Goal: Task Accomplishment & Management: Manage account settings

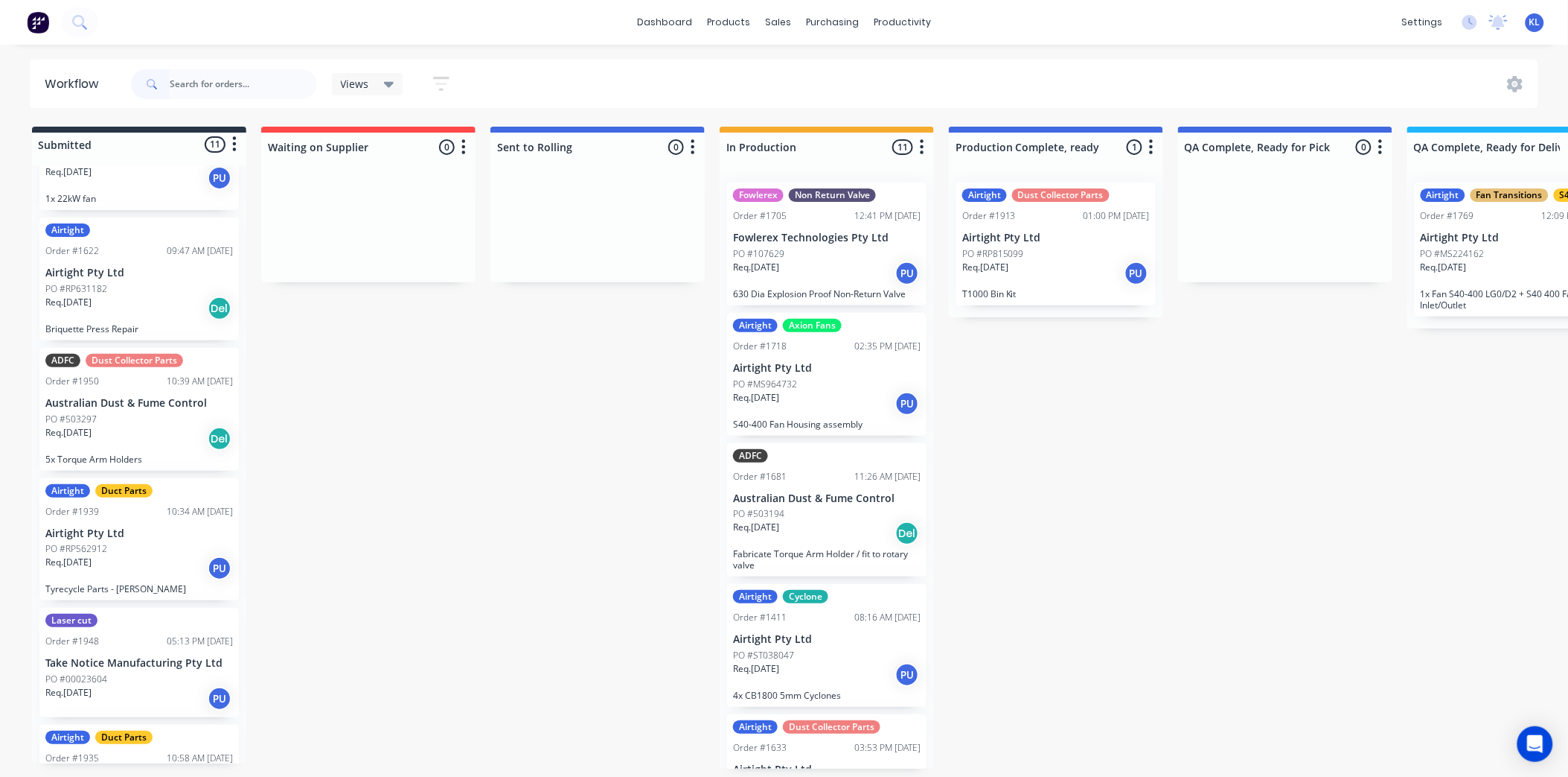
scroll to position [801, 0]
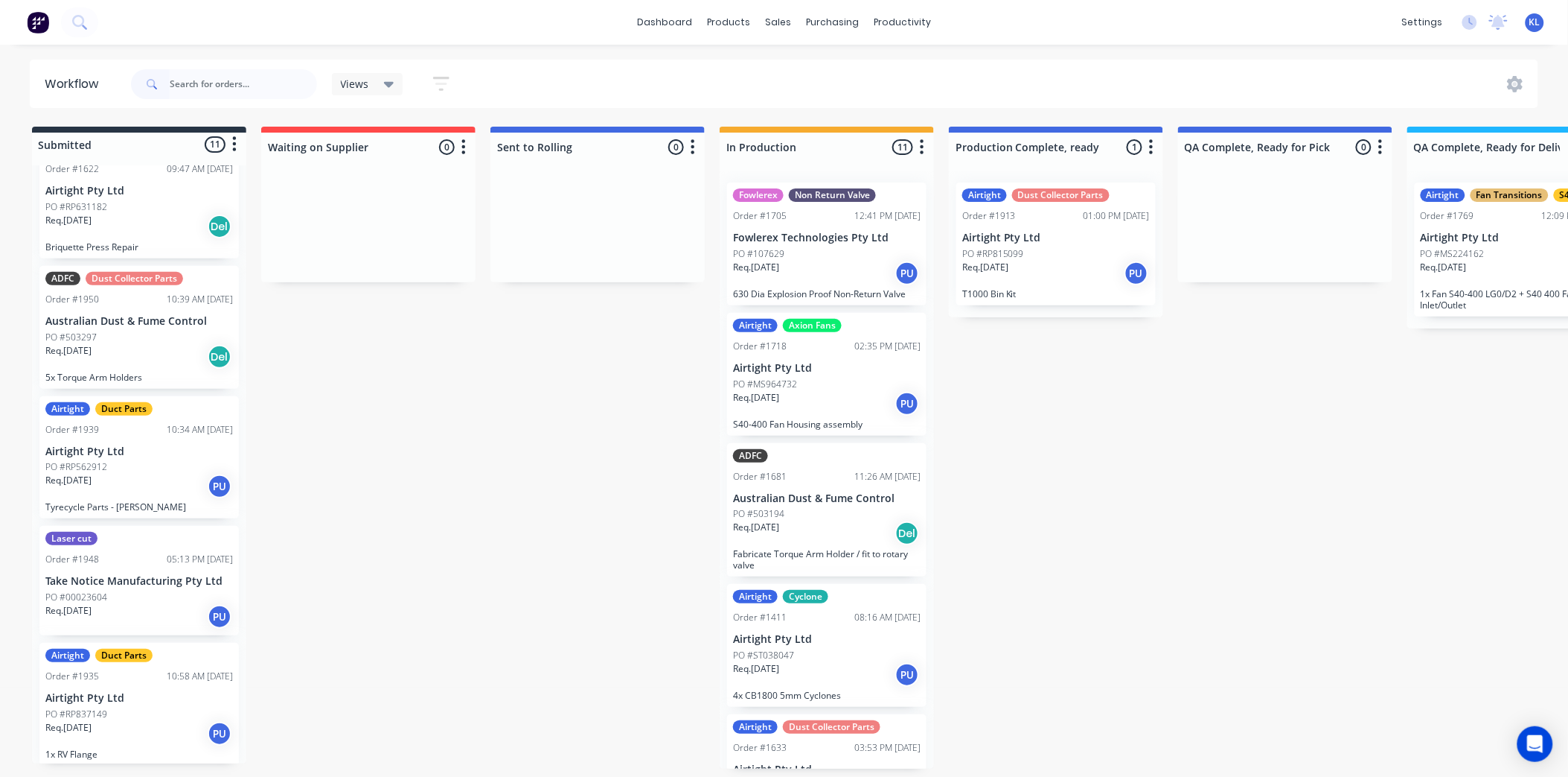
click at [181, 363] on div "Req. [DATE] Del" at bounding box center [139, 356] width 188 height 25
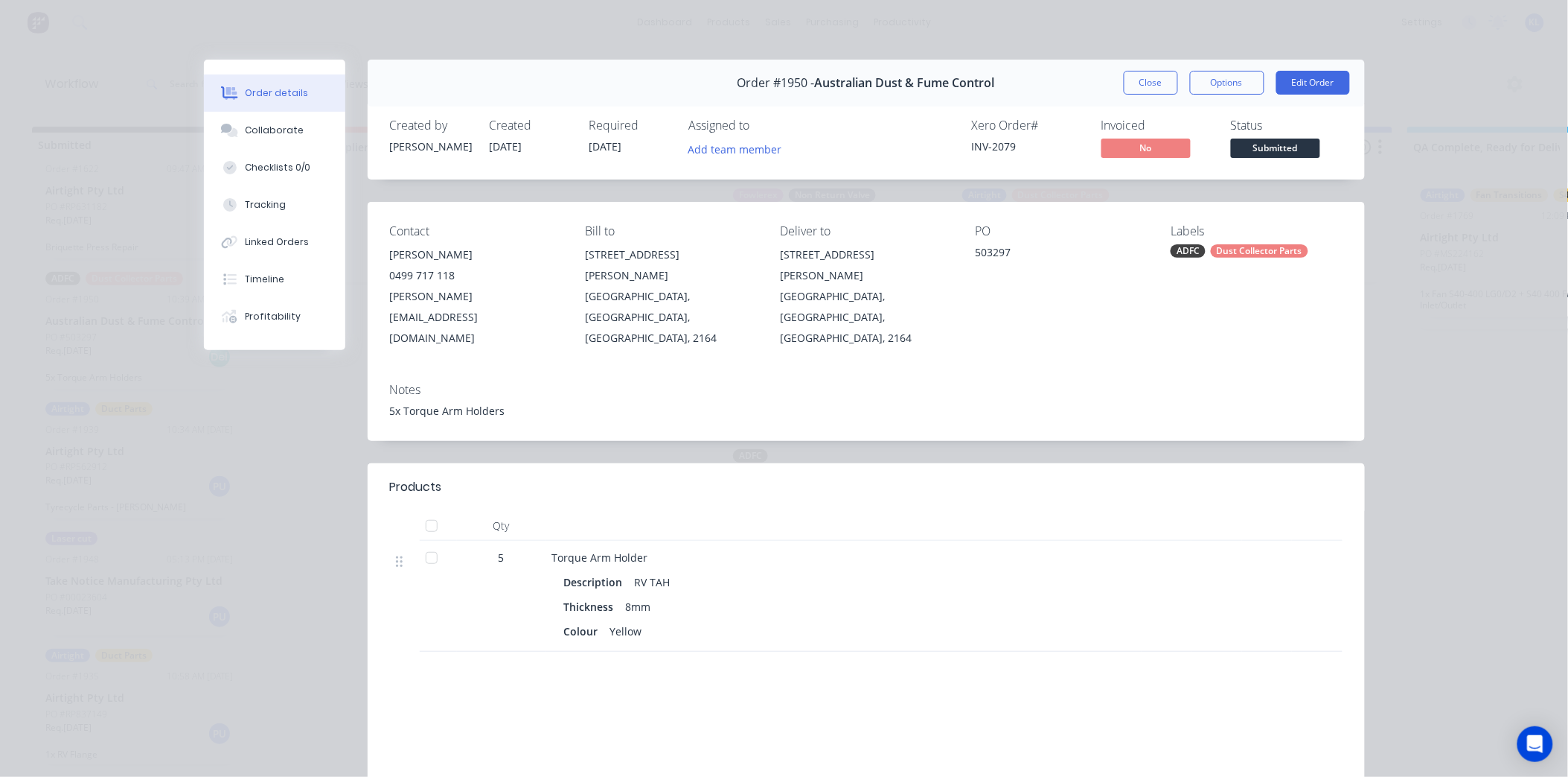
click at [1275, 140] on span "Submitted" at bounding box center [1275, 147] width 89 height 18
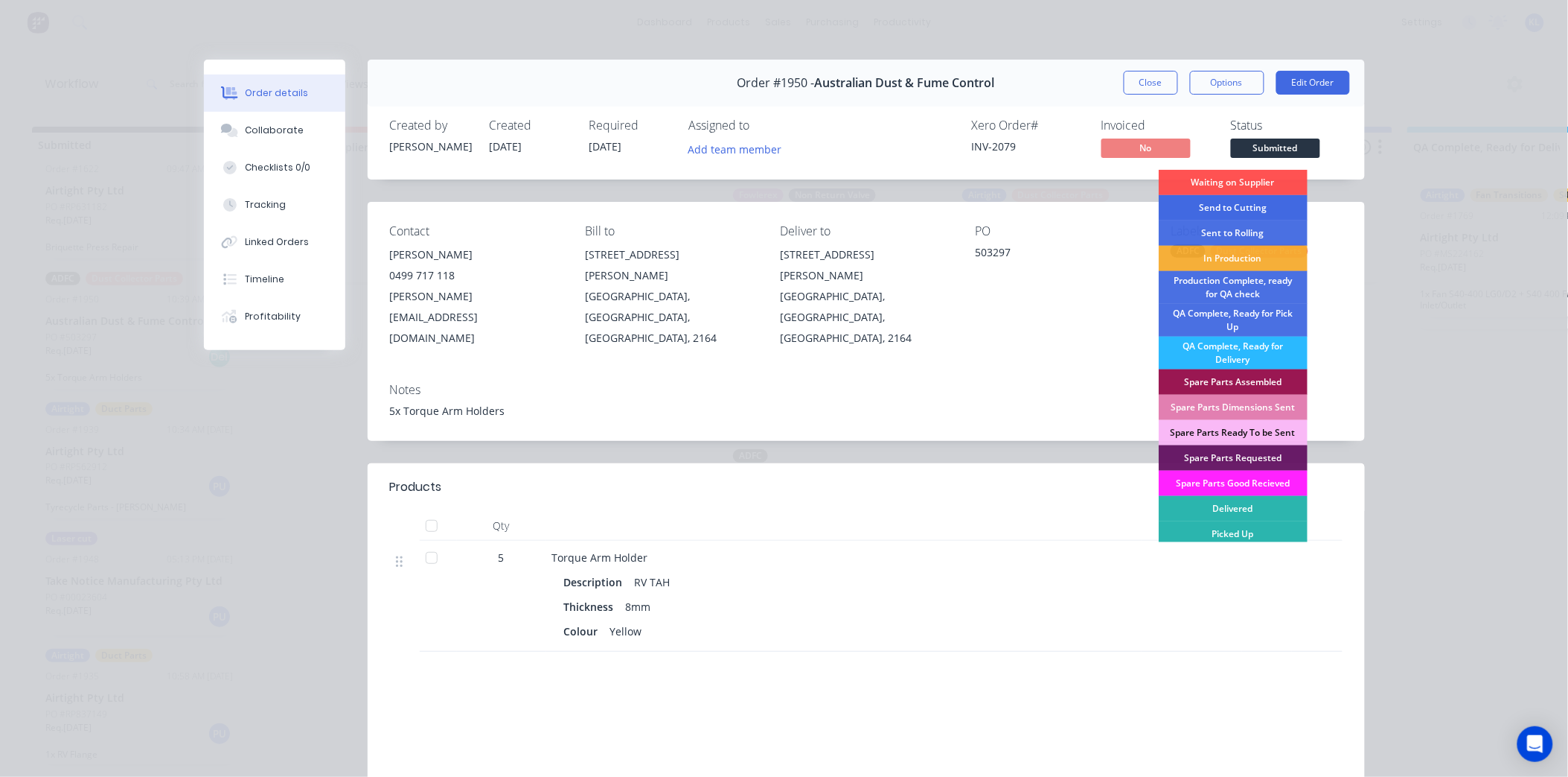
click at [1251, 206] on div "Send to Cutting" at bounding box center [1234, 207] width 149 height 25
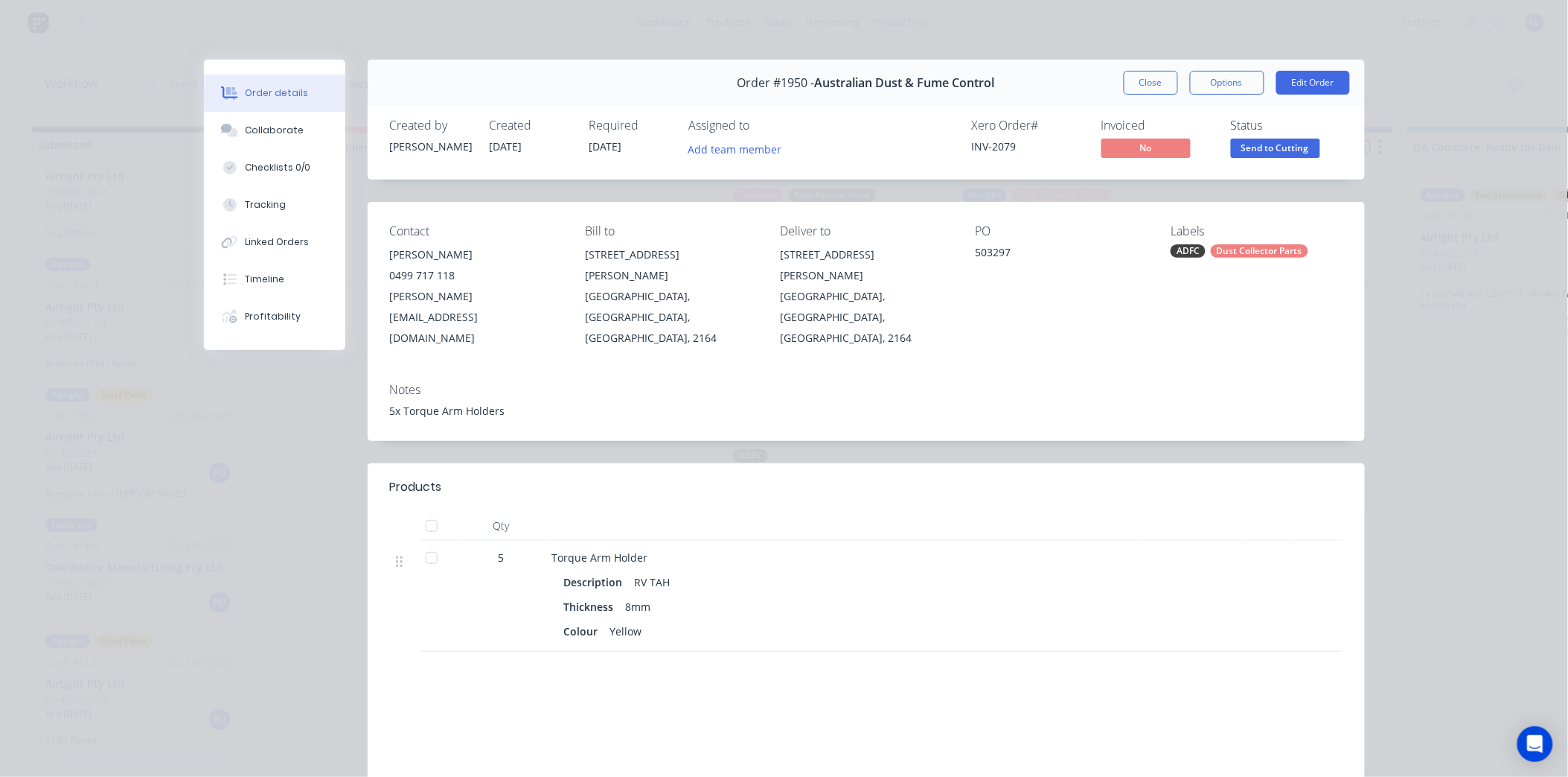
scroll to position [671, 0]
click at [1149, 92] on button "Close" at bounding box center [1151, 83] width 54 height 24
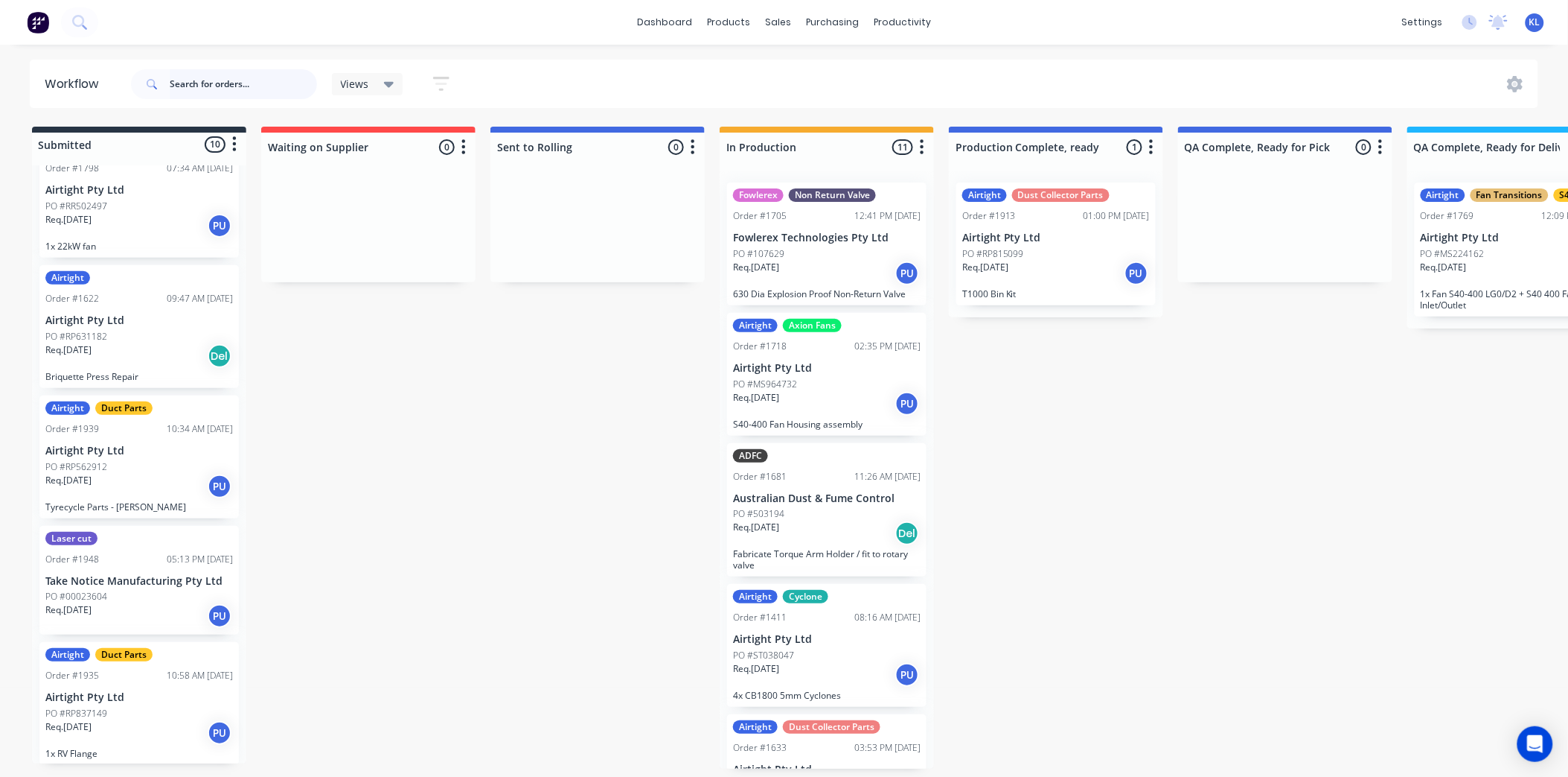
scroll to position [670, 0]
click at [168, 721] on div "Req. 05/09/25 PU" at bounding box center [139, 733] width 188 height 25
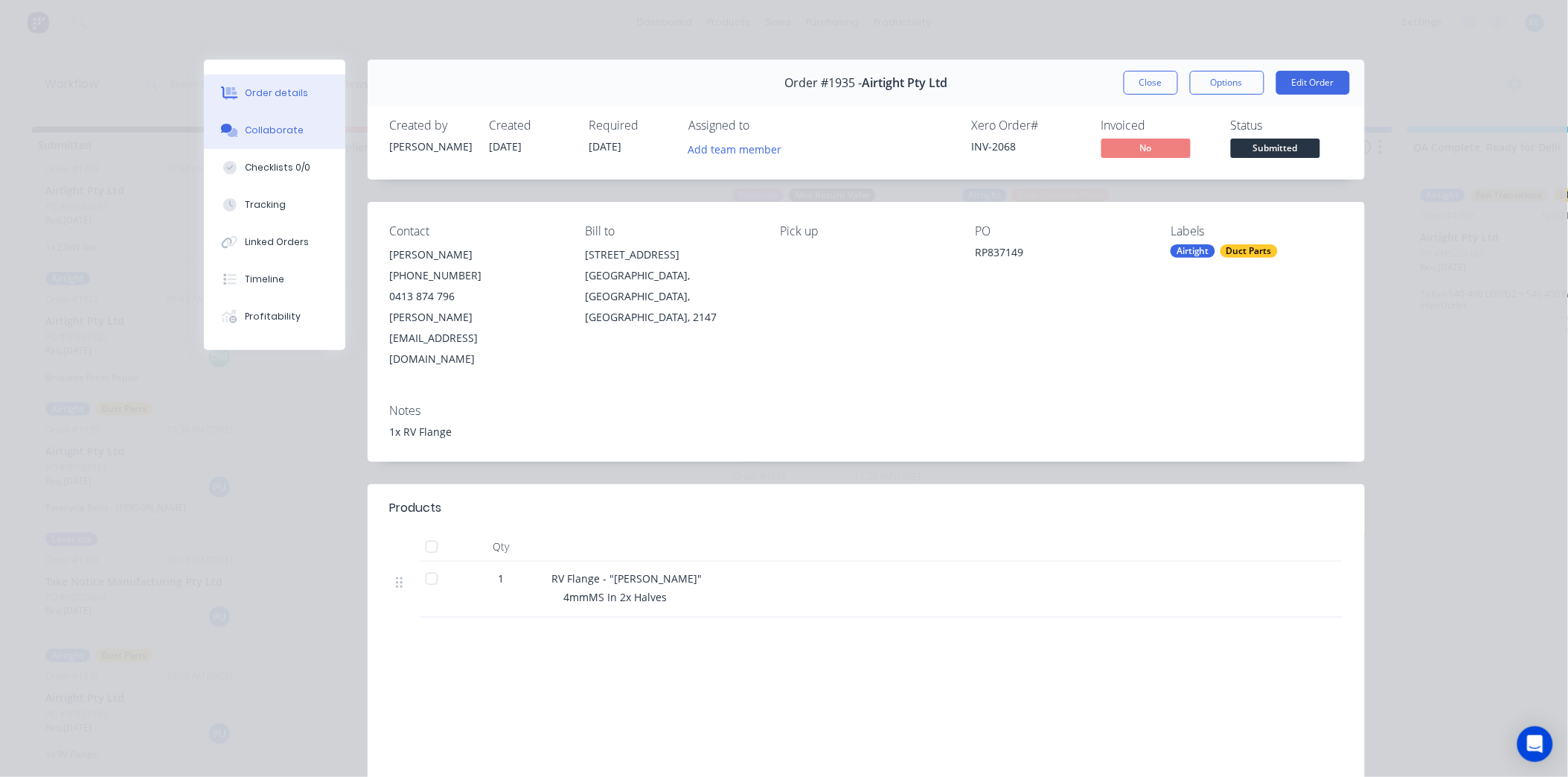
click at [258, 135] on div "Collaborate" at bounding box center [275, 130] width 59 height 14
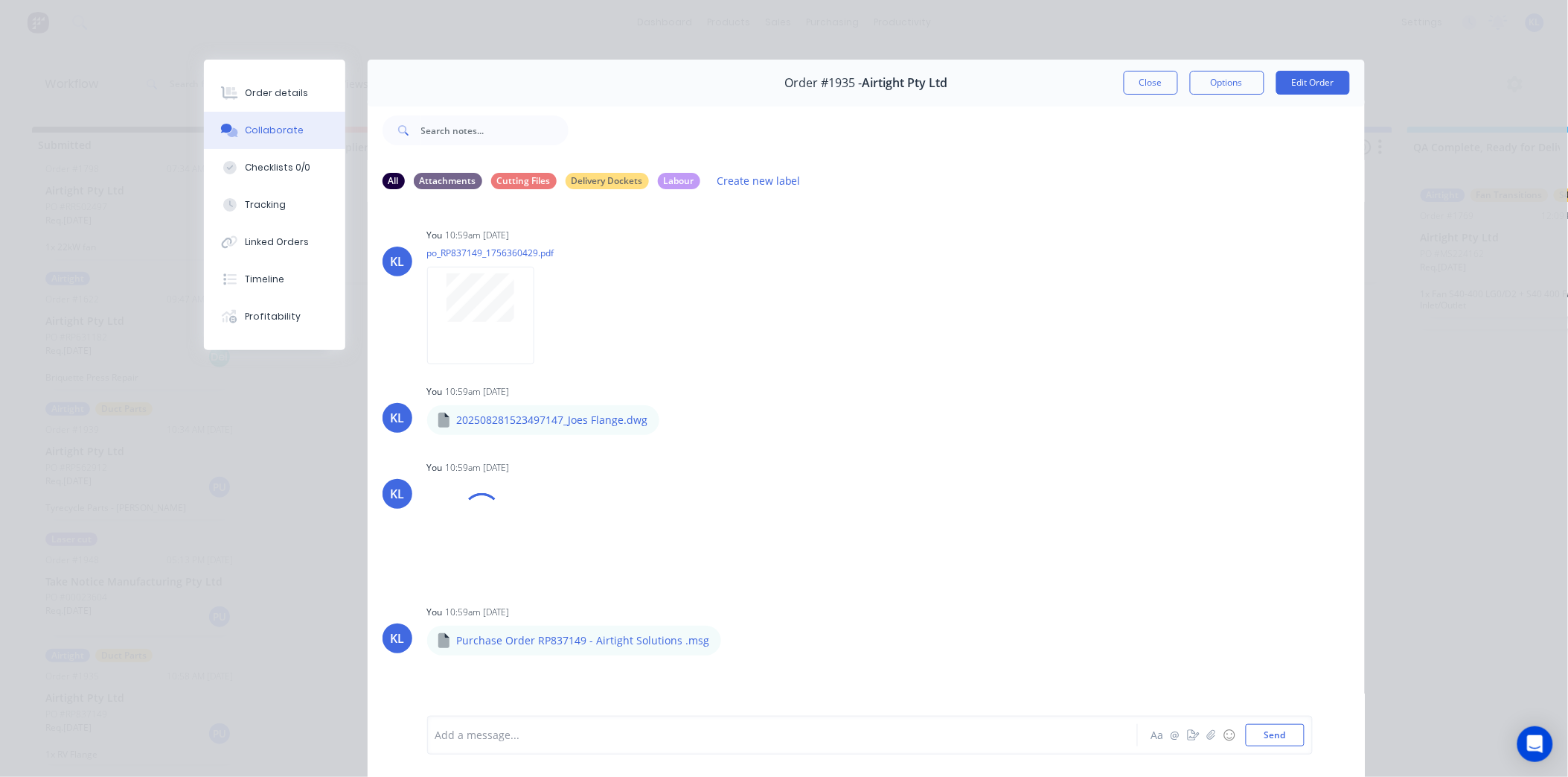
click at [492, 727] on div at bounding box center [761, 735] width 651 height 16
click at [1270, 726] on button "Send" at bounding box center [1275, 735] width 59 height 22
click at [292, 112] on button "Collaborate" at bounding box center [275, 130] width 142 height 37
drag, startPoint x: 292, startPoint y: 99, endPoint x: 299, endPoint y: 98, distance: 7.1
click at [292, 98] on div "Order details" at bounding box center [276, 93] width 64 height 14
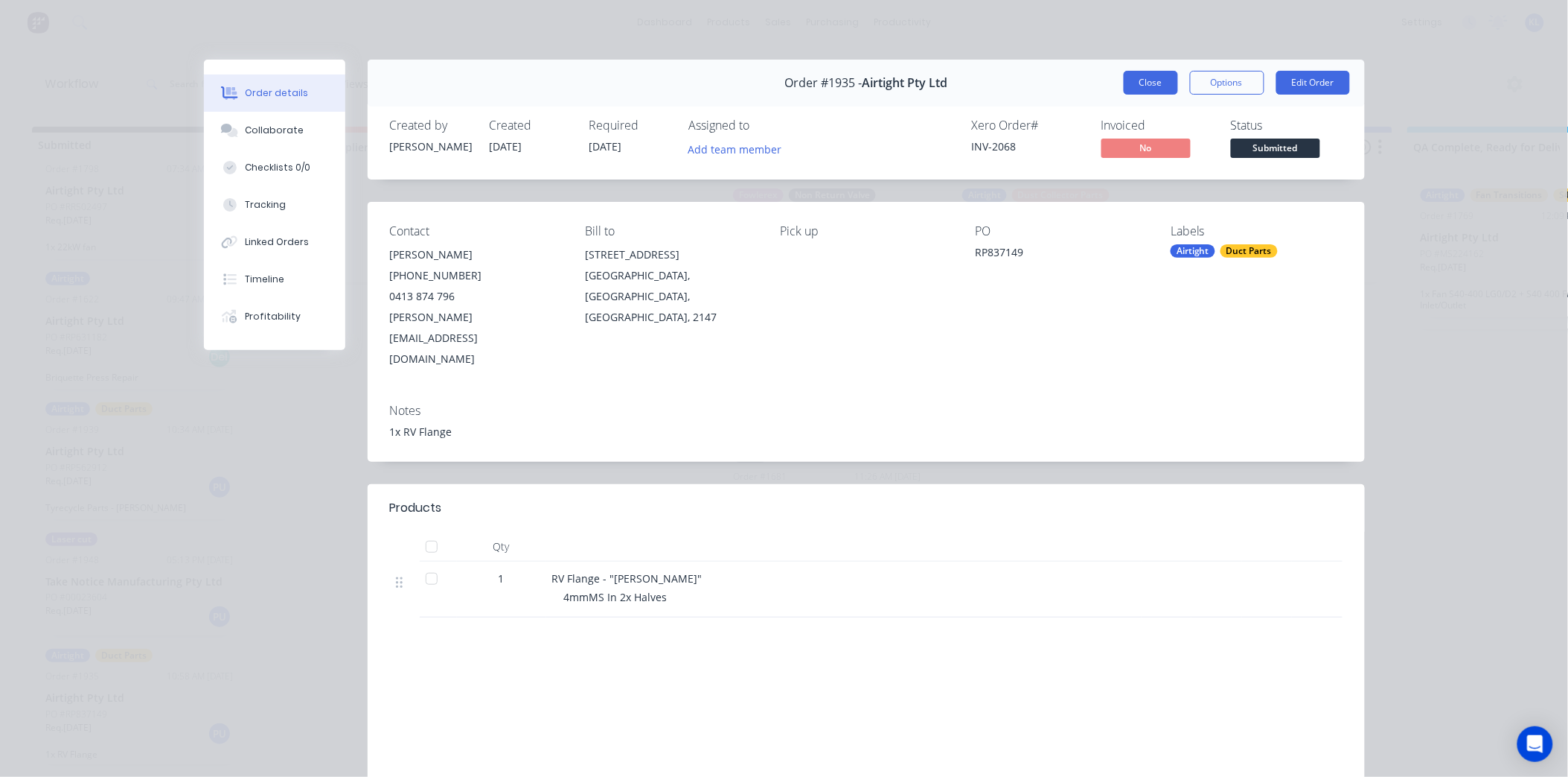
click at [1135, 83] on button "Close" at bounding box center [1151, 83] width 54 height 24
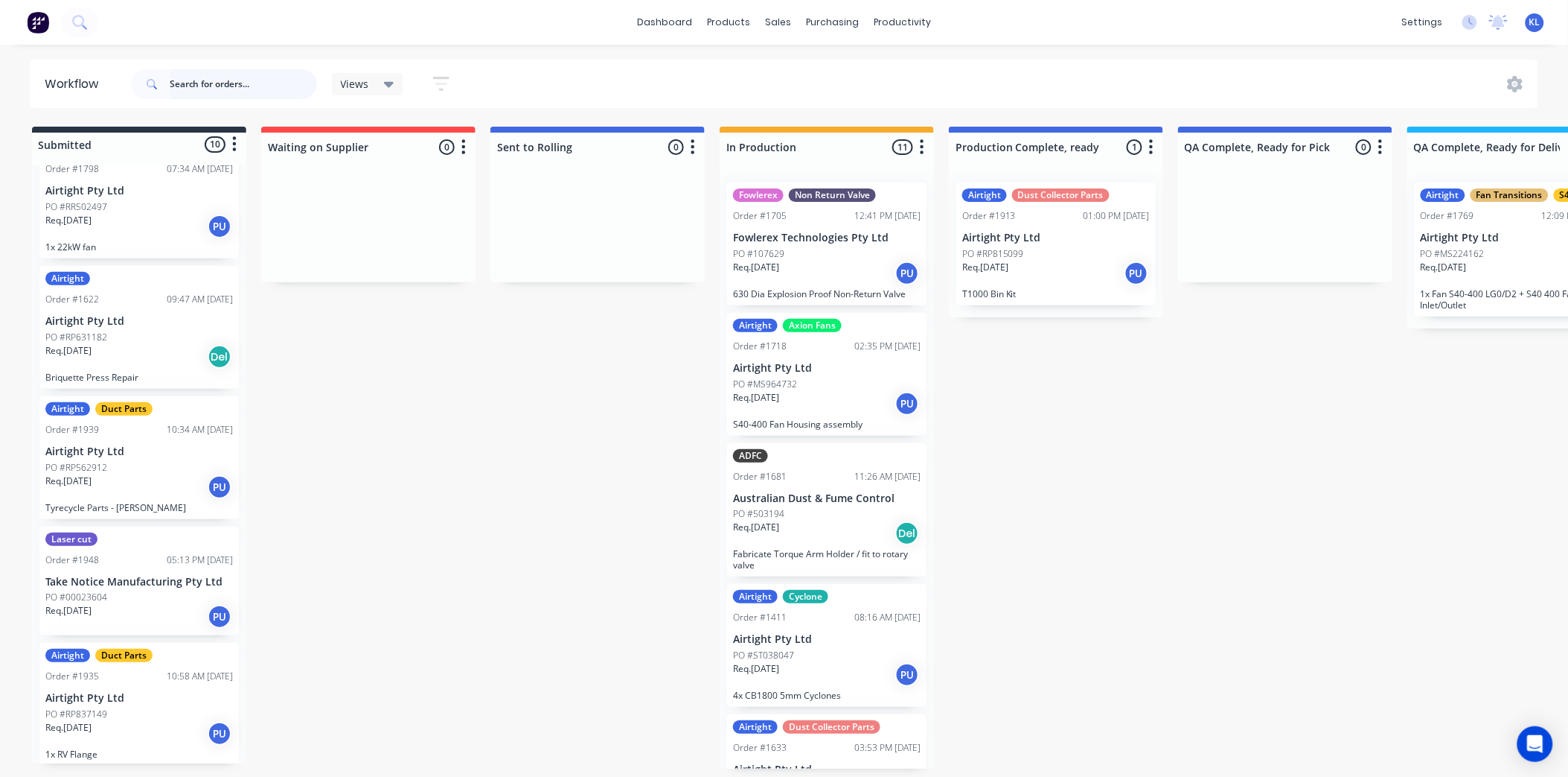
scroll to position [4, 0]
click at [153, 712] on div "PO #RP837149" at bounding box center [139, 714] width 188 height 14
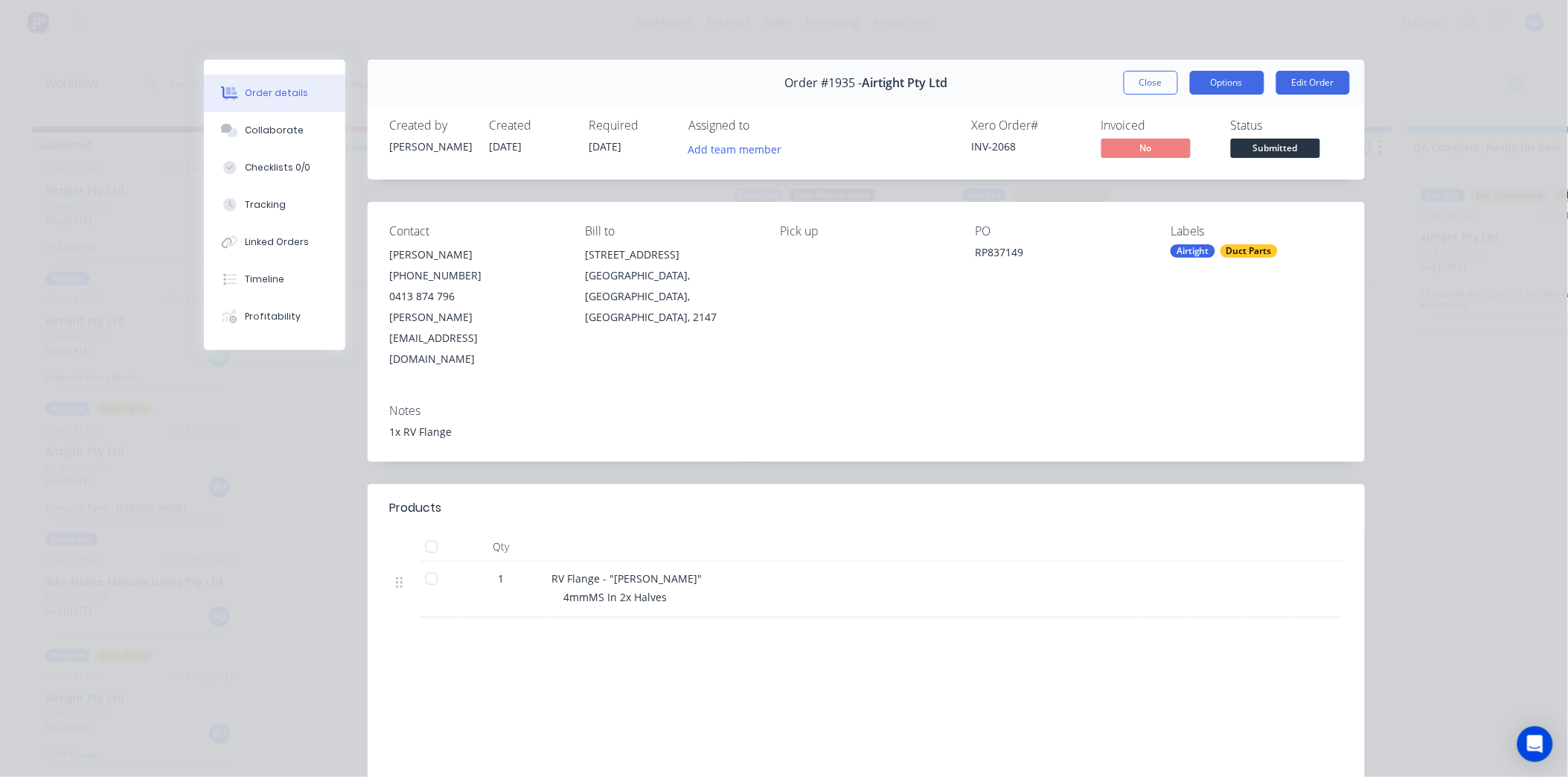
click at [1210, 79] on button "Options" at bounding box center [1227, 83] width 75 height 24
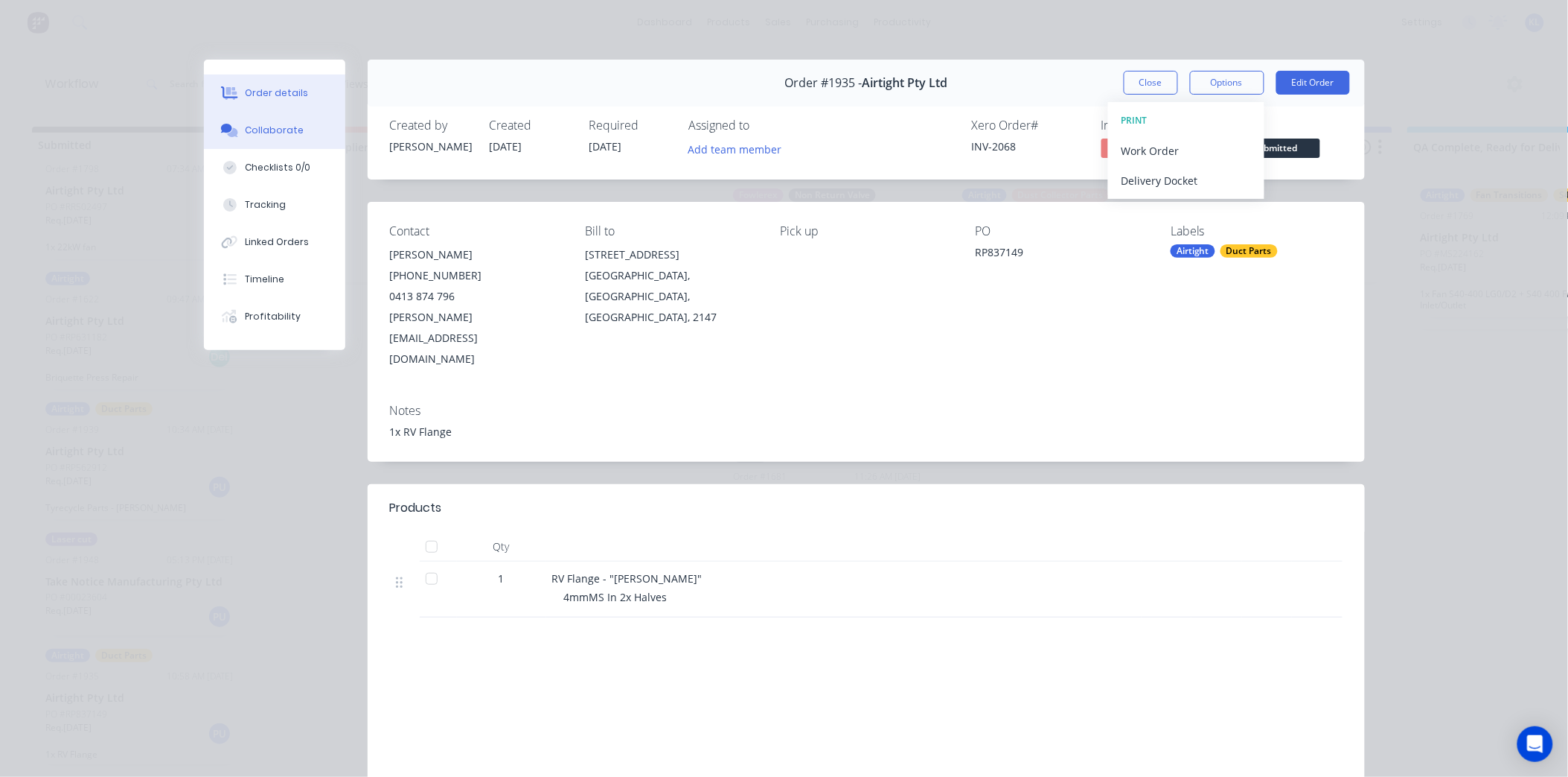
click at [276, 136] on div "Collaborate" at bounding box center [275, 130] width 59 height 14
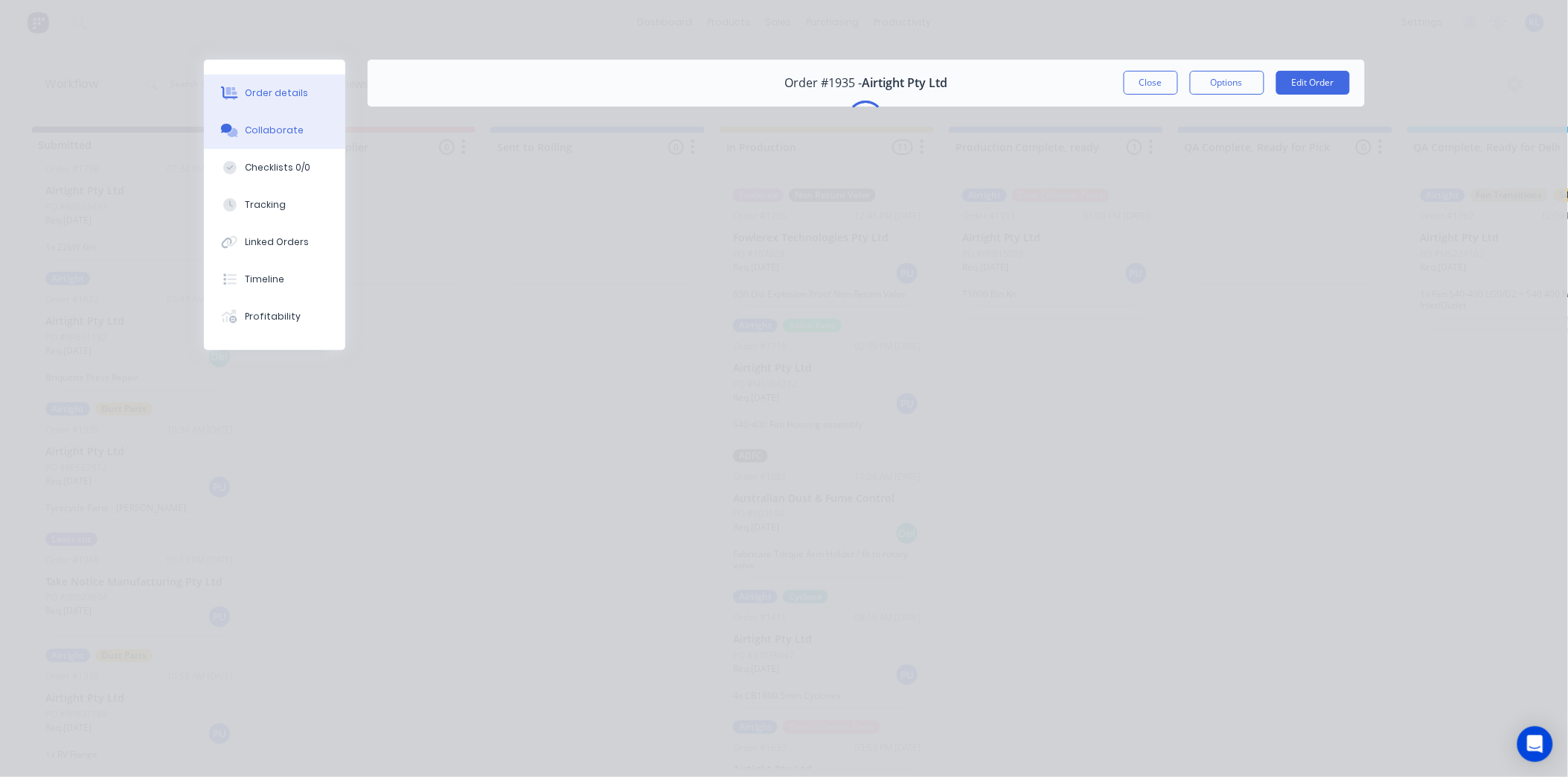
click at [276, 92] on div "Order details" at bounding box center [276, 93] width 64 height 14
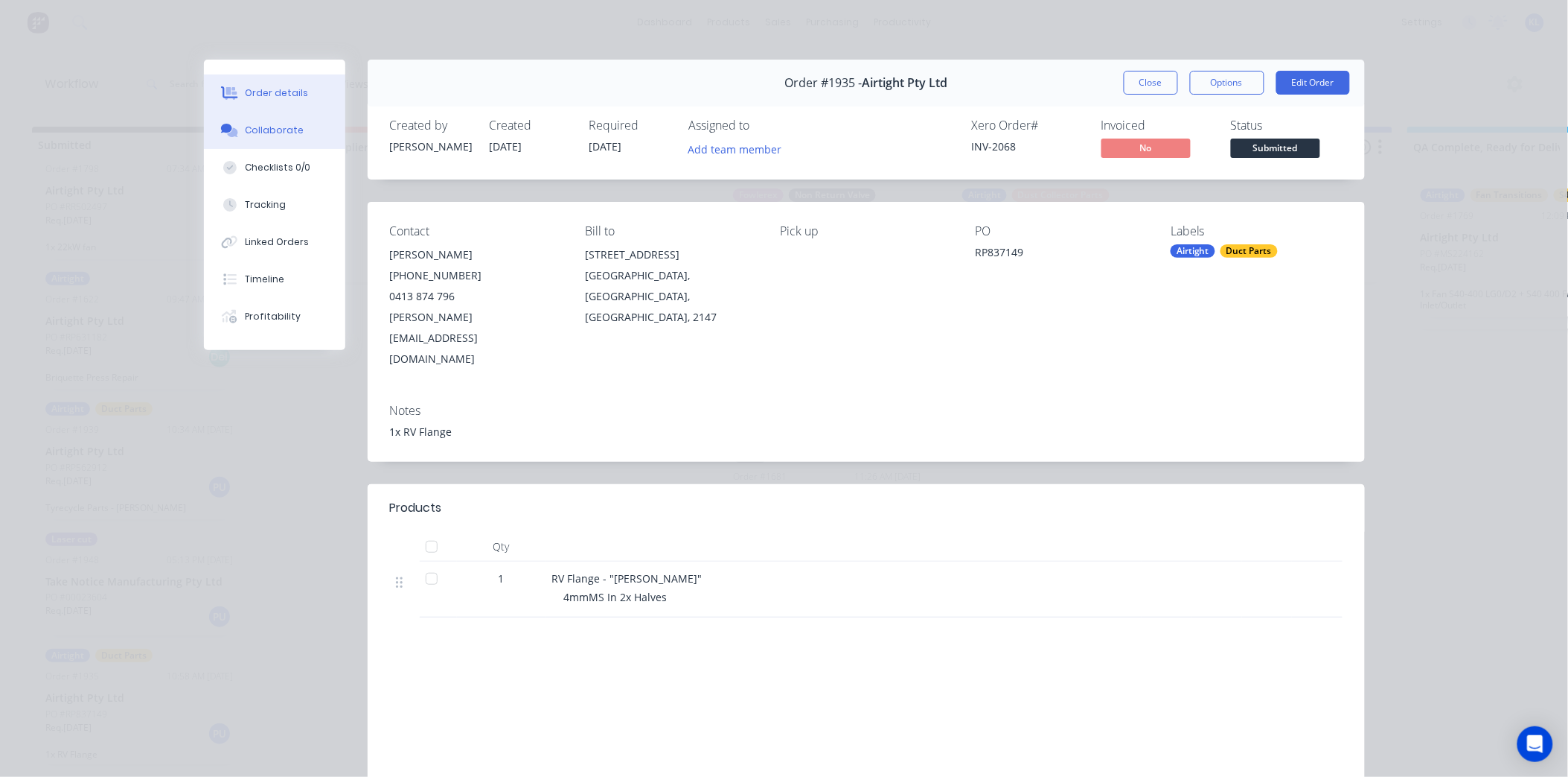
click at [279, 140] on button "Collaborate" at bounding box center [275, 130] width 142 height 37
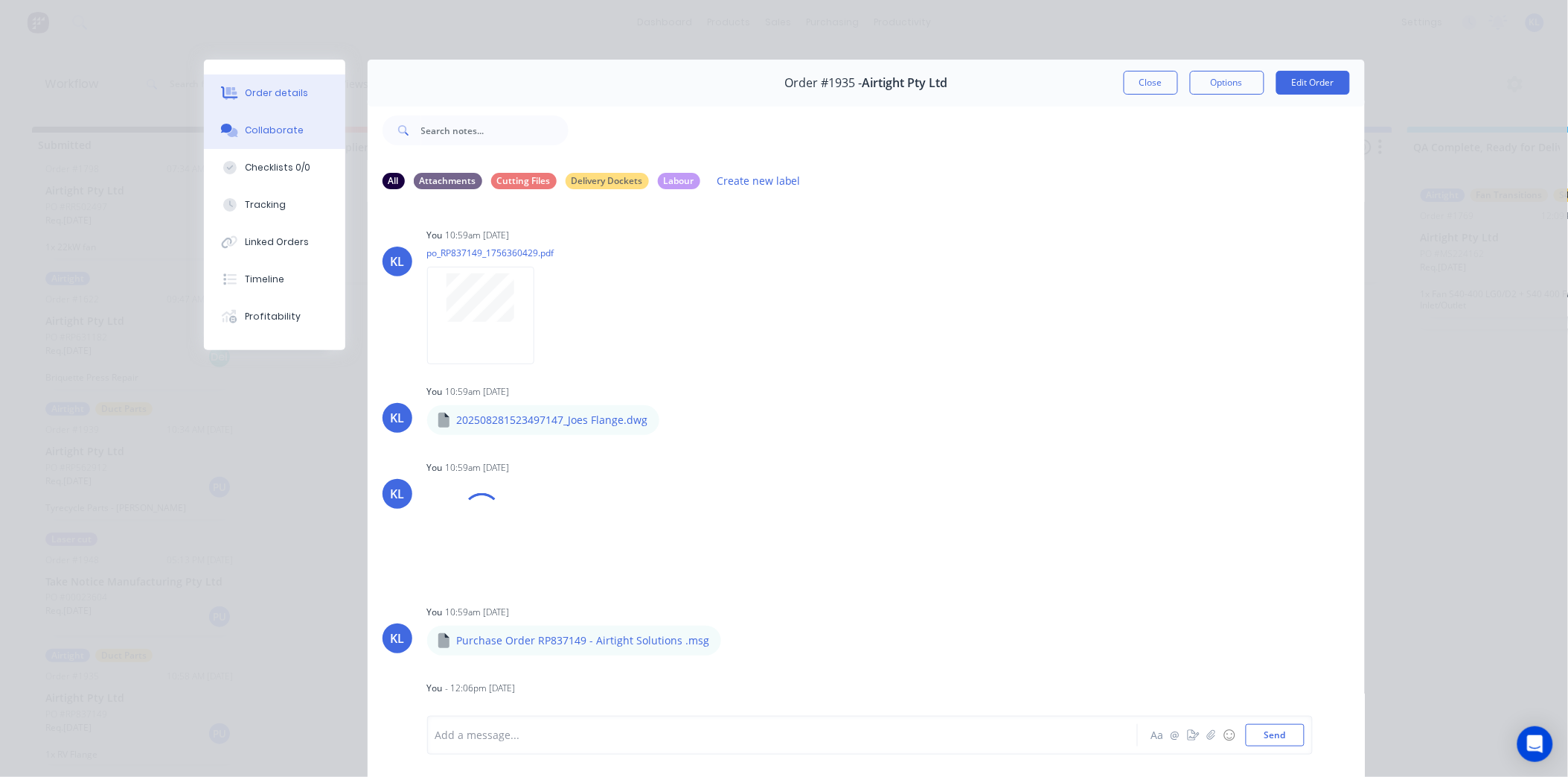
click at [263, 91] on div "Order details" at bounding box center [276, 93] width 64 height 14
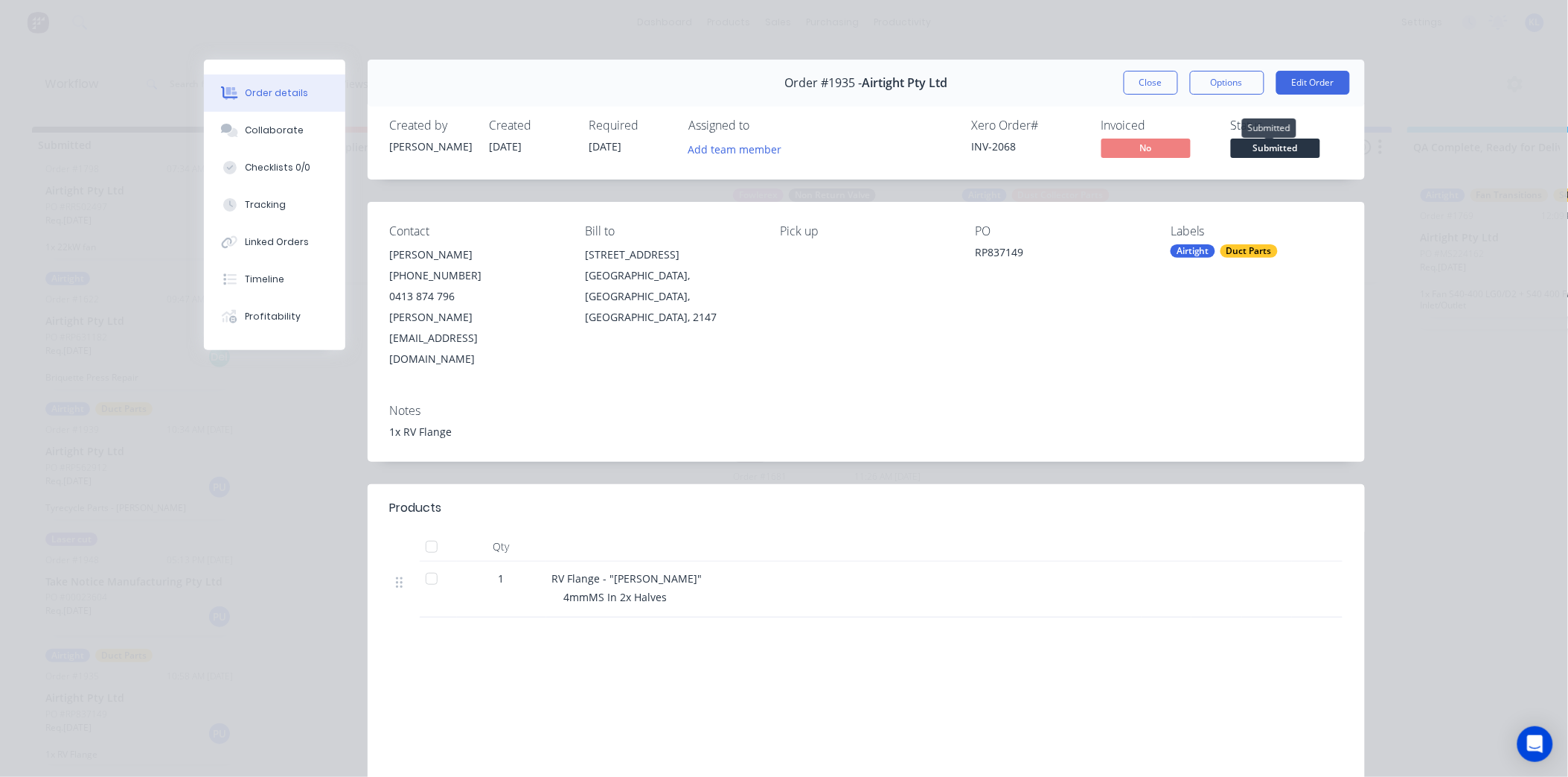
click at [1278, 149] on span "Submitted" at bounding box center [1275, 147] width 89 height 18
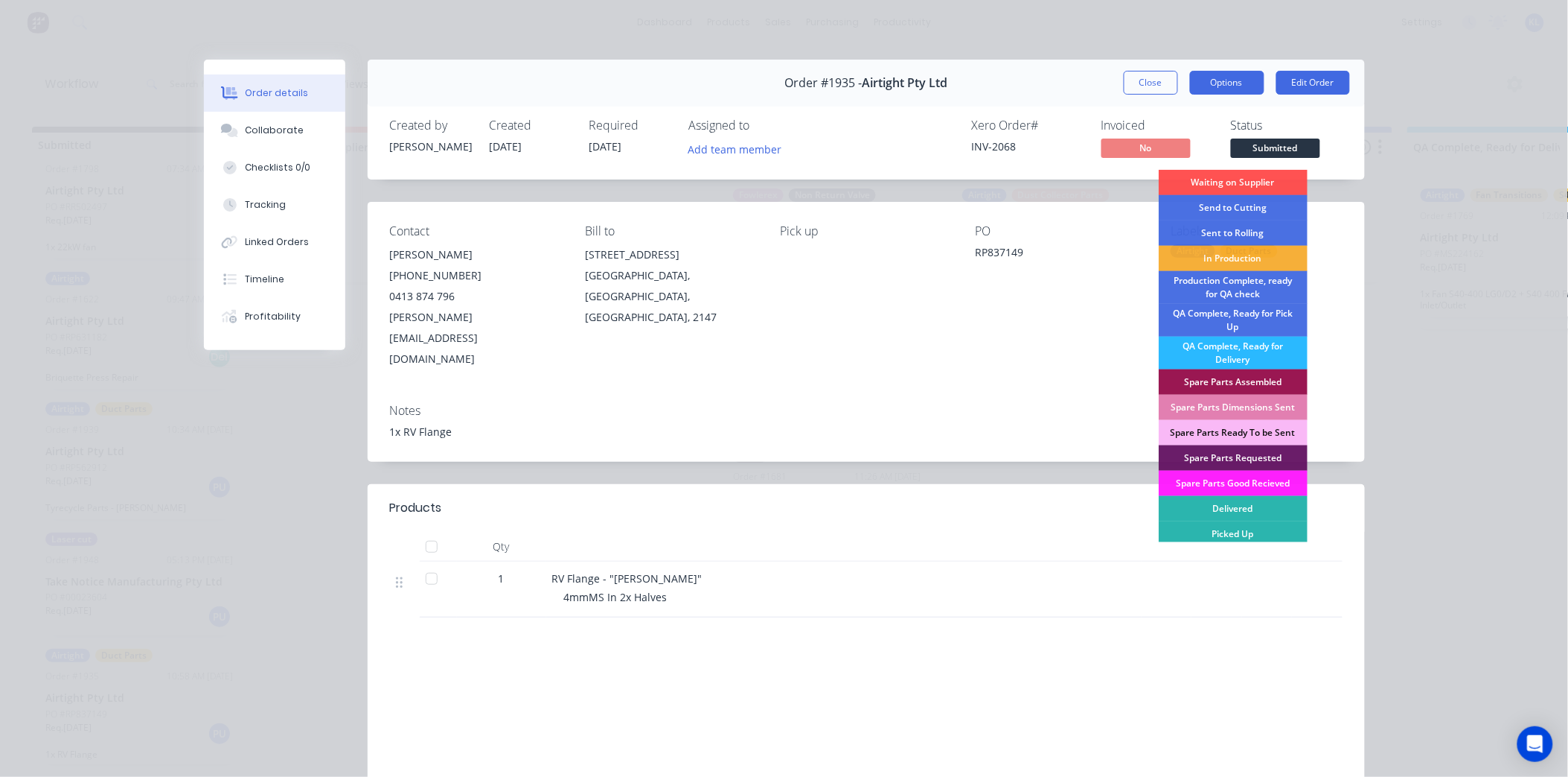
click at [1231, 92] on button "Options" at bounding box center [1227, 83] width 75 height 24
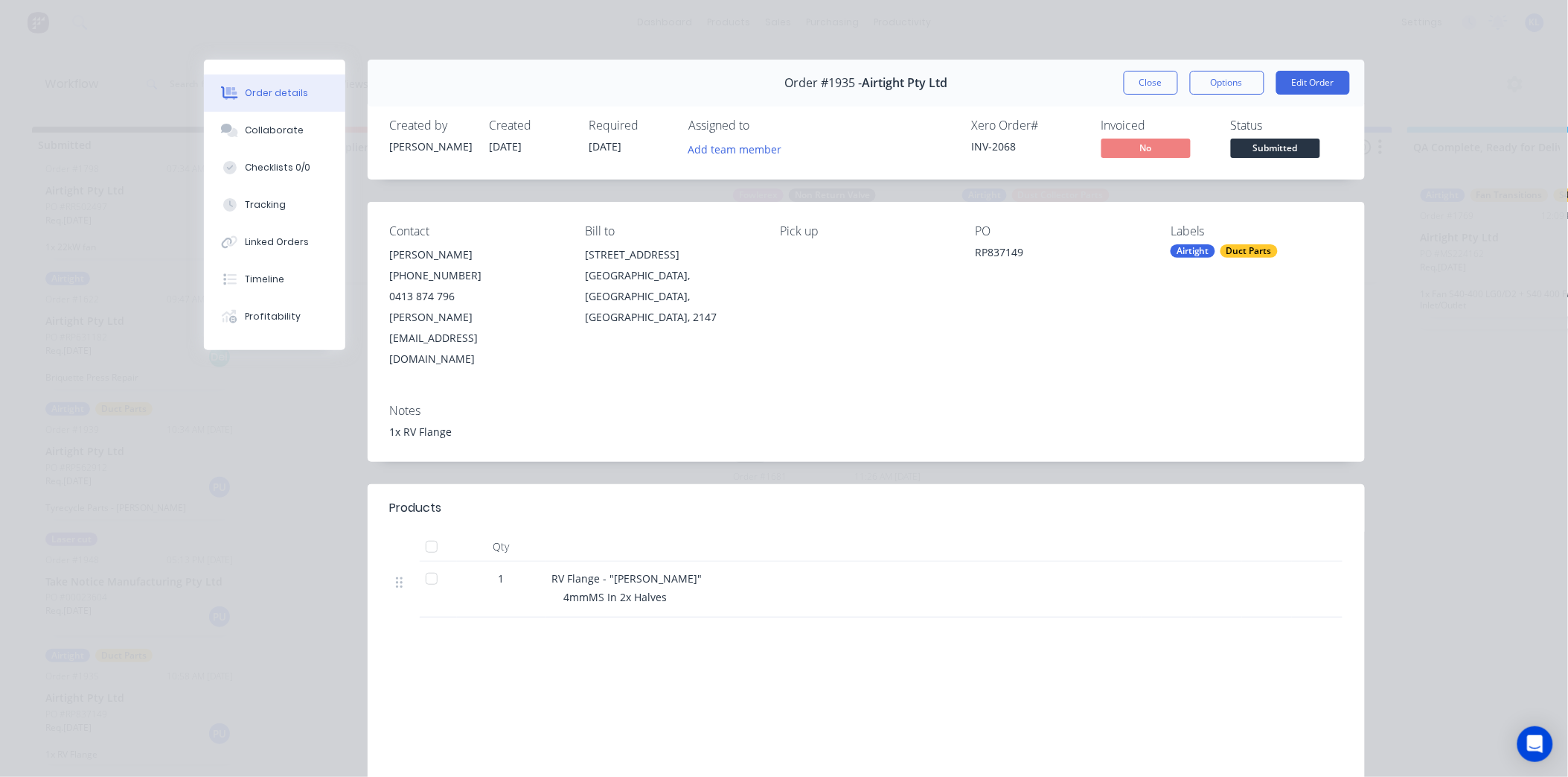
click at [1351, 147] on div "Created by Kyle Created 29/08/25 Required 05/09/25 Assigned to Add team member …" at bounding box center [866, 140] width 998 height 79
click at [1261, 146] on span "Submitted" at bounding box center [1275, 147] width 89 height 18
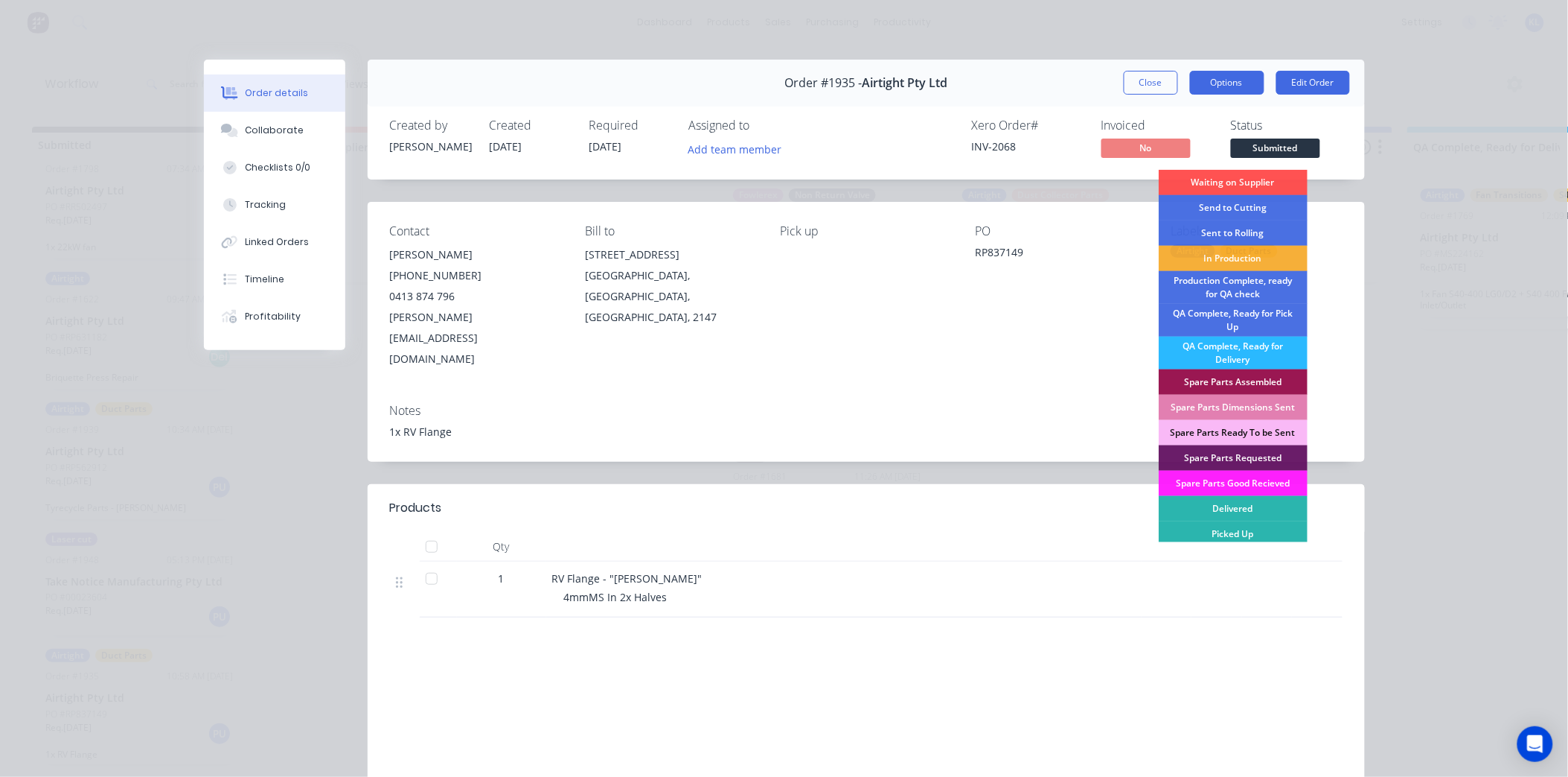
click at [1216, 75] on button "Options" at bounding box center [1227, 83] width 75 height 24
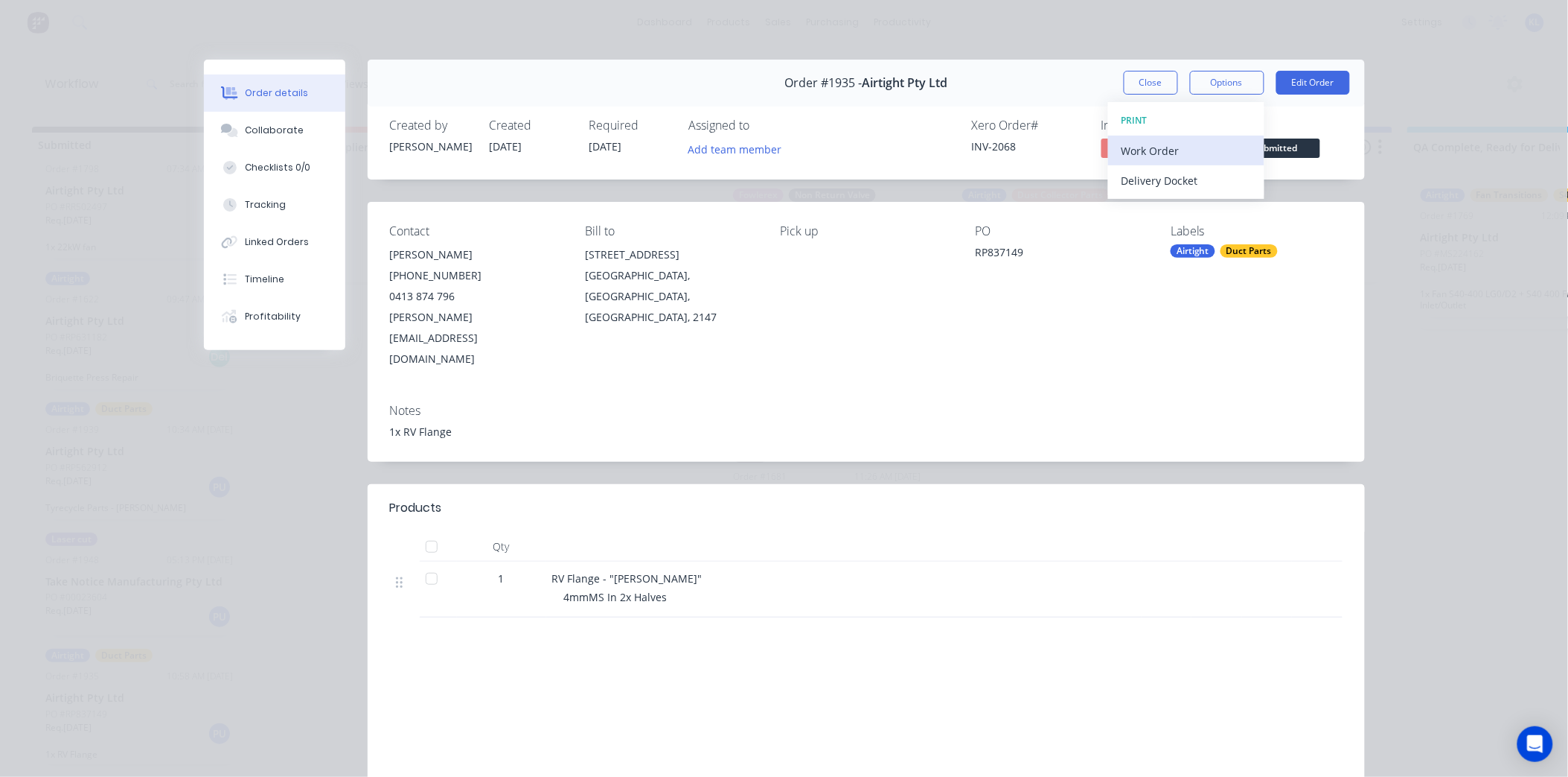
click at [1153, 146] on div "Work Order" at bounding box center [1187, 150] width 130 height 21
click at [1128, 182] on div "Standard" at bounding box center [1187, 180] width 130 height 21
click at [1136, 76] on button "Close" at bounding box center [1151, 83] width 54 height 24
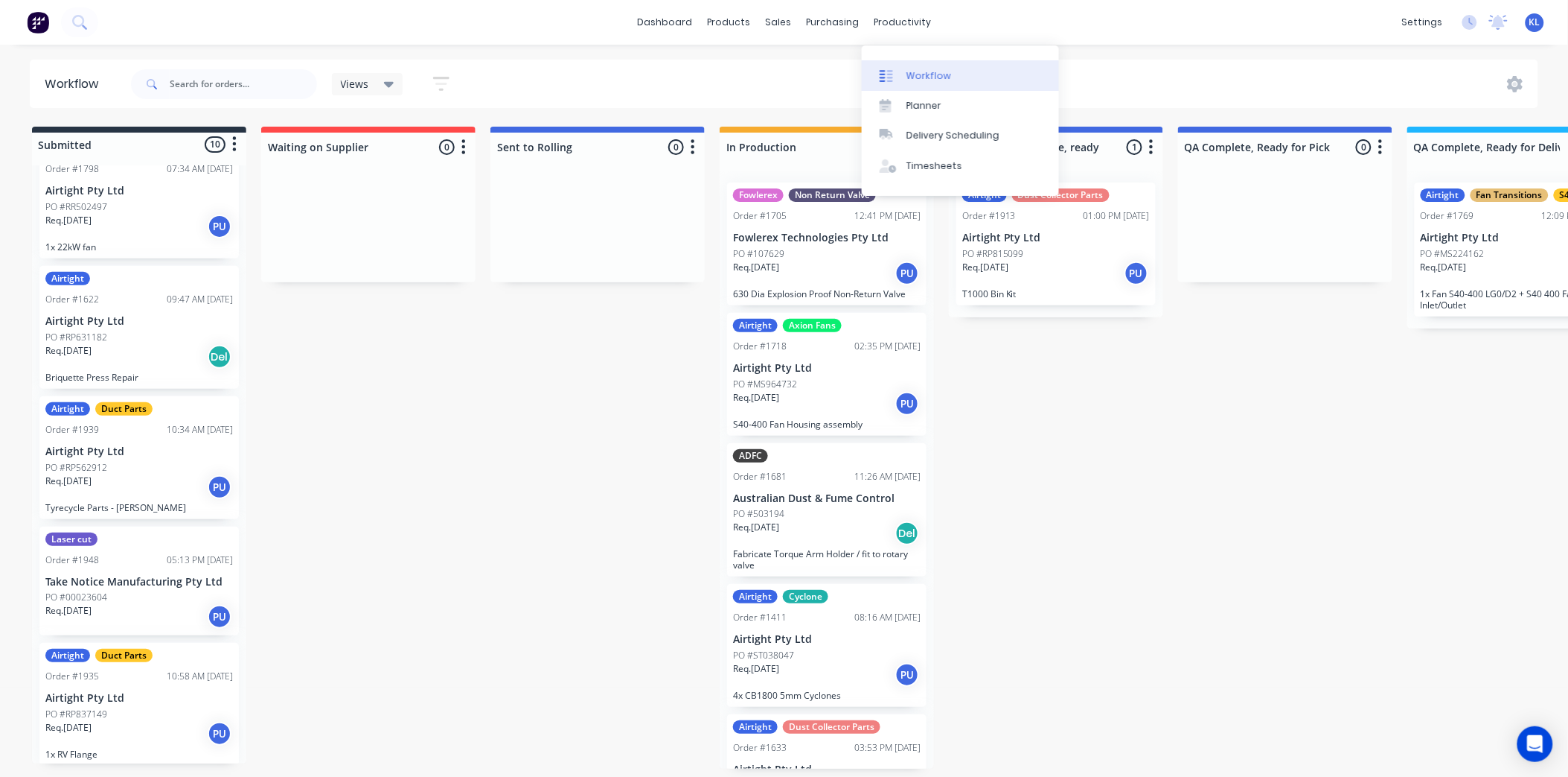
click at [935, 72] on div "Workflow" at bounding box center [929, 76] width 44 height 14
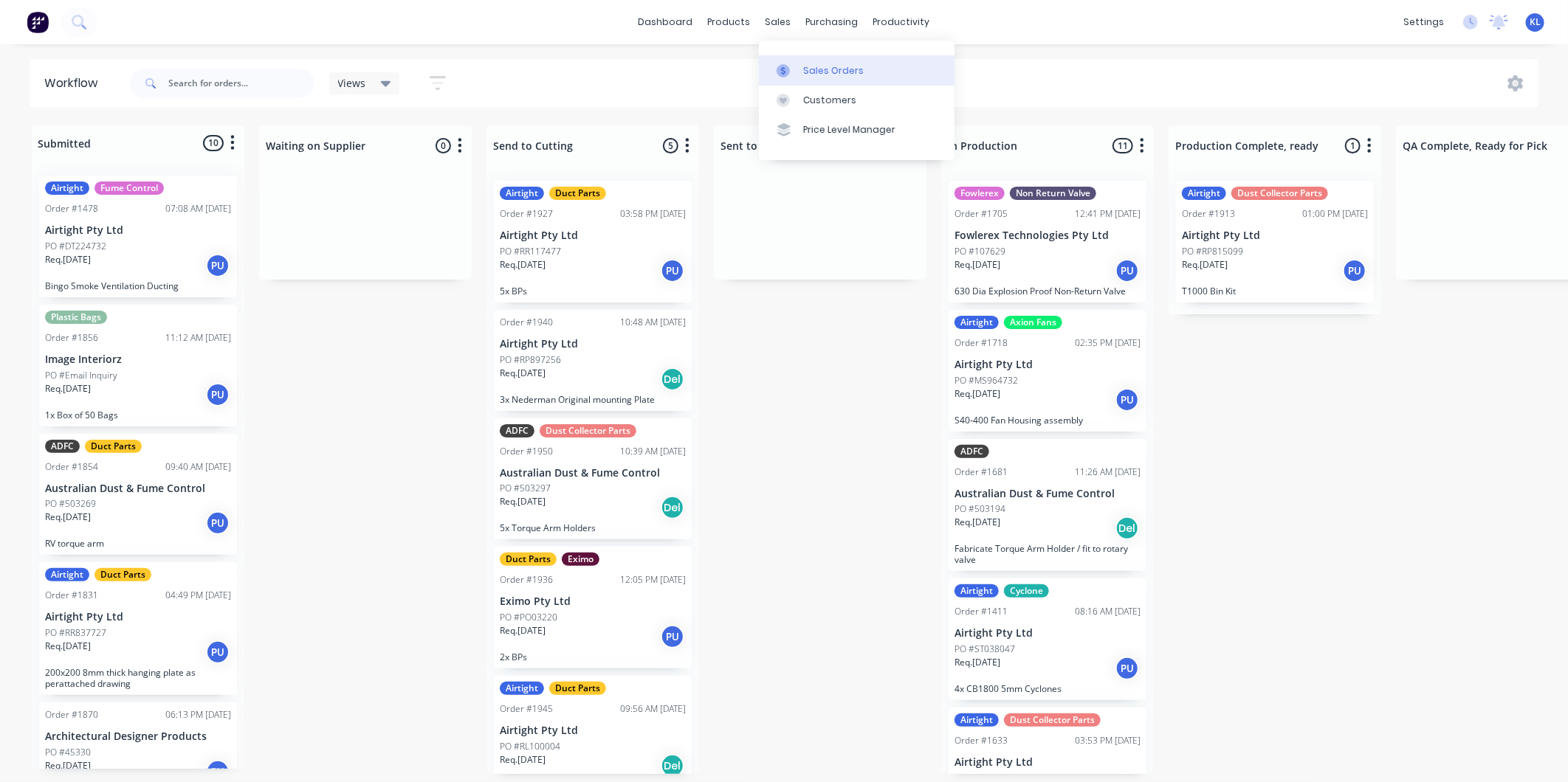
click at [813, 62] on link "Sales Orders" at bounding box center [857, 70] width 196 height 29
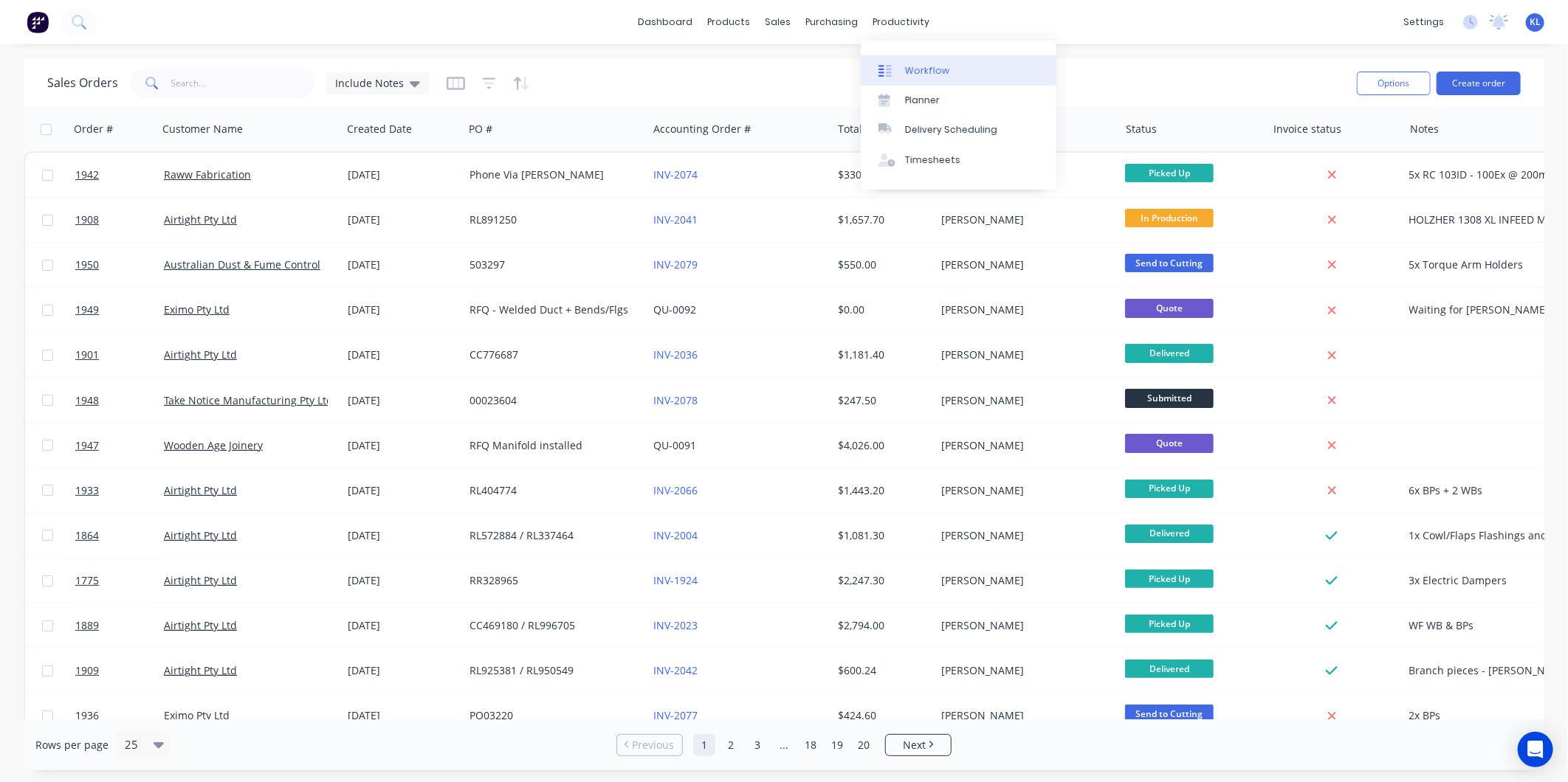
click at [919, 75] on div "Workflow" at bounding box center [927, 70] width 44 height 14
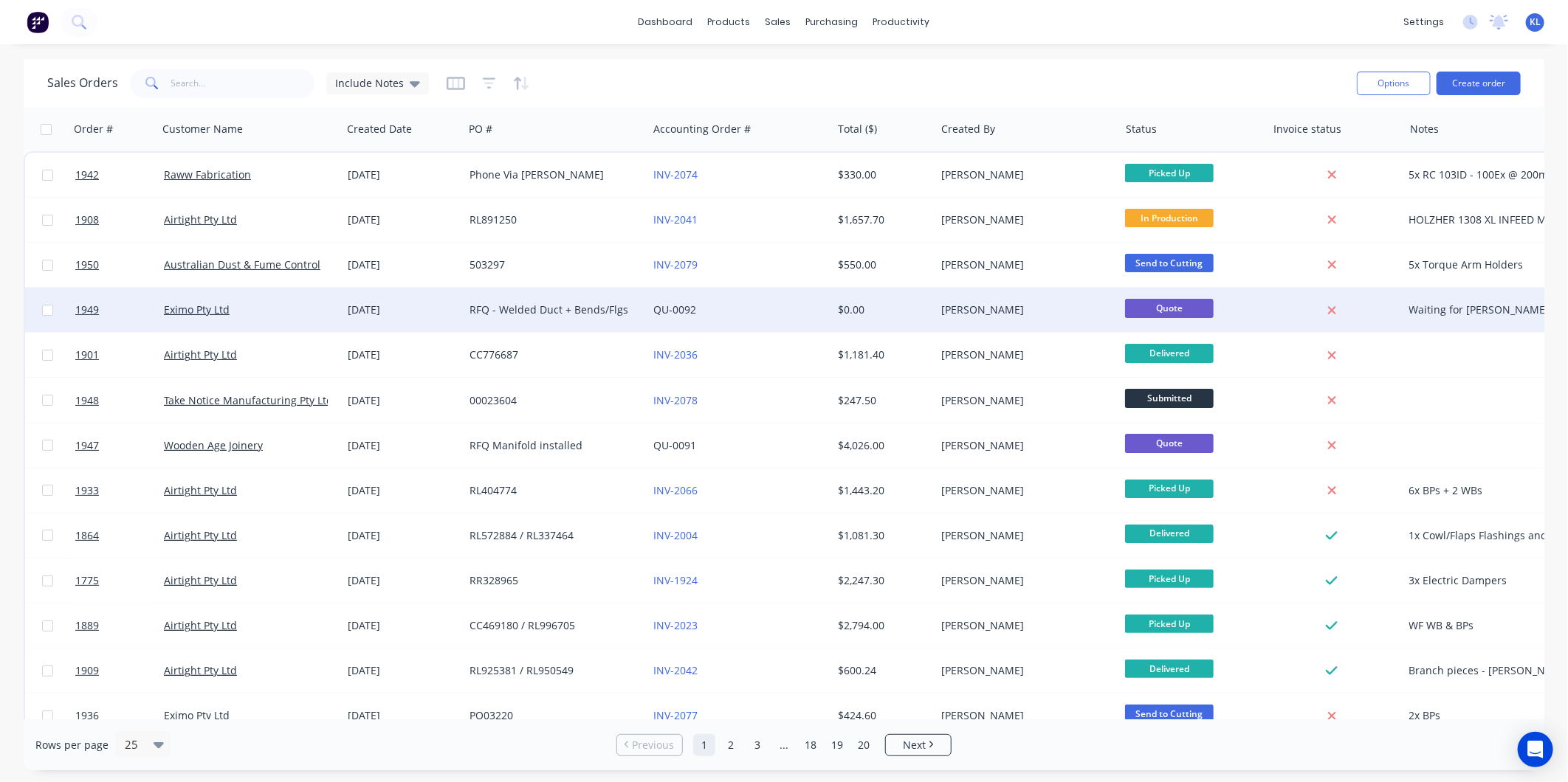
click at [993, 302] on div "[PERSON_NAME]" at bounding box center [1022, 310] width 164 height 15
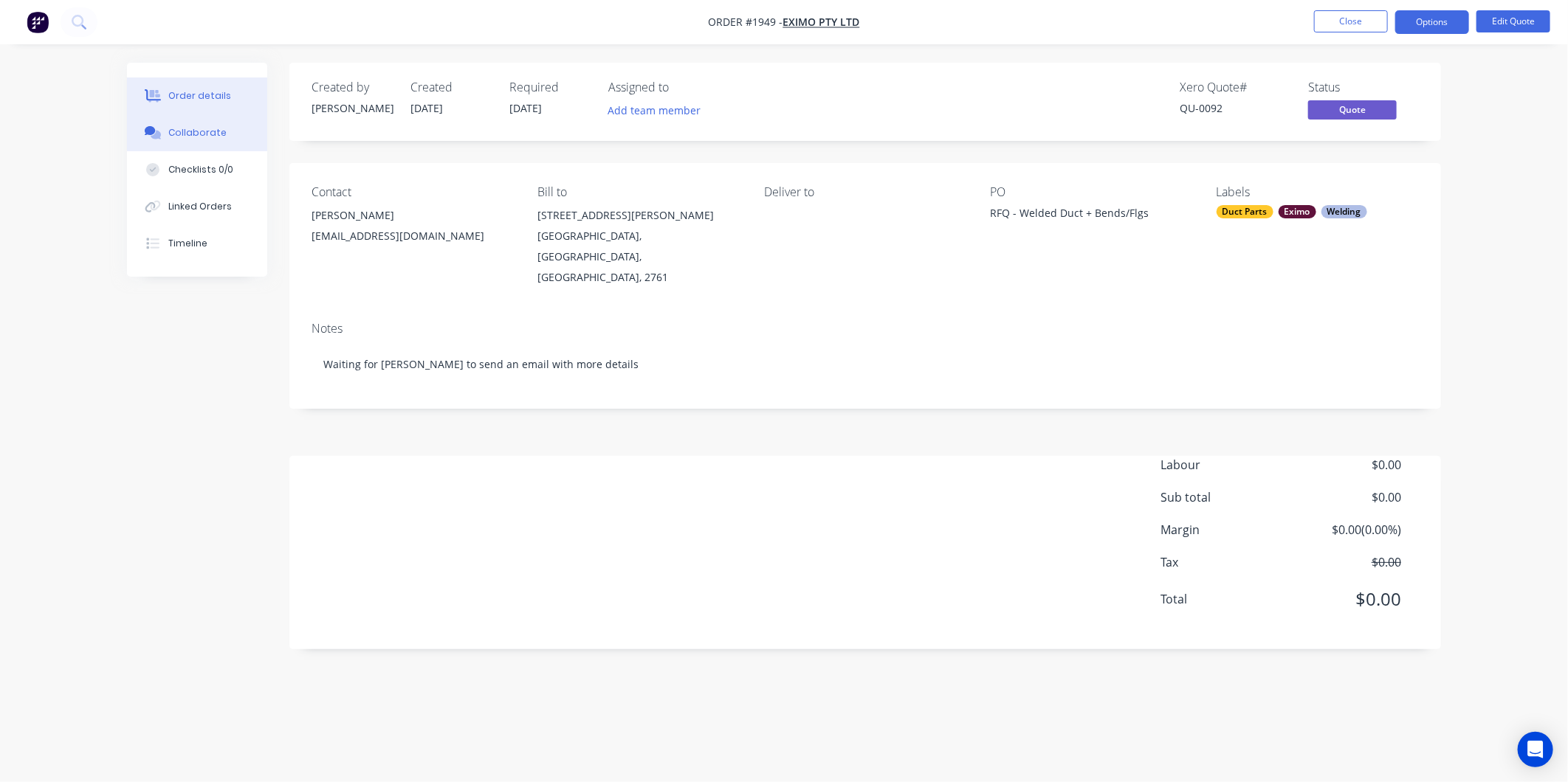
click at [220, 122] on button "Collaborate" at bounding box center [197, 132] width 141 height 37
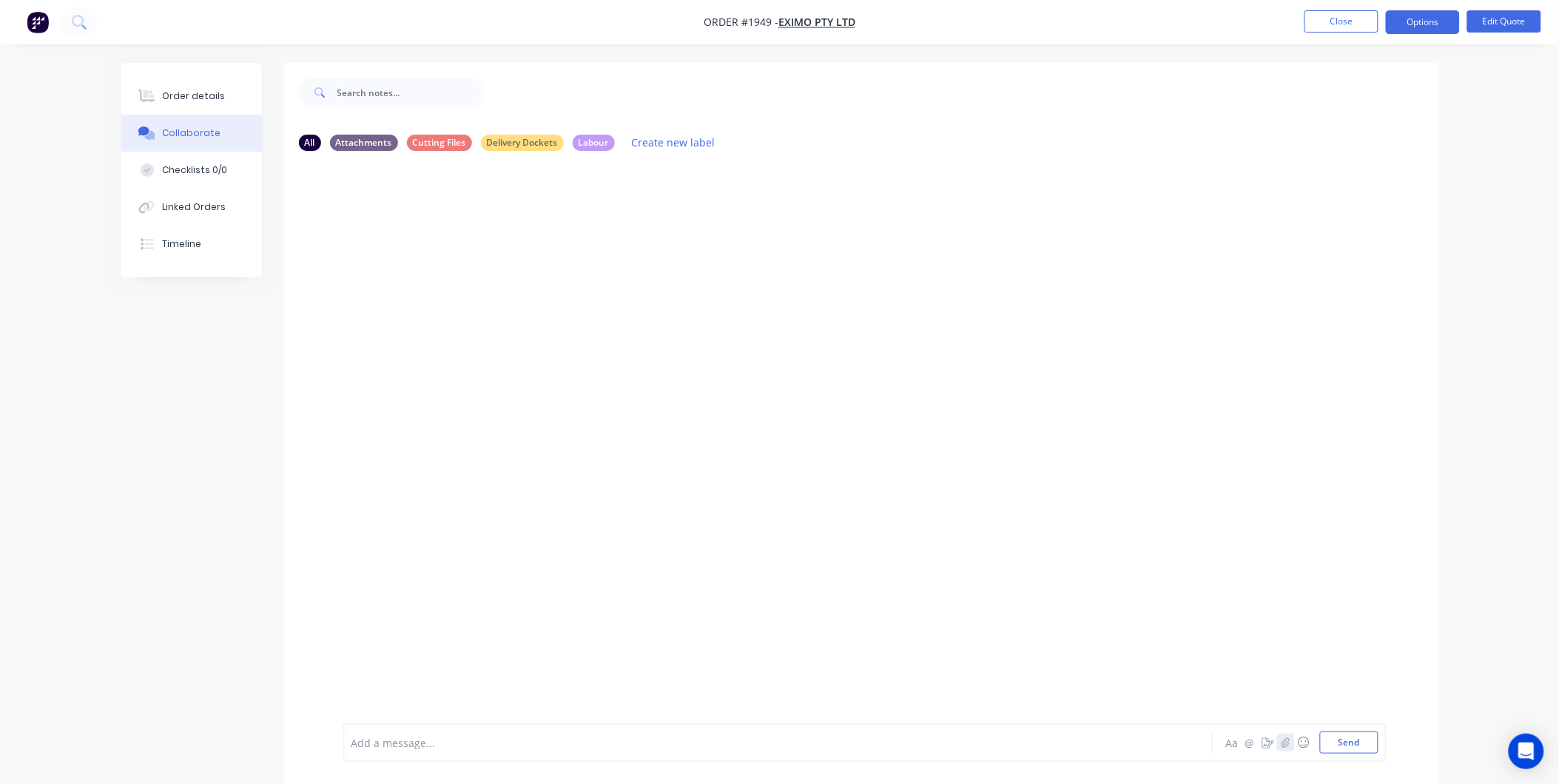
click at [1292, 745] on button "button" at bounding box center [1285, 742] width 17 height 17
click at [1330, 737] on button "Send" at bounding box center [1349, 743] width 59 height 22
drag, startPoint x: 379, startPoint y: 17, endPoint x: 838, endPoint y: 309, distance: 544.0
click at [838, 309] on div "KL You 12:11pm 03/09/25 Scan from 2025-09-03 12_09_56 PM.pdf Labels Download De…" at bounding box center [861, 251] width 1154 height 133
click at [1342, 21] on button "Close" at bounding box center [1341, 21] width 74 height 22
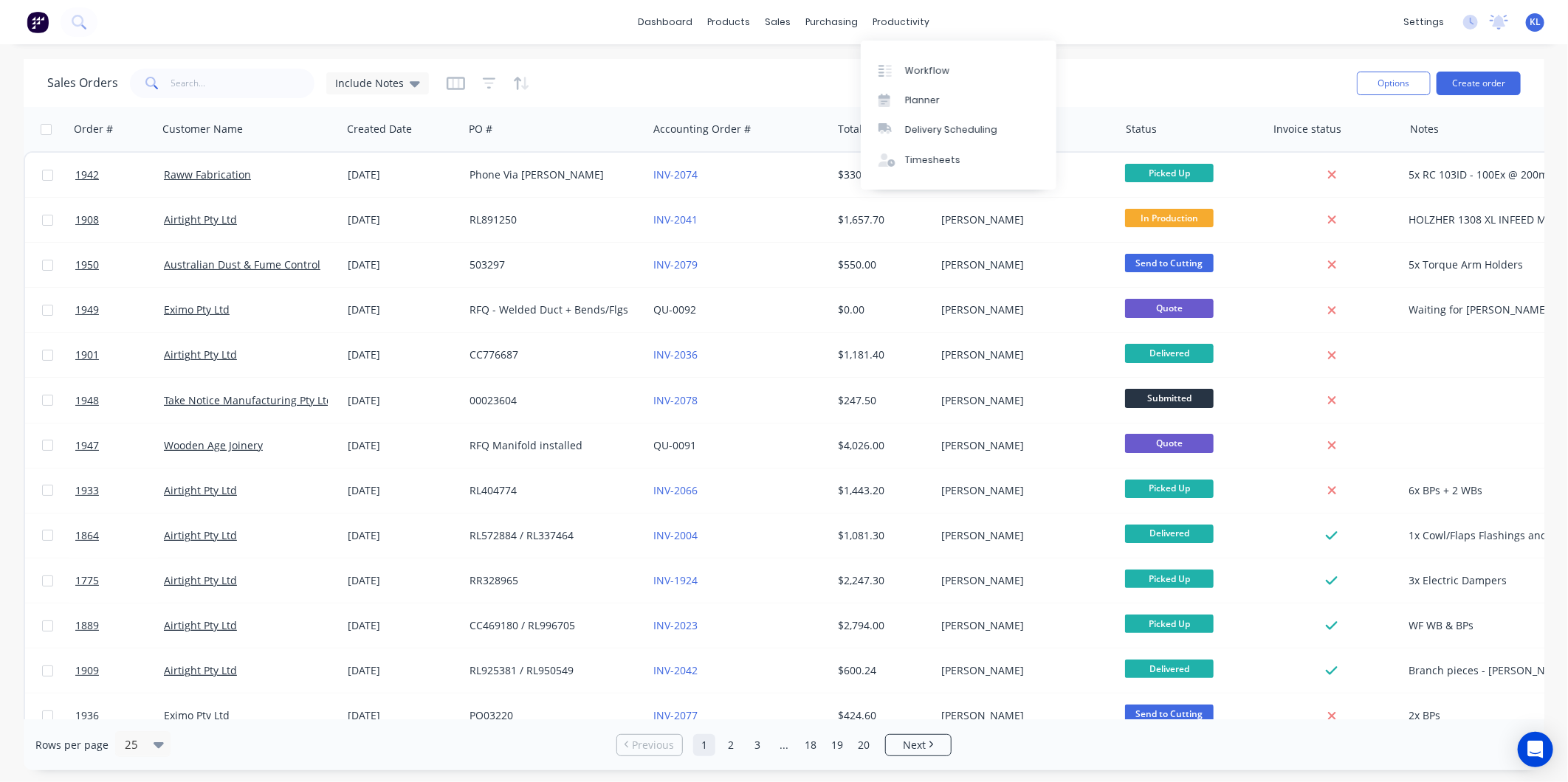
drag, startPoint x: 879, startPoint y: 18, endPoint x: 894, endPoint y: 37, distance: 24.2
click at [879, 18] on div "productivity" at bounding box center [902, 22] width 71 height 22
click at [936, 76] on div "Workflow" at bounding box center [927, 70] width 44 height 14
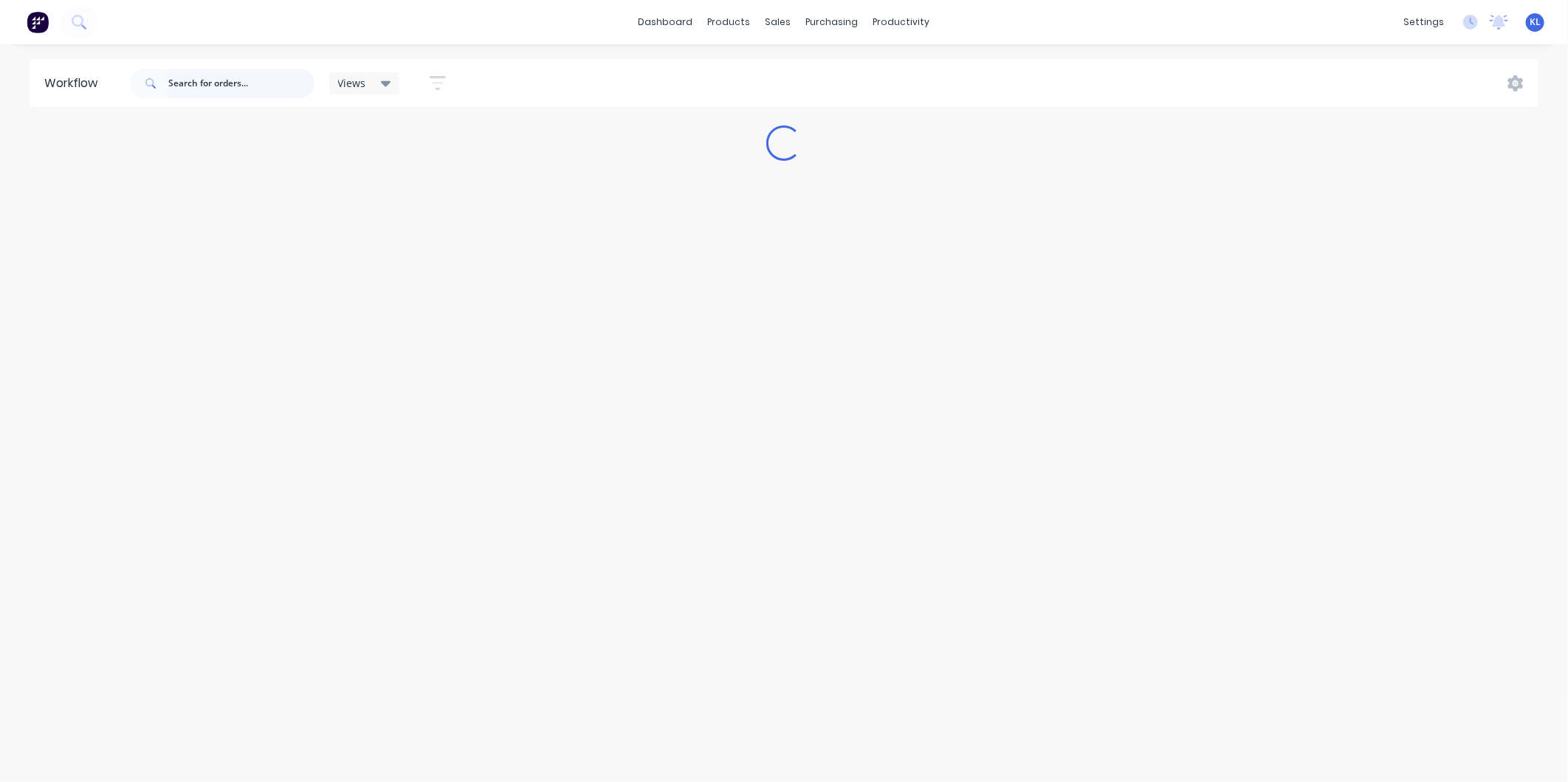
click at [195, 89] on input "text" at bounding box center [241, 83] width 146 height 29
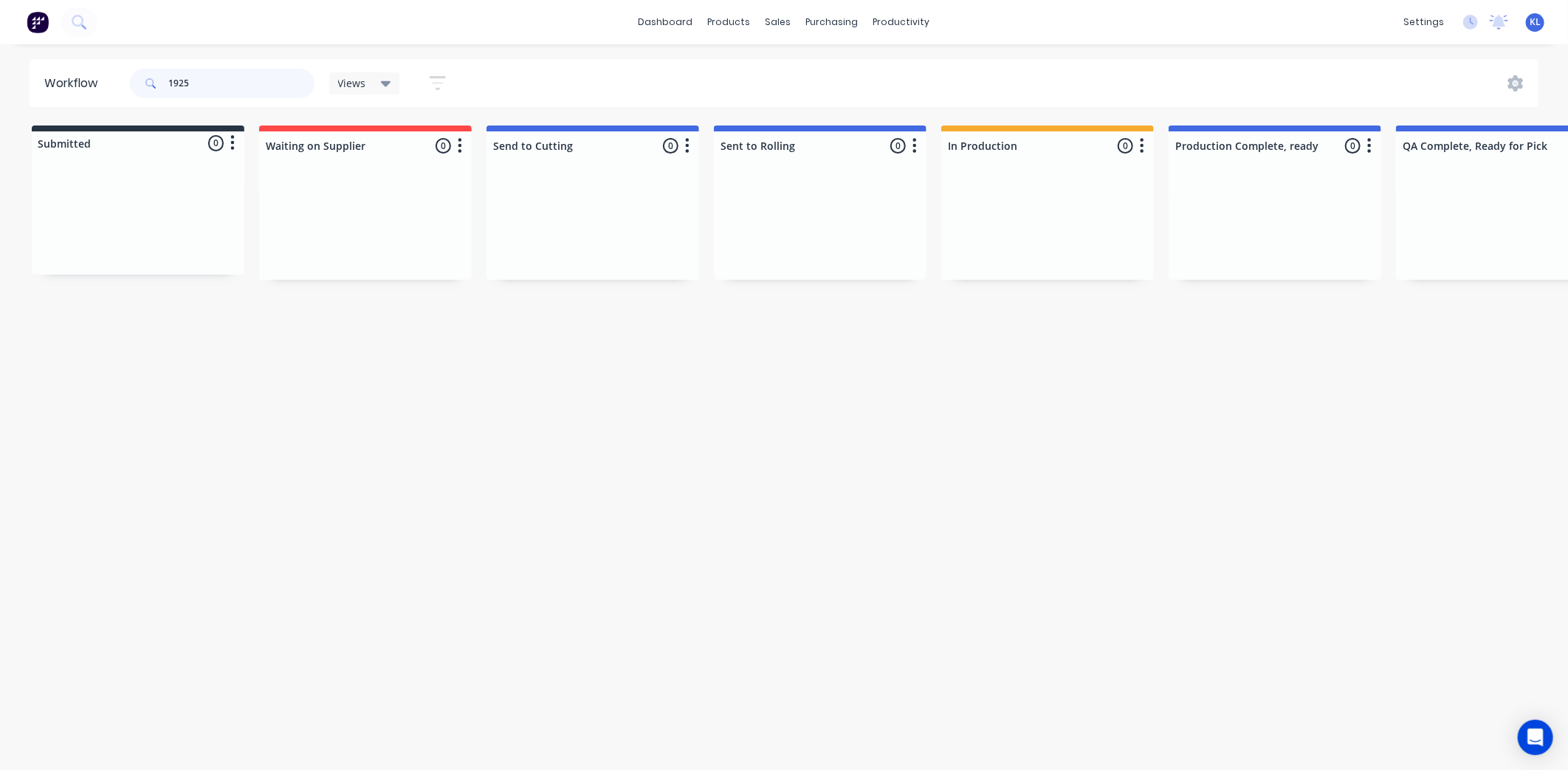
click at [195, 89] on input "1925" at bounding box center [241, 83] width 146 height 29
click at [579, 244] on div "Airtight Duct Parts Order #1945 09:56 AM [DATE] Airtight Pty Ltd PO #RL100004 R…" at bounding box center [593, 241] width 198 height 121
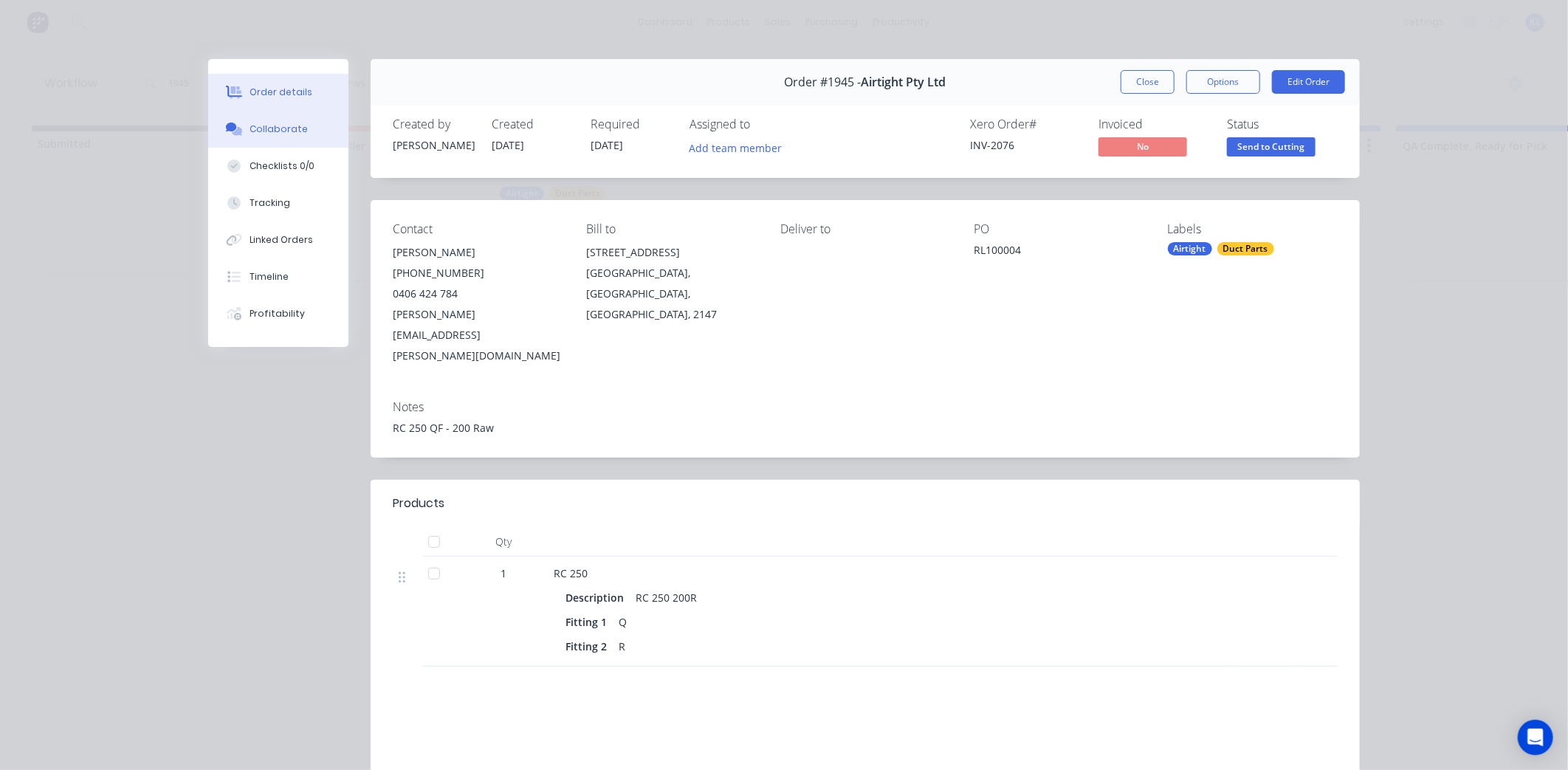
click at [289, 130] on div "Collaborate" at bounding box center [279, 129] width 58 height 14
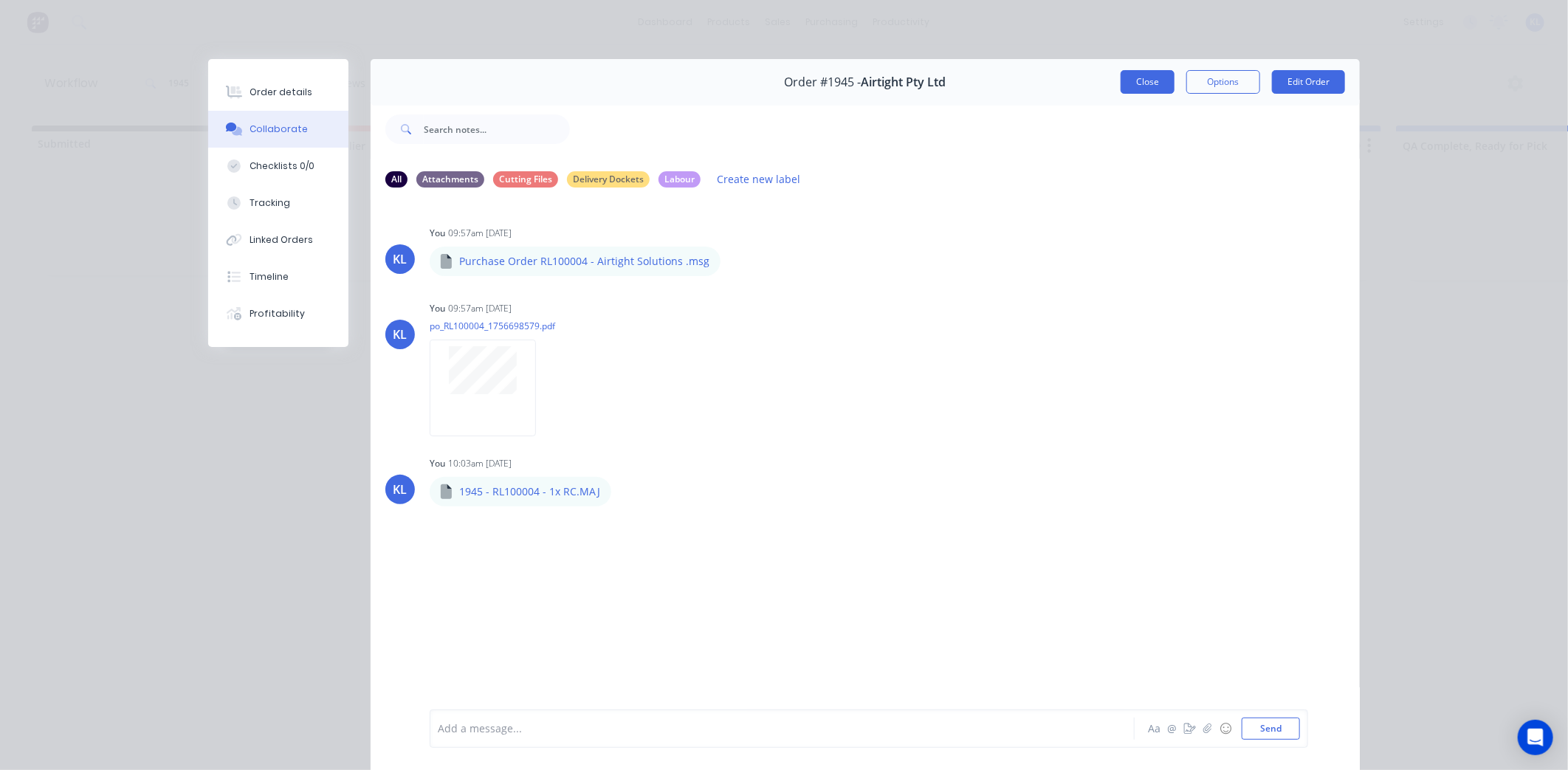
click at [1155, 82] on button "Close" at bounding box center [1147, 82] width 54 height 24
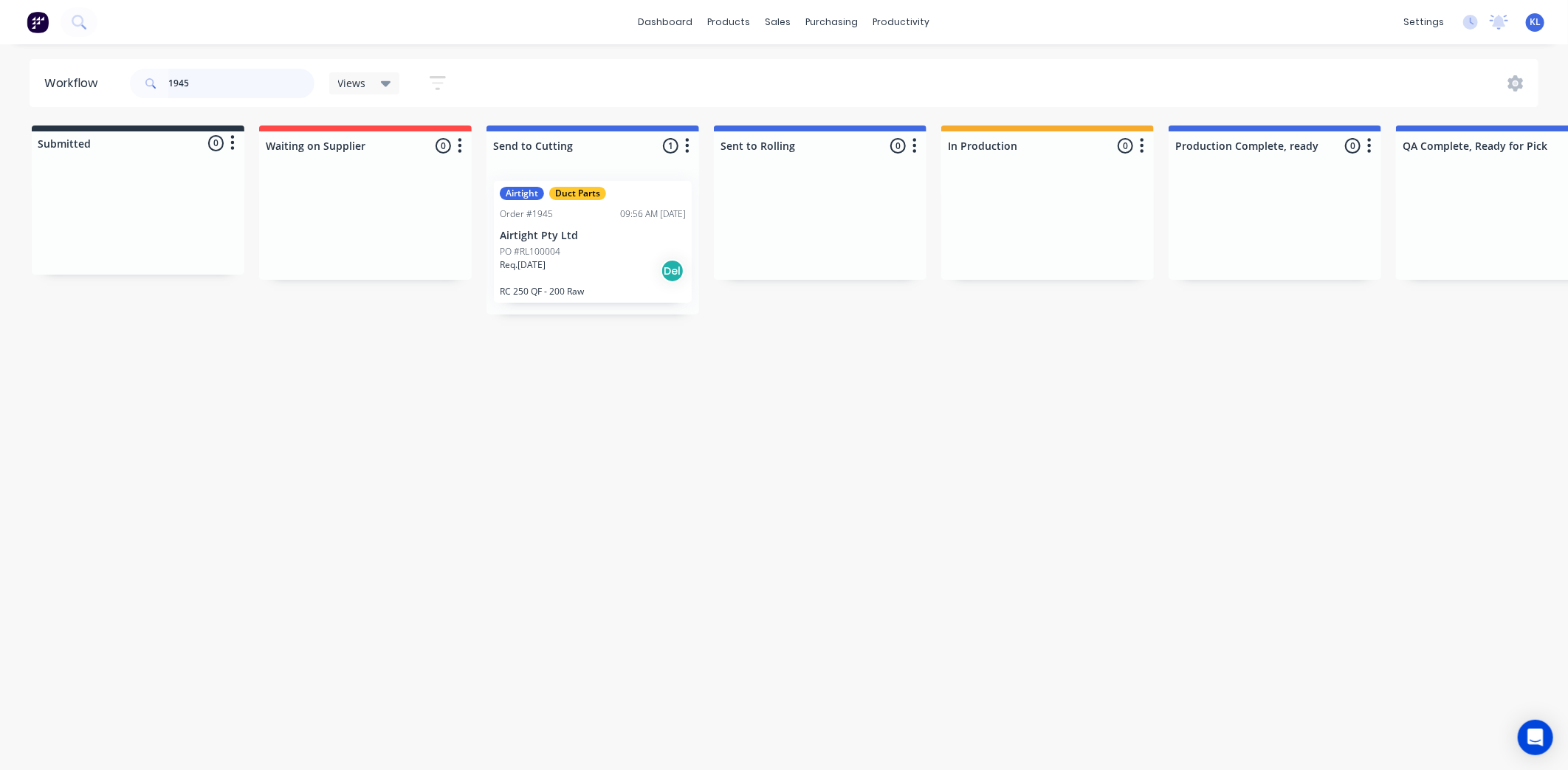
click at [255, 82] on input "1945" at bounding box center [241, 83] width 146 height 29
click at [555, 275] on div "Req. 04/09/25 PU" at bounding box center [593, 270] width 186 height 25
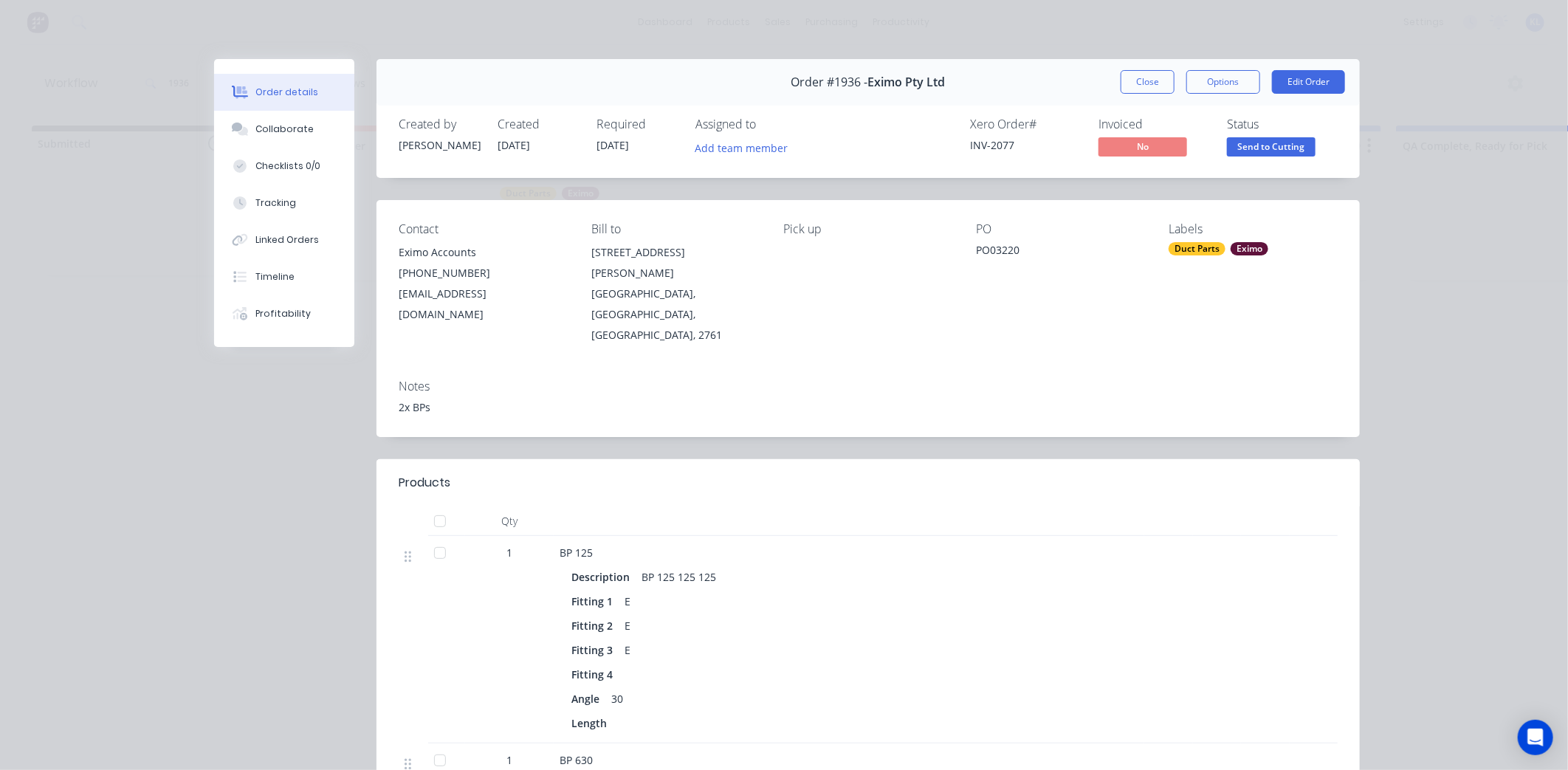
scroll to position [328, 0]
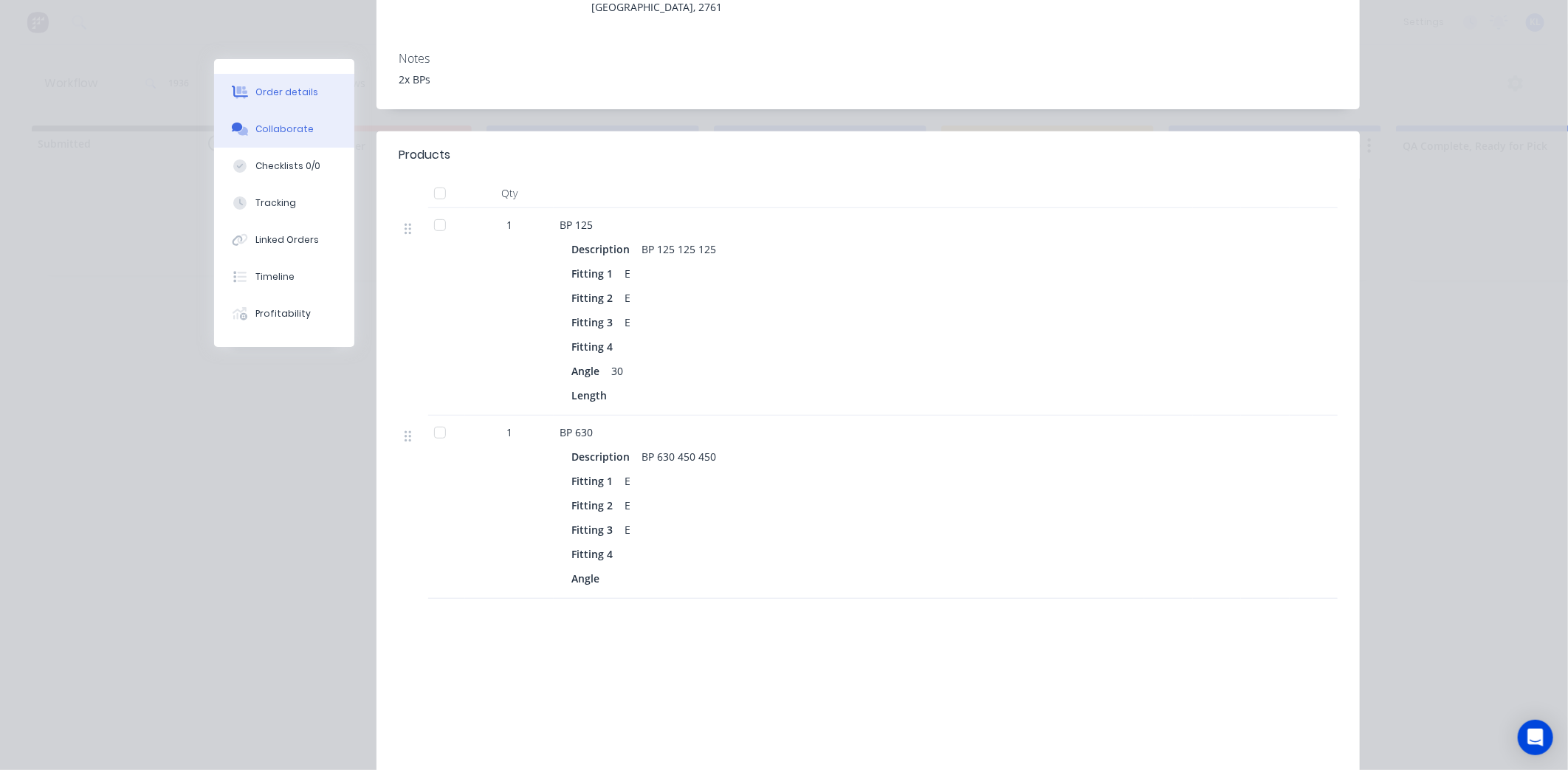
click at [282, 127] on div "Collaborate" at bounding box center [285, 129] width 58 height 14
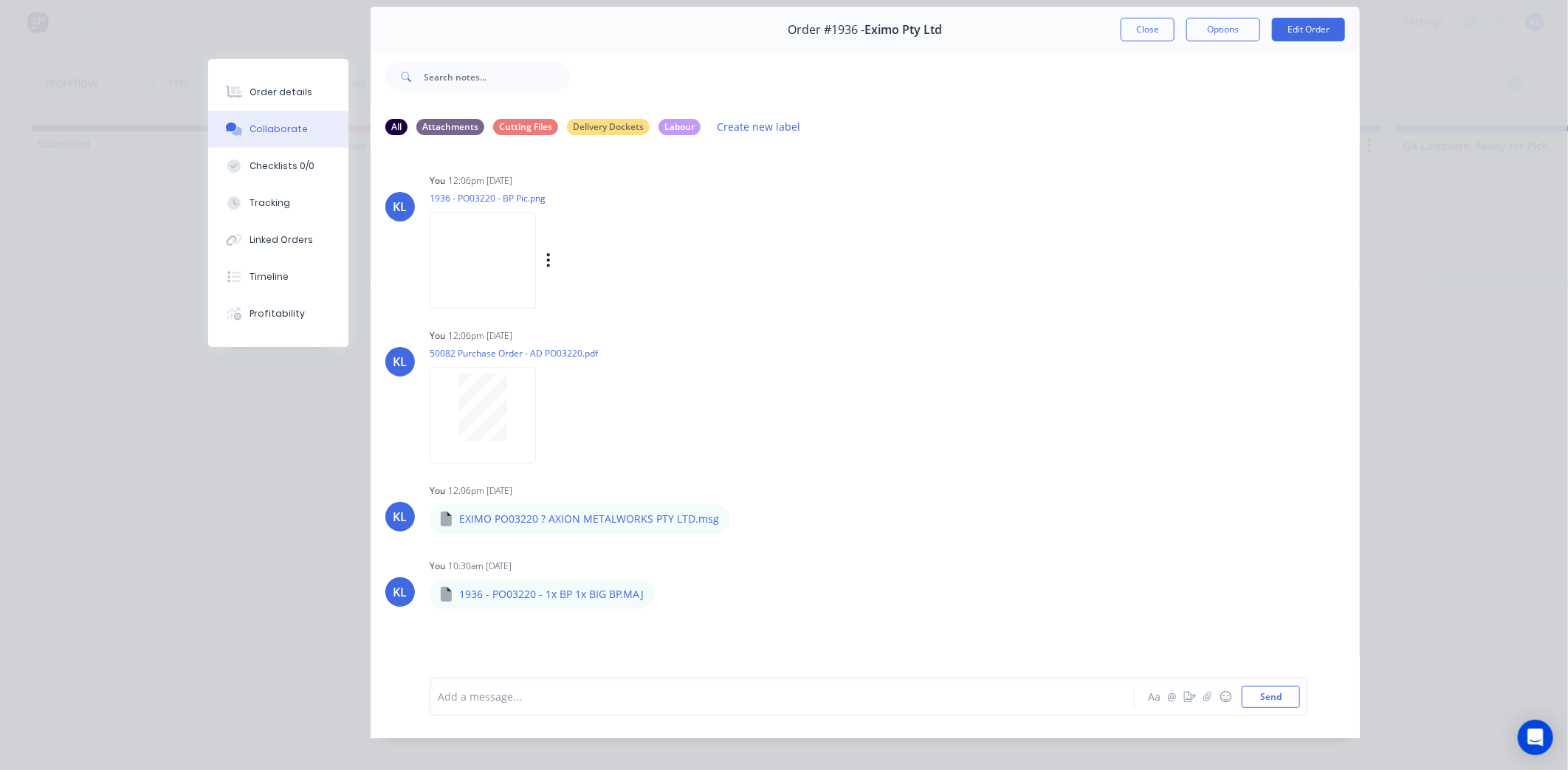
scroll to position [79, 0]
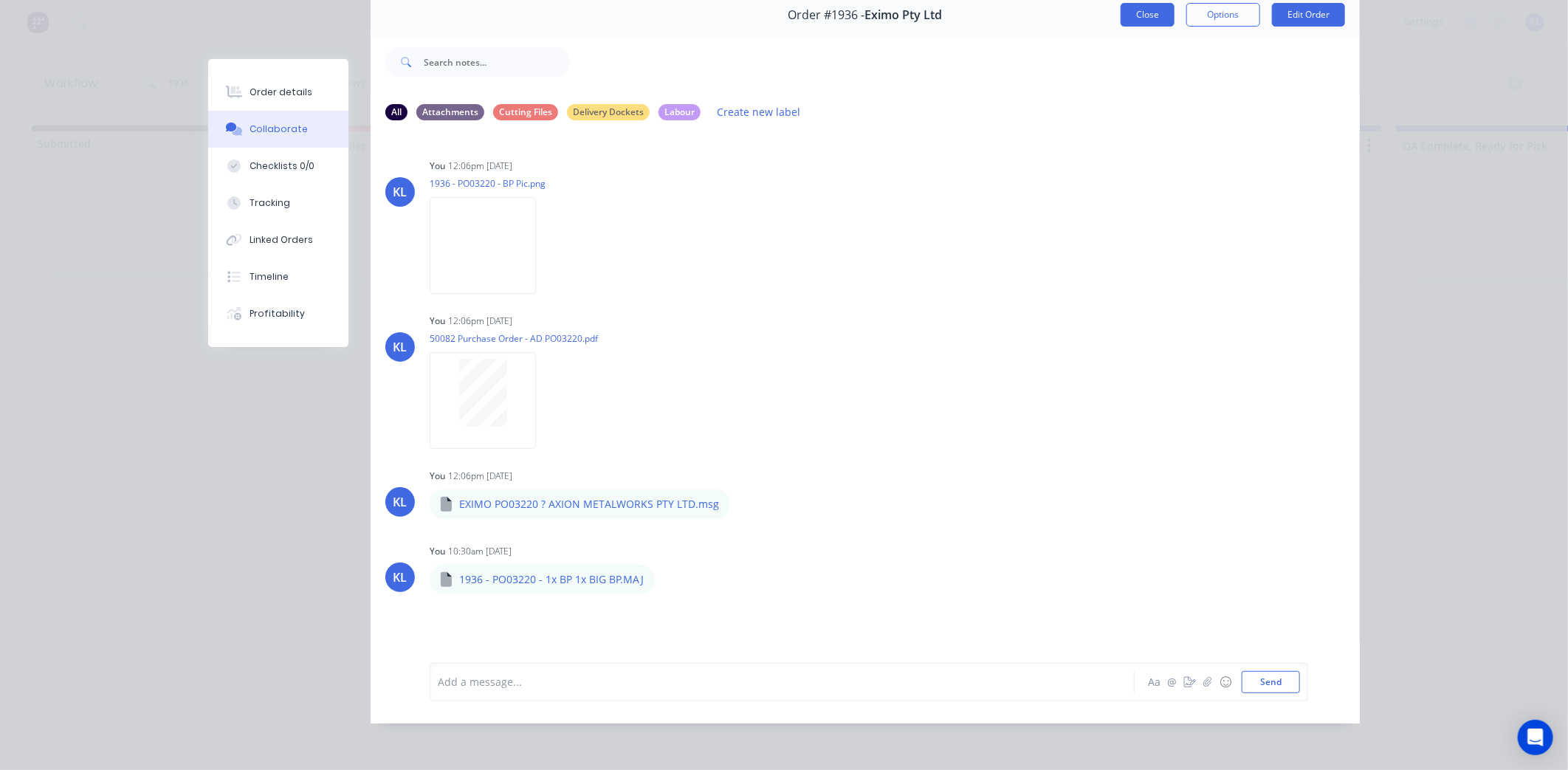
click at [1136, 8] on button "Close" at bounding box center [1147, 15] width 54 height 24
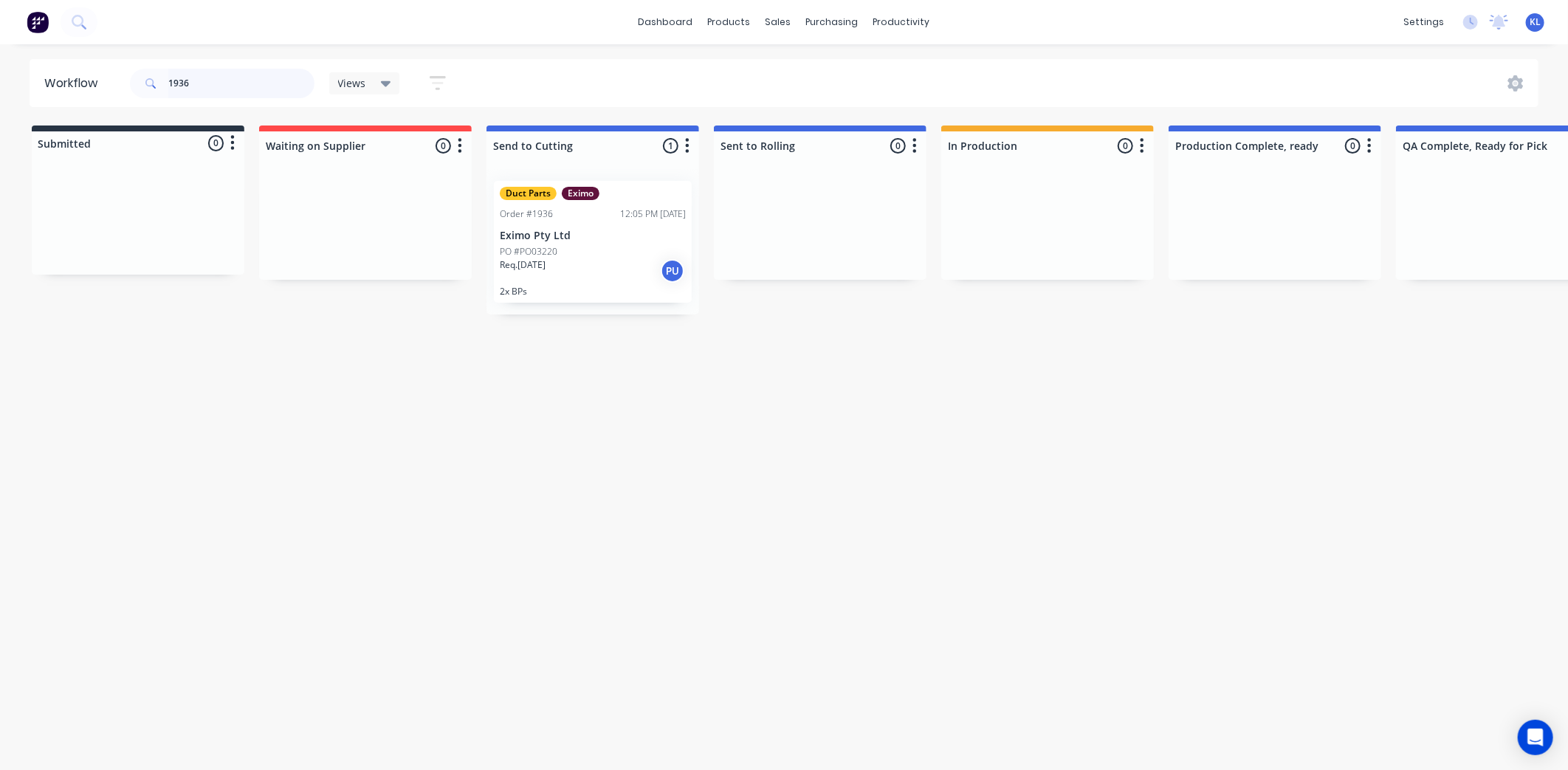
click at [218, 79] on input "1936" at bounding box center [241, 83] width 146 height 29
type input "1920"
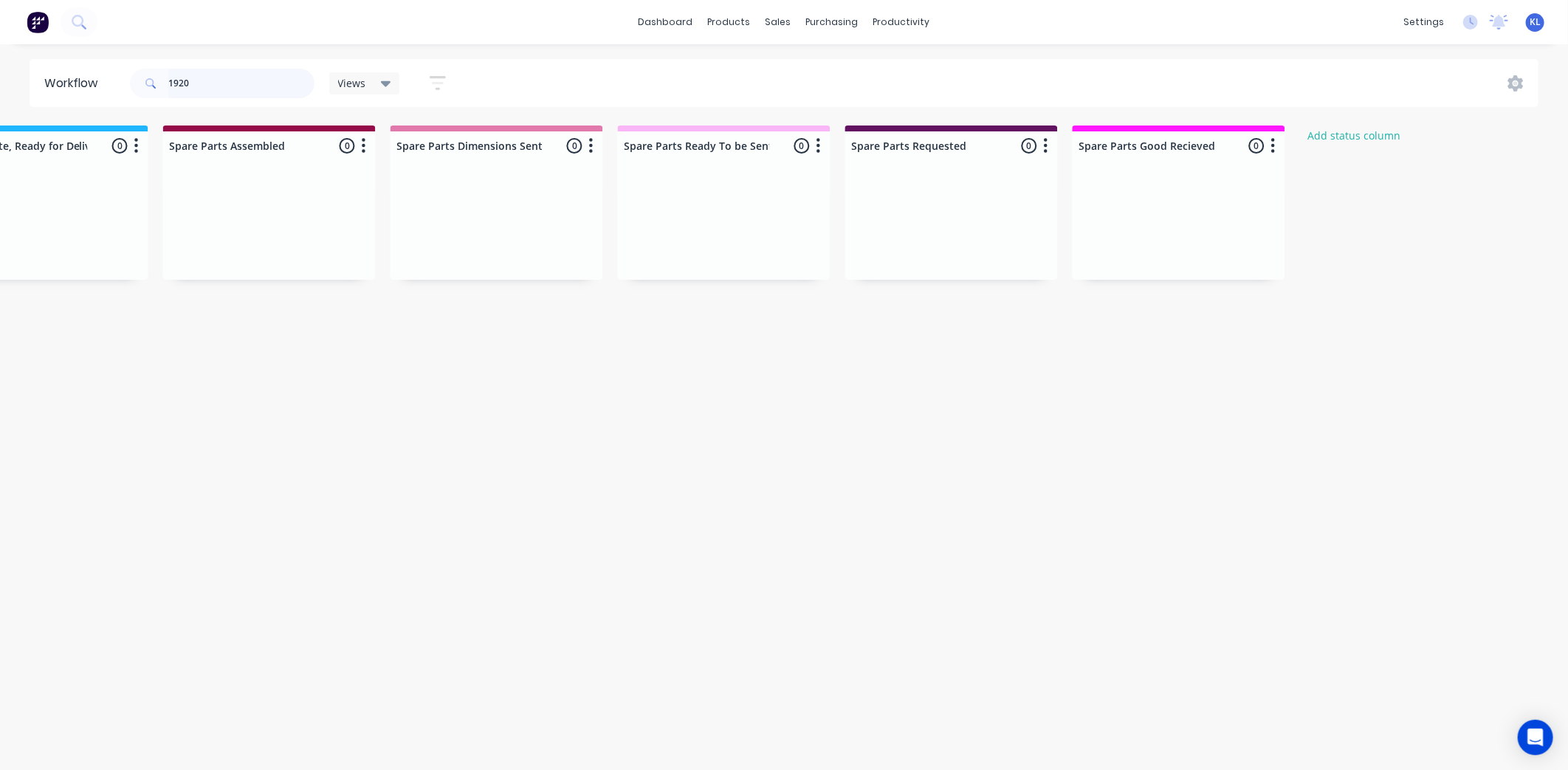
scroll to position [0, 0]
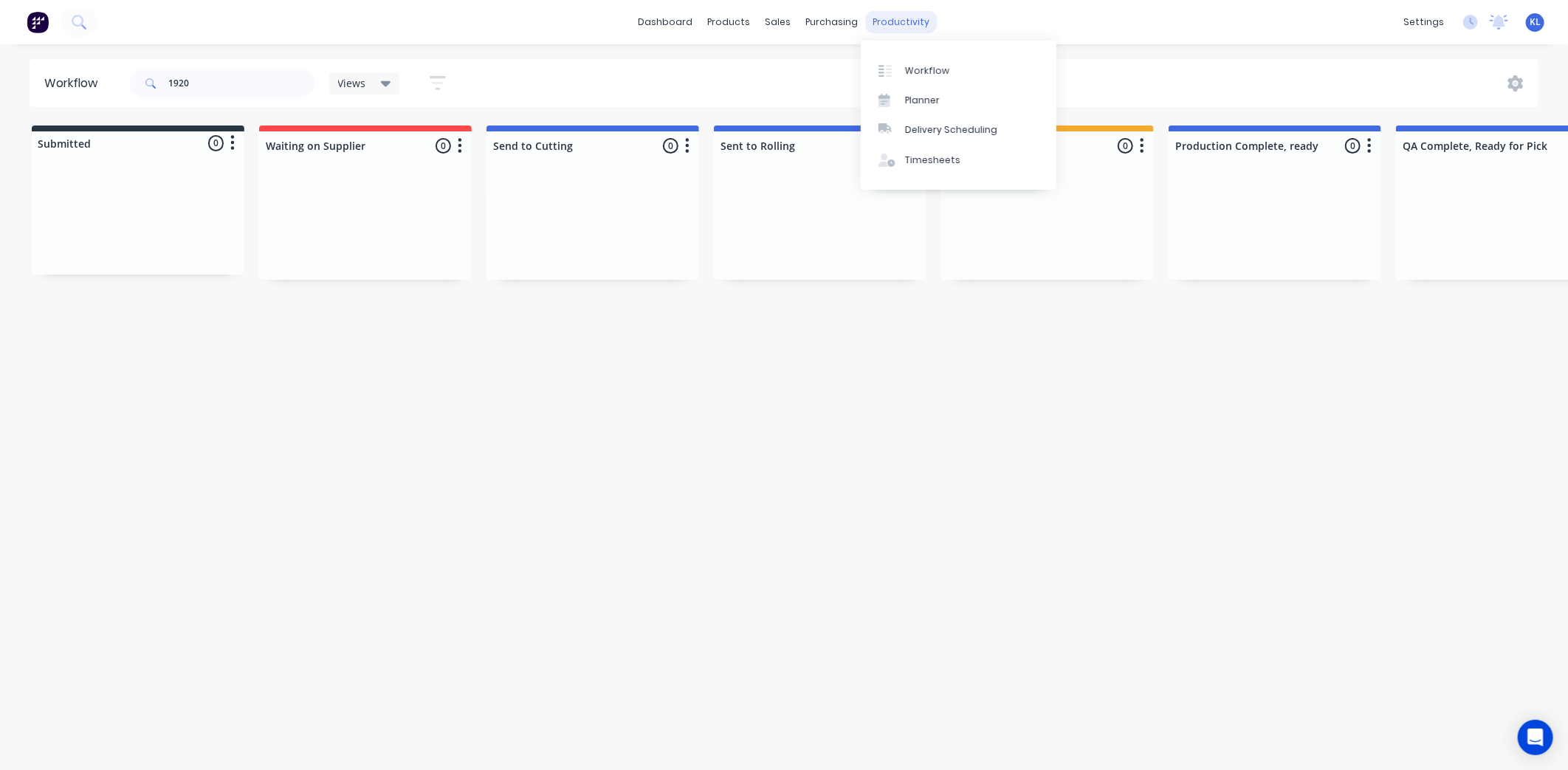
click at [913, 19] on div "productivity" at bounding box center [902, 22] width 71 height 22
click at [911, 68] on div "Workflow" at bounding box center [927, 70] width 44 height 14
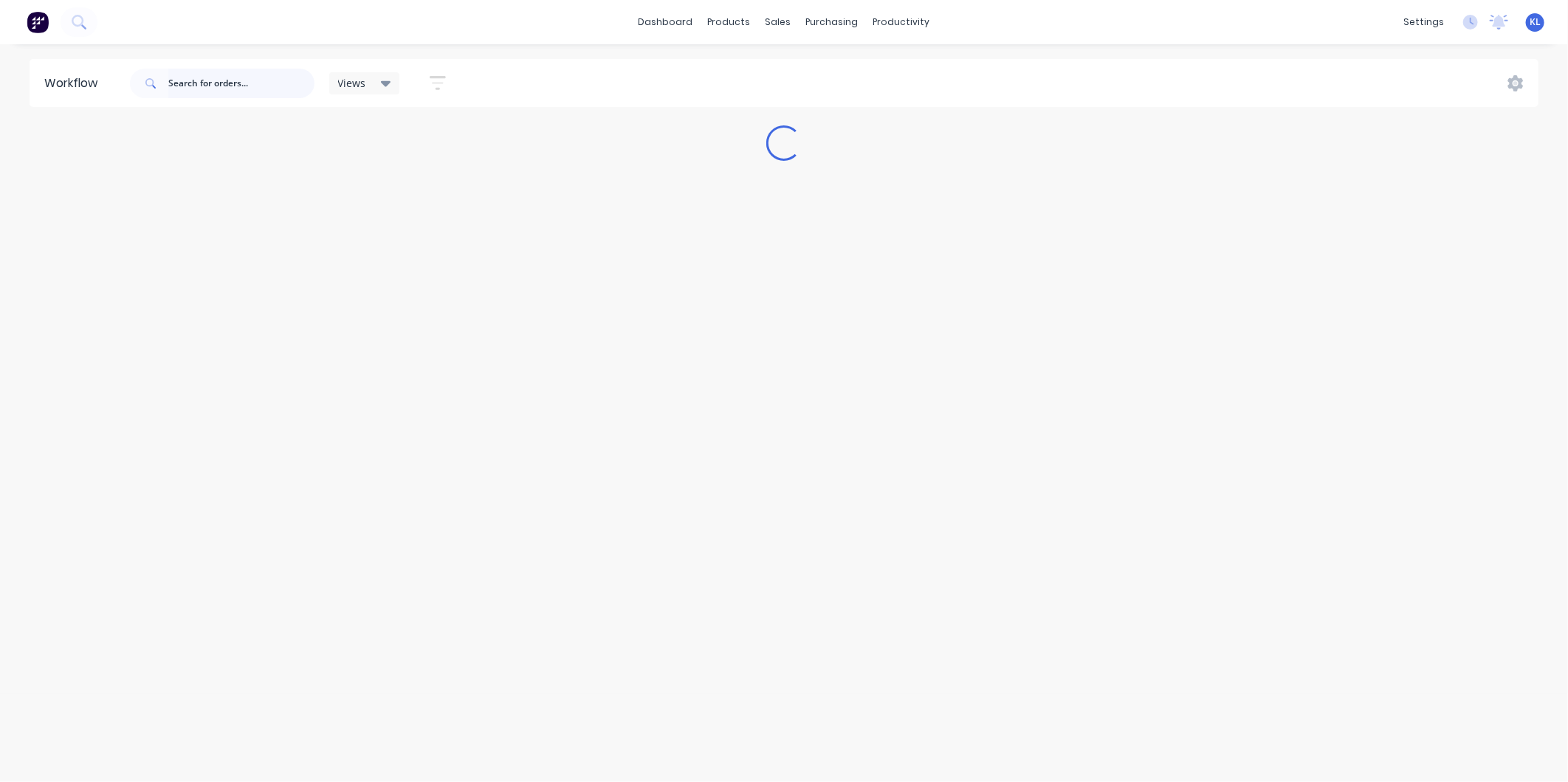
click at [228, 86] on input "text" at bounding box center [241, 83] width 146 height 29
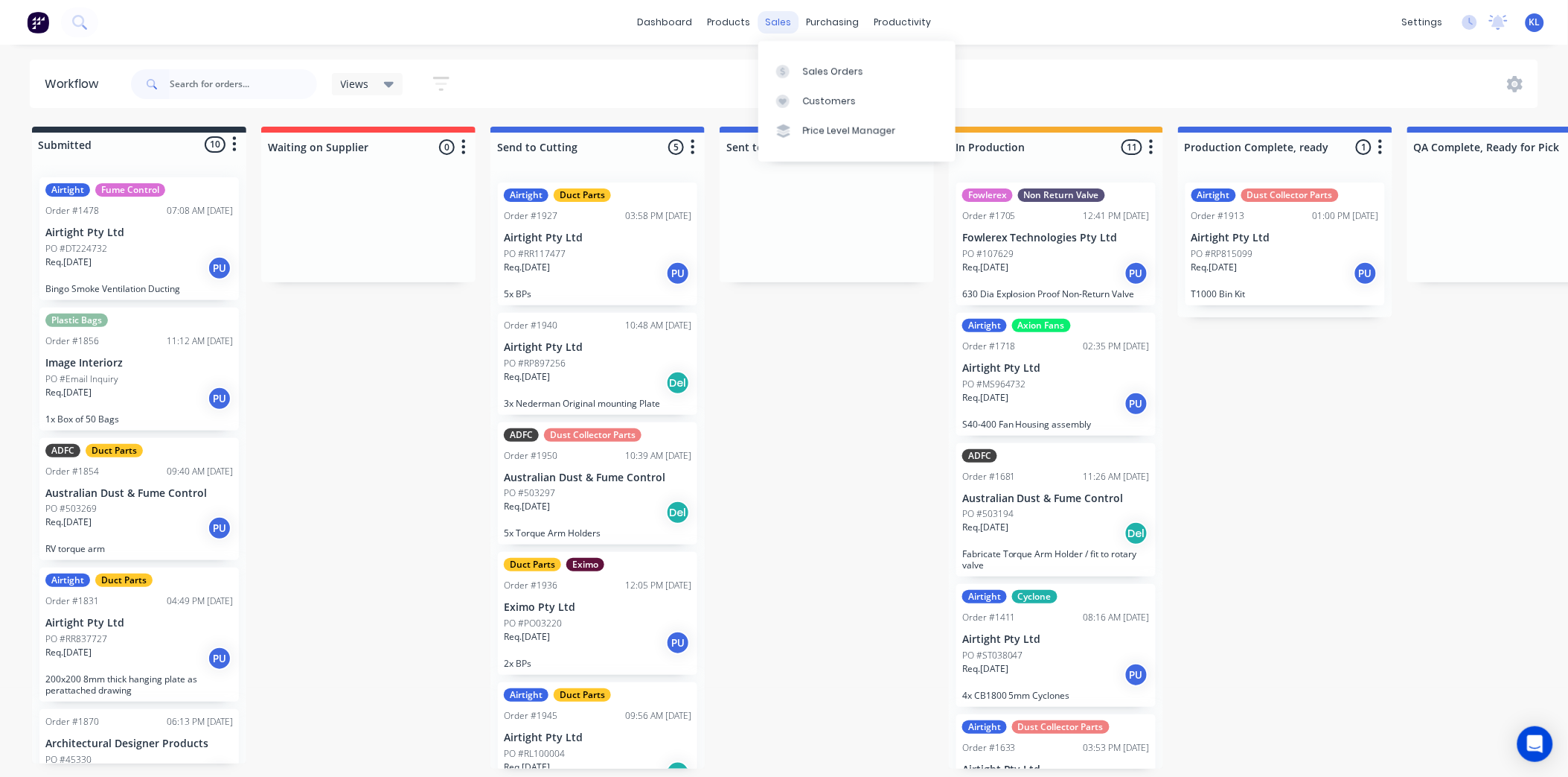
click at [787, 27] on div "sales" at bounding box center [778, 22] width 41 height 22
click at [814, 72] on div "Sales Orders" at bounding box center [834, 71] width 61 height 14
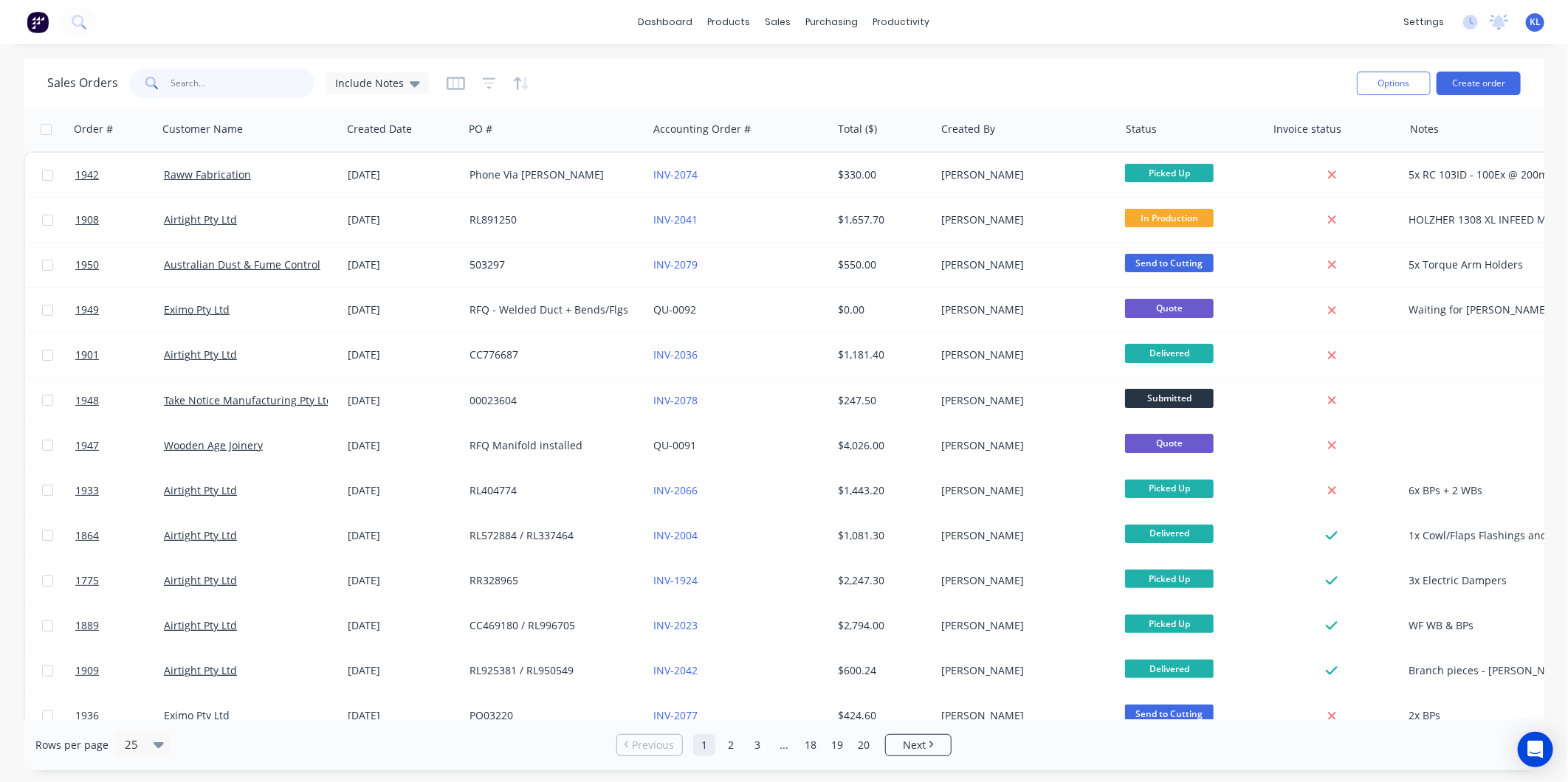
click at [202, 89] on input "text" at bounding box center [243, 83] width 144 height 29
type input "1920"
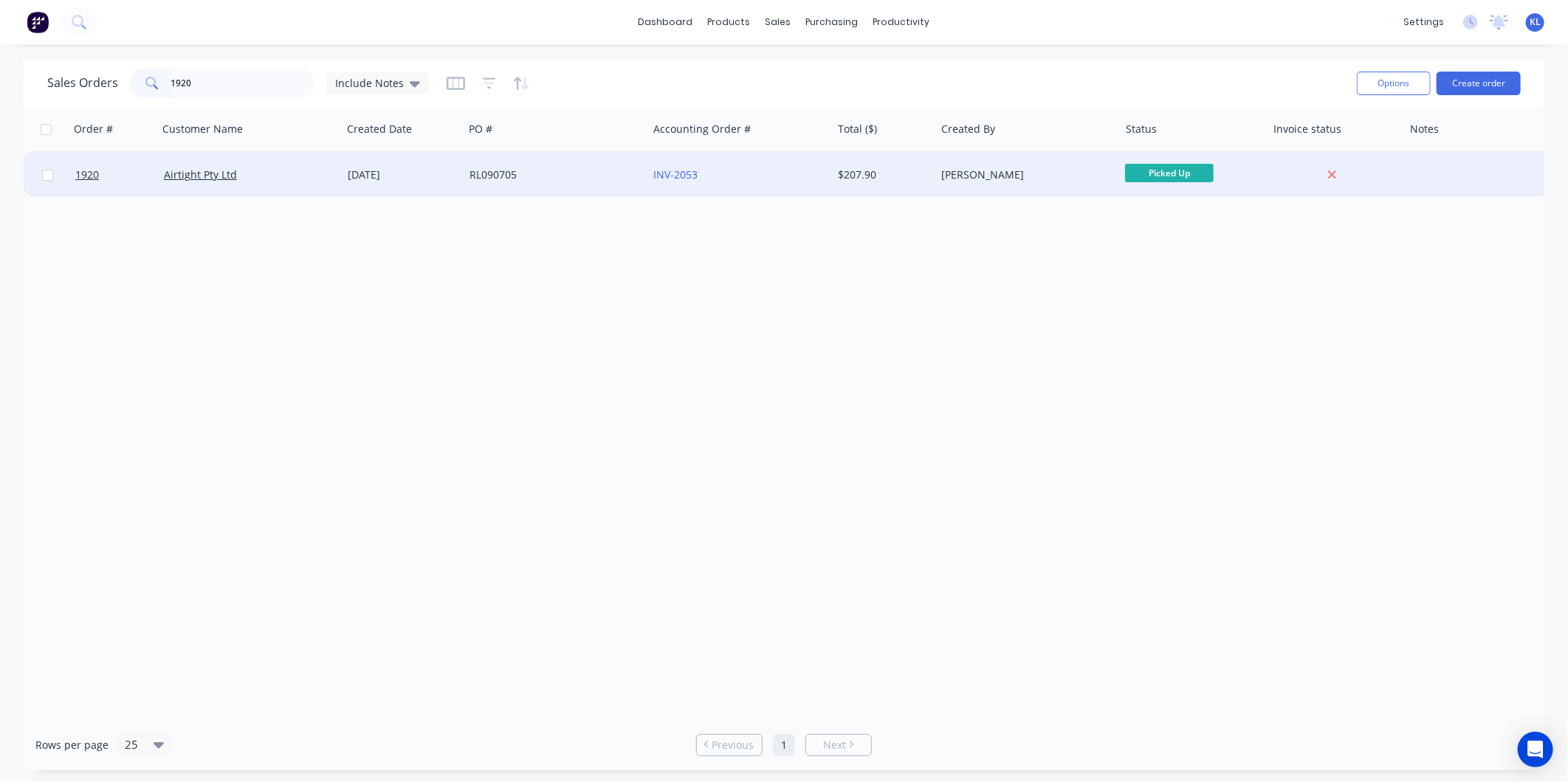
click at [335, 182] on div "Airtight Pty Ltd" at bounding box center [249, 174] width 184 height 44
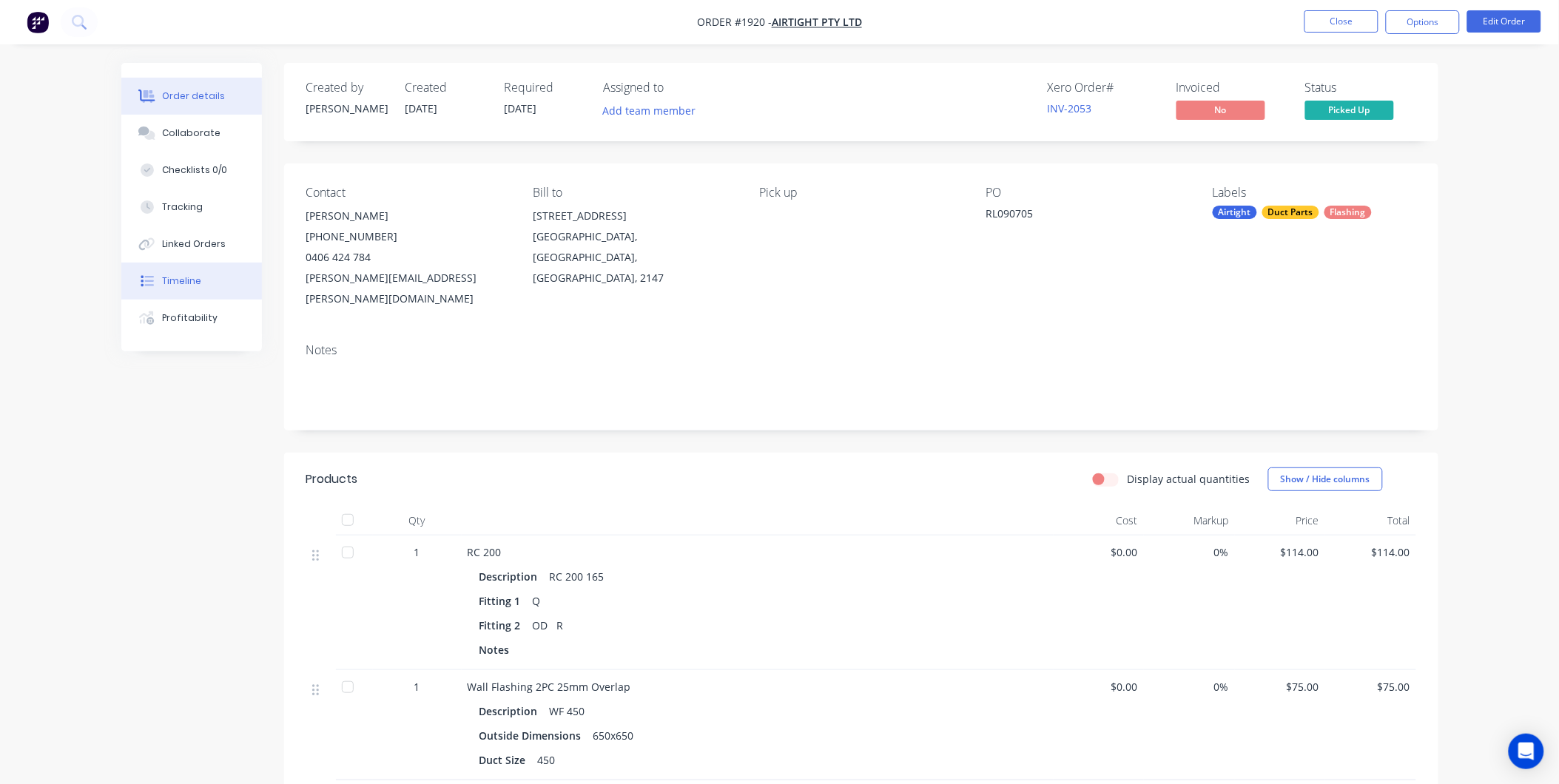
click at [187, 272] on button "Timeline" at bounding box center [191, 281] width 141 height 37
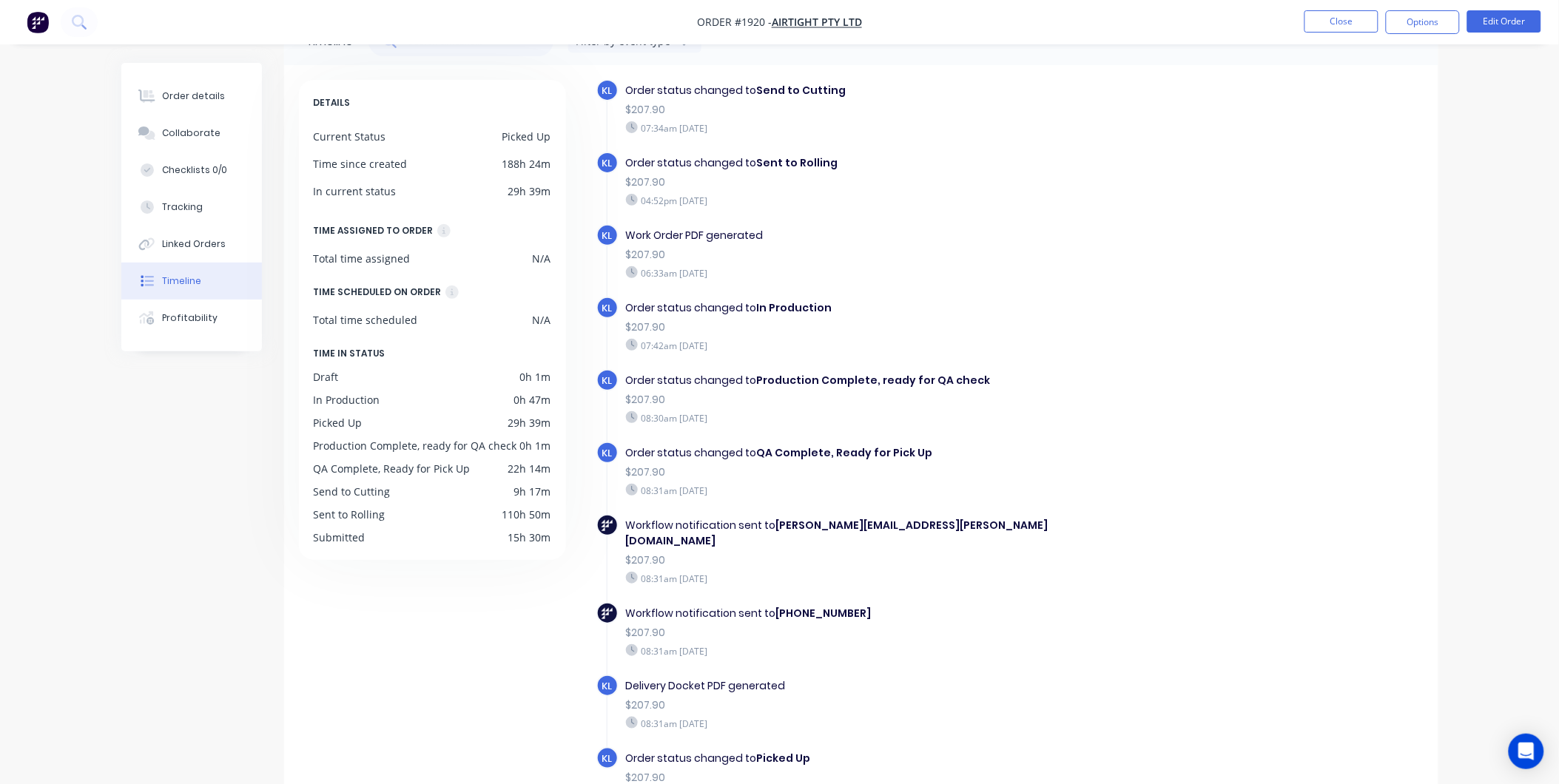
scroll to position [108, 0]
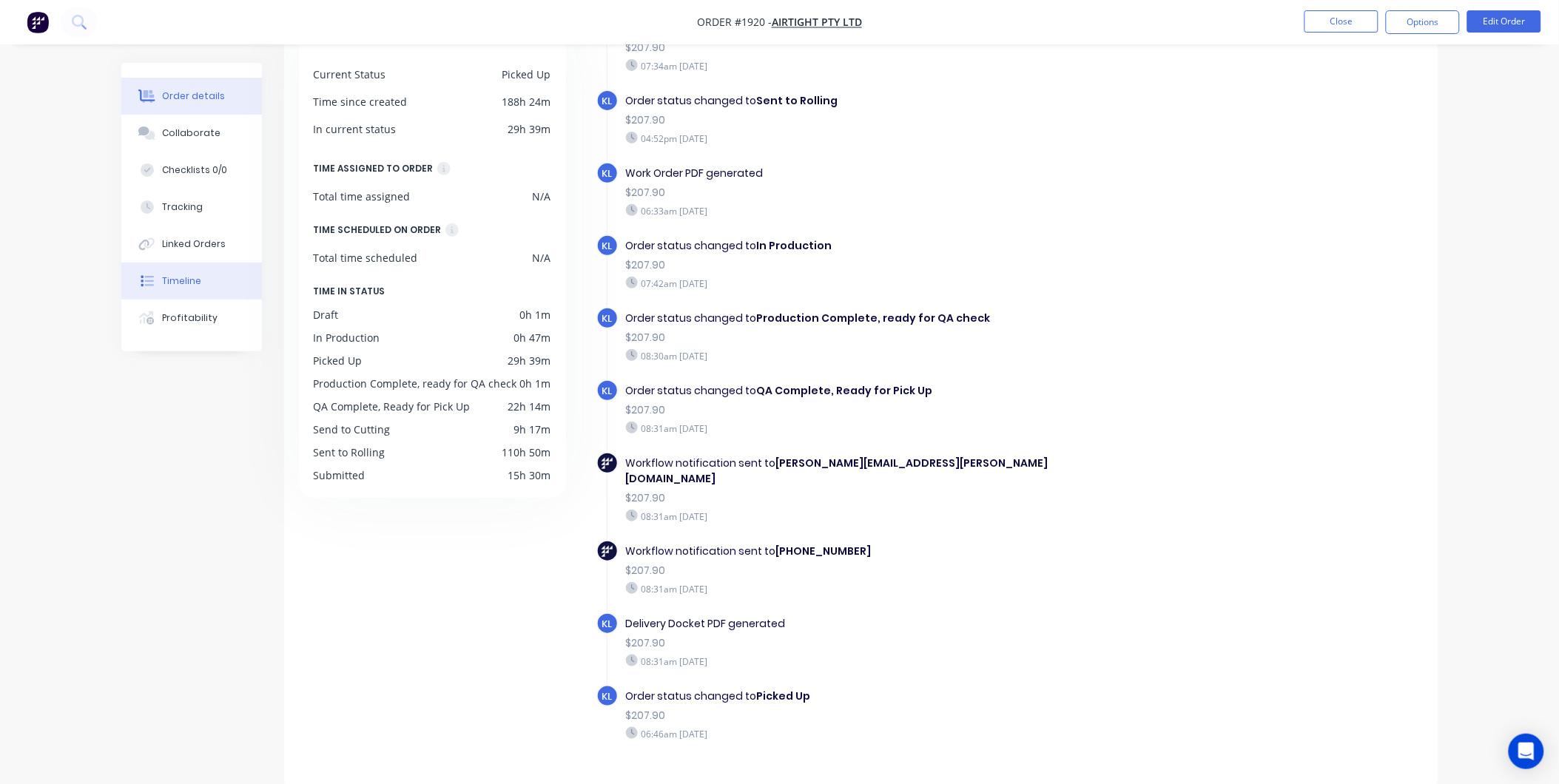
click at [179, 82] on button "Order details" at bounding box center [191, 96] width 141 height 37
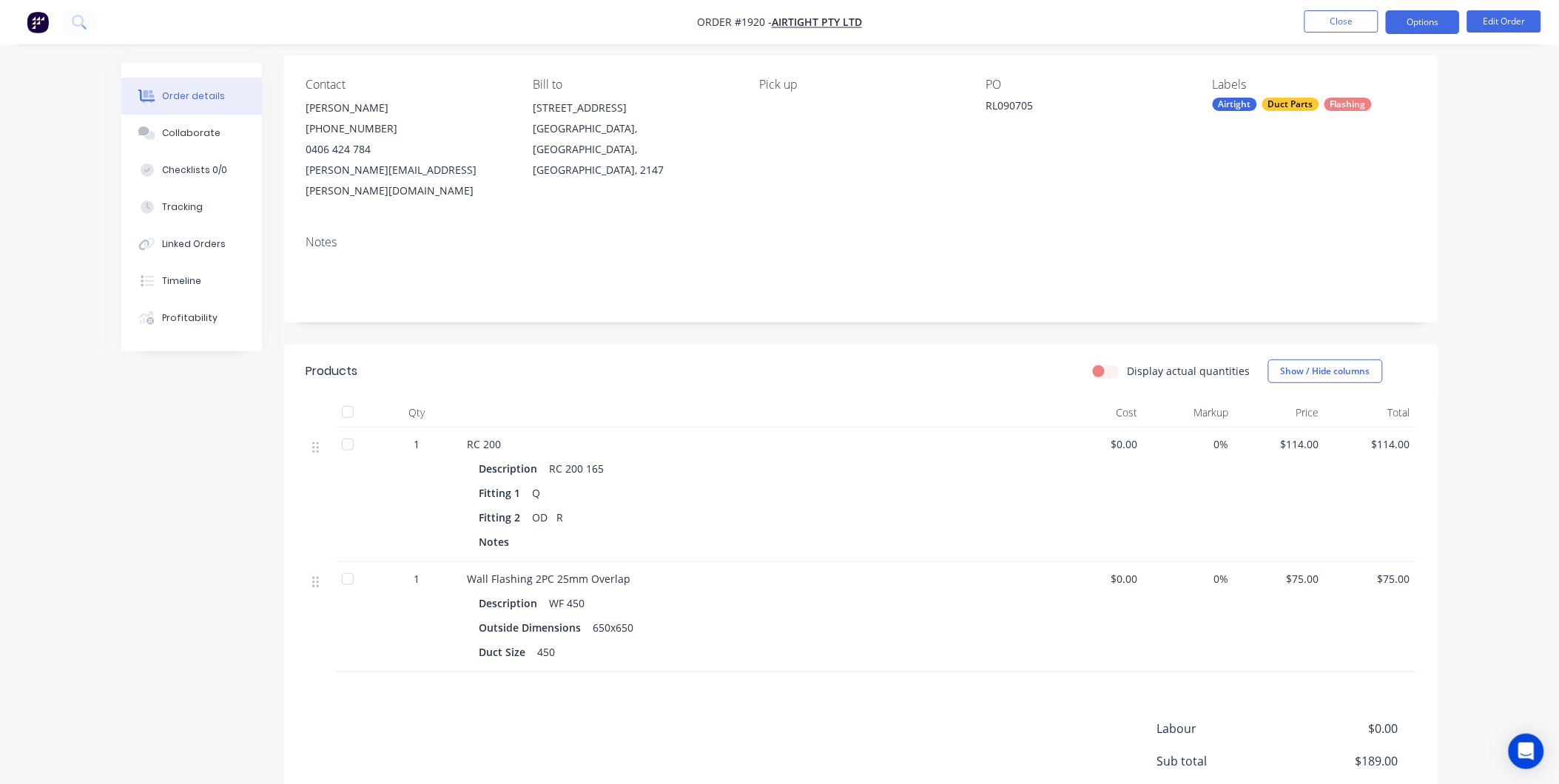
click at [1443, 17] on button "Options" at bounding box center [1423, 22] width 74 height 24
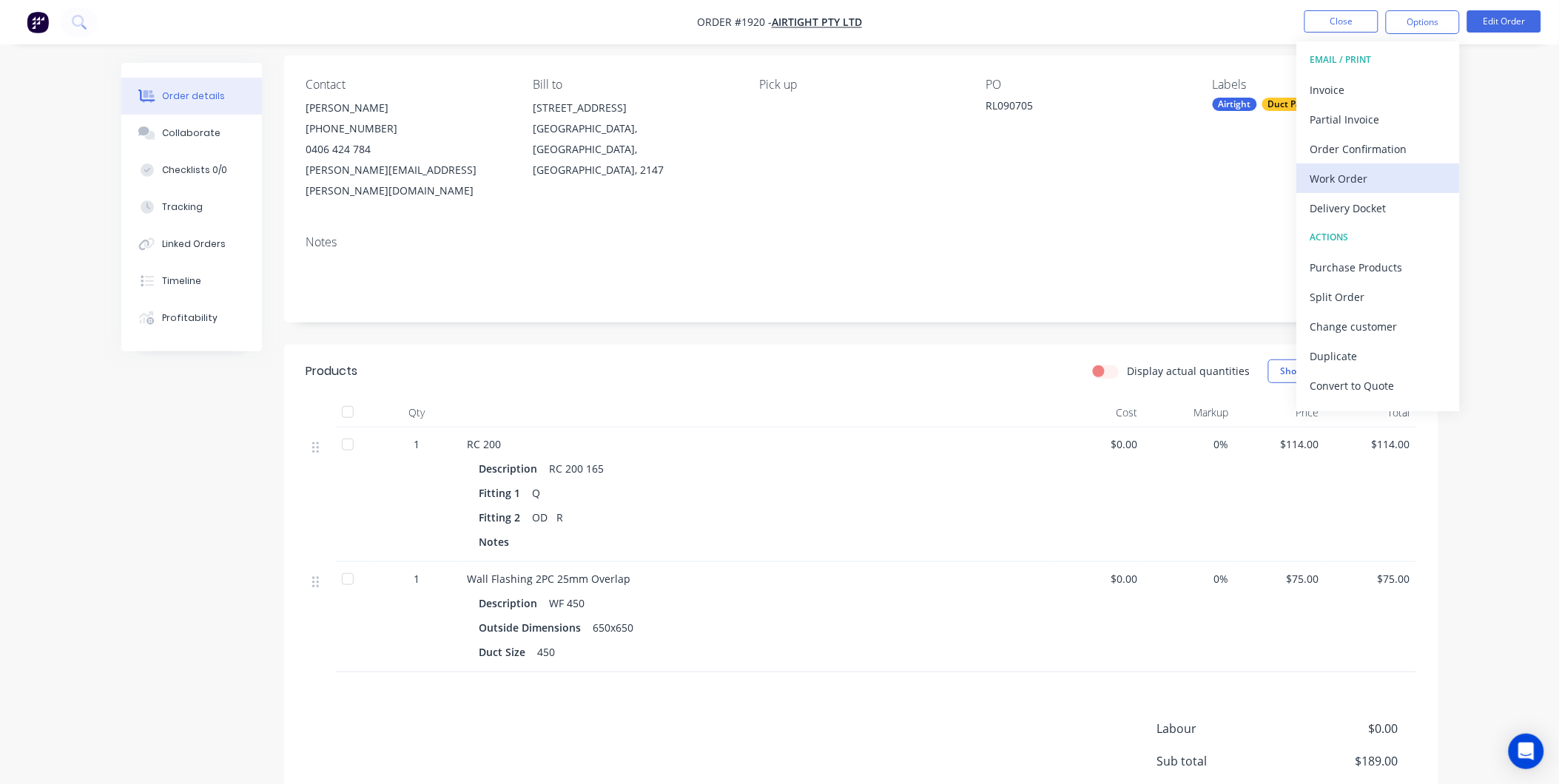
click at [1366, 175] on div "Work Order" at bounding box center [1379, 178] width 136 height 21
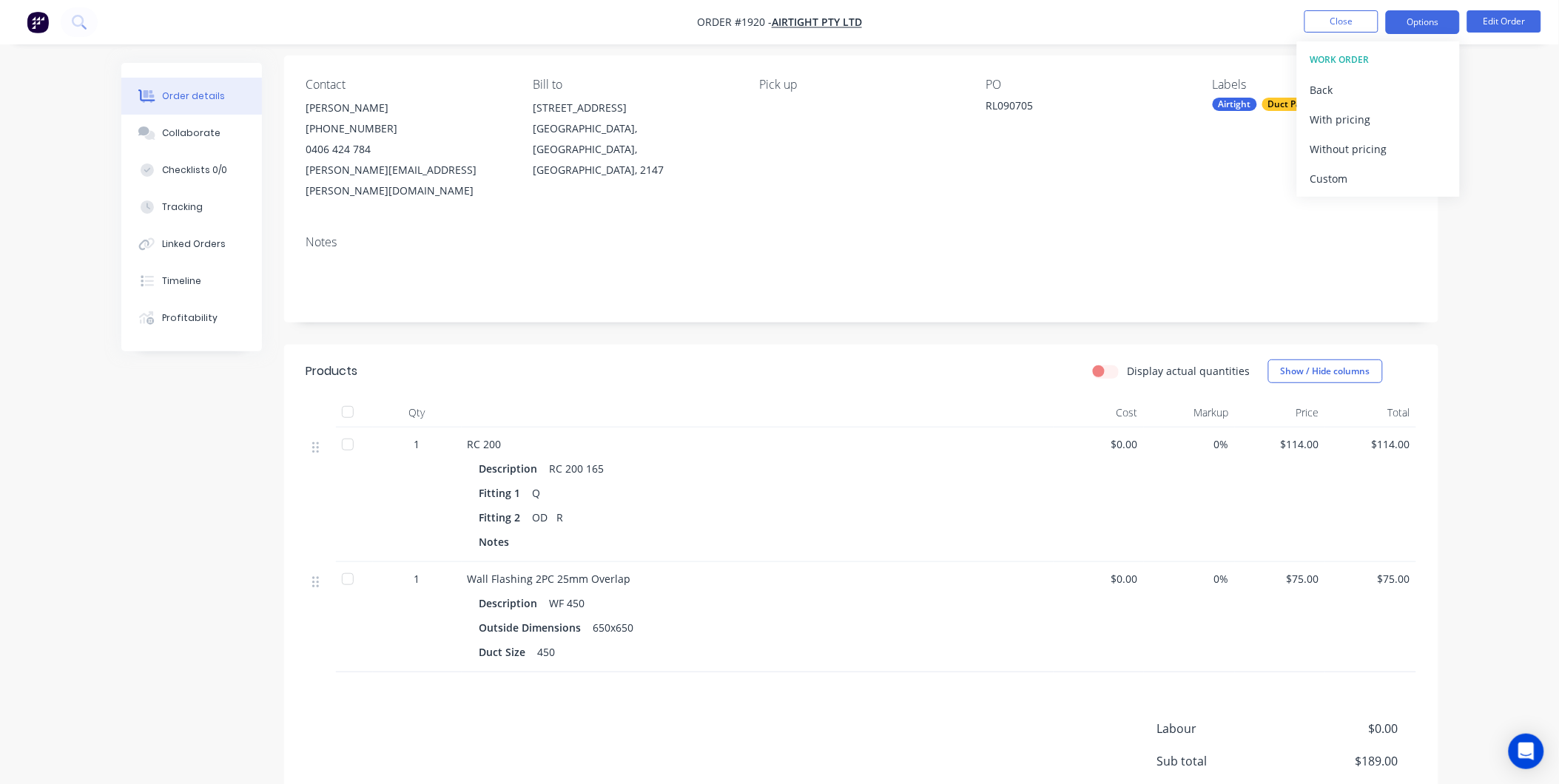
click at [1414, 15] on button "Options" at bounding box center [1423, 22] width 74 height 24
click at [1483, 16] on button "Edit Order" at bounding box center [1504, 21] width 74 height 22
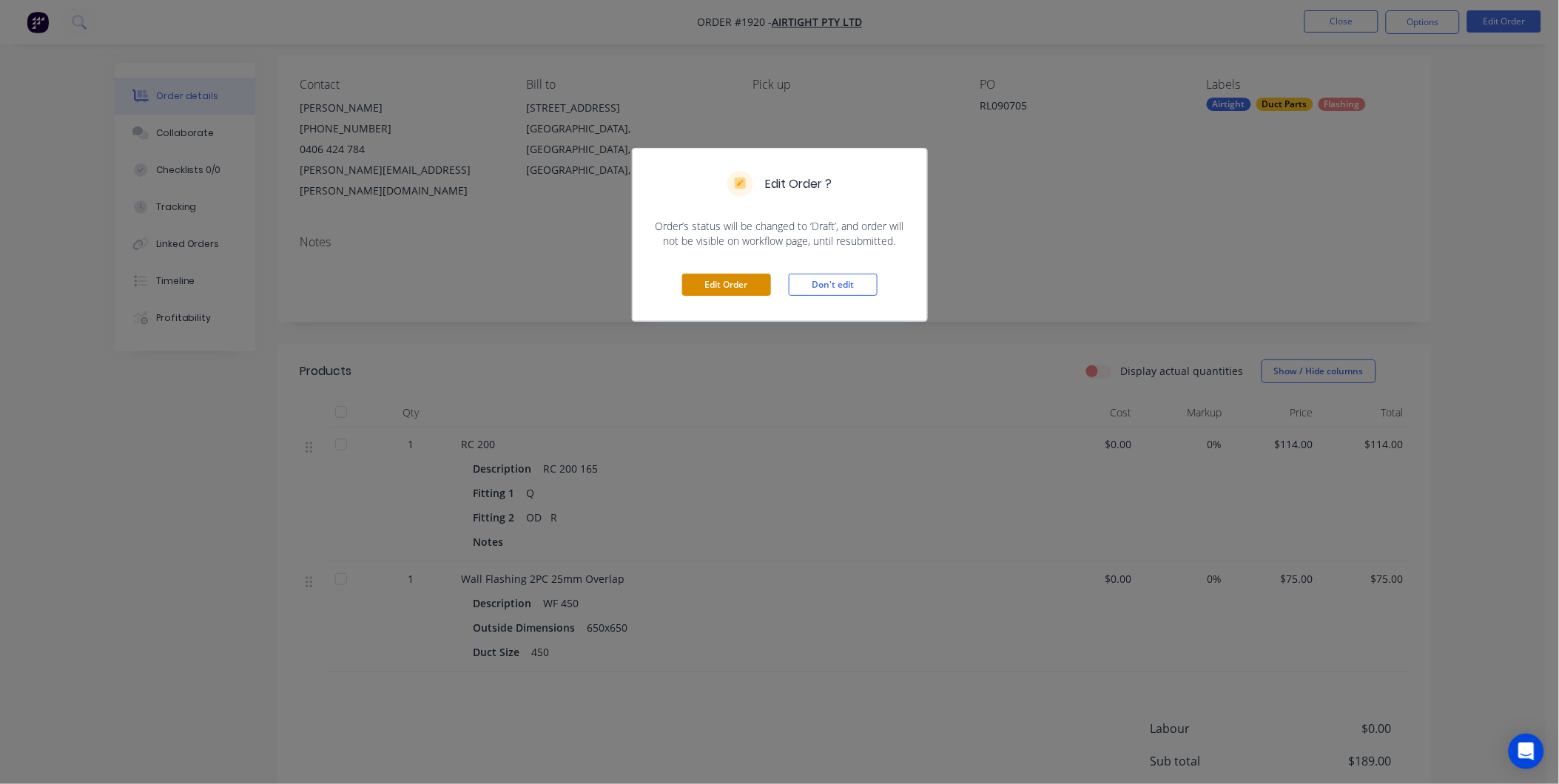
click at [726, 289] on button "Edit Order" at bounding box center [726, 285] width 89 height 22
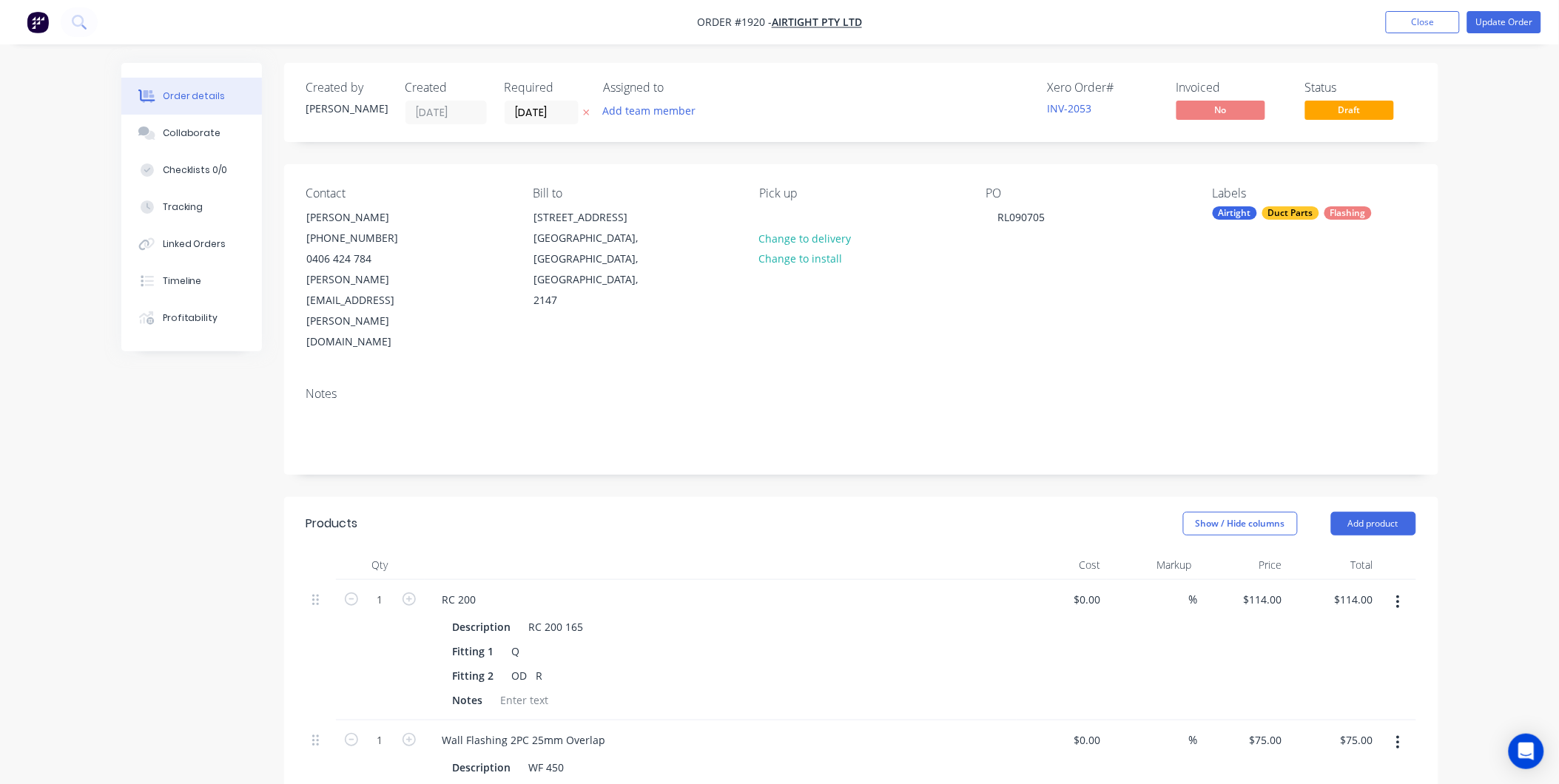
click at [1352, 104] on span "Draft" at bounding box center [1349, 110] width 89 height 18
click at [1497, 33] on button "Update Order" at bounding box center [1504, 22] width 74 height 22
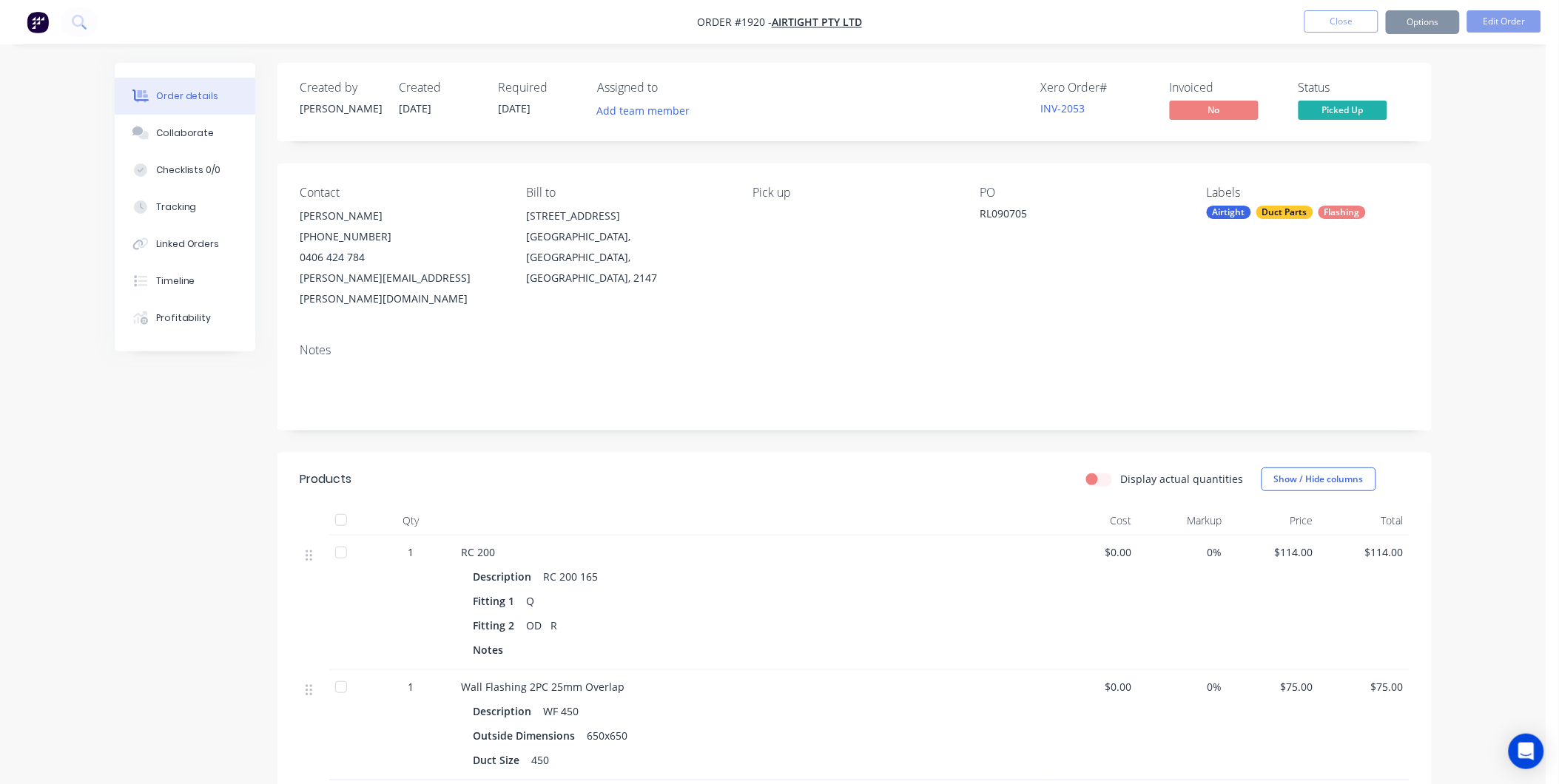
click at [1500, 23] on div "Sending to your accounting package... Loading... This may take a few moments. P…" at bounding box center [780, 392] width 1559 height 784
click at [1343, 109] on span "Picked Up" at bounding box center [1349, 110] width 89 height 18
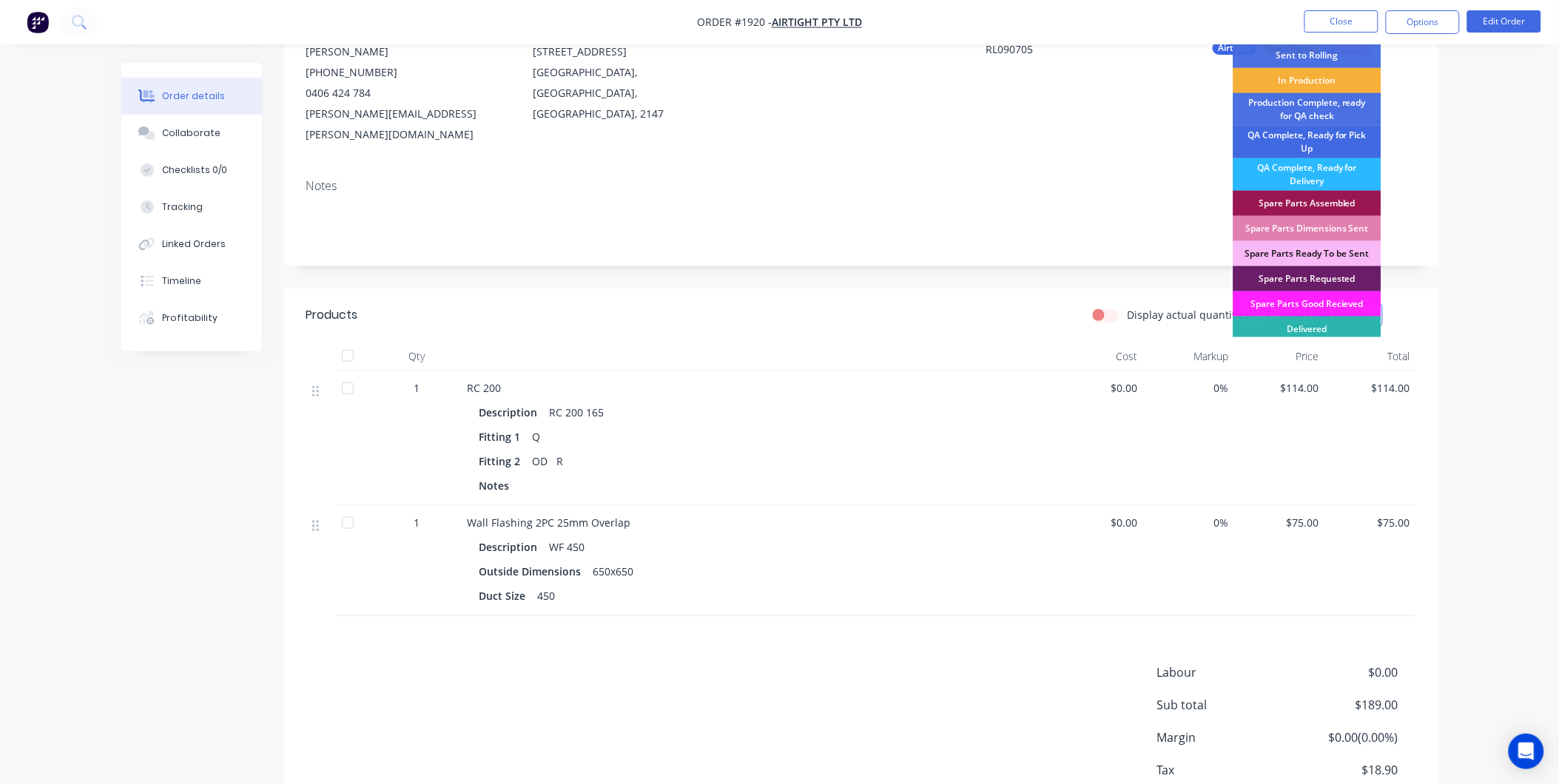
click at [1336, 141] on div "QA Complete, Ready for Pick Up" at bounding box center [1308, 142] width 148 height 33
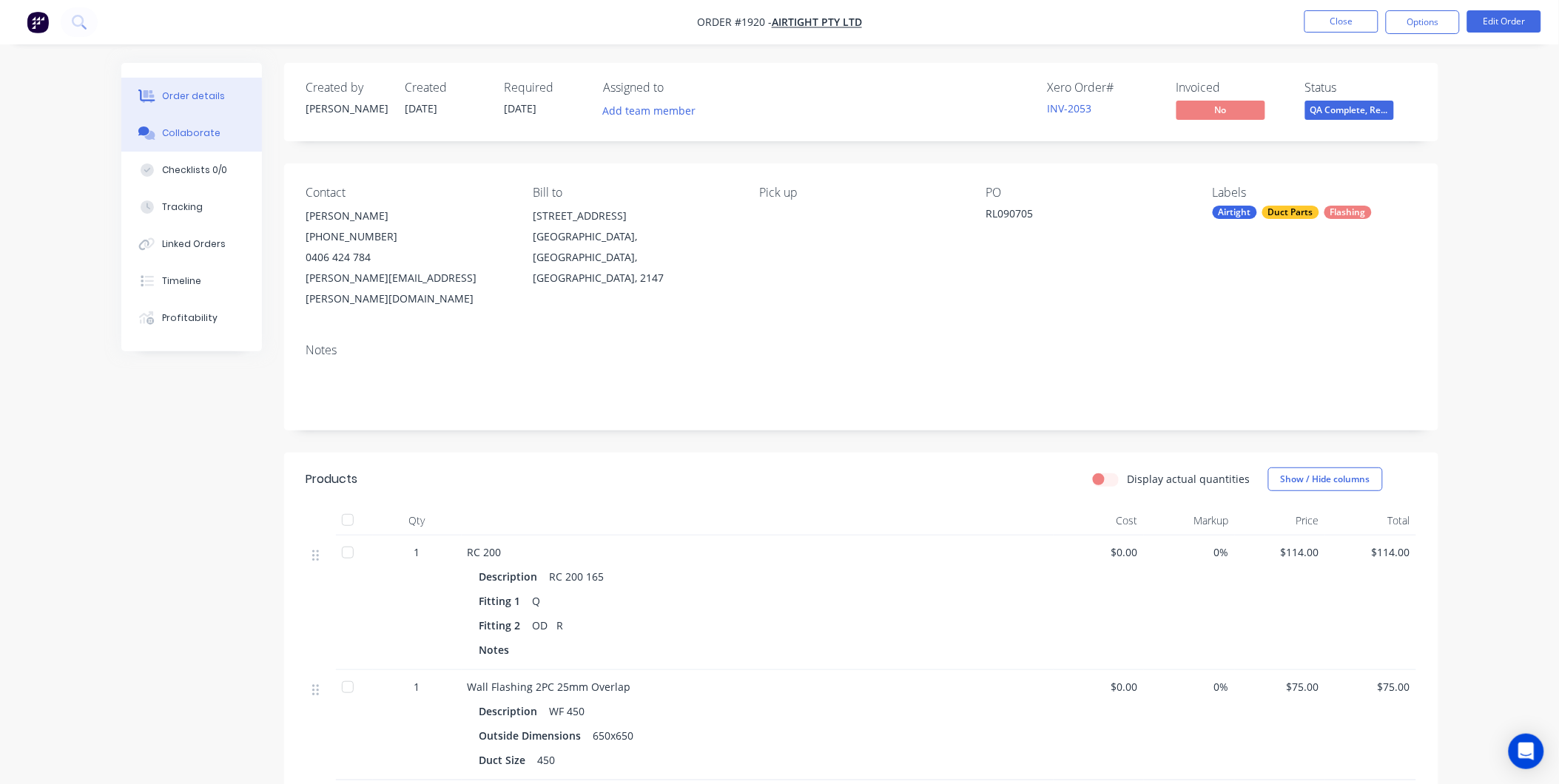
click at [190, 136] on div "Collaborate" at bounding box center [191, 133] width 59 height 14
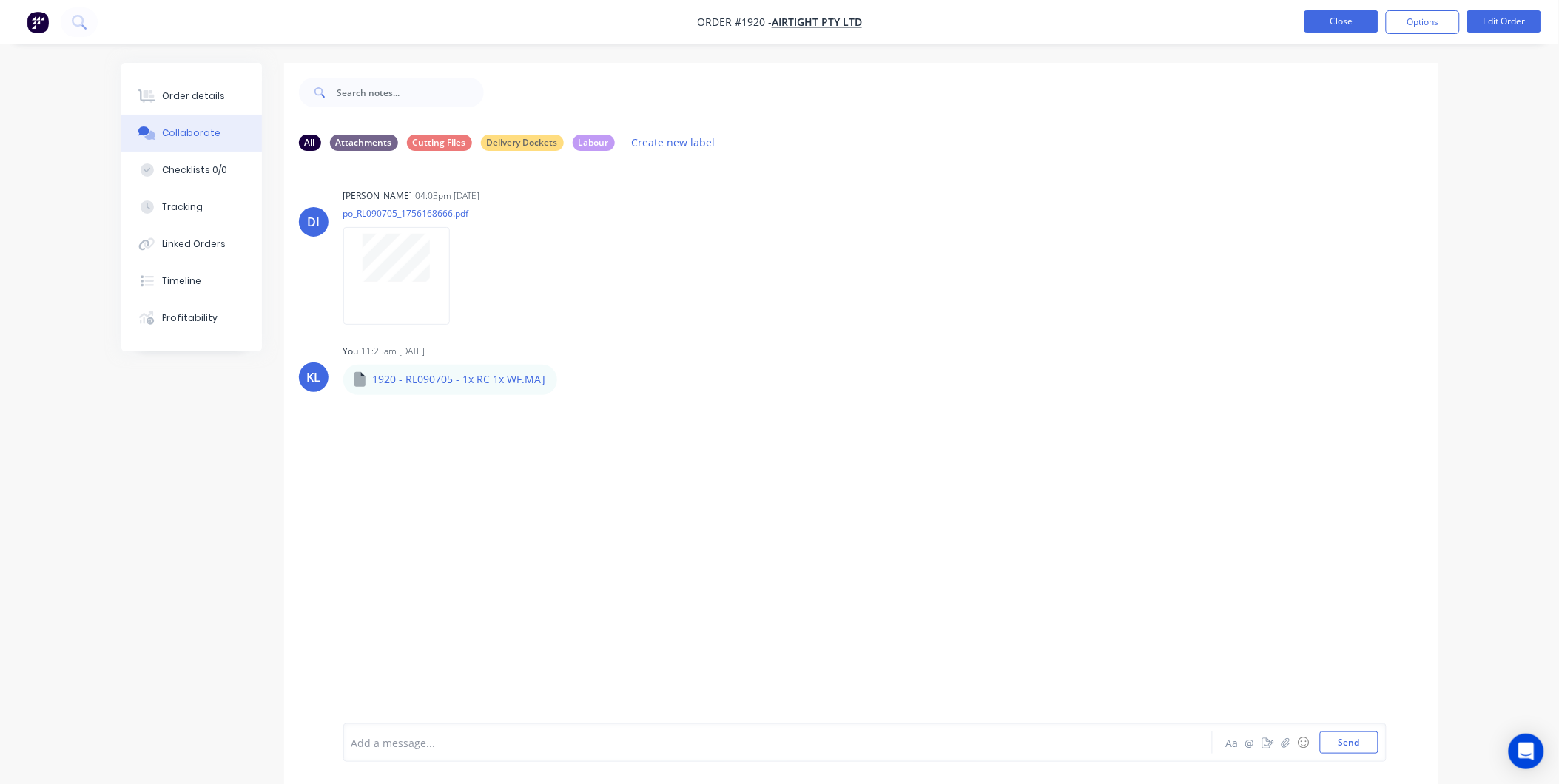
click at [1350, 10] on button "Close" at bounding box center [1341, 21] width 74 height 22
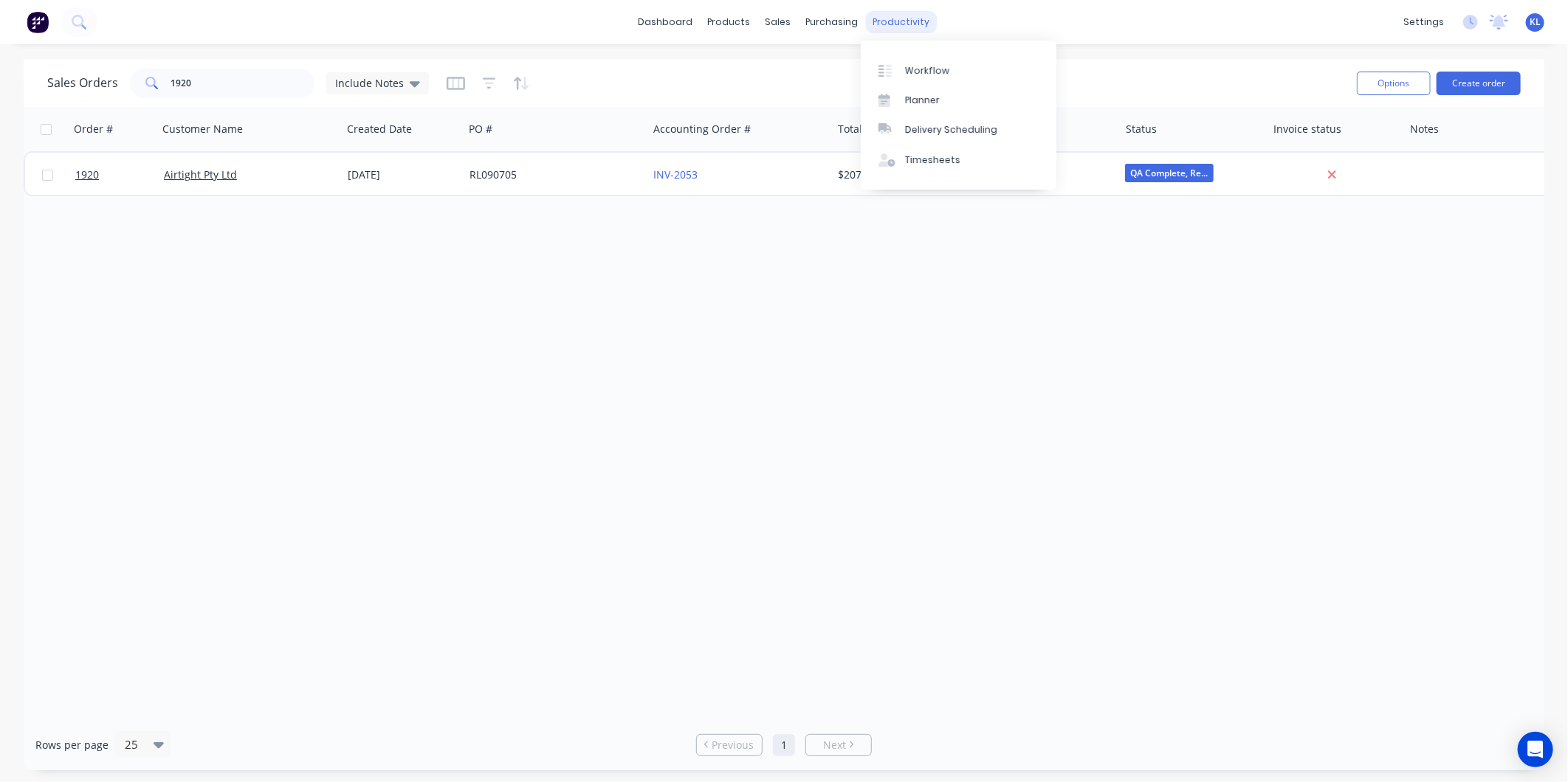
click at [888, 21] on div "productivity" at bounding box center [902, 22] width 71 height 22
click at [920, 79] on link "Workflow" at bounding box center [959, 70] width 196 height 29
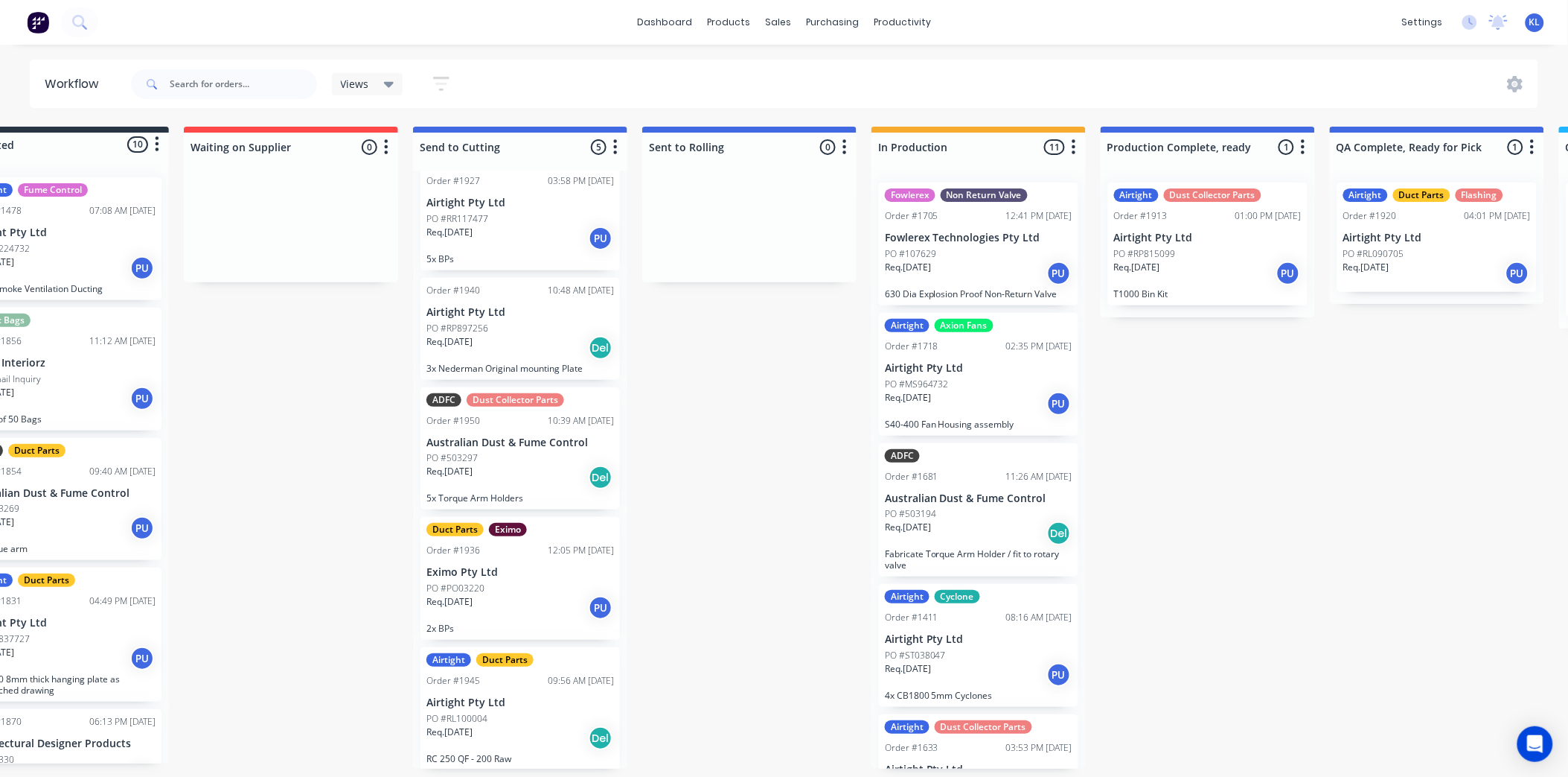
scroll to position [4, 77]
click at [537, 574] on div "Duct Parts Eximo Order #1936 12:05 PM [DATE] Eximo Pty Ltd PO #PO03220 Req. [DA…" at bounding box center [520, 578] width 200 height 123
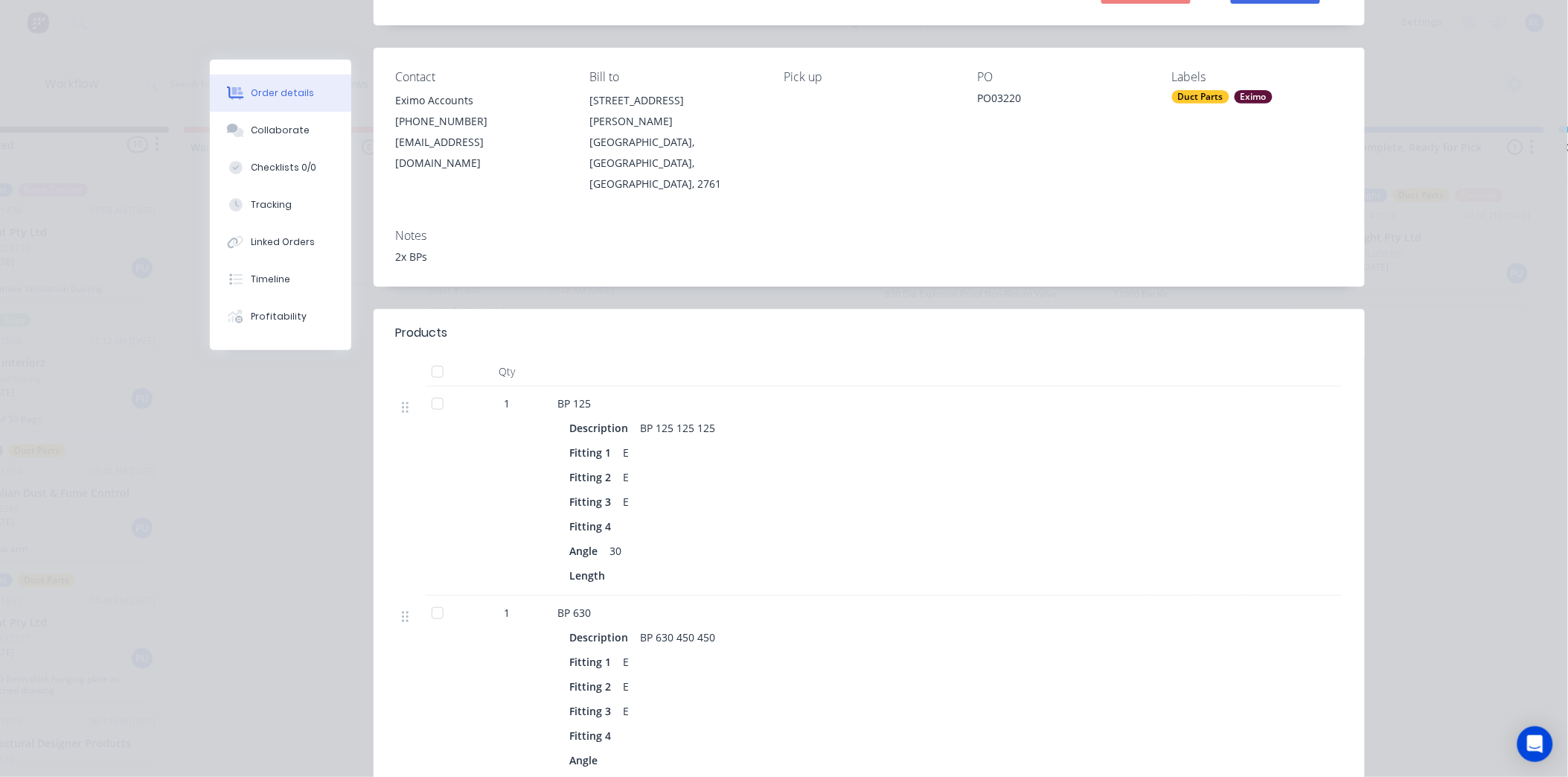
scroll to position [0, 0]
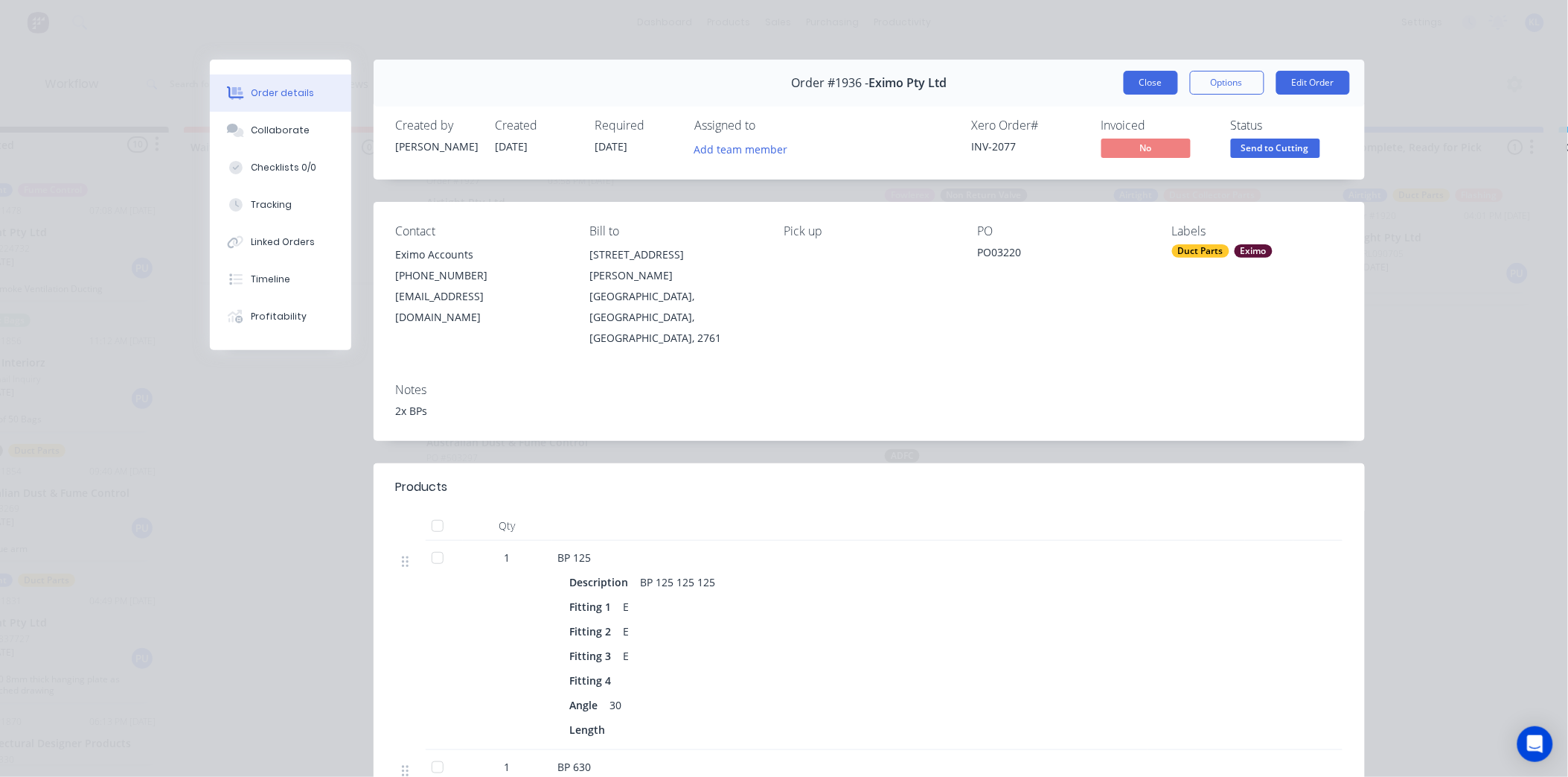
click at [1129, 90] on button "Close" at bounding box center [1151, 83] width 54 height 24
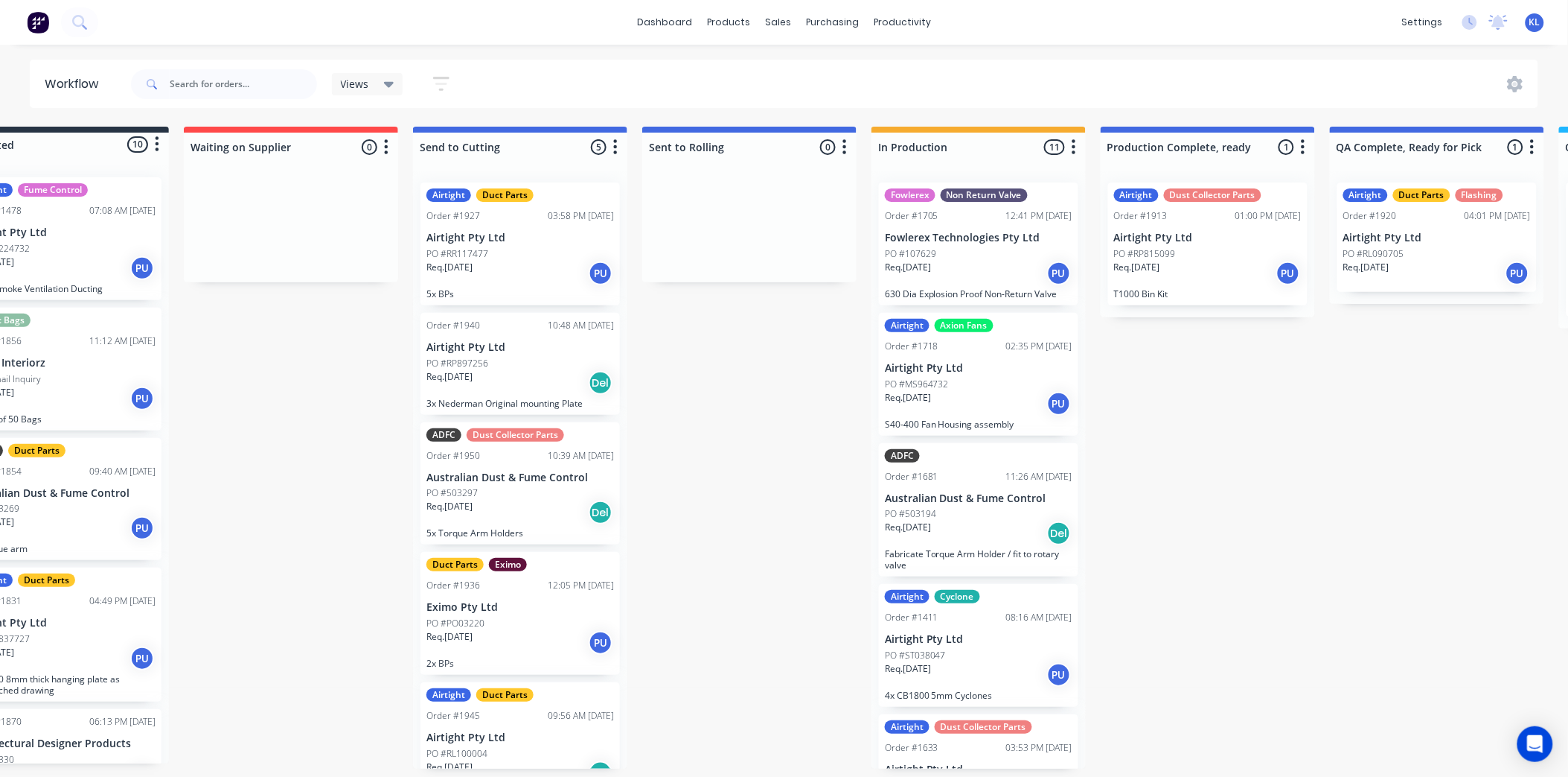
scroll to position [0, 77]
click at [548, 388] on div "Req. 31/08/25 Del" at bounding box center [521, 383] width 188 height 25
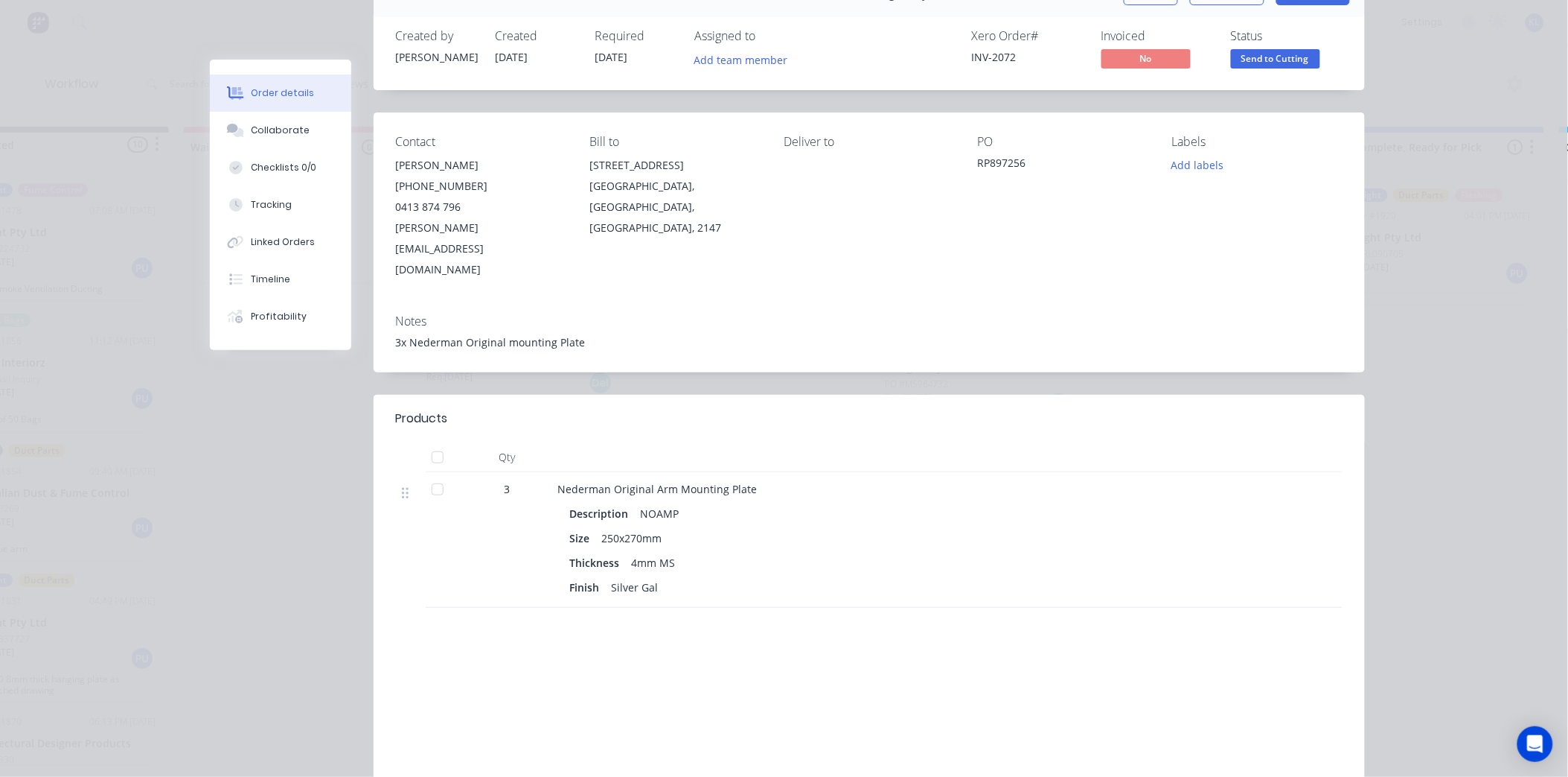
scroll to position [0, 0]
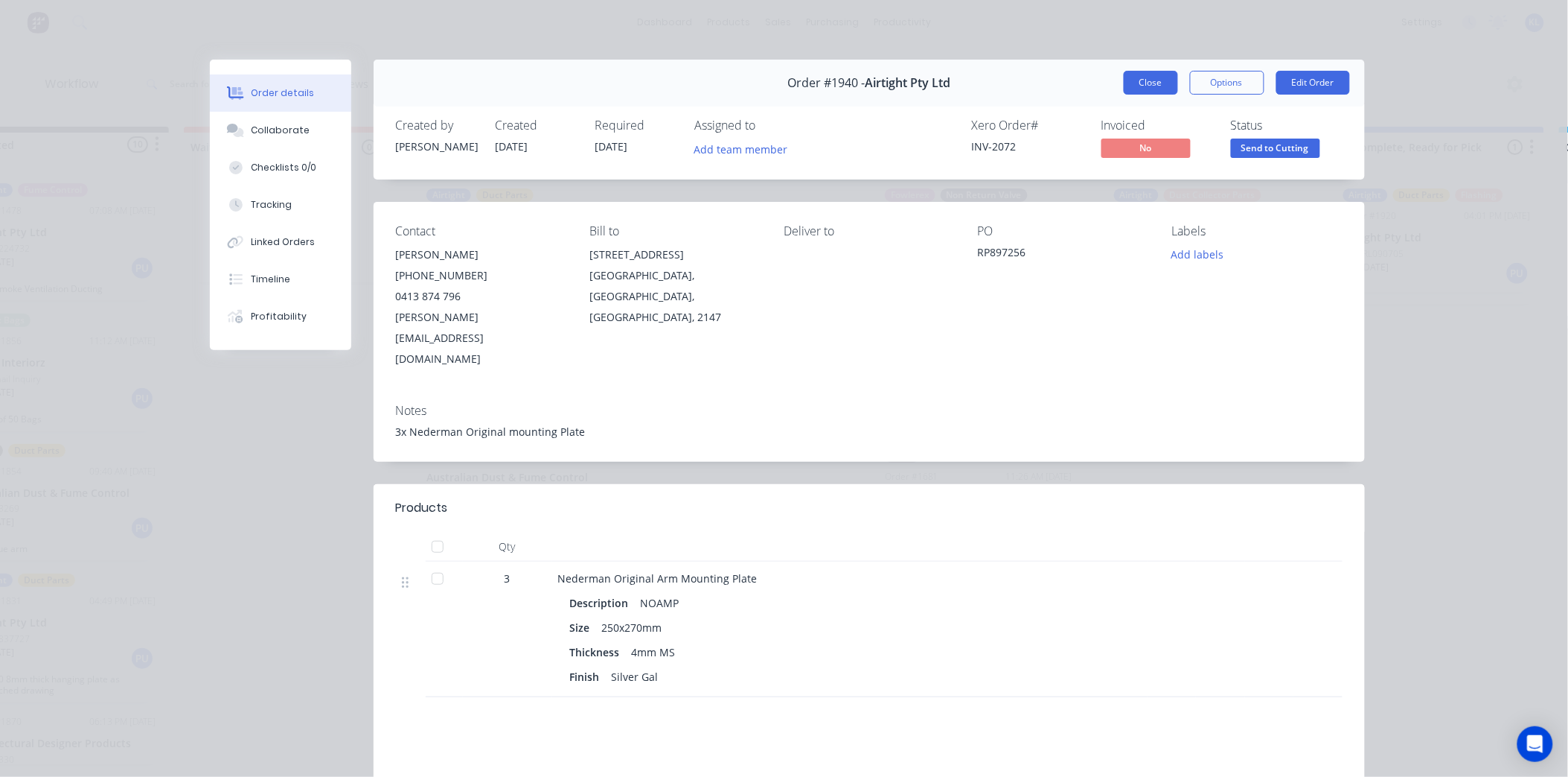
click at [1140, 82] on button "Close" at bounding box center [1151, 83] width 54 height 24
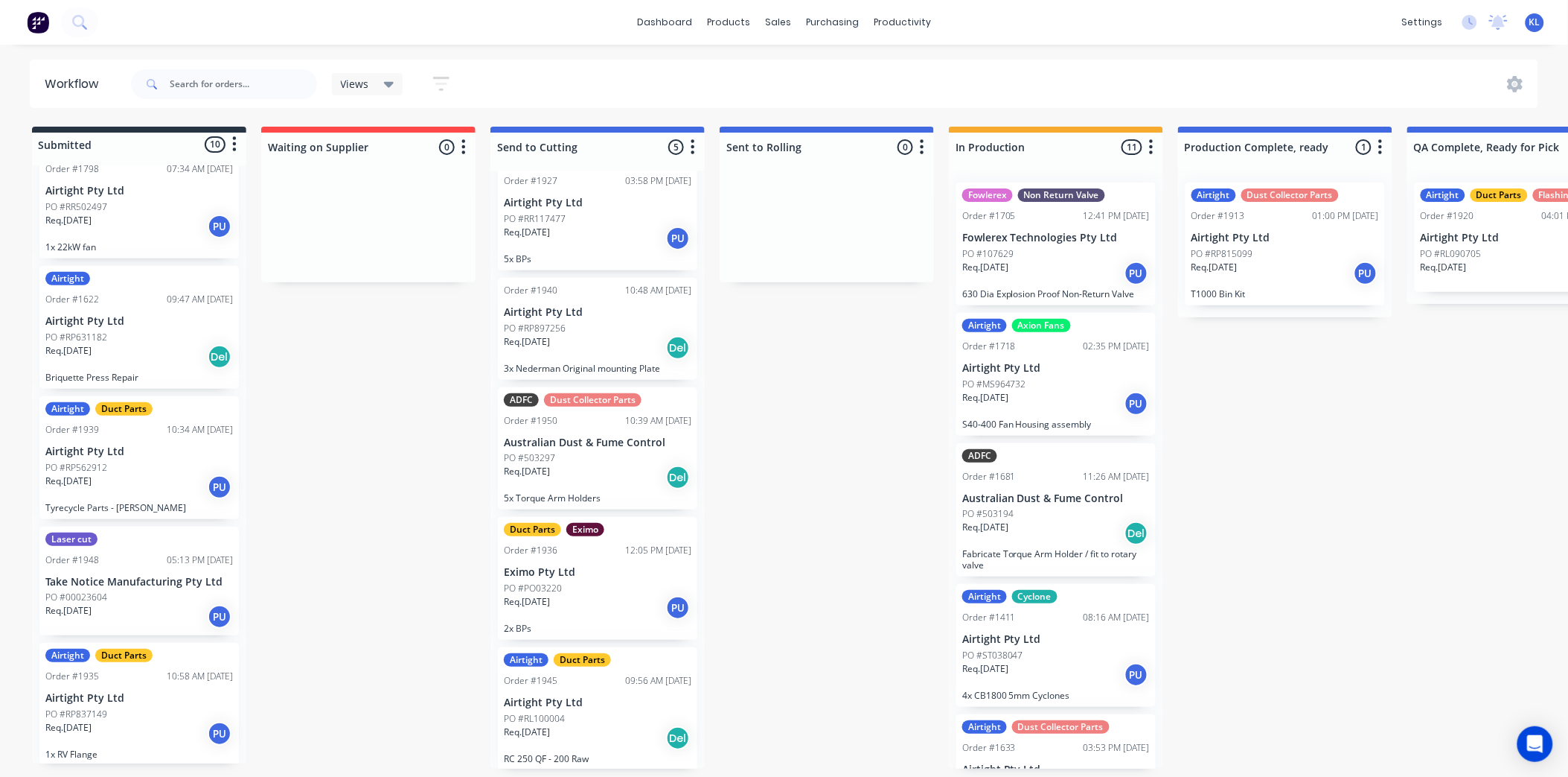
scroll to position [4, 0]
click at [666, 571] on p "Eximo Pty Ltd" at bounding box center [598, 572] width 188 height 13
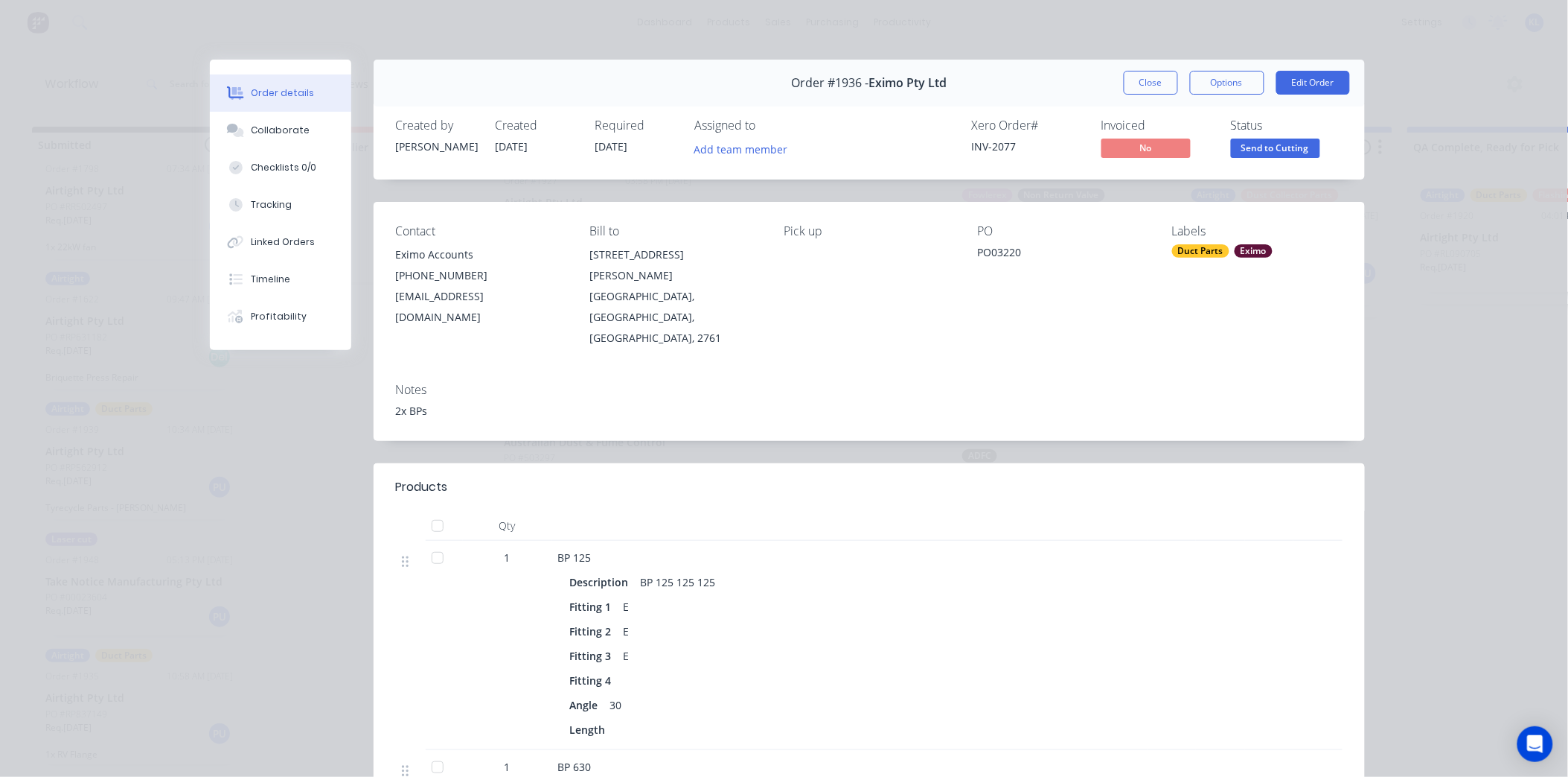
scroll to position [331, 0]
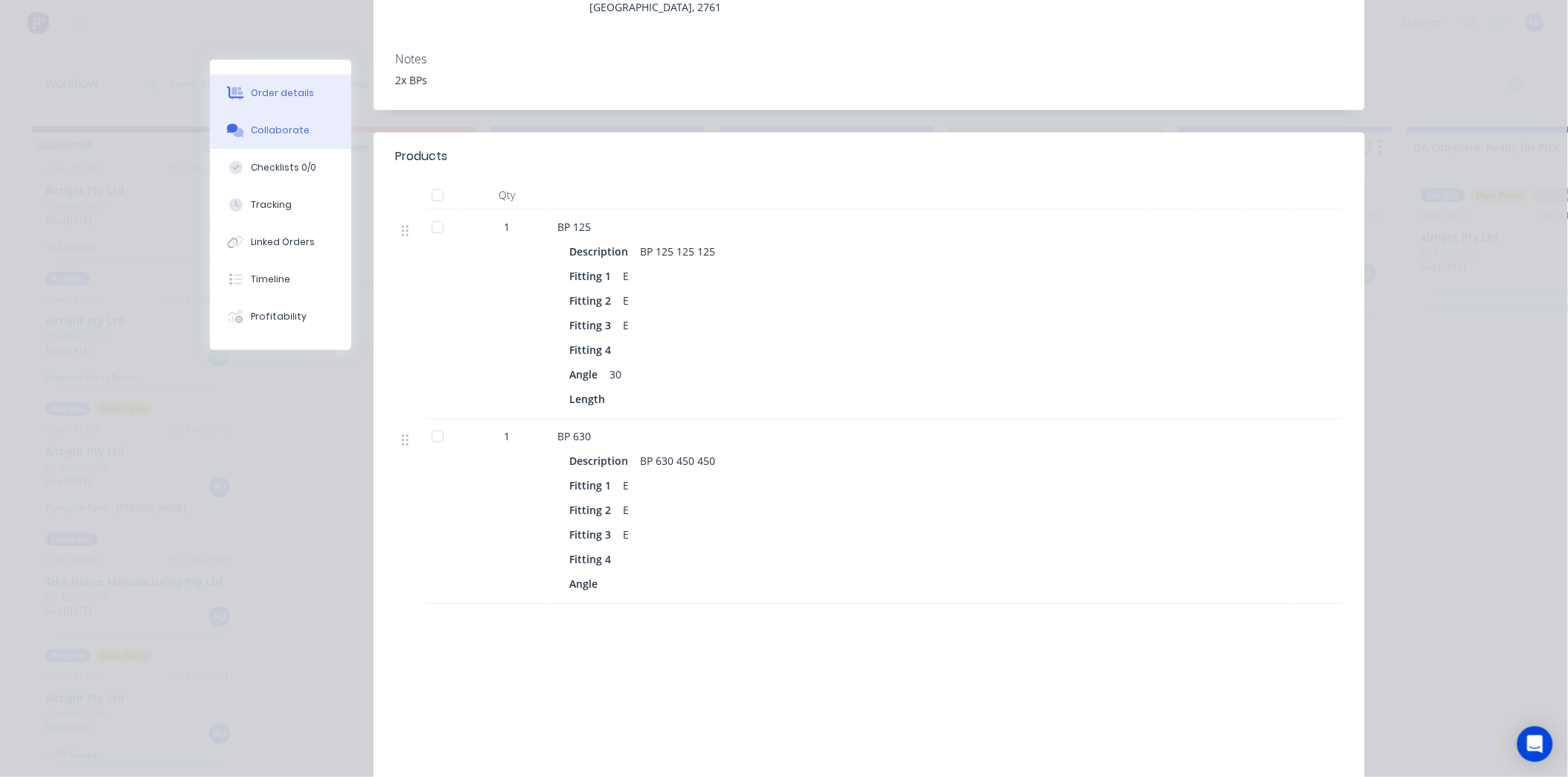
click at [274, 130] on div "Collaborate" at bounding box center [280, 130] width 59 height 14
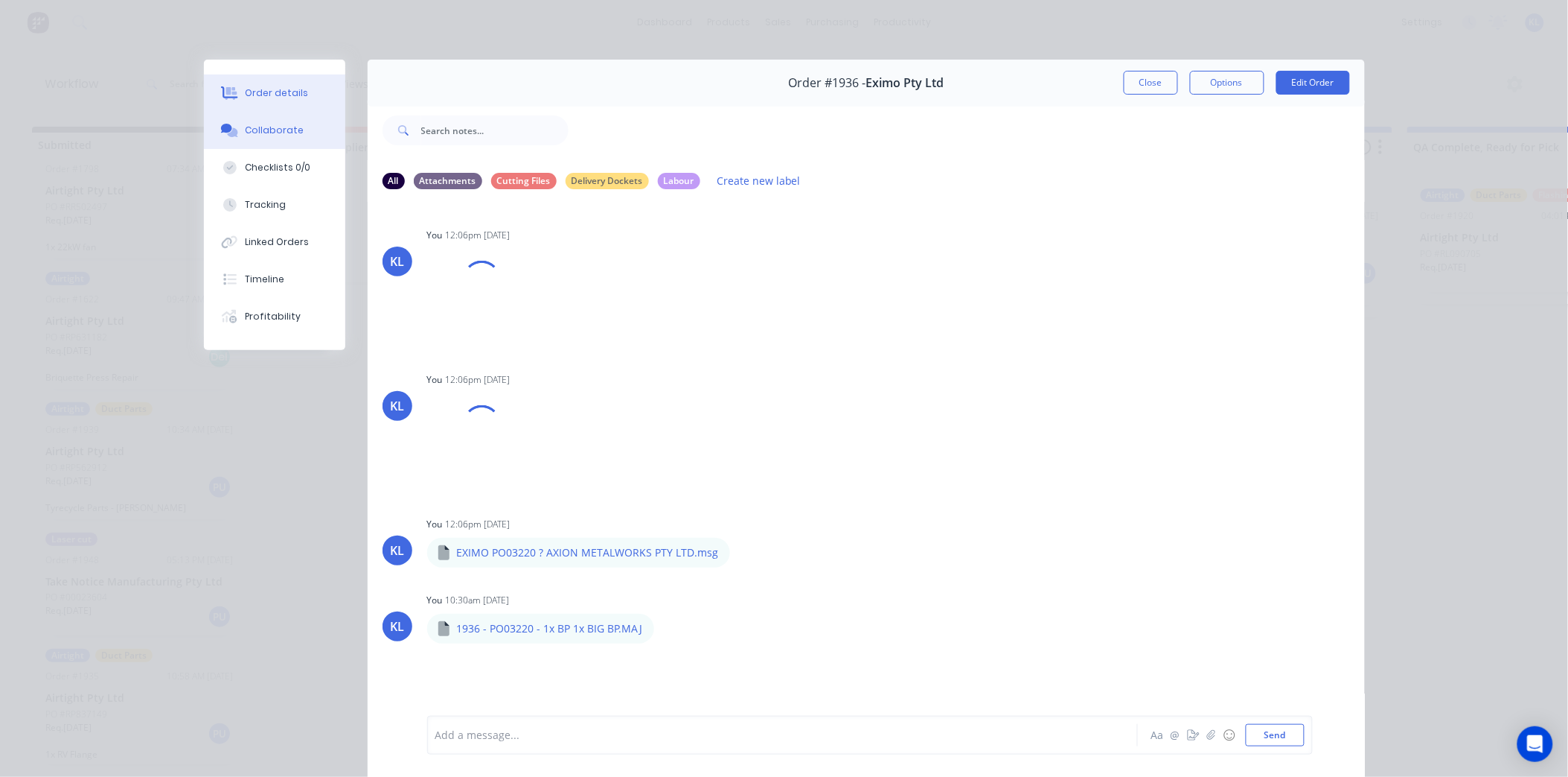
click at [272, 91] on div "Order details" at bounding box center [276, 93] width 64 height 14
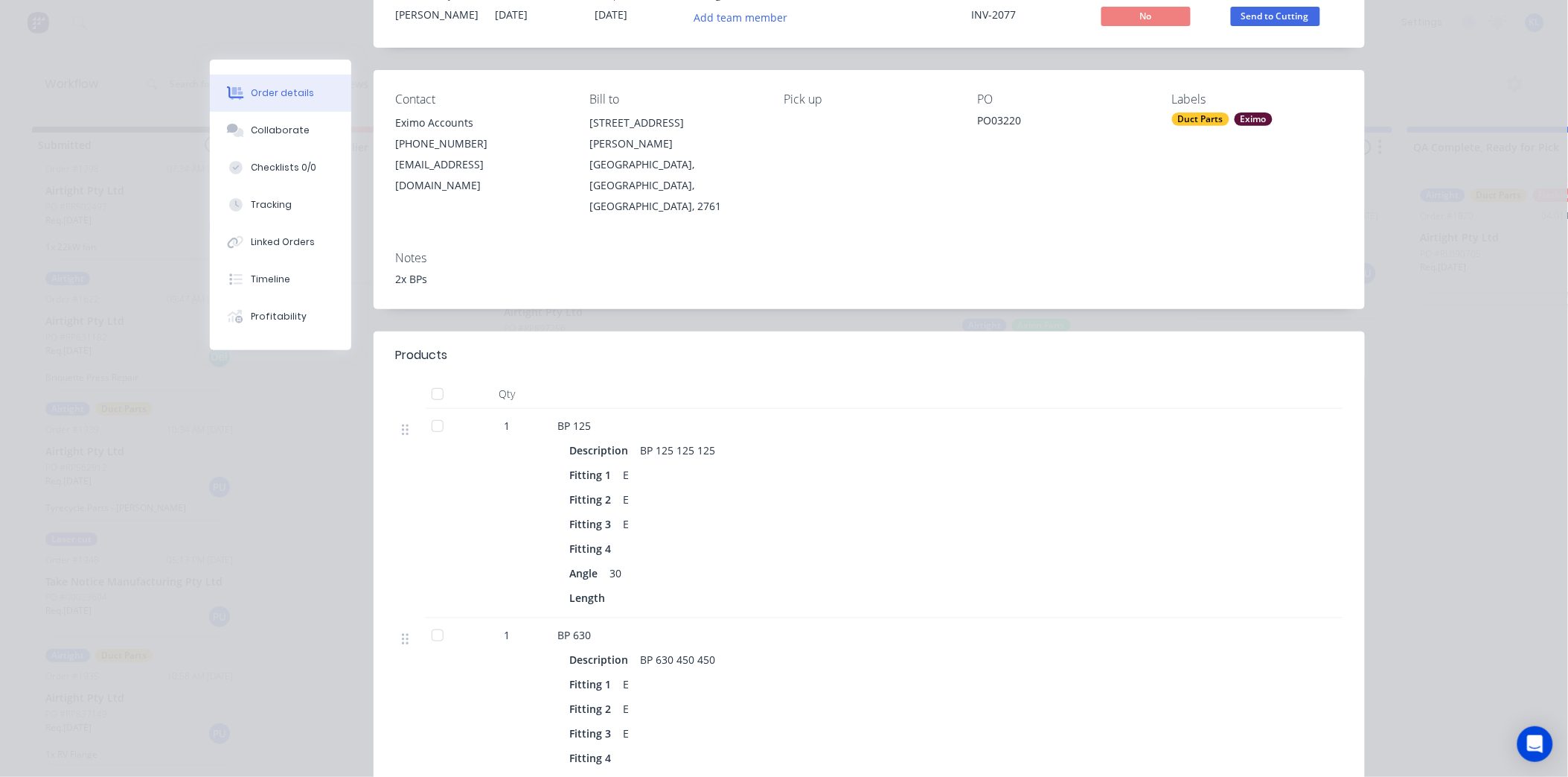
scroll to position [248, 0]
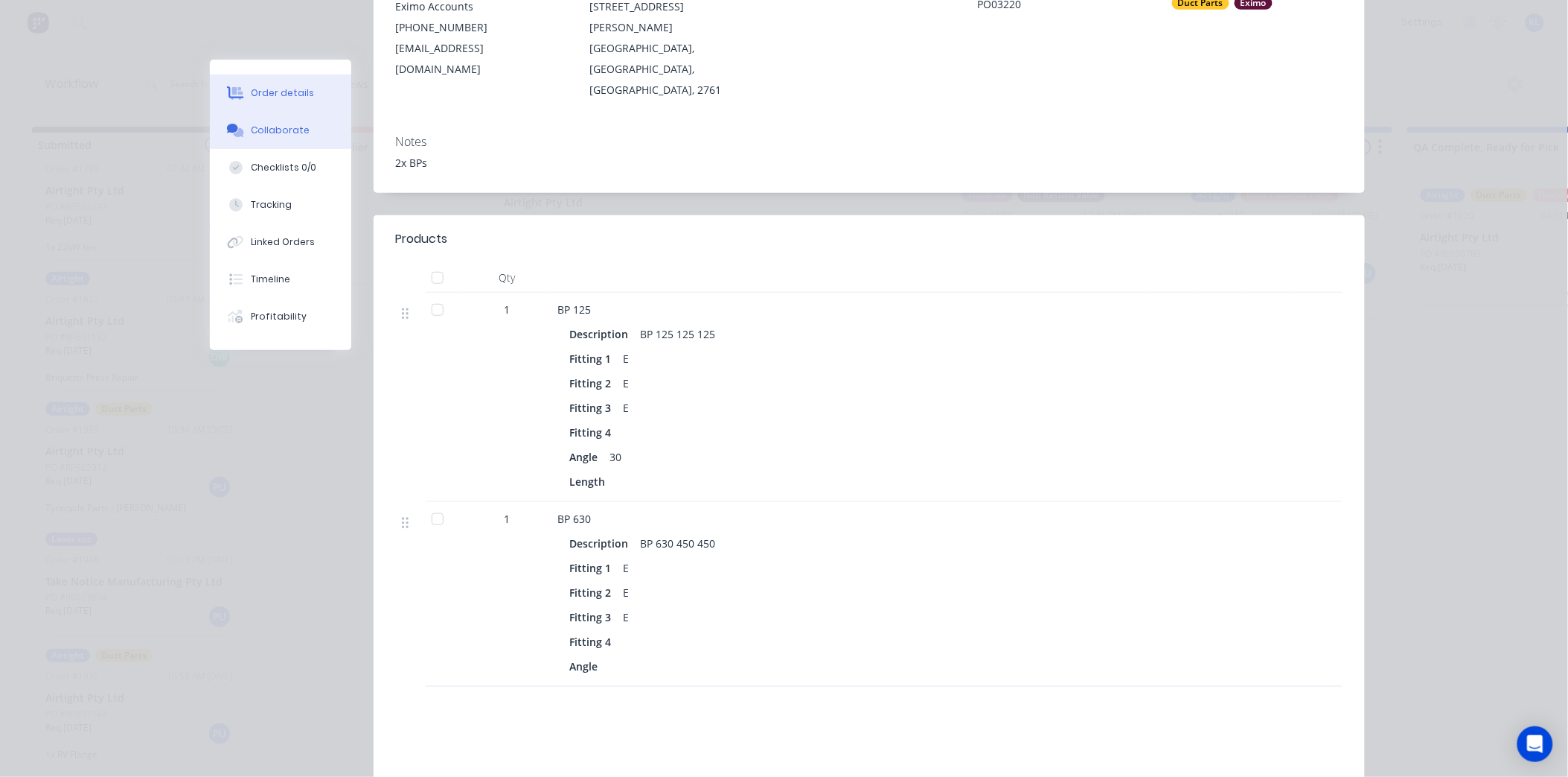
click at [285, 122] on button "Collaborate" at bounding box center [281, 130] width 142 height 37
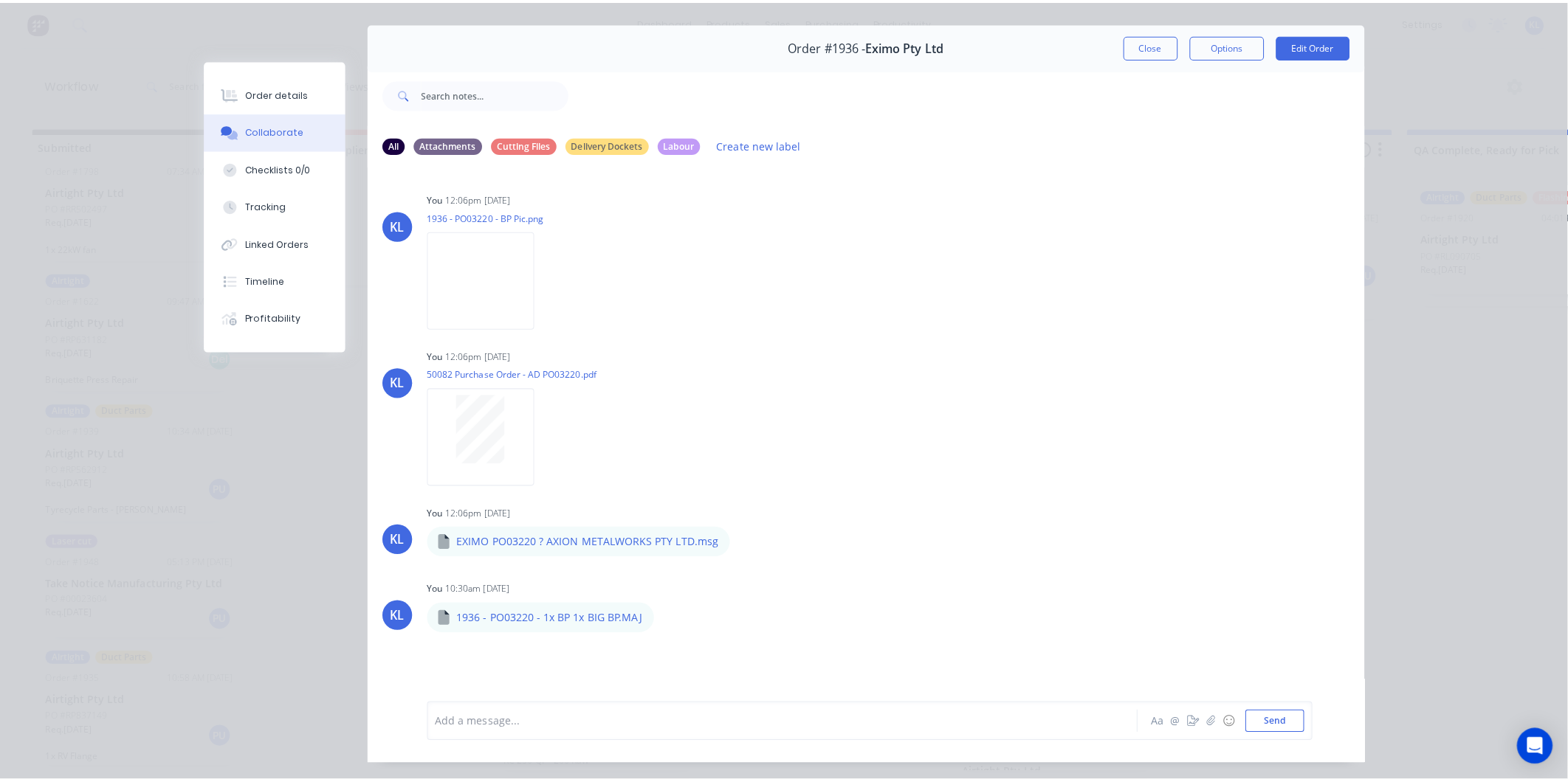
scroll to position [0, 0]
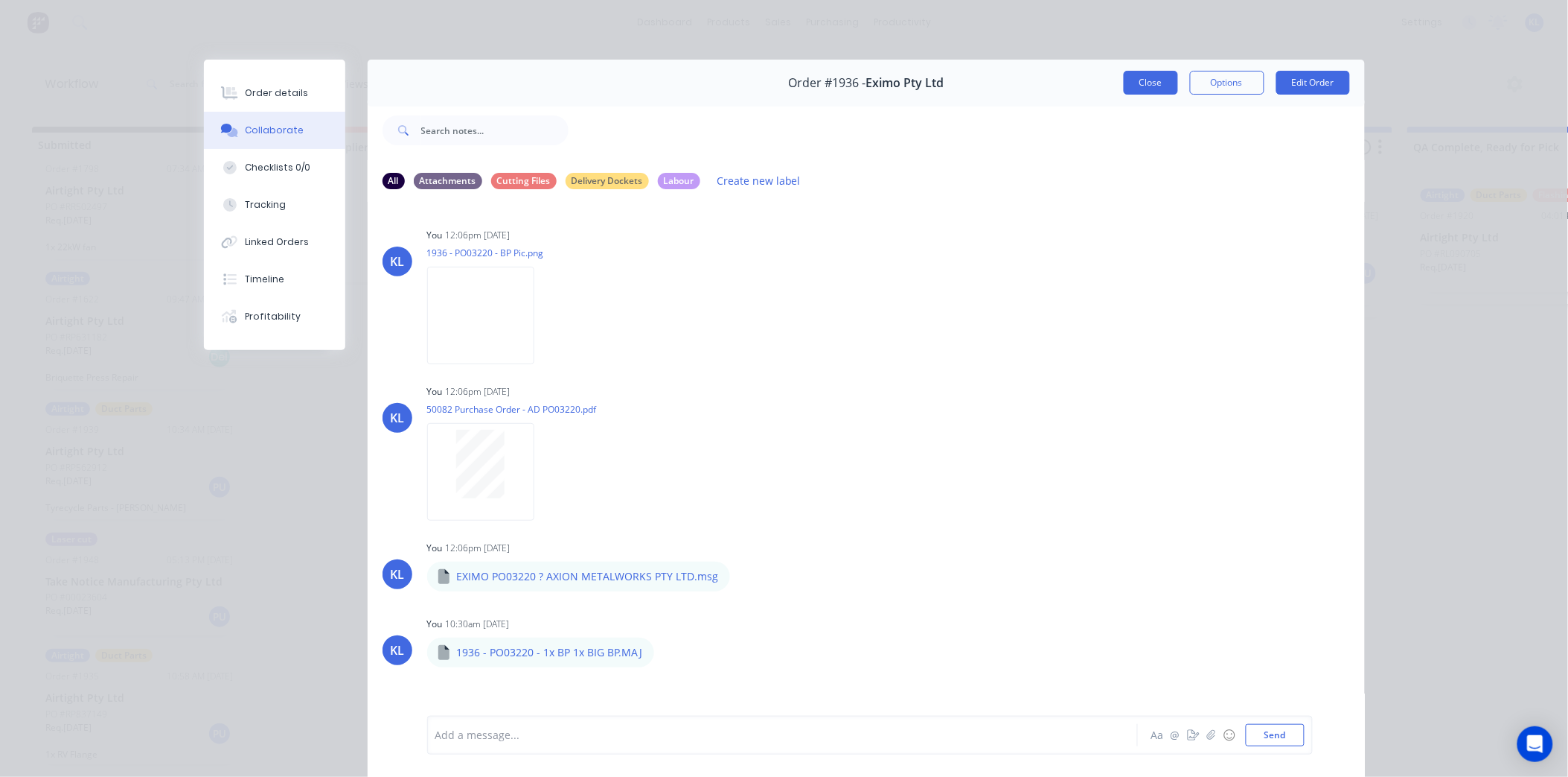
click at [1140, 72] on button "Close" at bounding box center [1151, 83] width 54 height 24
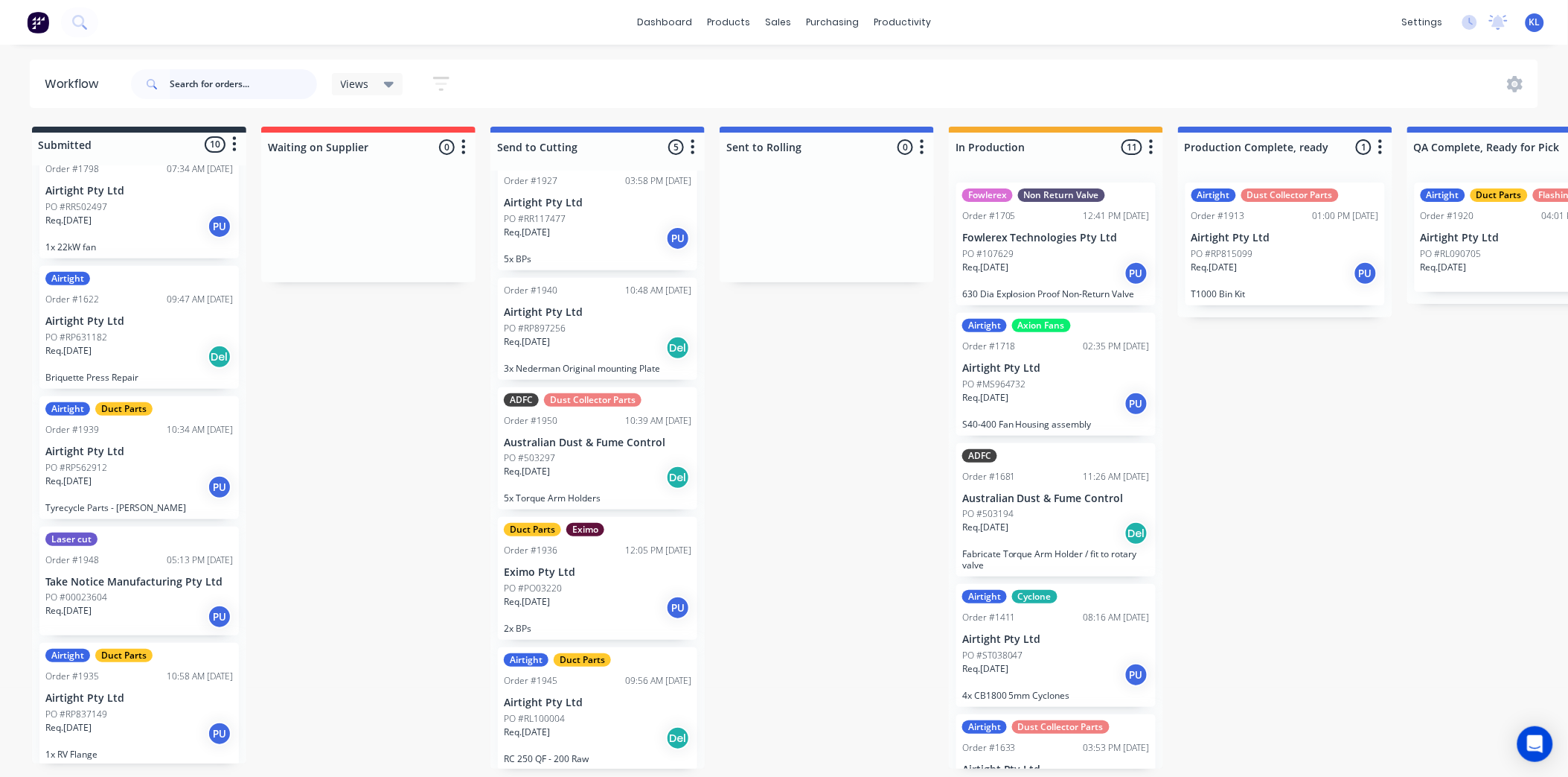
click at [204, 84] on input "text" at bounding box center [243, 84] width 147 height 29
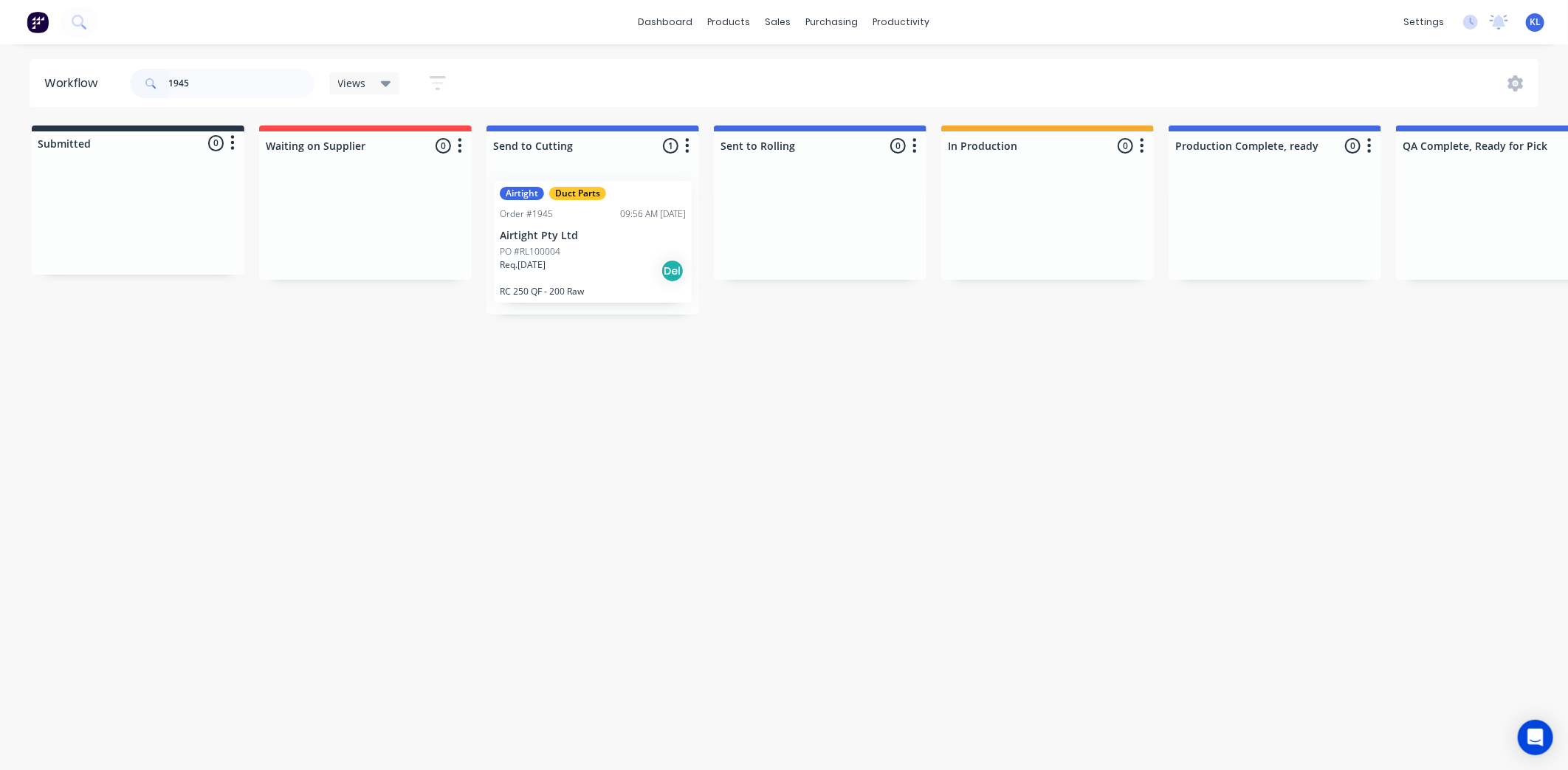
click at [574, 248] on div "PO #RL100004" at bounding box center [593, 251] width 186 height 14
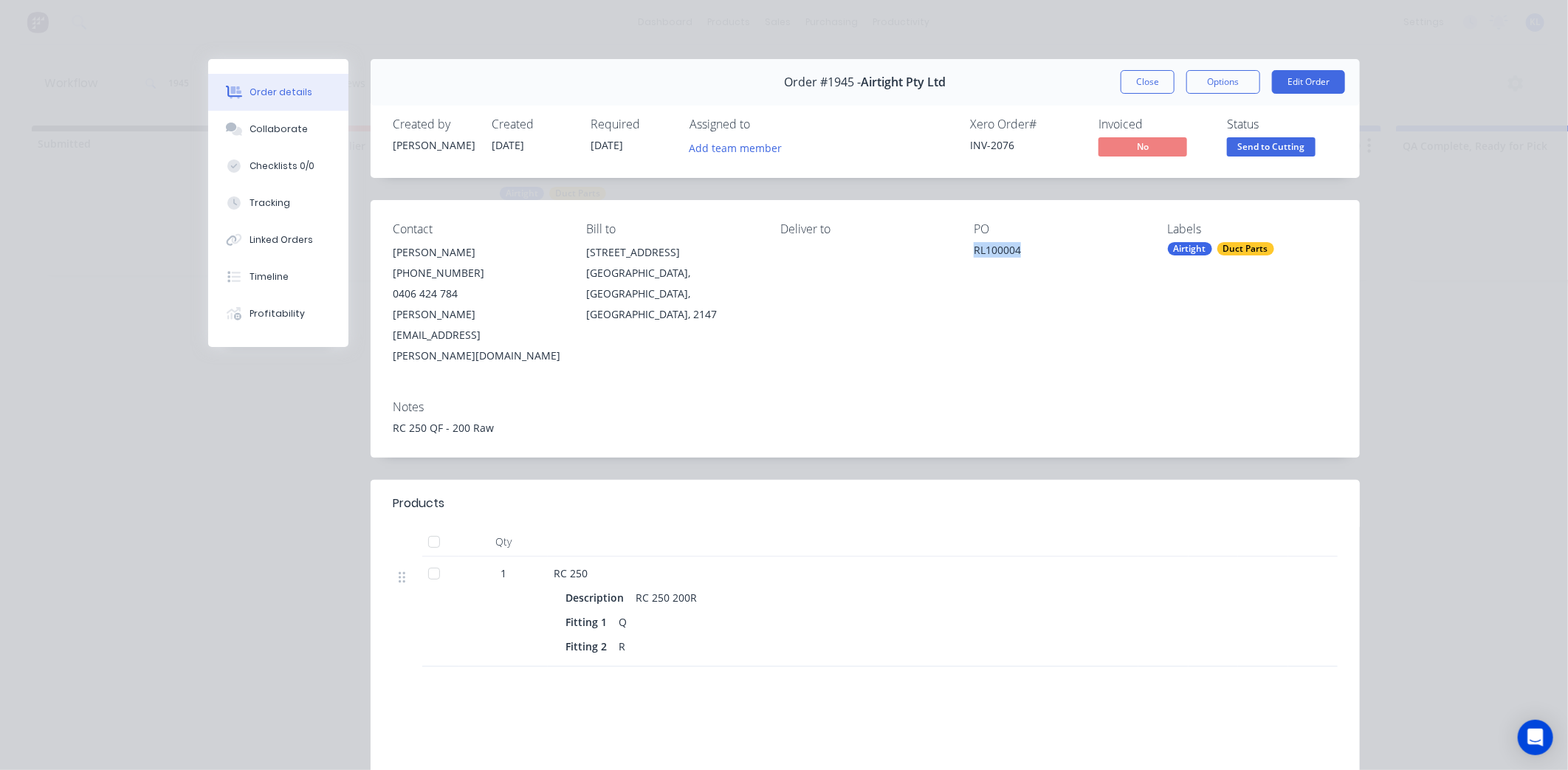
drag, startPoint x: 964, startPoint y: 255, endPoint x: 1022, endPoint y: 251, distance: 58.1
click at [1022, 251] on div "Contact Raymond Liang (02) 9986 3184 0406 424 784 raymond.liang@airtight.com.au…" at bounding box center [865, 294] width 990 height 188
copy div "RL100004"
click at [978, 313] on div "PO RL100004" at bounding box center [1059, 294] width 170 height 144
drag, startPoint x: 492, startPoint y: 384, endPoint x: 463, endPoint y: 385, distance: 29.0
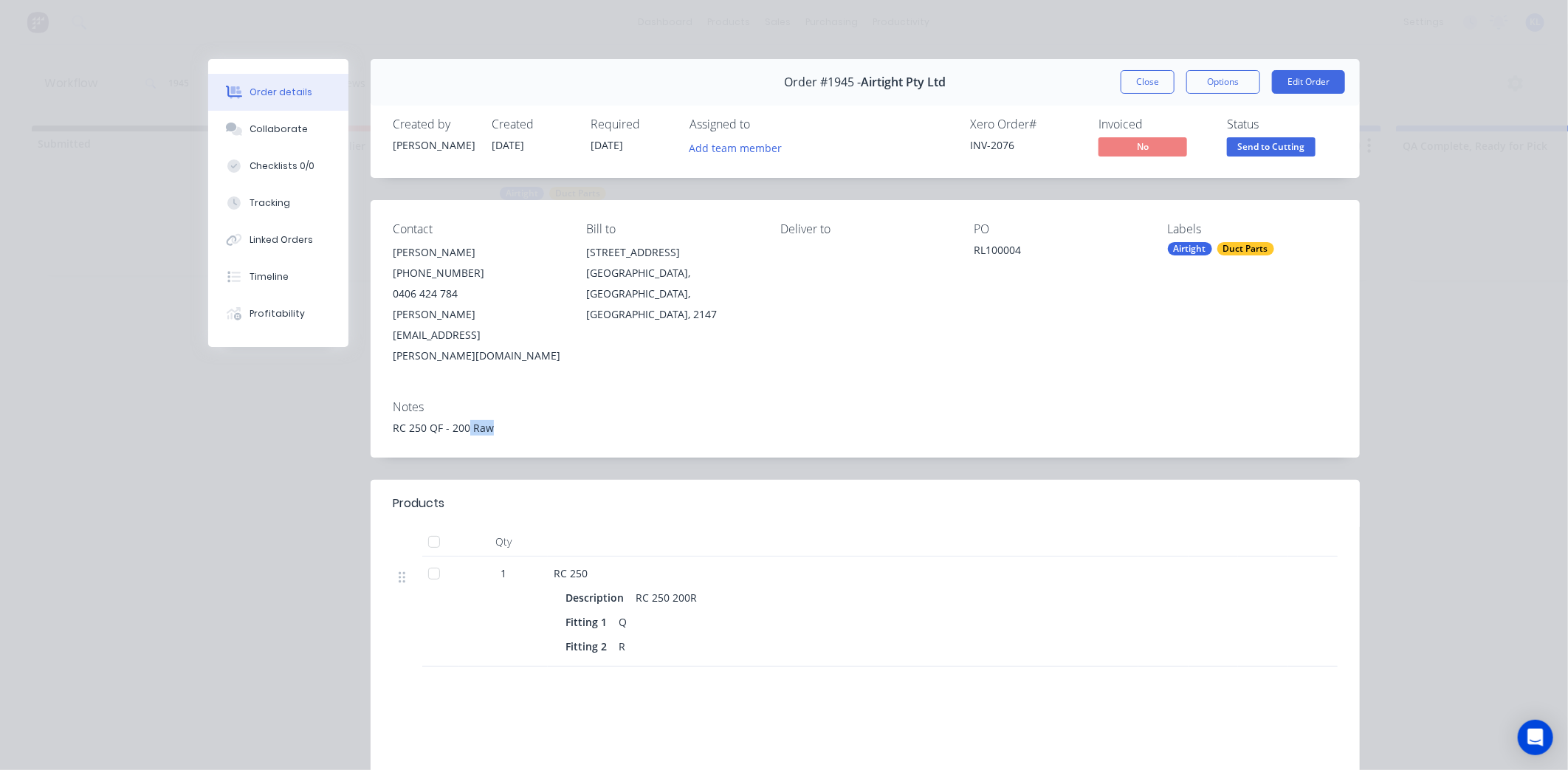
click at [463, 420] on div "RC 250 QF - 200 Raw" at bounding box center [865, 427] width 945 height 16
click at [467, 420] on div "RC 250 QF - 200 Raw" at bounding box center [865, 427] width 945 height 16
click at [1156, 75] on button "Close" at bounding box center [1147, 82] width 54 height 24
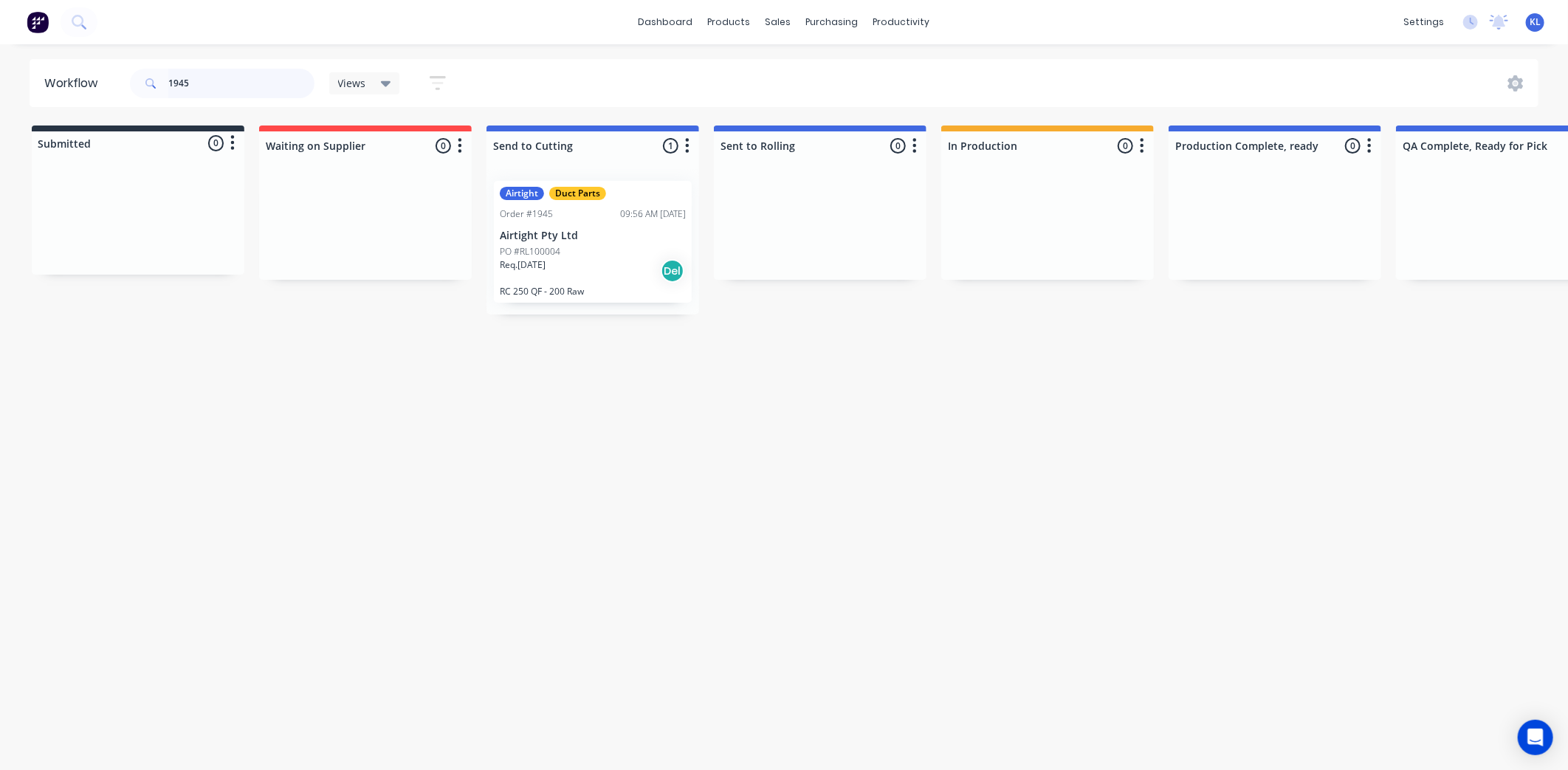
drag, startPoint x: 238, startPoint y: 91, endPoint x: -60, endPoint y: 79, distance: 298.2
click at [0, 79] on html "dashboard products sales purchasing productivity dashboard products Product Cat…" at bounding box center [784, 341] width 1568 height 681
type input "1927"
click at [528, 248] on p "PO #RR117477" at bounding box center [530, 251] width 61 height 14
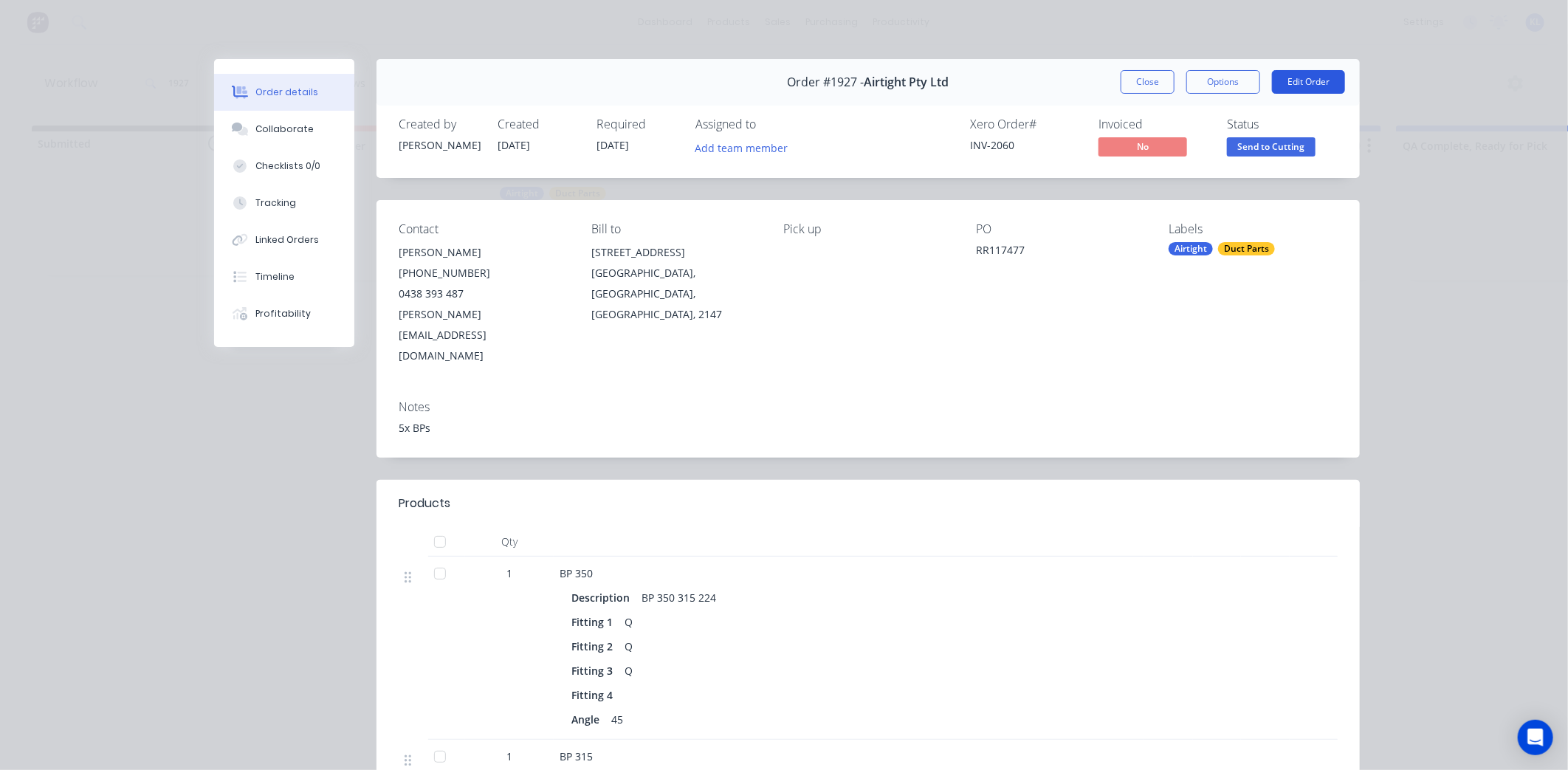
click at [1281, 75] on button "Edit Order" at bounding box center [1308, 82] width 73 height 24
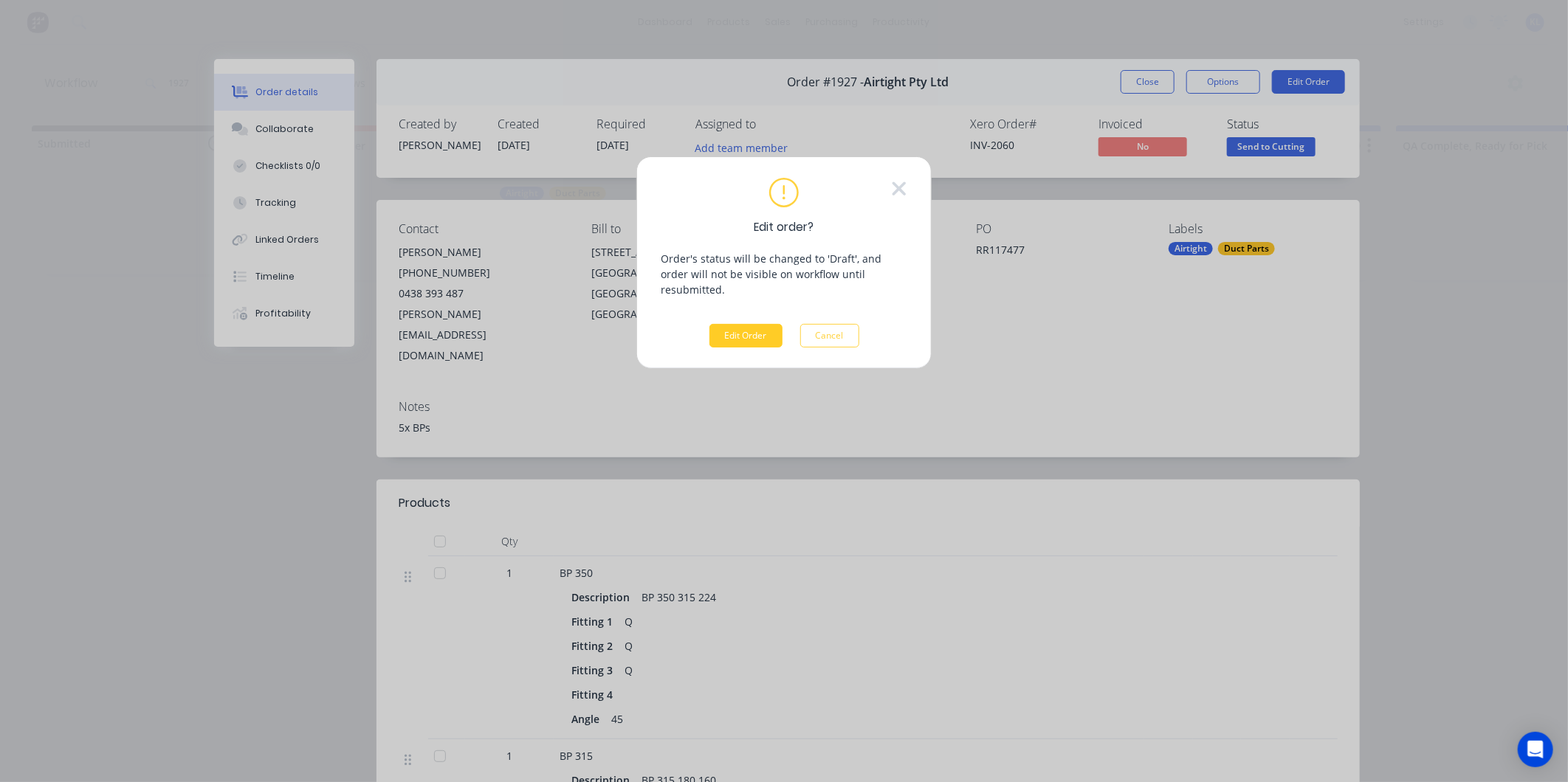
click at [735, 324] on button "Edit Order" at bounding box center [746, 336] width 73 height 24
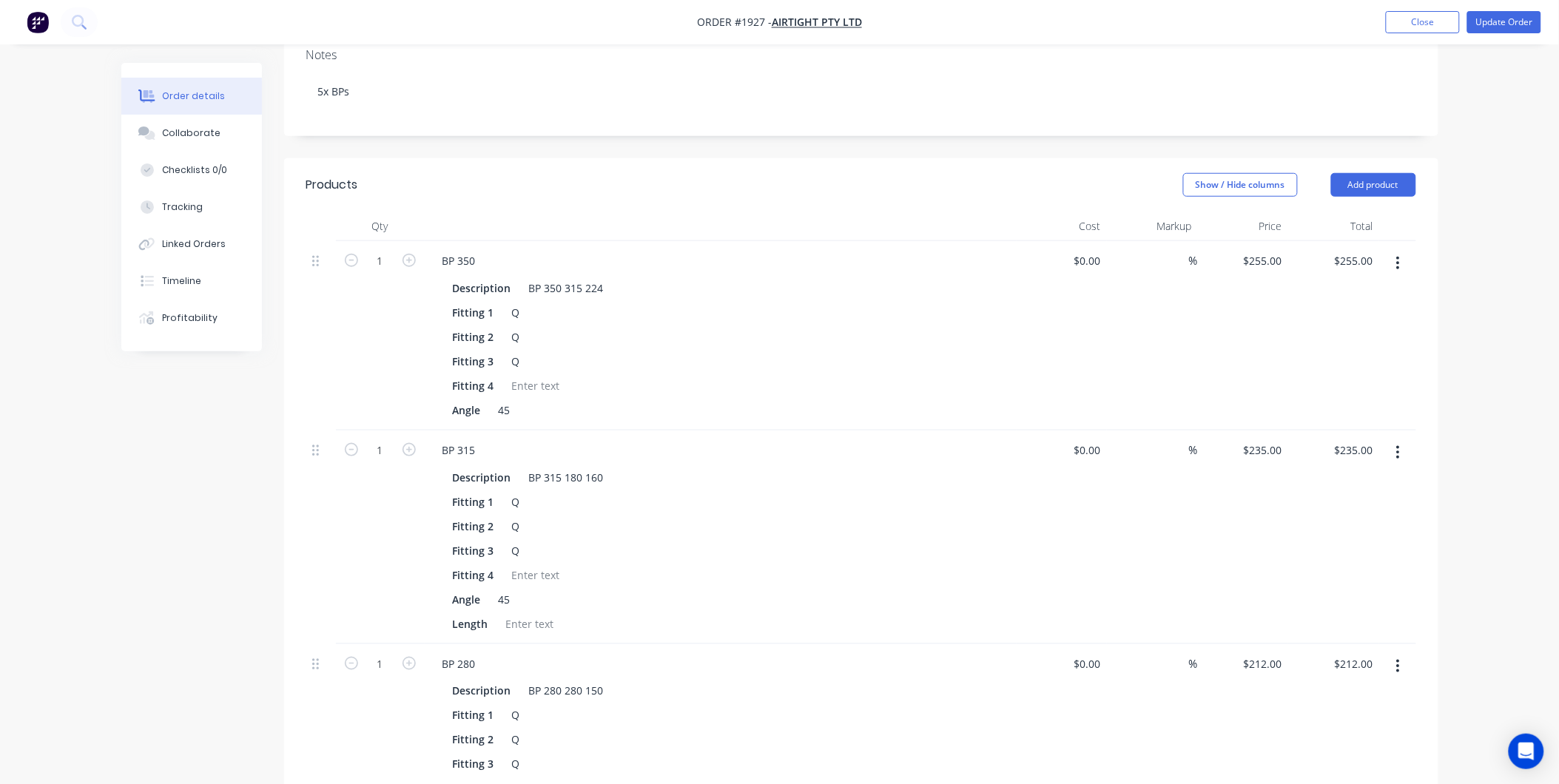
scroll to position [329, 0]
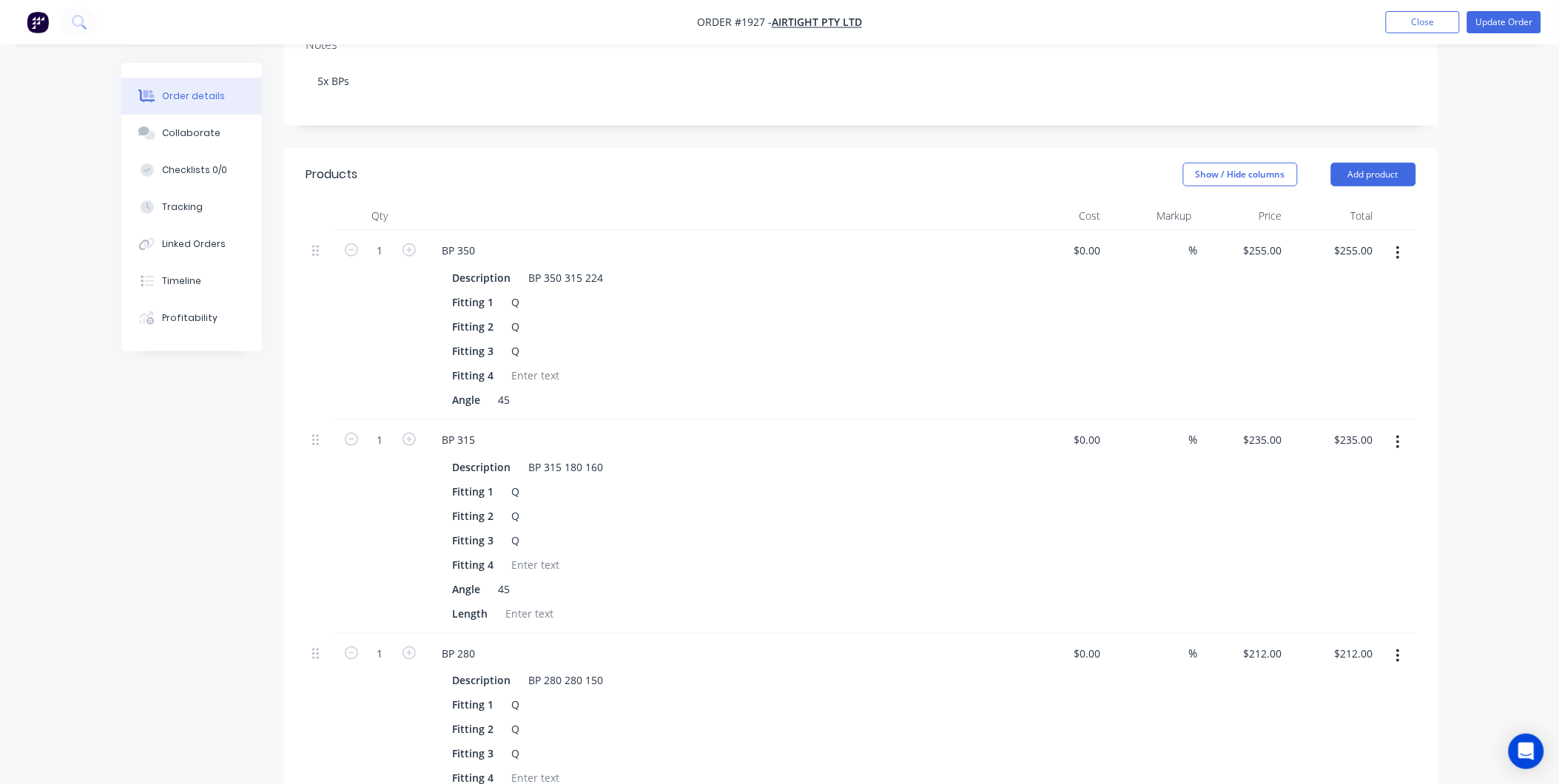
click at [1401, 430] on button "button" at bounding box center [1399, 442] width 35 height 27
click at [1317, 560] on div "Delete" at bounding box center [1346, 570] width 114 height 21
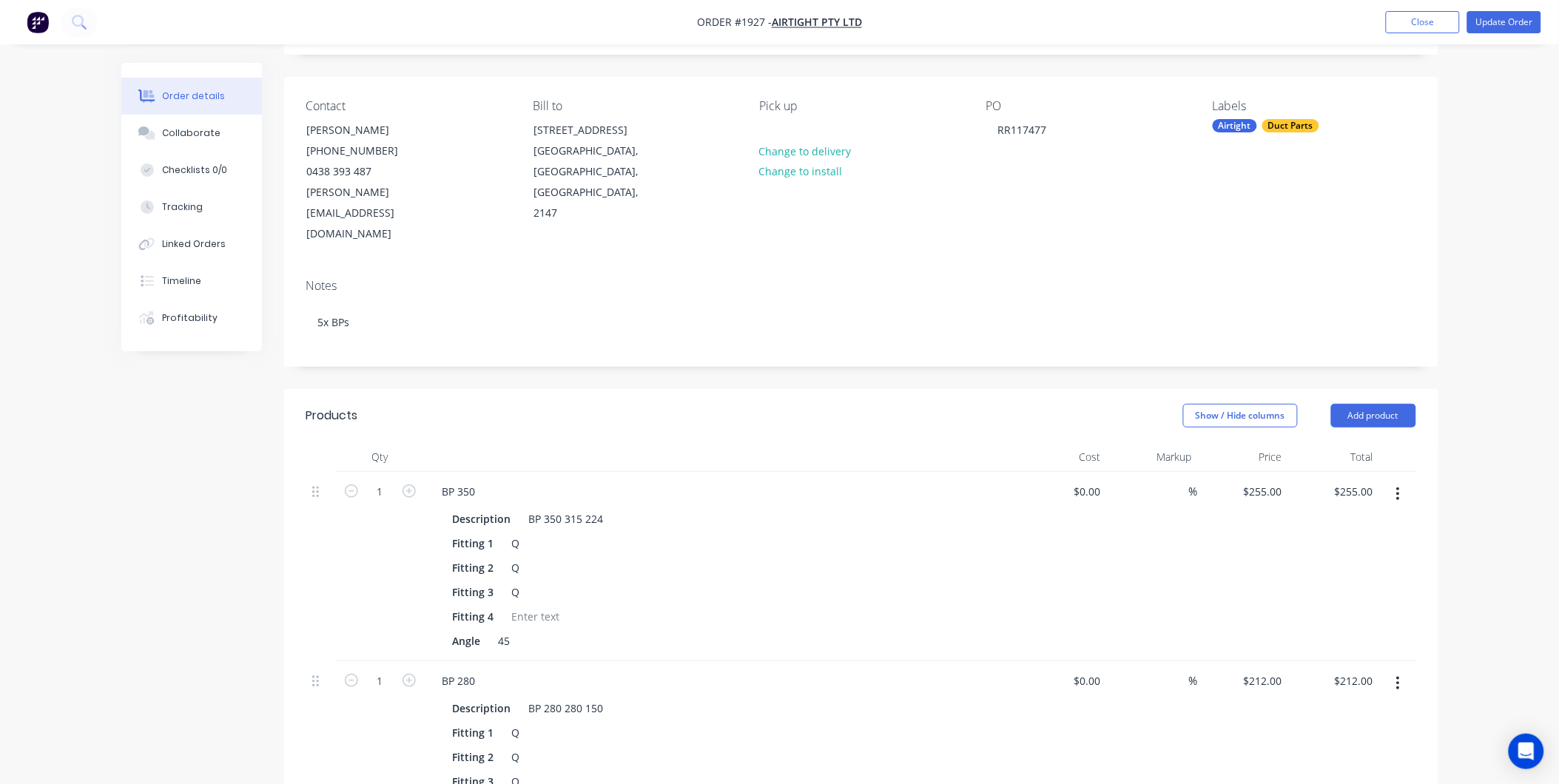
scroll to position [0, 0]
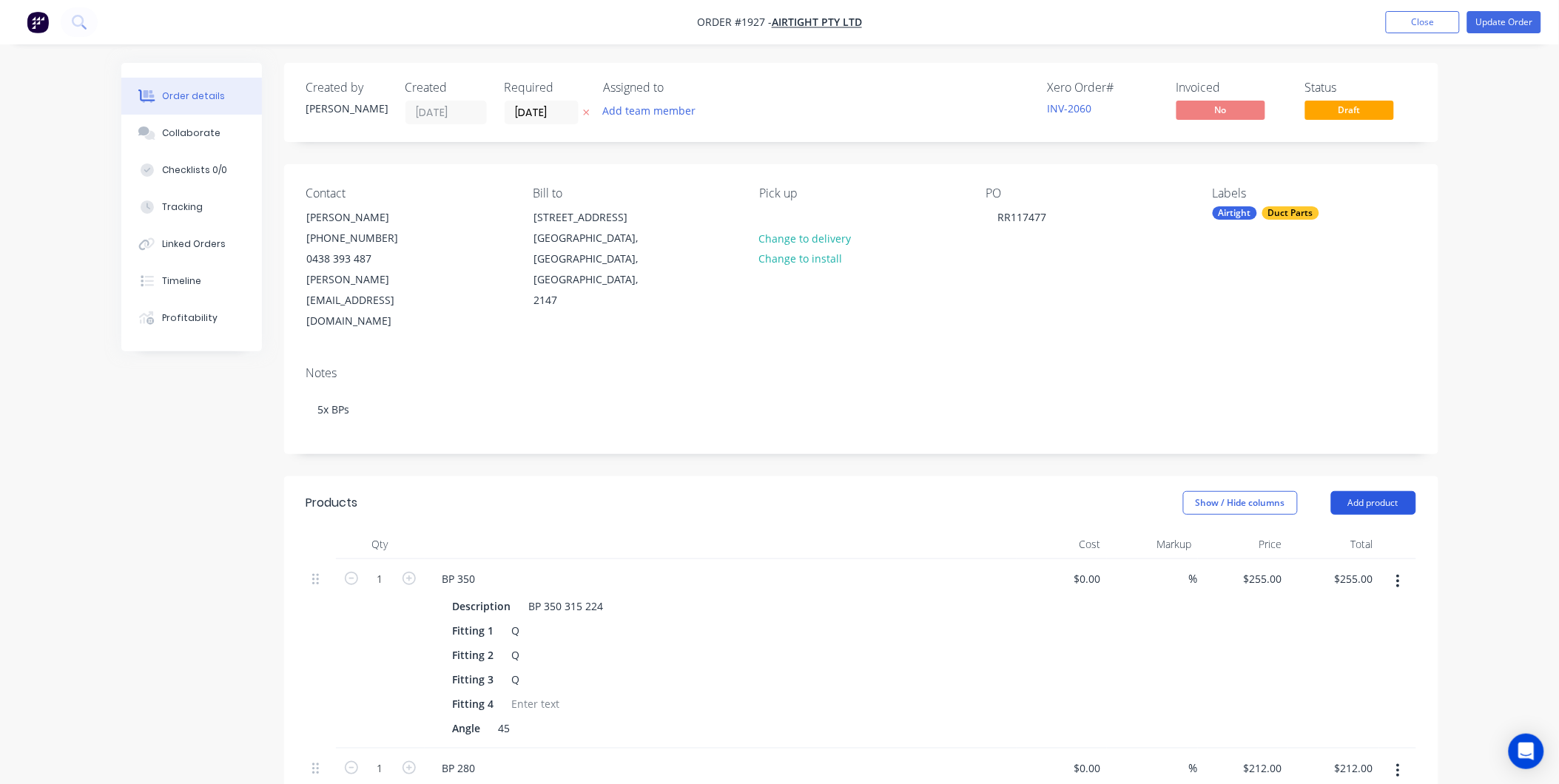
click at [1372, 491] on button "Add product" at bounding box center [1373, 503] width 85 height 24
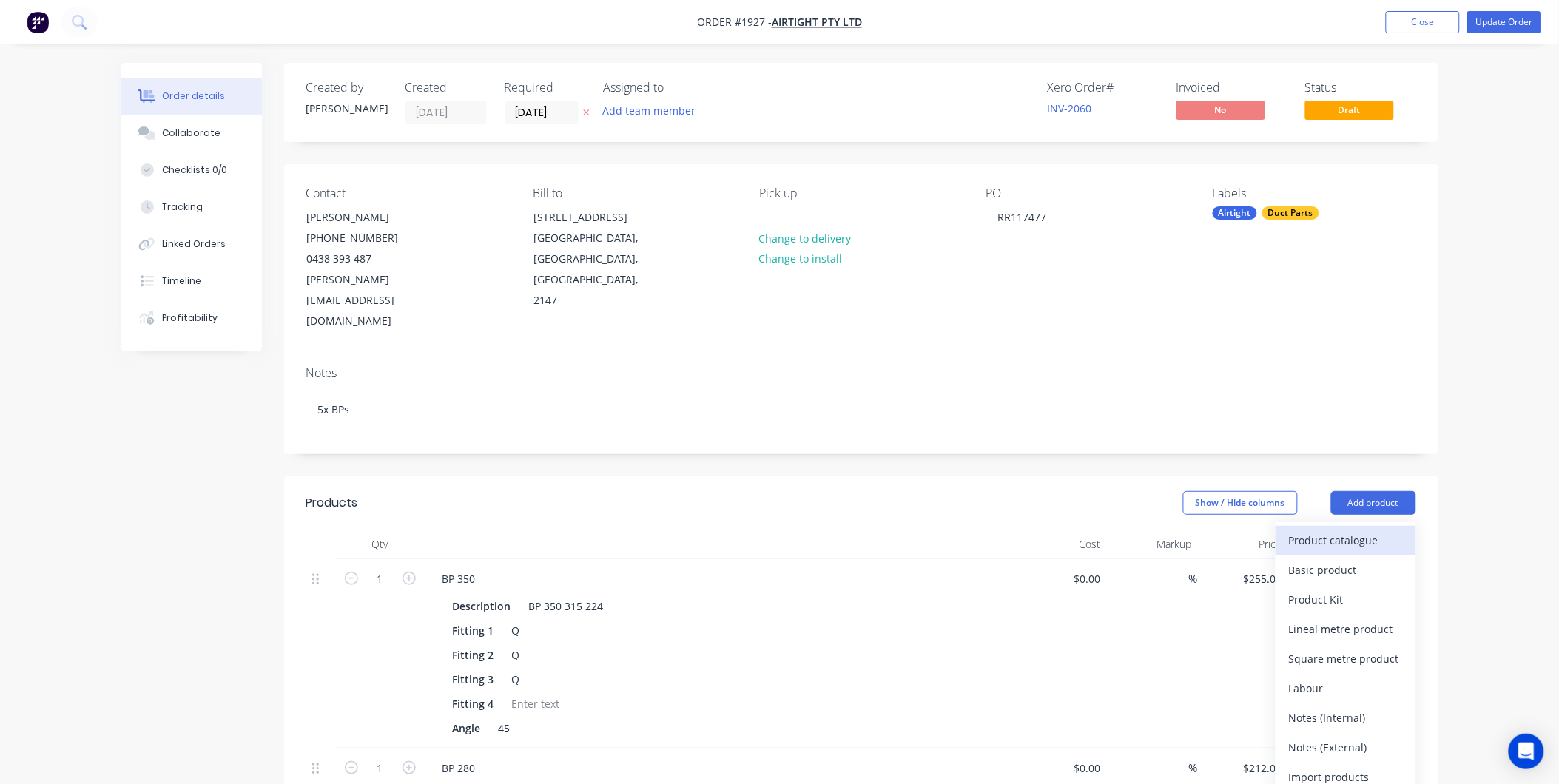
click at [1348, 529] on div "Product catalogue" at bounding box center [1346, 539] width 114 height 21
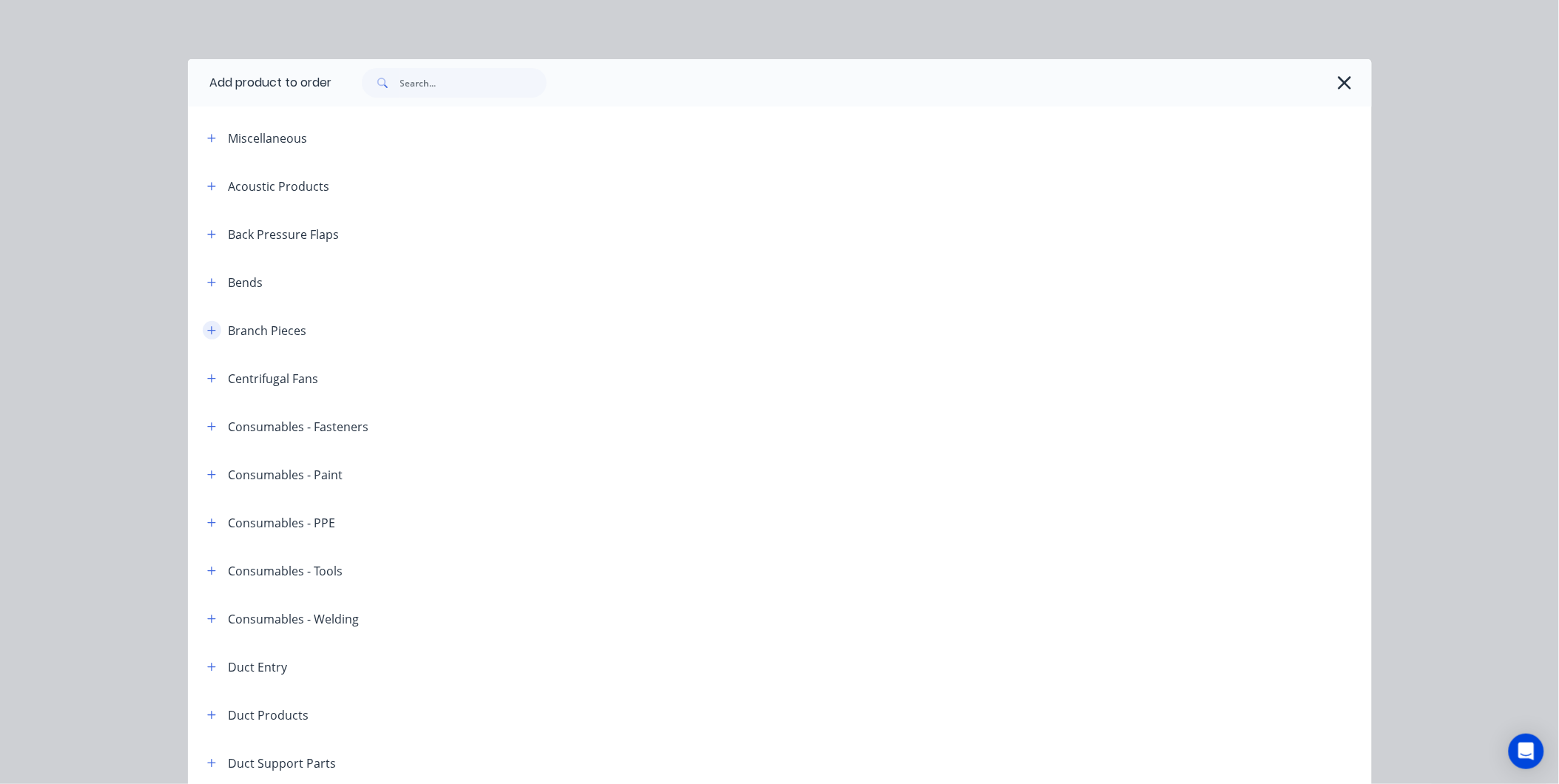
click at [207, 331] on icon "button" at bounding box center [212, 330] width 9 height 10
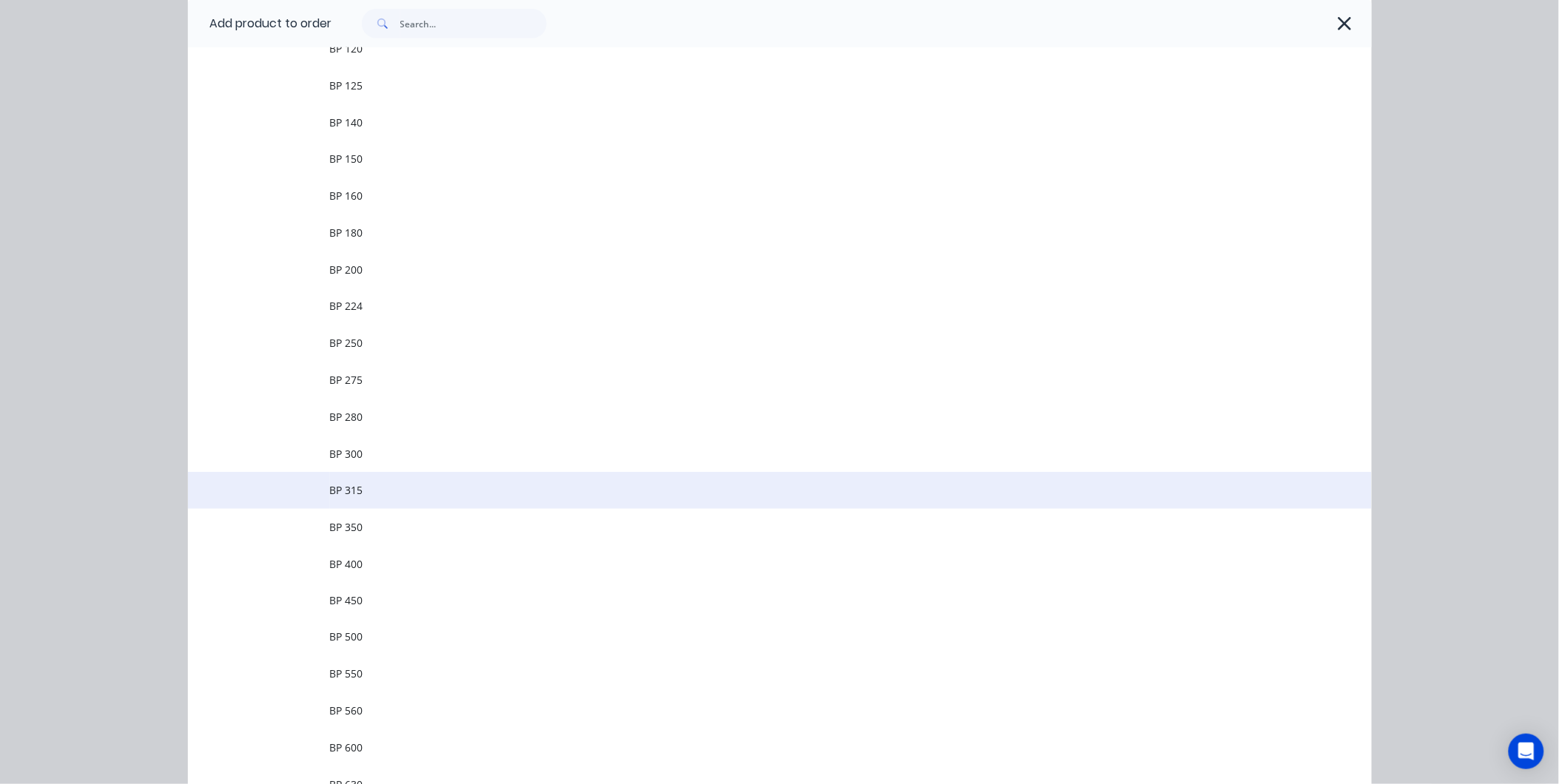
scroll to position [410, 0]
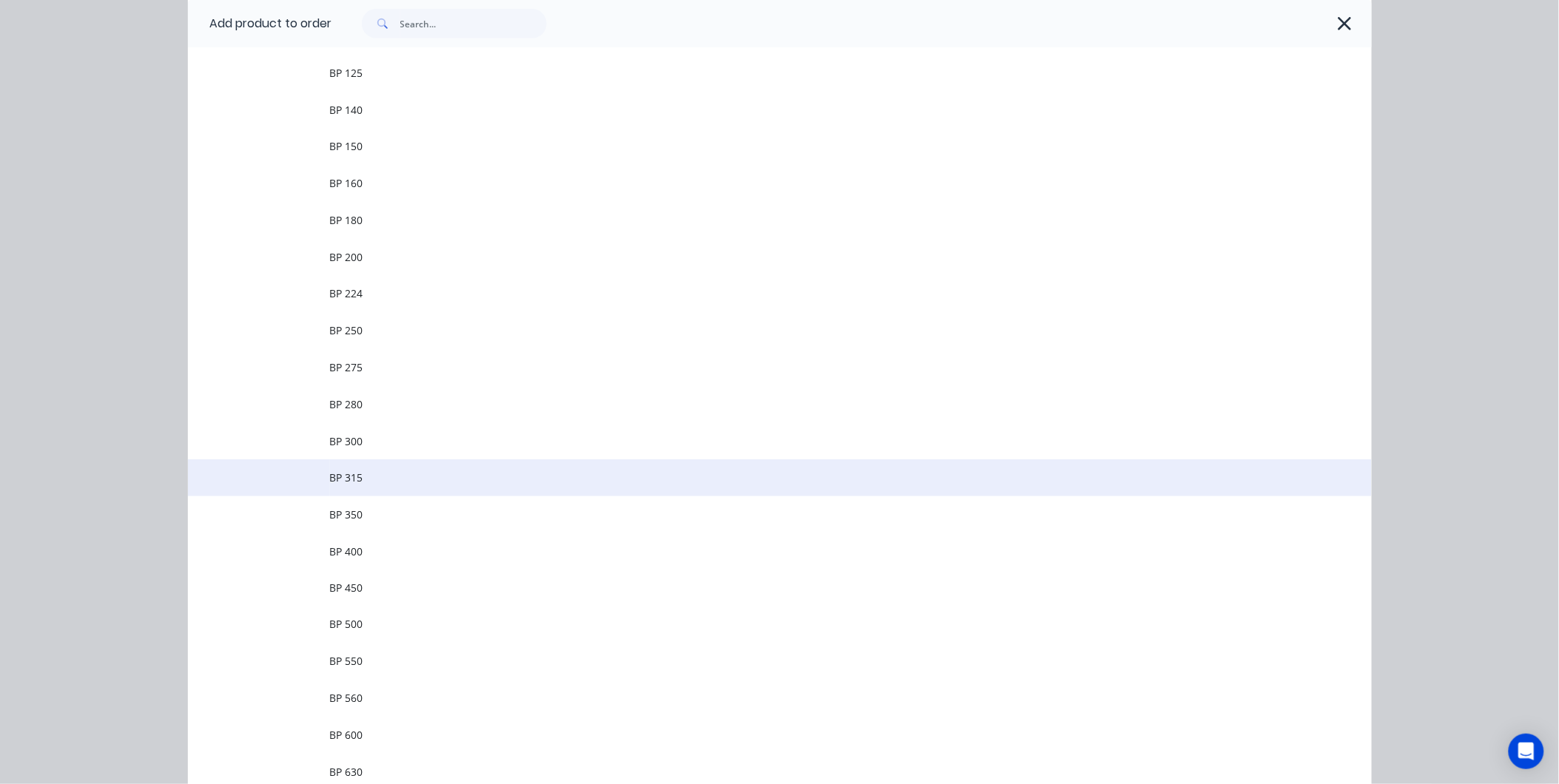
click at [364, 480] on span "BP 315" at bounding box center [747, 477] width 834 height 16
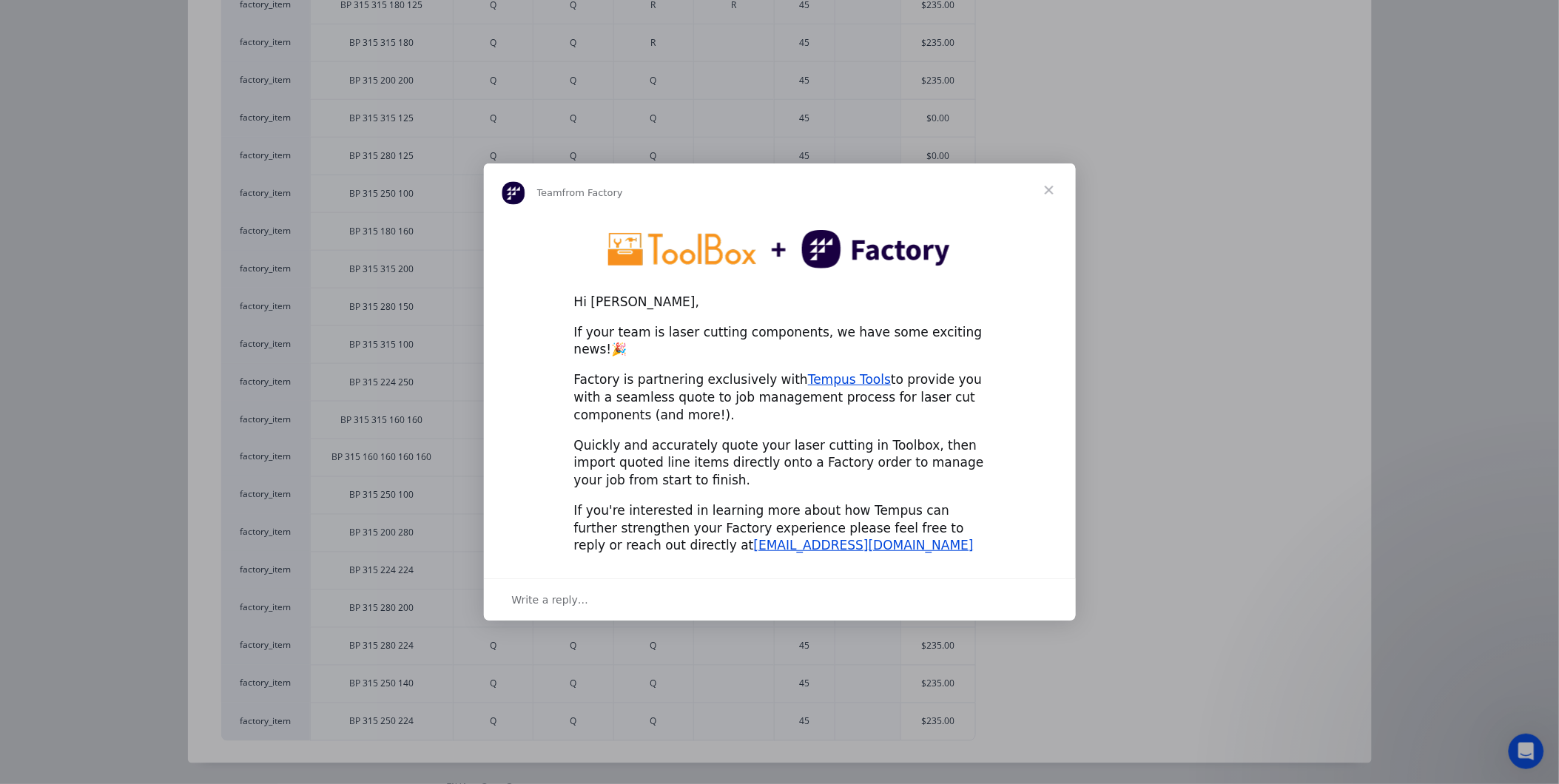
scroll to position [0, 0]
click at [1046, 189] on span "Close" at bounding box center [1050, 191] width 53 height 53
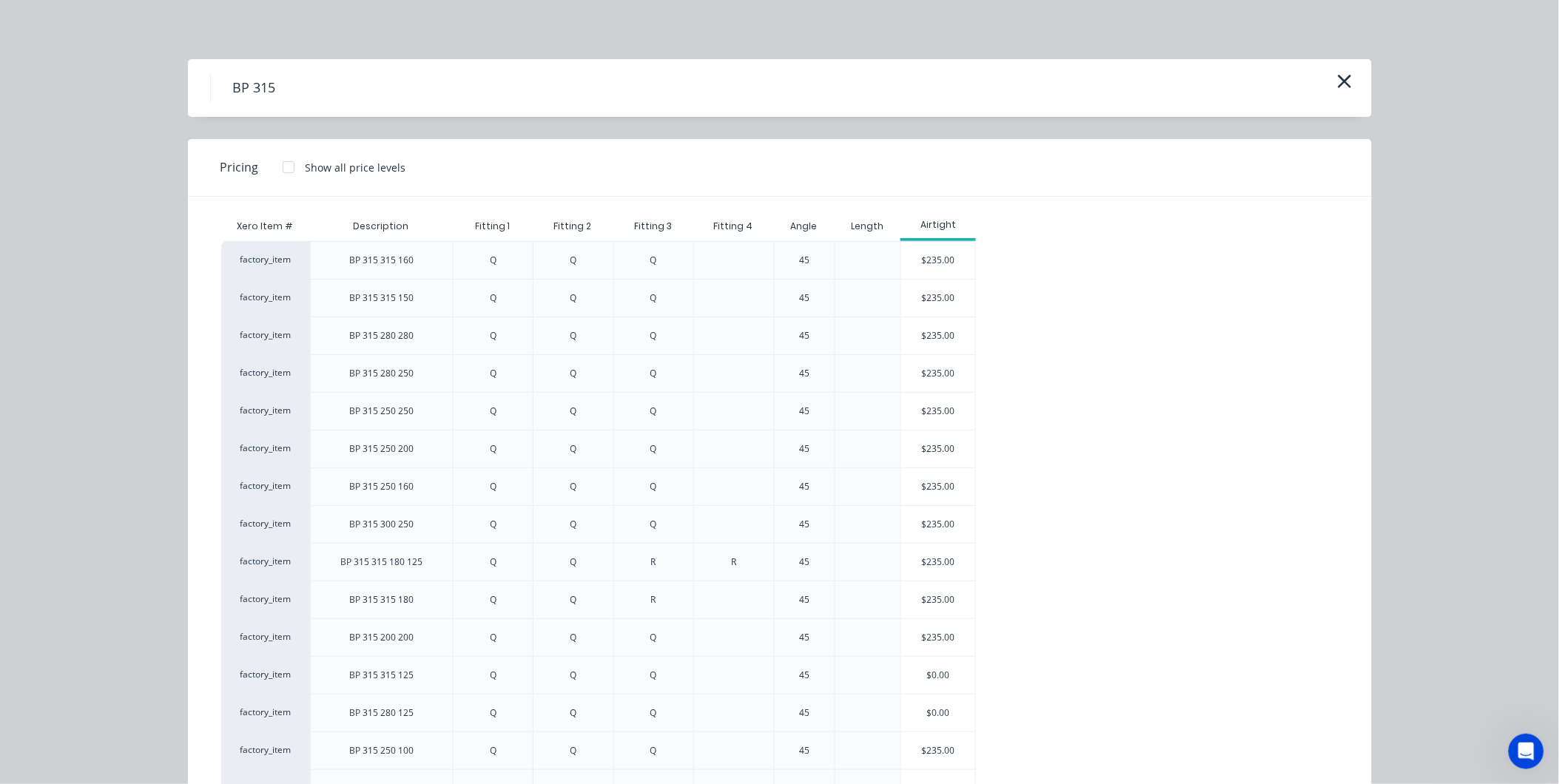
click at [1325, 82] on div "BP 315" at bounding box center [780, 88] width 1139 height 28
click at [1337, 82] on icon "button" at bounding box center [1345, 82] width 16 height 21
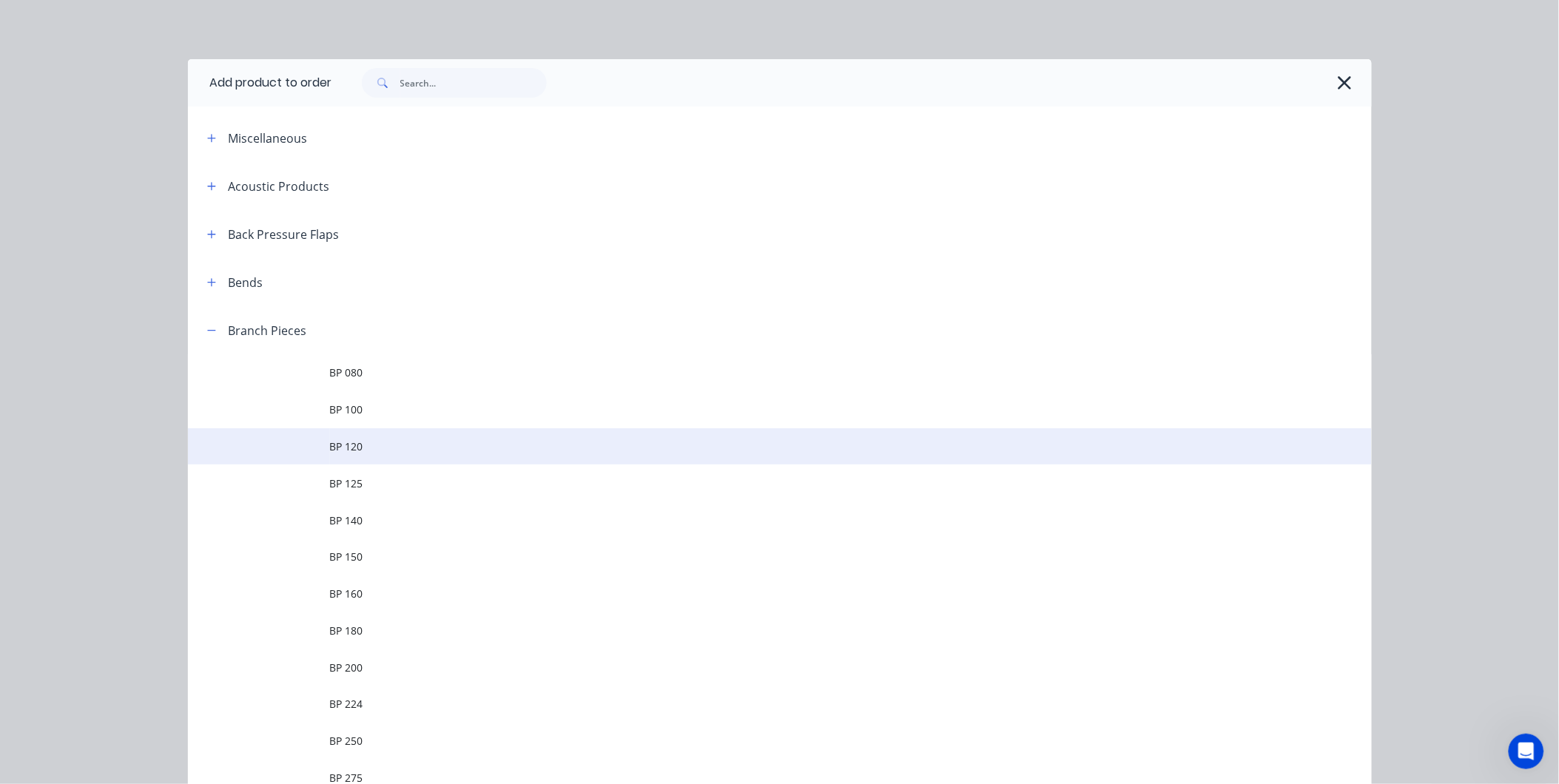
scroll to position [306, 0]
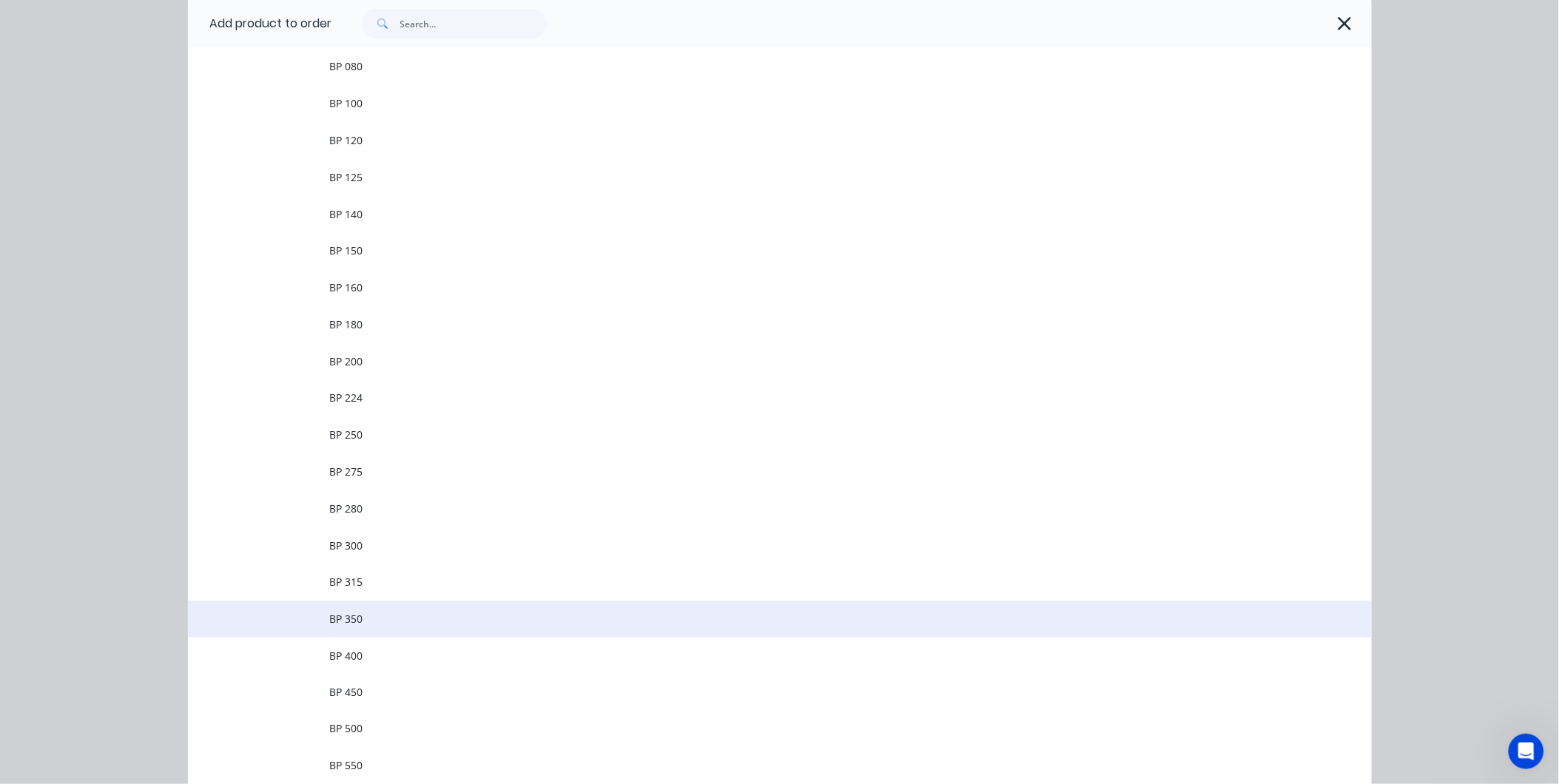
click at [410, 622] on span "BP 350" at bounding box center [747, 618] width 834 height 16
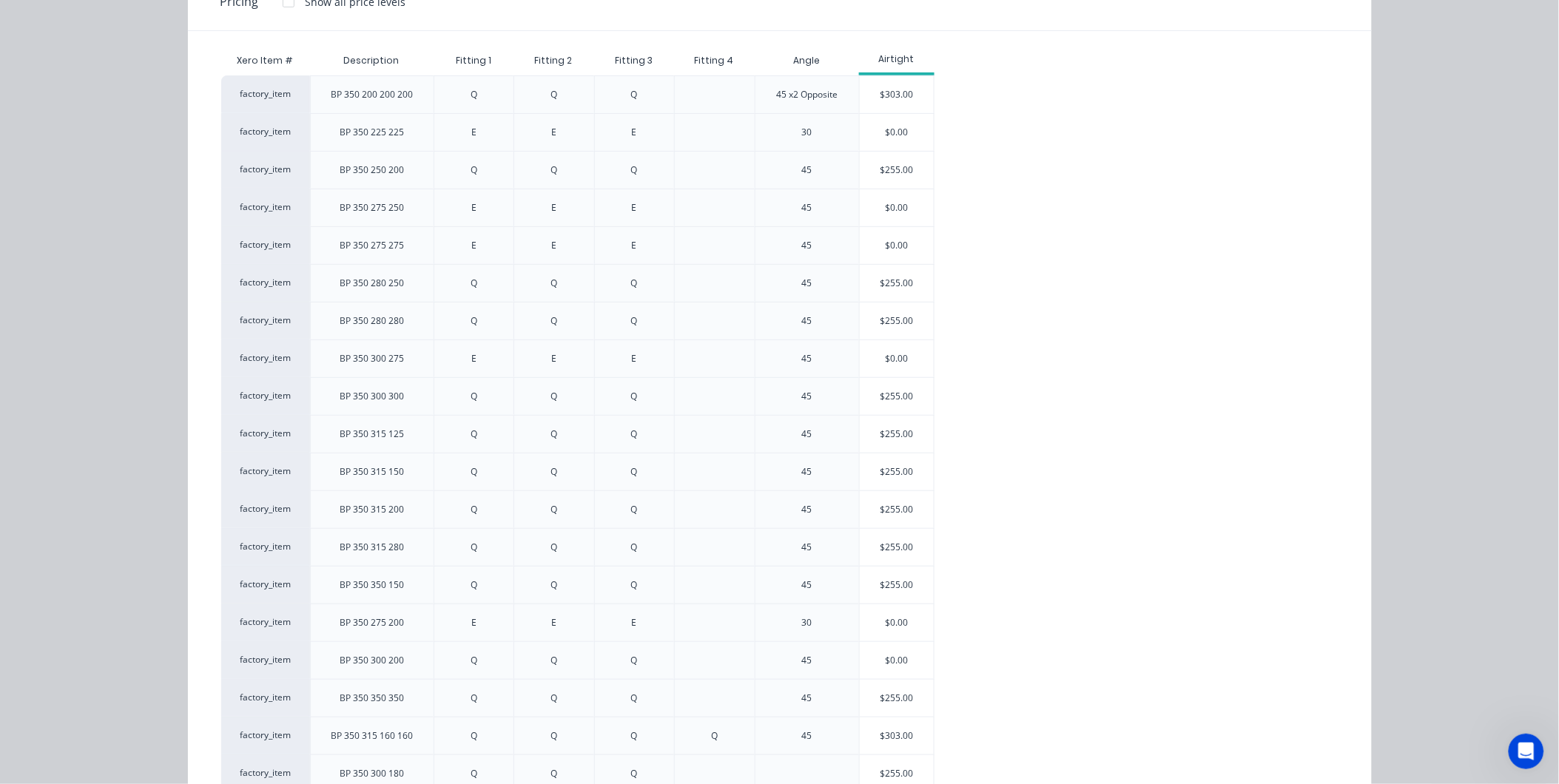
scroll to position [0, 0]
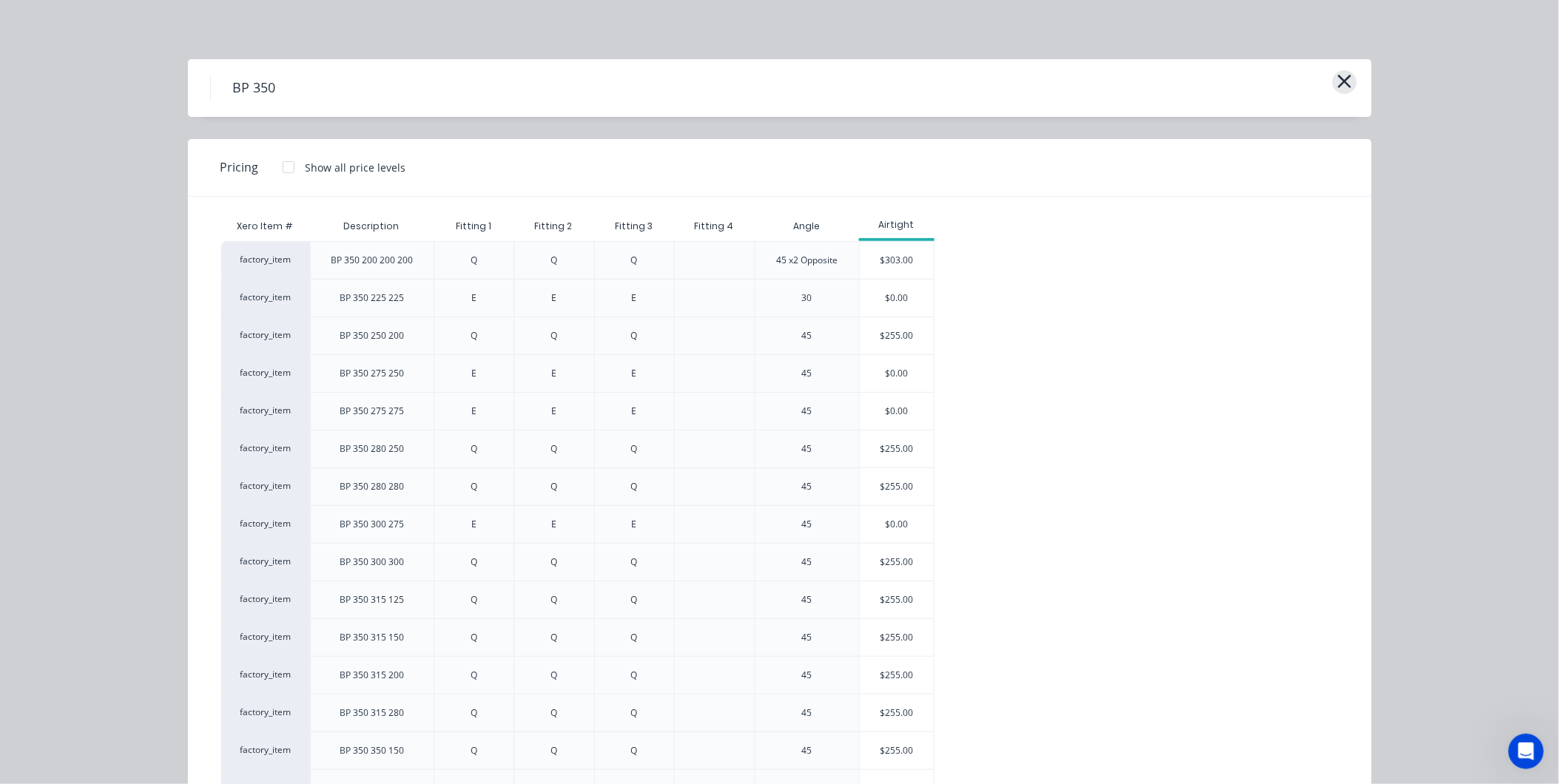
click at [1337, 91] on icon "button" at bounding box center [1345, 82] width 16 height 21
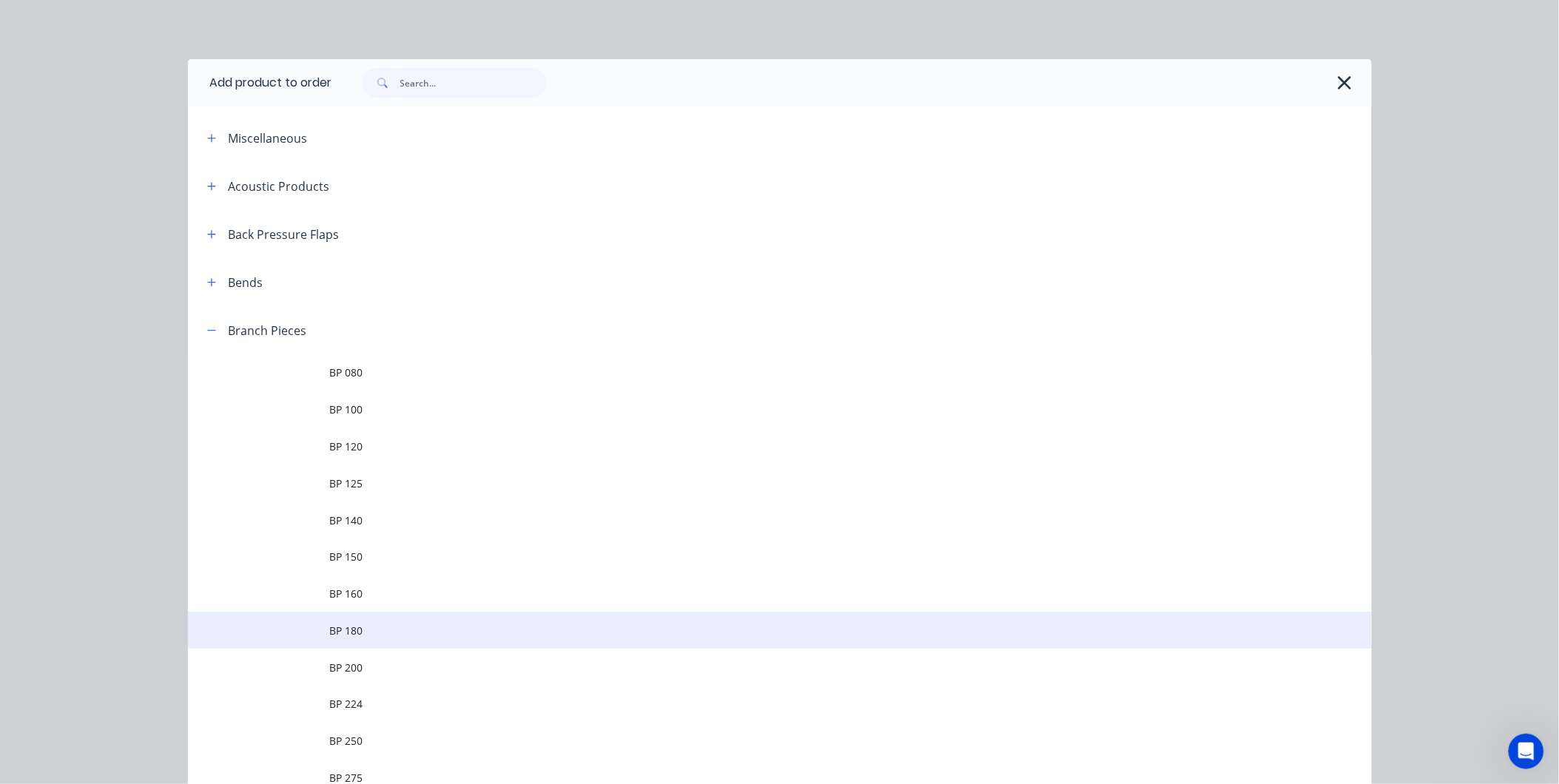
scroll to position [306, 0]
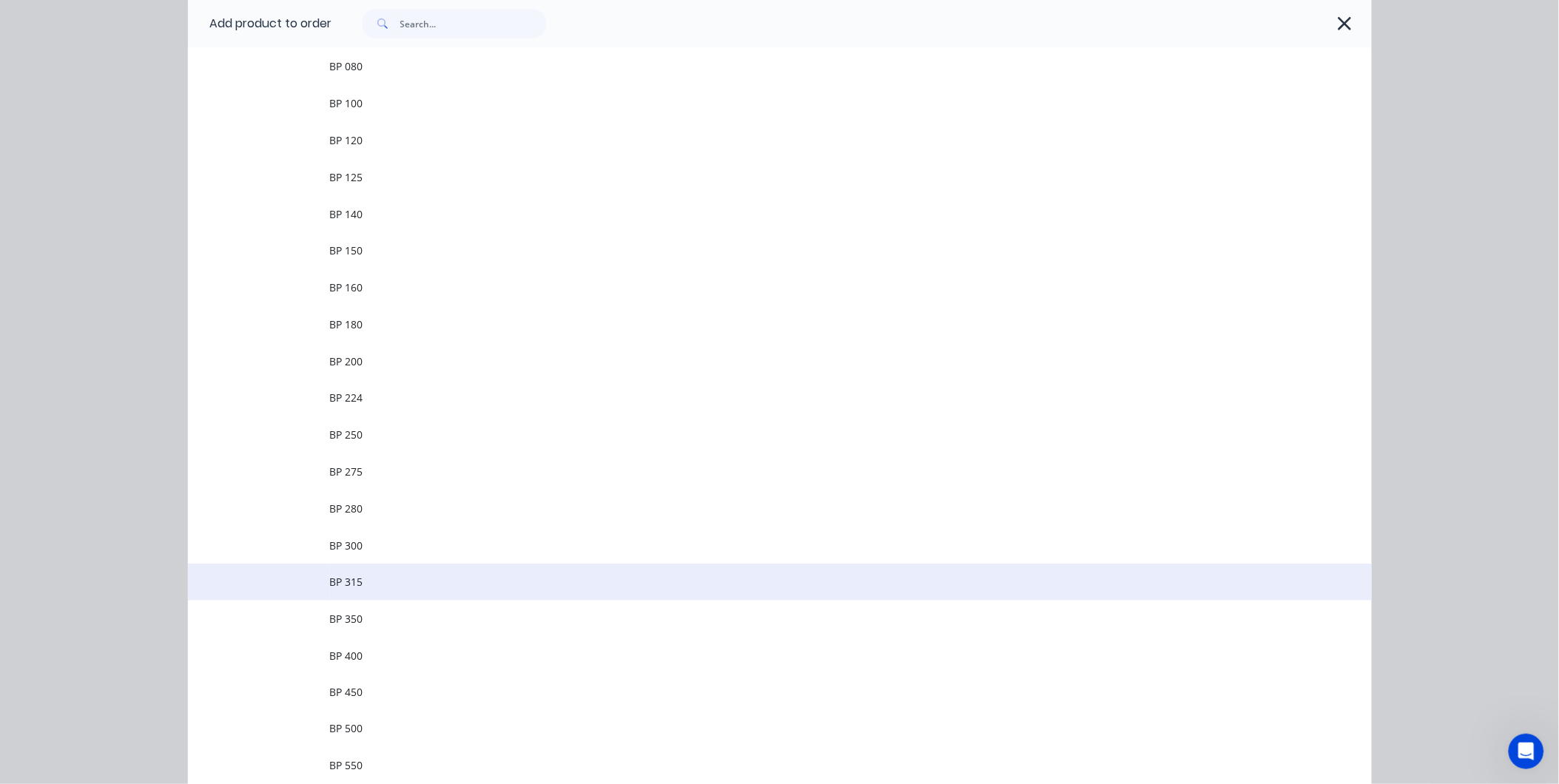
click at [365, 565] on td "BP 315" at bounding box center [851, 583] width 1042 height 37
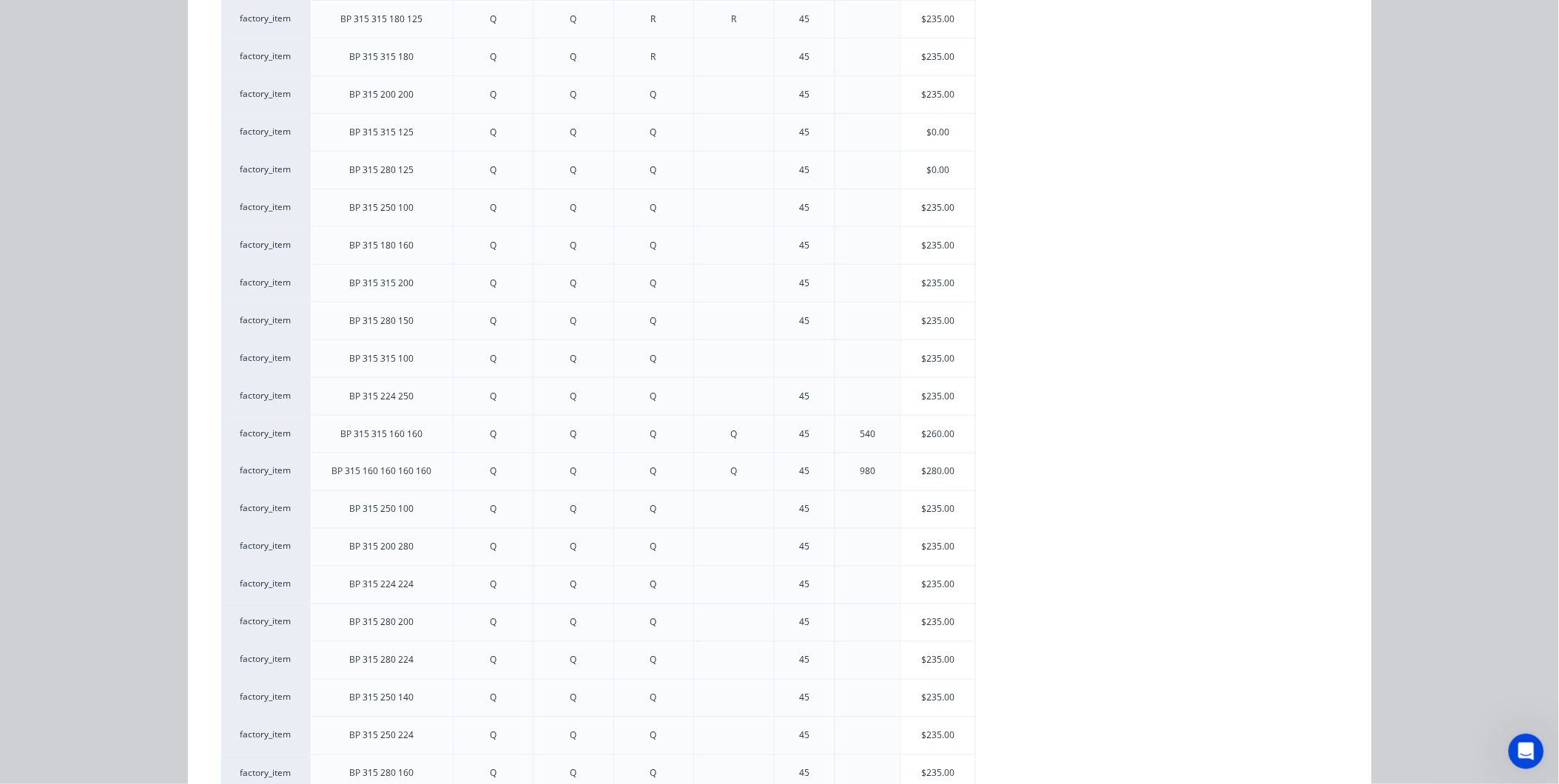
scroll to position [595, 0]
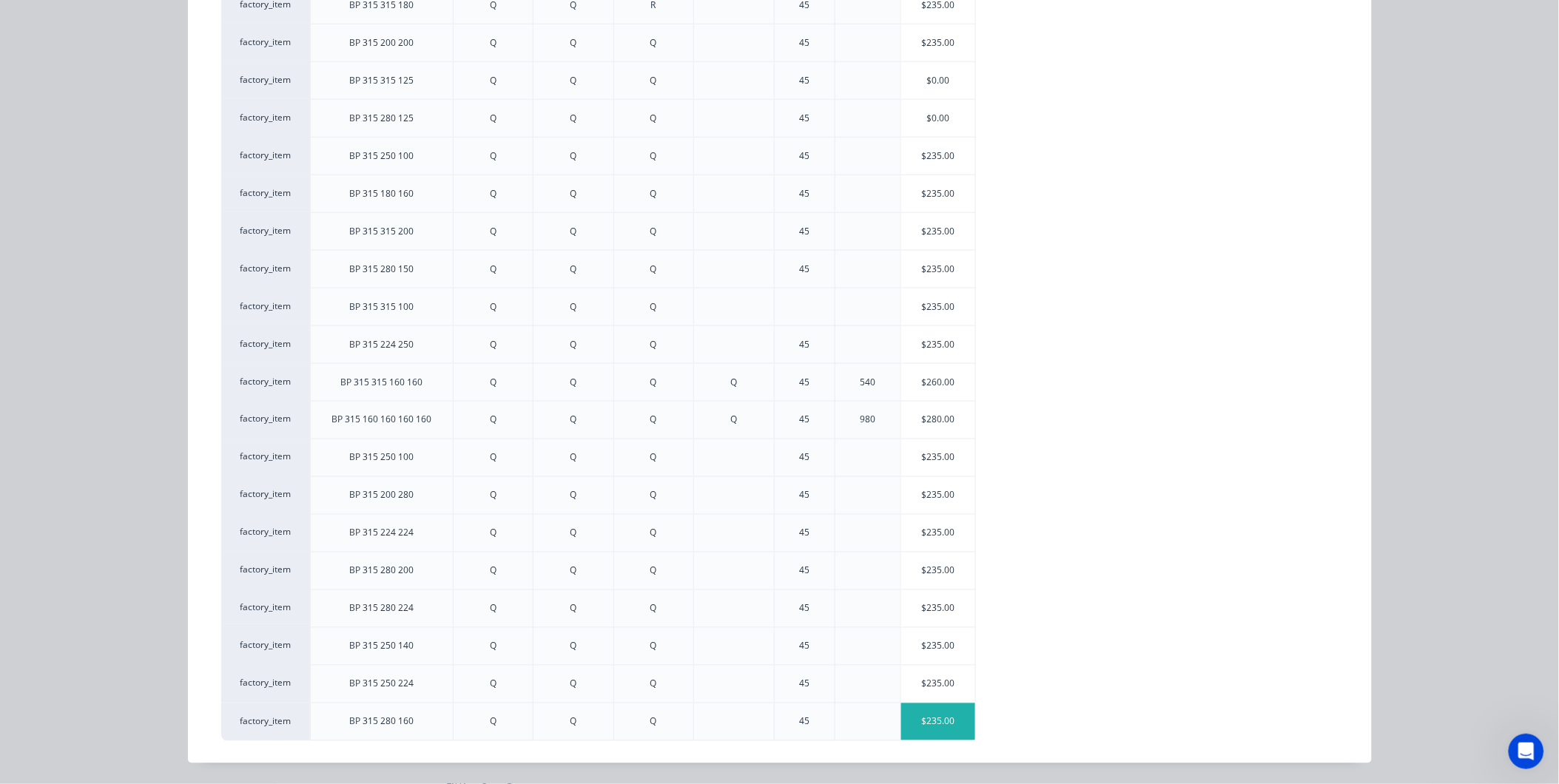
click at [928, 730] on div "$235.00" at bounding box center [938, 722] width 74 height 37
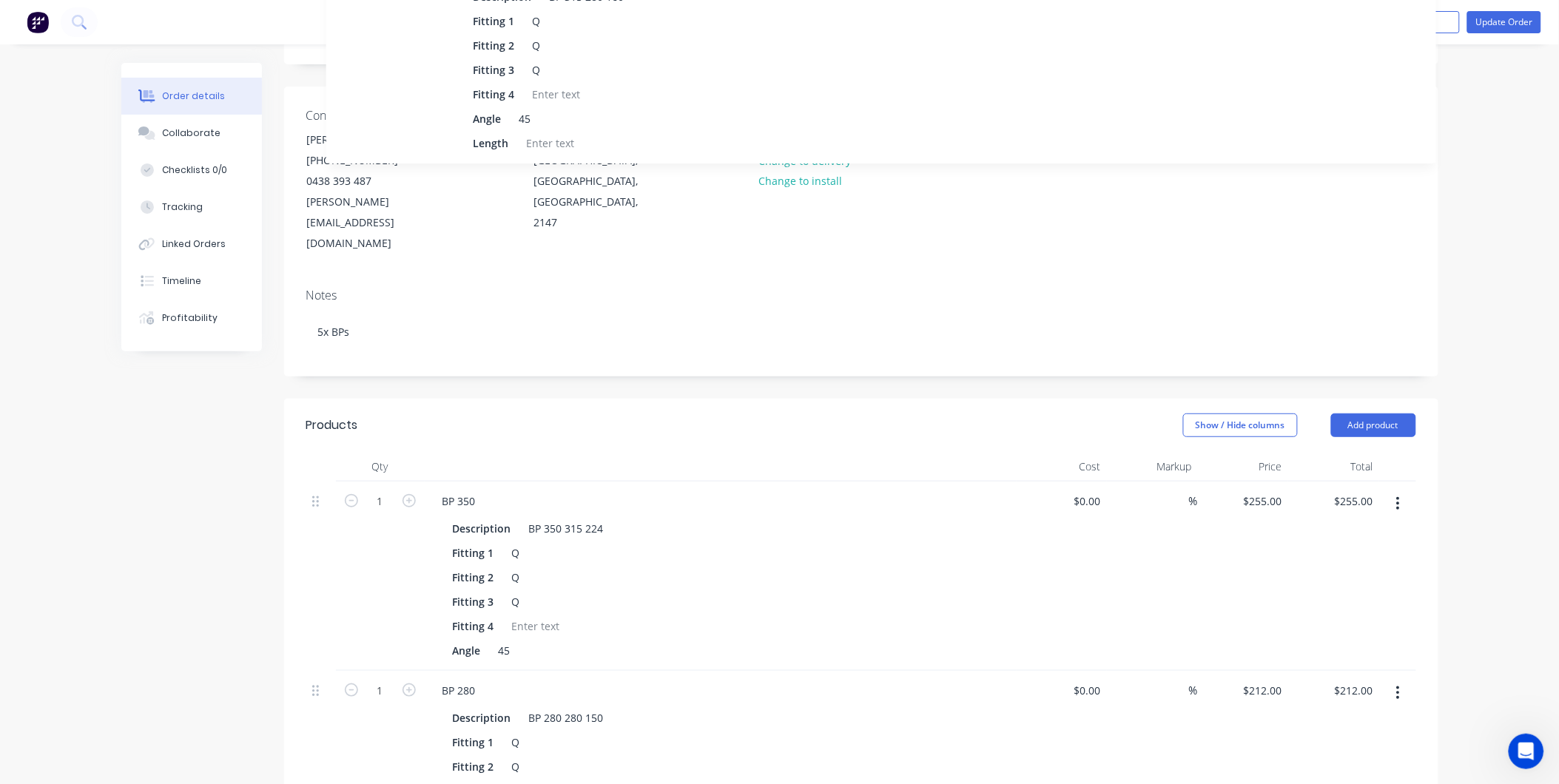
scroll to position [0, 0]
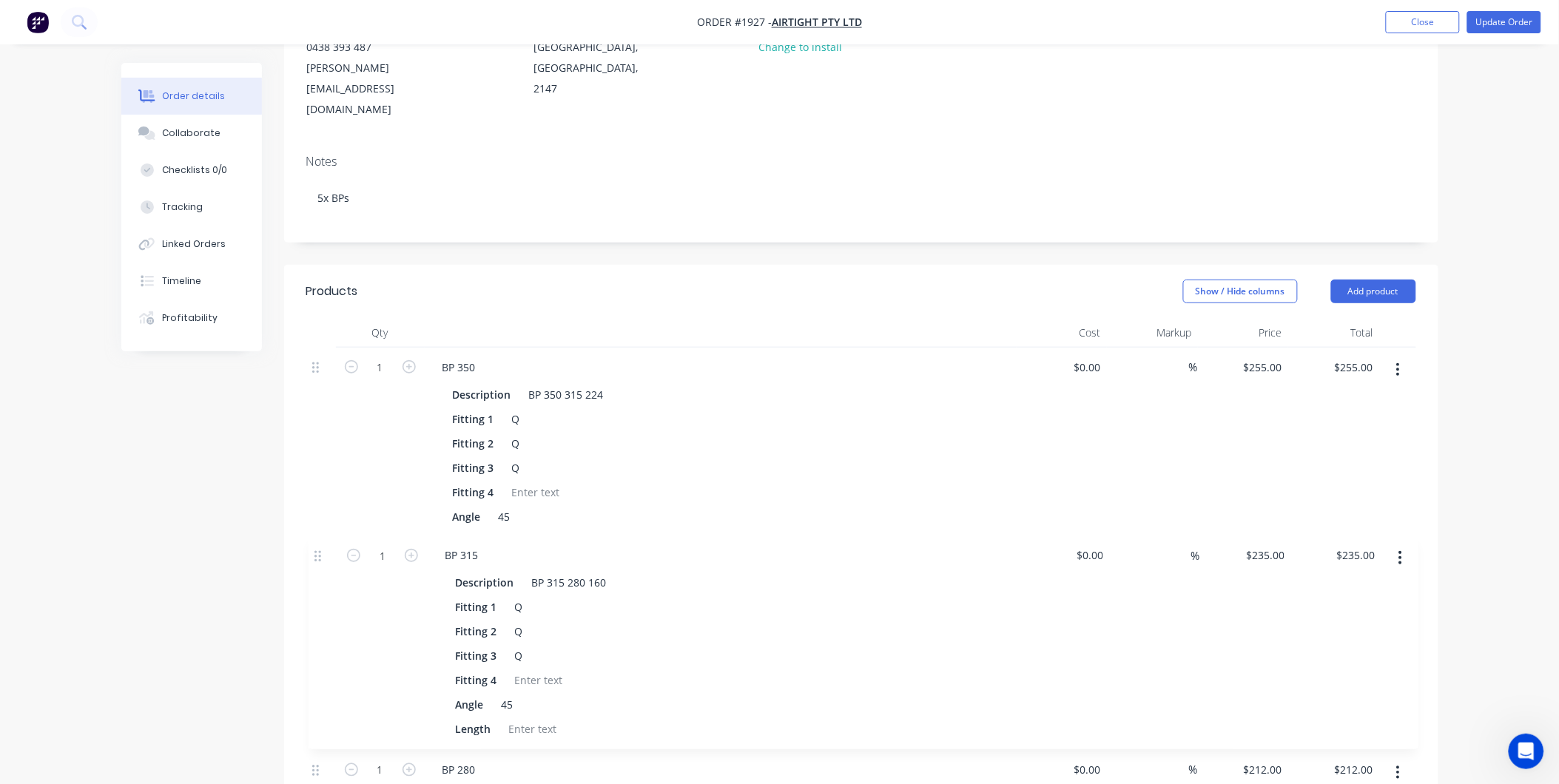
drag, startPoint x: 316, startPoint y: 334, endPoint x: 318, endPoint y: 550, distance: 216.0
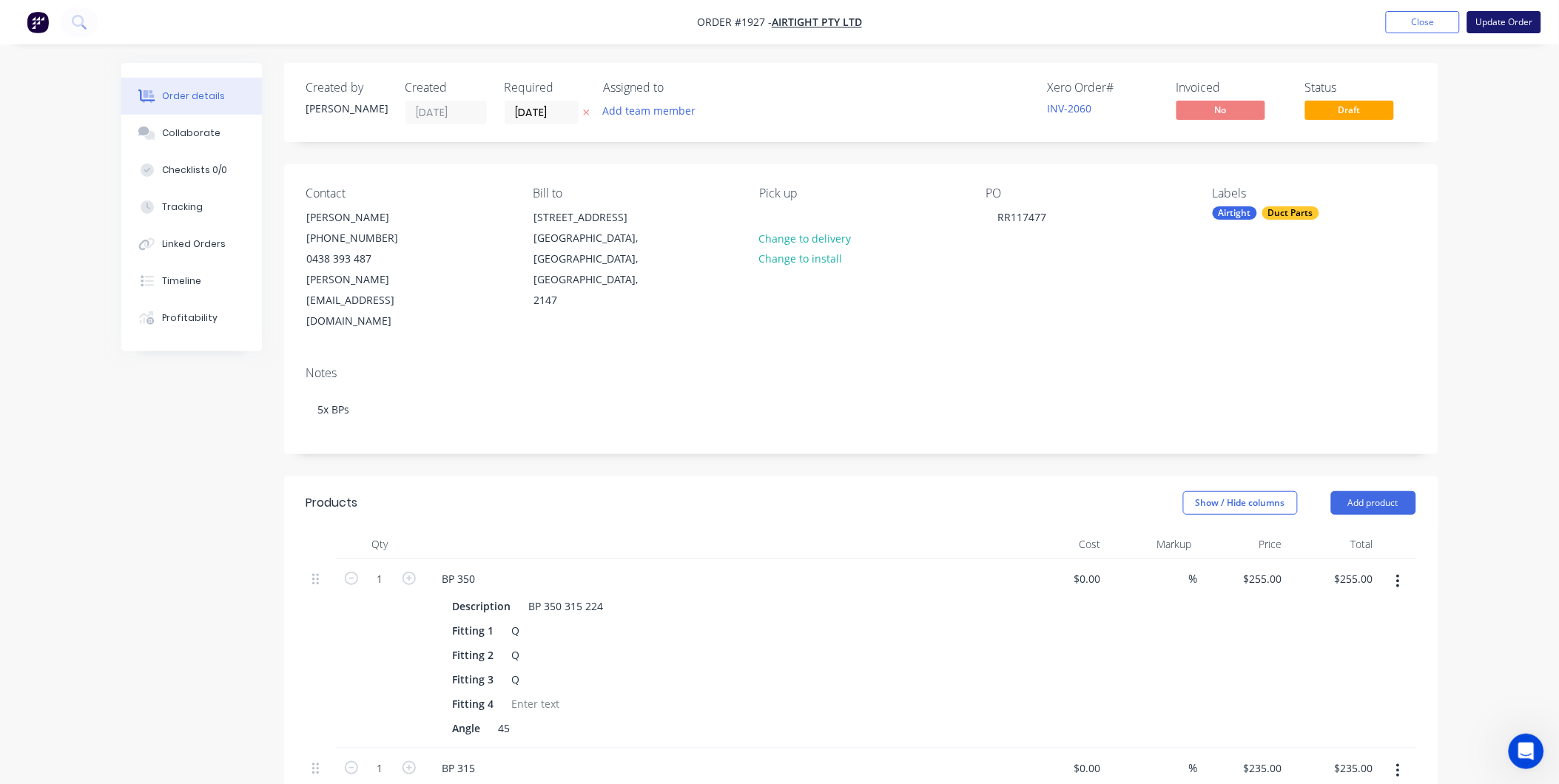
click at [1499, 19] on button "Update Order" at bounding box center [1504, 22] width 74 height 22
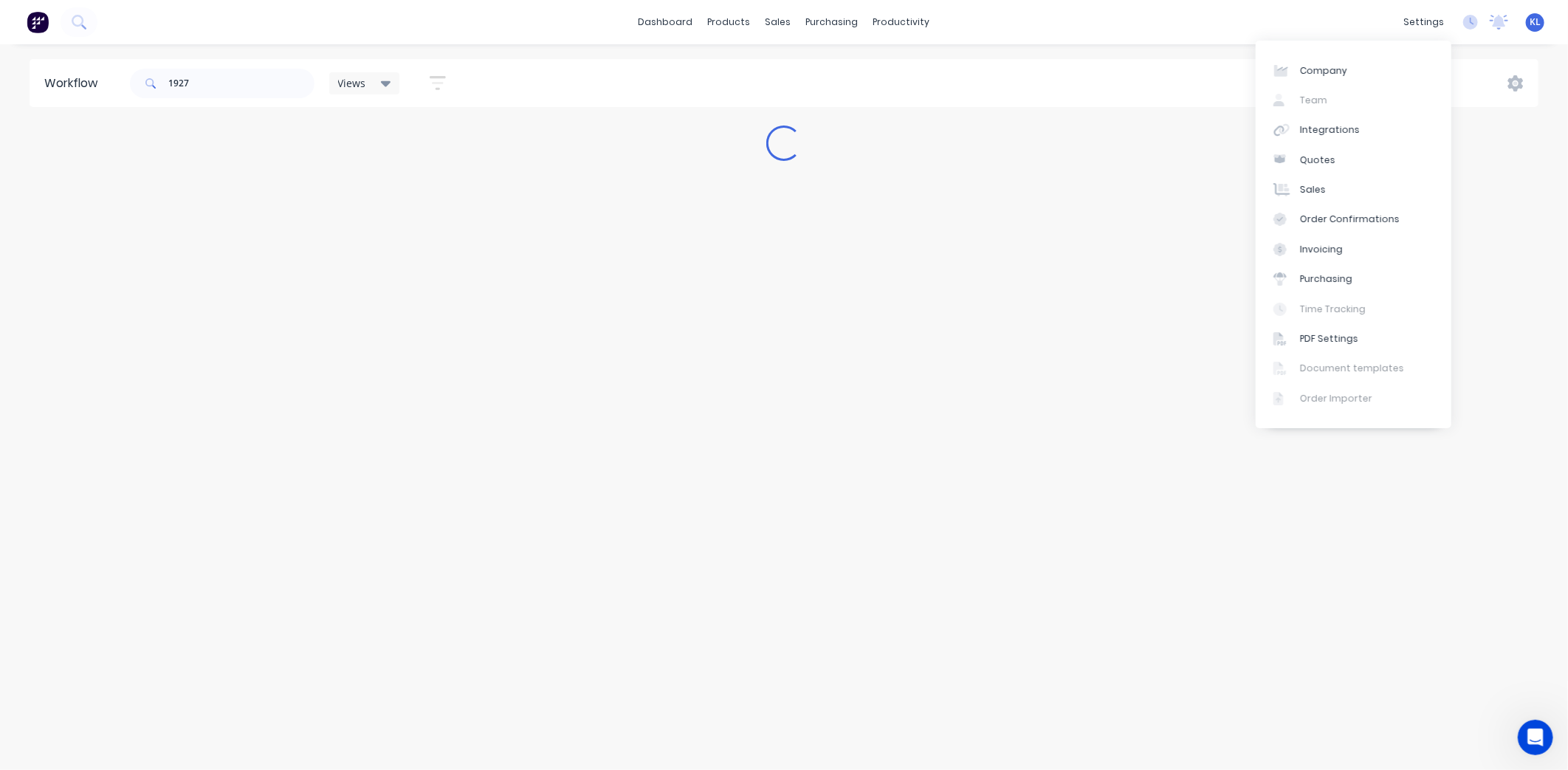
click at [1430, 24] on div "settings" at bounding box center [1424, 22] width 56 height 22
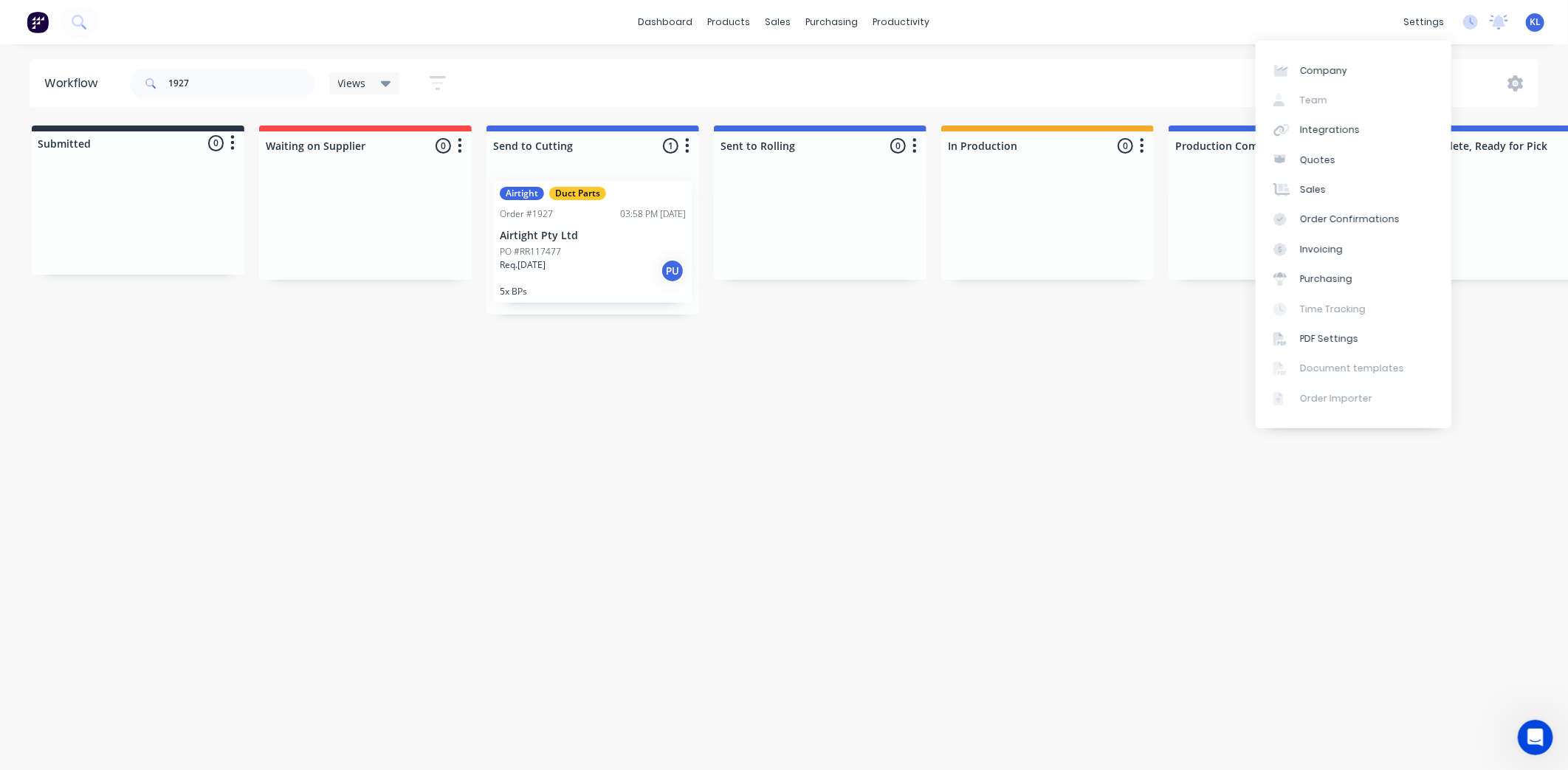
click at [662, 240] on p "Airtight Pty Ltd" at bounding box center [593, 236] width 186 height 13
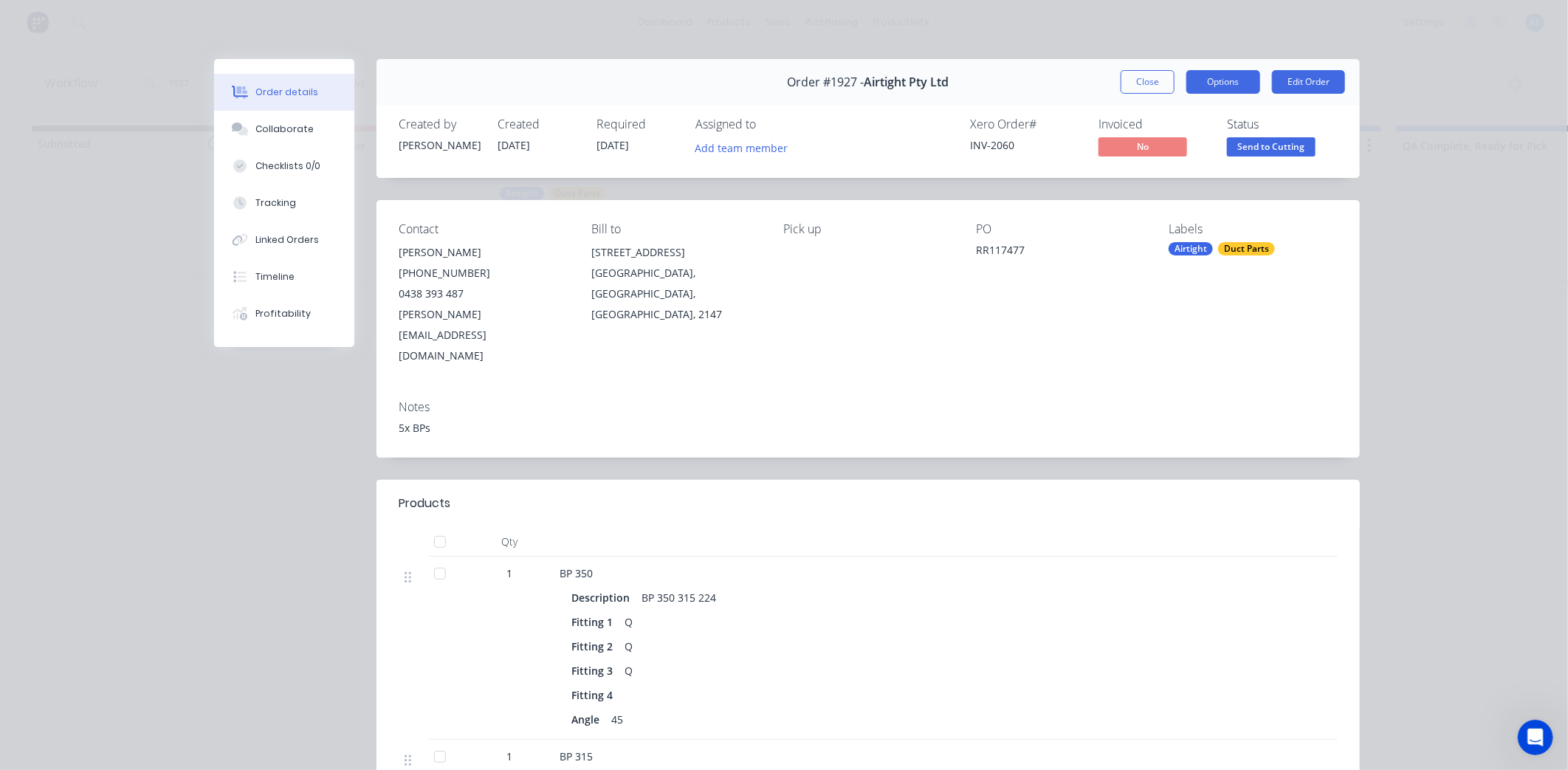
click at [1223, 87] on button "Options" at bounding box center [1223, 82] width 74 height 24
click at [1167, 175] on div "Delivery Docket" at bounding box center [1182, 178] width 129 height 21
click at [1146, 141] on div "Back" at bounding box center [1182, 149] width 129 height 21
click at [1178, 146] on div "Work Order" at bounding box center [1182, 149] width 129 height 21
click at [1123, 173] on div "Standard" at bounding box center [1182, 178] width 129 height 21
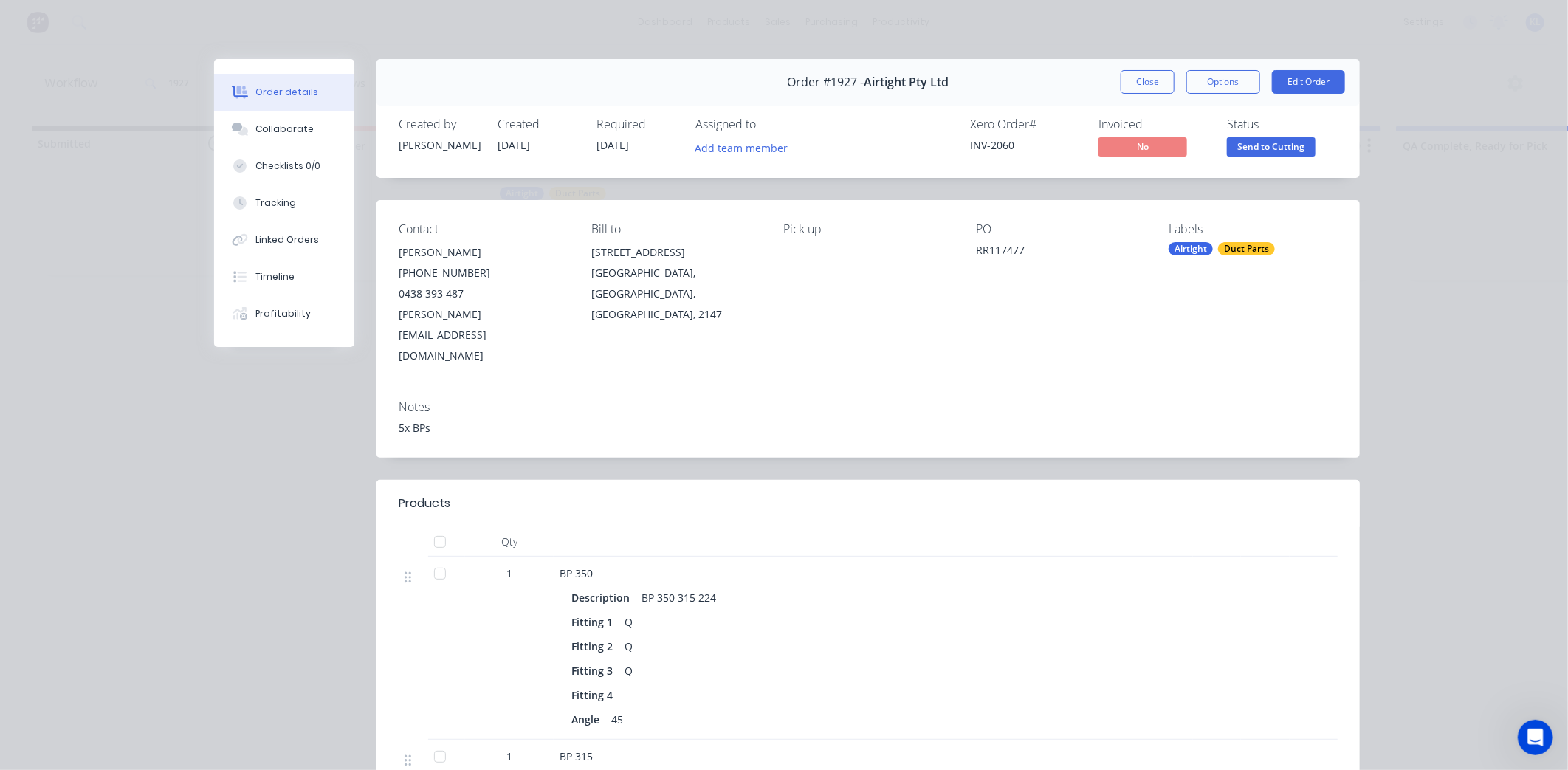
drag, startPoint x: 677, startPoint y: 248, endPoint x: 402, endPoint y: 124, distance: 301.7
drag, startPoint x: 1153, startPoint y: 86, endPoint x: 1063, endPoint y: 74, distance: 90.8
click at [1153, 86] on button "Close" at bounding box center [1147, 82] width 54 height 24
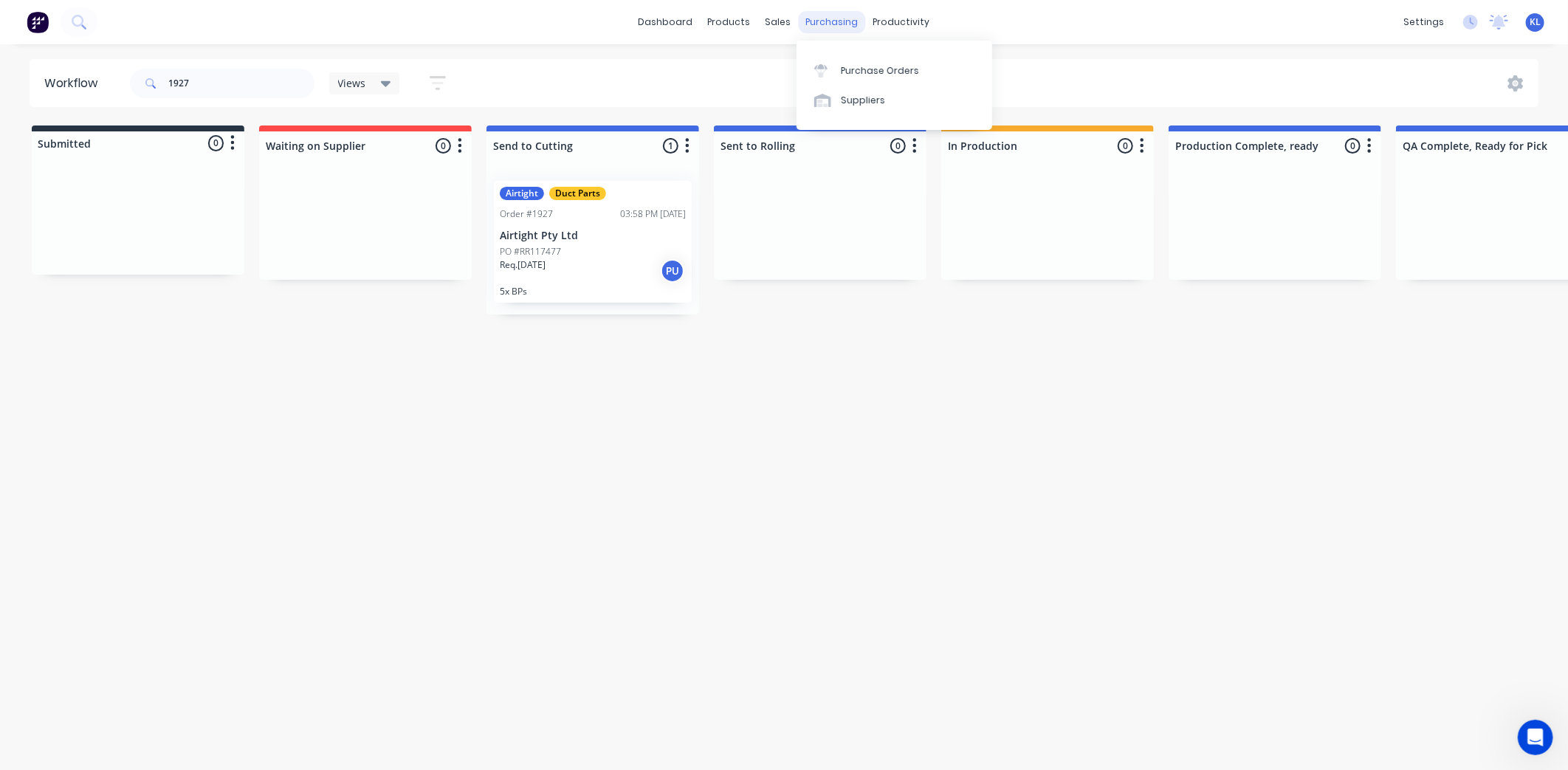
click at [816, 16] on div "purchasing" at bounding box center [832, 22] width 68 height 22
click at [857, 56] on link "Purchase Orders" at bounding box center [895, 70] width 196 height 29
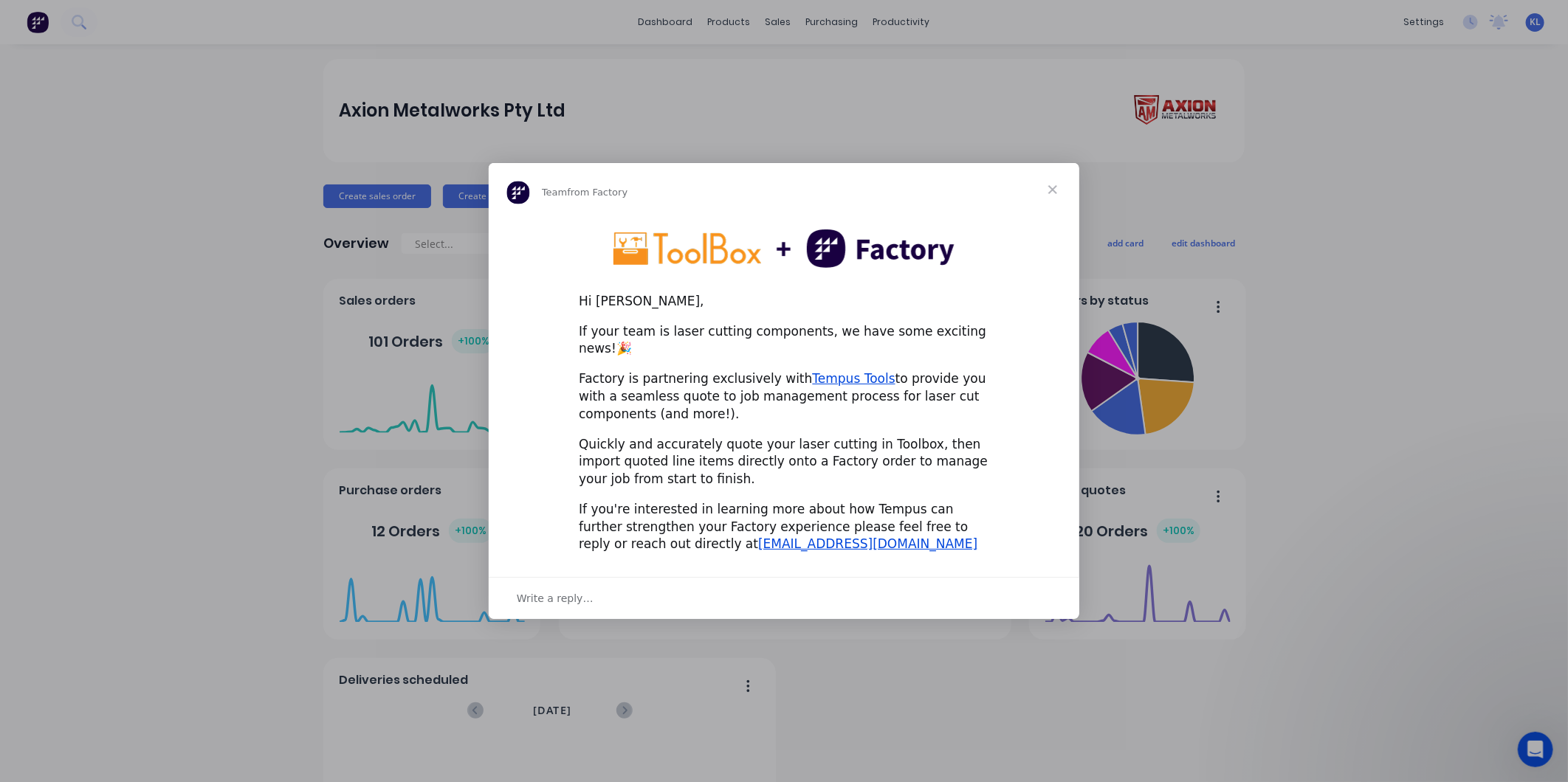
click at [1053, 192] on span "Close" at bounding box center [1053, 190] width 53 height 53
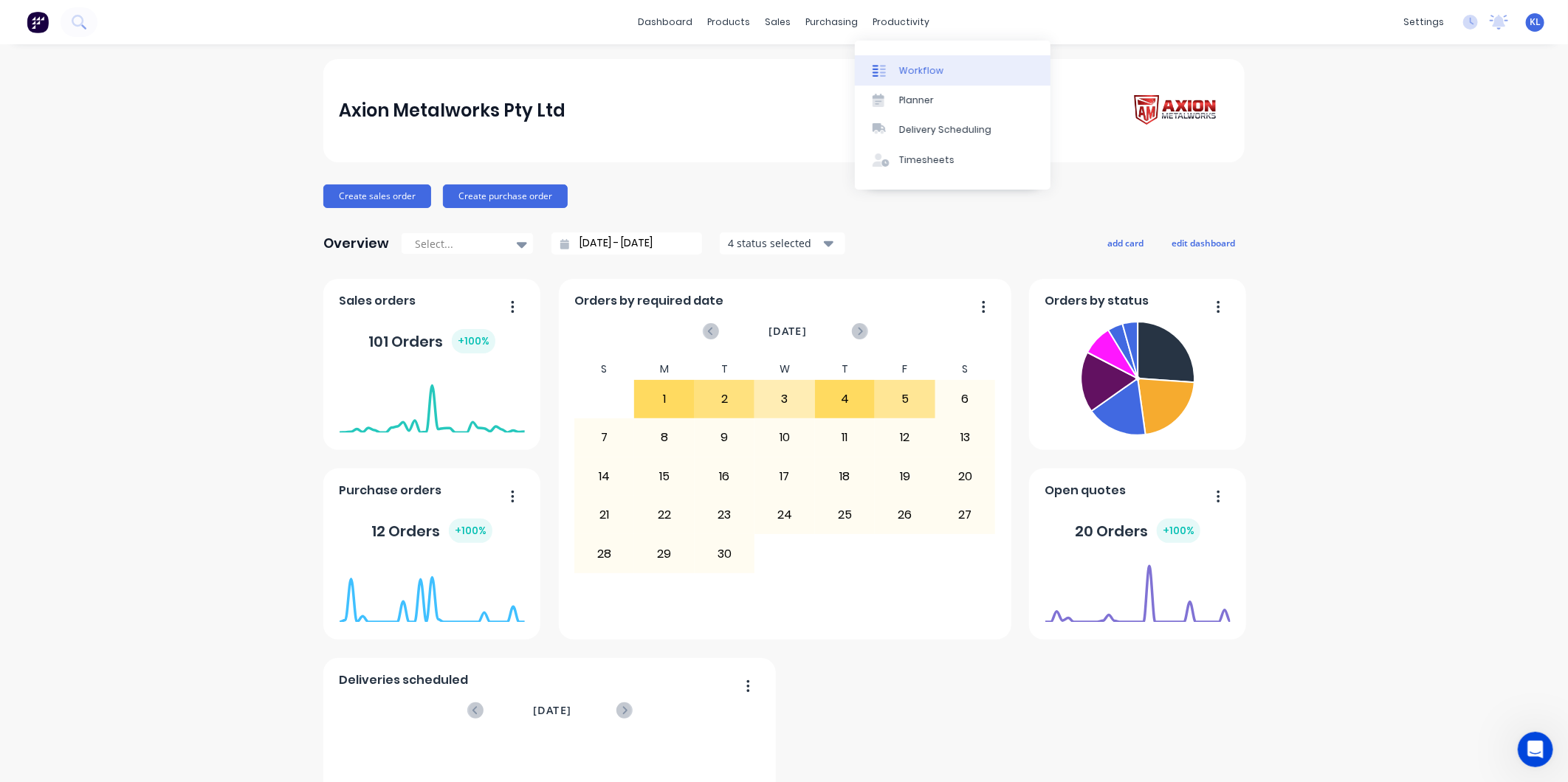
click at [917, 75] on div "Workflow" at bounding box center [921, 70] width 44 height 14
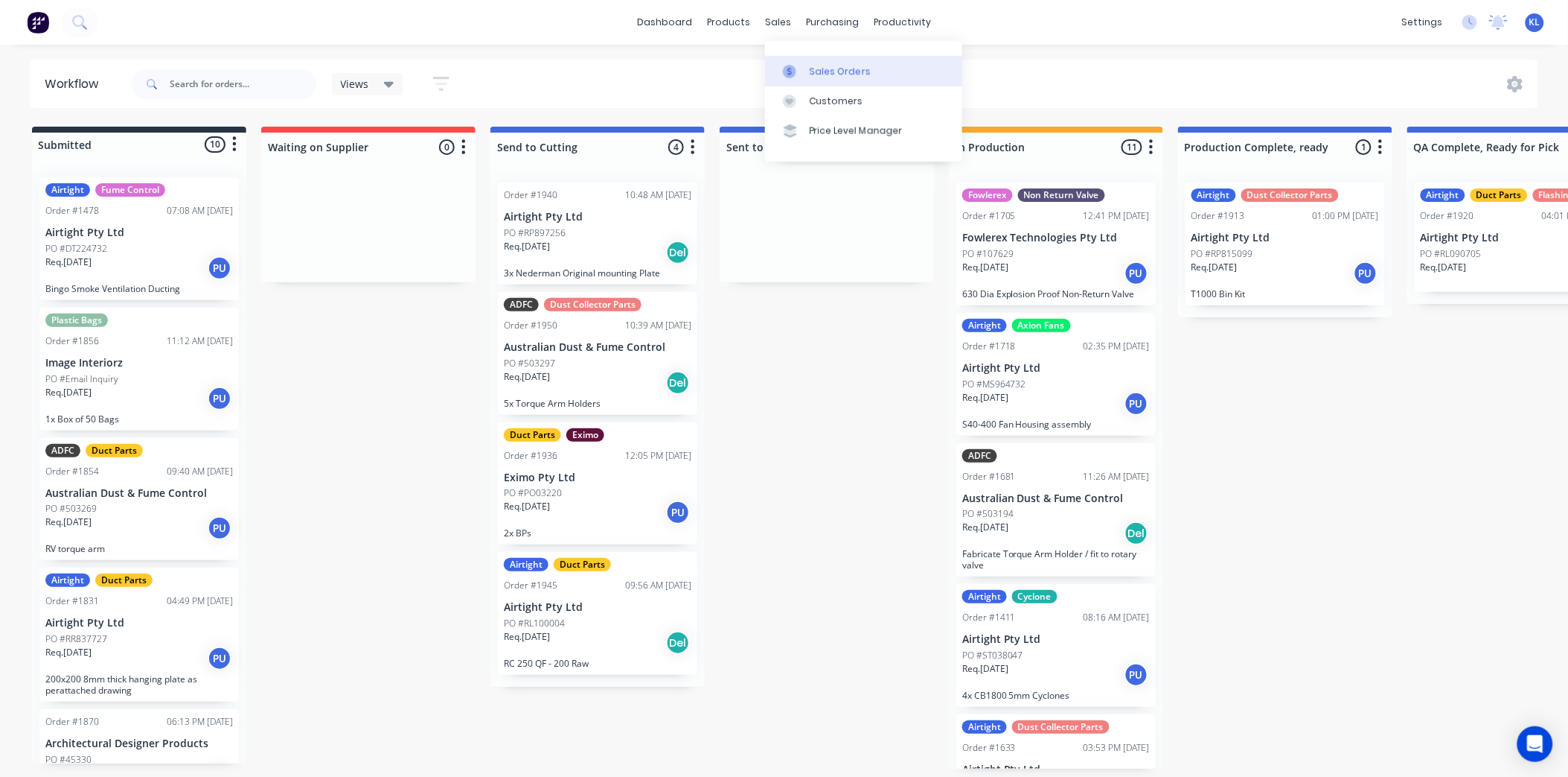
click at [825, 69] on div "Sales Orders" at bounding box center [840, 71] width 61 height 14
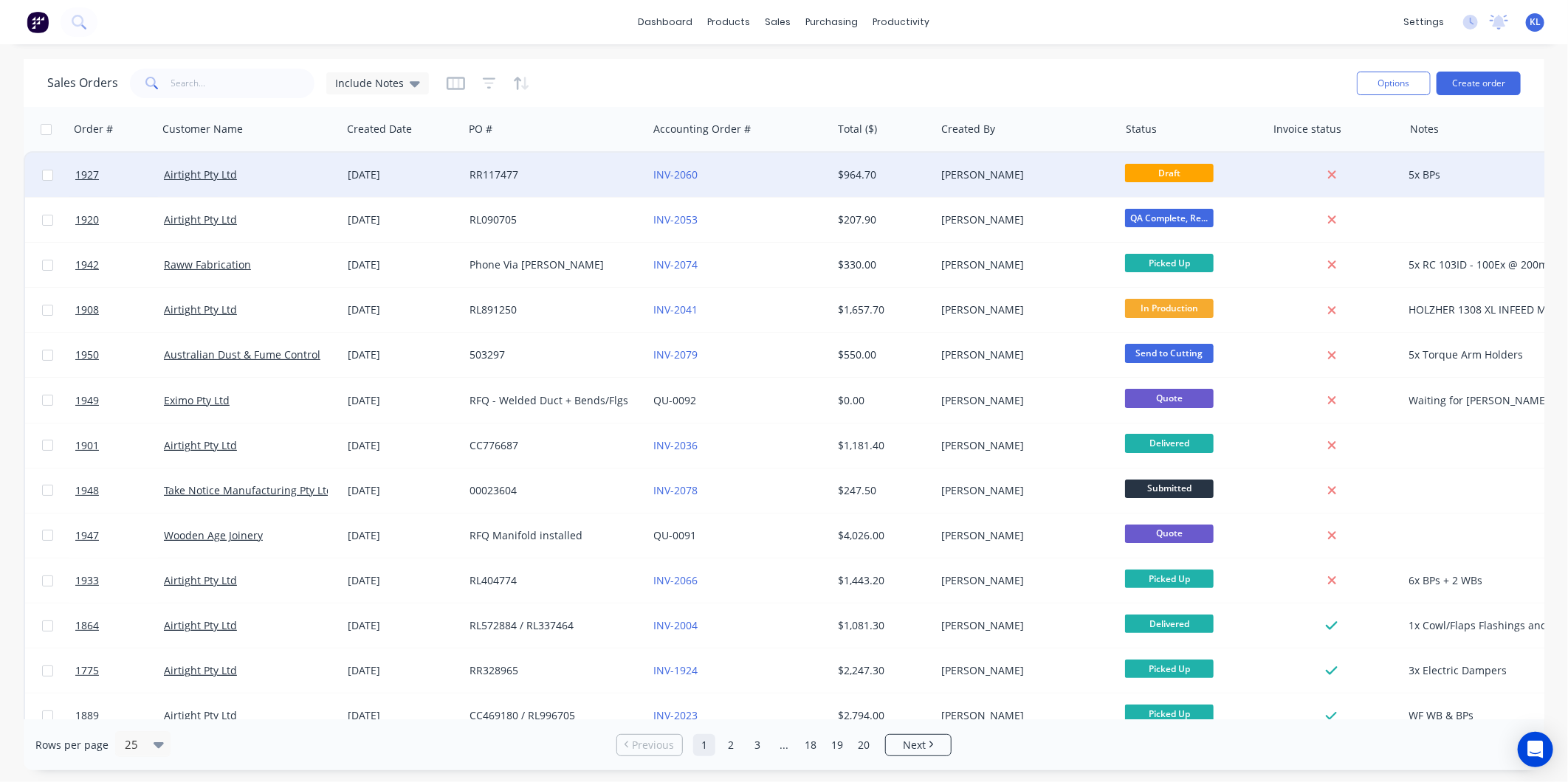
click at [959, 174] on div "[PERSON_NAME]" at bounding box center [1022, 174] width 164 height 15
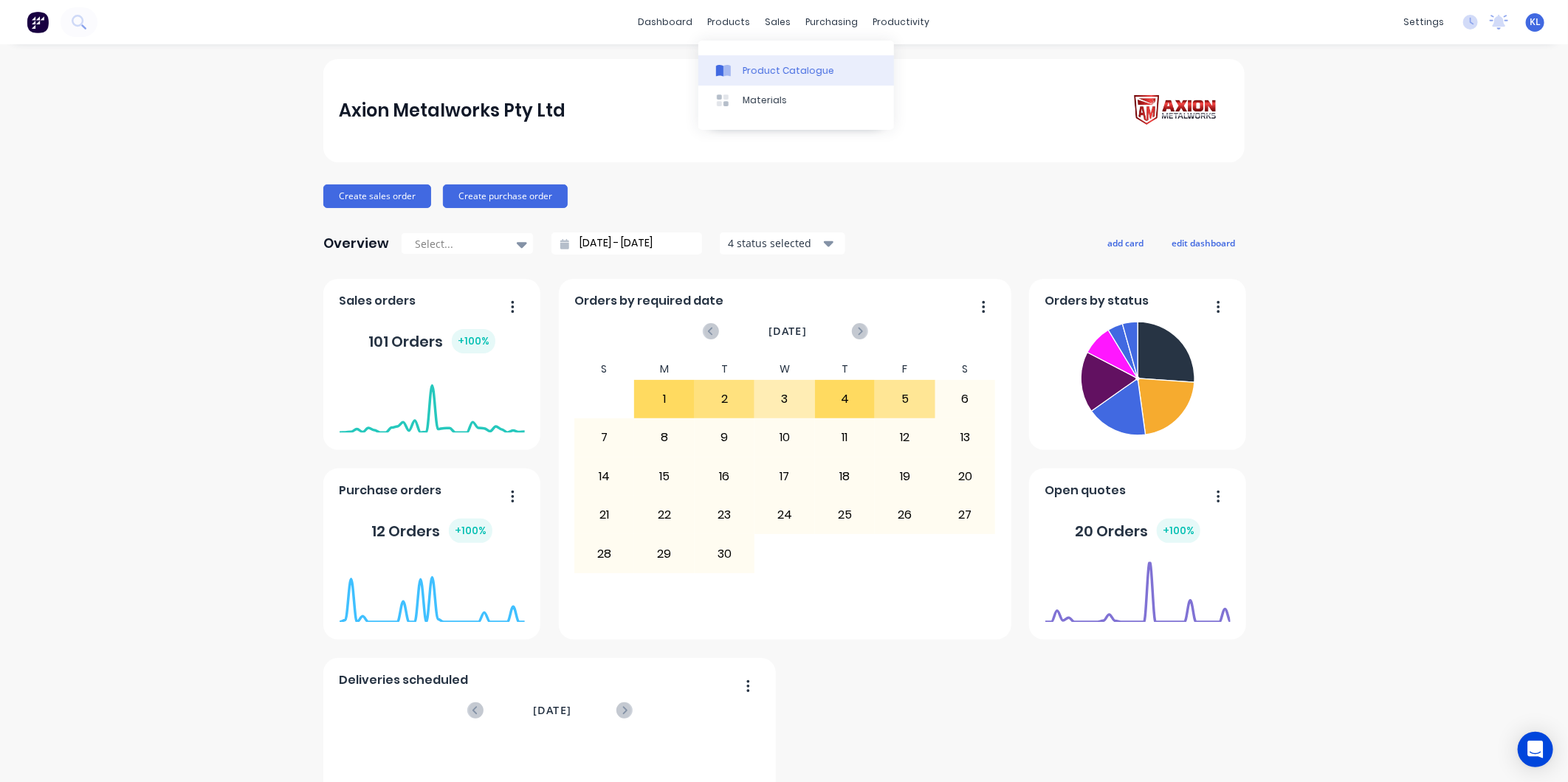
click at [751, 60] on link "Product Catalogue" at bounding box center [796, 70] width 196 height 29
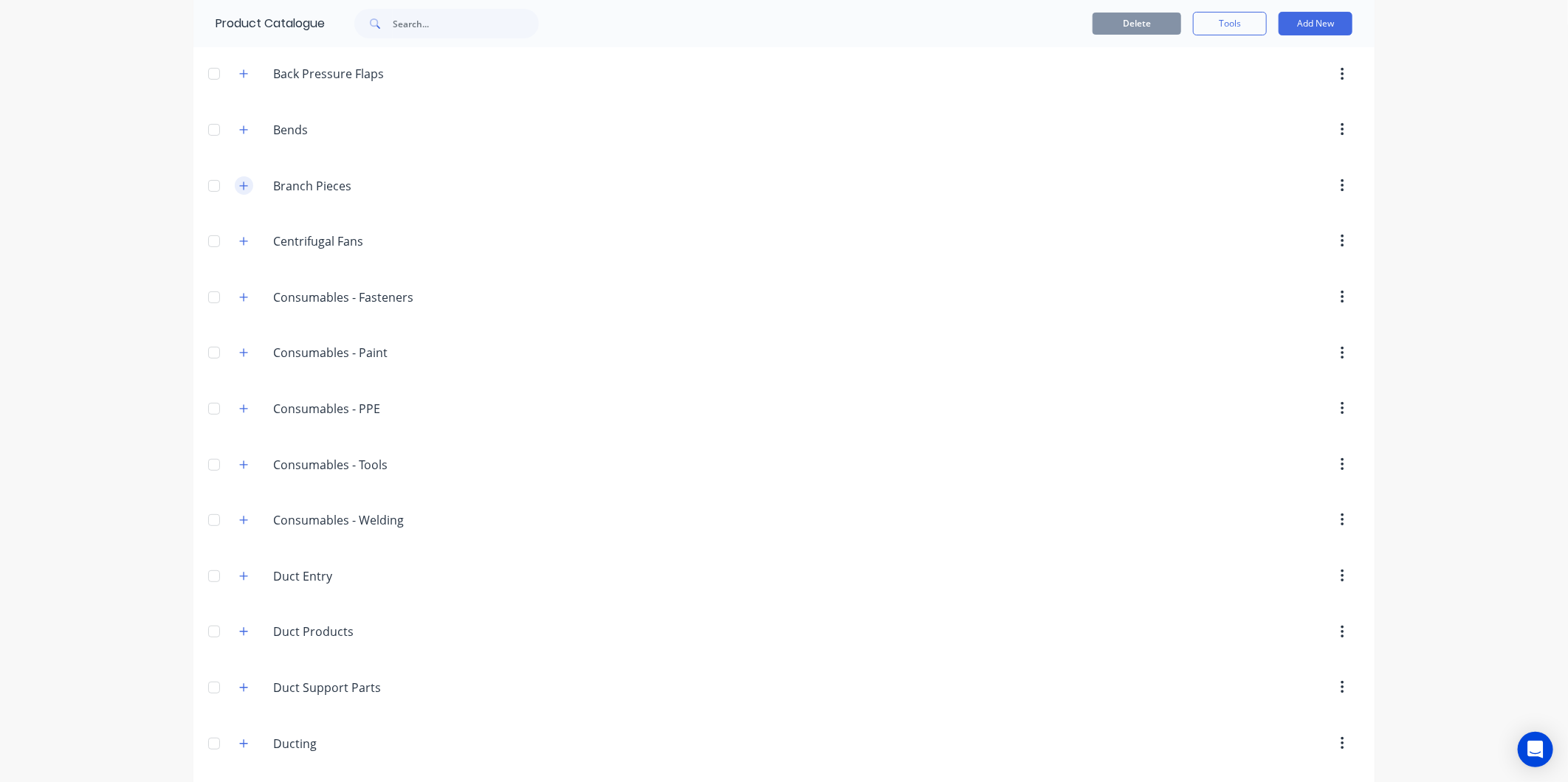
click at [241, 190] on icon "button" at bounding box center [244, 185] width 9 height 10
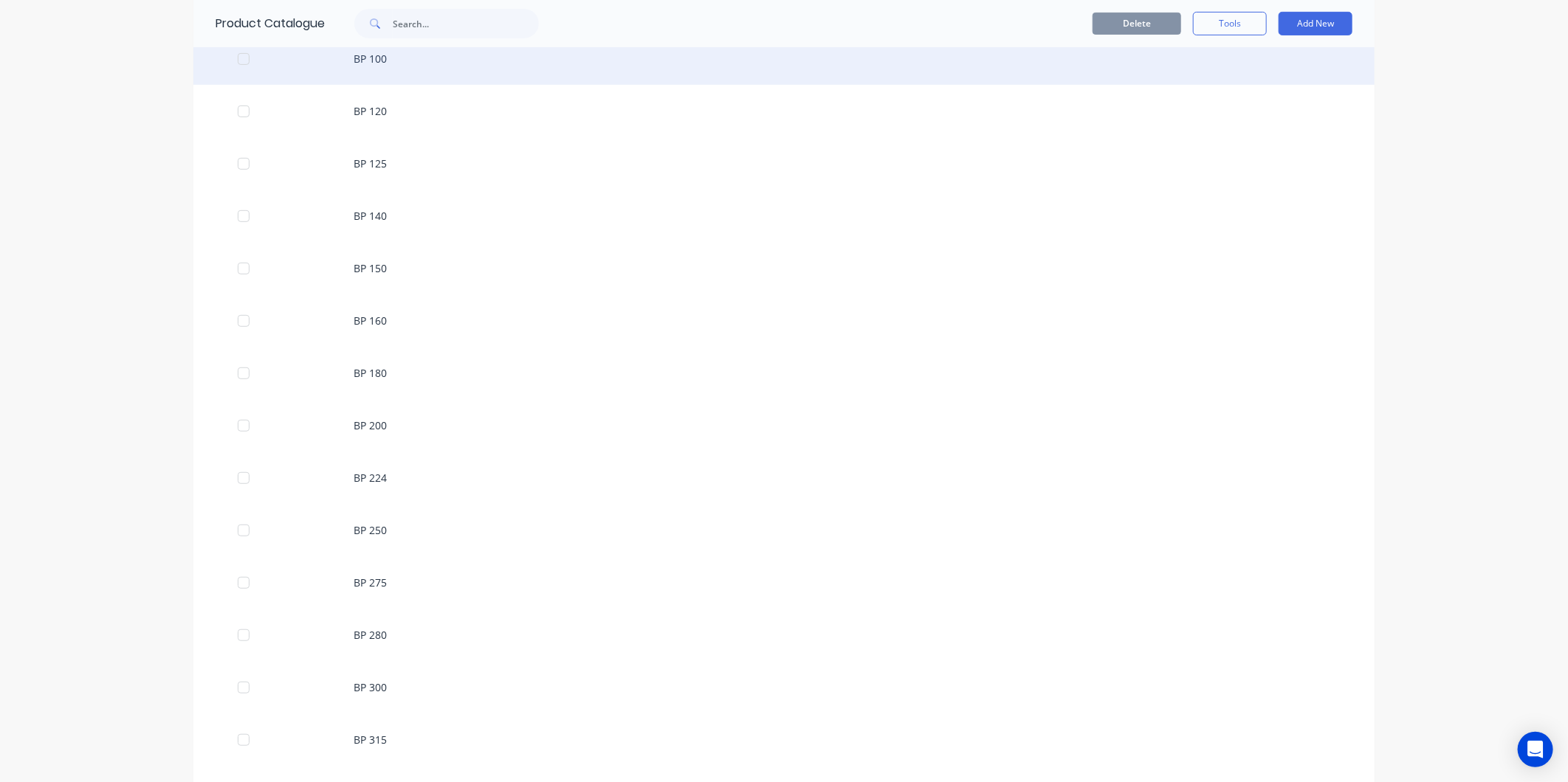
scroll to position [574, 0]
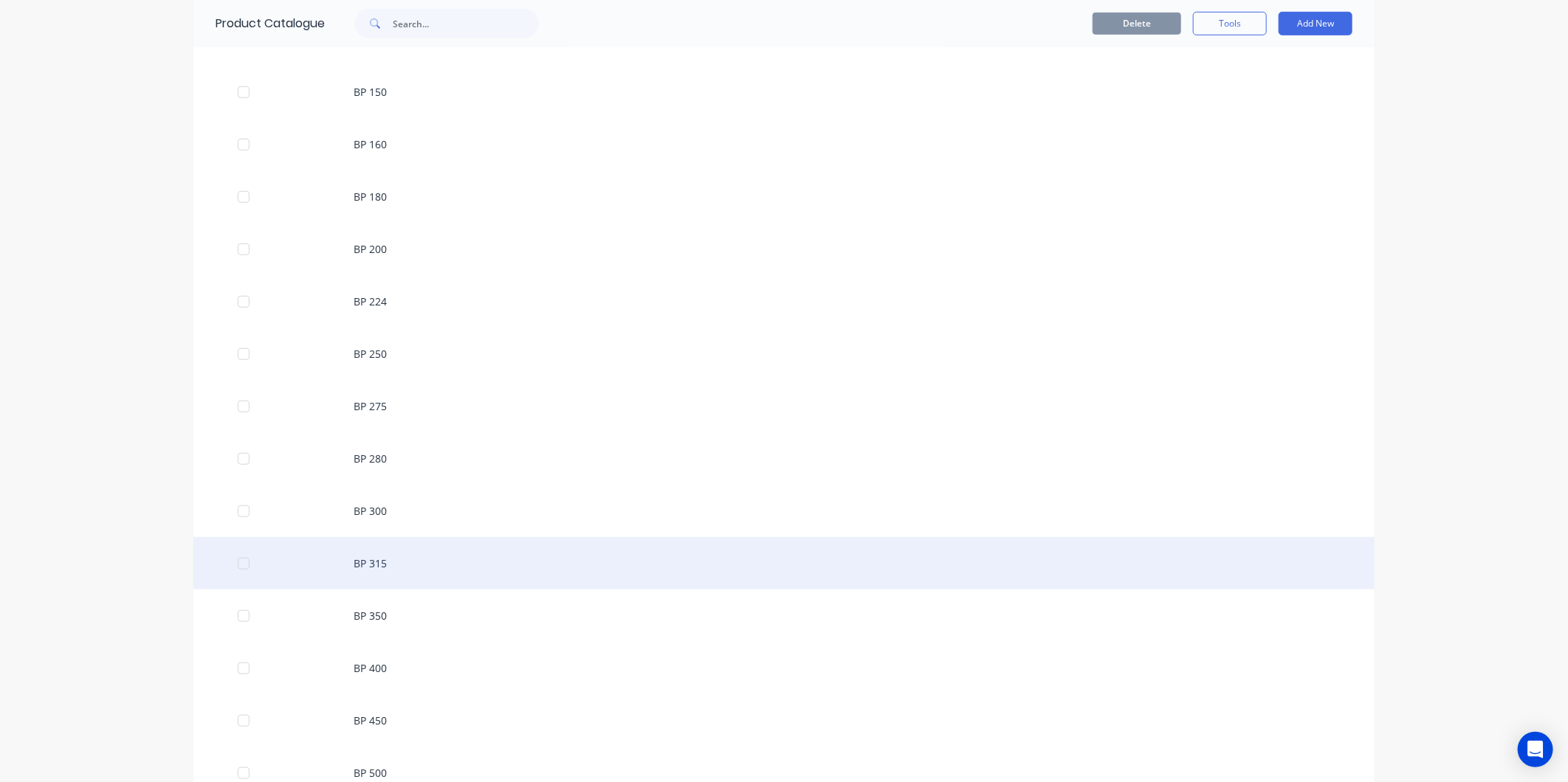
click at [397, 570] on div "BP 315" at bounding box center [784, 563] width 1181 height 52
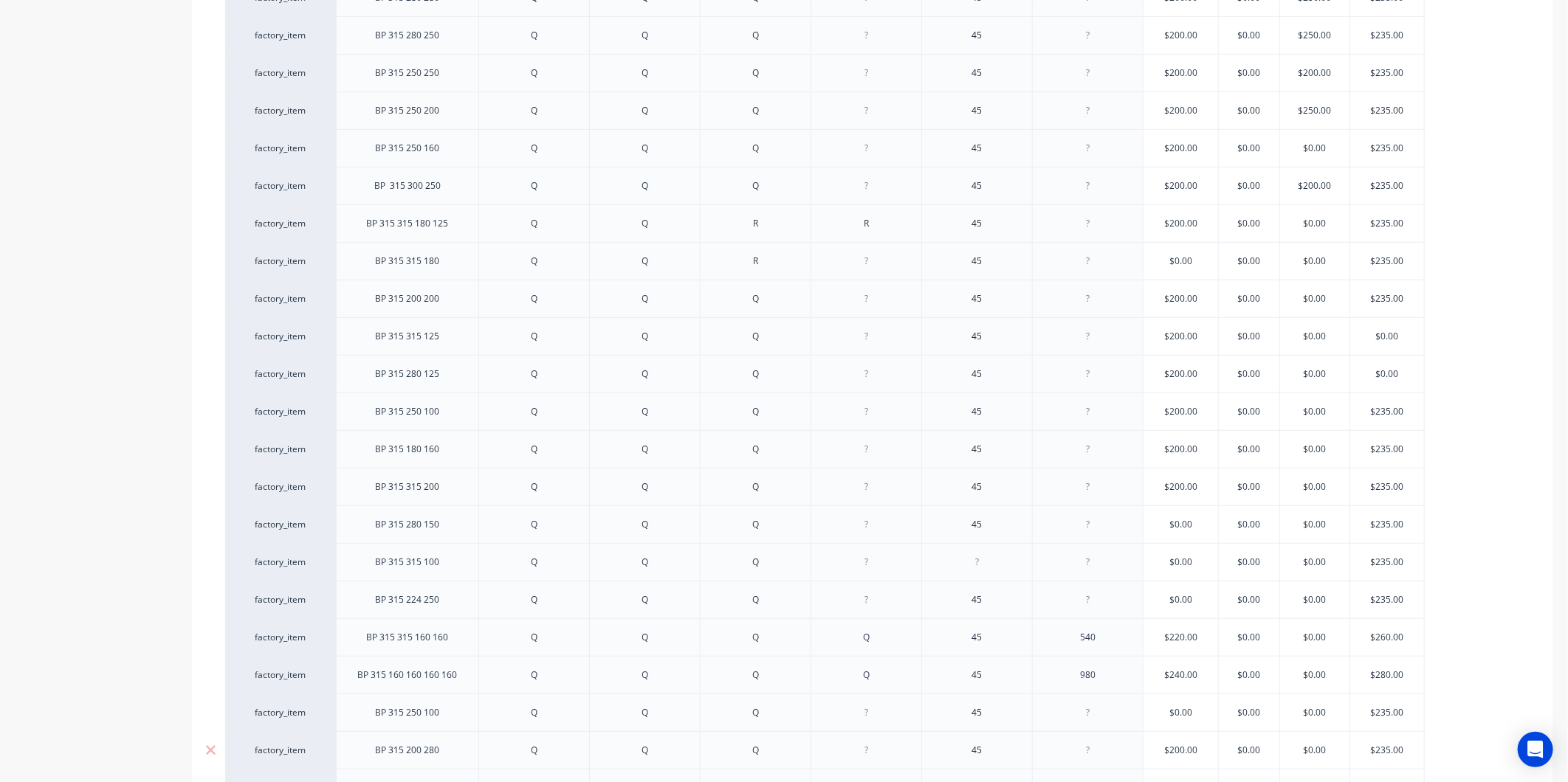
scroll to position [816, 0]
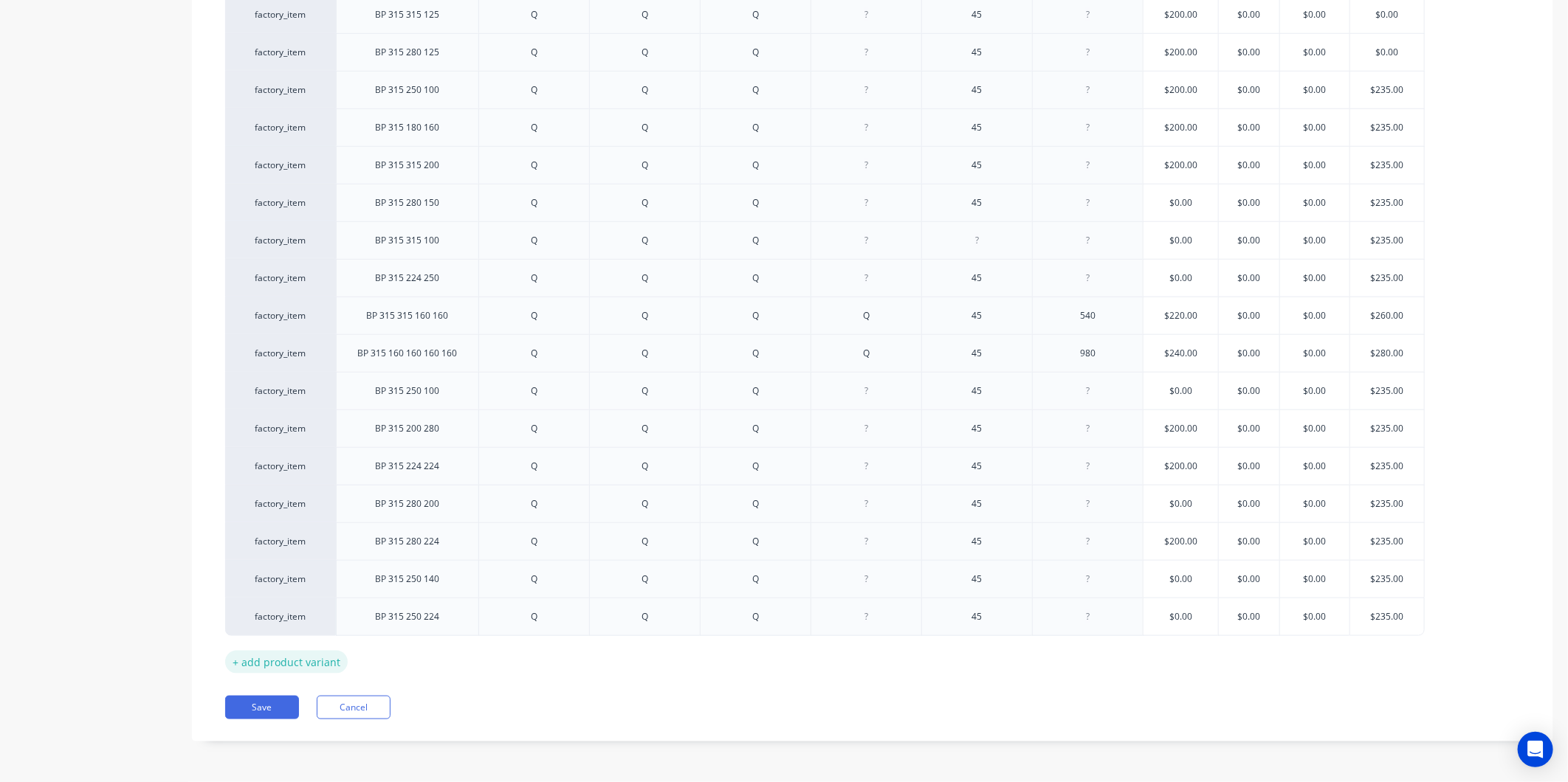
click at [312, 664] on div "+ add product variant" at bounding box center [286, 662] width 122 height 23
type textarea "x"
click at [411, 664] on div at bounding box center [408, 652] width 143 height 38
click at [421, 651] on div at bounding box center [408, 652] width 74 height 19
drag, startPoint x: 528, startPoint y: 661, endPoint x: 591, endPoint y: 659, distance: 63.0
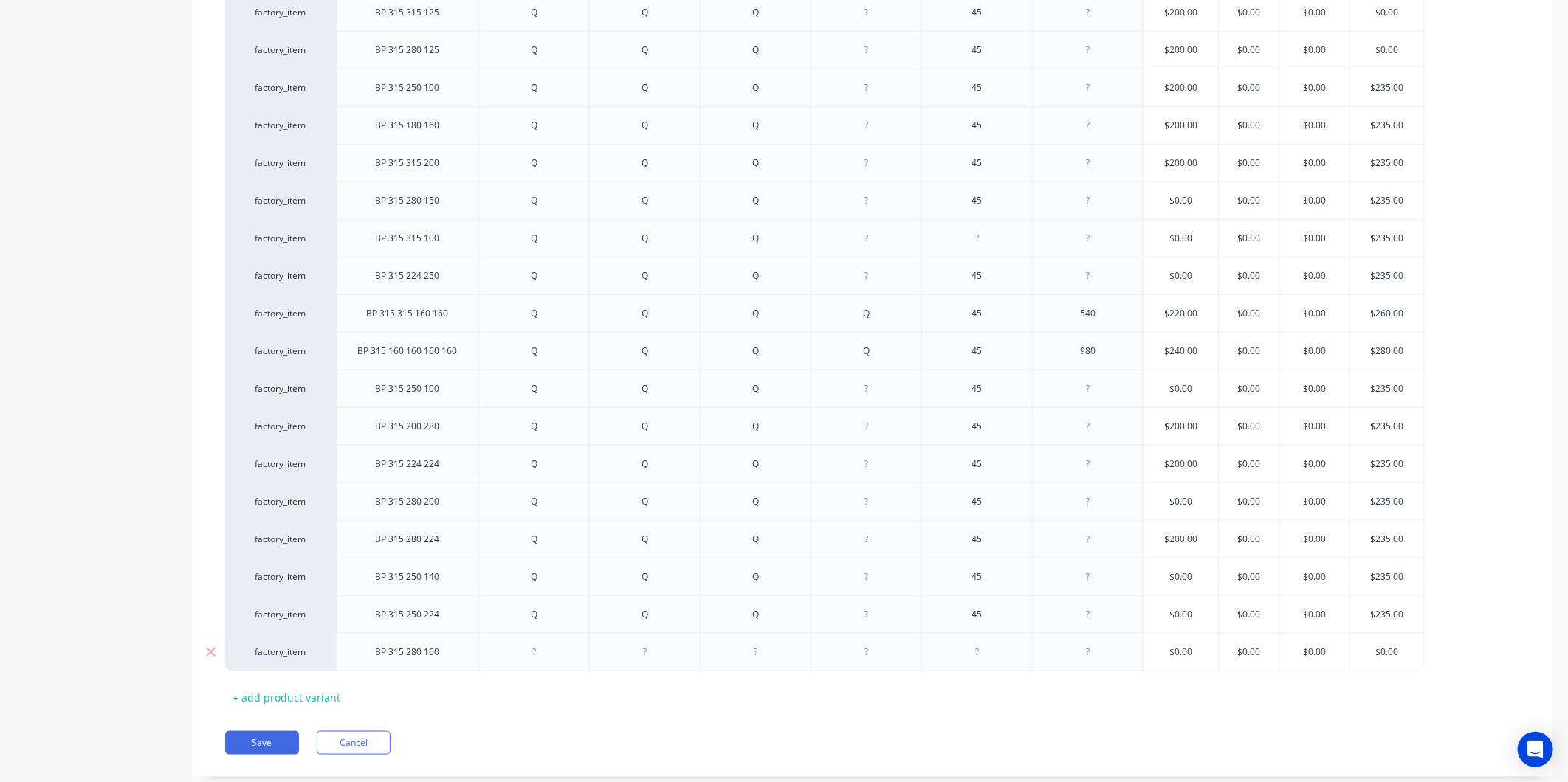
click at [533, 659] on div at bounding box center [535, 652] width 74 height 19
type textarea "x"
click at [640, 651] on div at bounding box center [645, 652] width 74 height 19
type textarea "x"
click at [788, 664] on div at bounding box center [755, 652] width 111 height 38
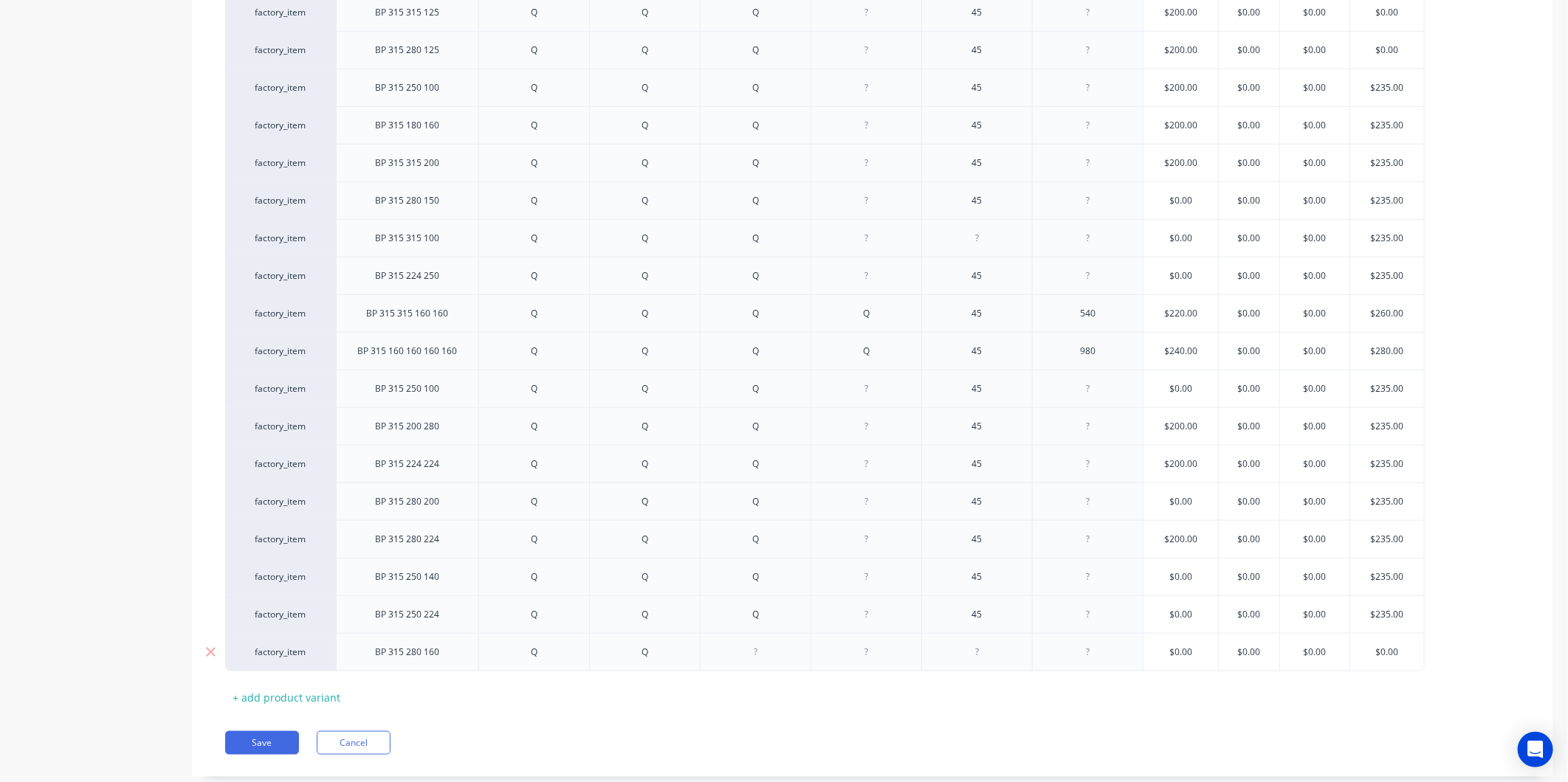
type textarea "x"
click at [763, 658] on div at bounding box center [756, 652] width 74 height 19
click at [991, 654] on div at bounding box center [977, 652] width 74 height 19
type textarea "x"
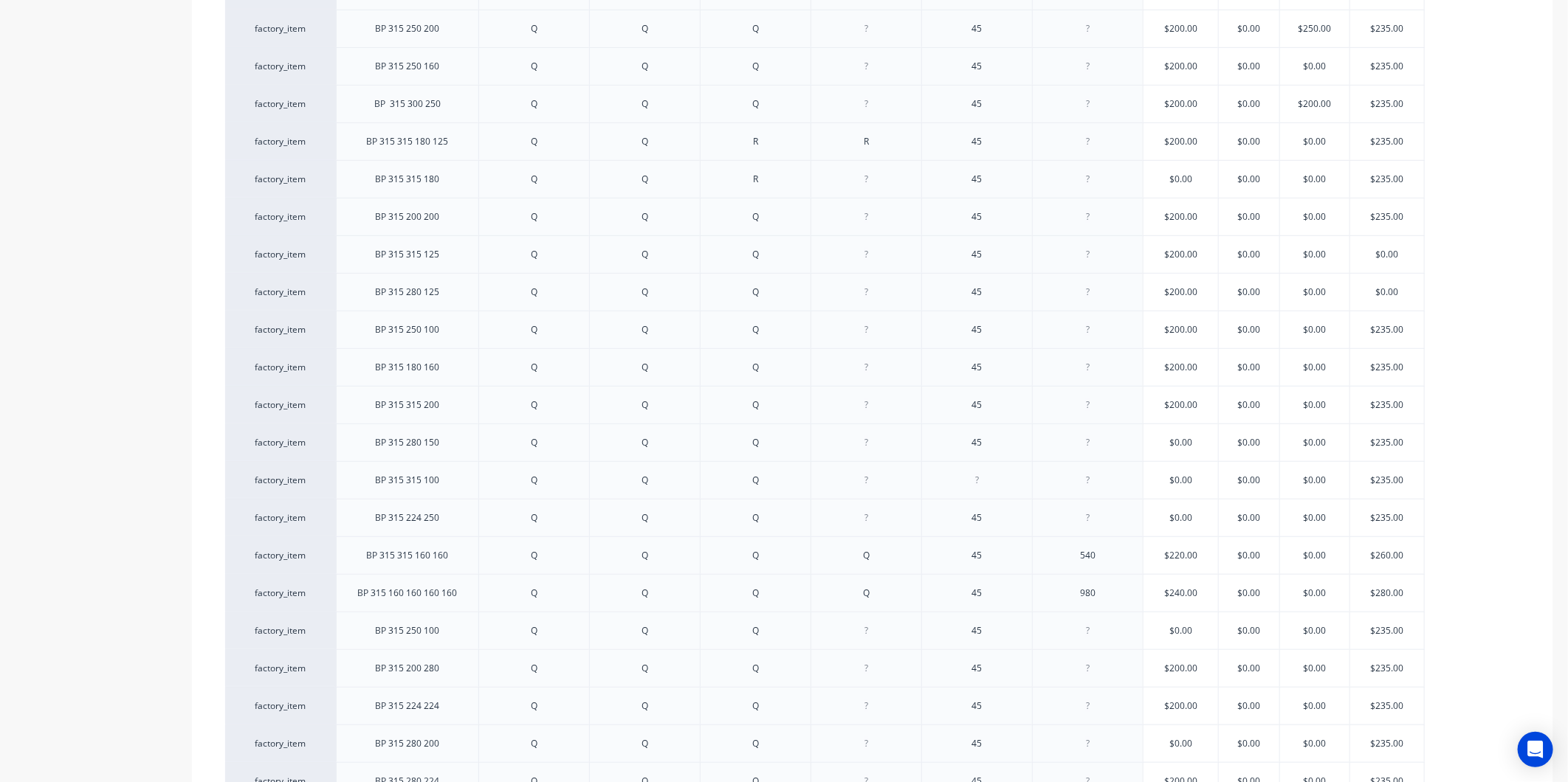
scroll to position [853, 0]
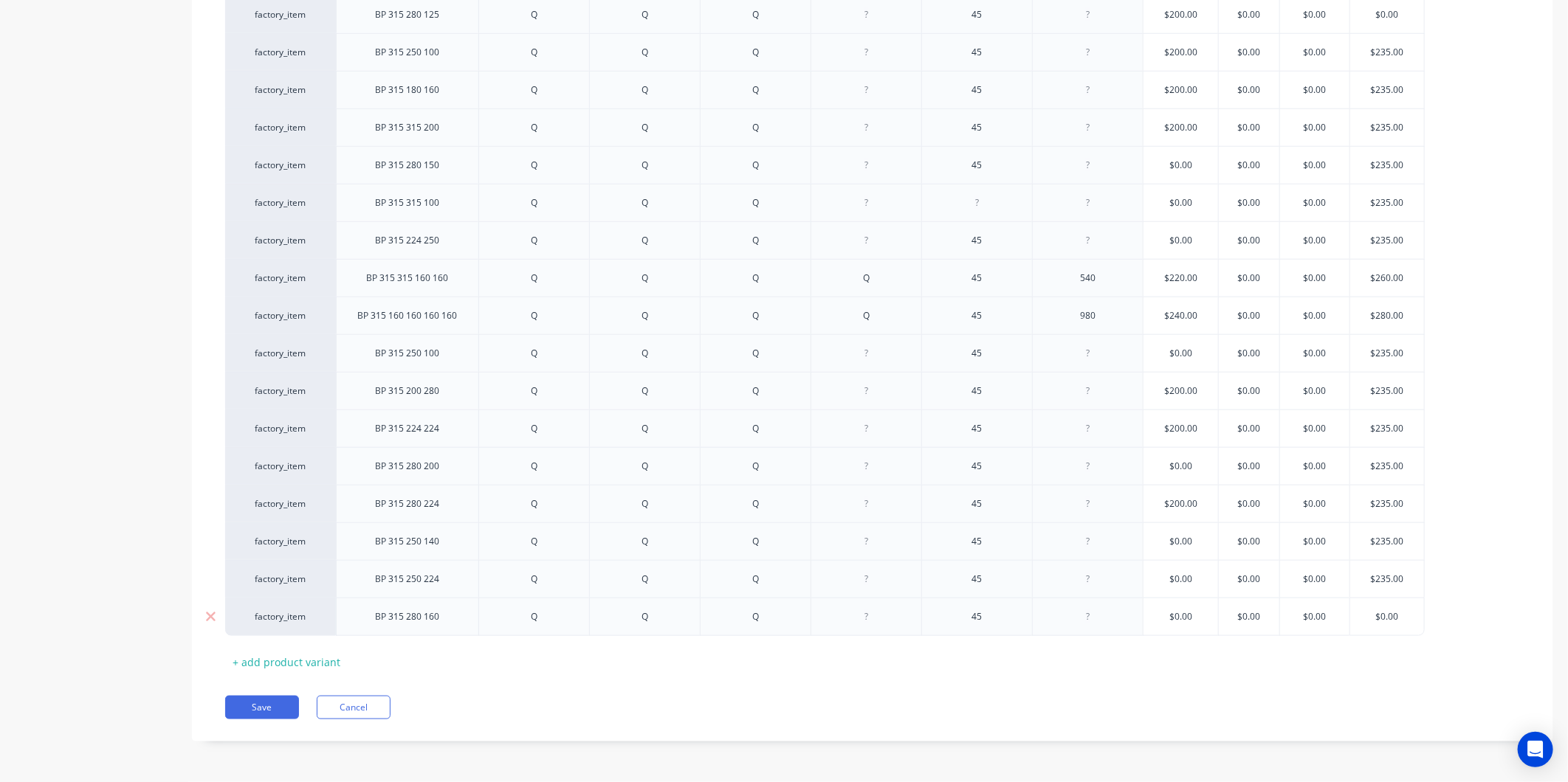
type textarea "x"
type input "$0.00"
drag, startPoint x: 1398, startPoint y: 613, endPoint x: 1377, endPoint y: 618, distance: 21.6
click at [1377, 618] on input "$0.00" at bounding box center [1387, 617] width 74 height 14
type textarea "x"
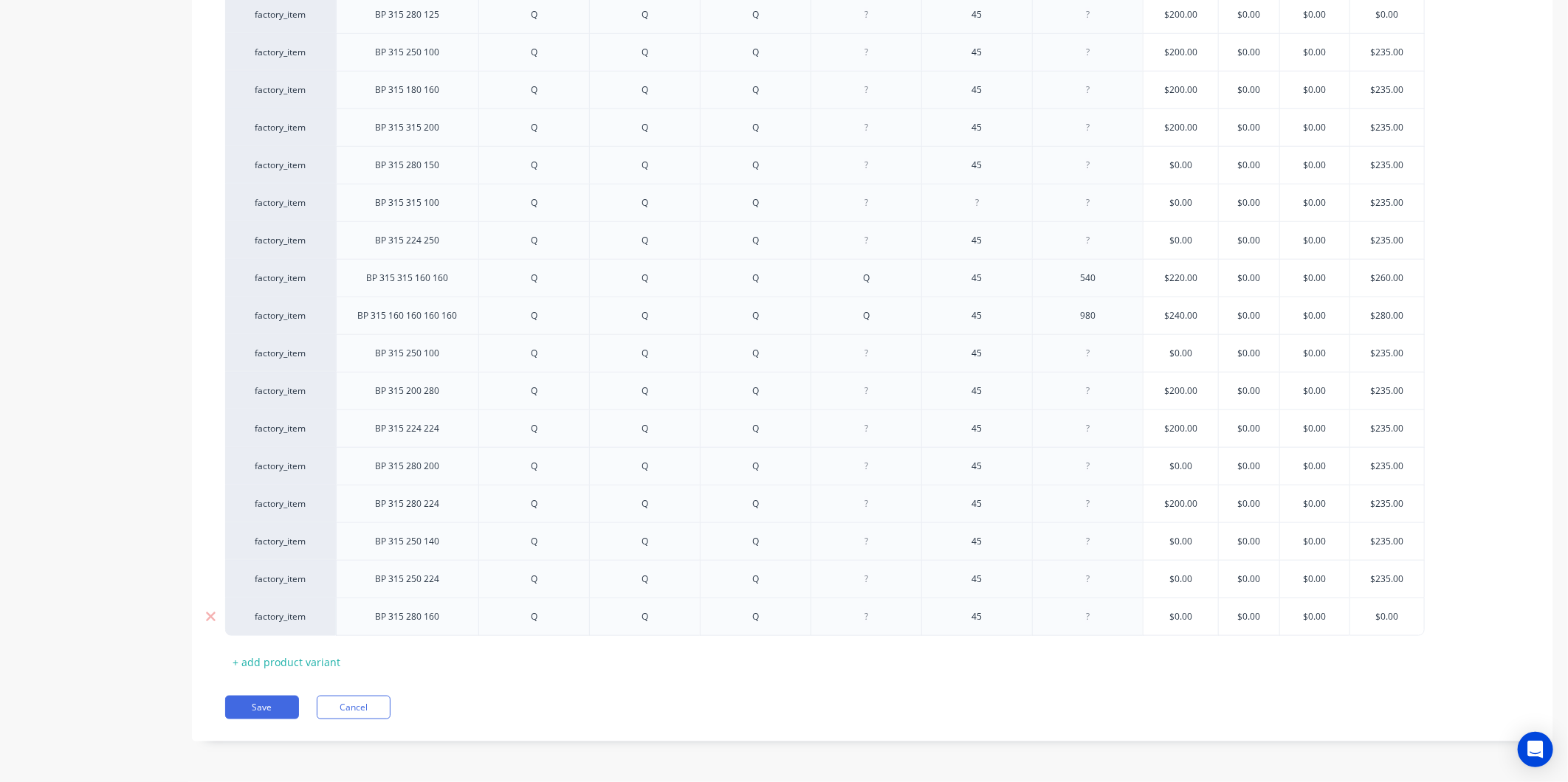
type input "2"
type textarea "x"
type input "23"
type textarea "x"
type input "235"
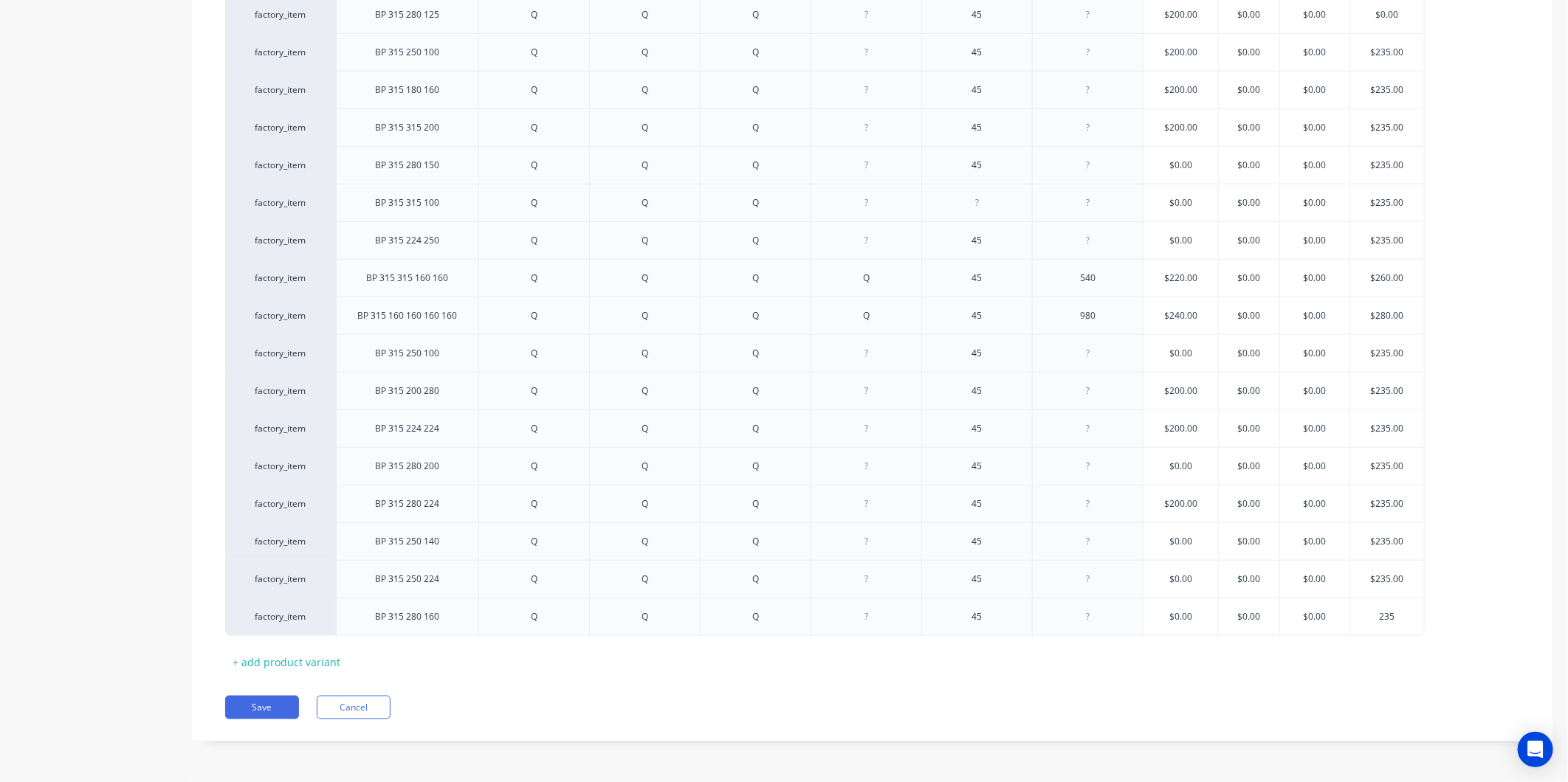
click at [1368, 691] on div "Pricing Selling Xero Item # Description Fitting 1 Fitting 2 Fitting 3 Fitting 4…" at bounding box center [873, 90] width 1361 height 1305
click at [266, 710] on button "Save" at bounding box center [261, 708] width 74 height 24
type textarea "x"
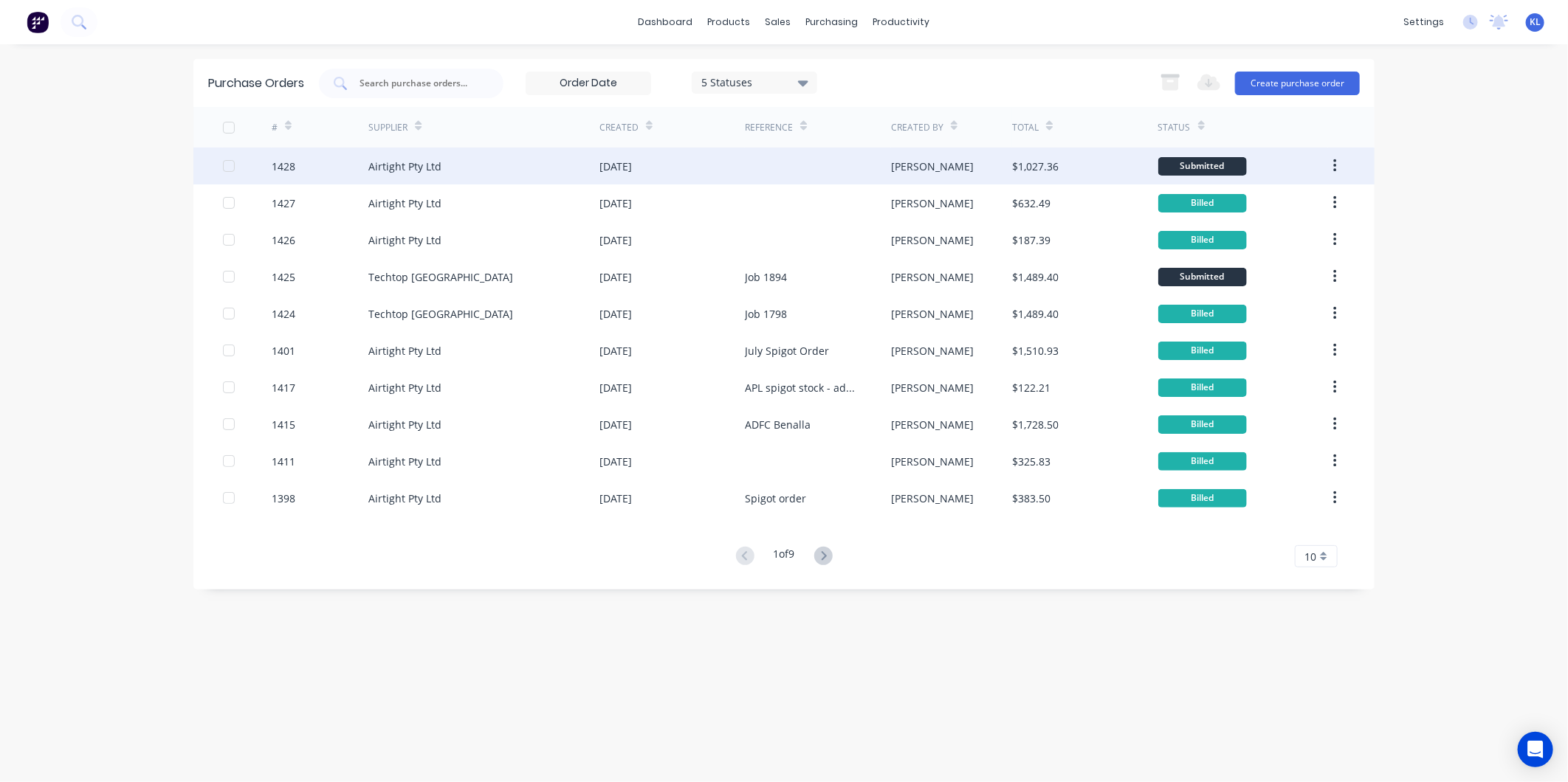
click at [1119, 158] on div "$1,027.36" at bounding box center [1085, 166] width 145 height 37
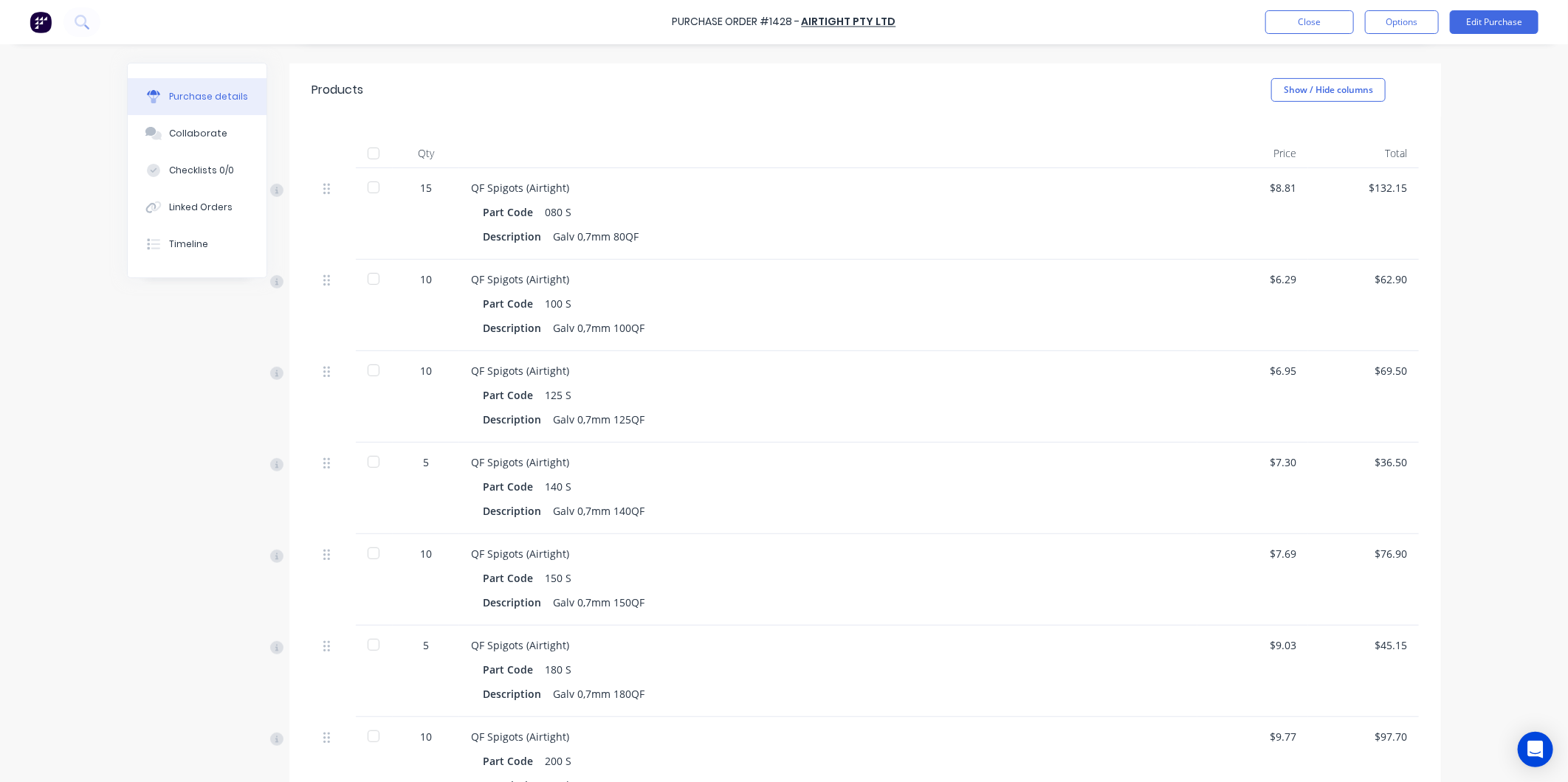
scroll to position [82, 0]
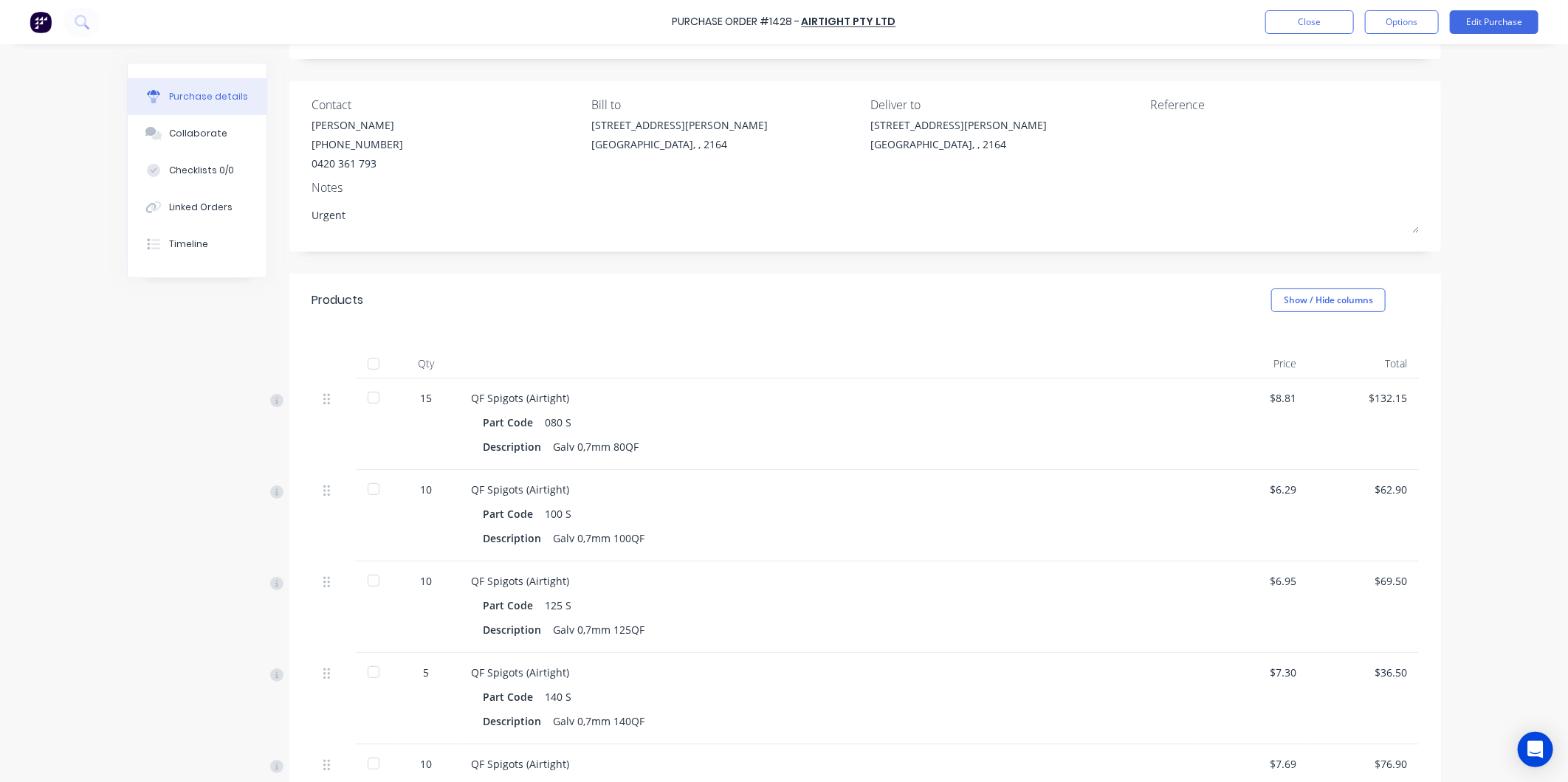
click at [365, 490] on div at bounding box center [374, 489] width 29 height 29
click at [366, 579] on div at bounding box center [374, 581] width 29 height 29
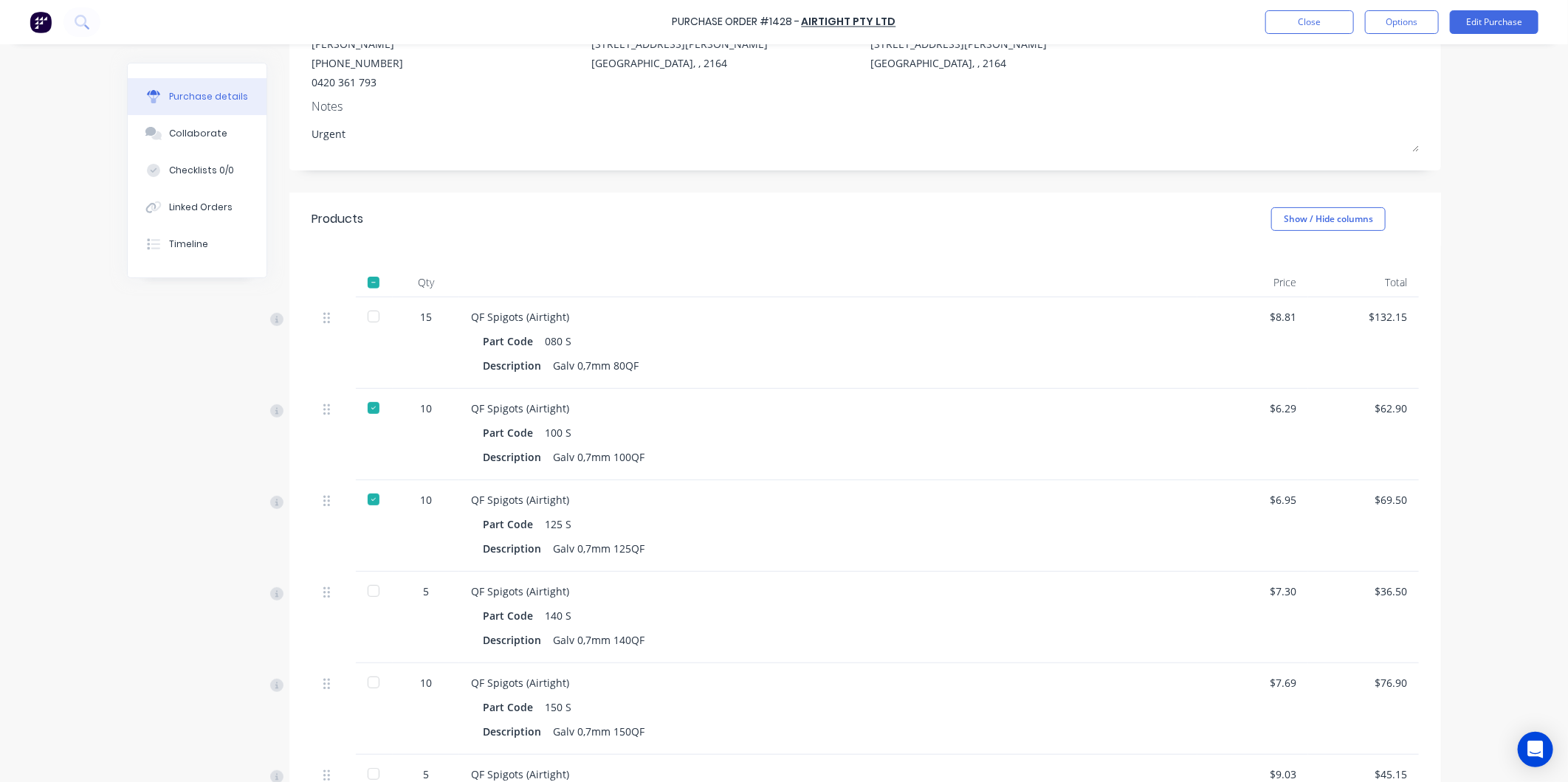
scroll to position [328, 0]
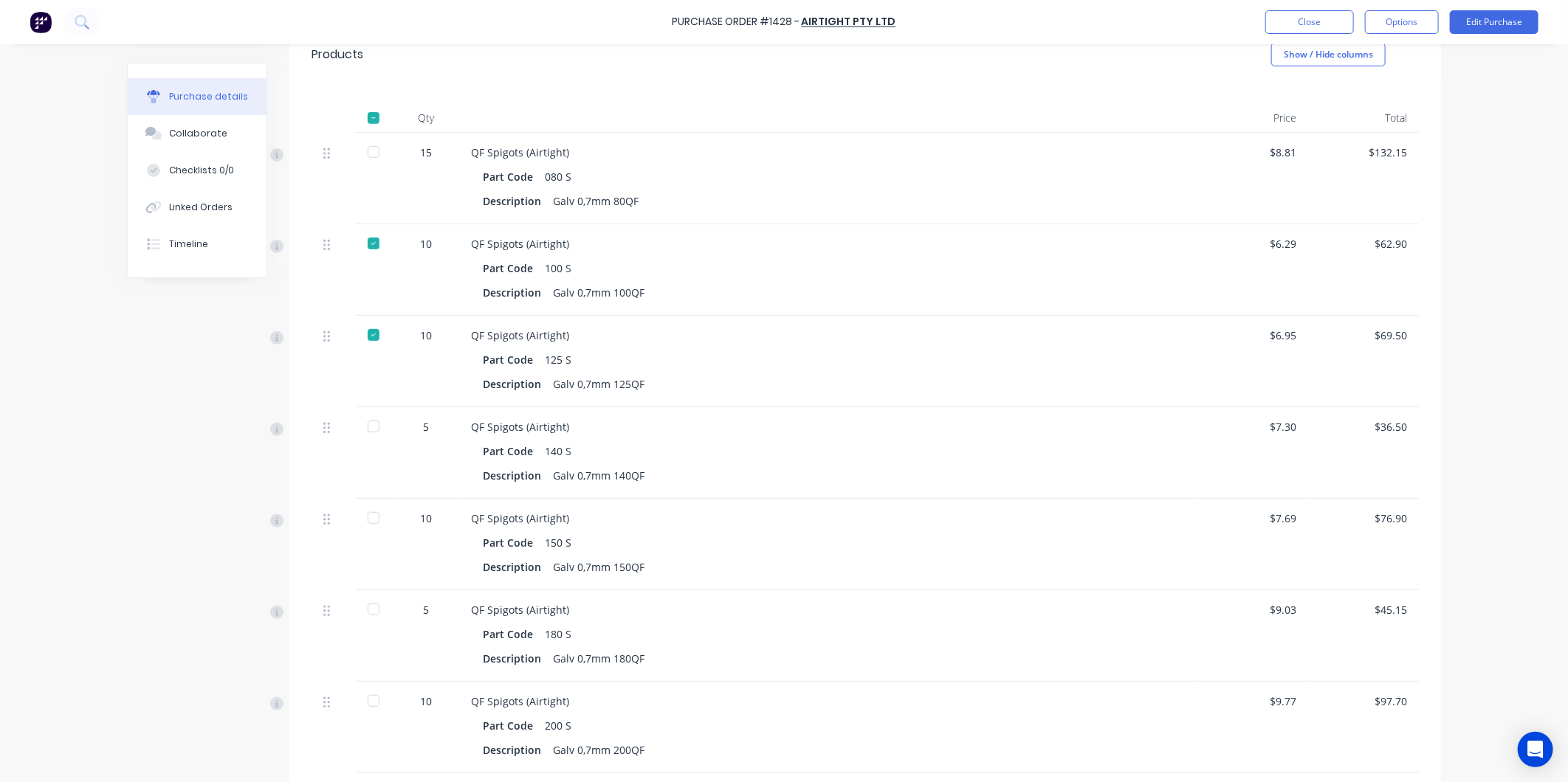
click at [363, 434] on div at bounding box center [374, 427] width 29 height 29
click at [371, 425] on div at bounding box center [374, 427] width 29 height 29
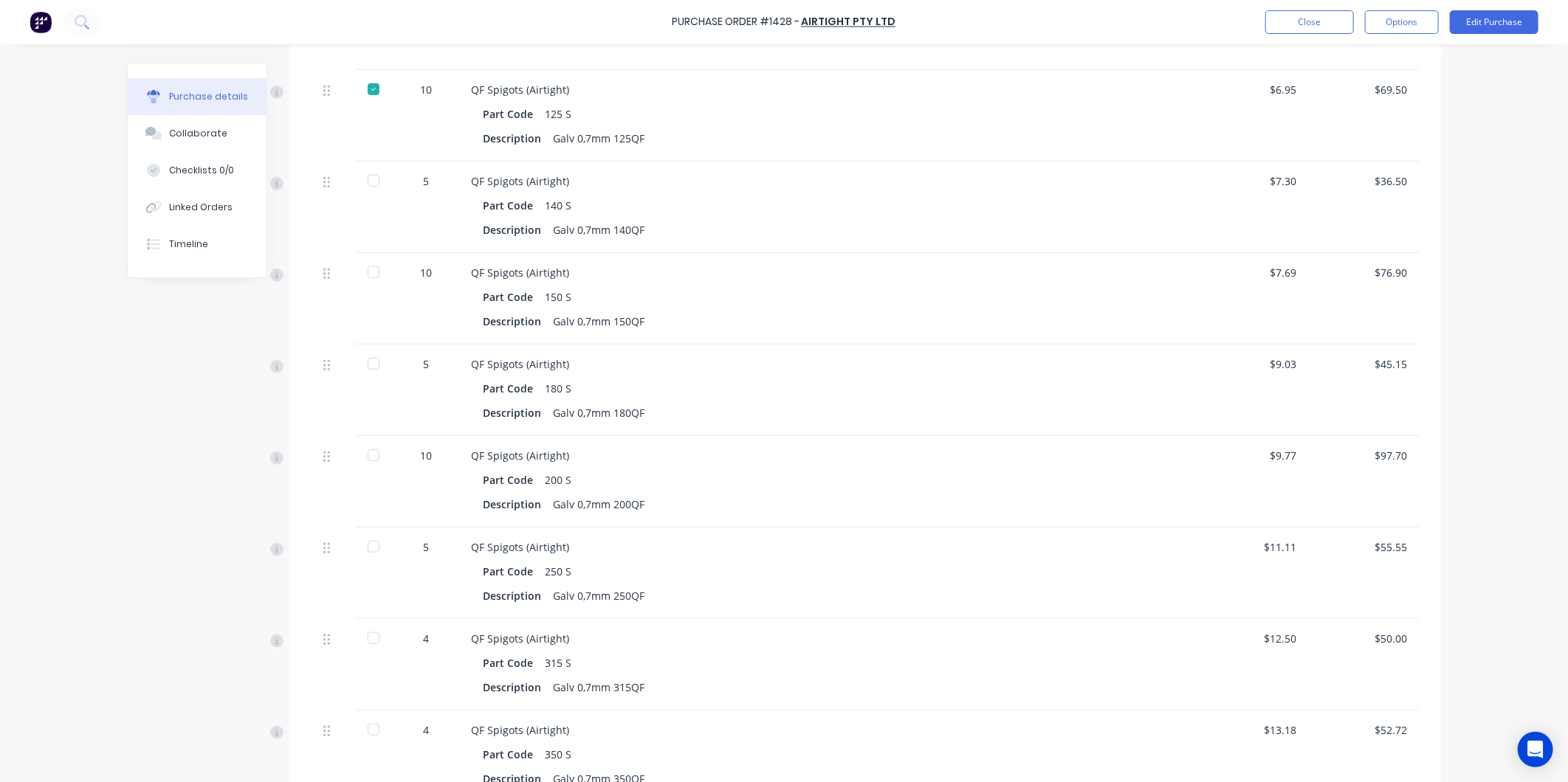
click at [366, 275] on div at bounding box center [374, 272] width 29 height 29
click at [359, 366] on div at bounding box center [374, 364] width 29 height 29
click at [379, 454] on div at bounding box center [374, 455] width 29 height 29
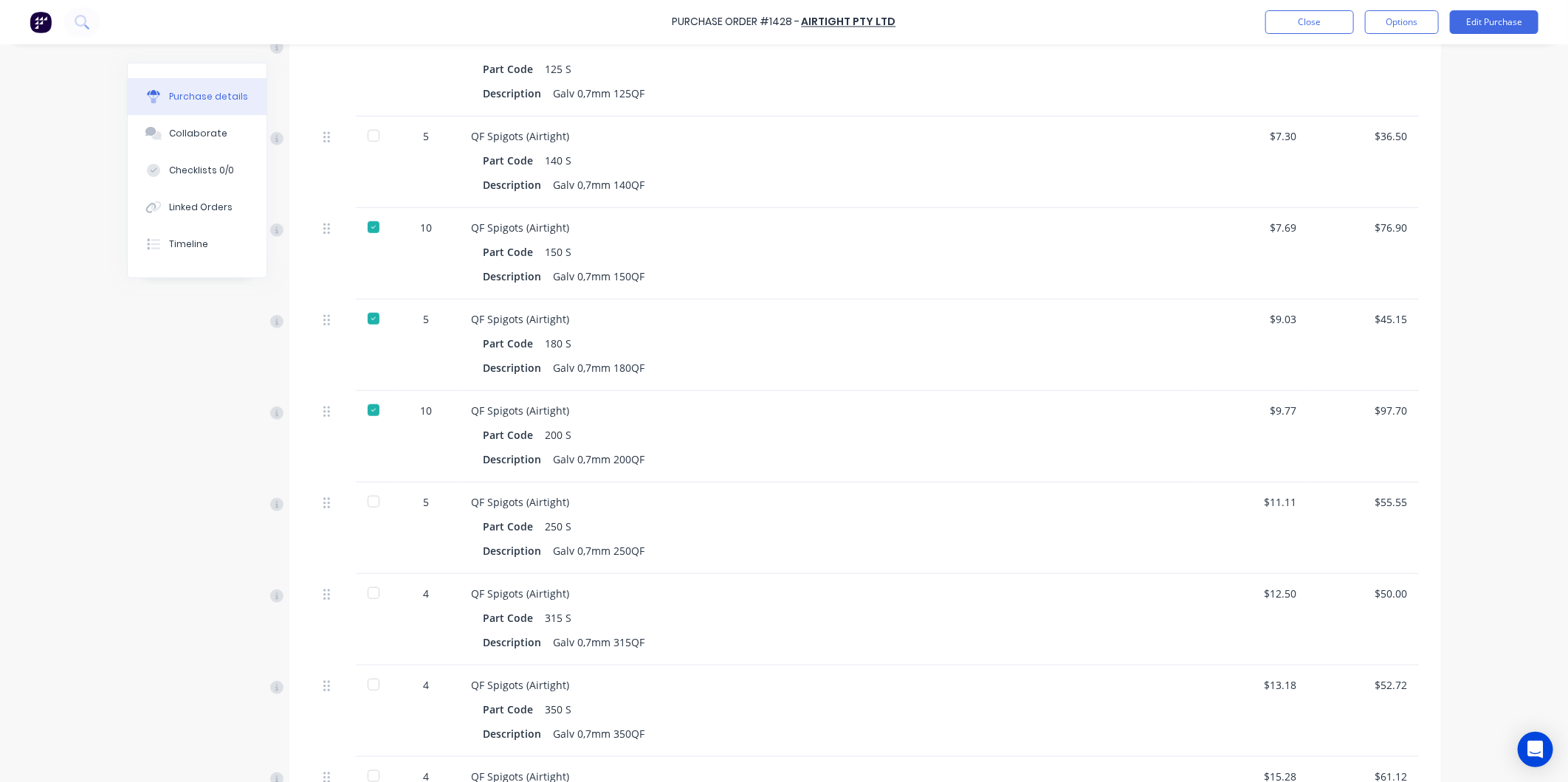
scroll to position [655, 0]
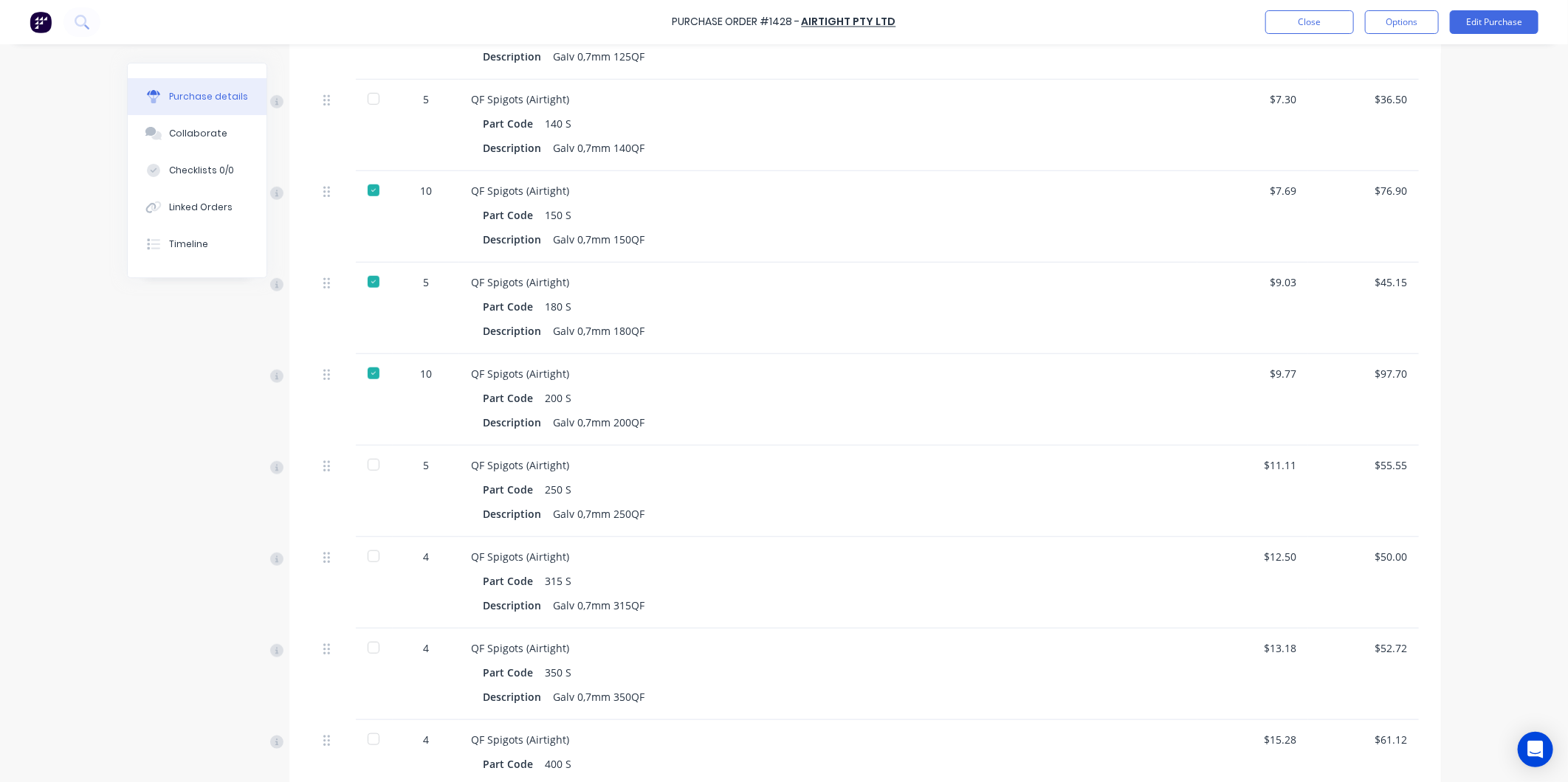
click at [371, 467] on div at bounding box center [374, 465] width 29 height 29
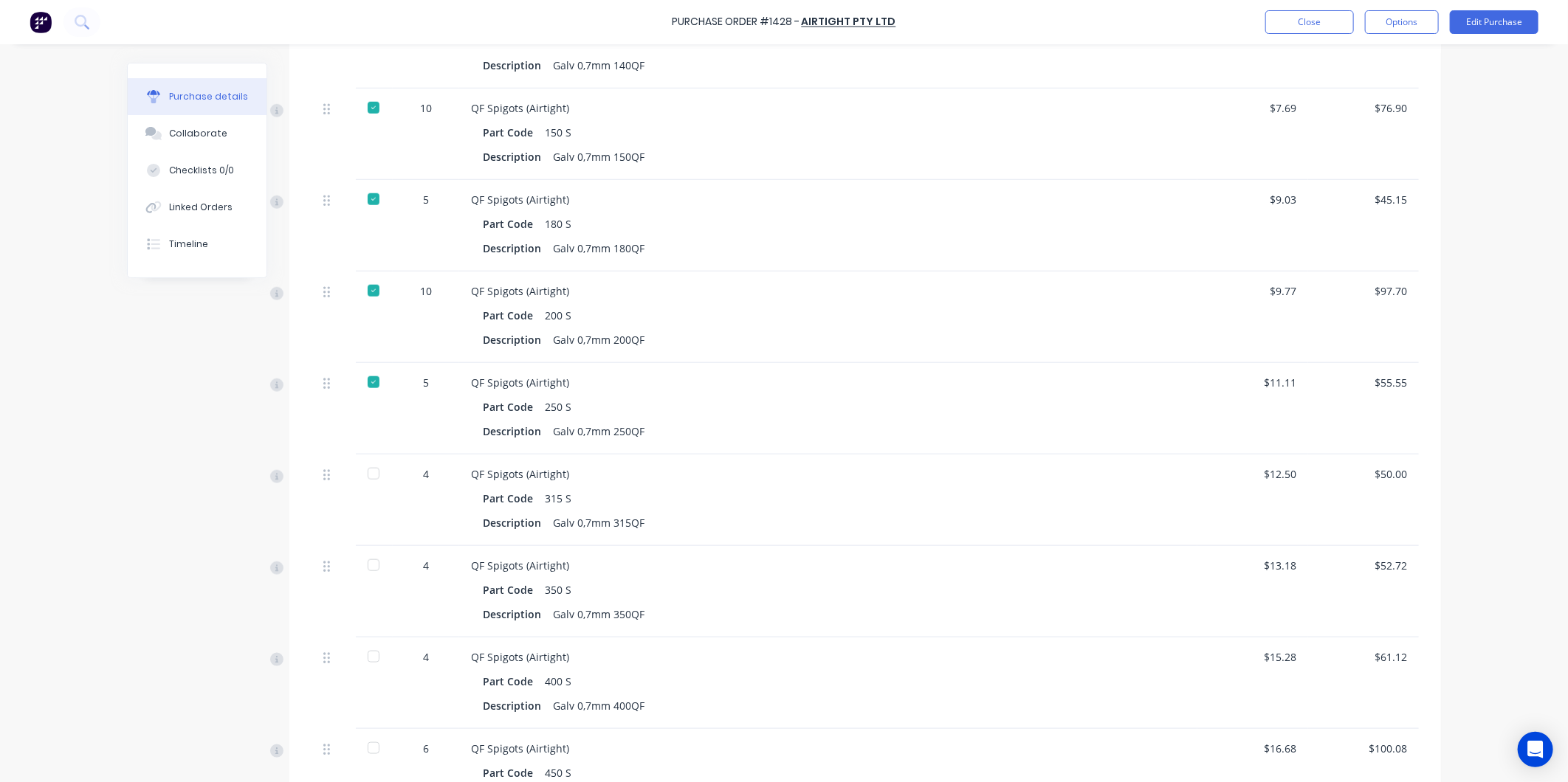
click at [366, 469] on div at bounding box center [374, 474] width 29 height 29
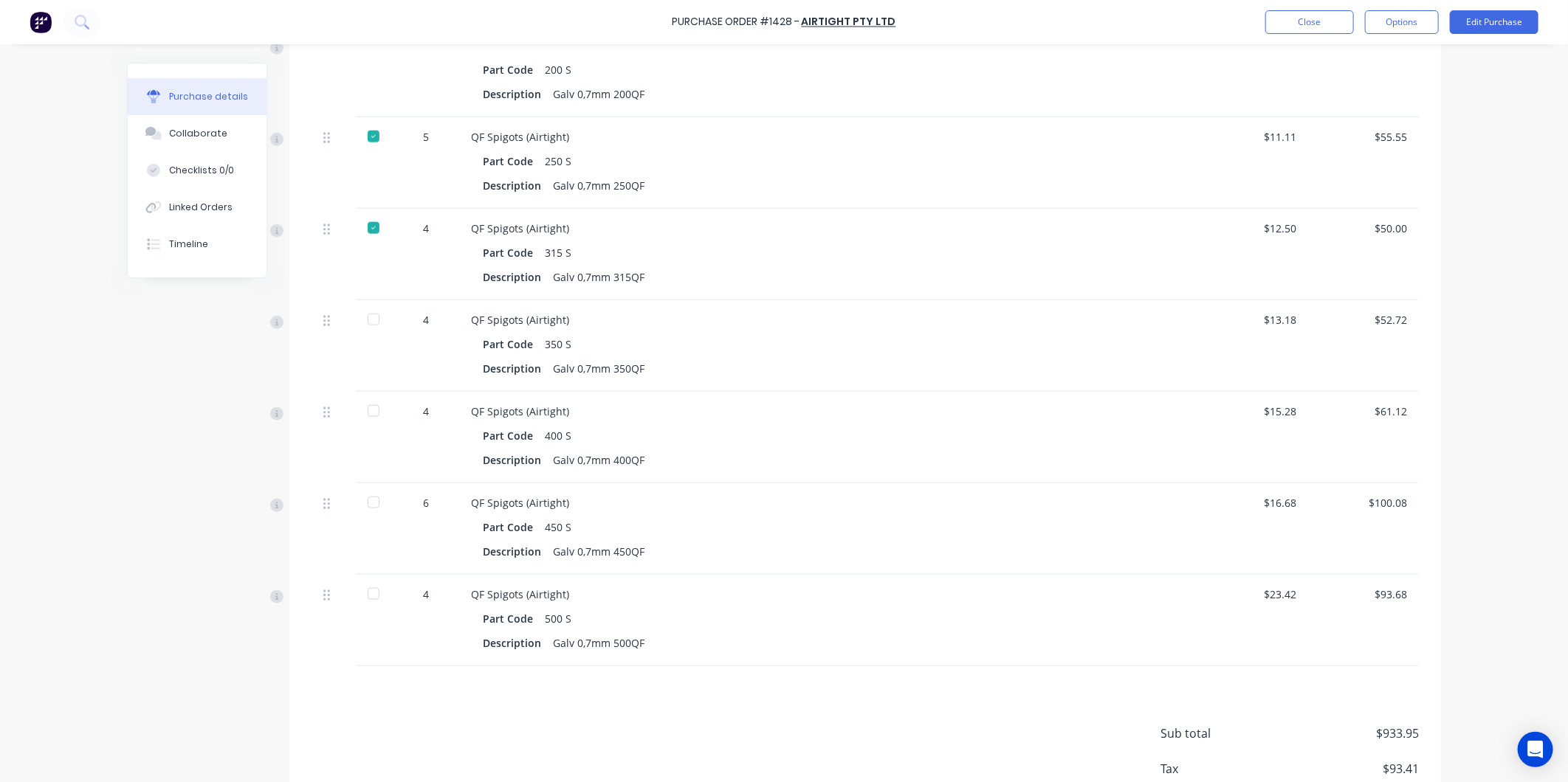
drag, startPoint x: 371, startPoint y: 417, endPoint x: 358, endPoint y: 356, distance: 62.4
click at [366, 411] on div at bounding box center [374, 411] width 29 height 29
click at [359, 319] on div at bounding box center [374, 320] width 29 height 29
click at [393, 505] on div "6" at bounding box center [426, 529] width 67 height 91
click at [378, 502] on div at bounding box center [374, 502] width 29 height 29
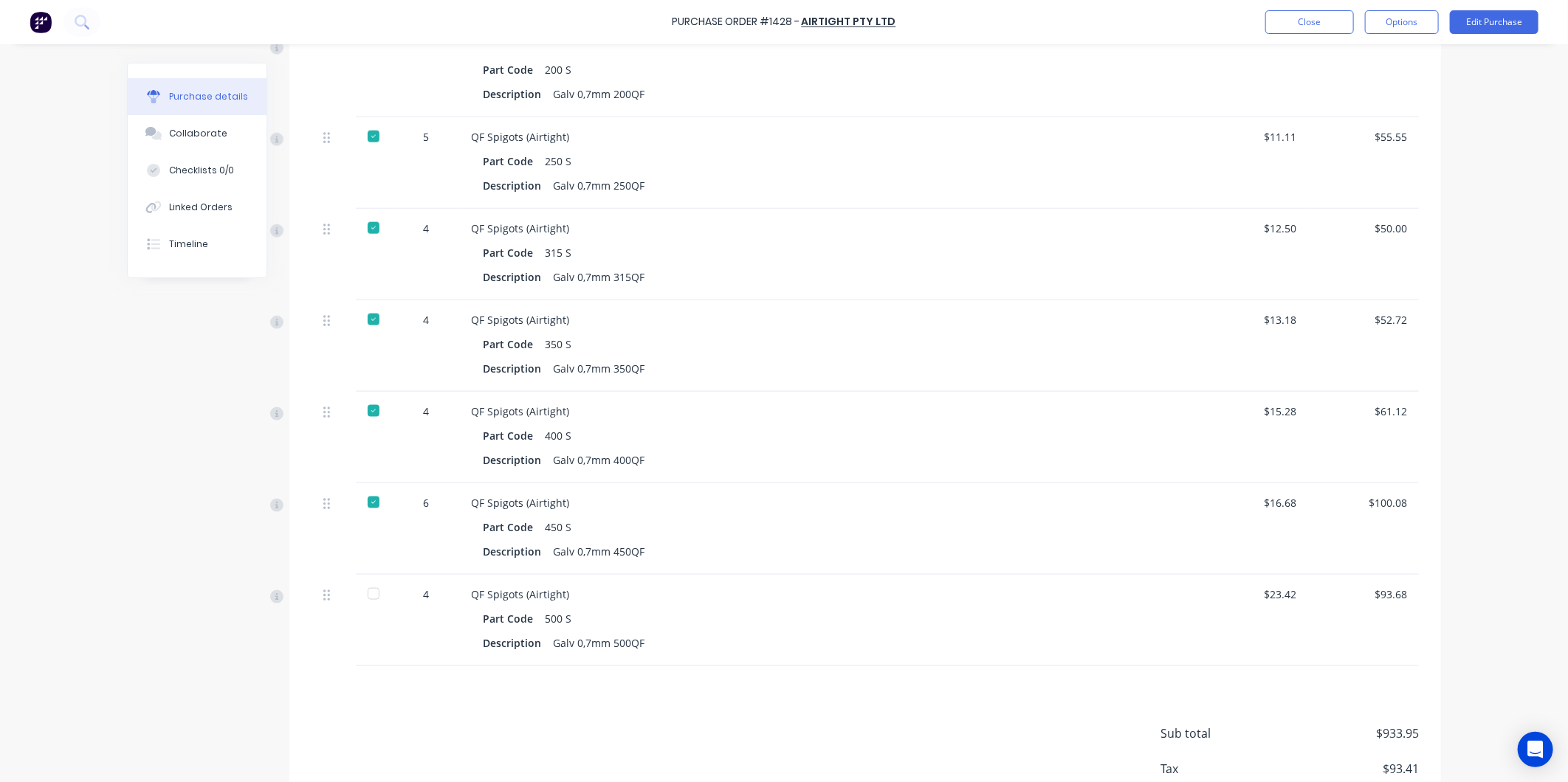
click at [369, 599] on div at bounding box center [374, 594] width 29 height 29
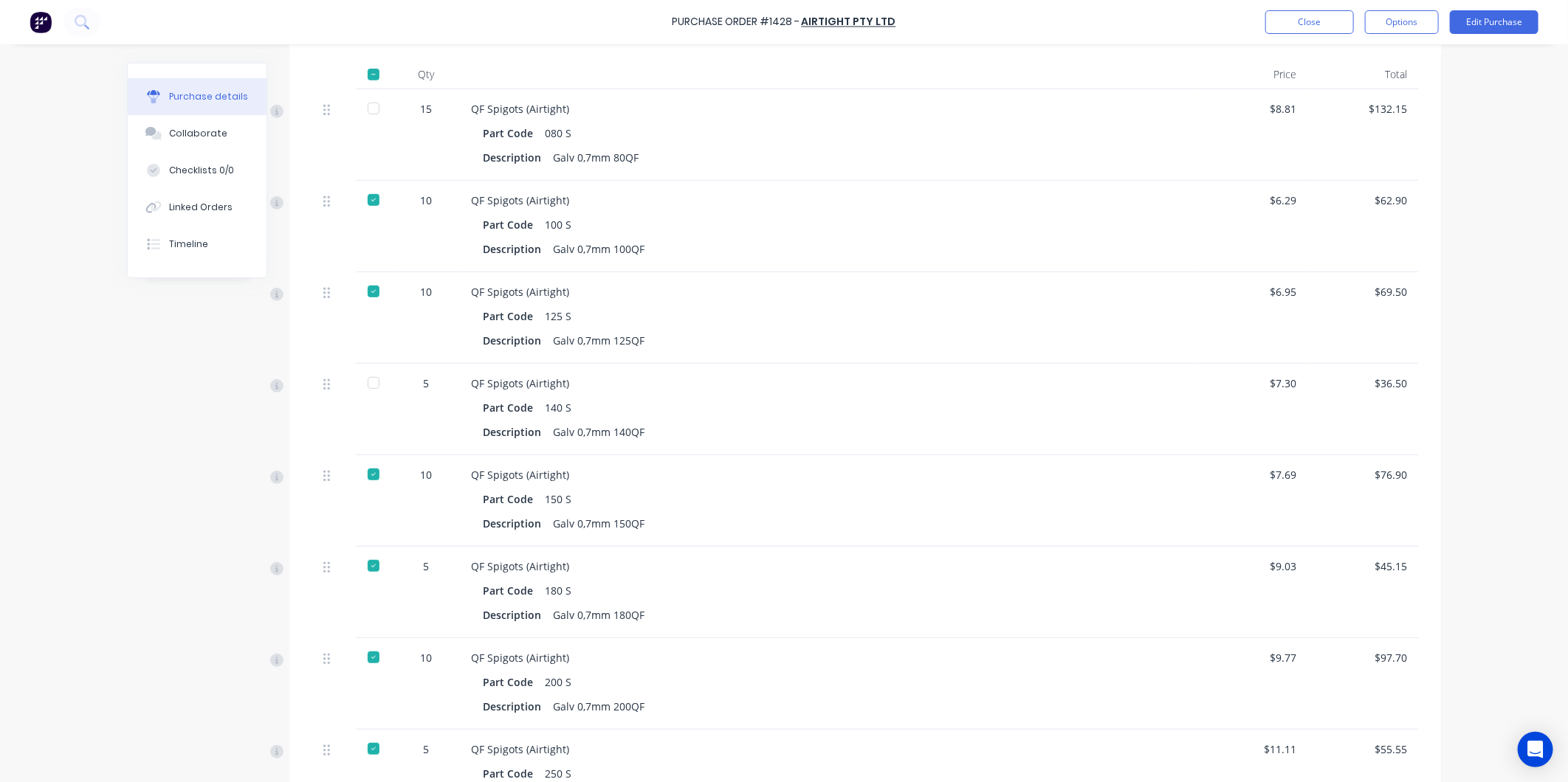
scroll to position [82, 0]
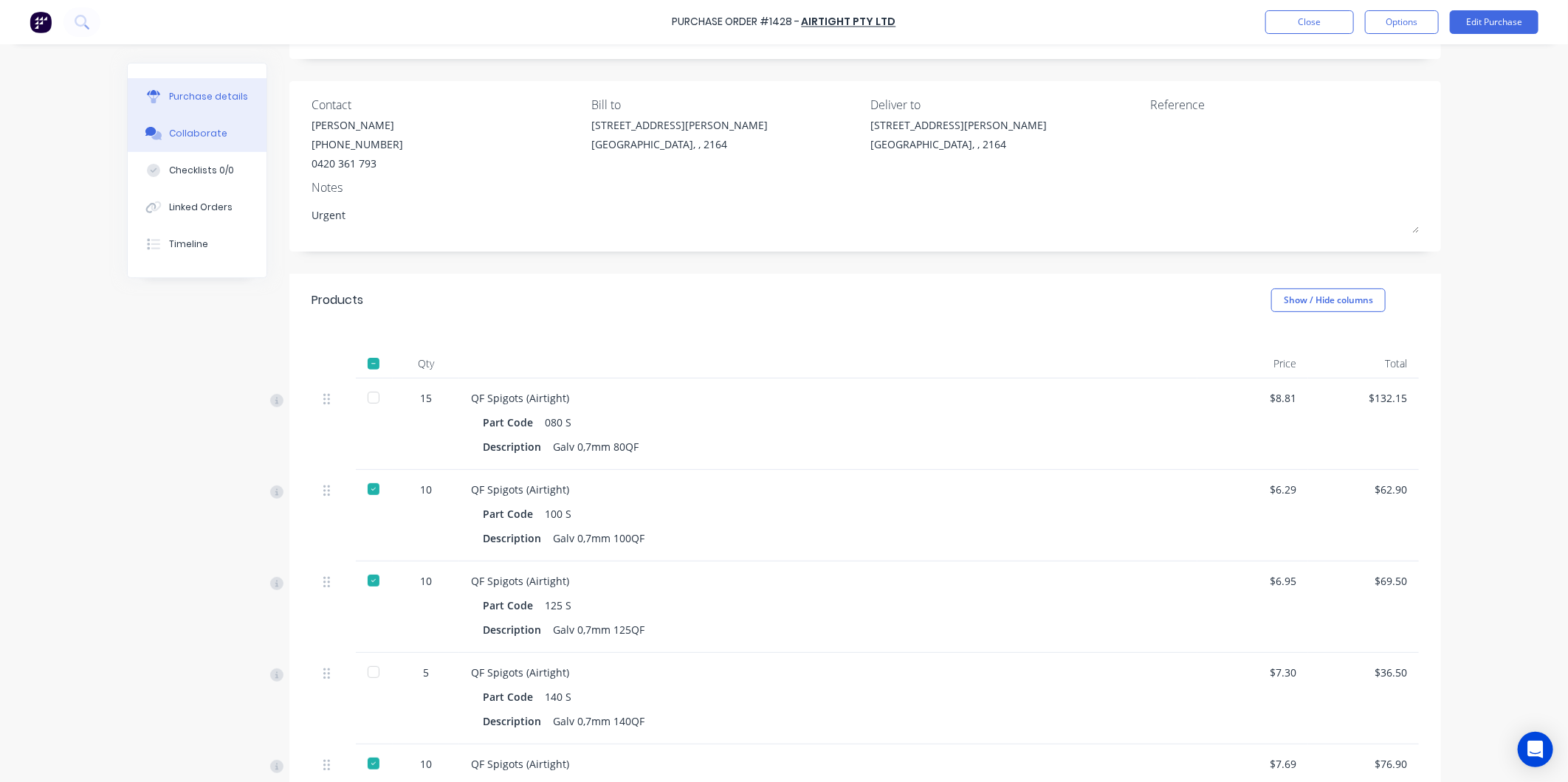
click at [200, 134] on div "Collaborate" at bounding box center [198, 133] width 58 height 14
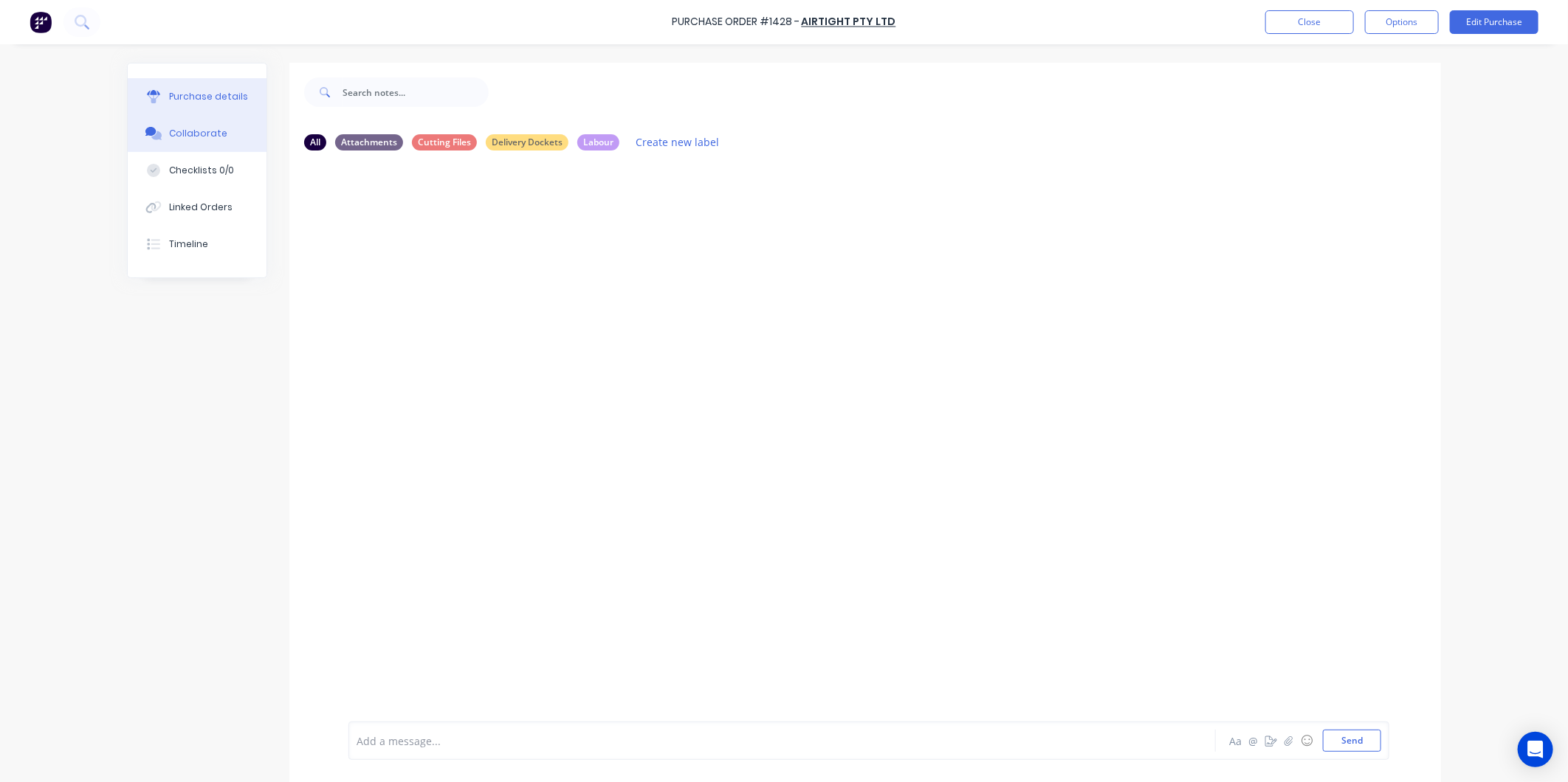
click at [196, 91] on div "Purchase details" at bounding box center [208, 97] width 79 height 14
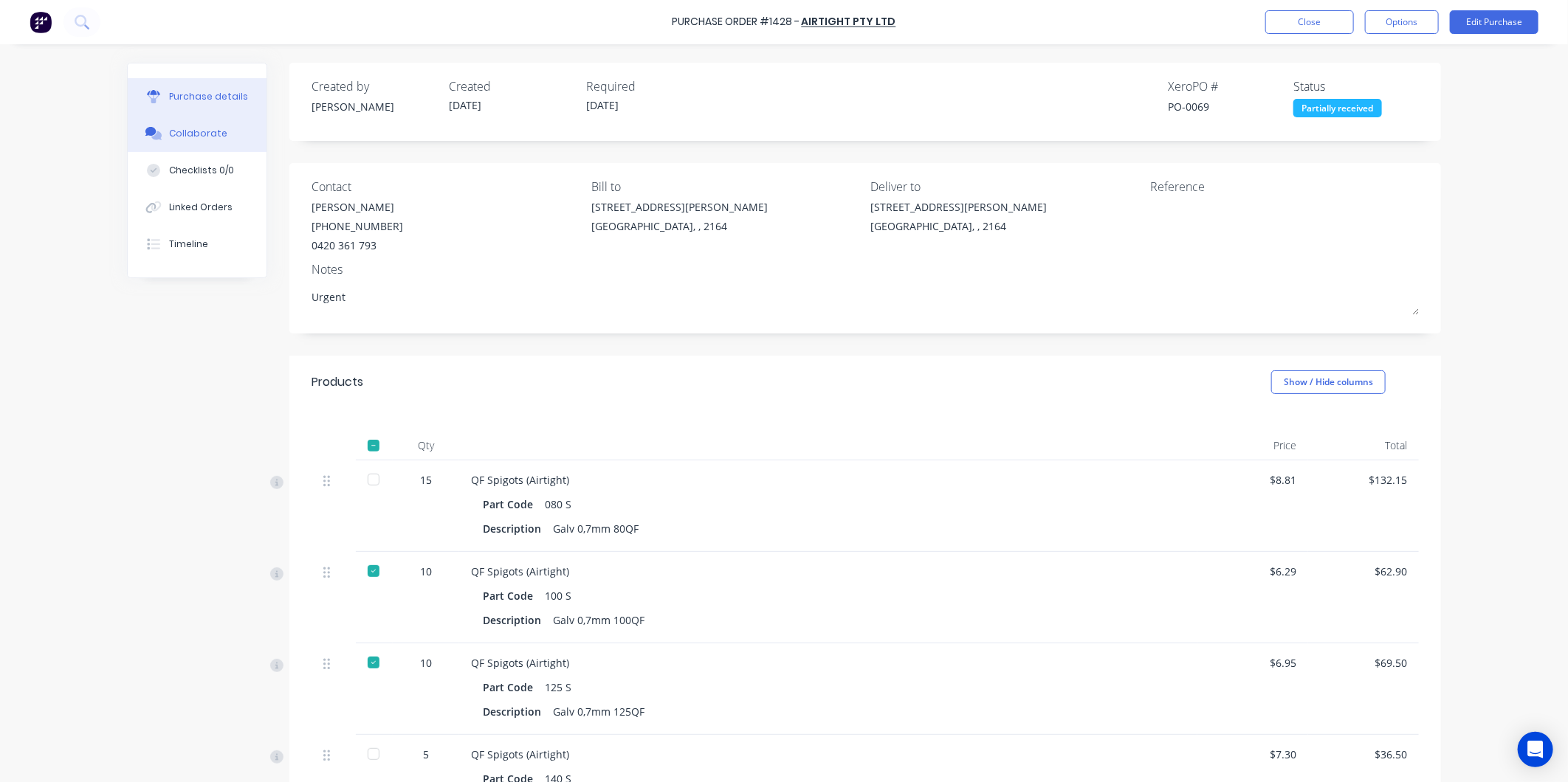
click at [205, 136] on div "Collaborate" at bounding box center [198, 133] width 58 height 14
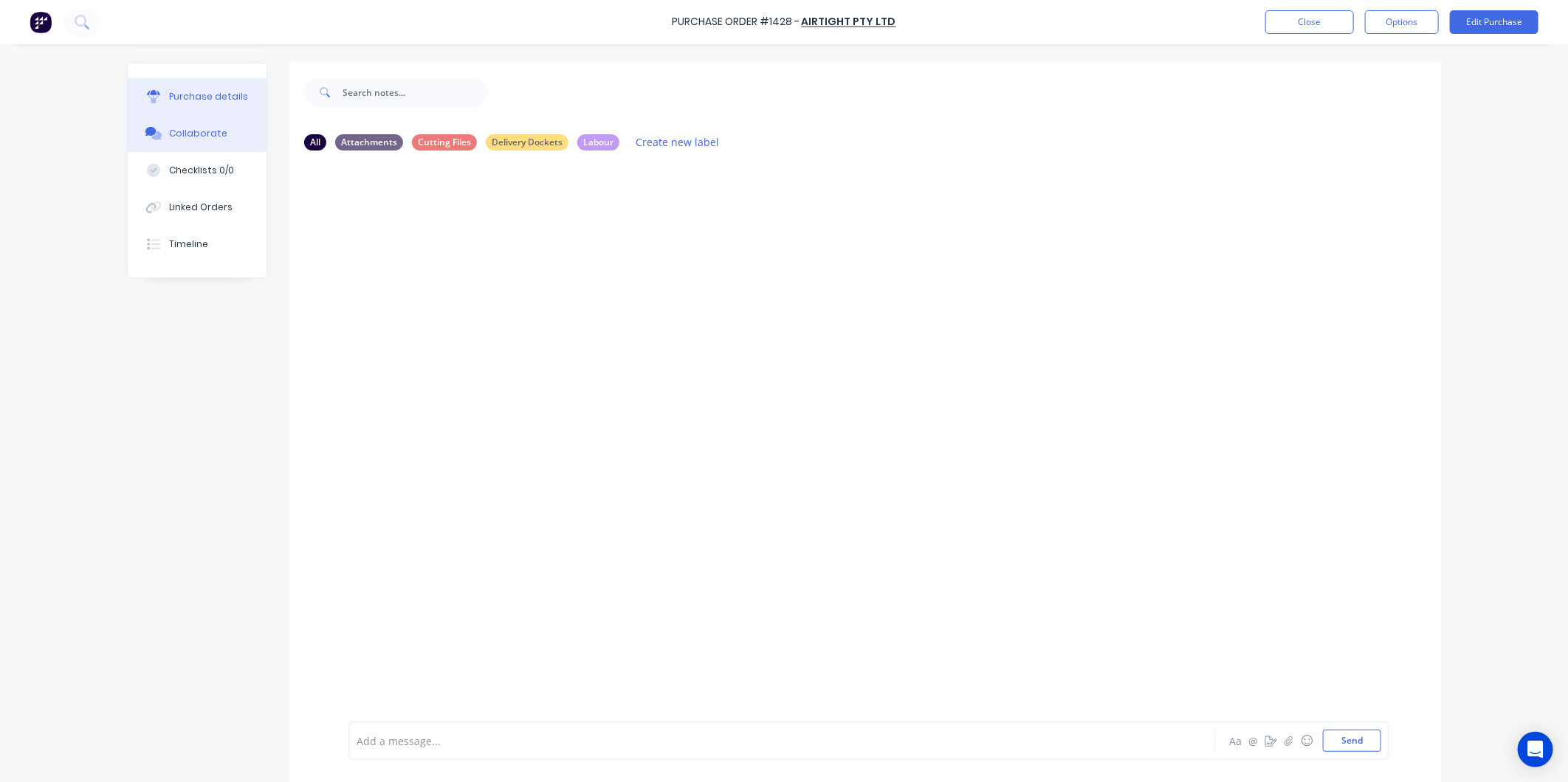
click at [219, 100] on div "Purchase details" at bounding box center [208, 97] width 79 height 14
type textarea "x"
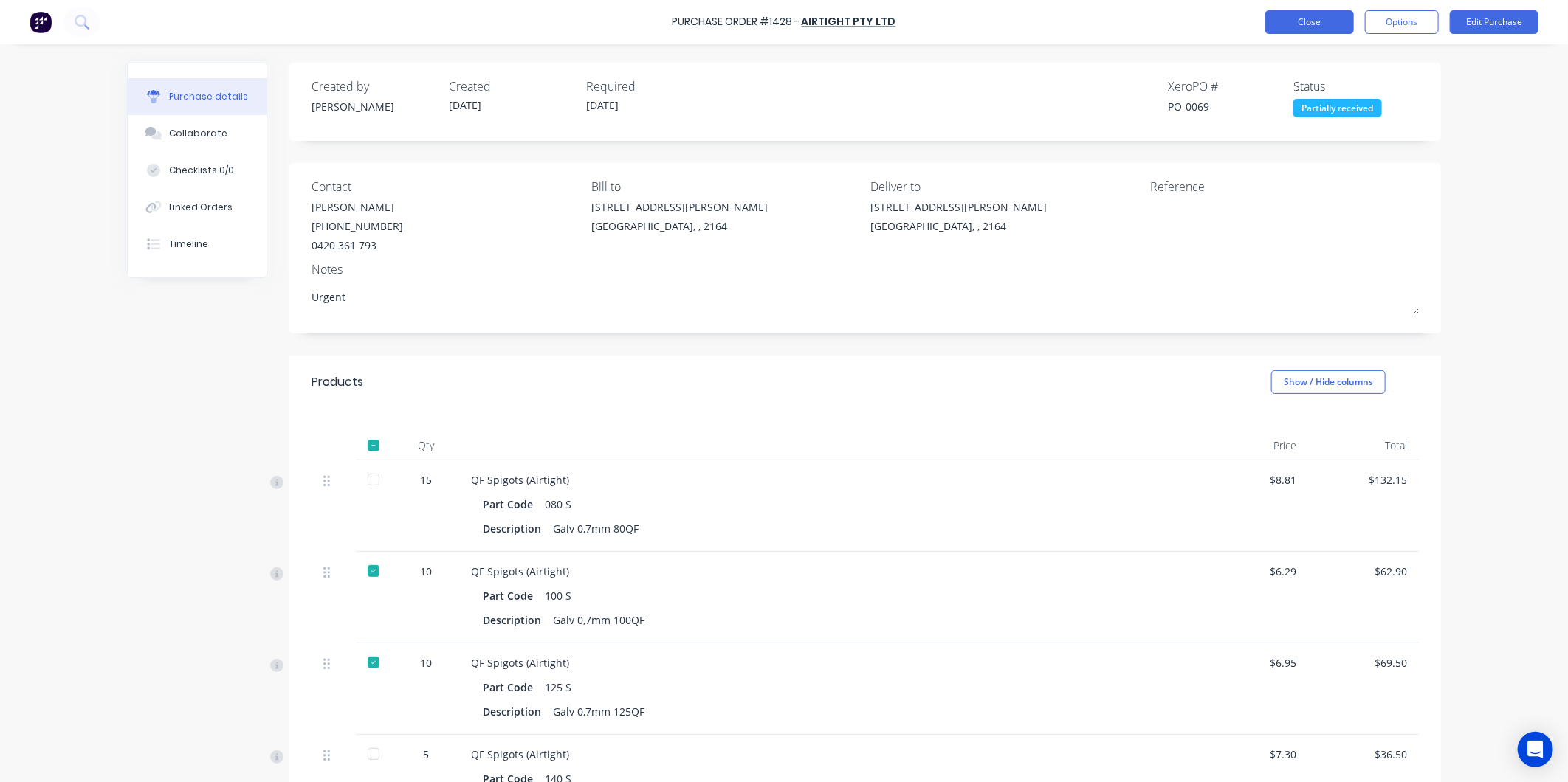
click at [1326, 13] on button "Close" at bounding box center [1309, 22] width 89 height 24
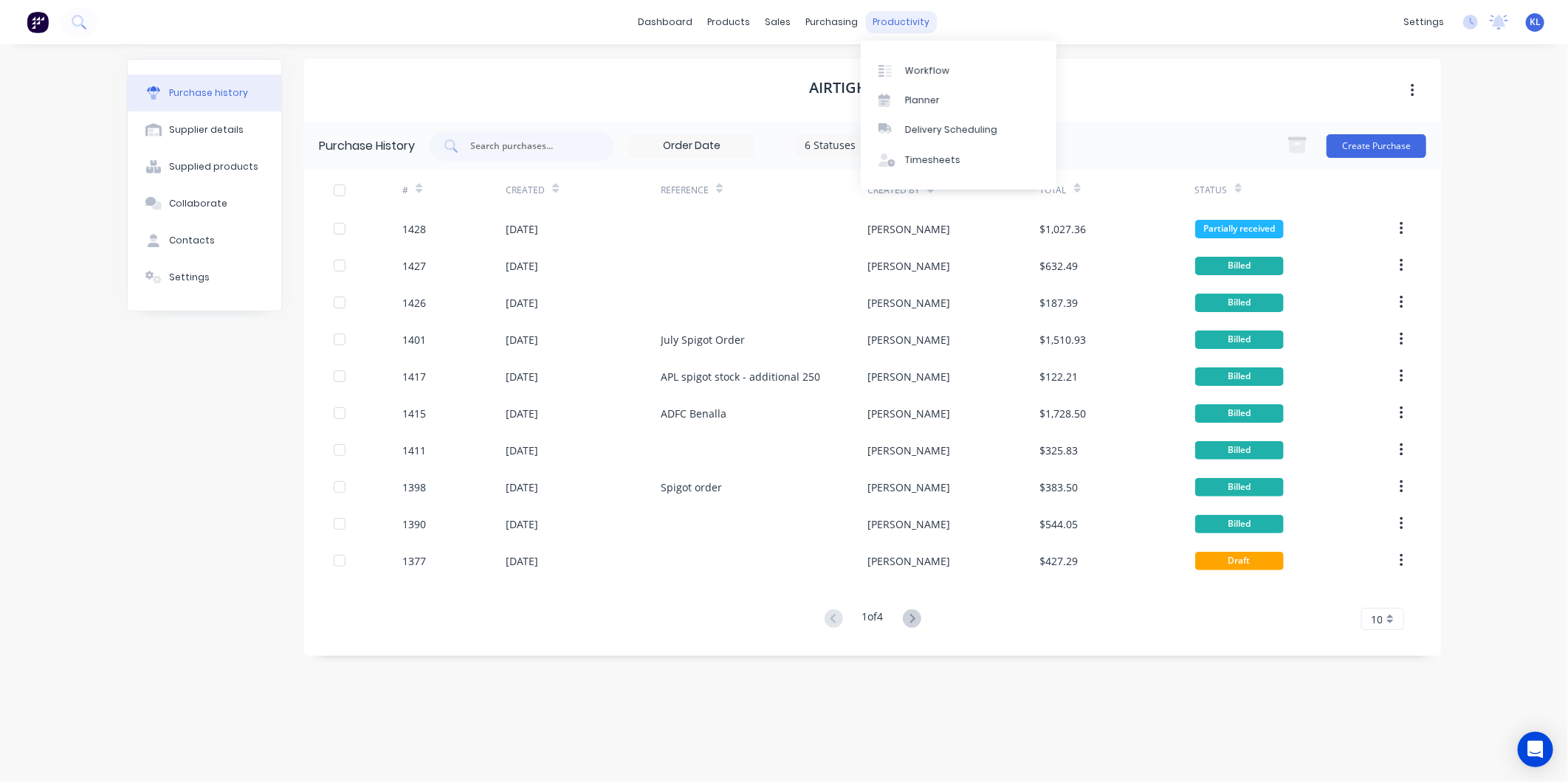
click at [890, 11] on div "productivity" at bounding box center [902, 22] width 71 height 22
click at [925, 65] on div "Workflow" at bounding box center [927, 70] width 44 height 14
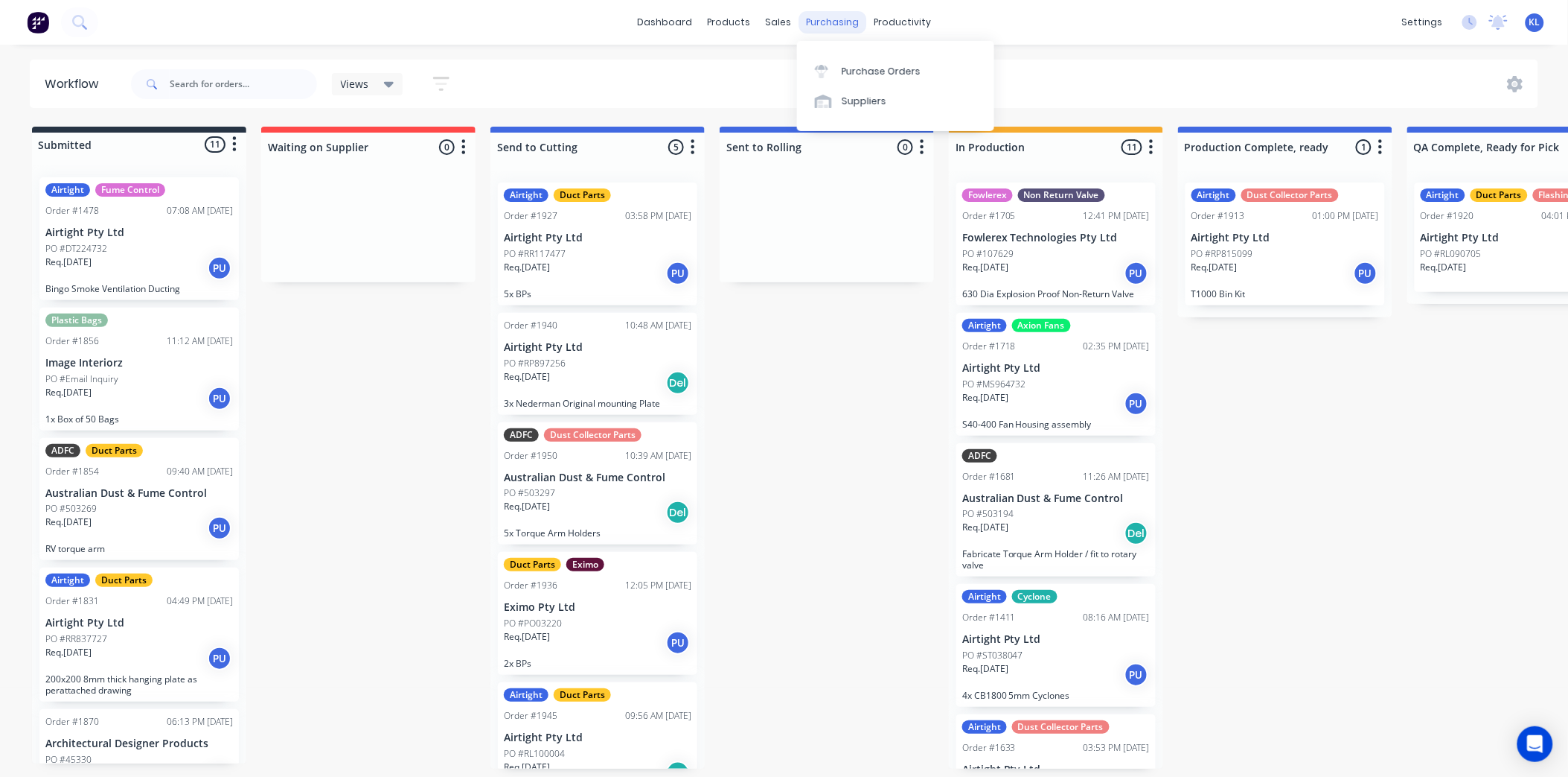
click at [843, 18] on div "purchasing" at bounding box center [833, 22] width 68 height 22
click at [883, 72] on div "Purchase Orders" at bounding box center [882, 71] width 79 height 14
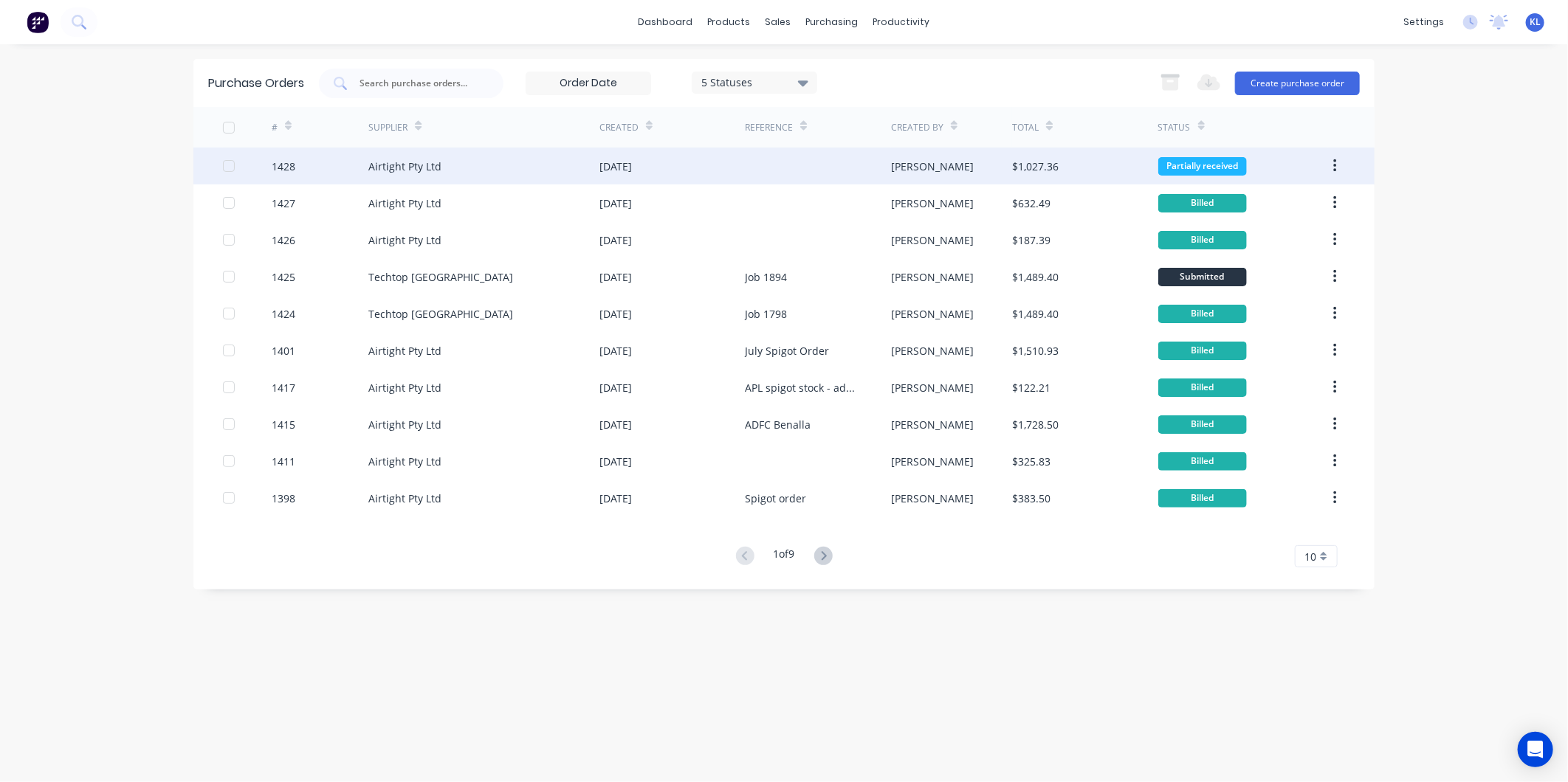
click at [1096, 167] on div "$1,027.36" at bounding box center [1085, 166] width 145 height 37
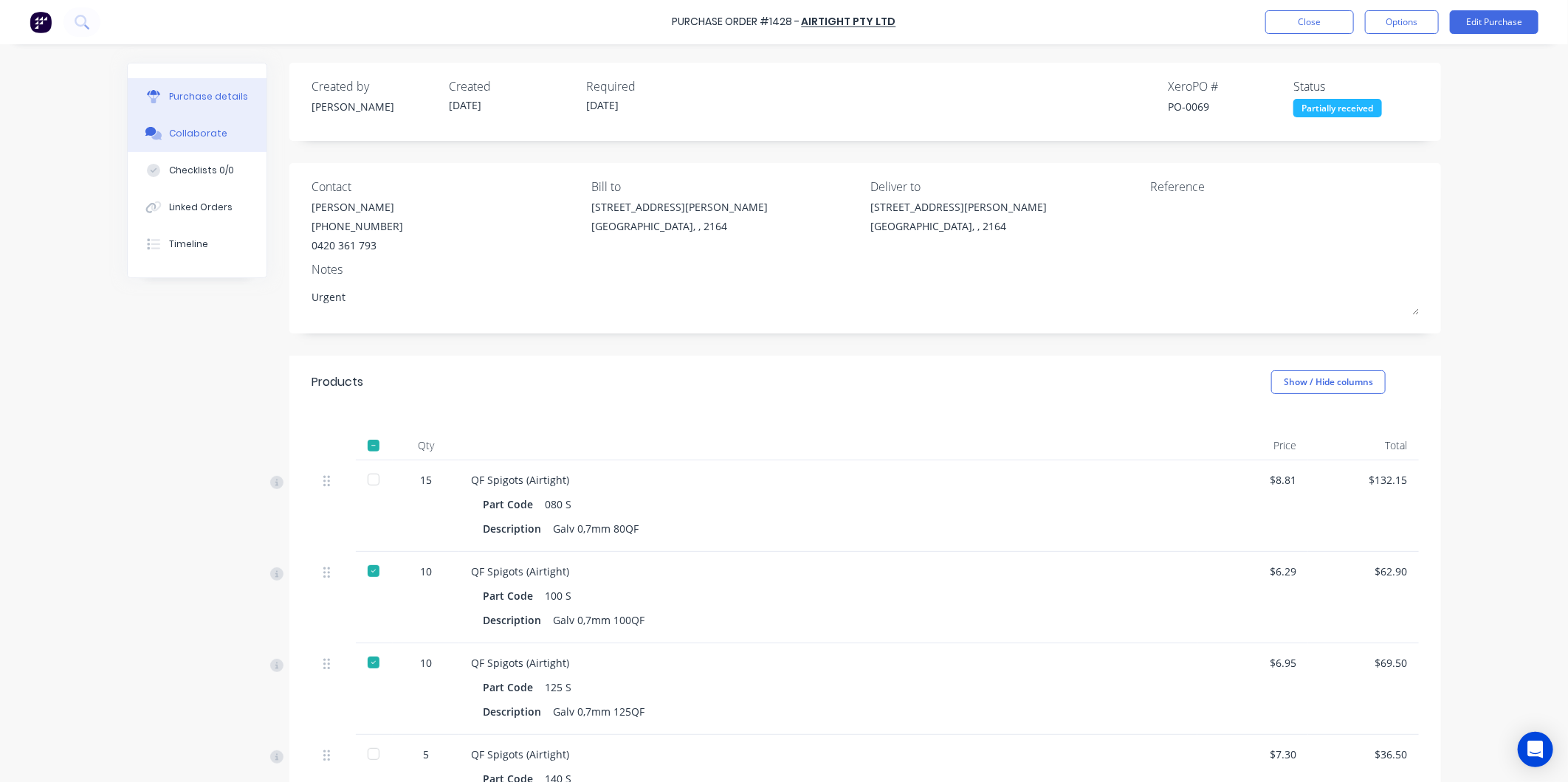
click at [225, 132] on button "Collaborate" at bounding box center [197, 133] width 139 height 37
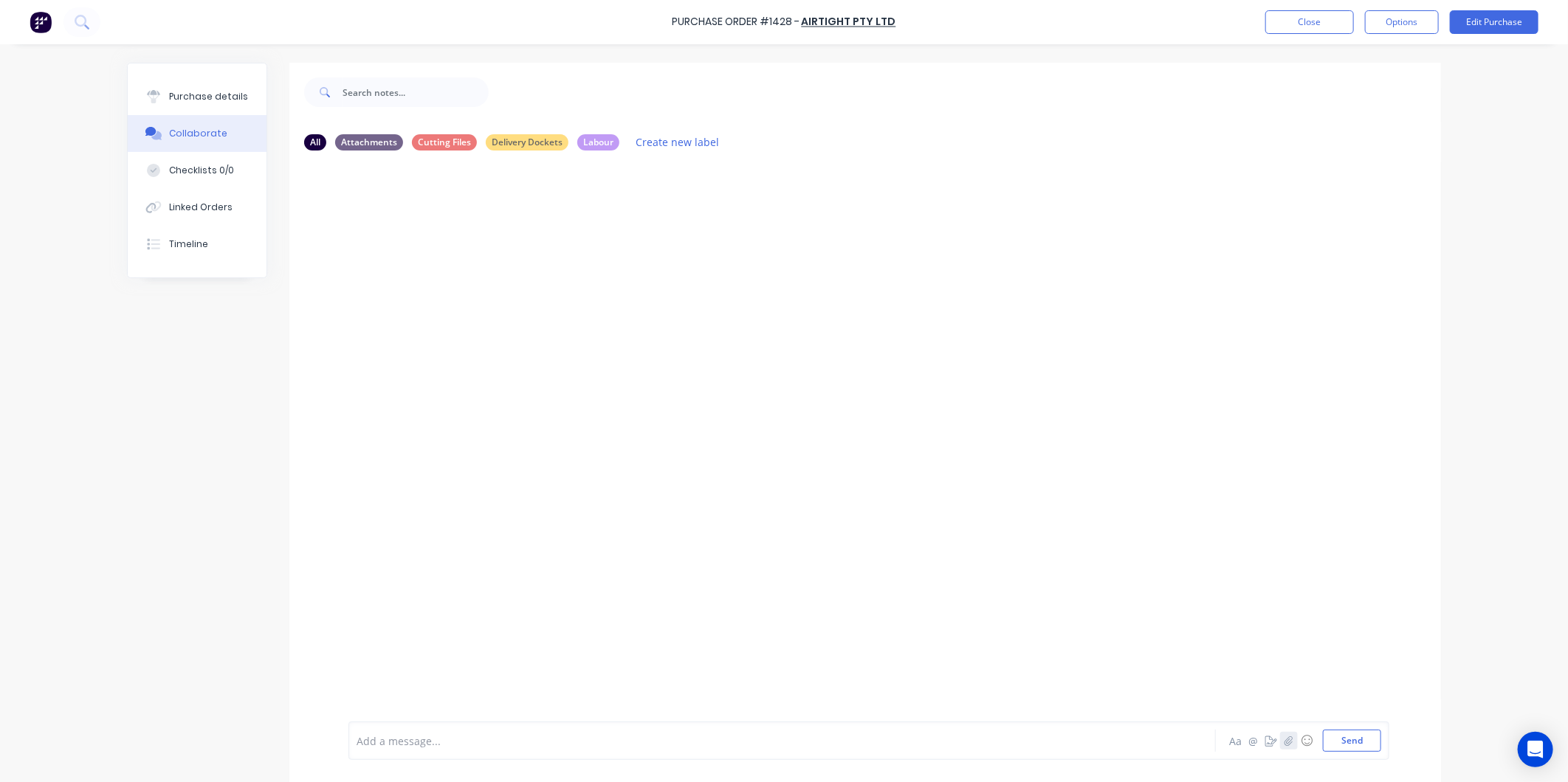
click at [1285, 746] on icon "button" at bounding box center [1289, 741] width 9 height 10
click at [1356, 745] on button "Send" at bounding box center [1352, 741] width 58 height 22
click at [427, 271] on div at bounding box center [402, 262] width 93 height 58
click at [186, 93] on div "Purchase details" at bounding box center [208, 97] width 79 height 14
type textarea "x"
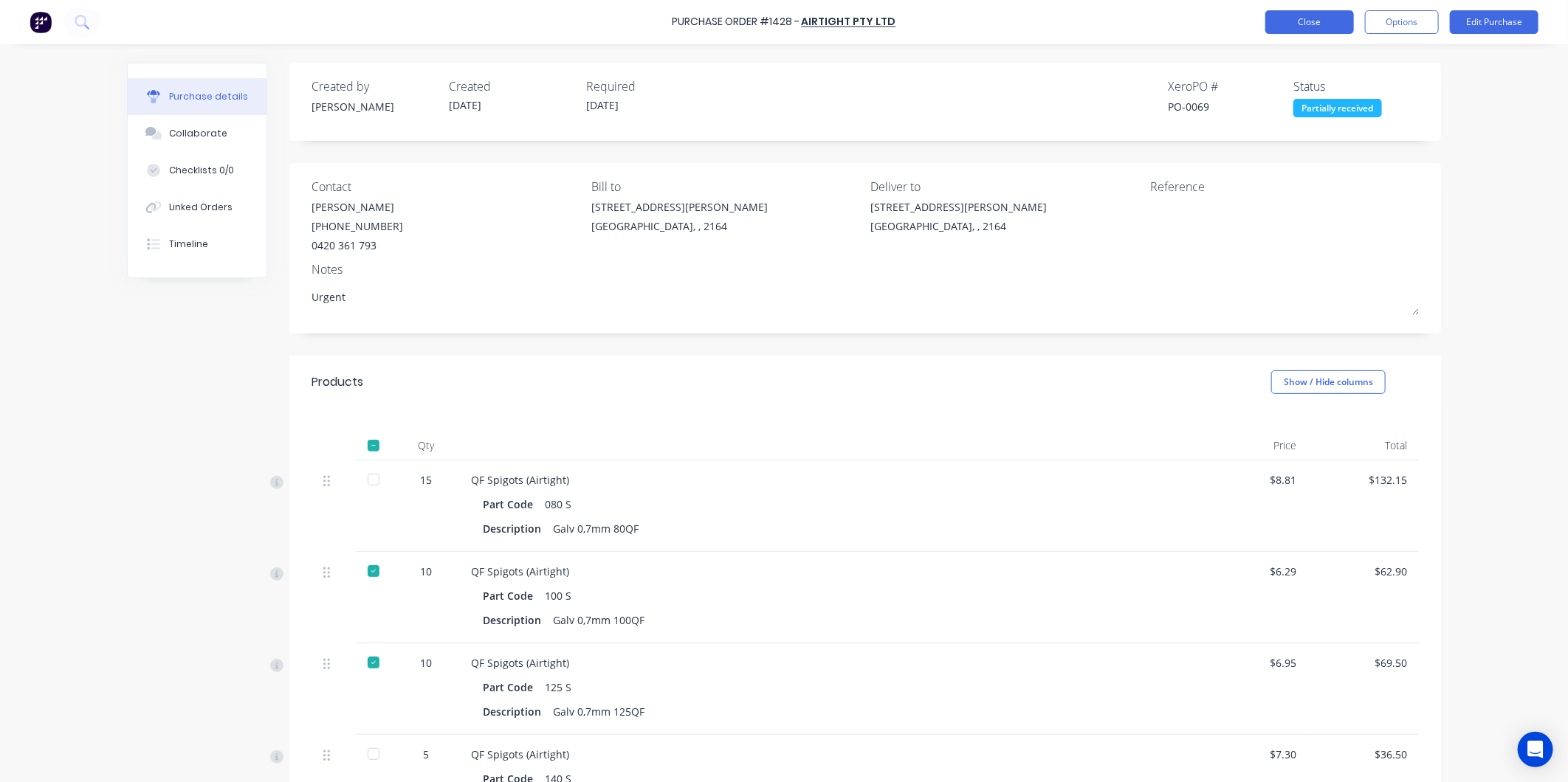
click at [1340, 21] on button "Close" at bounding box center [1309, 22] width 89 height 24
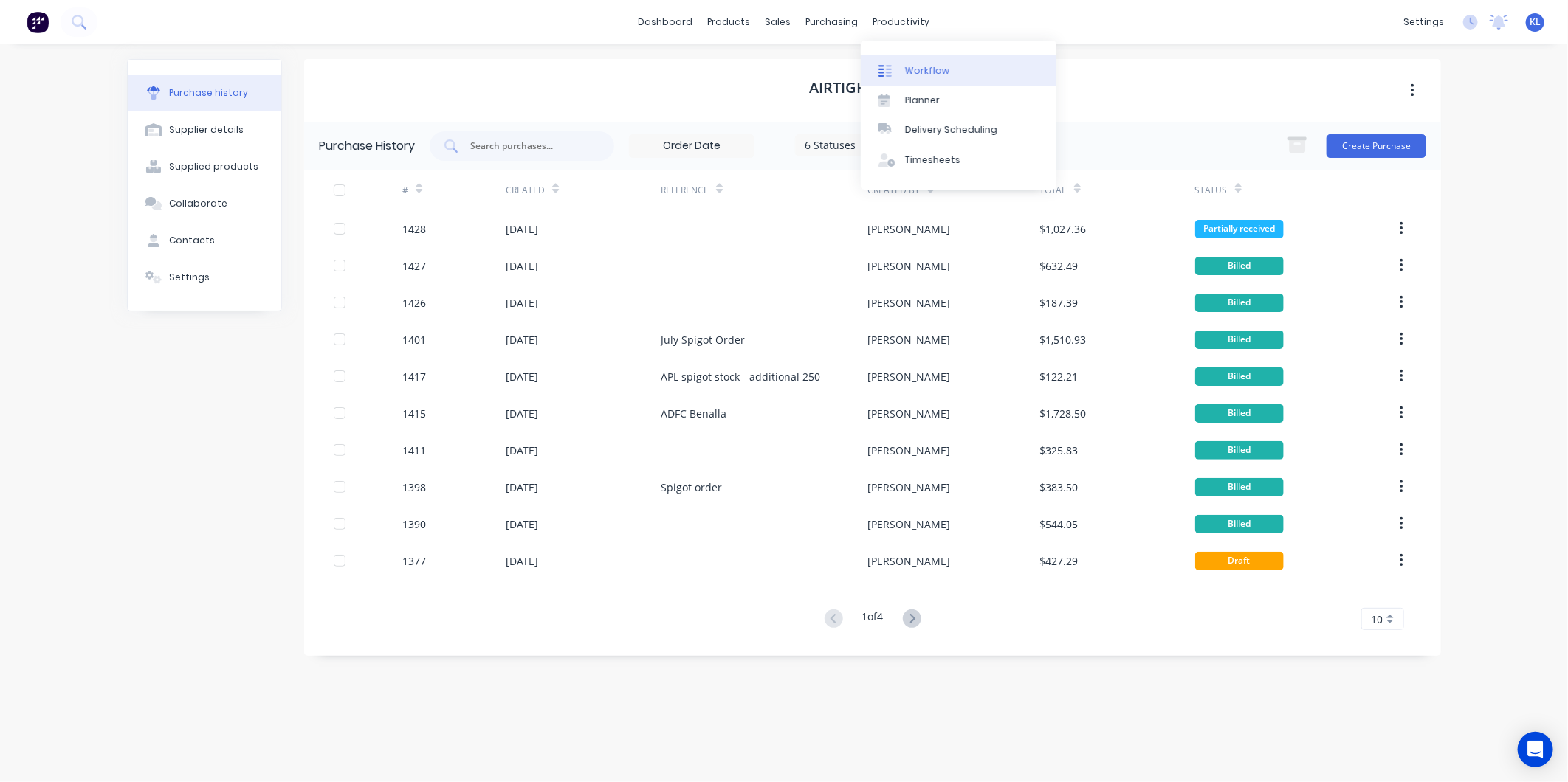
click at [943, 70] on div "Workflow" at bounding box center [927, 70] width 44 height 14
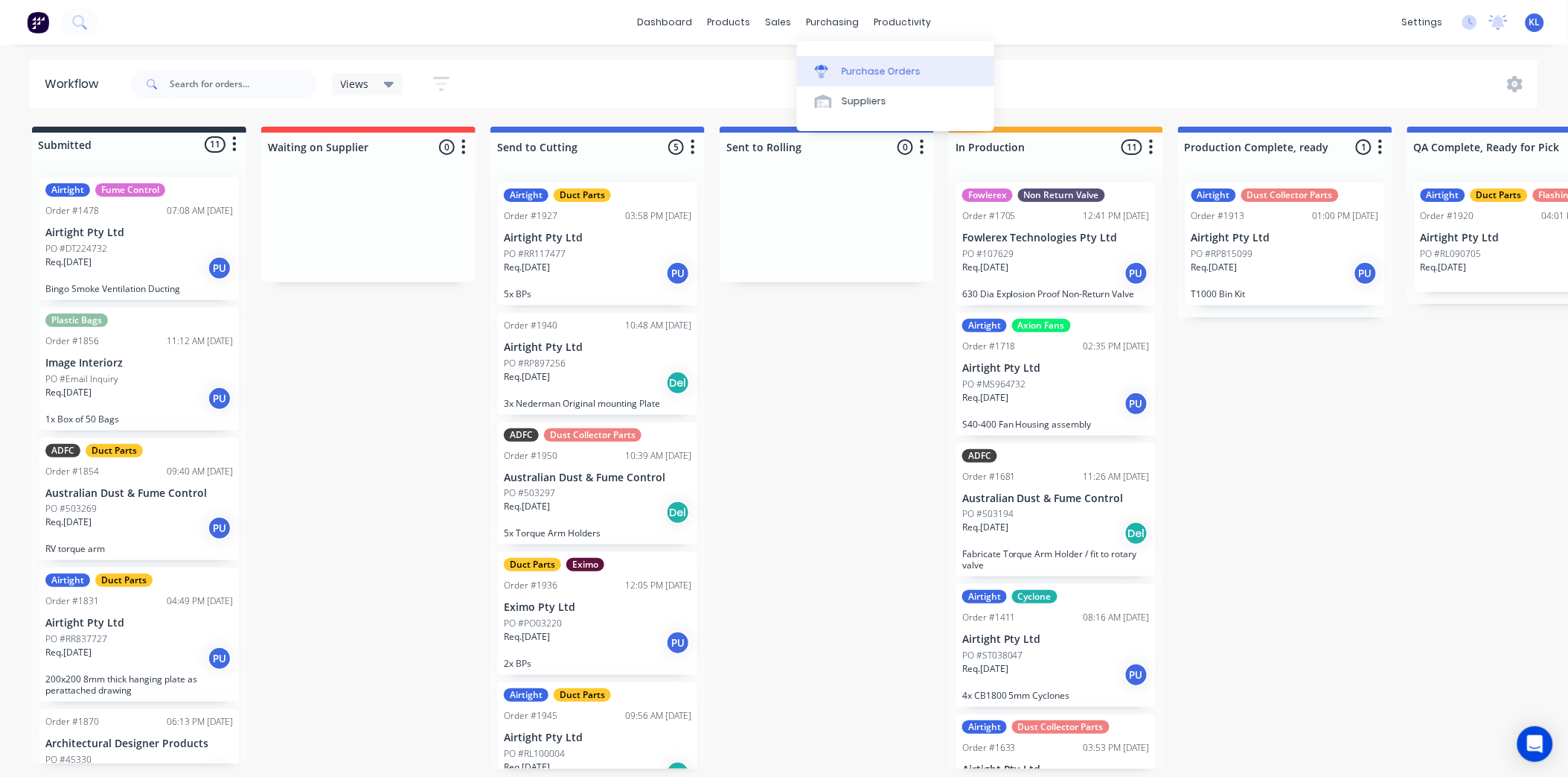
click at [886, 73] on div "Purchase Orders" at bounding box center [882, 71] width 79 height 14
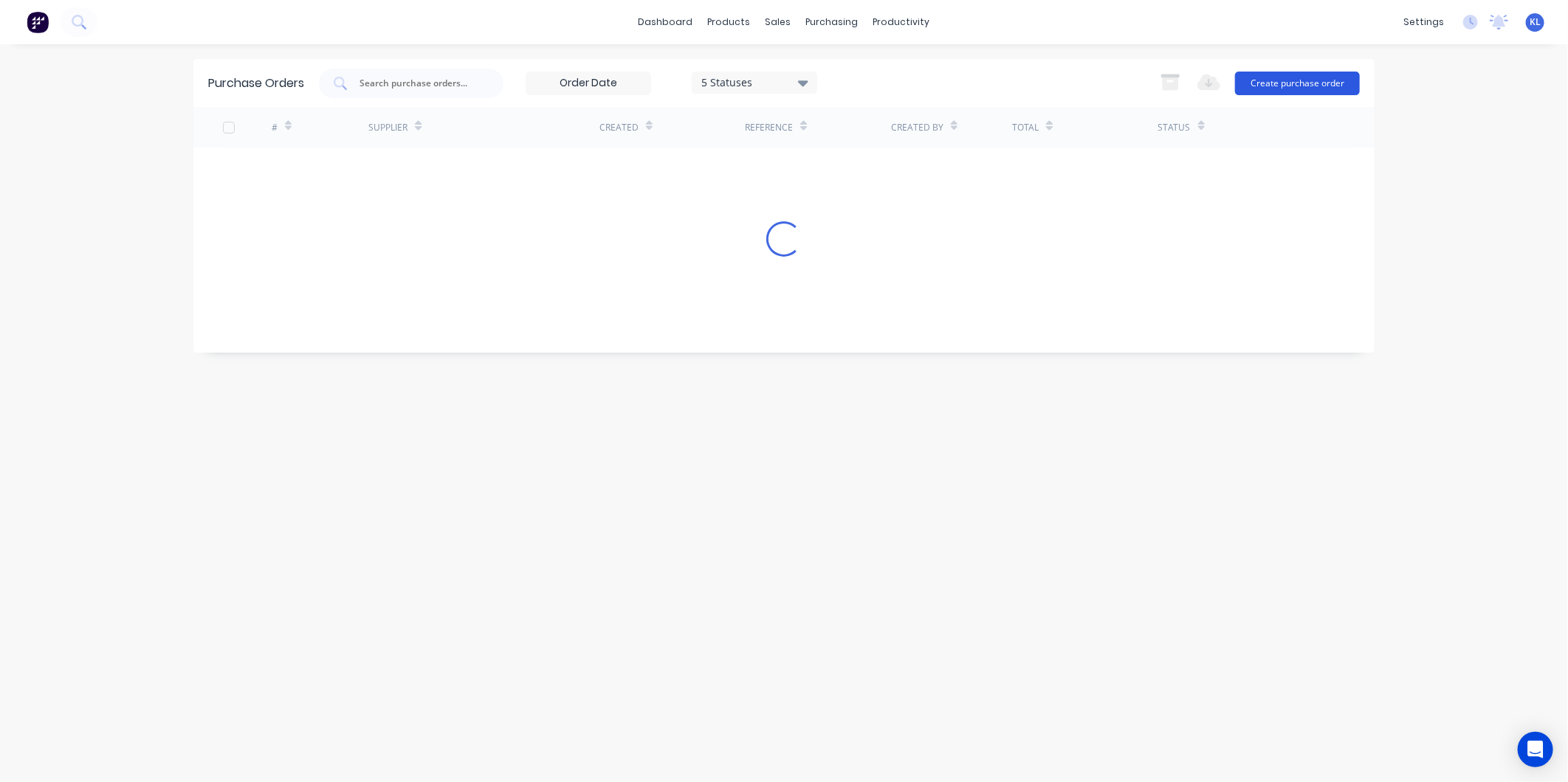
click at [1308, 91] on button "Create purchase order" at bounding box center [1298, 83] width 125 height 24
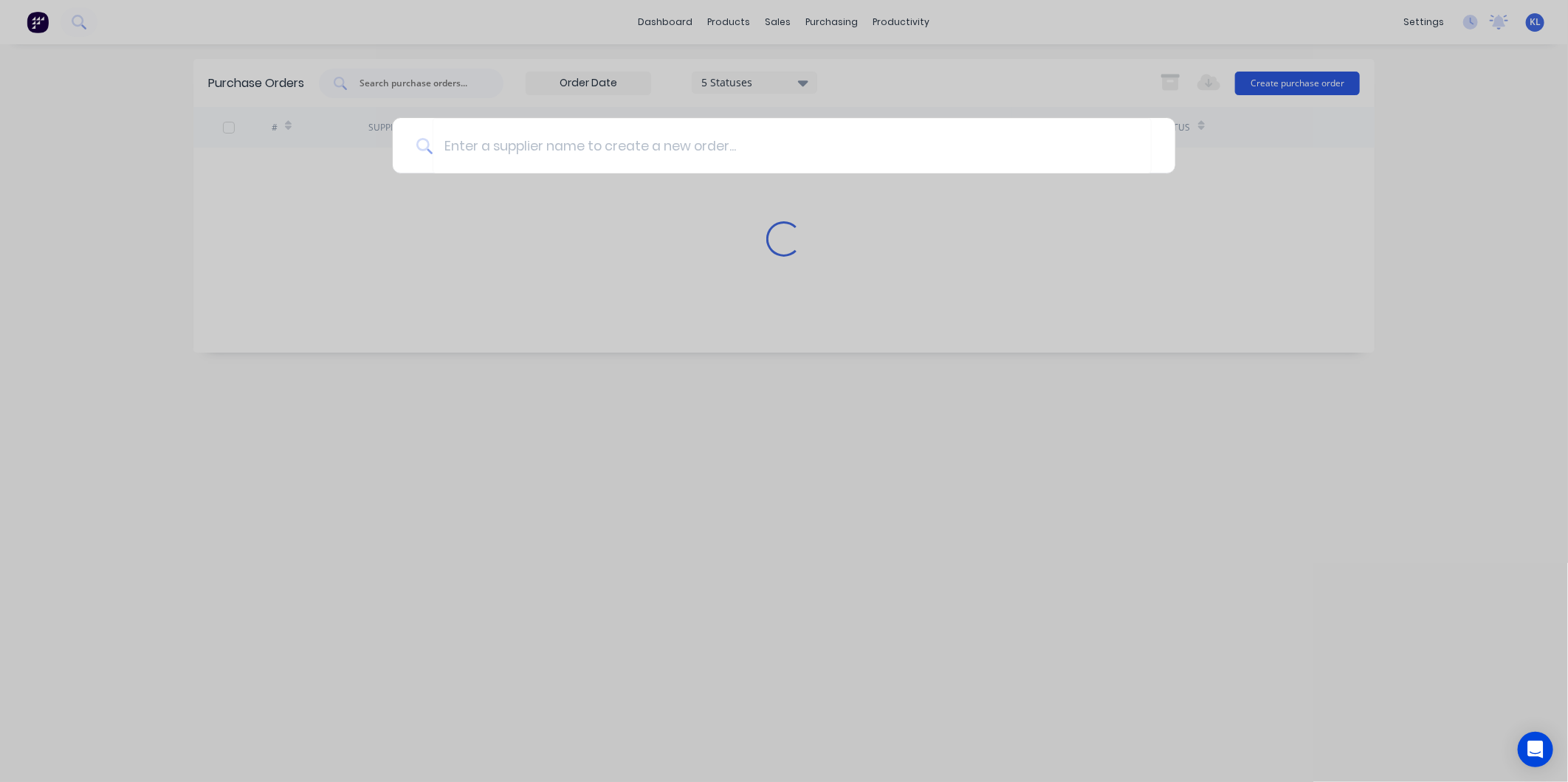
drag, startPoint x: 1308, startPoint y: 91, endPoint x: 1273, endPoint y: 81, distance: 36.4
click at [1273, 81] on div at bounding box center [784, 391] width 1568 height 782
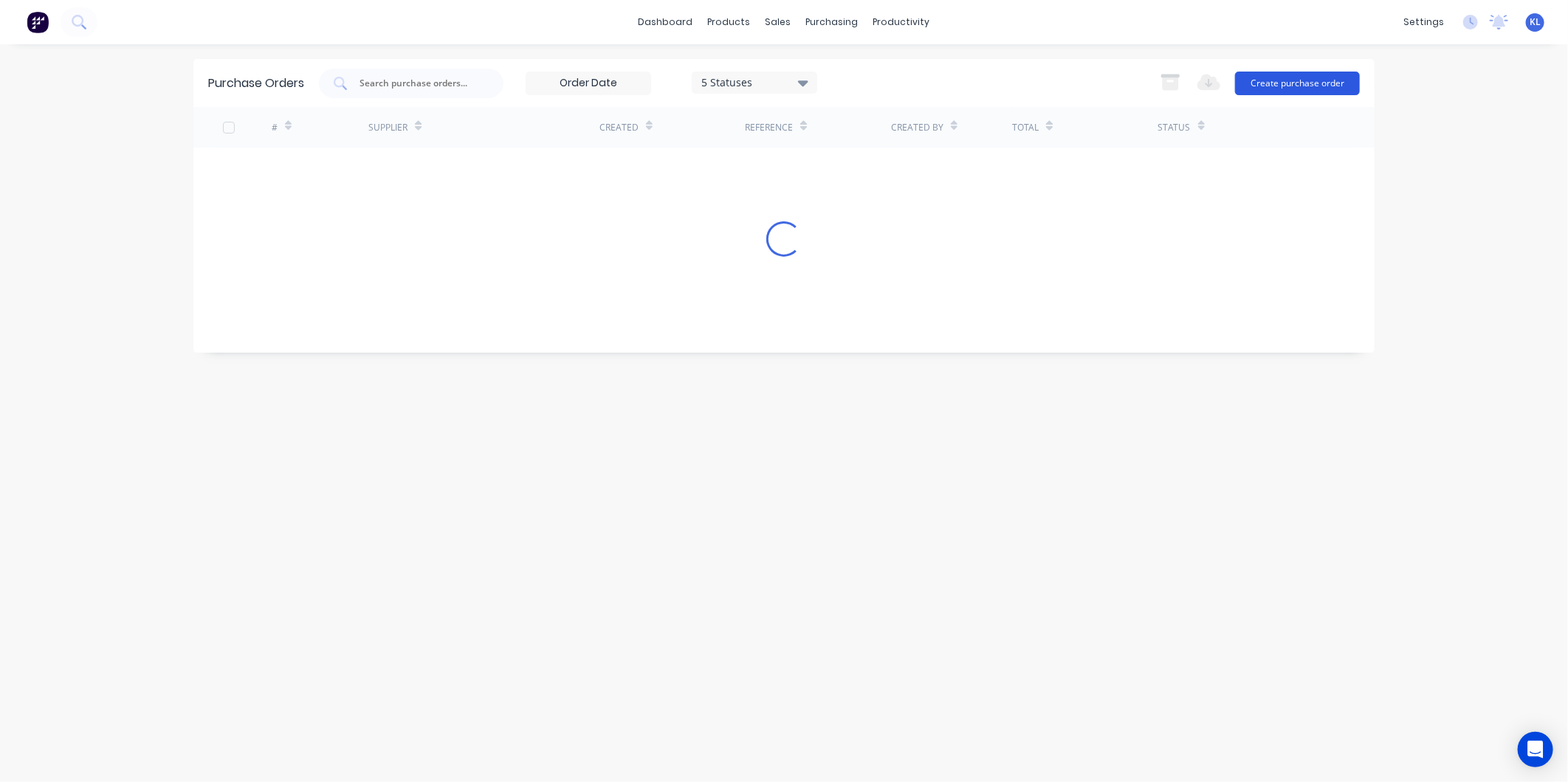
click at [1301, 75] on button "Create purchase order" at bounding box center [1298, 83] width 125 height 24
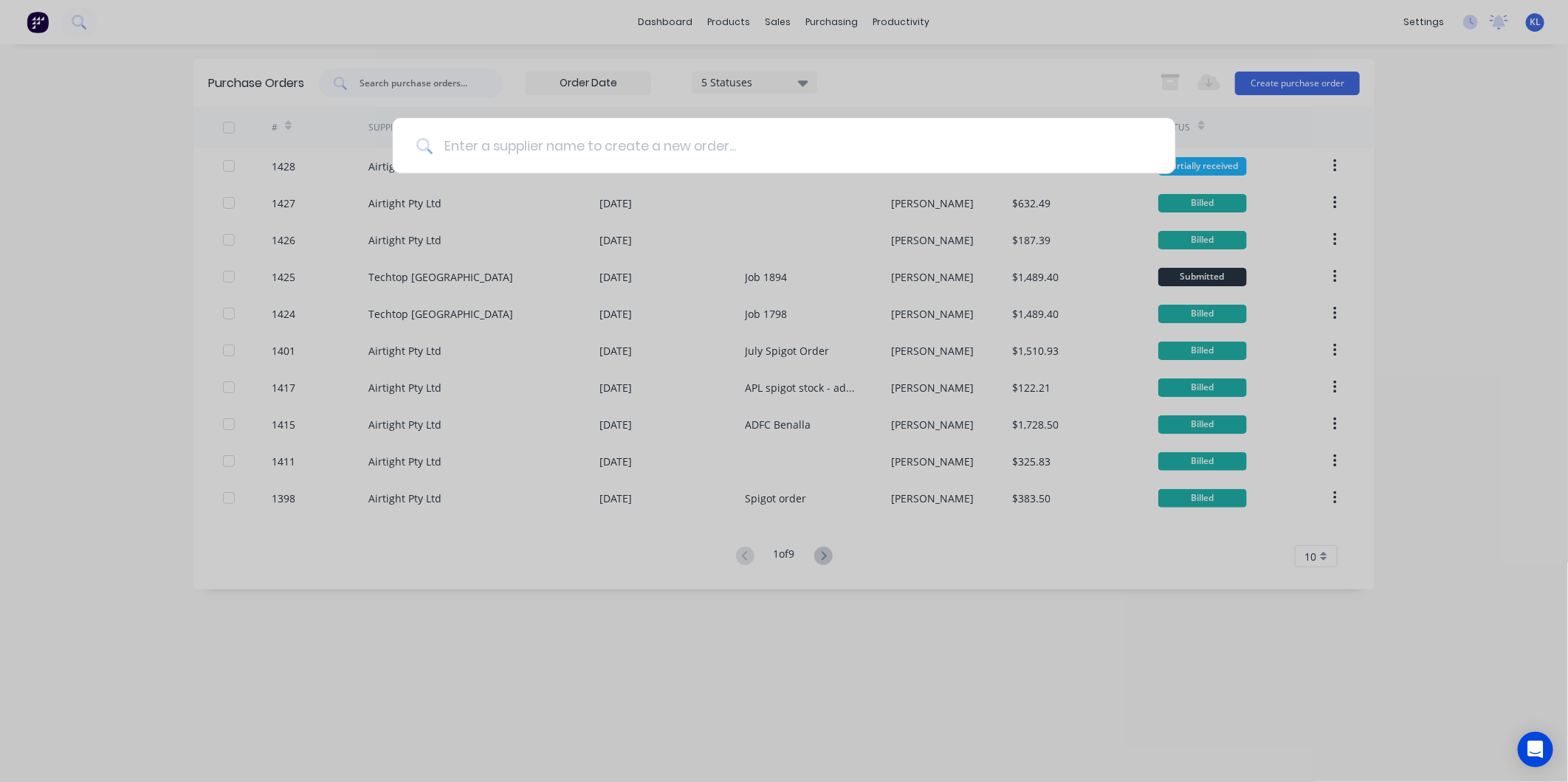
click at [700, 143] on input at bounding box center [791, 145] width 719 height 56
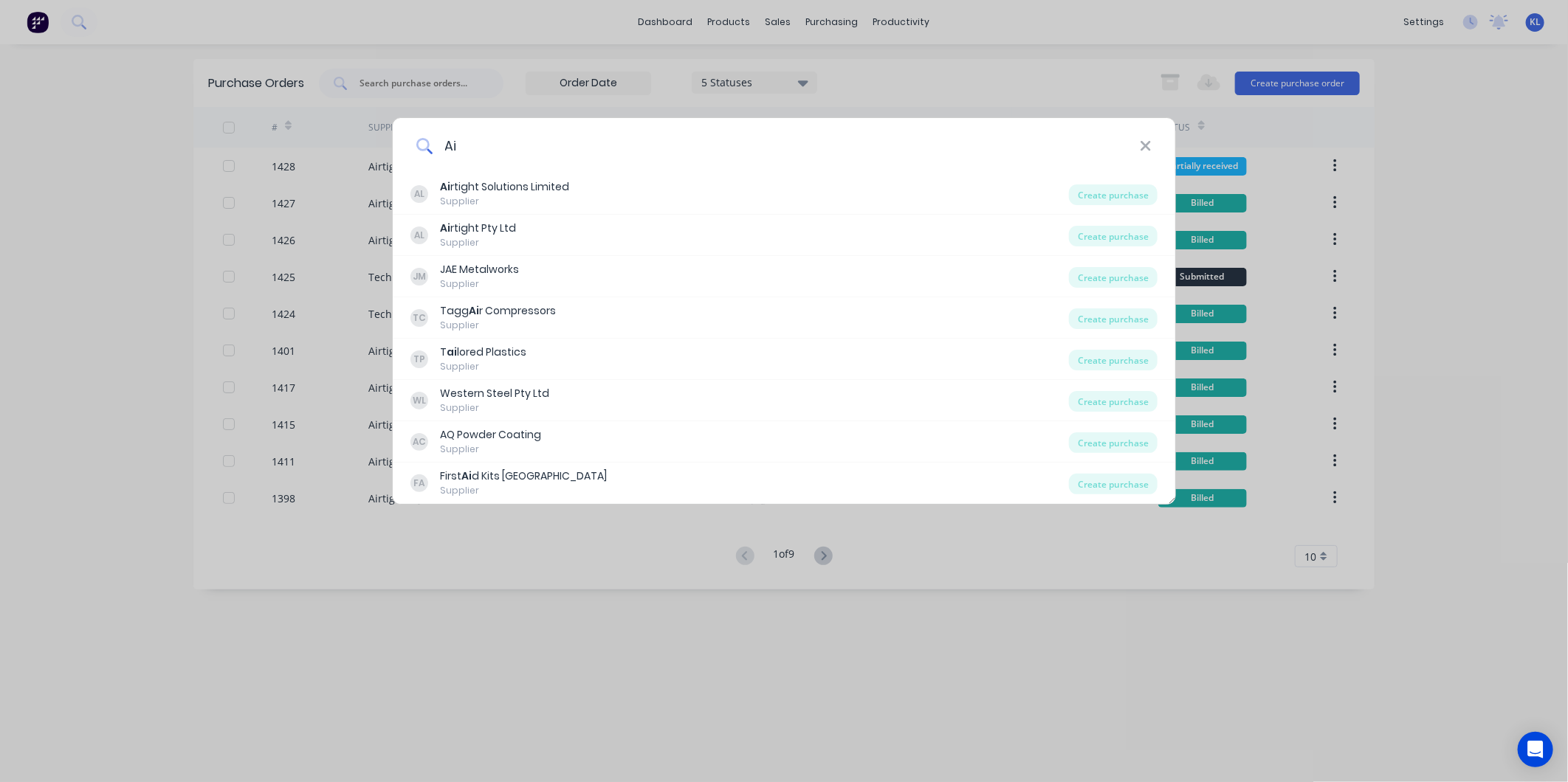
type input "Airtight"
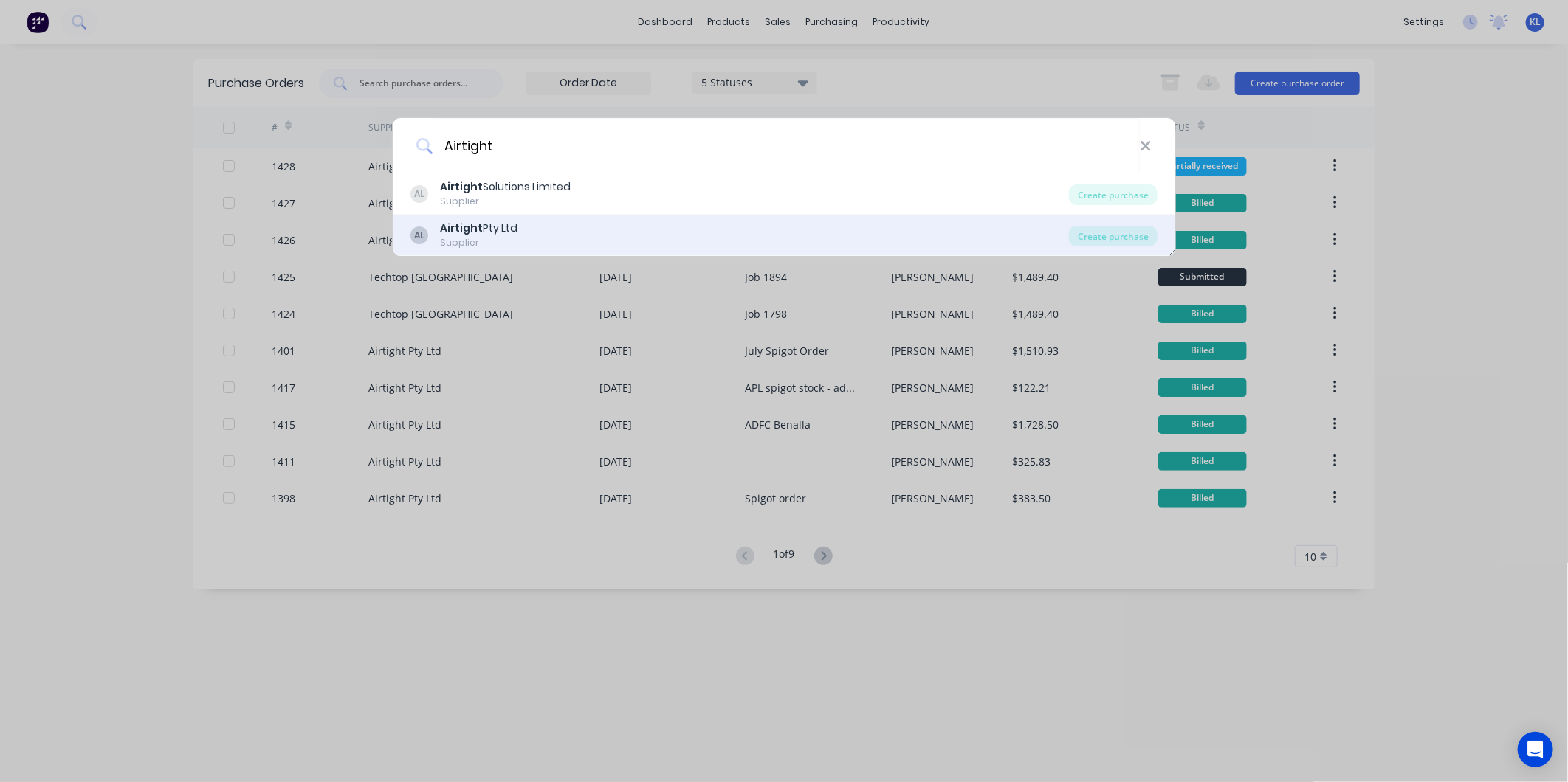
click at [594, 234] on div "AL Airtight Pty Ltd Supplier" at bounding box center [739, 236] width 659 height 29
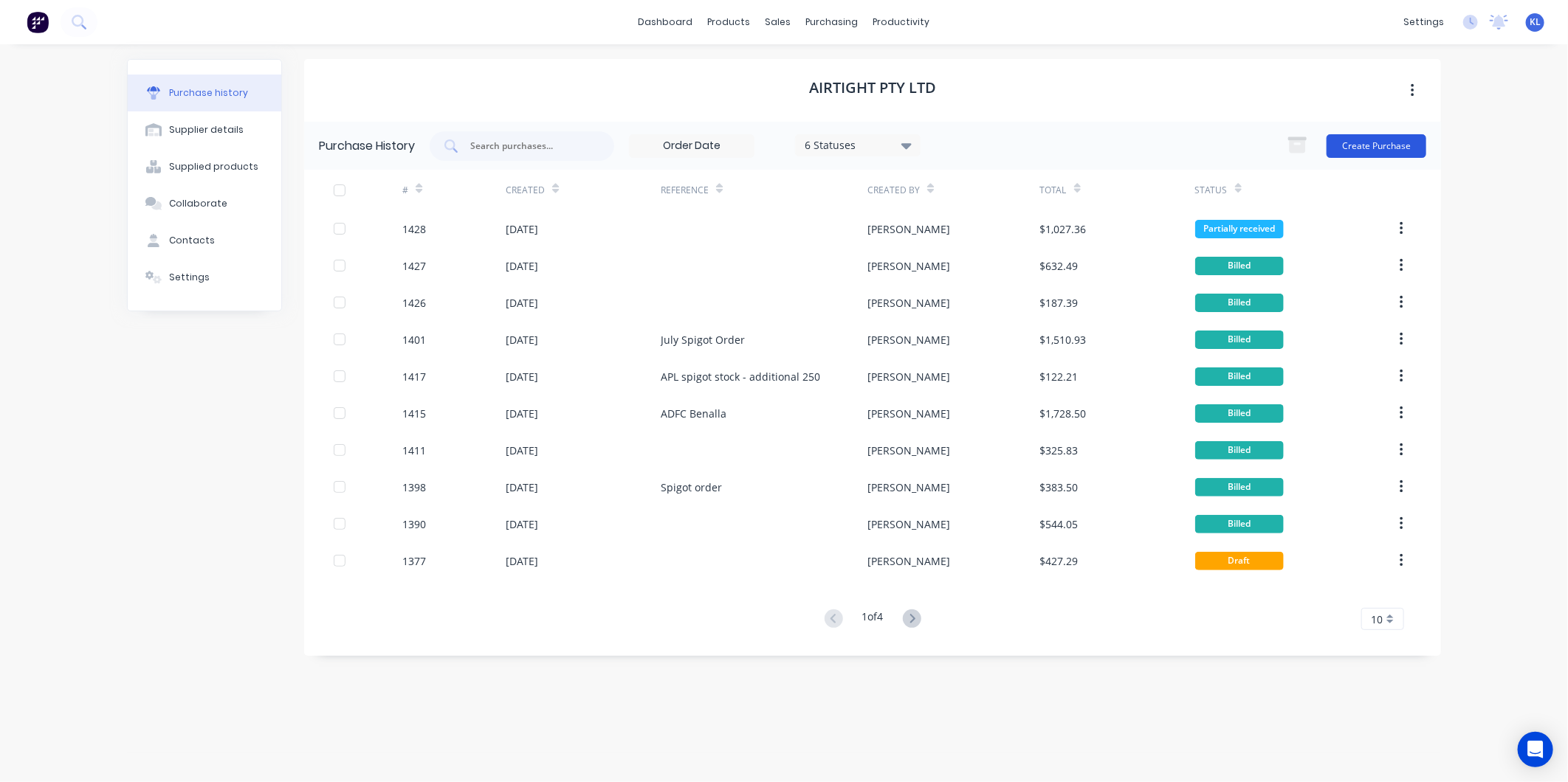
click at [1382, 150] on button "Create Purchase" at bounding box center [1376, 146] width 100 height 24
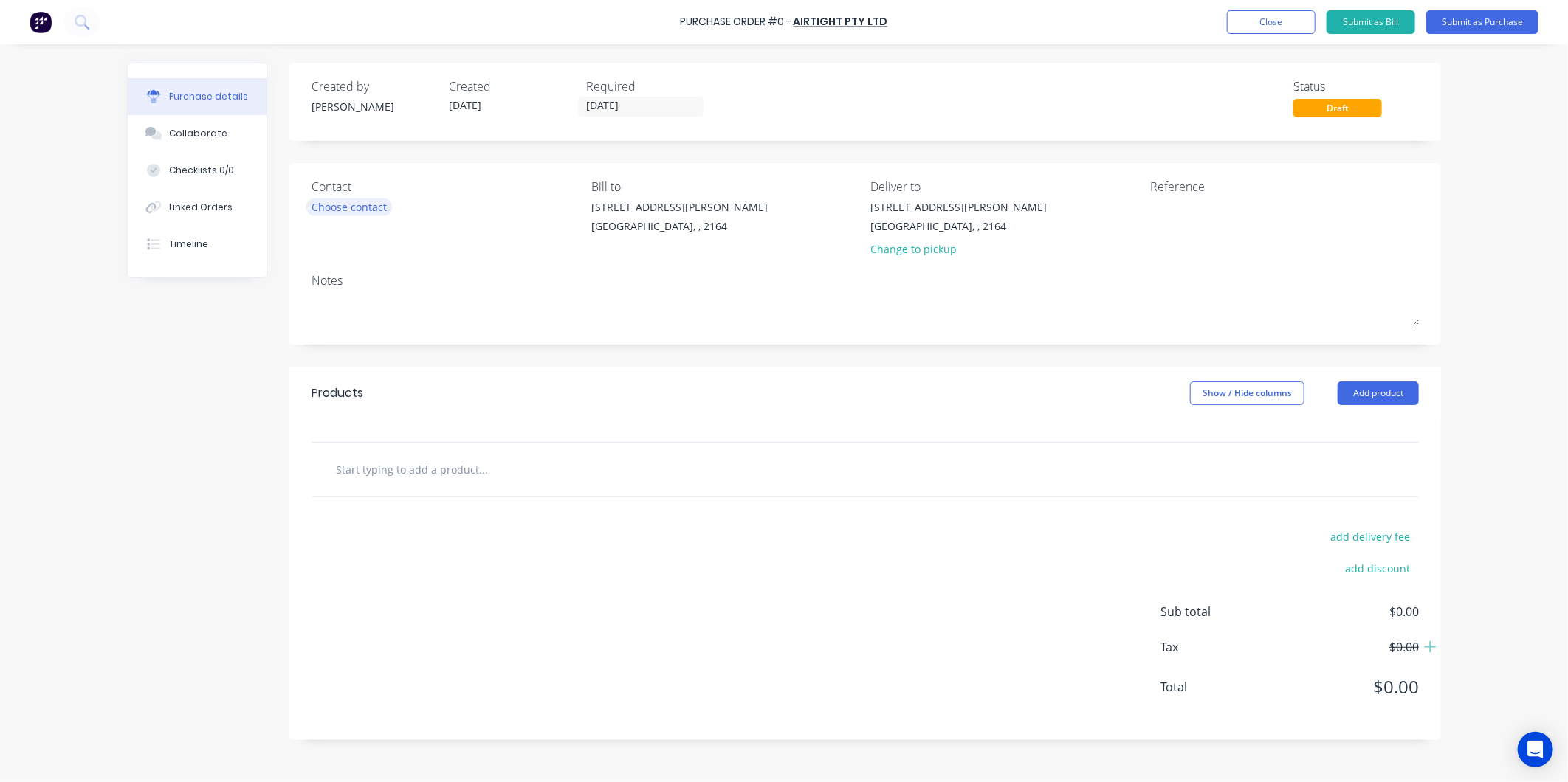
click at [357, 206] on div "Choose contact" at bounding box center [349, 206] width 75 height 16
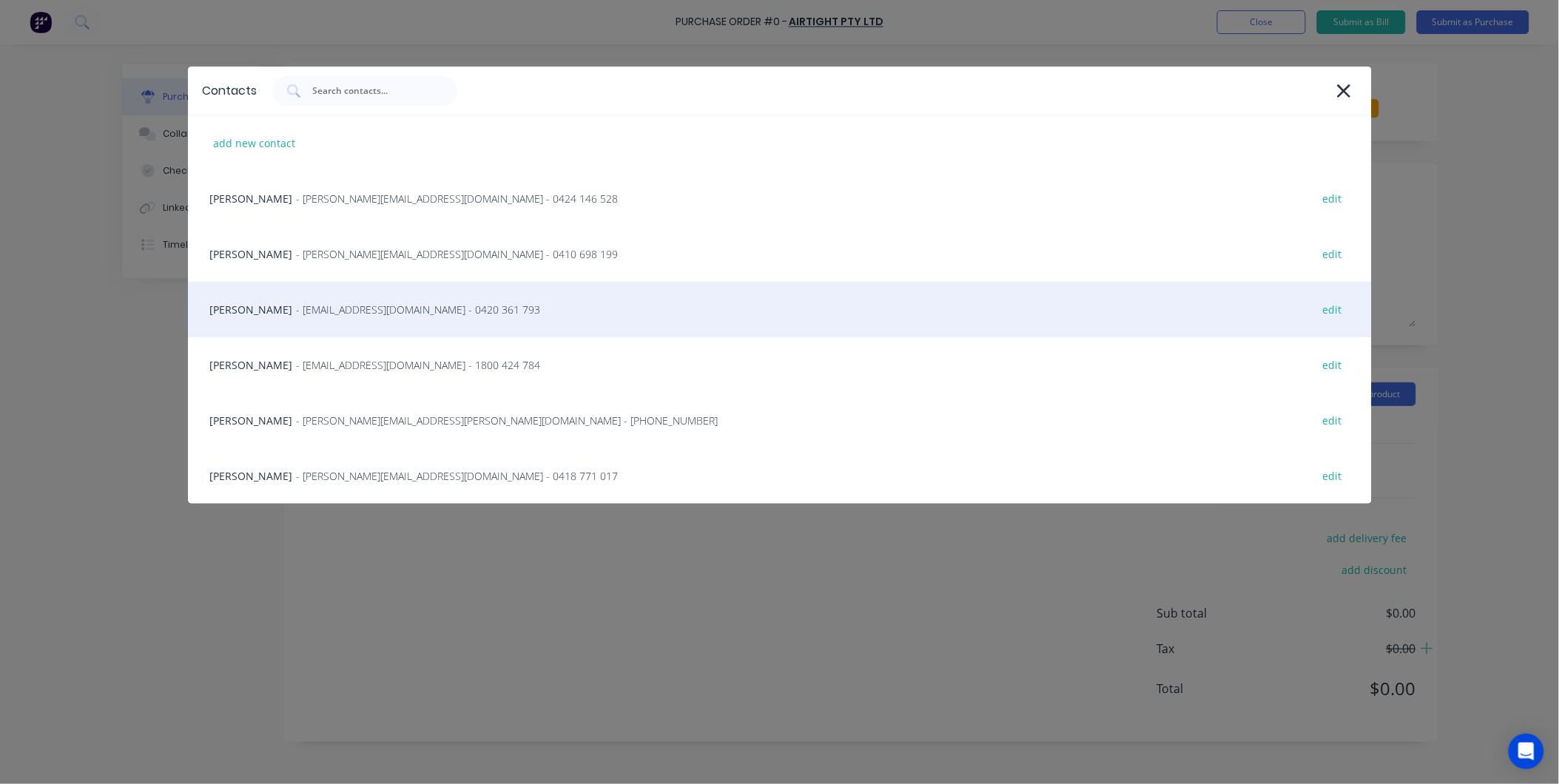
click at [381, 306] on span "- nsw.warehouse@airtight.com.au - 0420 361 793" at bounding box center [419, 310] width 245 height 16
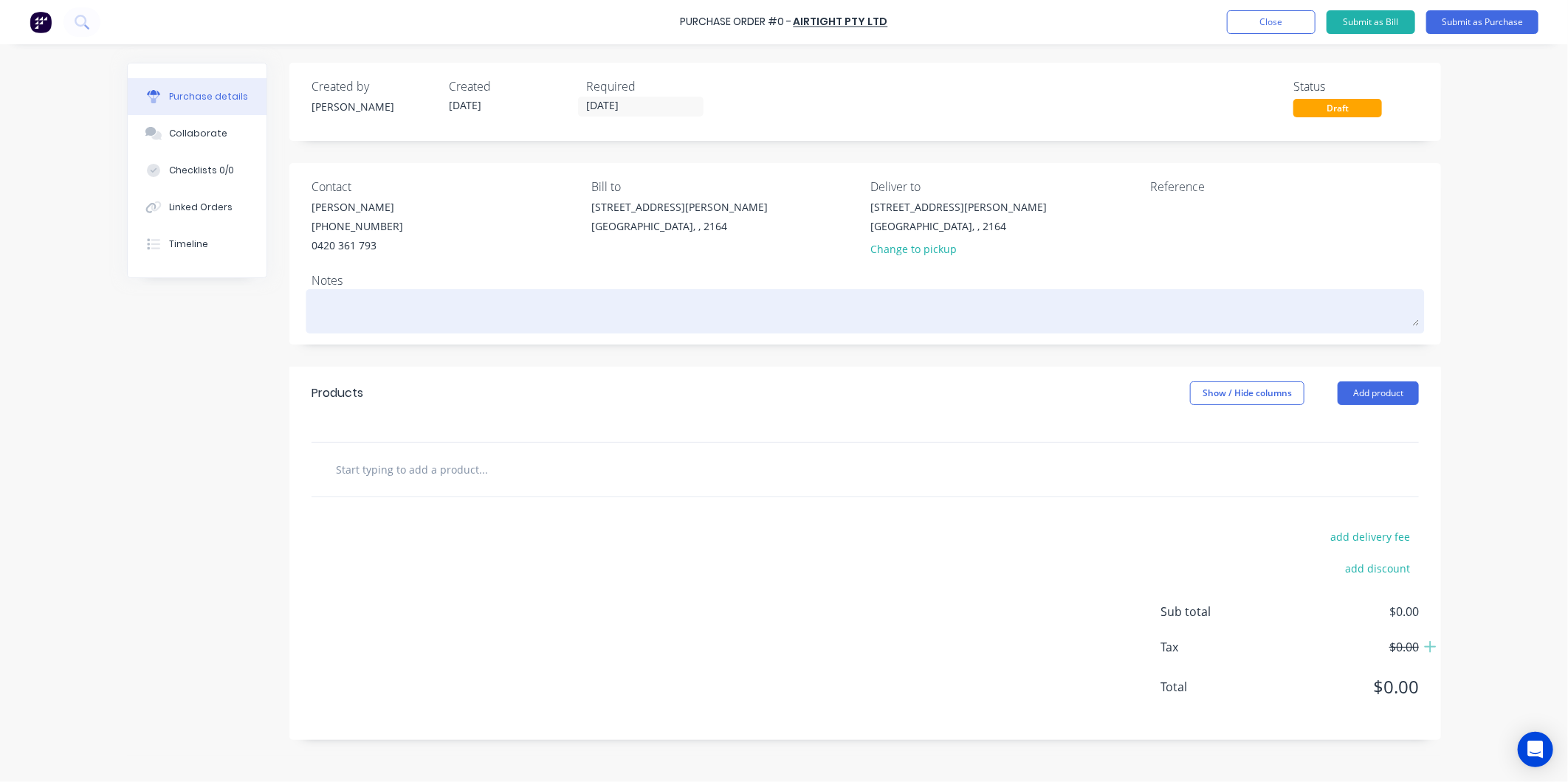
click at [344, 312] on textarea at bounding box center [865, 310] width 1107 height 33
click at [384, 302] on textarea at bounding box center [865, 310] width 1107 height 33
click at [408, 304] on textarea at bounding box center [865, 310] width 1107 height 33
click at [402, 300] on textarea at bounding box center [865, 310] width 1107 height 33
click at [375, 302] on textarea at bounding box center [865, 310] width 1107 height 33
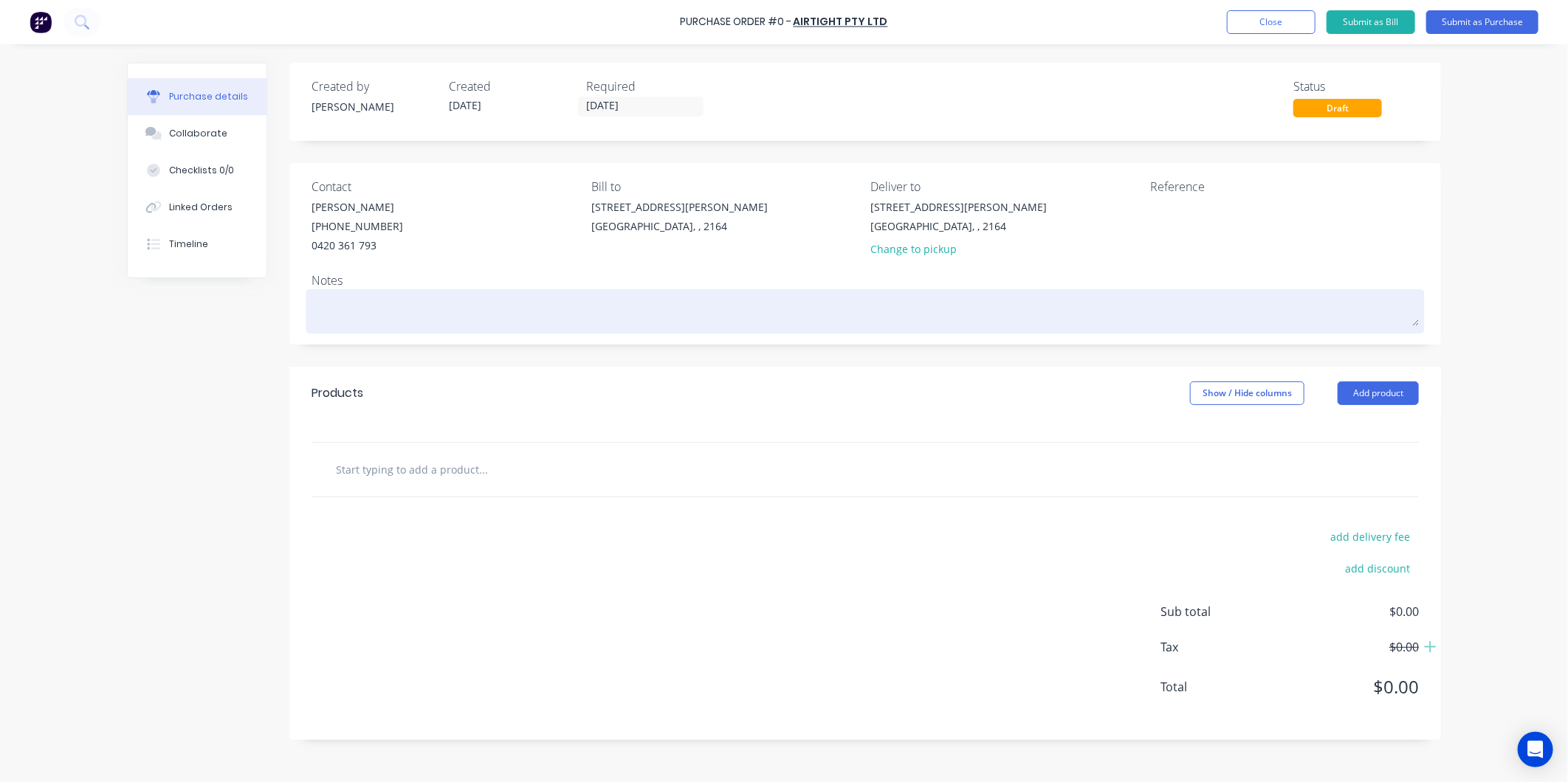
click at [355, 322] on textarea at bounding box center [865, 310] width 1107 height 33
click at [392, 309] on textarea at bounding box center [865, 310] width 1107 height 33
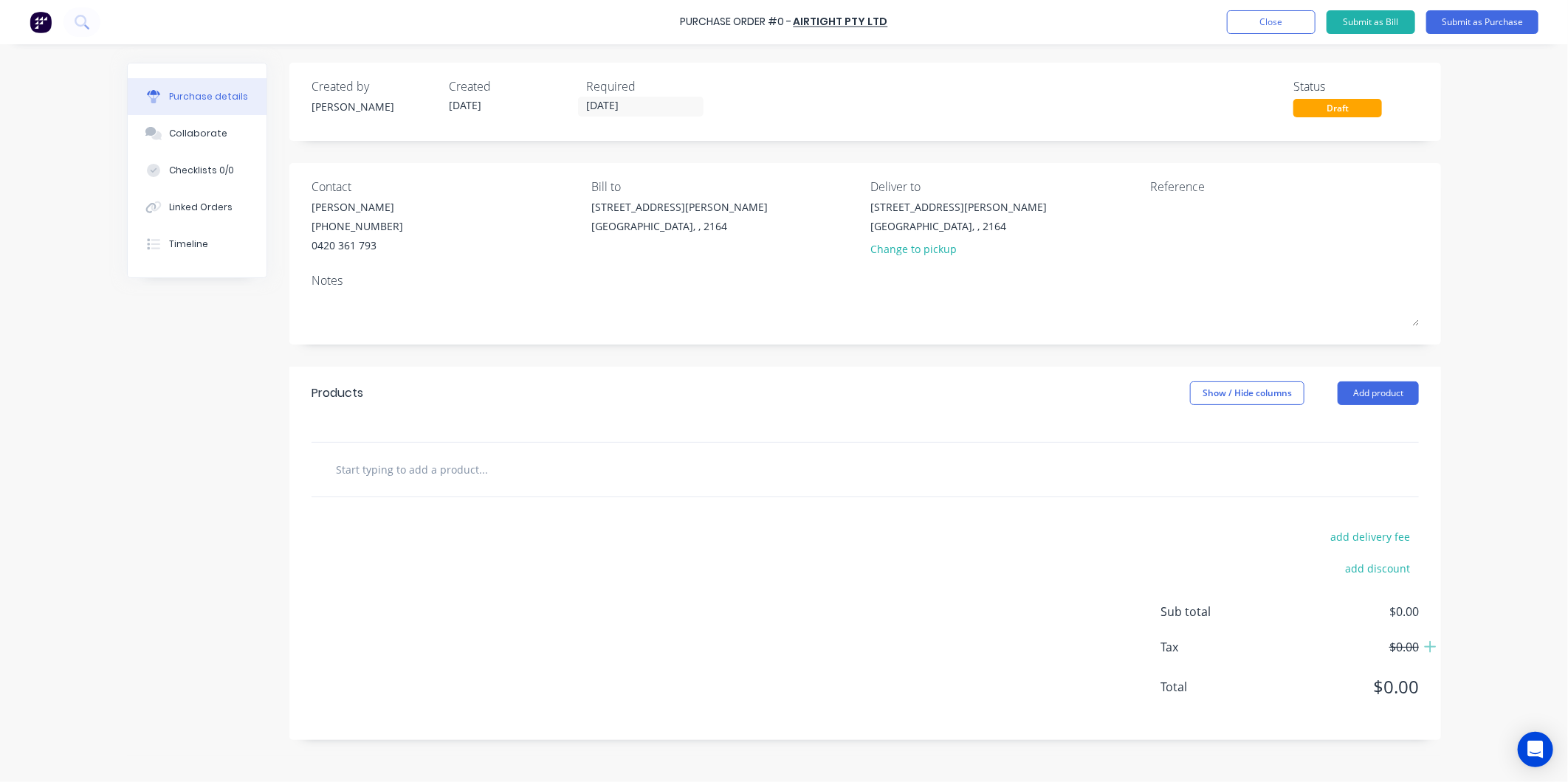
drag, startPoint x: 377, startPoint y: 311, endPoint x: 333, endPoint y: 267, distance: 62.2
click at [344, 277] on div "Notes" at bounding box center [865, 301] width 1107 height 58
click at [200, 144] on button "Collaborate" at bounding box center [197, 133] width 139 height 37
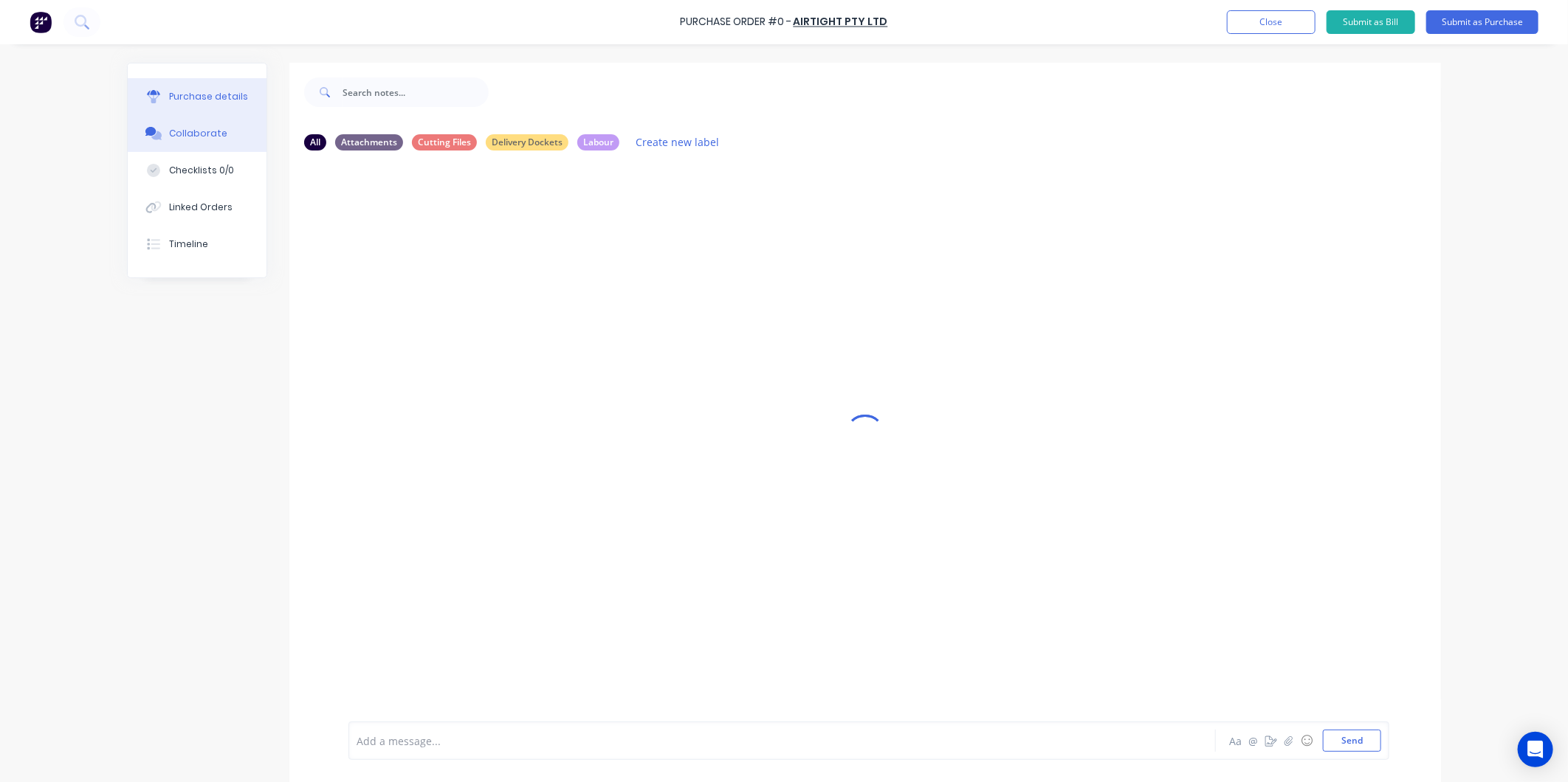
click at [213, 89] on button "Purchase details" at bounding box center [197, 97] width 139 height 37
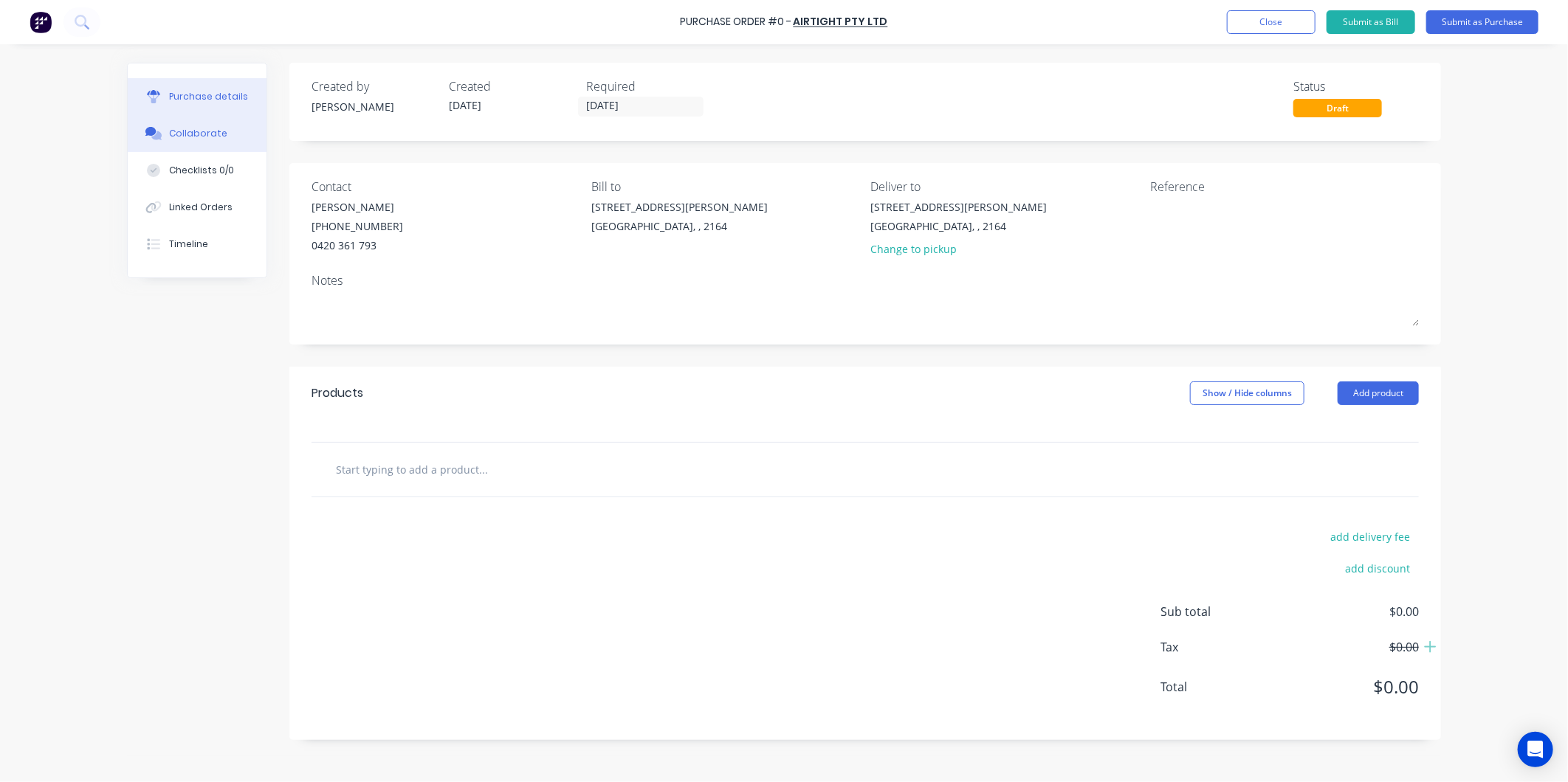
click at [185, 133] on div "Collaborate" at bounding box center [198, 133] width 58 height 14
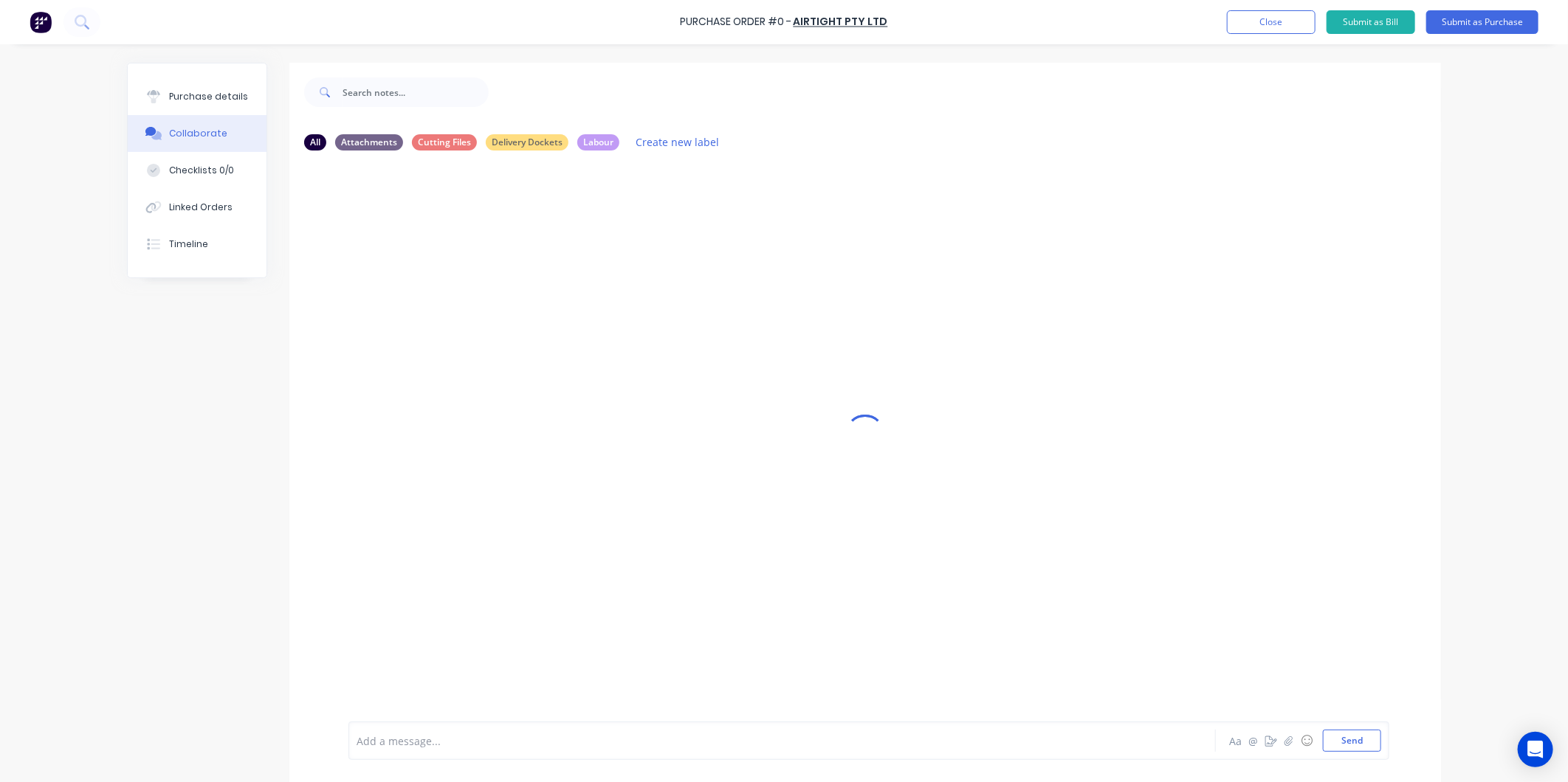
click at [1282, 751] on div "Aa @ ☺ Send" at bounding box center [1304, 741] width 154 height 22
click at [1285, 738] on icon "button" at bounding box center [1289, 741] width 9 height 10
click at [409, 654] on icon at bounding box center [416, 660] width 14 height 14
click at [193, 91] on div "Purchase details" at bounding box center [208, 97] width 79 height 14
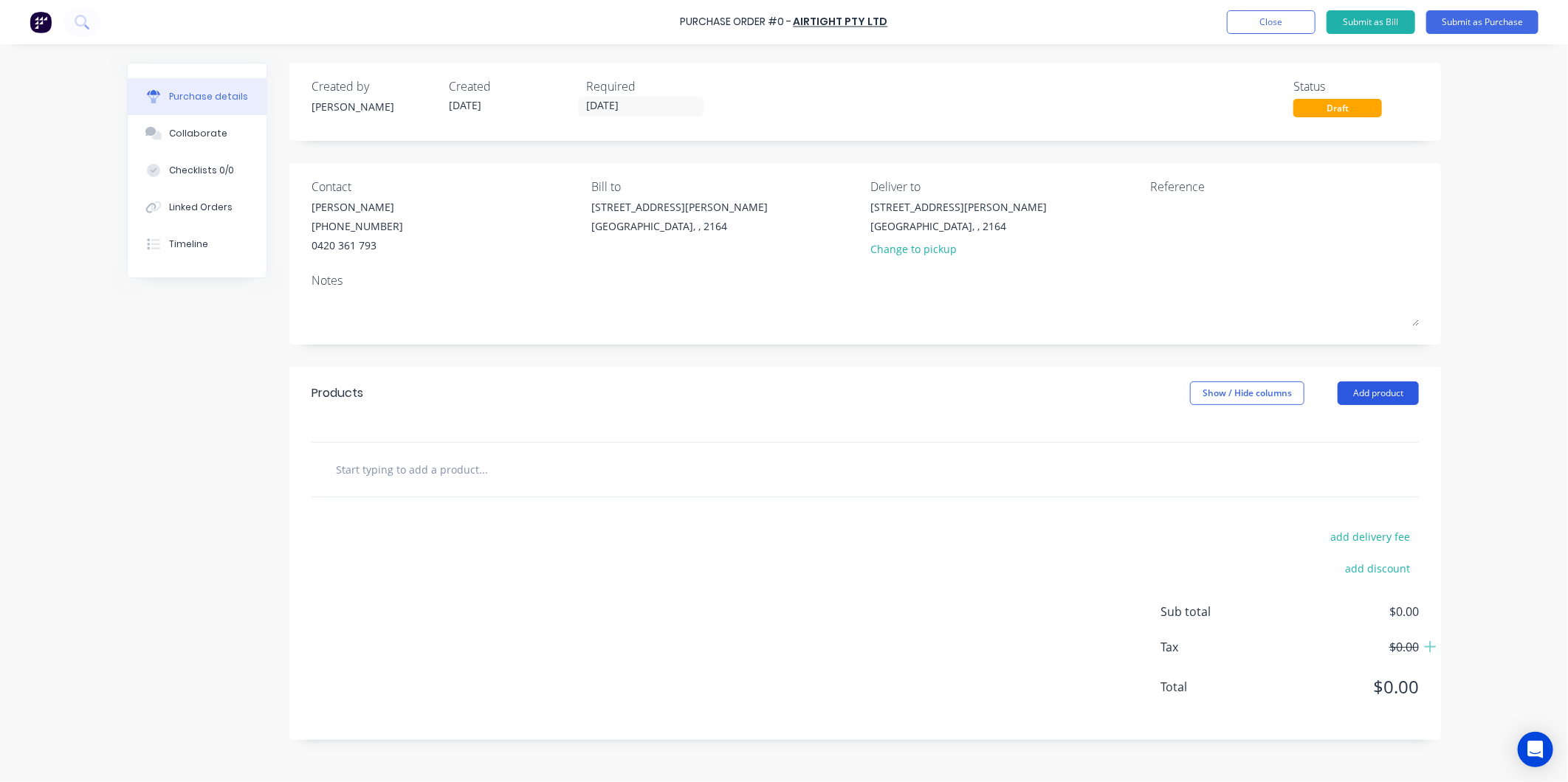
click at [1375, 396] on button "Add product" at bounding box center [1378, 394] width 81 height 24
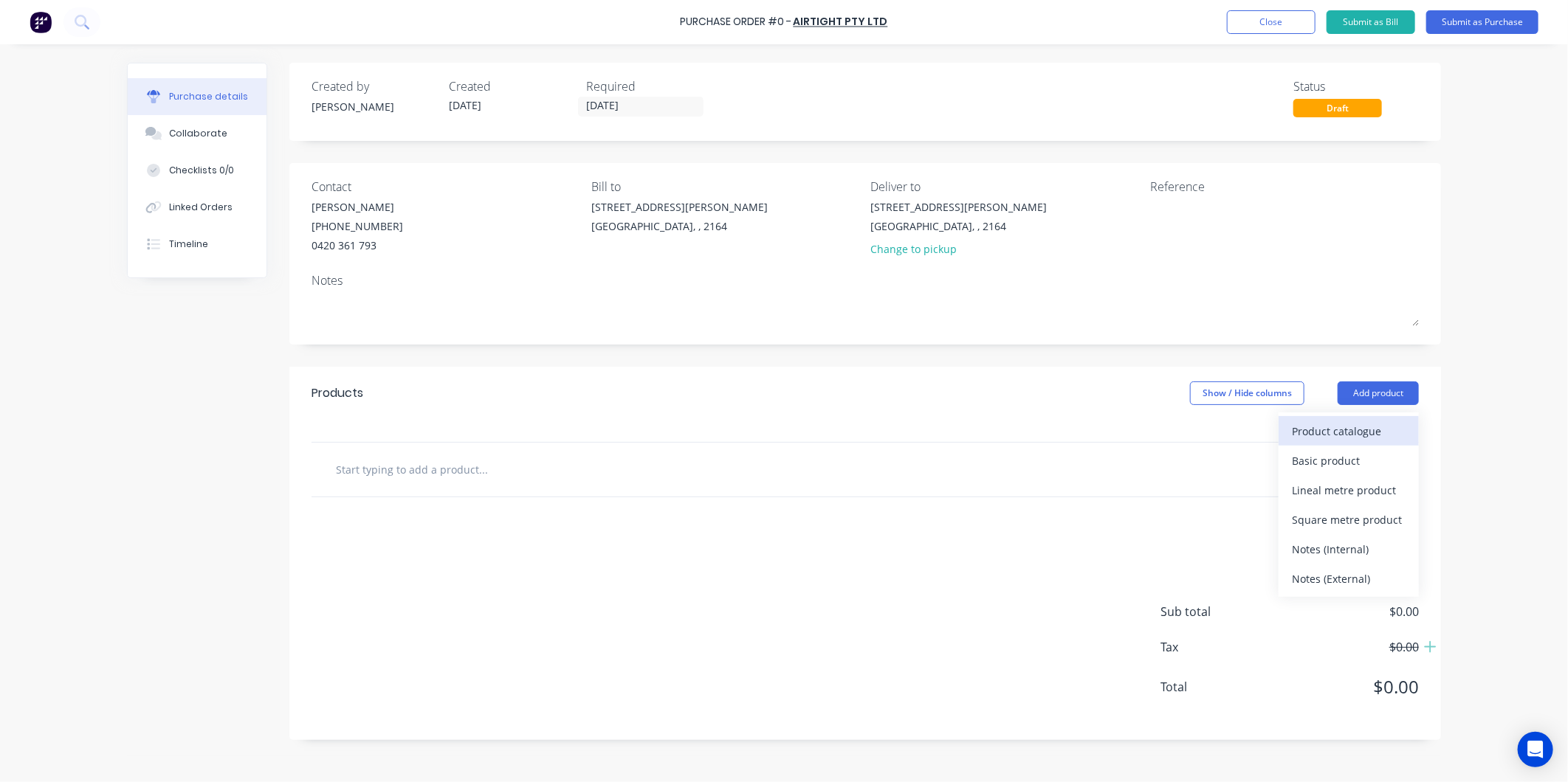
click at [1361, 428] on div "Product catalogue" at bounding box center [1349, 431] width 113 height 21
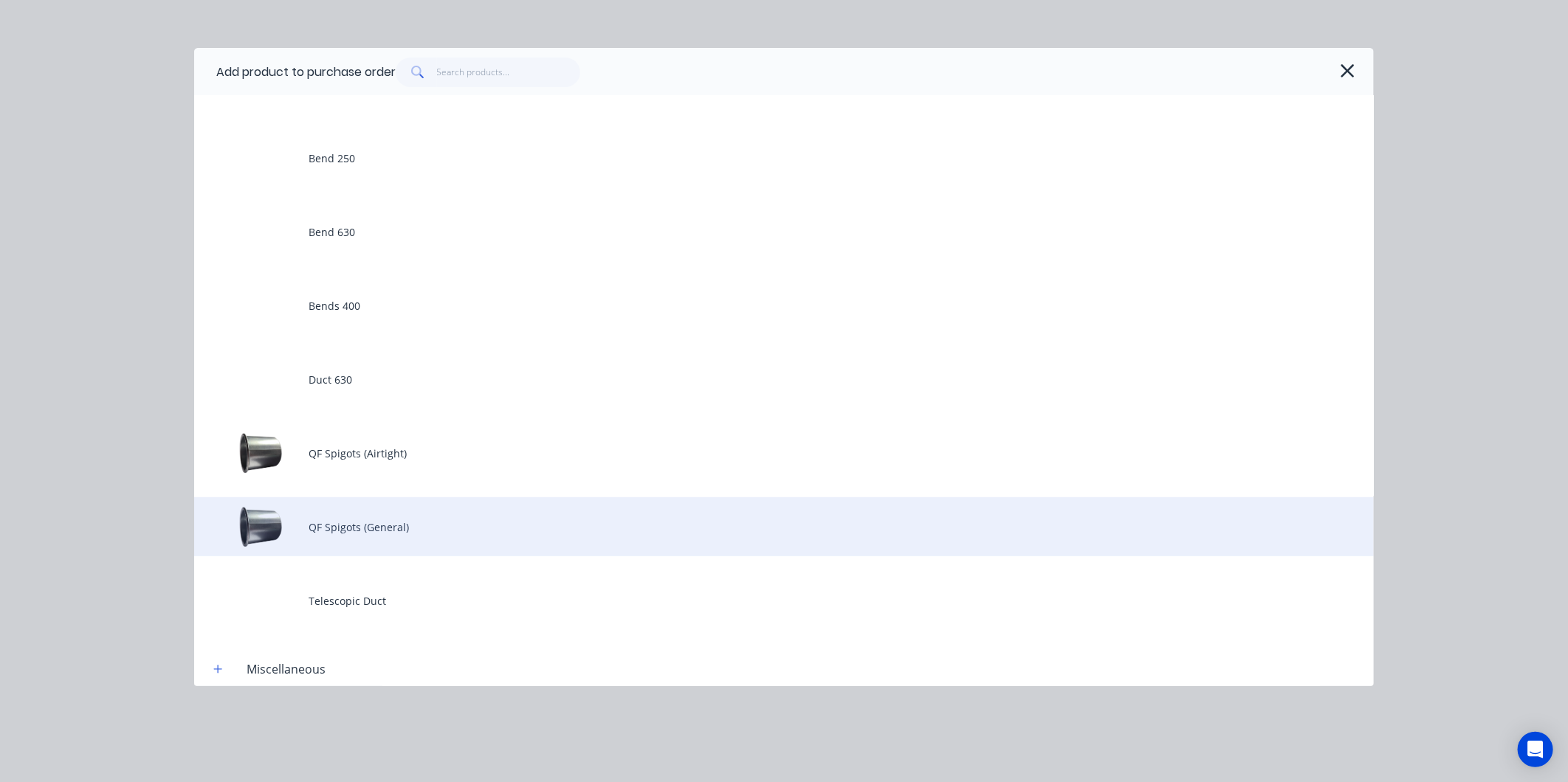
scroll to position [164, 0]
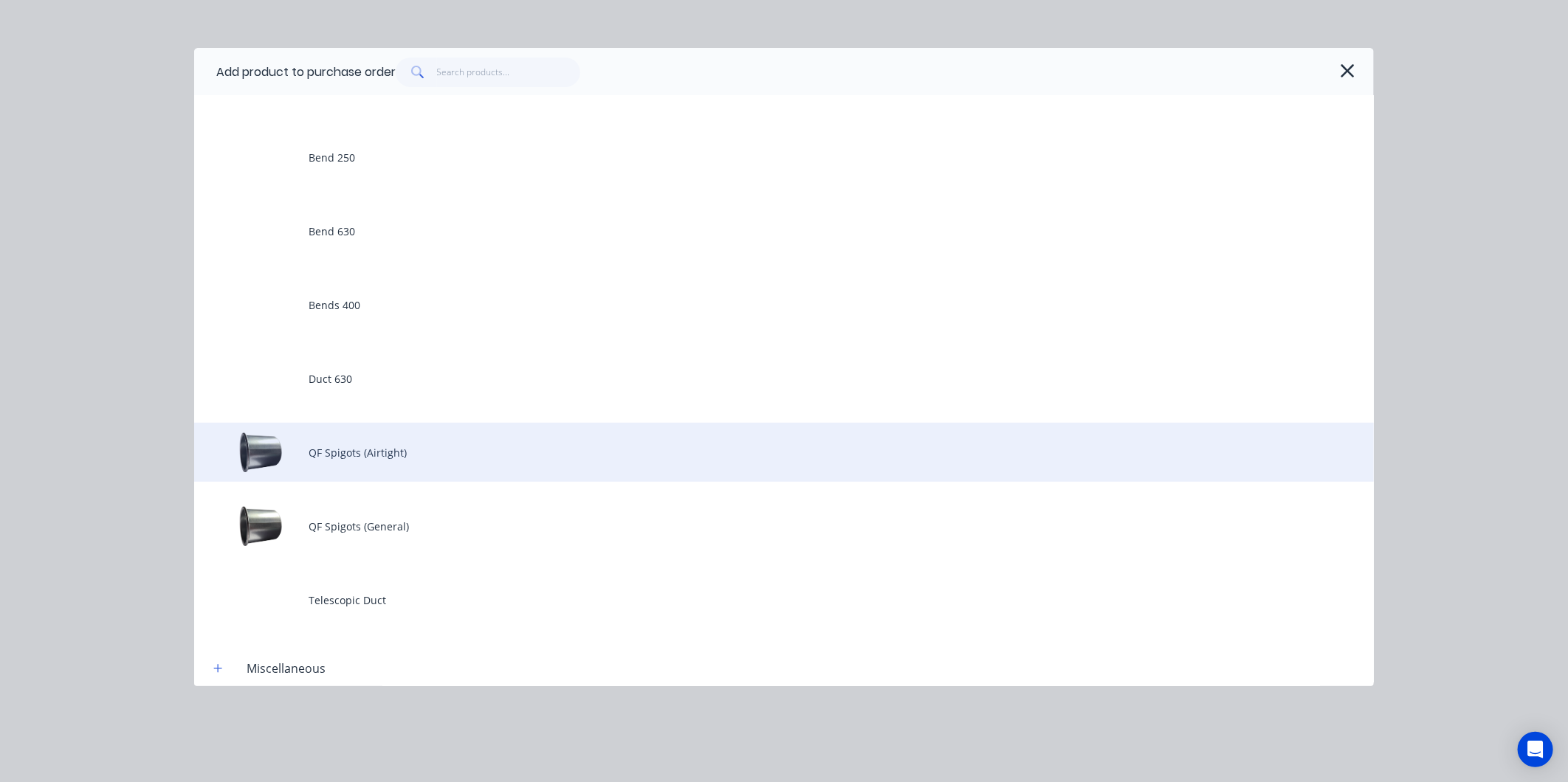
click at [362, 468] on div "QF Spigots (Airtight)" at bounding box center [783, 452] width 1180 height 59
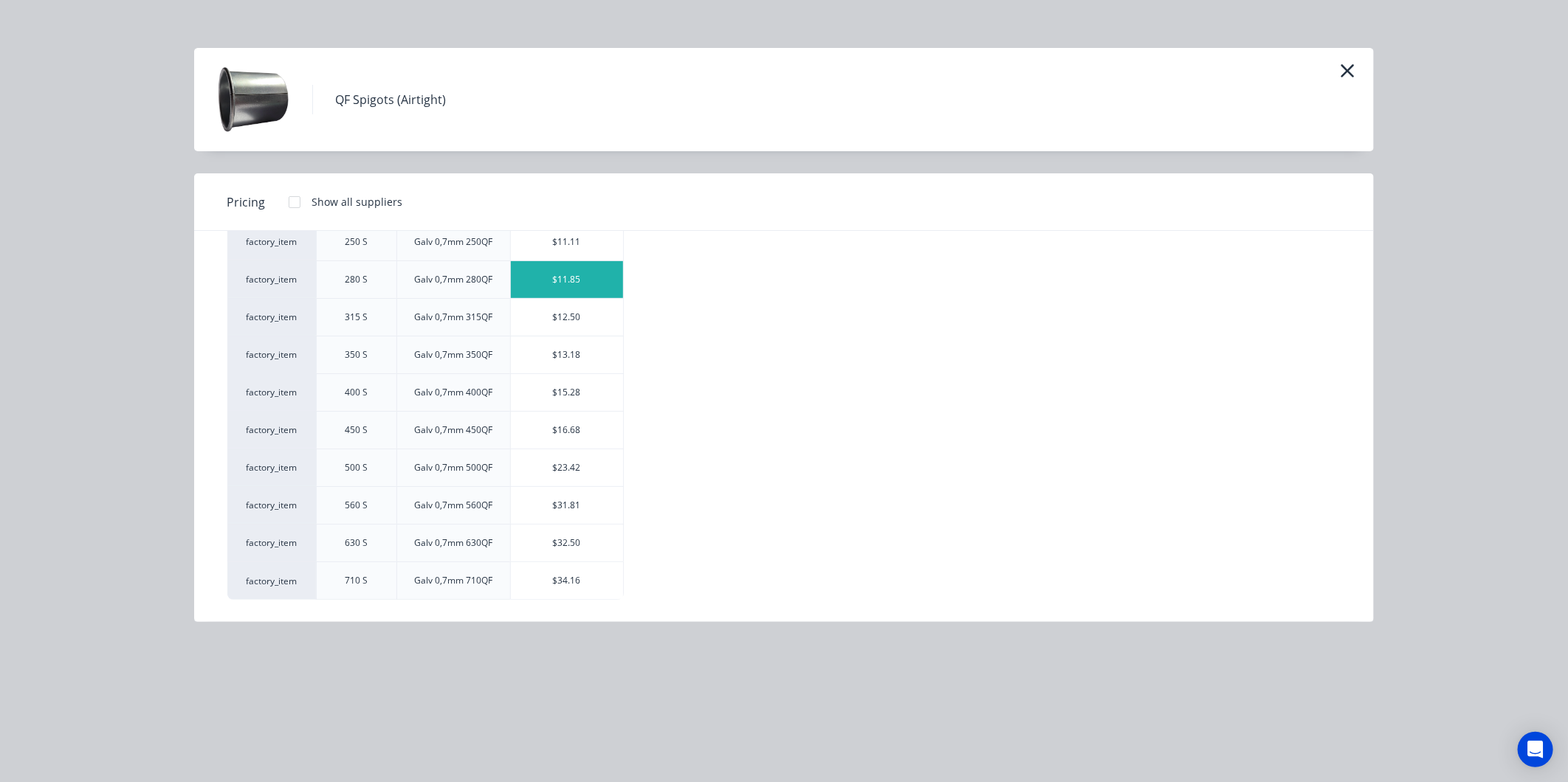
scroll to position [321, 0]
click at [567, 314] on div "$11.11" at bounding box center [567, 323] width 112 height 37
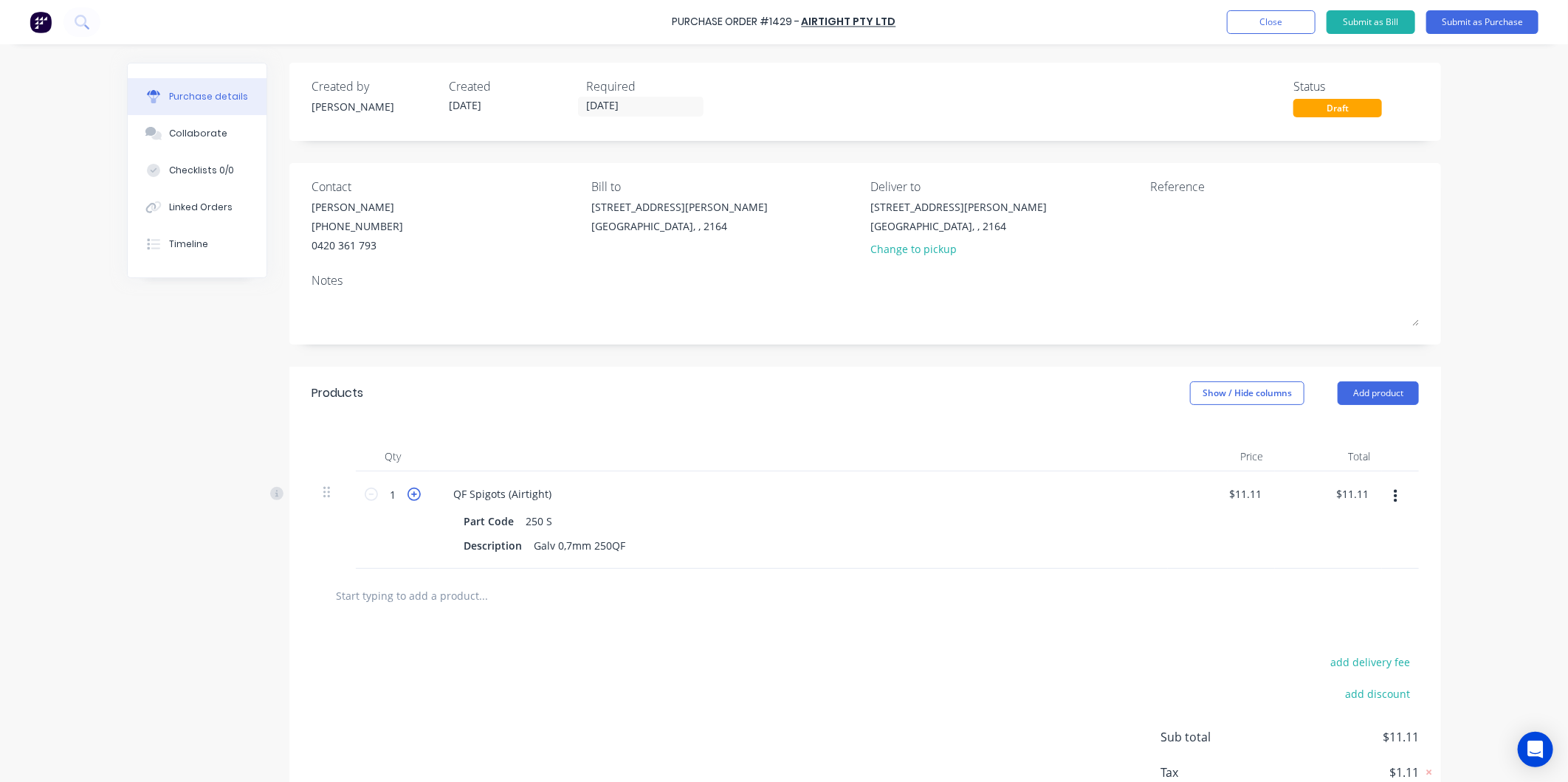
click at [409, 491] on icon at bounding box center [414, 494] width 14 height 14
type input "2"
type input "$22.22"
click at [409, 491] on icon at bounding box center [414, 494] width 14 height 14
type input "3"
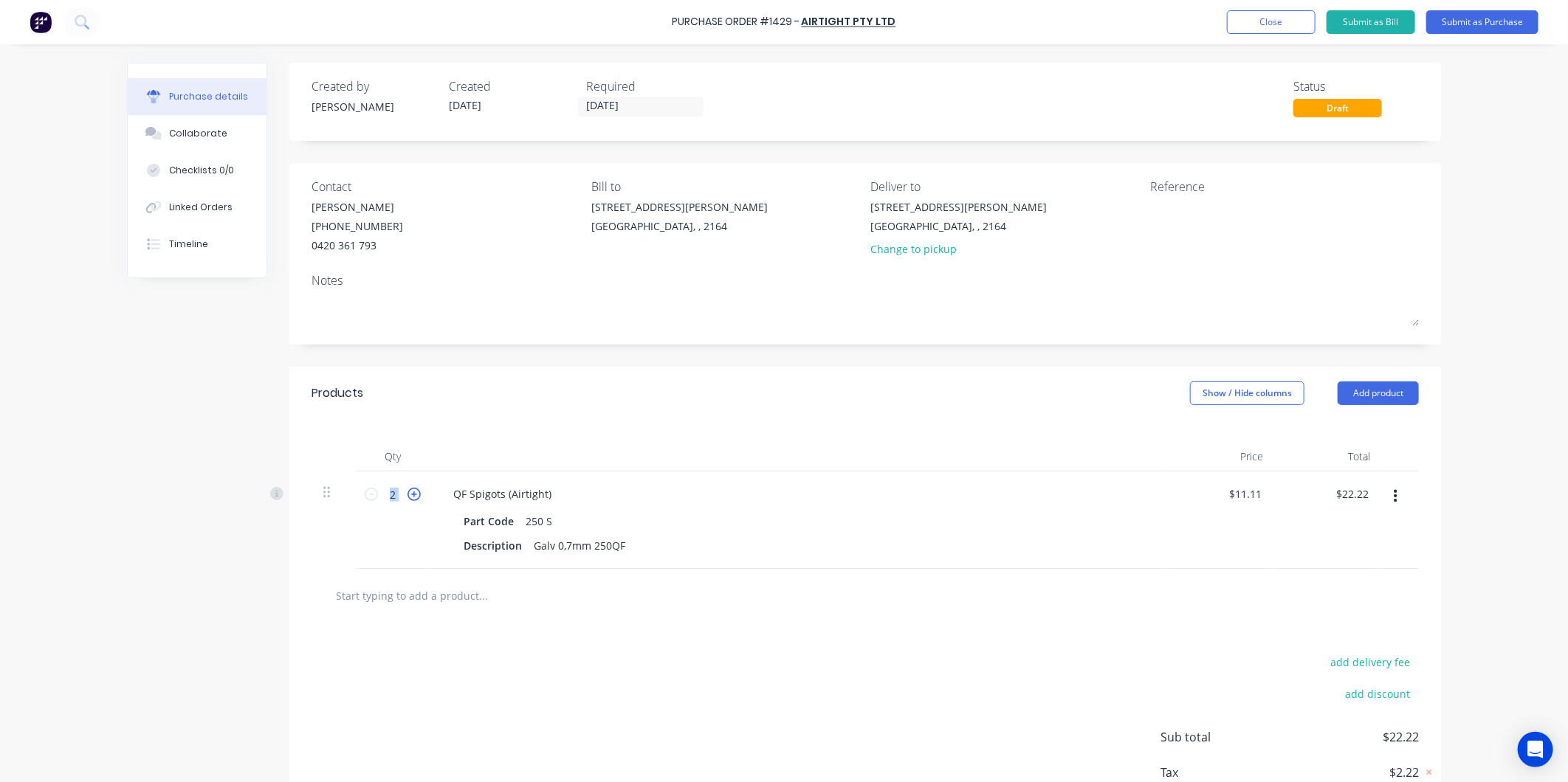
type input "$33.33"
click at [409, 491] on icon at bounding box center [414, 494] width 14 height 14
type input "4"
type input "$44.44"
click at [409, 491] on icon at bounding box center [414, 494] width 14 height 14
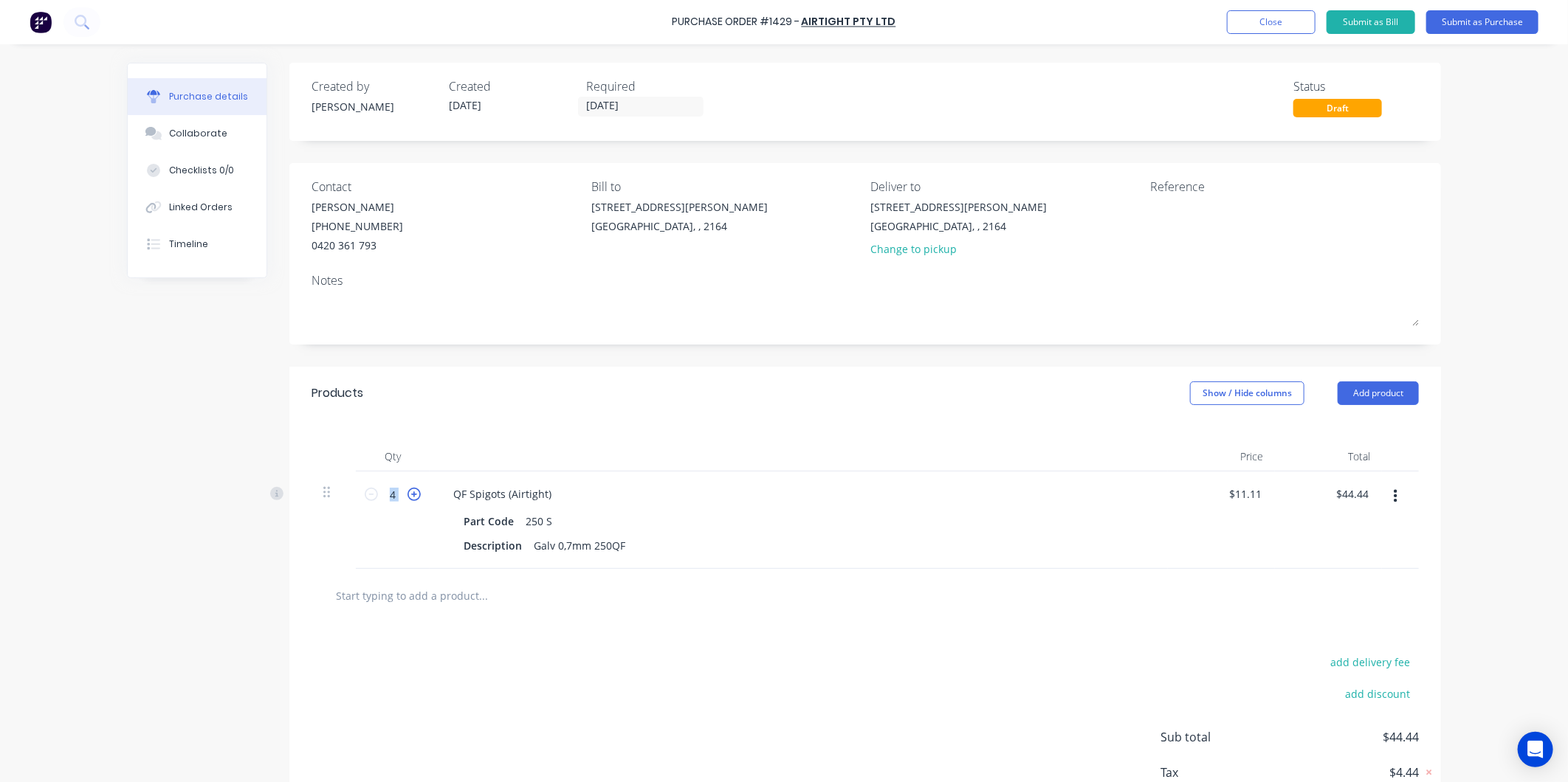
type input "5"
type input "$55.55"
click at [409, 491] on icon at bounding box center [414, 494] width 14 height 14
type input "6"
type input "$66.66"
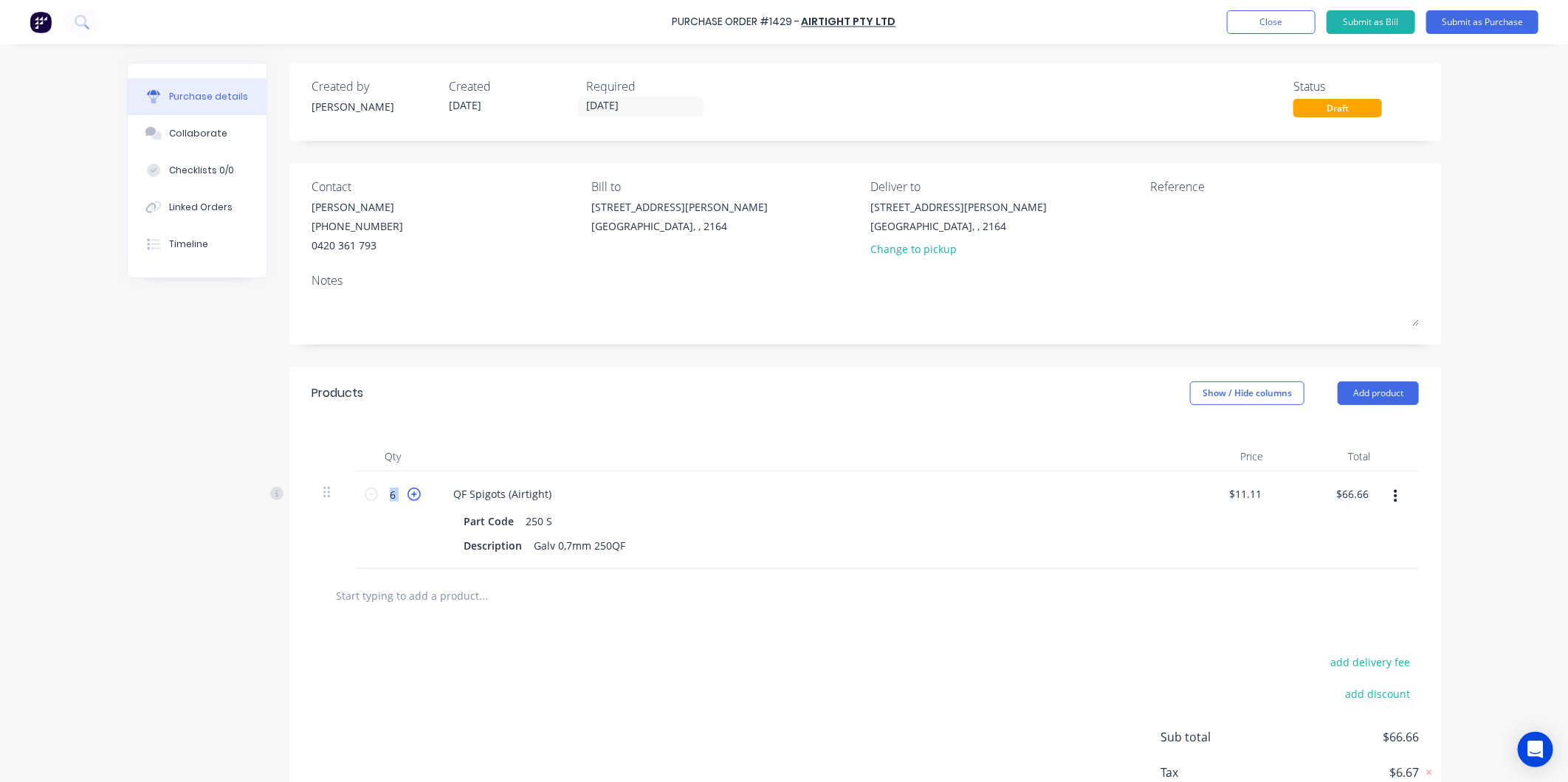
click at [409, 491] on icon at bounding box center [414, 494] width 14 height 14
type input "7"
type input "$77.77"
click at [409, 491] on icon at bounding box center [414, 494] width 14 height 14
type input "8"
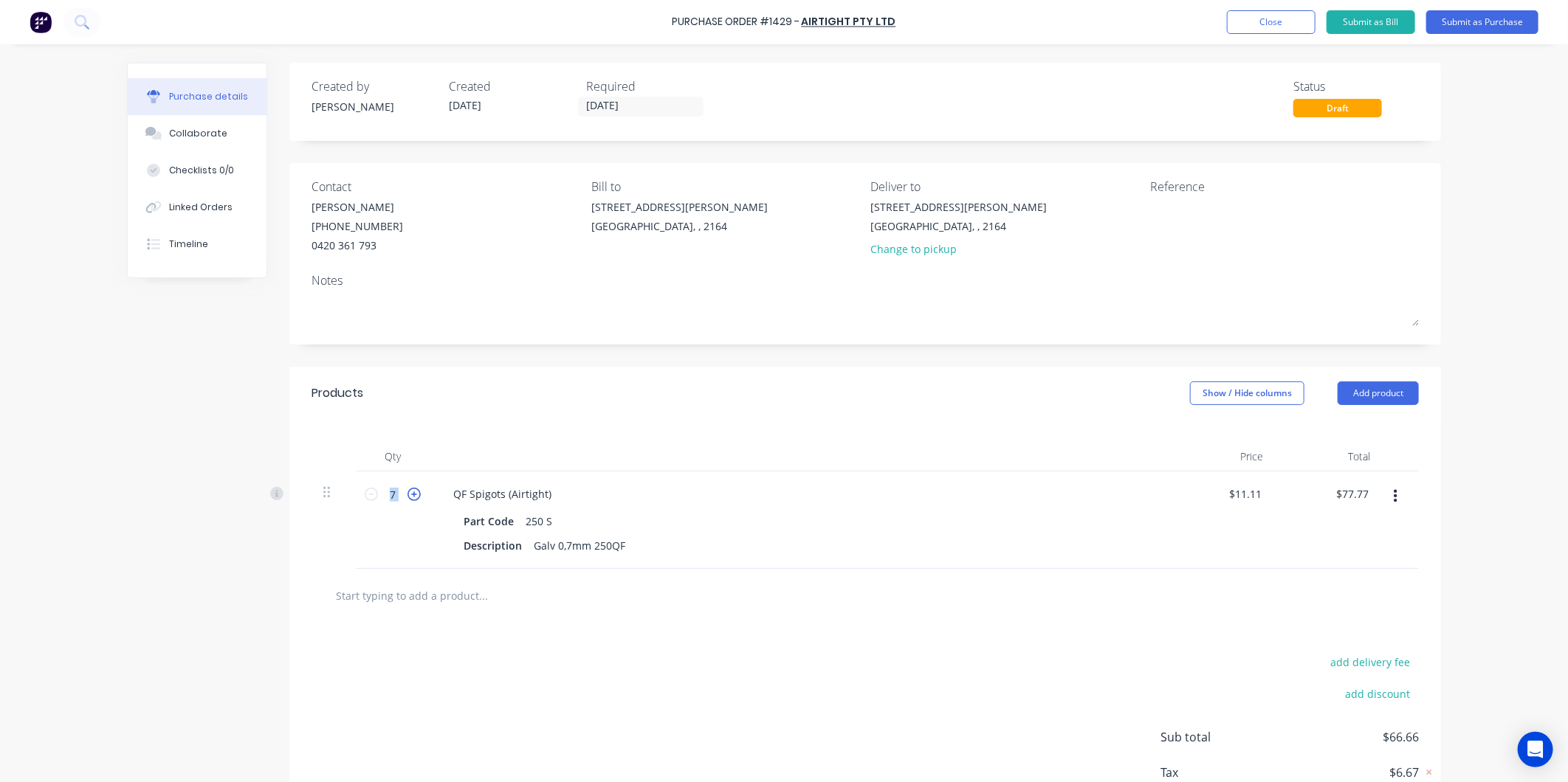
type input "$88.88"
click at [409, 491] on icon at bounding box center [414, 494] width 14 height 14
type input "9"
type input "$99.99"
click at [409, 491] on icon at bounding box center [414, 494] width 14 height 14
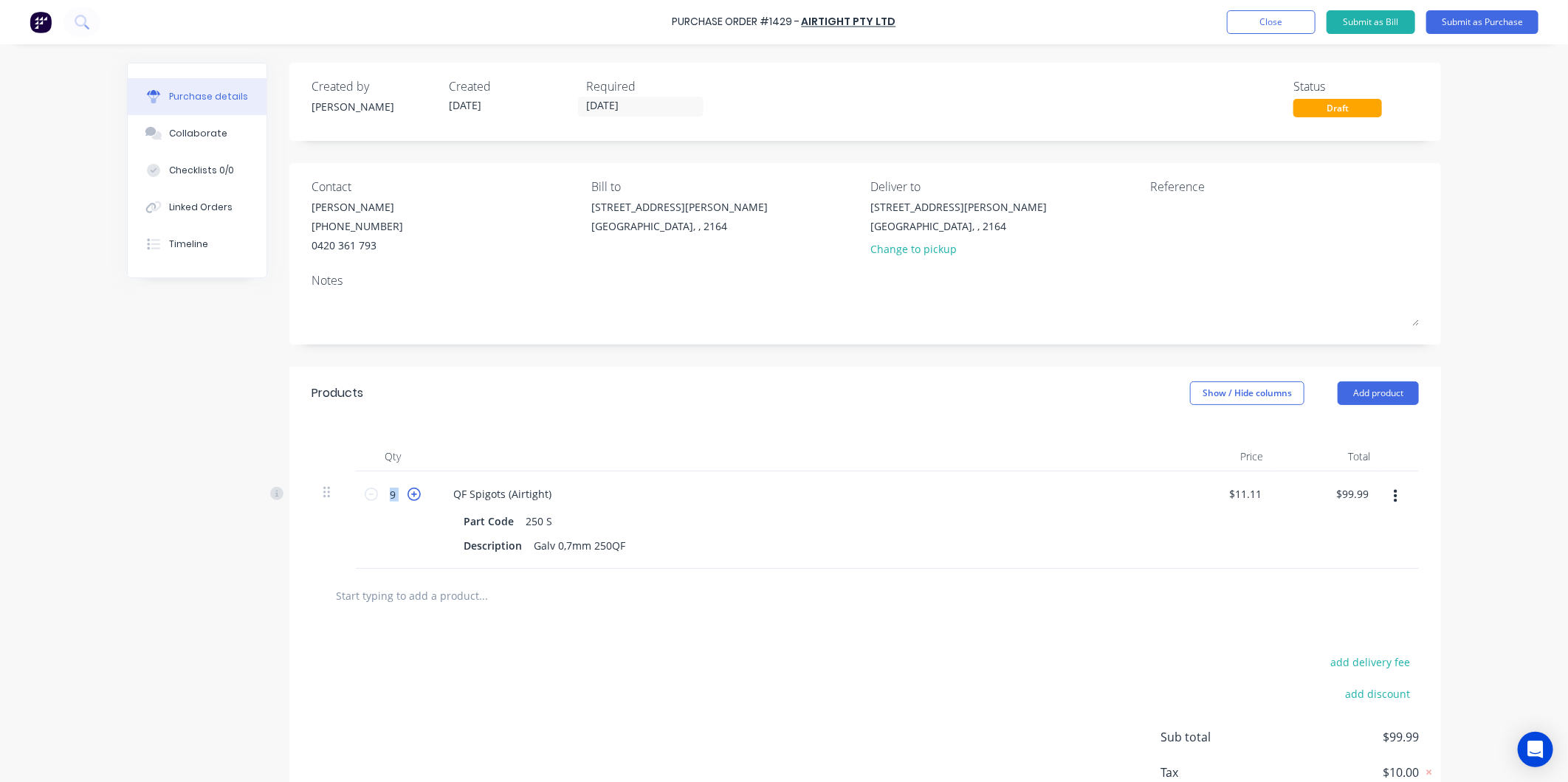
type input "10"
type input "$111.10"
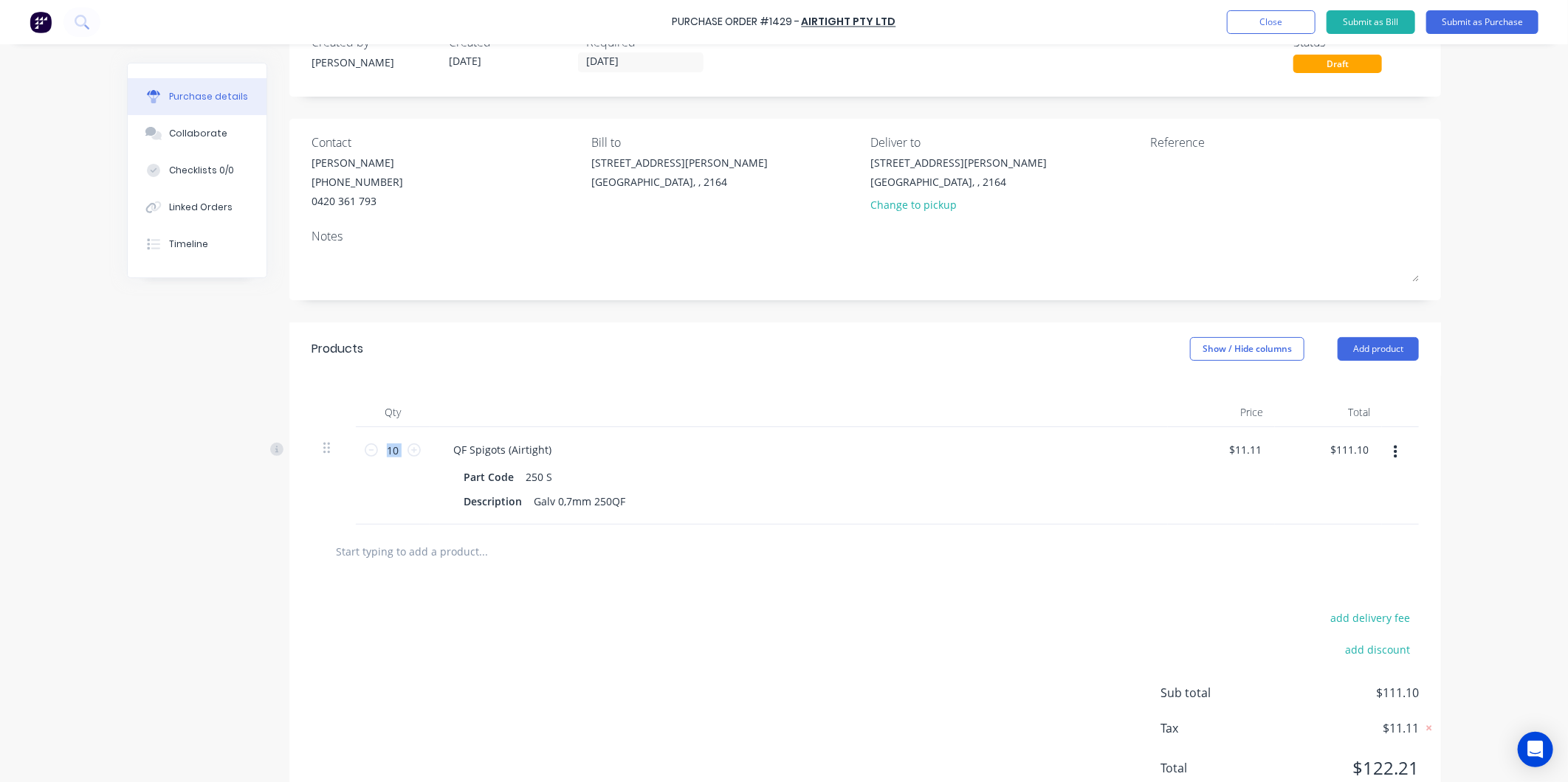
scroll to position [82, 0]
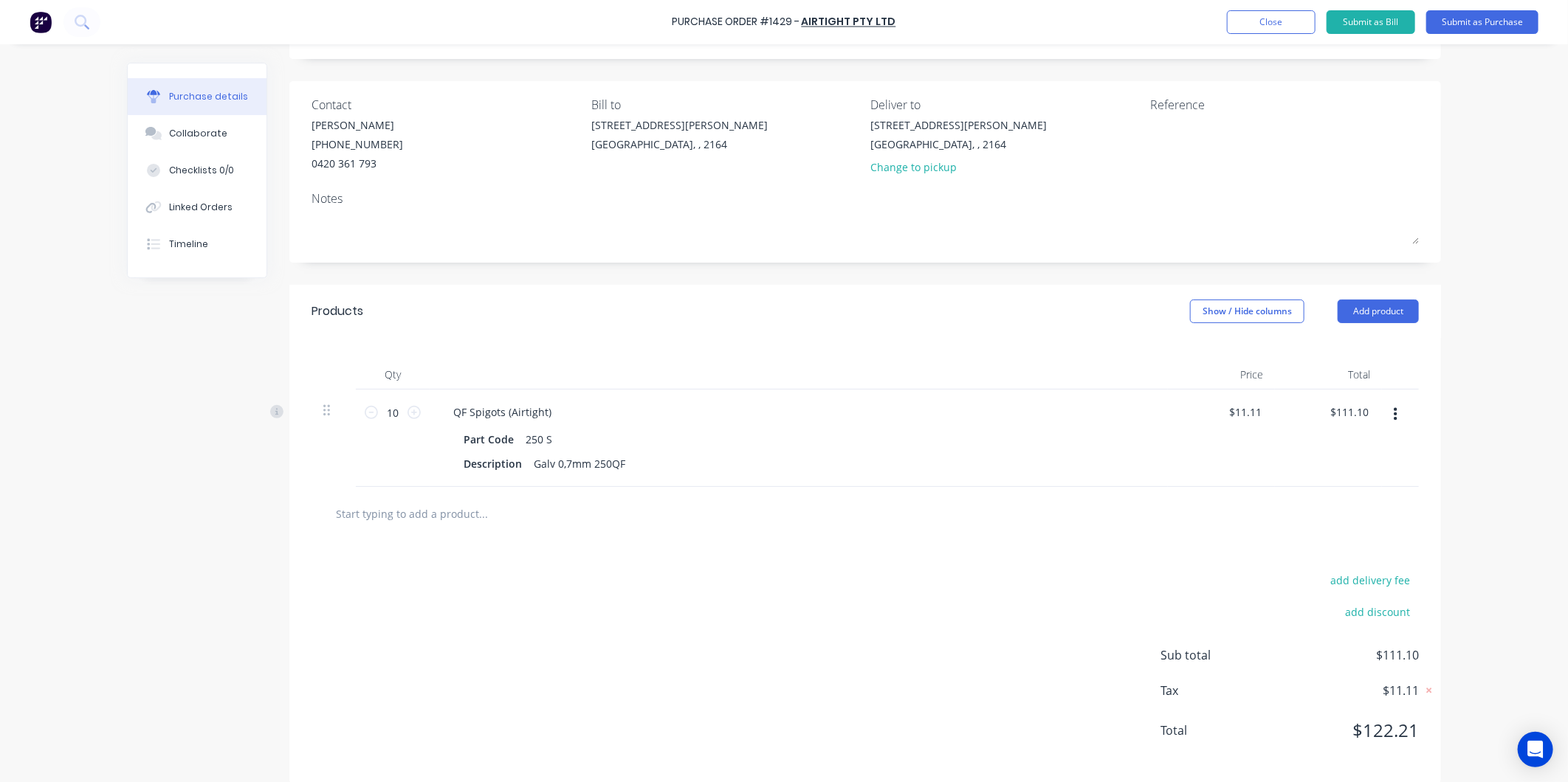
click at [1361, 325] on div "Products Show / Hide columns Add product" at bounding box center [865, 312] width 1151 height 53
click at [1366, 313] on button "Add product" at bounding box center [1378, 312] width 81 height 24
click at [1324, 351] on div "Product catalogue" at bounding box center [1349, 349] width 113 height 21
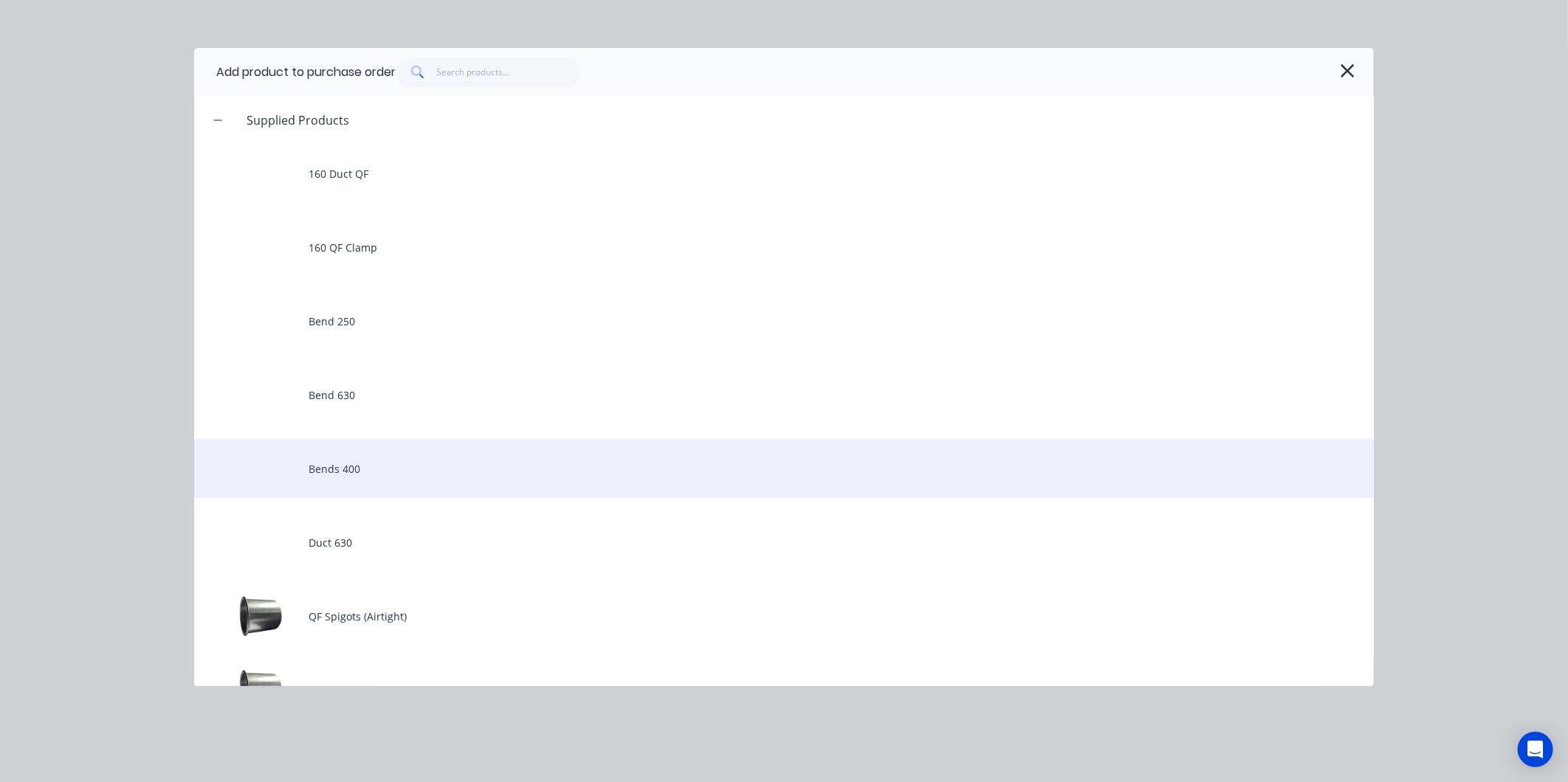
scroll to position [246, 0]
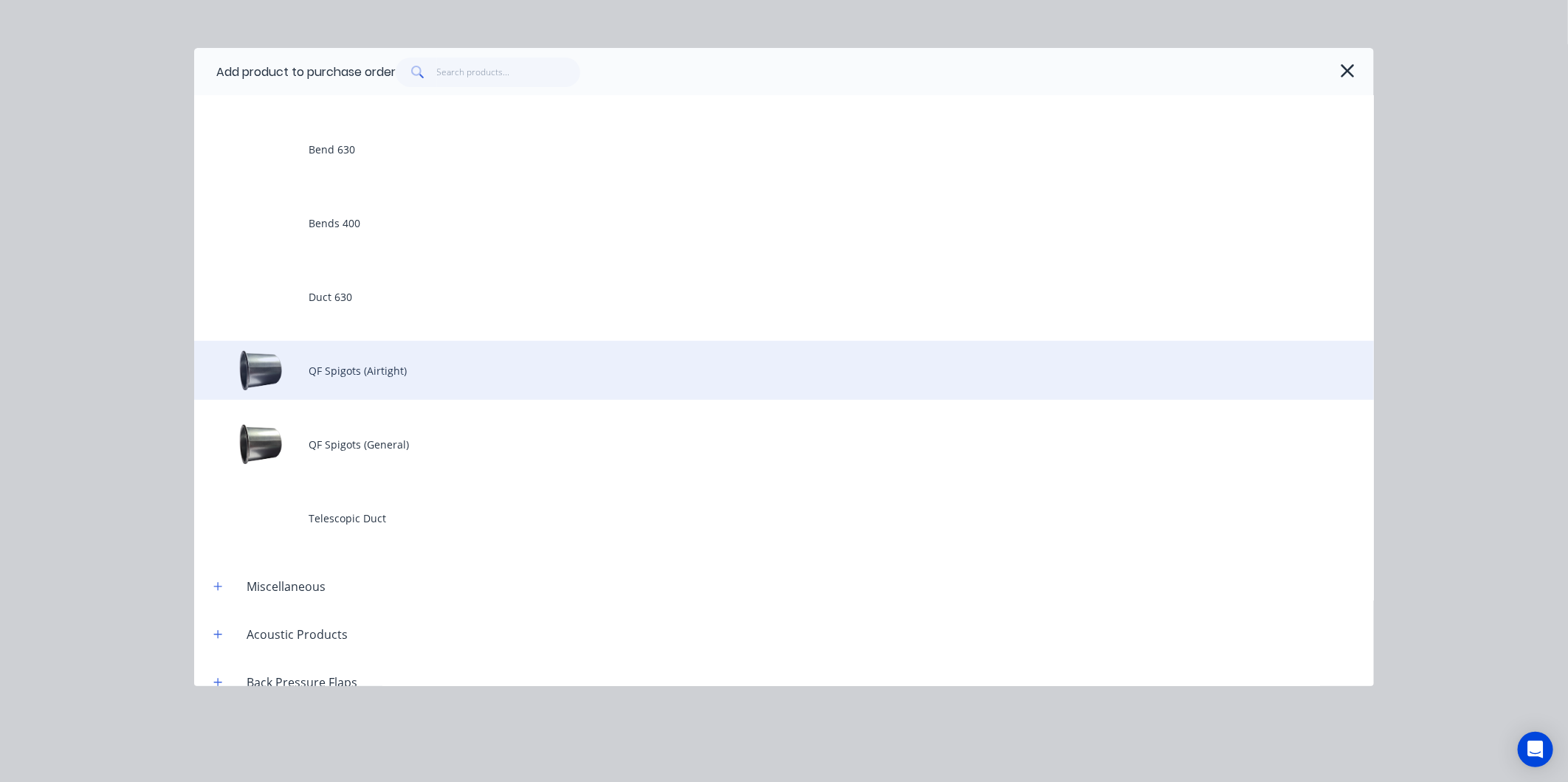
click at [403, 383] on div "QF Spigots (Airtight)" at bounding box center [783, 370] width 1180 height 59
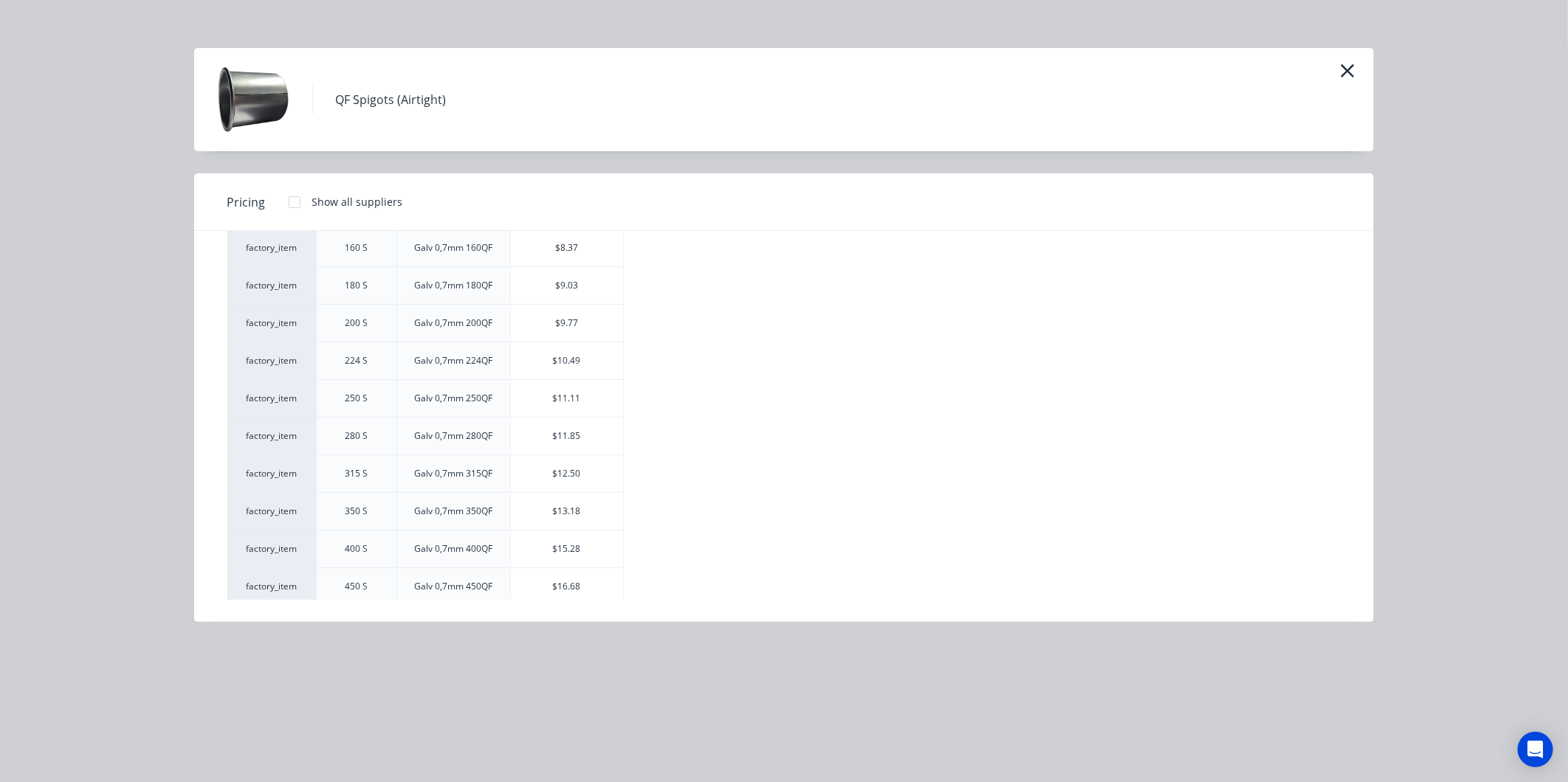
scroll to position [403, 0]
click at [575, 284] on div "$11.85" at bounding box center [567, 280] width 112 height 37
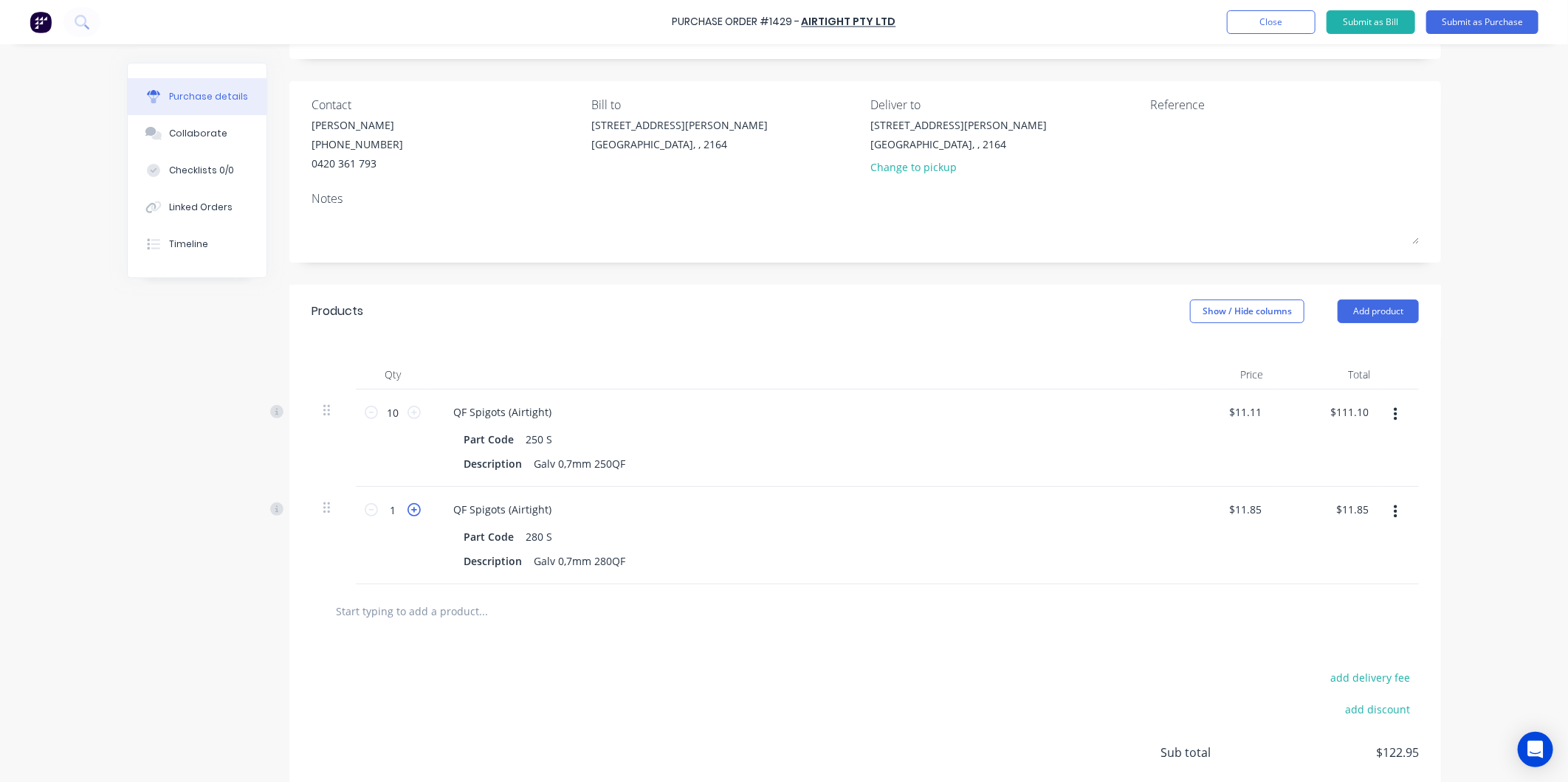
click at [408, 507] on icon at bounding box center [414, 510] width 14 height 14
type input "2"
type input "$23.70"
click at [408, 507] on icon at bounding box center [414, 510] width 14 height 14
type input "3"
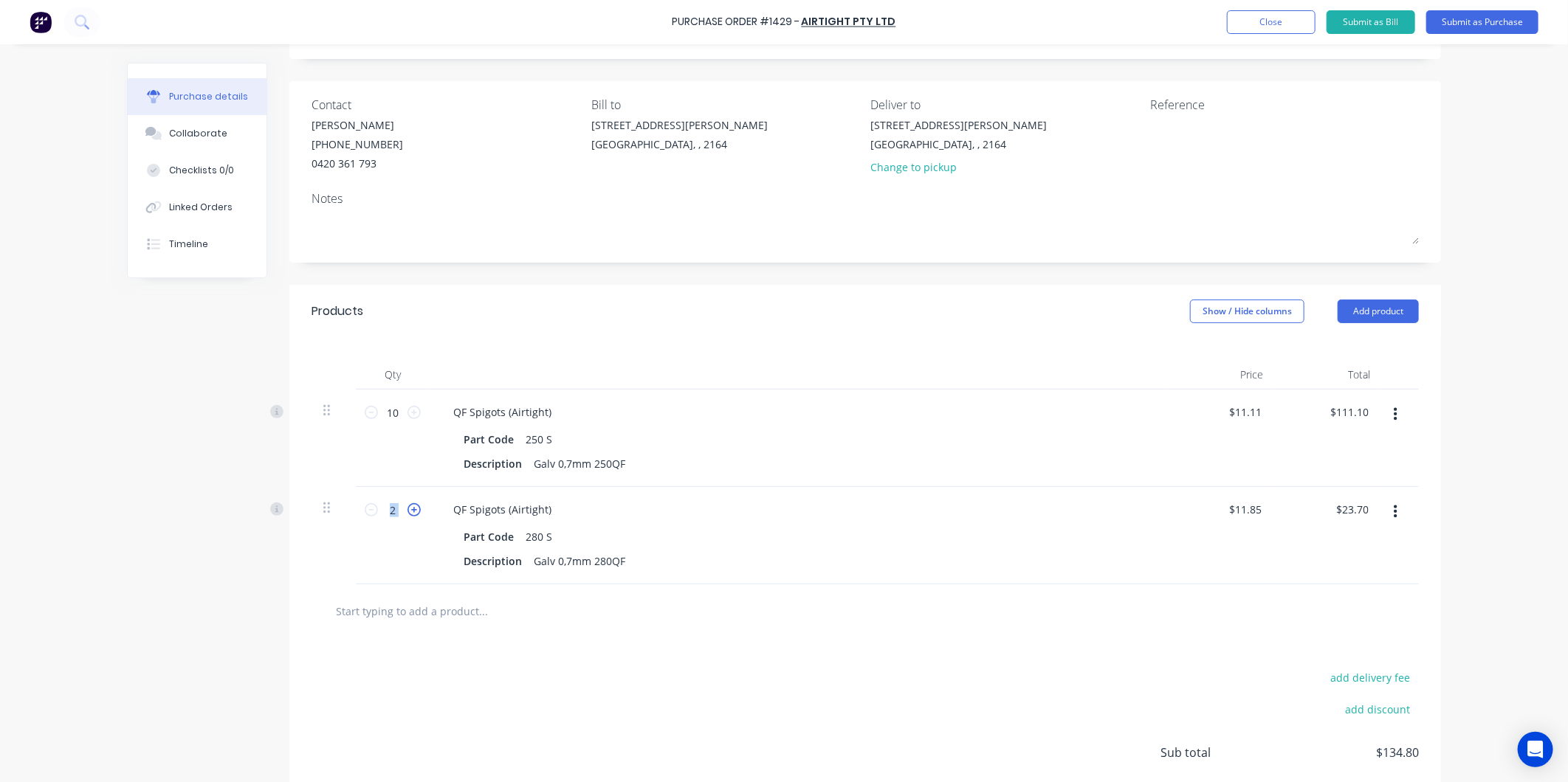
type input "$35.55"
click at [408, 507] on icon at bounding box center [414, 510] width 14 height 14
type input "4"
type input "$47.40"
click at [408, 507] on icon at bounding box center [414, 510] width 14 height 14
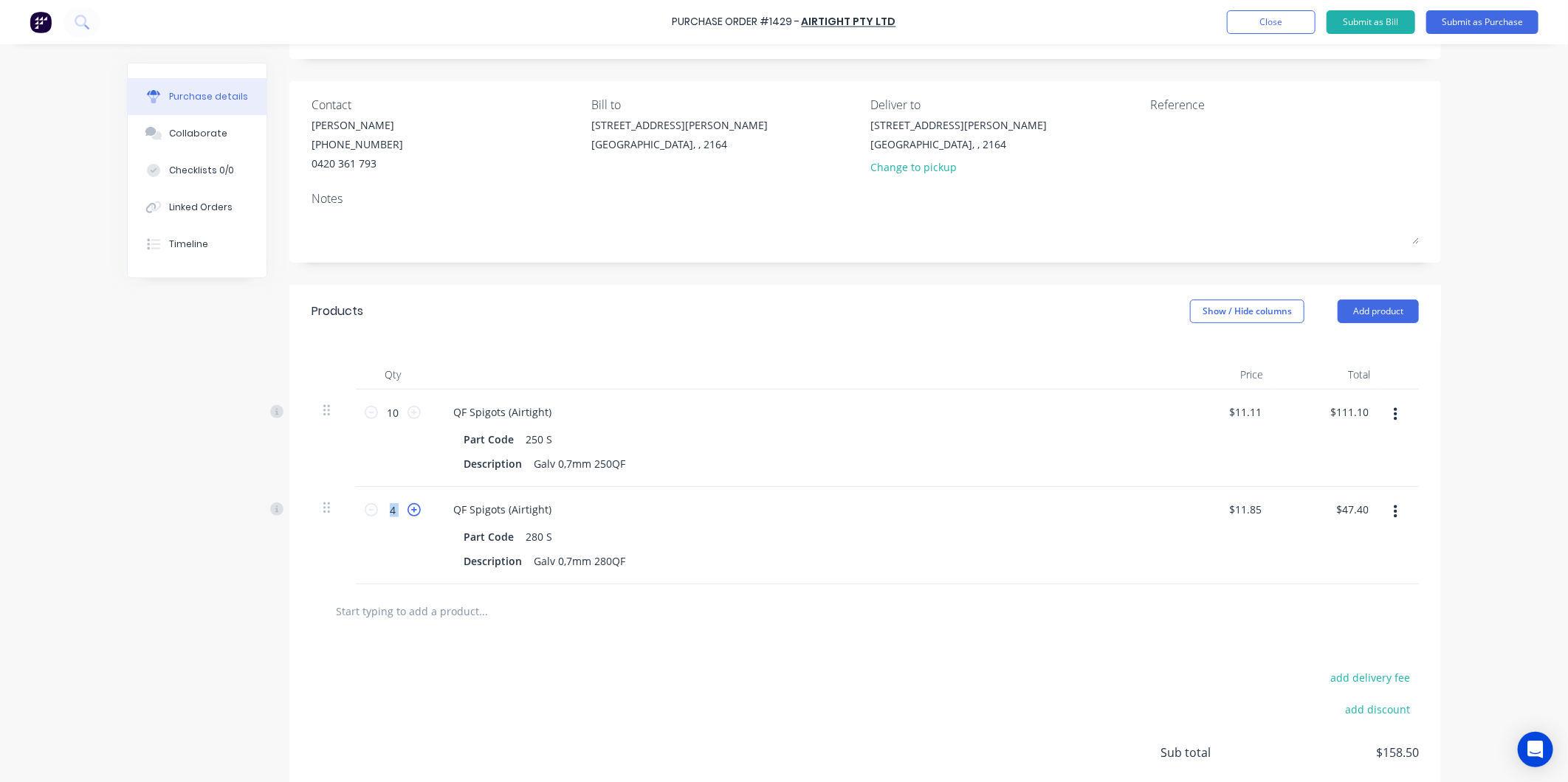
type input "5"
type input "$59.25"
click at [408, 507] on icon at bounding box center [414, 510] width 14 height 14
type input "6"
type input "$71.10"
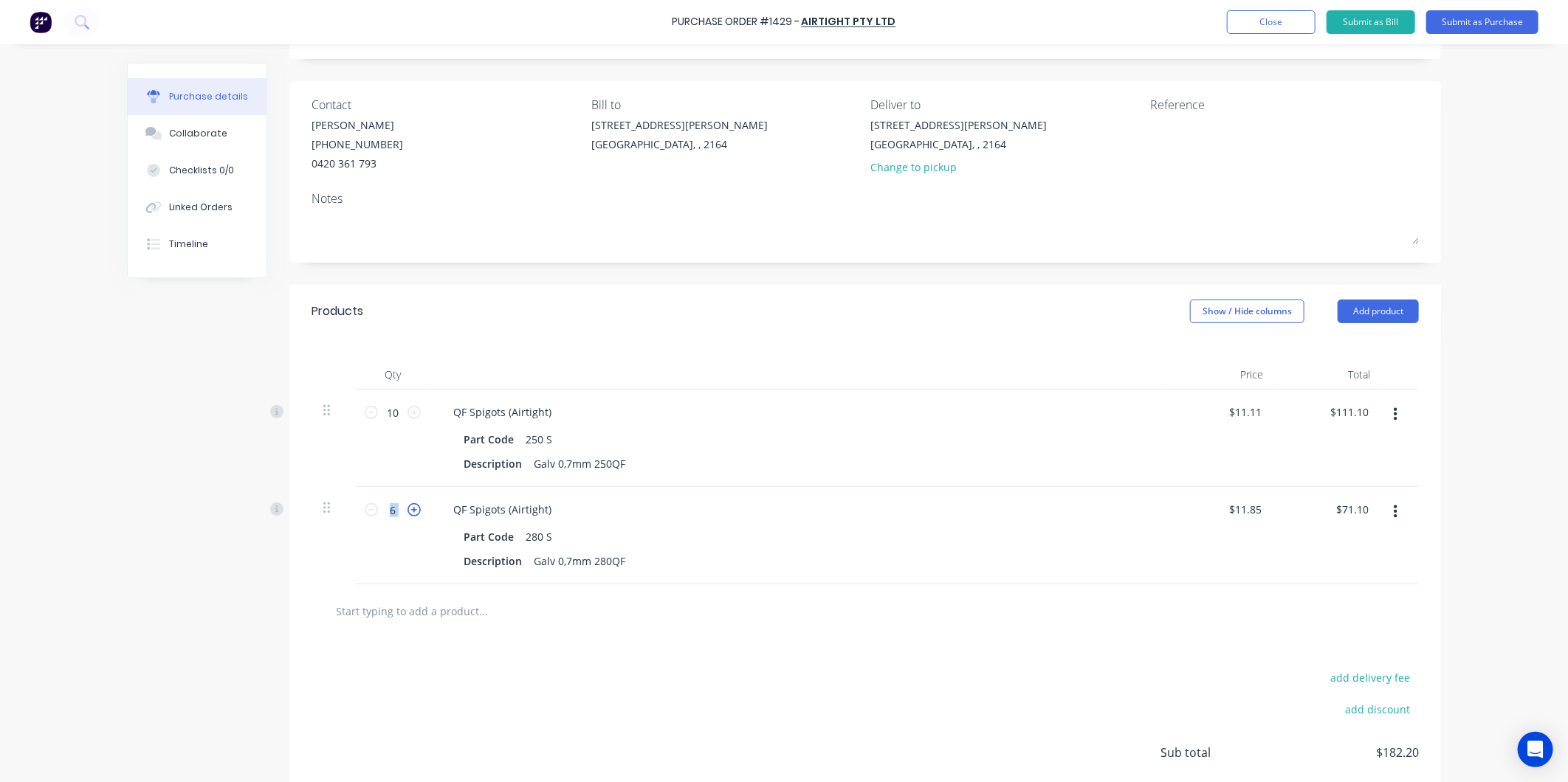
click at [408, 507] on icon at bounding box center [414, 510] width 14 height 14
type input "7"
type input "$82.95"
click at [408, 507] on icon at bounding box center [414, 510] width 14 height 14
type input "8"
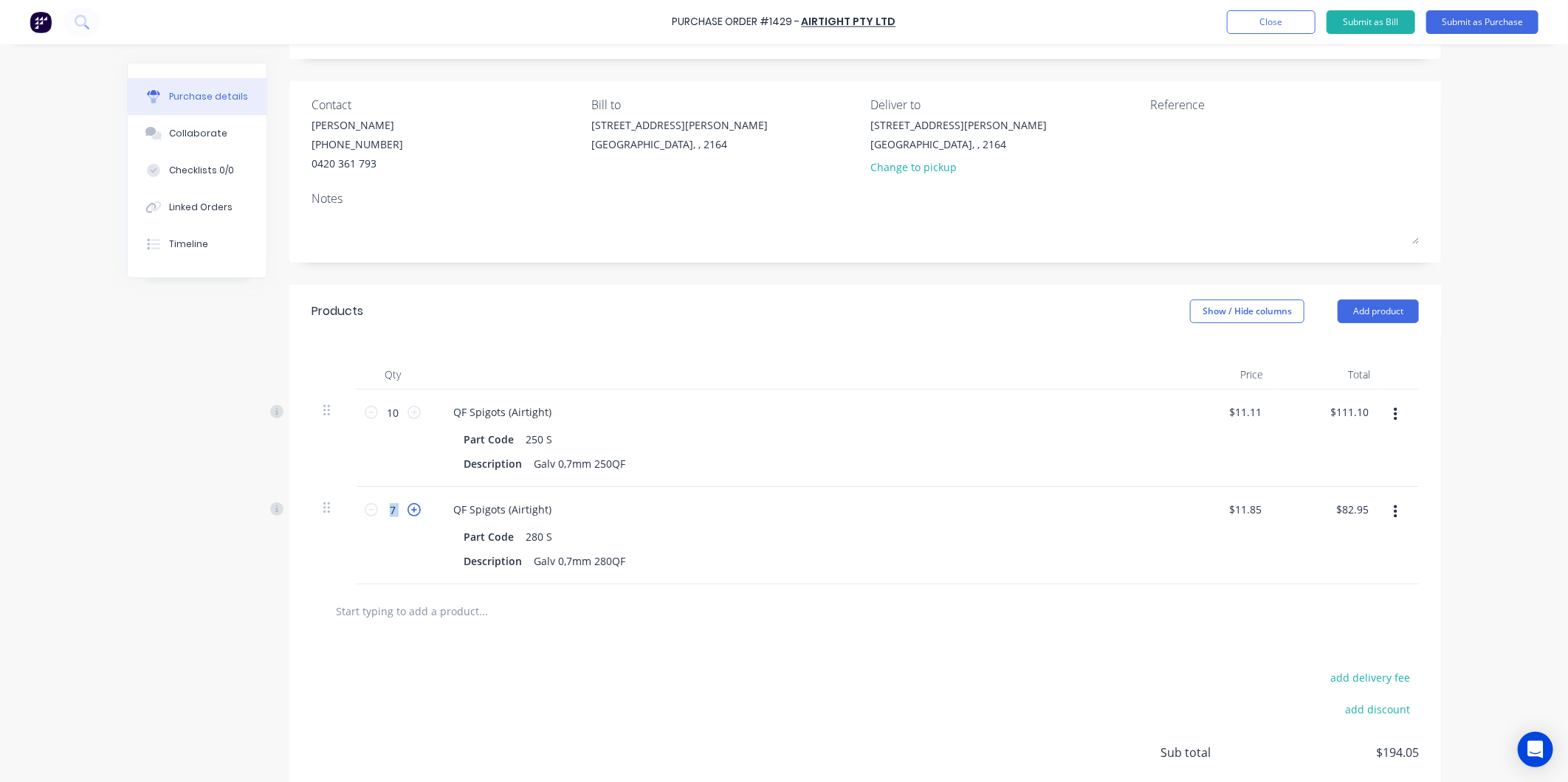
type input "$94.80"
click at [408, 507] on icon at bounding box center [414, 510] width 14 height 14
type input "9"
type input "$106.65"
click at [408, 507] on icon at bounding box center [414, 510] width 14 height 14
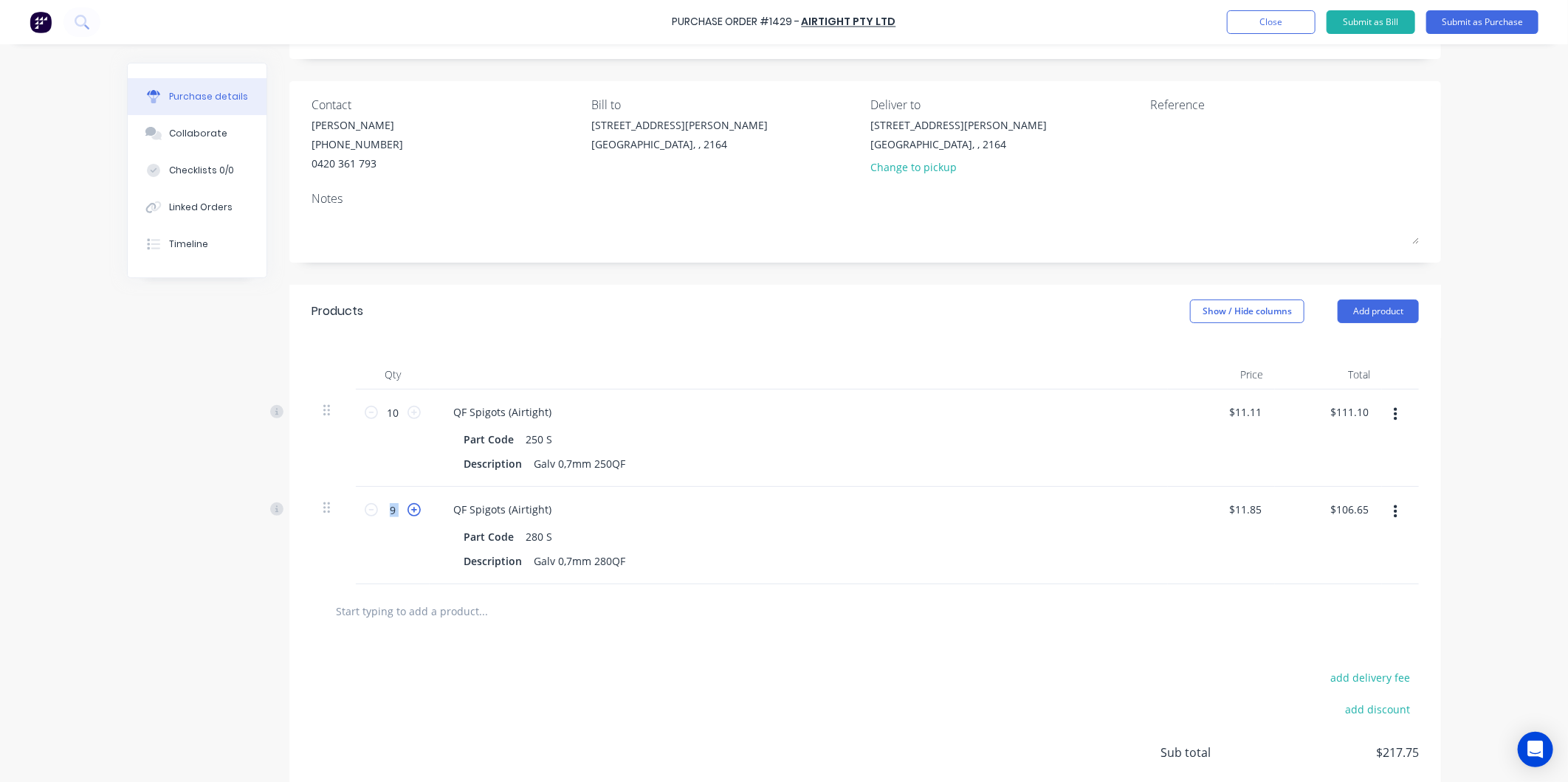
type input "10"
type input "$118.50"
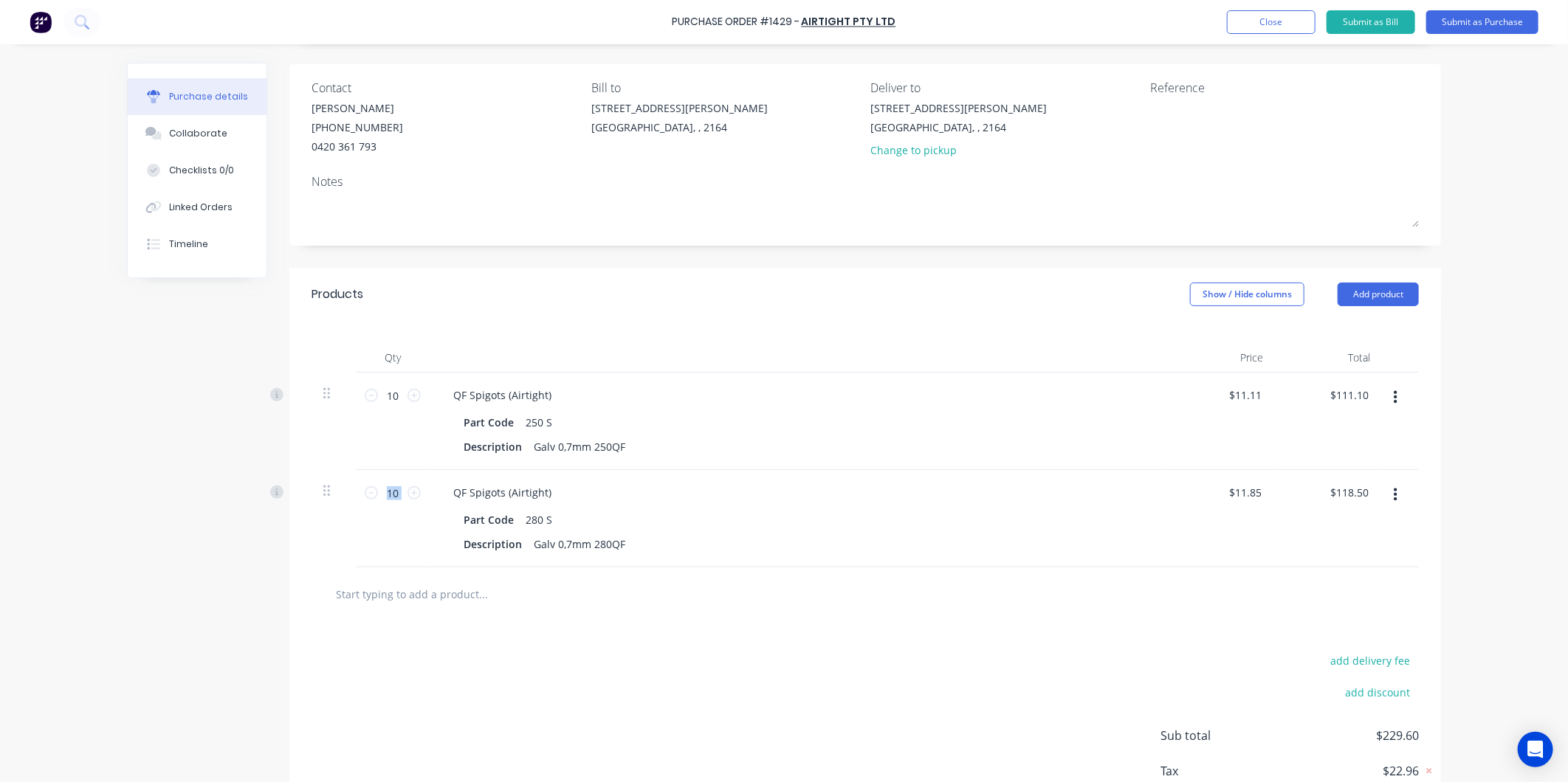
scroll to position [0, 0]
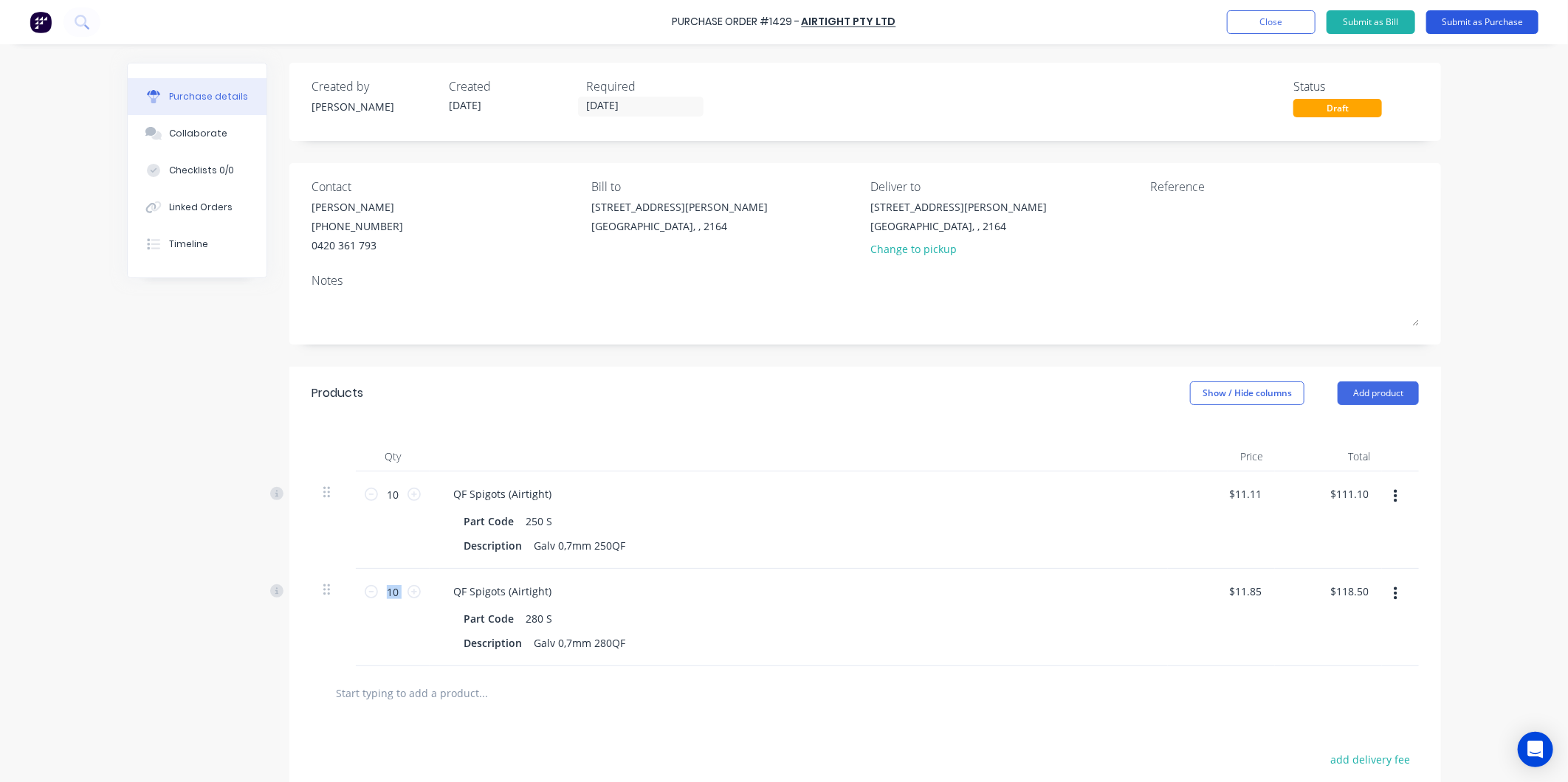
click at [1500, 23] on button "Submit as Purchase" at bounding box center [1482, 22] width 112 height 24
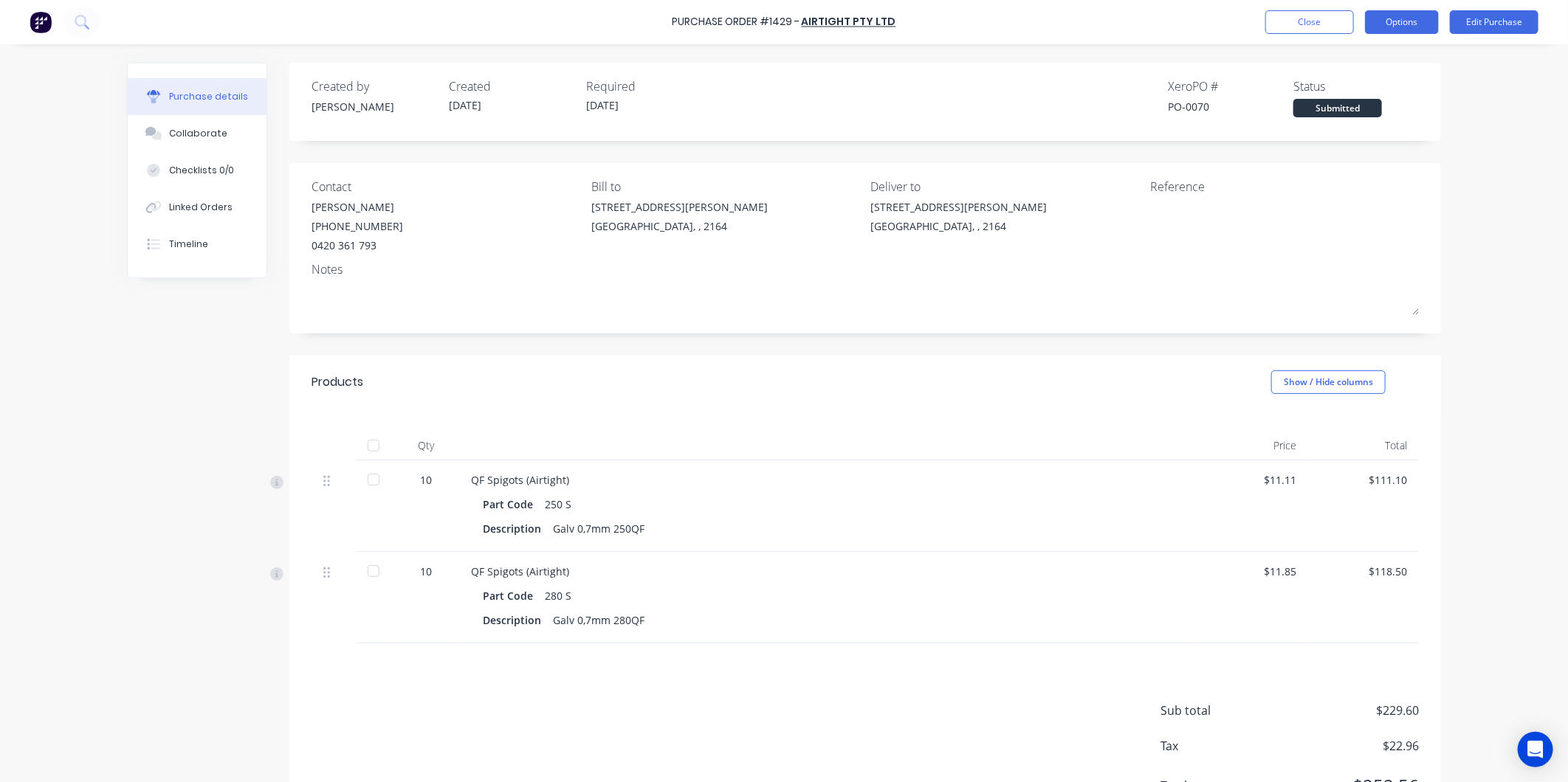
click at [1401, 16] on button "Options" at bounding box center [1402, 22] width 74 height 24
click at [1353, 59] on div "Print / Email" at bounding box center [1369, 59] width 113 height 21
click at [1347, 89] on div "With pricing" at bounding box center [1369, 89] width 113 height 21
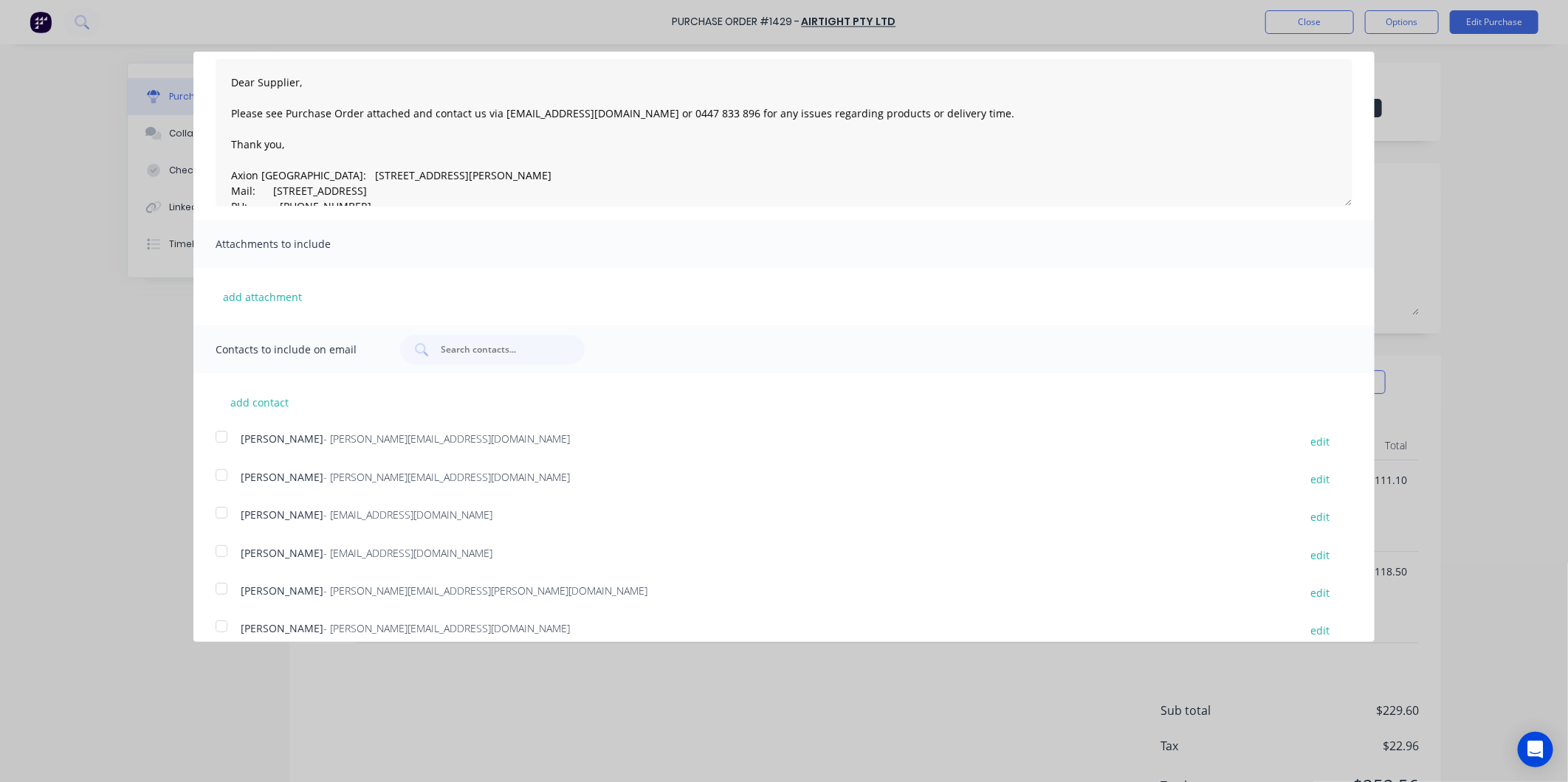
scroll to position [118, 0]
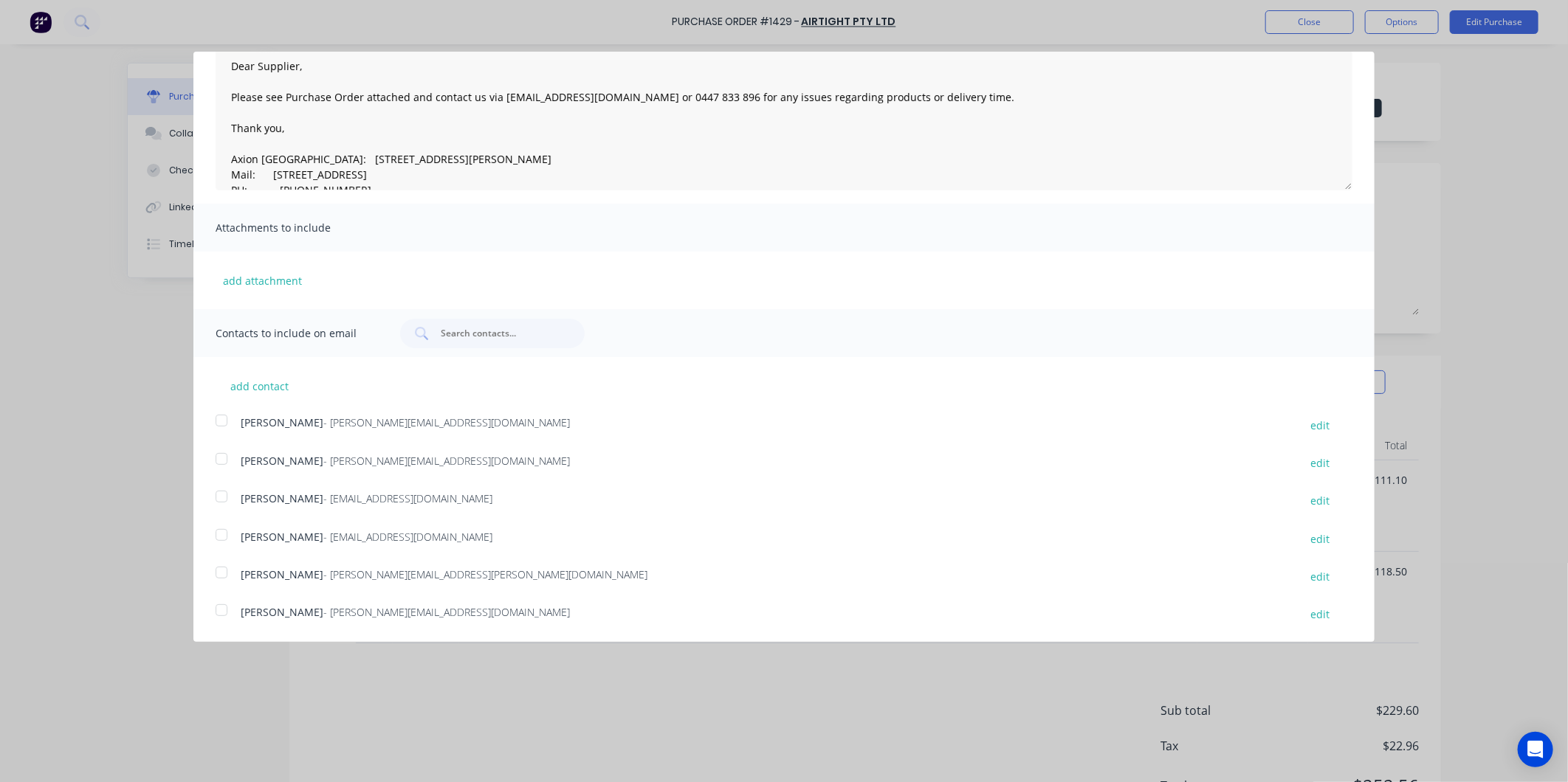
click at [221, 493] on div at bounding box center [221, 497] width 29 height 29
click at [225, 540] on div at bounding box center [221, 535] width 29 height 29
click at [222, 574] on div at bounding box center [221, 573] width 29 height 29
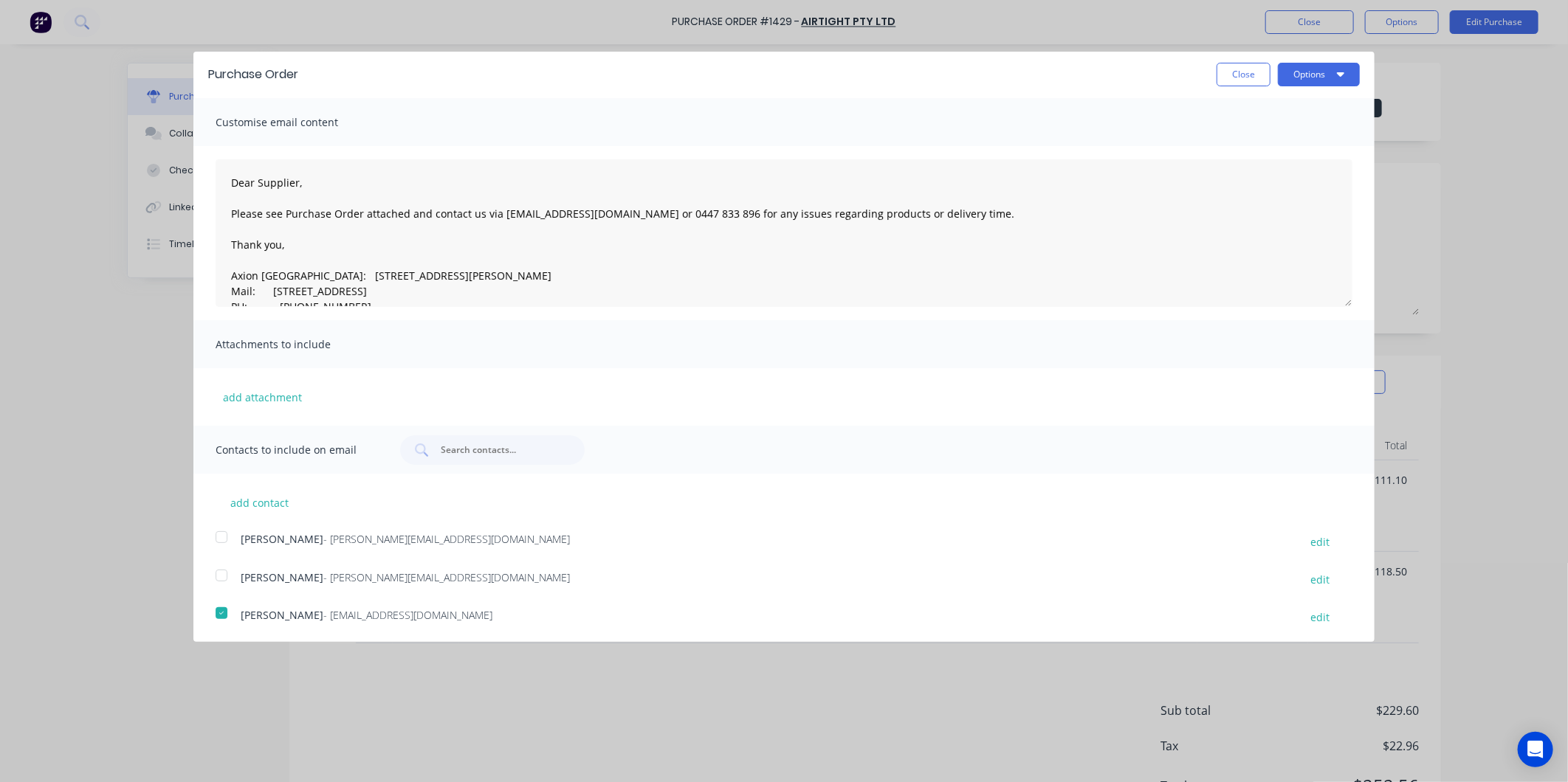
scroll to position [0, 0]
click at [1305, 75] on button "Options" at bounding box center [1319, 76] width 82 height 24
click at [1263, 141] on div "Email" at bounding box center [1289, 143] width 113 height 21
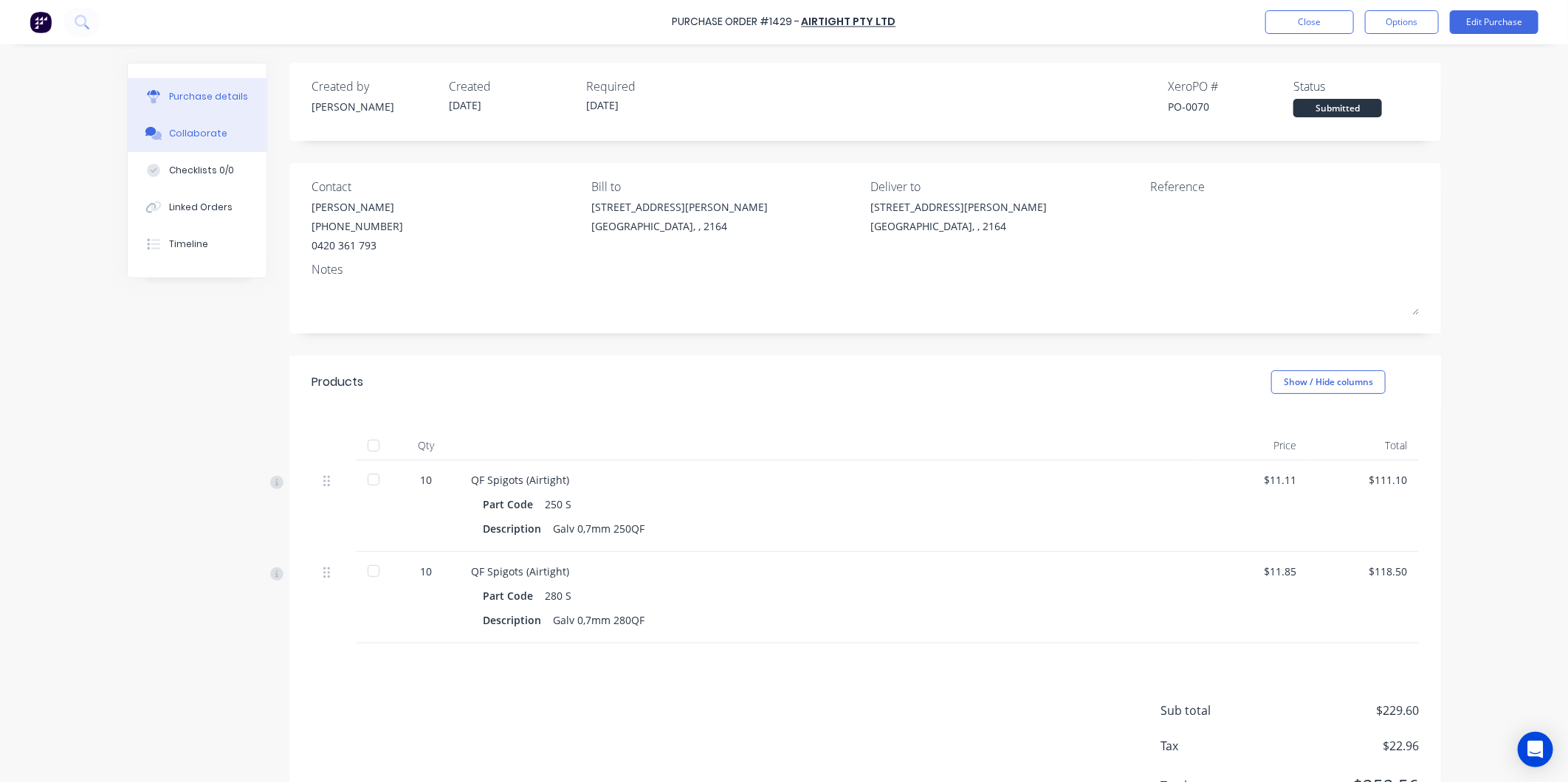
click at [199, 122] on button "Collaborate" at bounding box center [197, 133] width 139 height 37
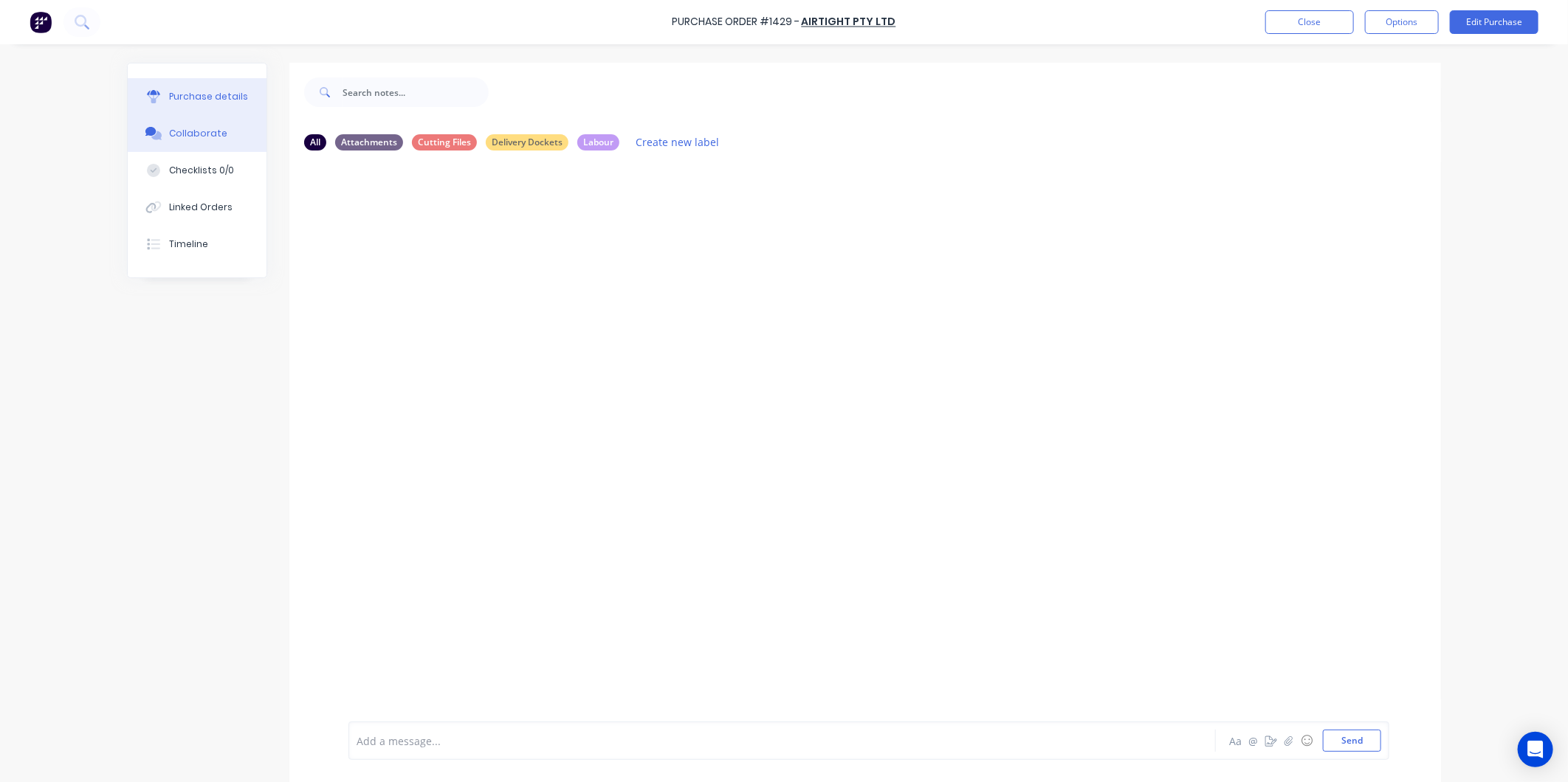
click at [197, 91] on div "Purchase details" at bounding box center [208, 97] width 79 height 14
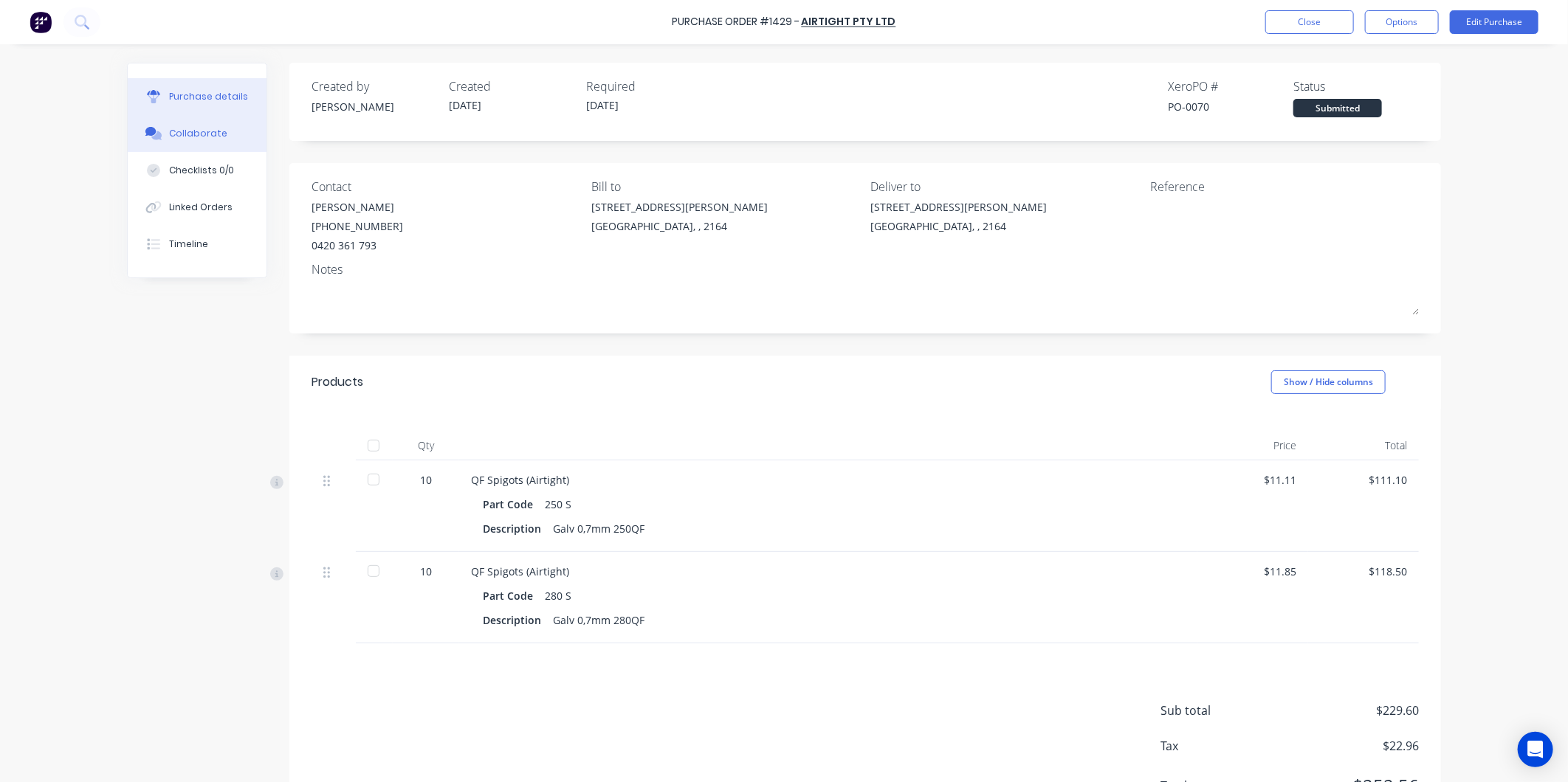
click at [193, 133] on div "Collaborate" at bounding box center [198, 133] width 58 height 14
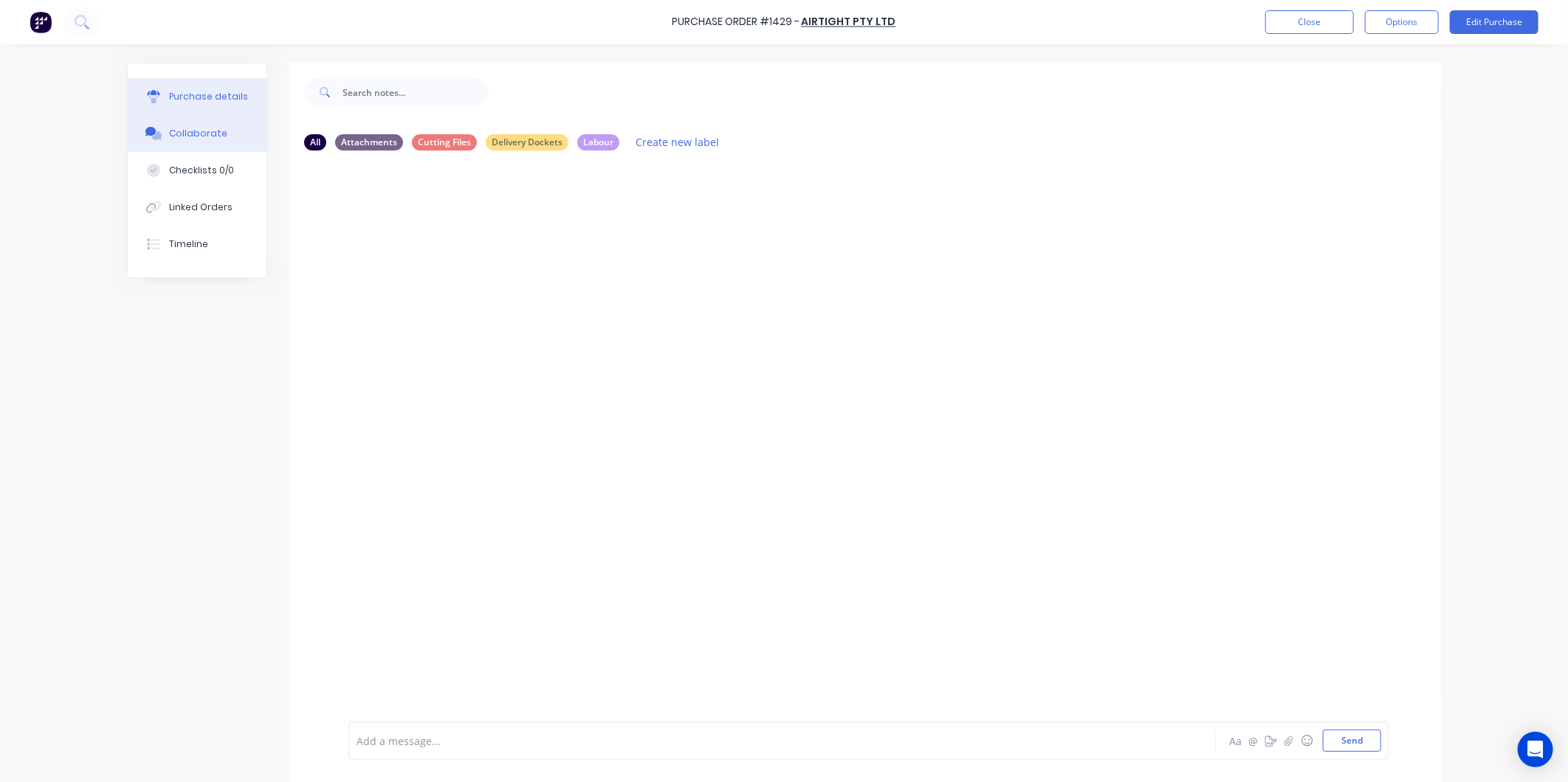
click at [198, 99] on div "Purchase details" at bounding box center [208, 97] width 79 height 14
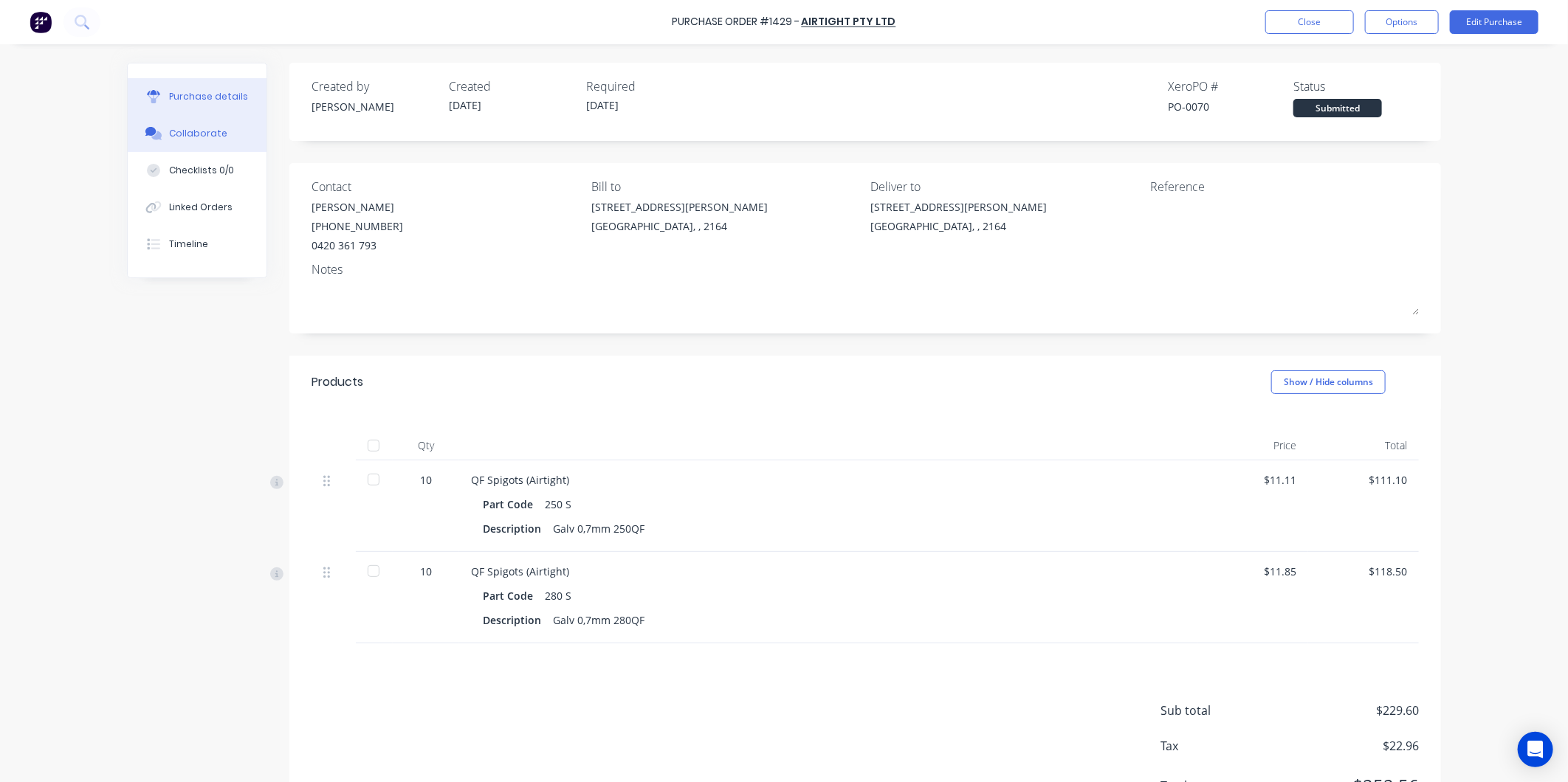
click at [206, 121] on button "Collaborate" at bounding box center [197, 133] width 139 height 37
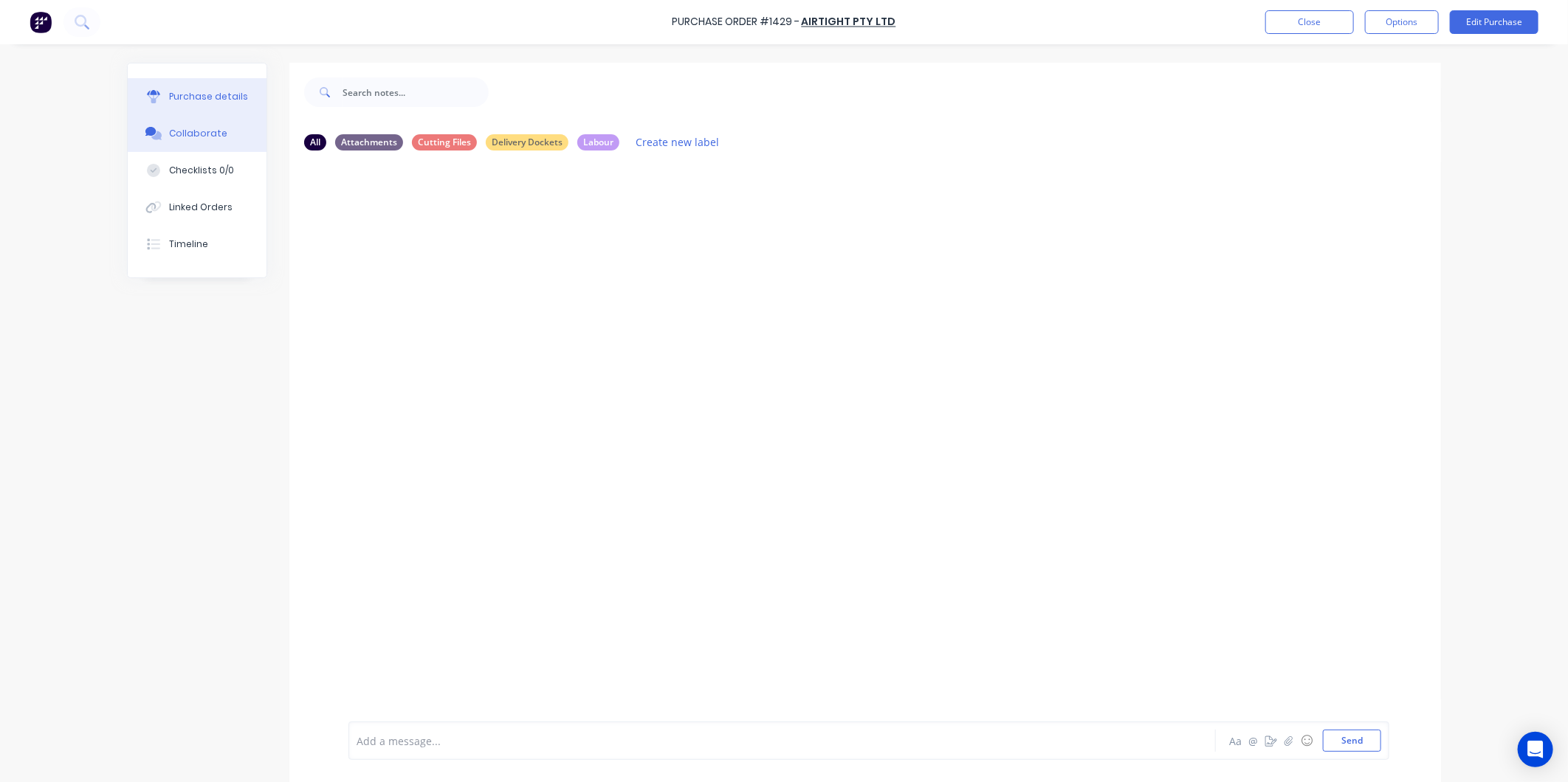
click at [190, 90] on div "Purchase details" at bounding box center [208, 97] width 79 height 14
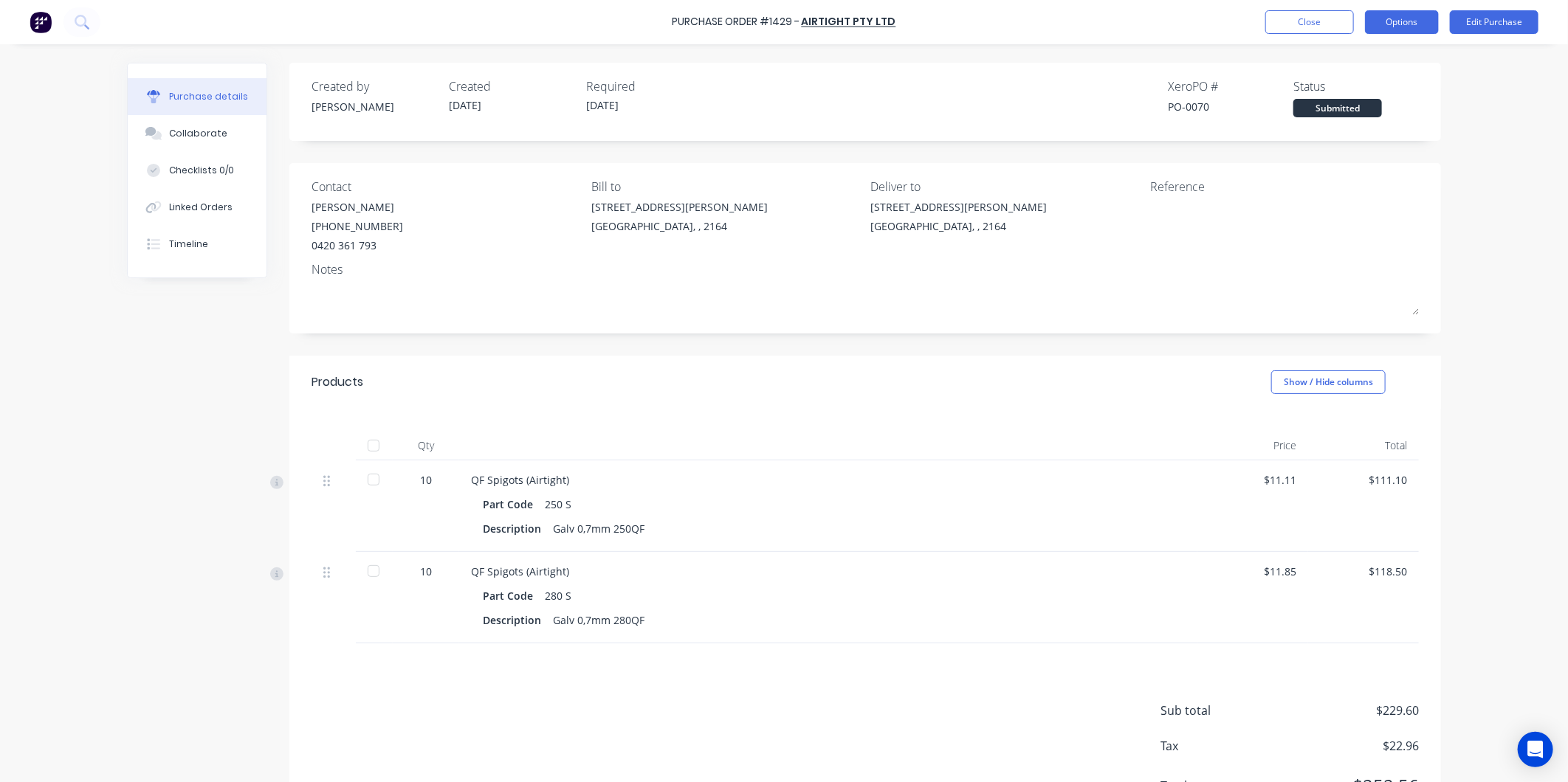
click at [1413, 14] on button "Options" at bounding box center [1402, 22] width 74 height 24
click at [928, 194] on div "Deliver to" at bounding box center [1005, 186] width 269 height 17
click at [1308, 34] on div "Purchase Order #1429 - Airtight Pty Ltd Close Options Edit Purchase" at bounding box center [784, 22] width 1568 height 44
click at [1301, 9] on div "Purchase Order #1429 - Airtight Pty Ltd Close Options Edit Purchase" at bounding box center [784, 22] width 1568 height 44
click at [1301, 22] on button "Close" at bounding box center [1309, 22] width 89 height 24
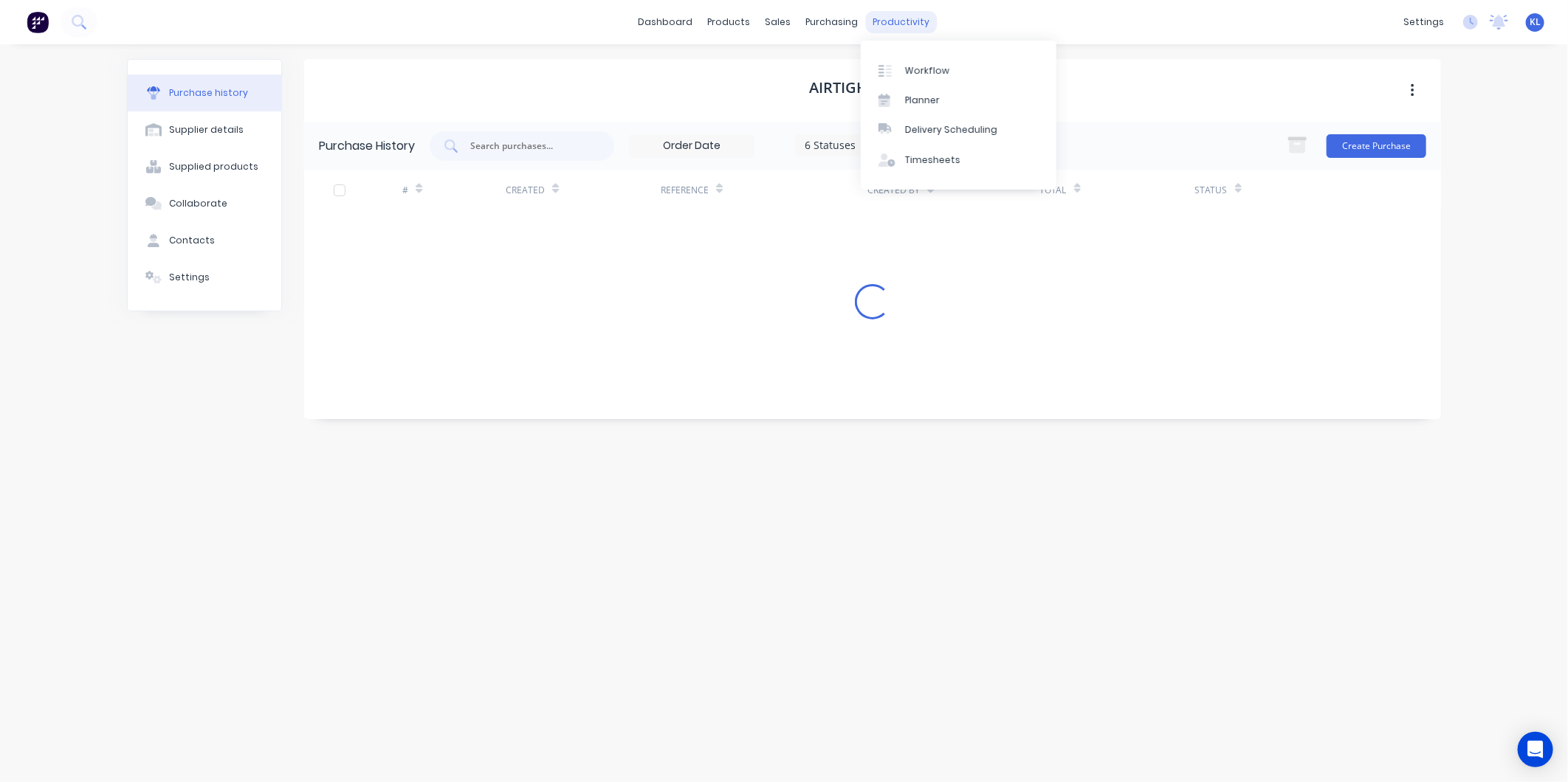
click at [905, 25] on div "productivity" at bounding box center [902, 22] width 71 height 22
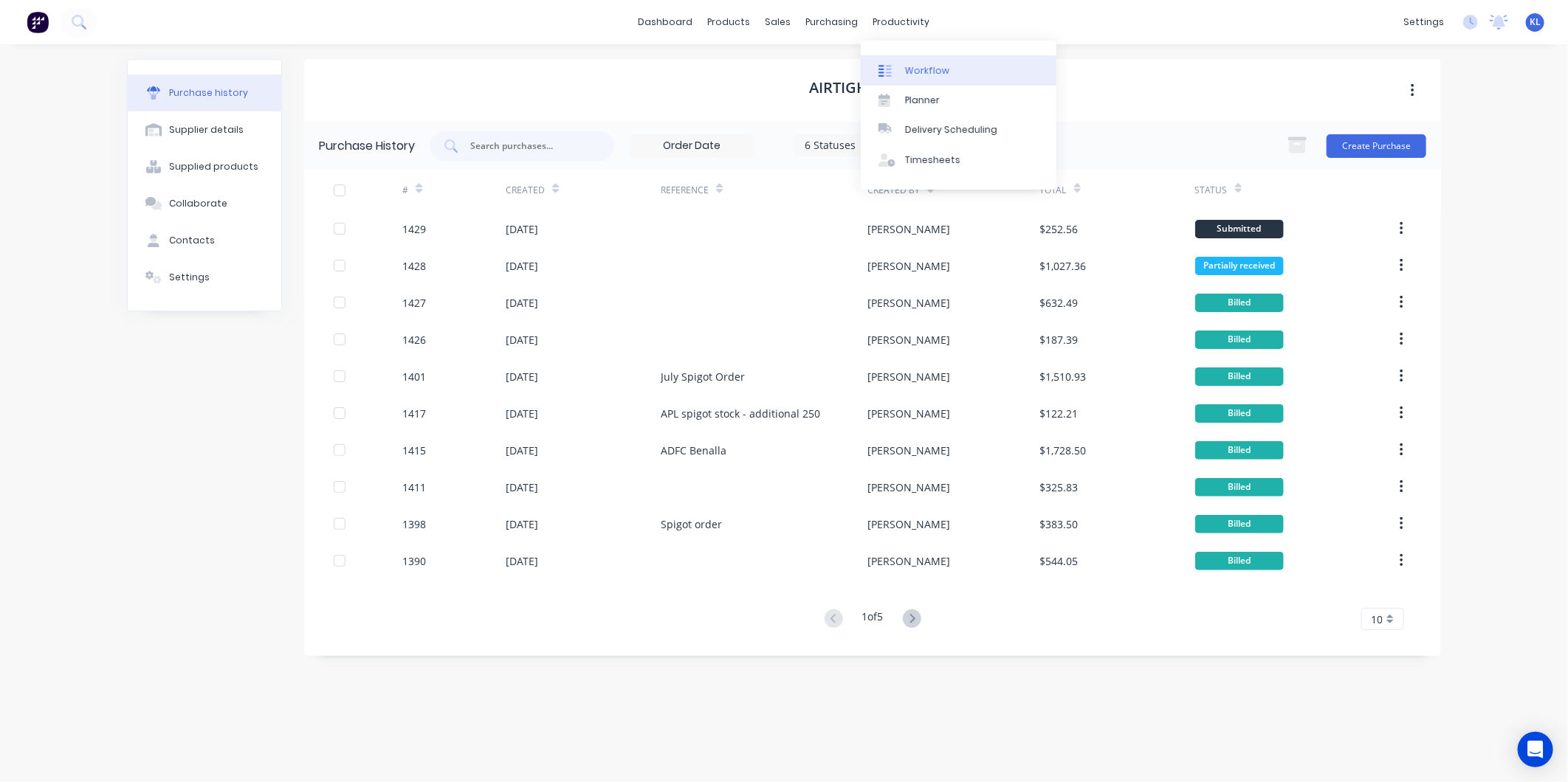
click at [920, 68] on div "Workflow" at bounding box center [927, 70] width 44 height 14
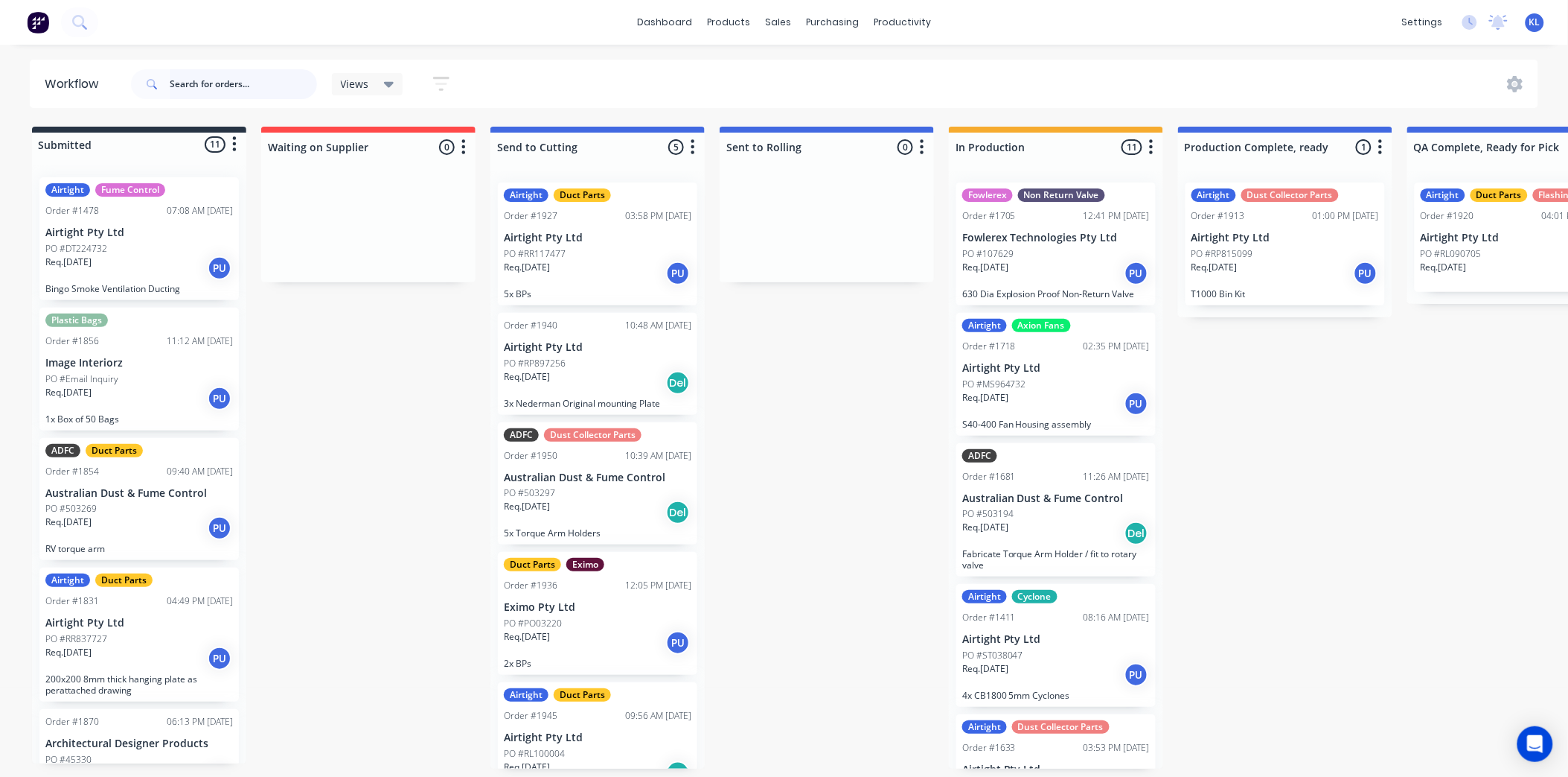
click at [241, 80] on input "text" at bounding box center [243, 84] width 147 height 29
click at [587, 258] on div "PO #RR117477" at bounding box center [598, 253] width 188 height 14
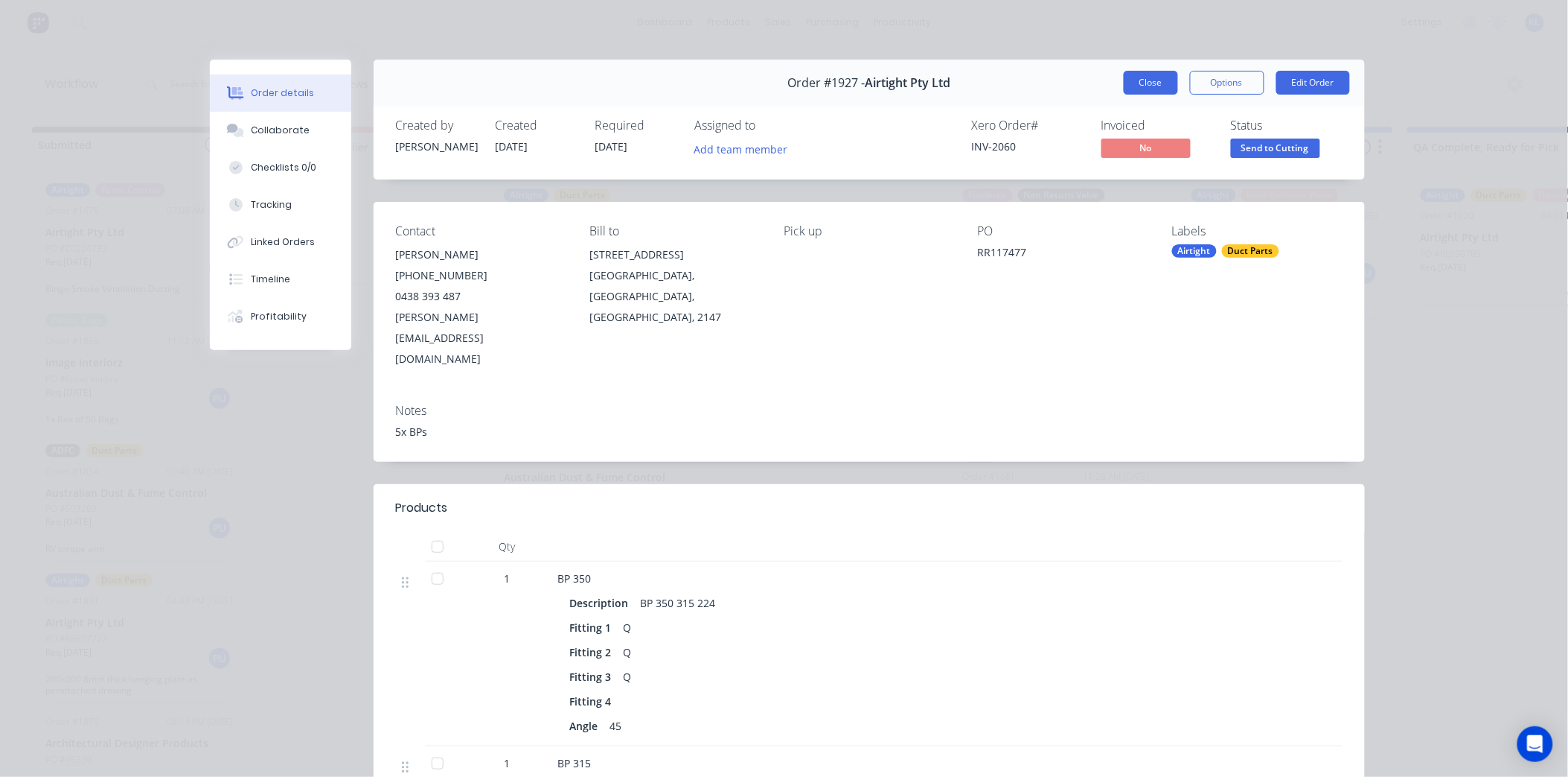
click at [1141, 76] on button "Close" at bounding box center [1151, 83] width 54 height 24
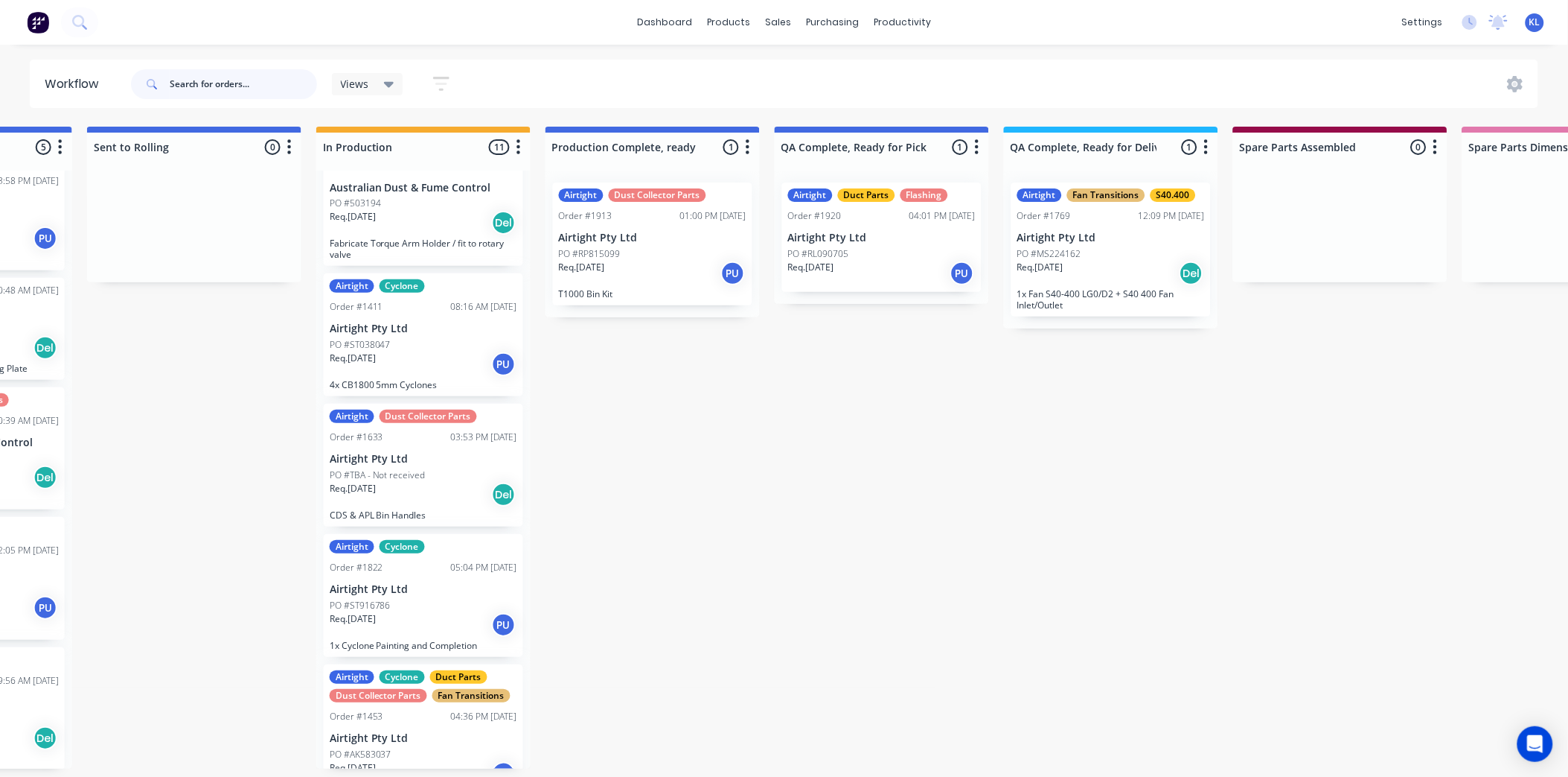
scroll to position [4, 813]
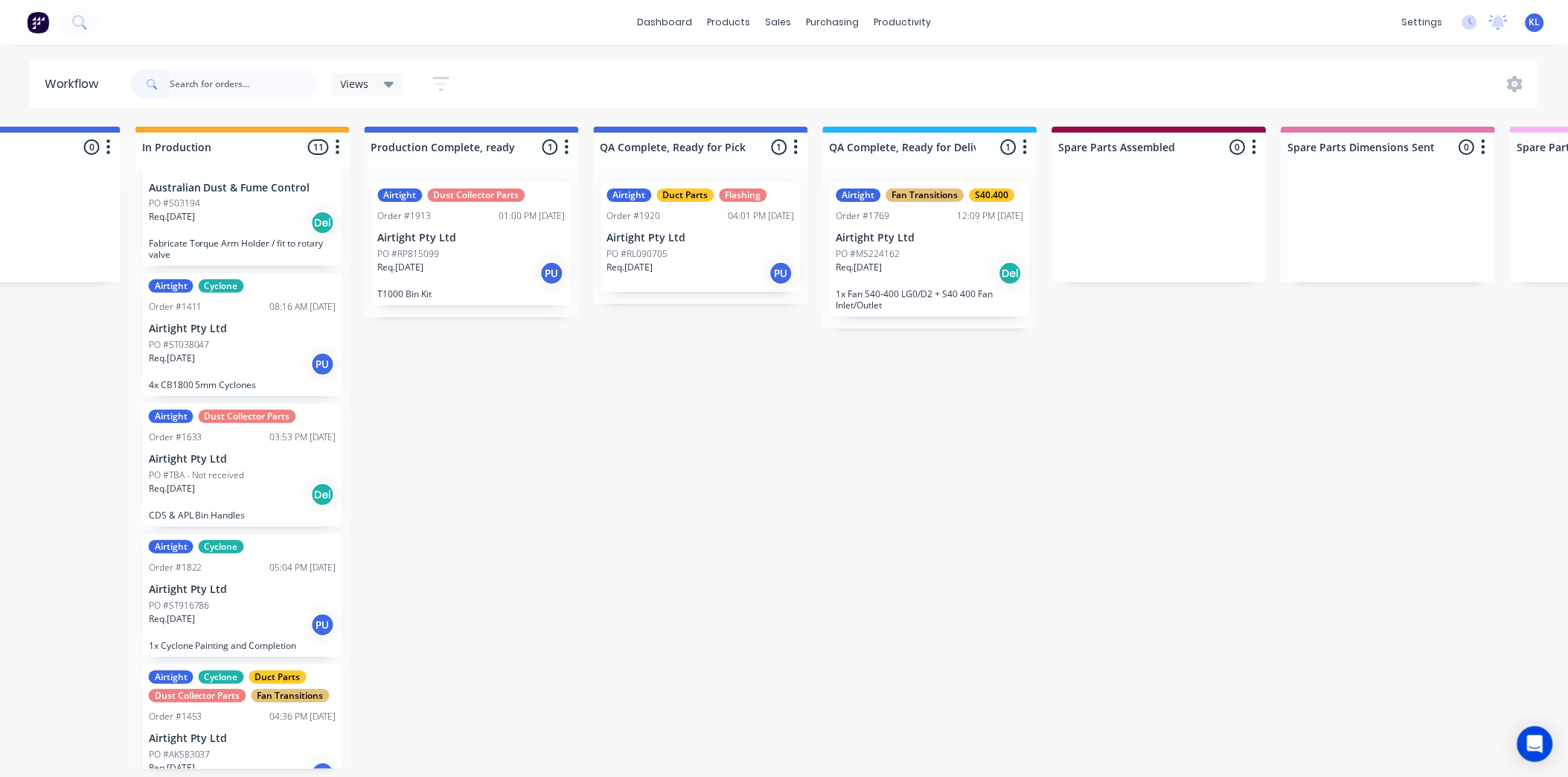
click at [653, 248] on p "PO #RL090705" at bounding box center [638, 253] width 61 height 14
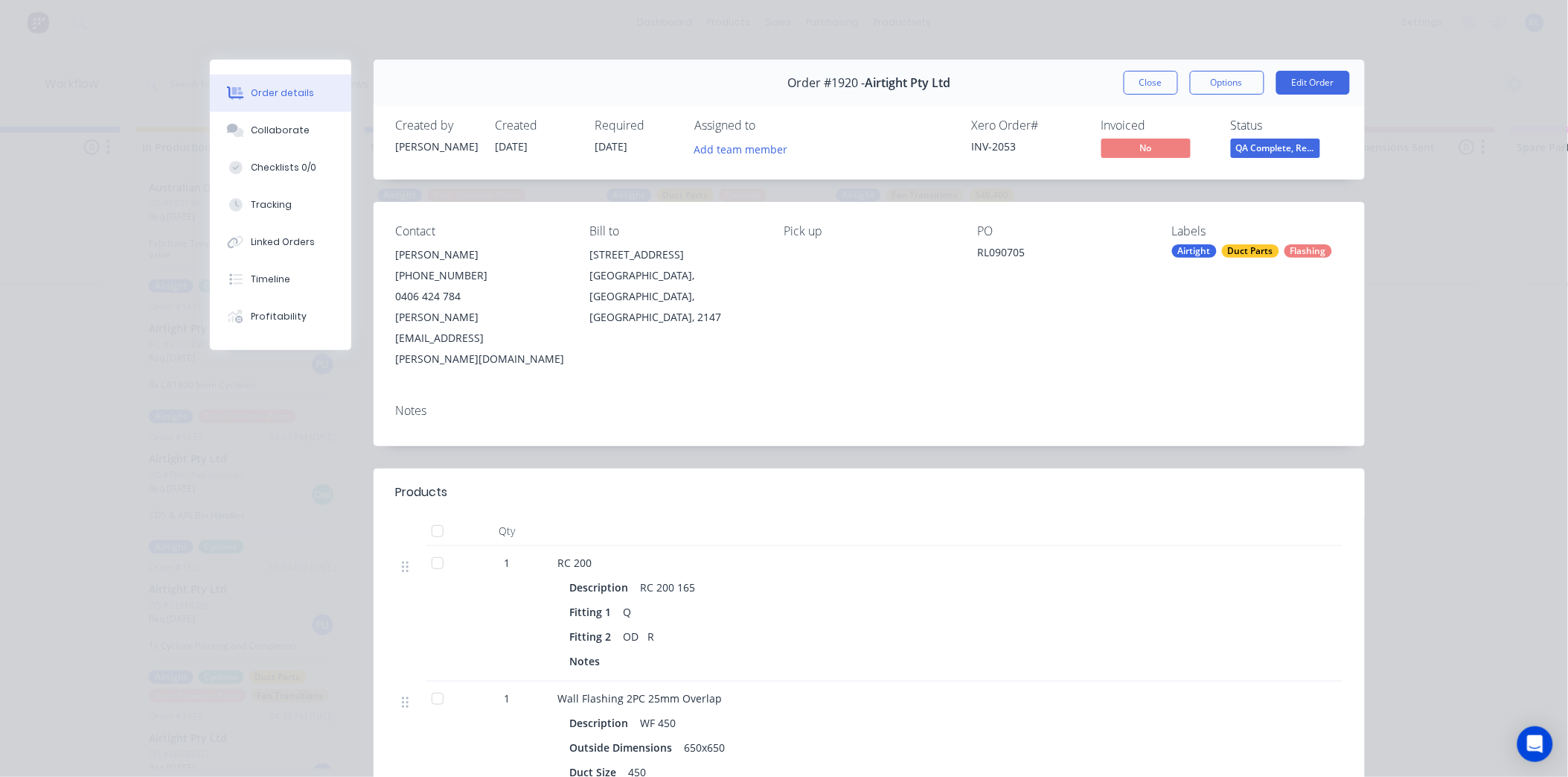
click at [1274, 140] on span "QA Complete, Re..." at bounding box center [1275, 147] width 89 height 18
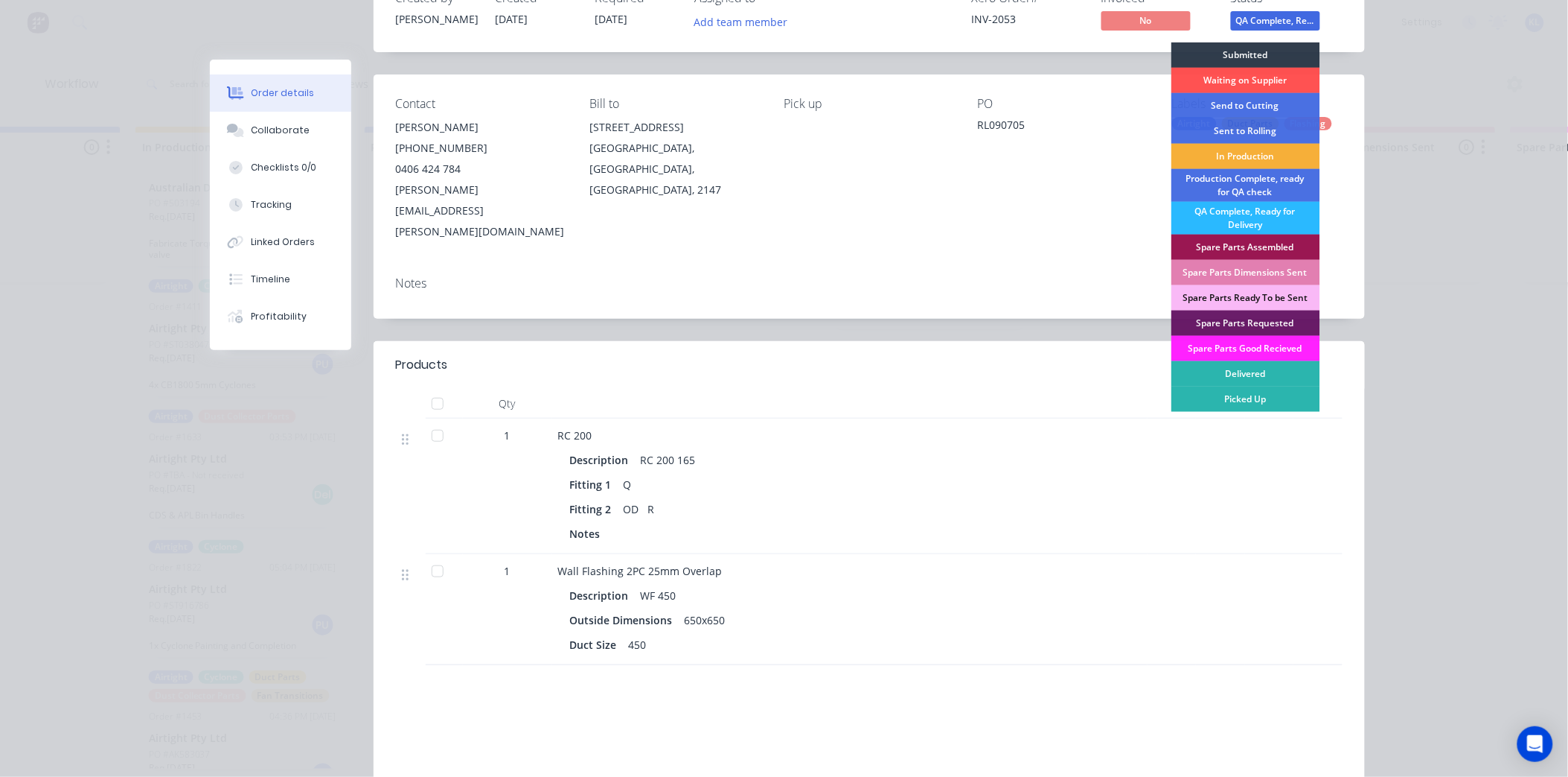
scroll to position [287, 0]
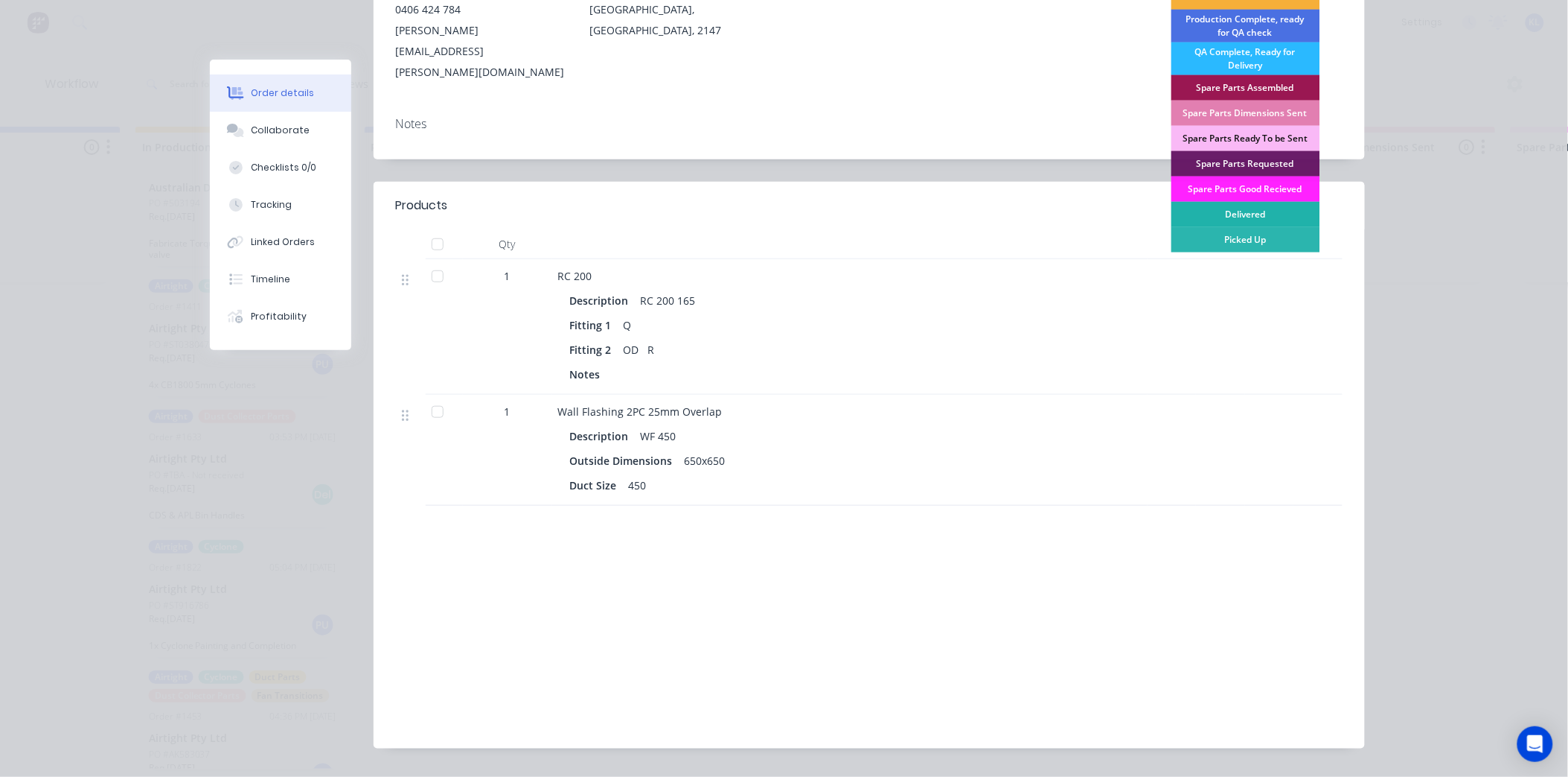
click at [1246, 213] on div "Delivered" at bounding box center [1246, 214] width 149 height 25
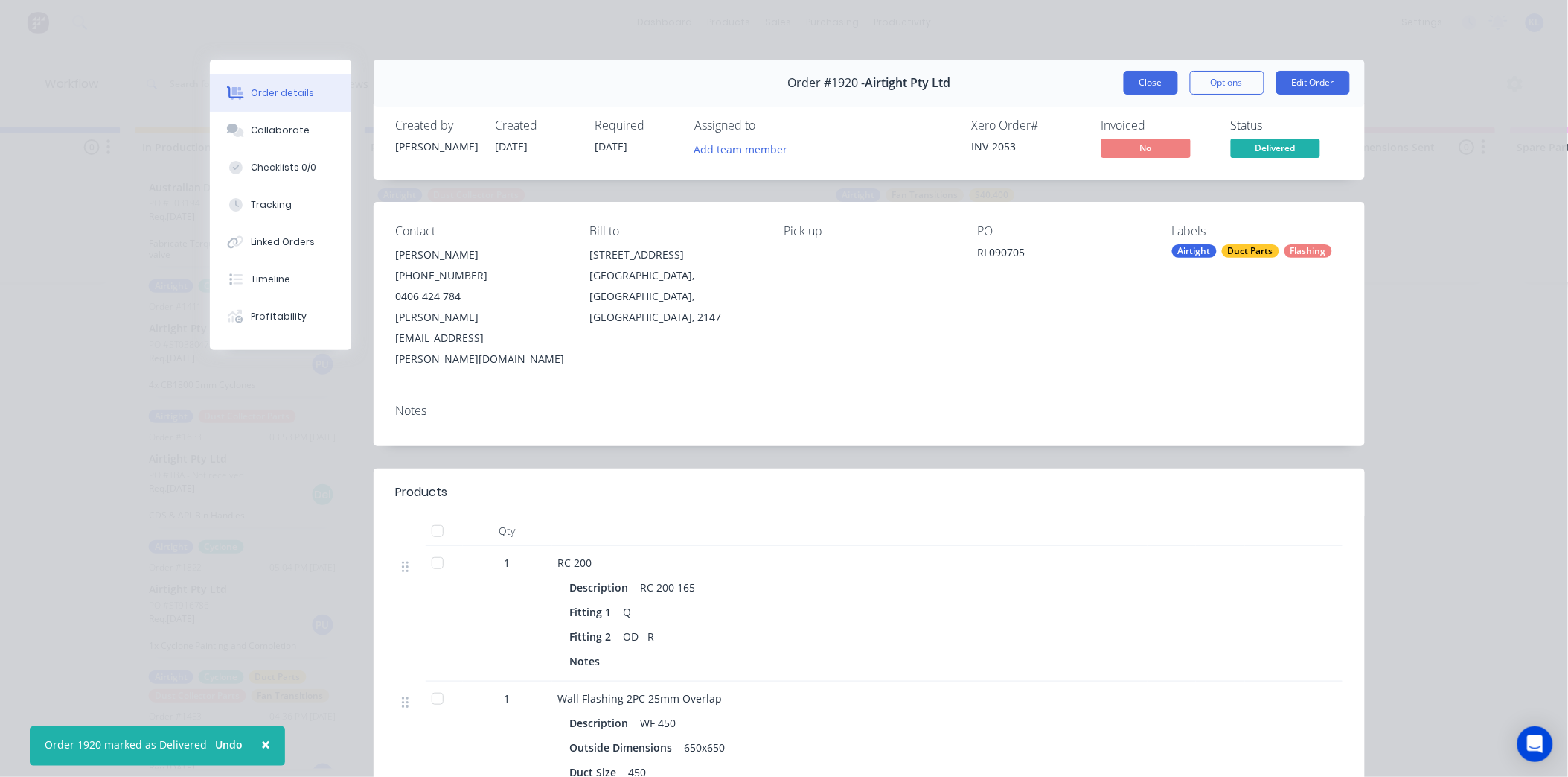
click at [1124, 83] on button "Close" at bounding box center [1151, 83] width 54 height 24
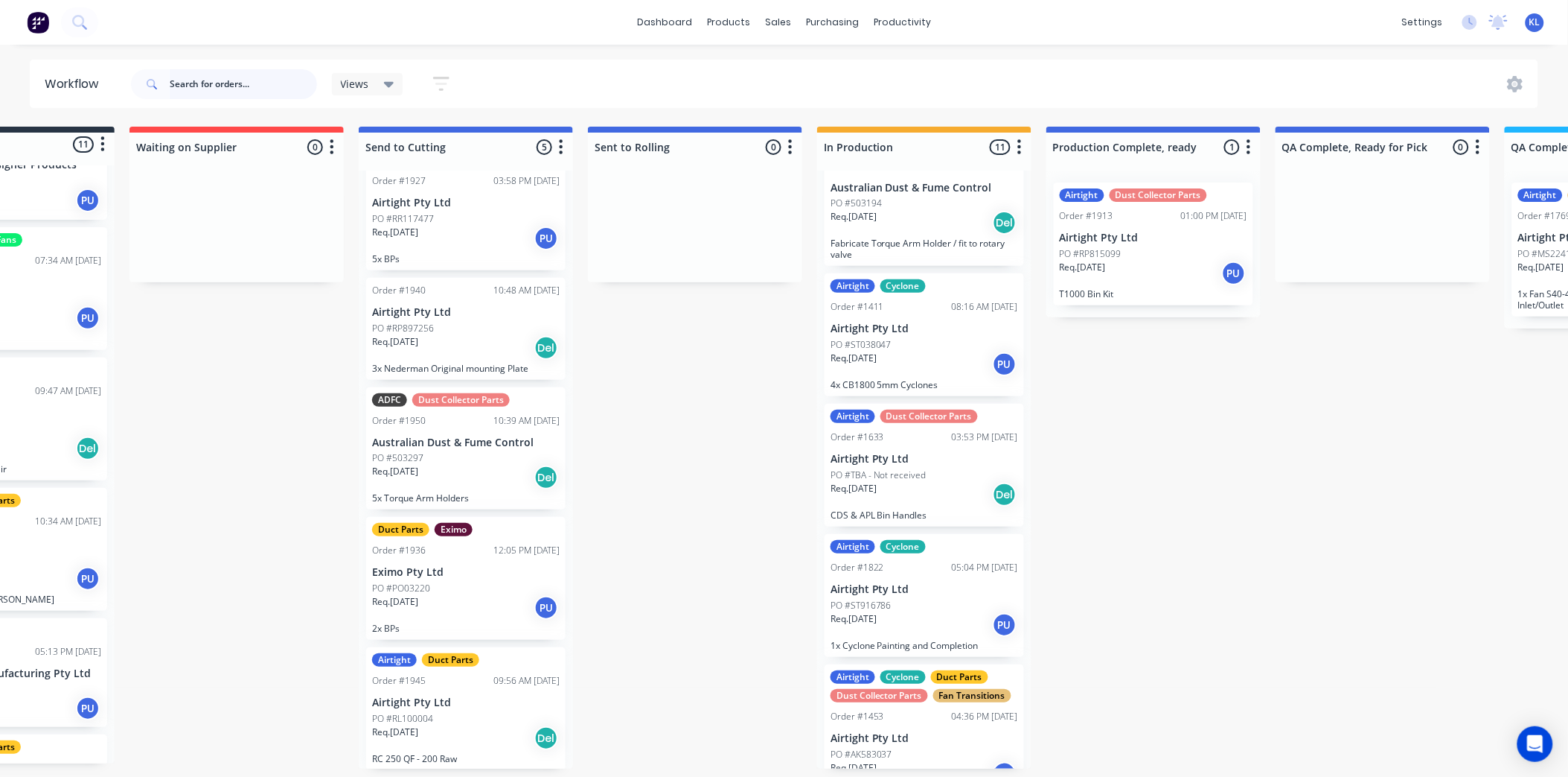
scroll to position [4, 0]
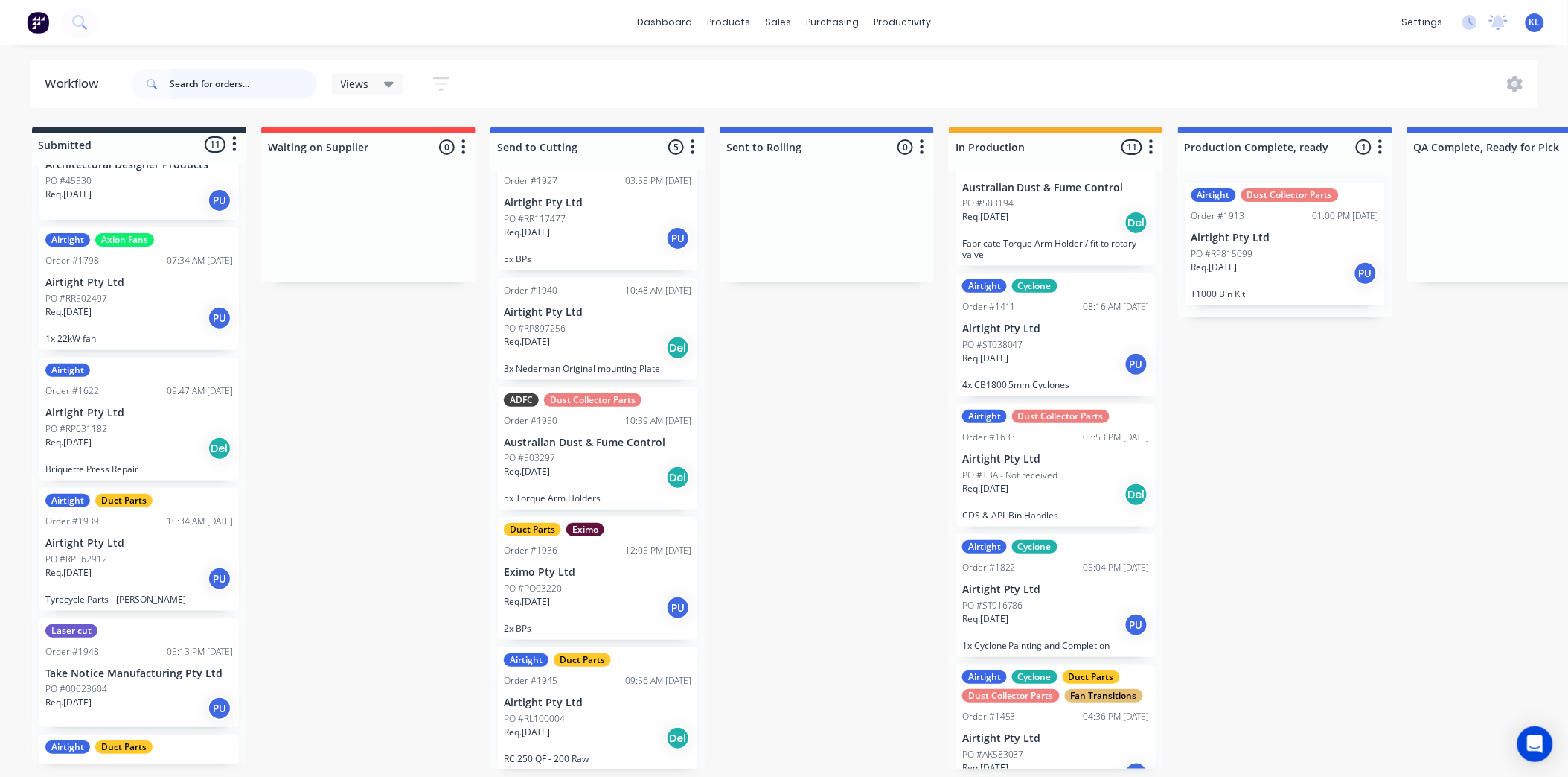
click at [258, 85] on input "text" at bounding box center [243, 84] width 147 height 29
click at [785, 21] on div "sales" at bounding box center [778, 22] width 41 height 22
click at [820, 72] on div "Sales Orders" at bounding box center [834, 76] width 61 height 14
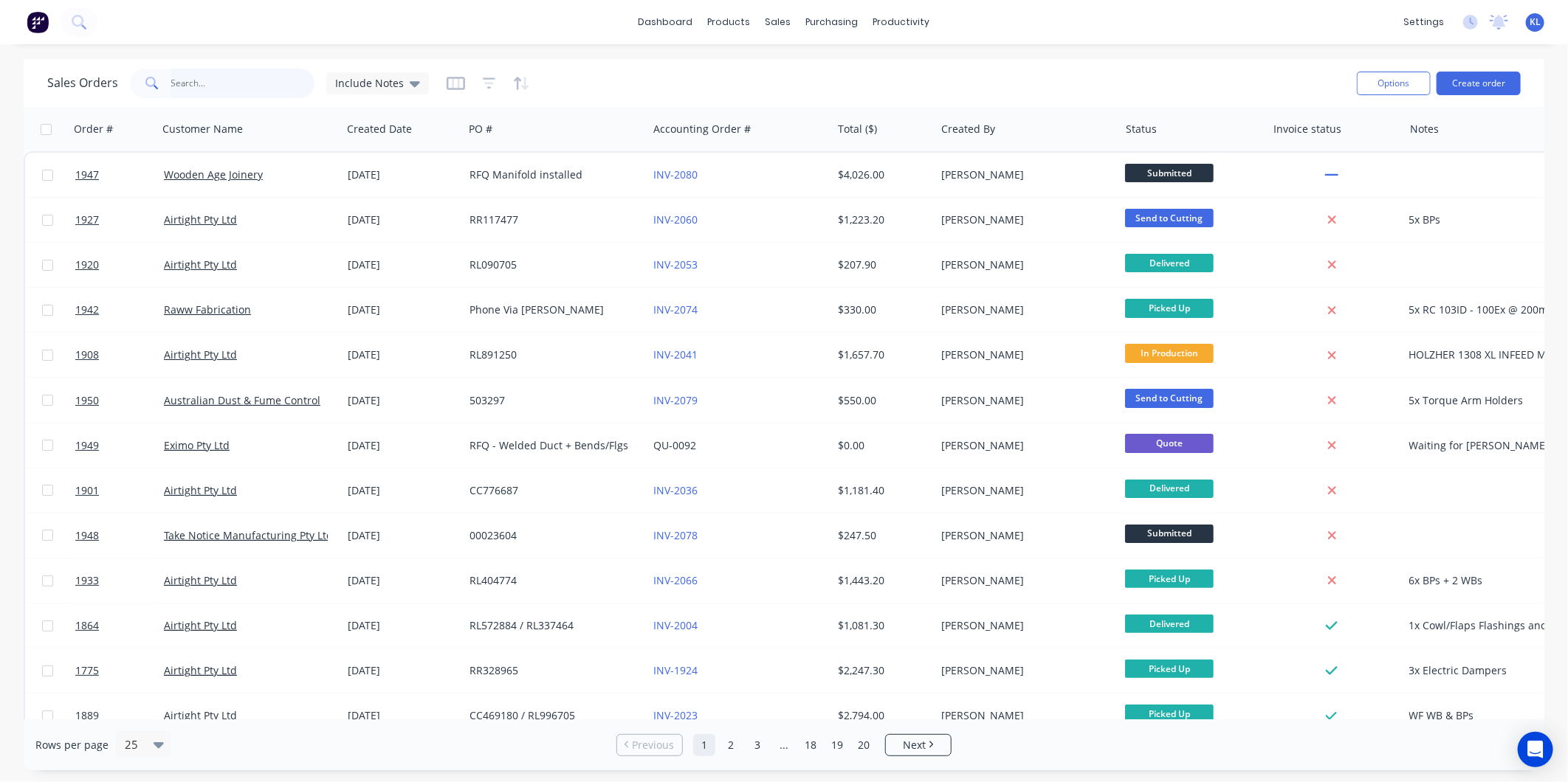
click at [209, 83] on input "text" at bounding box center [243, 83] width 144 height 29
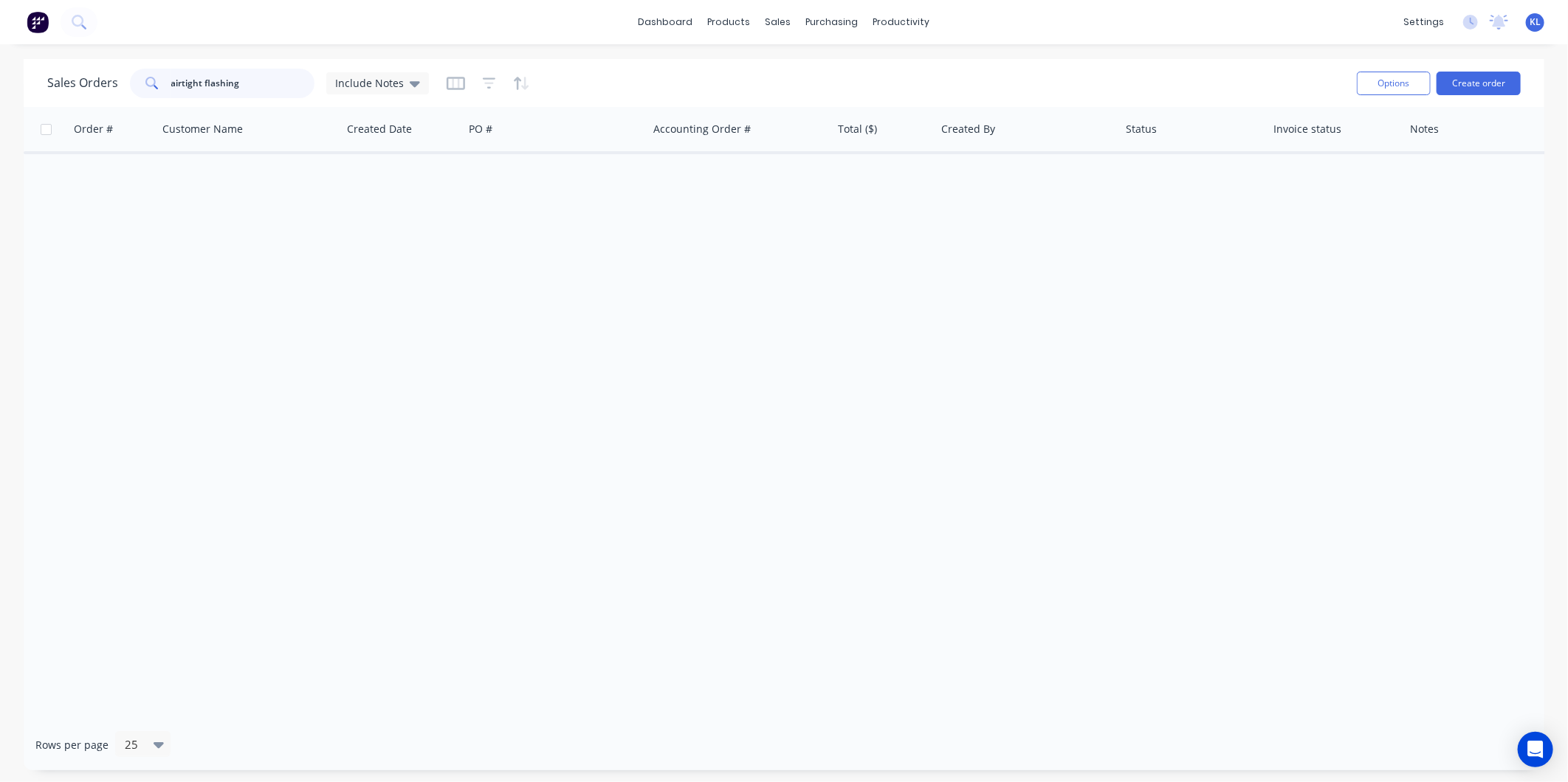
drag, startPoint x: 203, startPoint y: 79, endPoint x: 94, endPoint y: 79, distance: 109.0
click at [94, 79] on div "Sales Orders airtight flashing Include Notes" at bounding box center [238, 83] width 382 height 29
type input "flashing"
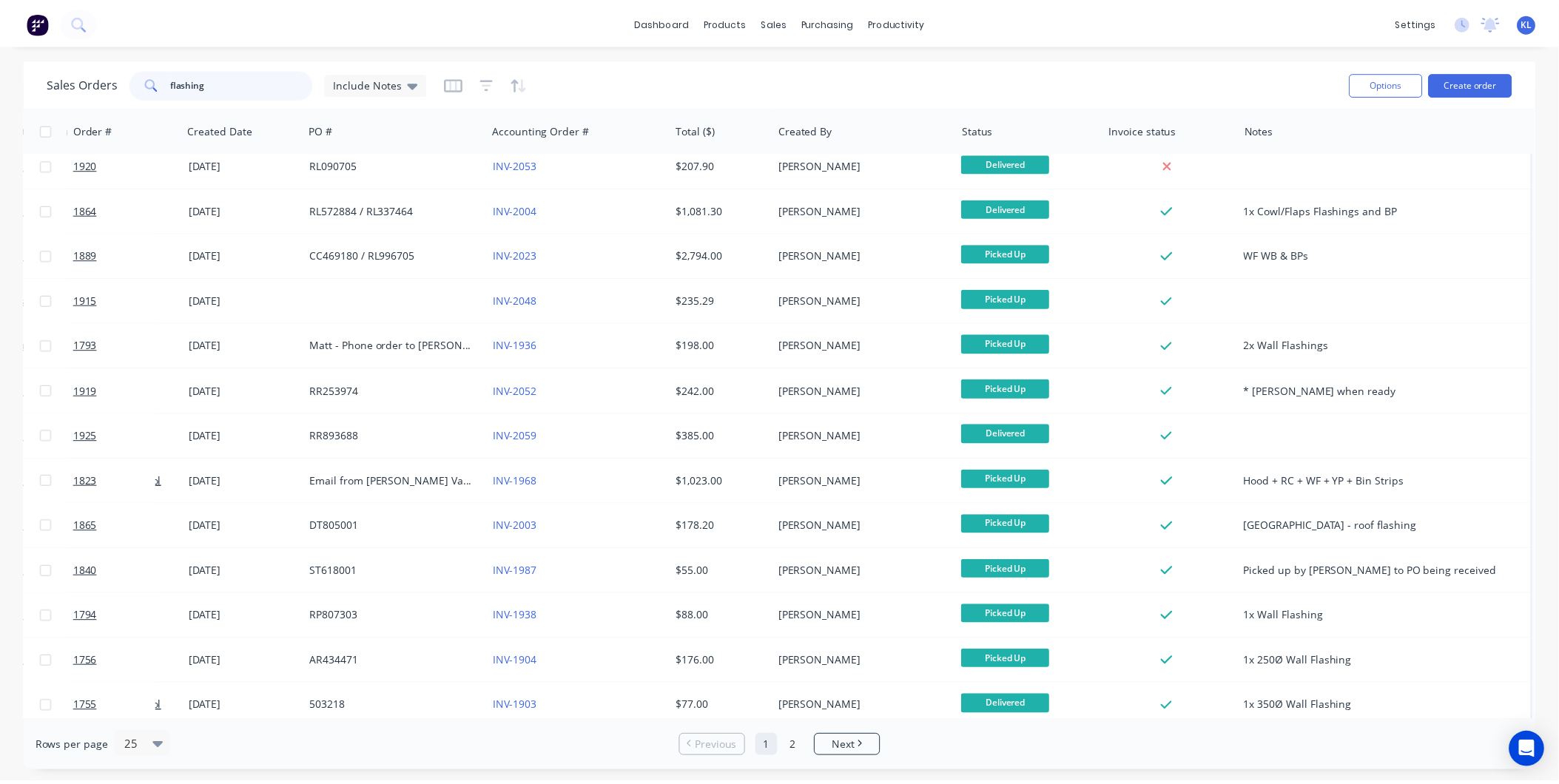
scroll to position [0, 165]
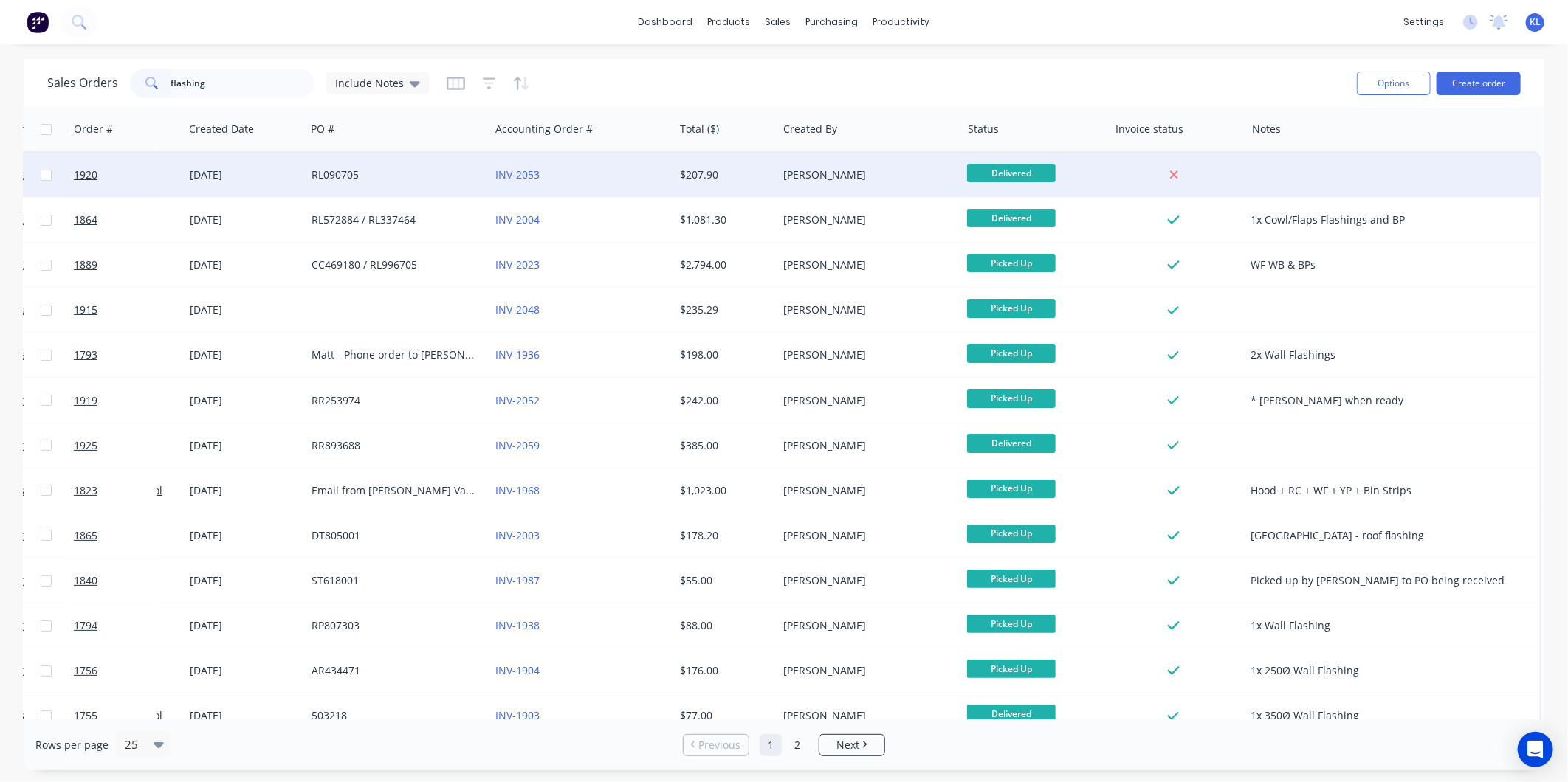
click at [609, 179] on div "INV-2053" at bounding box center [577, 174] width 164 height 15
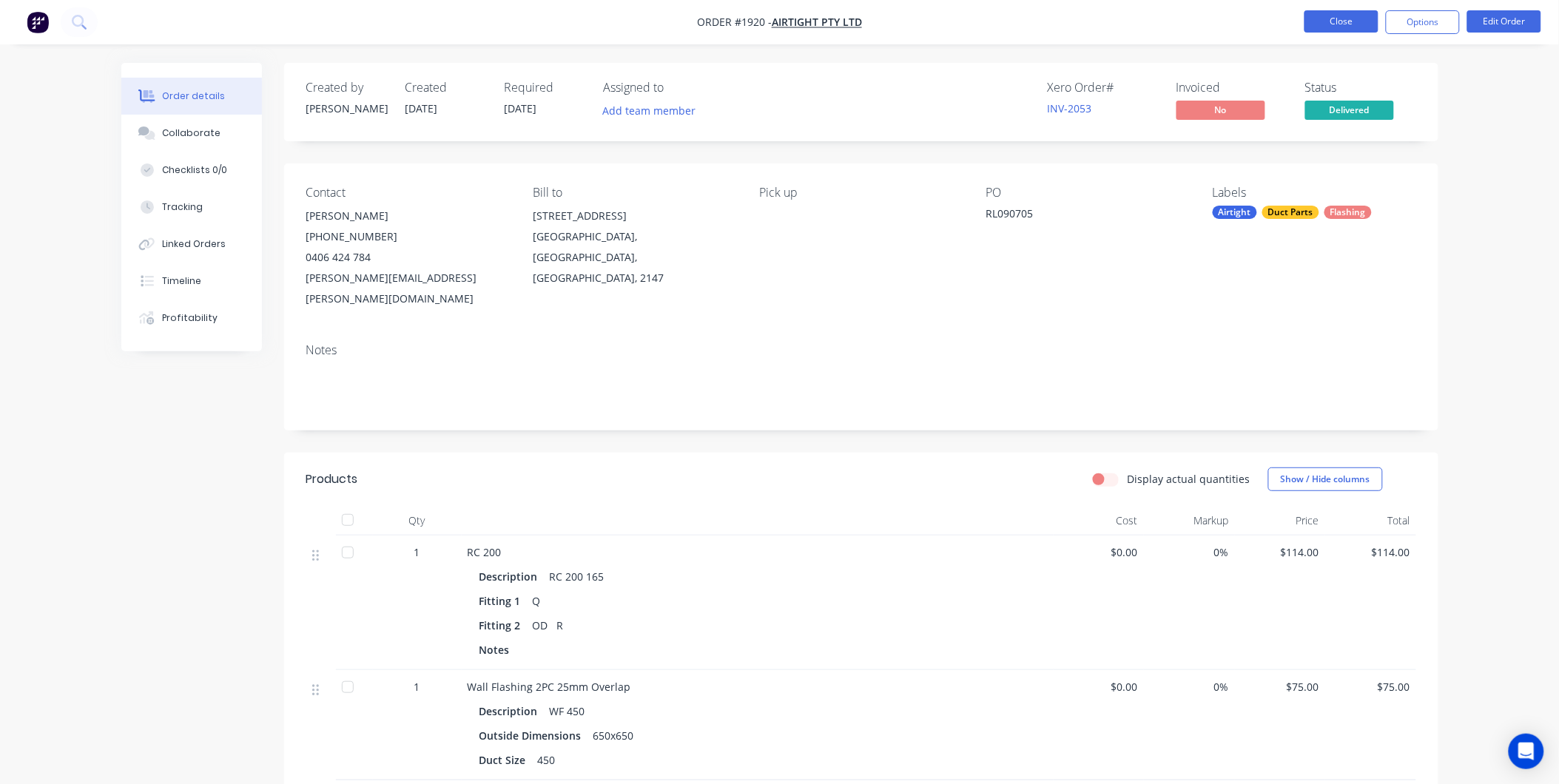
click at [1334, 18] on button "Close" at bounding box center [1341, 21] width 74 height 22
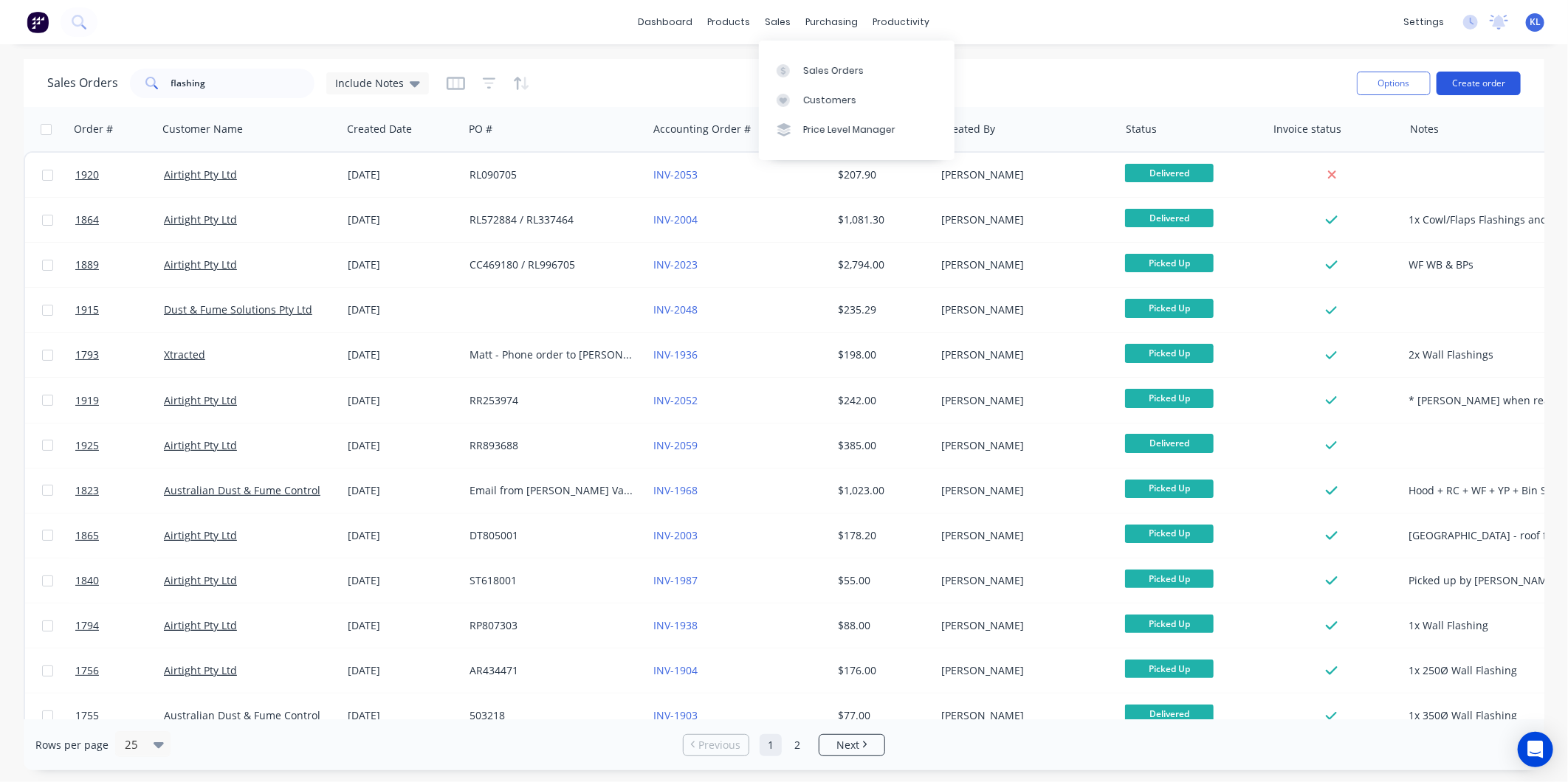
click at [1467, 92] on button "Create order" at bounding box center [1478, 83] width 84 height 24
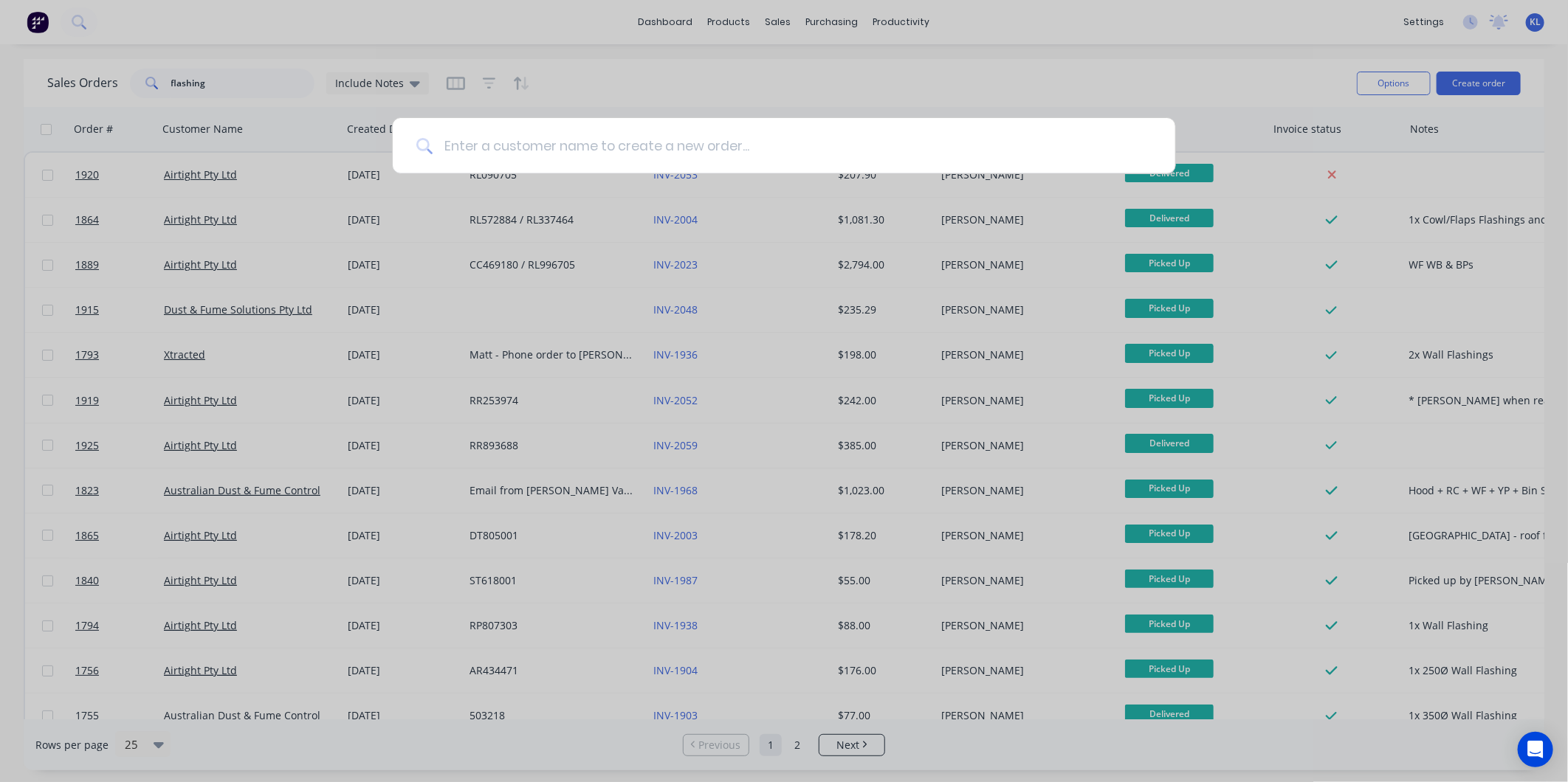
click at [519, 144] on input at bounding box center [791, 145] width 719 height 56
click at [517, 148] on input at bounding box center [791, 145] width 719 height 56
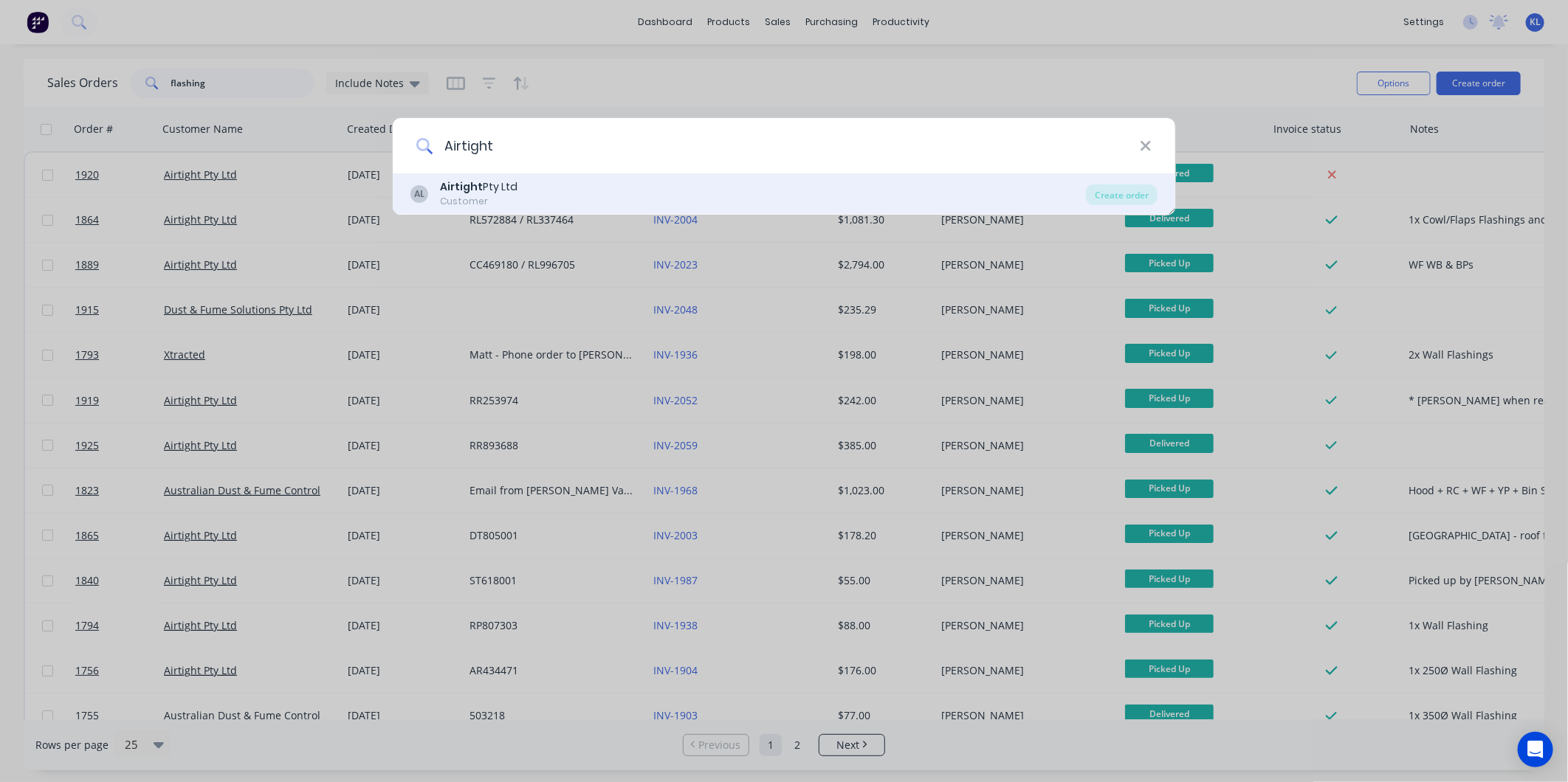
type input "Airtight"
click at [515, 188] on div "AL Airtight Pty Ltd Customer" at bounding box center [747, 194] width 675 height 29
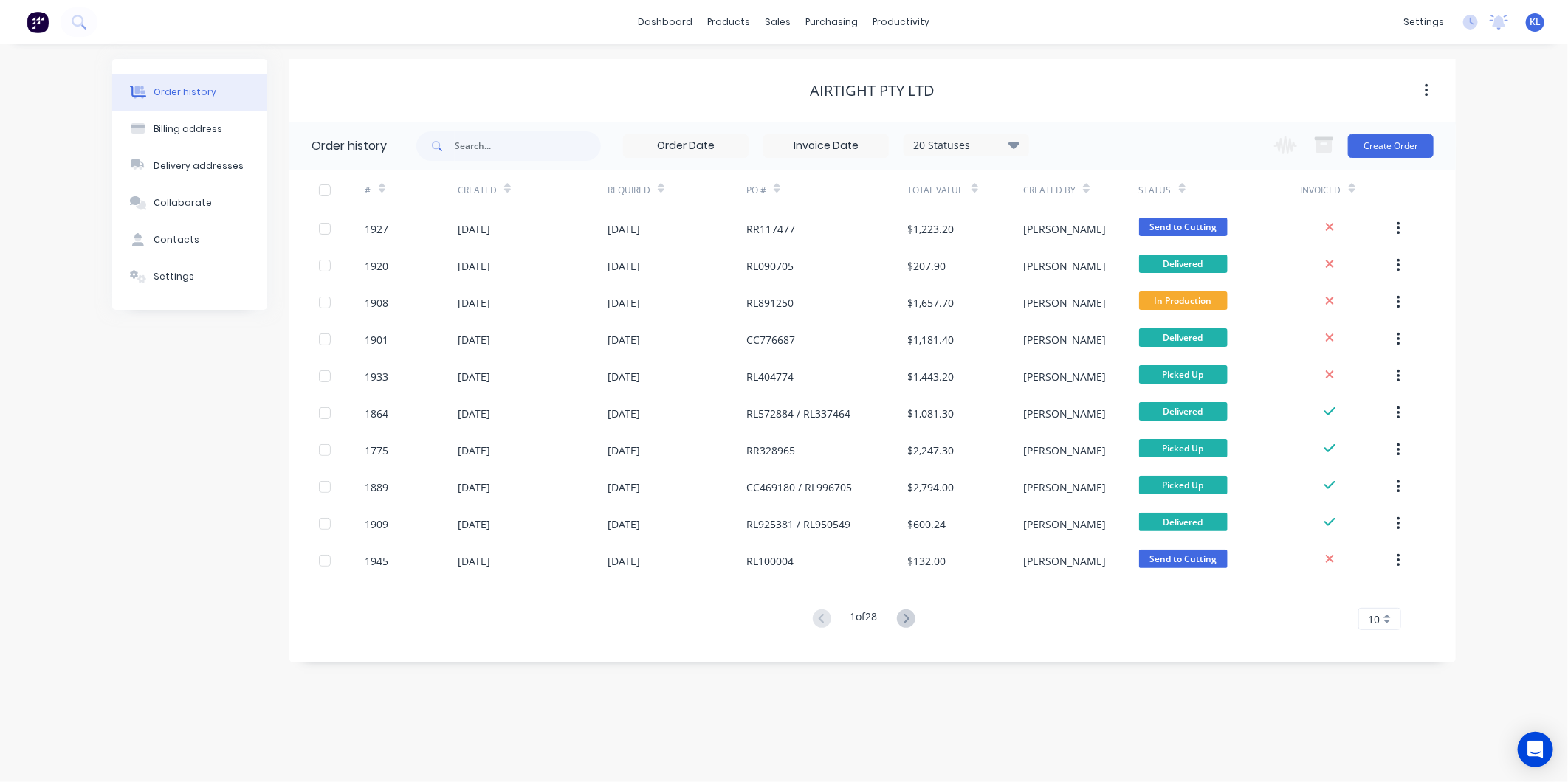
click at [1417, 129] on div "Change order status Submitted Waiting on Supplier Send to Cutting Sent to Rolli…" at bounding box center [1350, 145] width 168 height 48
click at [1400, 142] on button "Create Order" at bounding box center [1391, 146] width 86 height 24
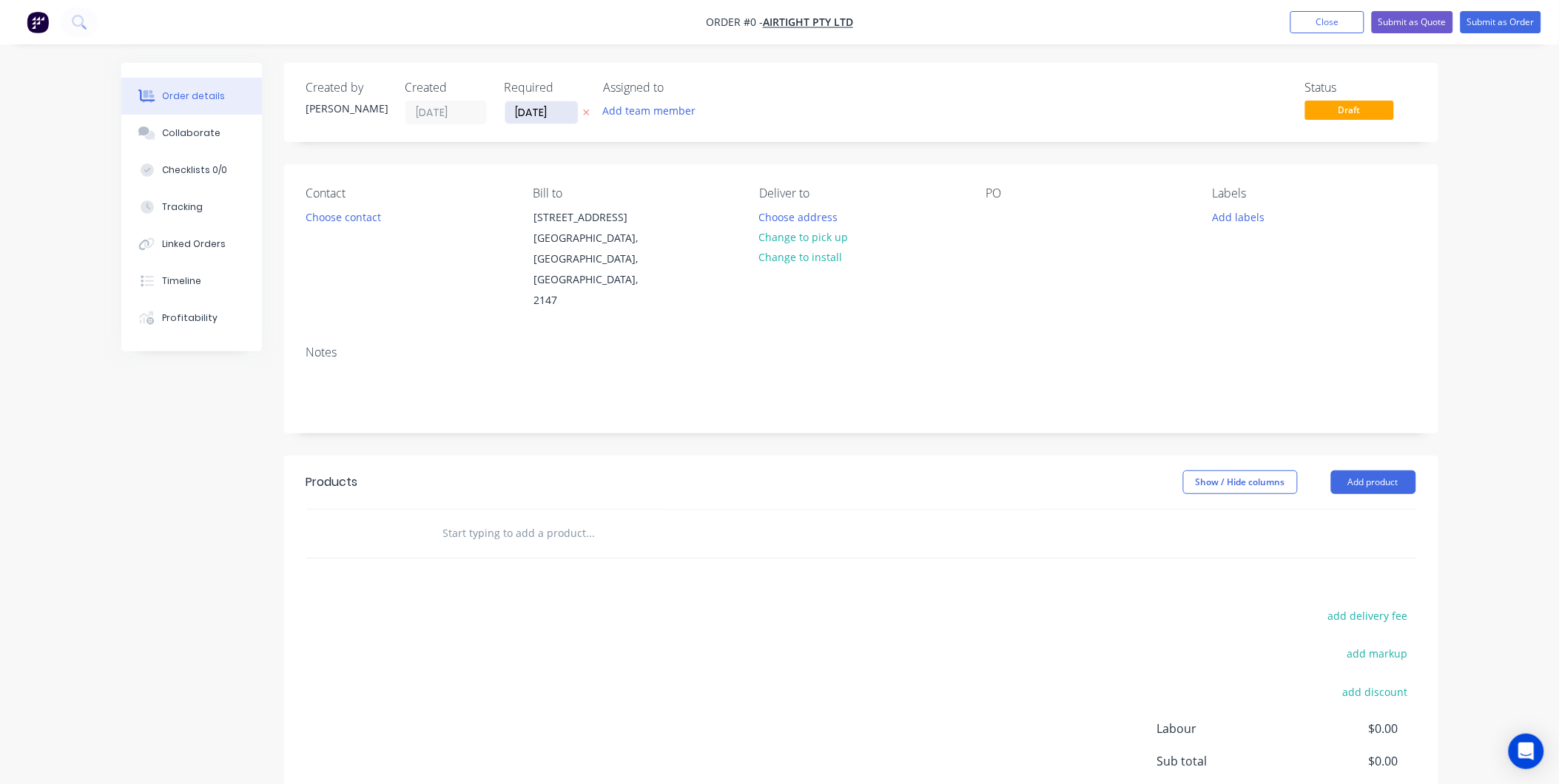
click at [527, 109] on input "[DATE]" at bounding box center [541, 113] width 72 height 22
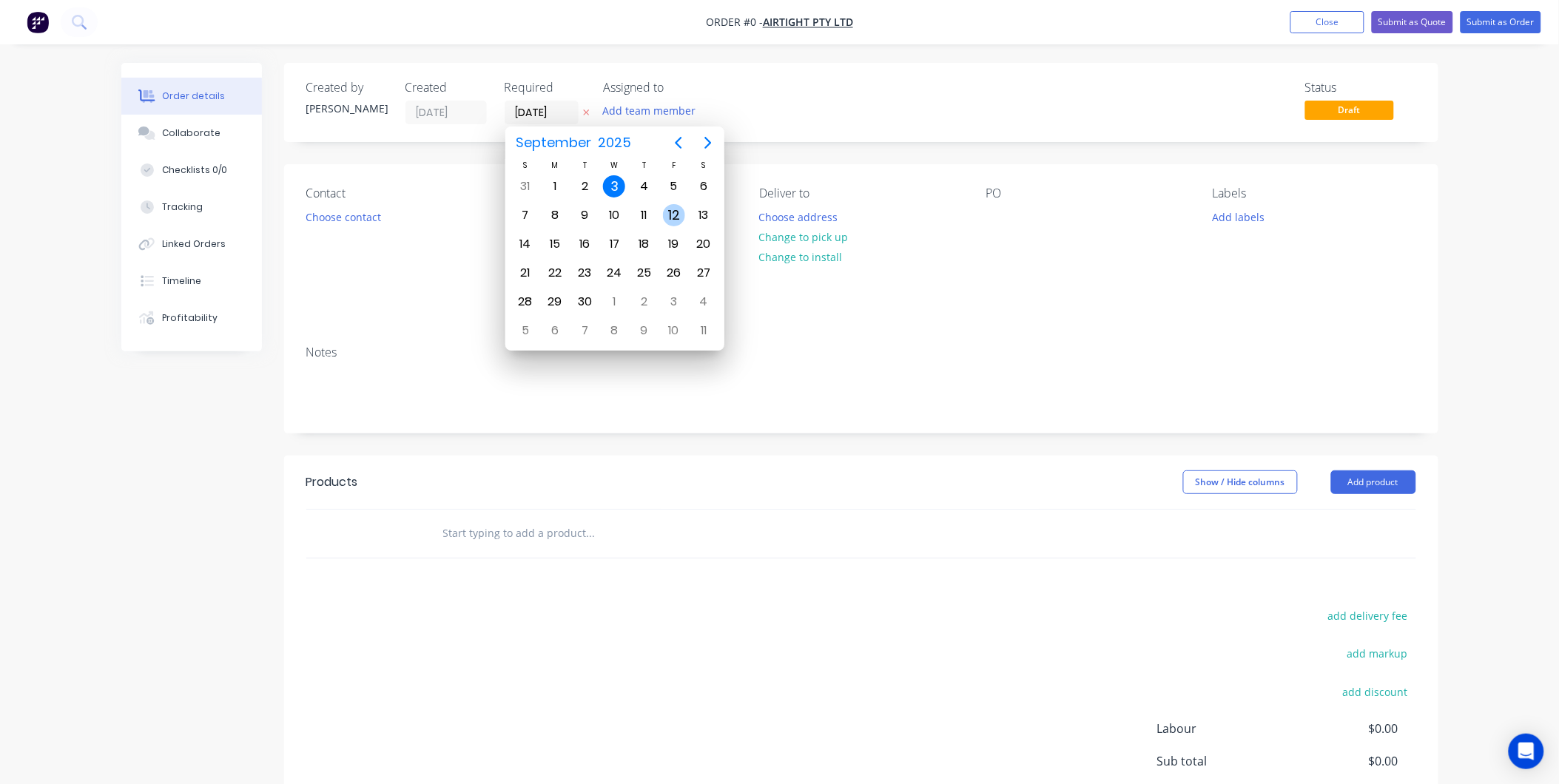
click at [666, 208] on div "12" at bounding box center [674, 215] width 22 height 22
type input "12/09/25"
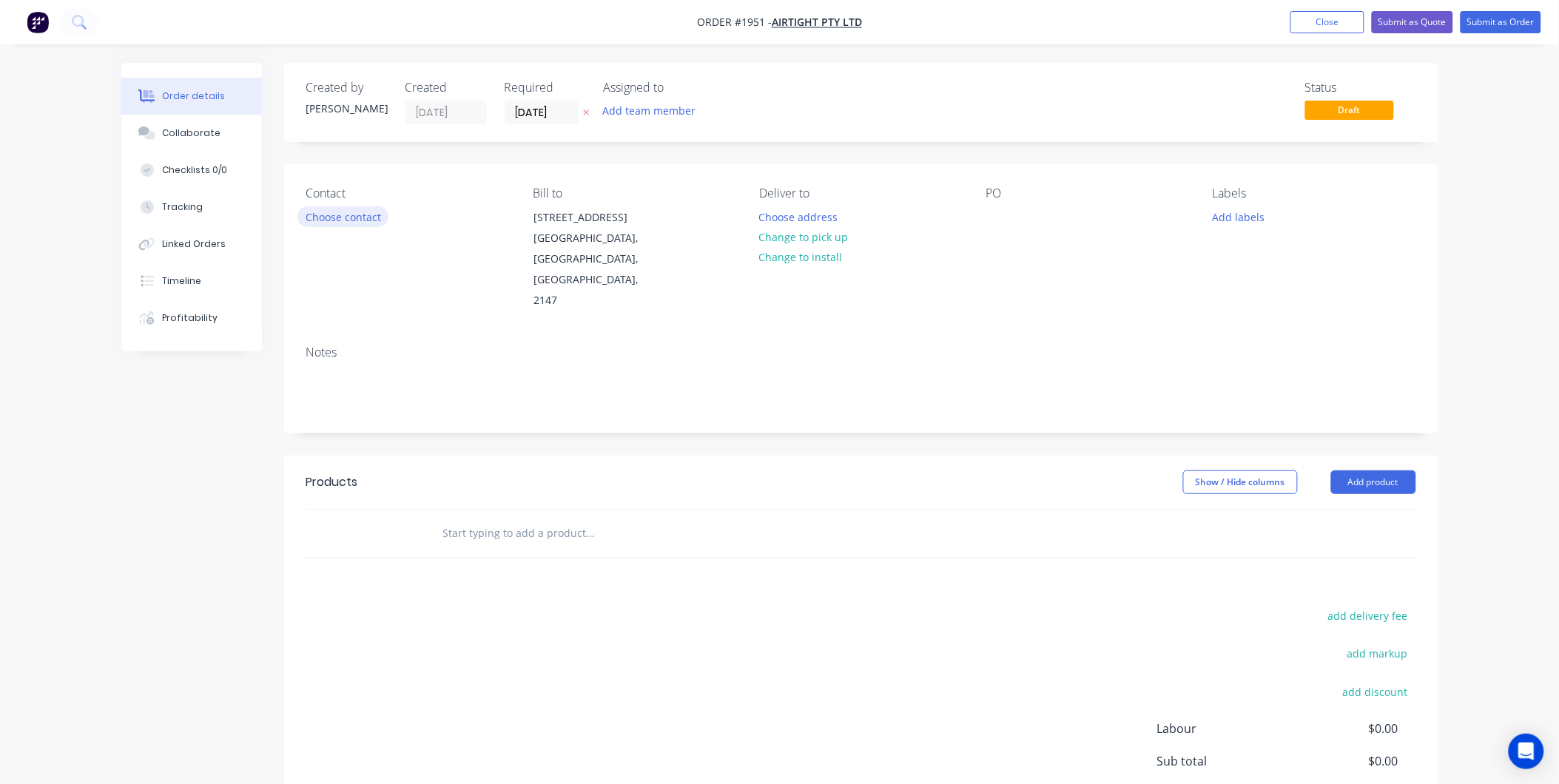
click at [335, 213] on button "Choose contact" at bounding box center [343, 216] width 91 height 20
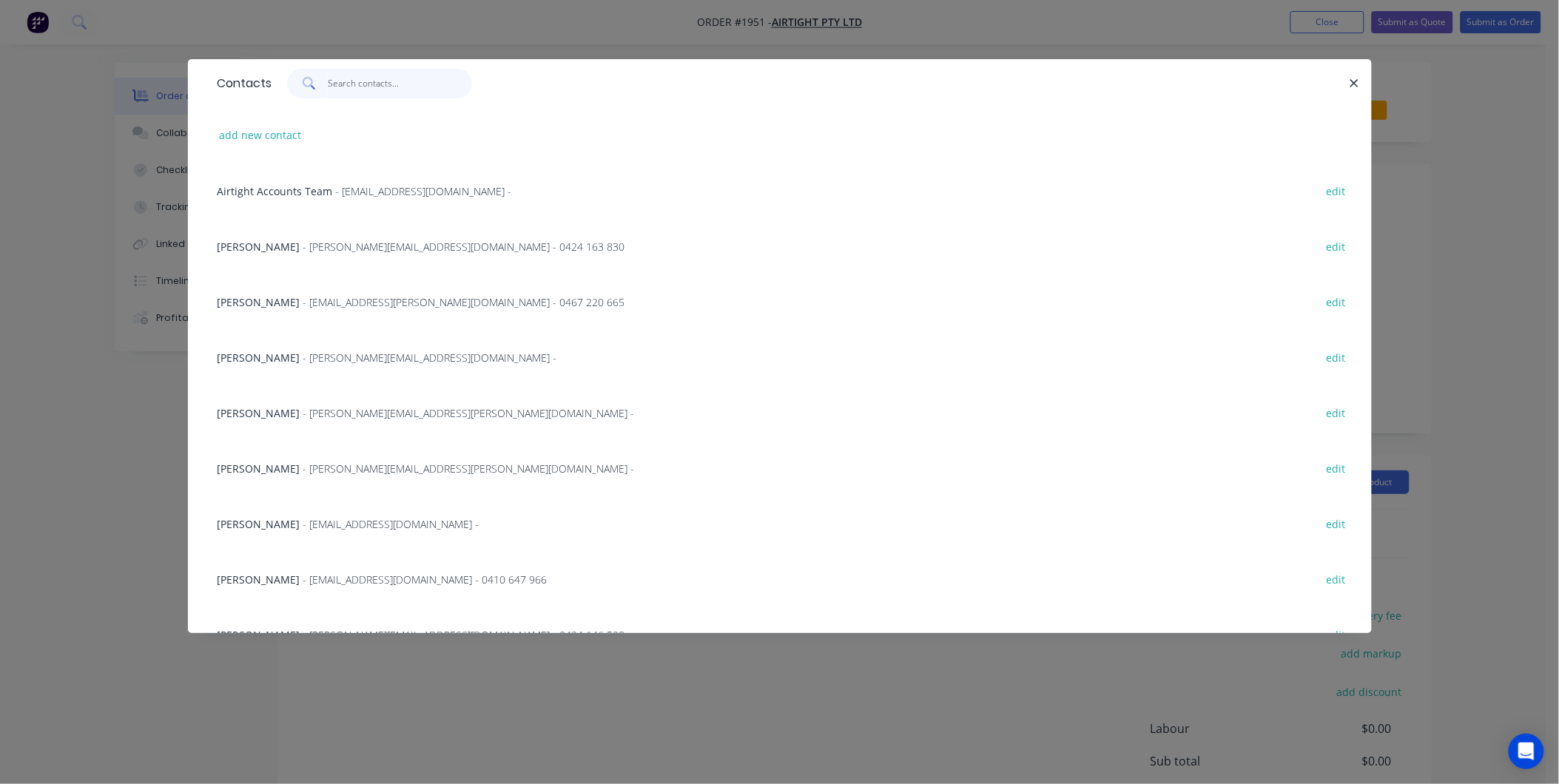
click at [348, 79] on input "text" at bounding box center [400, 83] width 145 height 29
click at [357, 75] on input "text" at bounding box center [400, 83] width 145 height 29
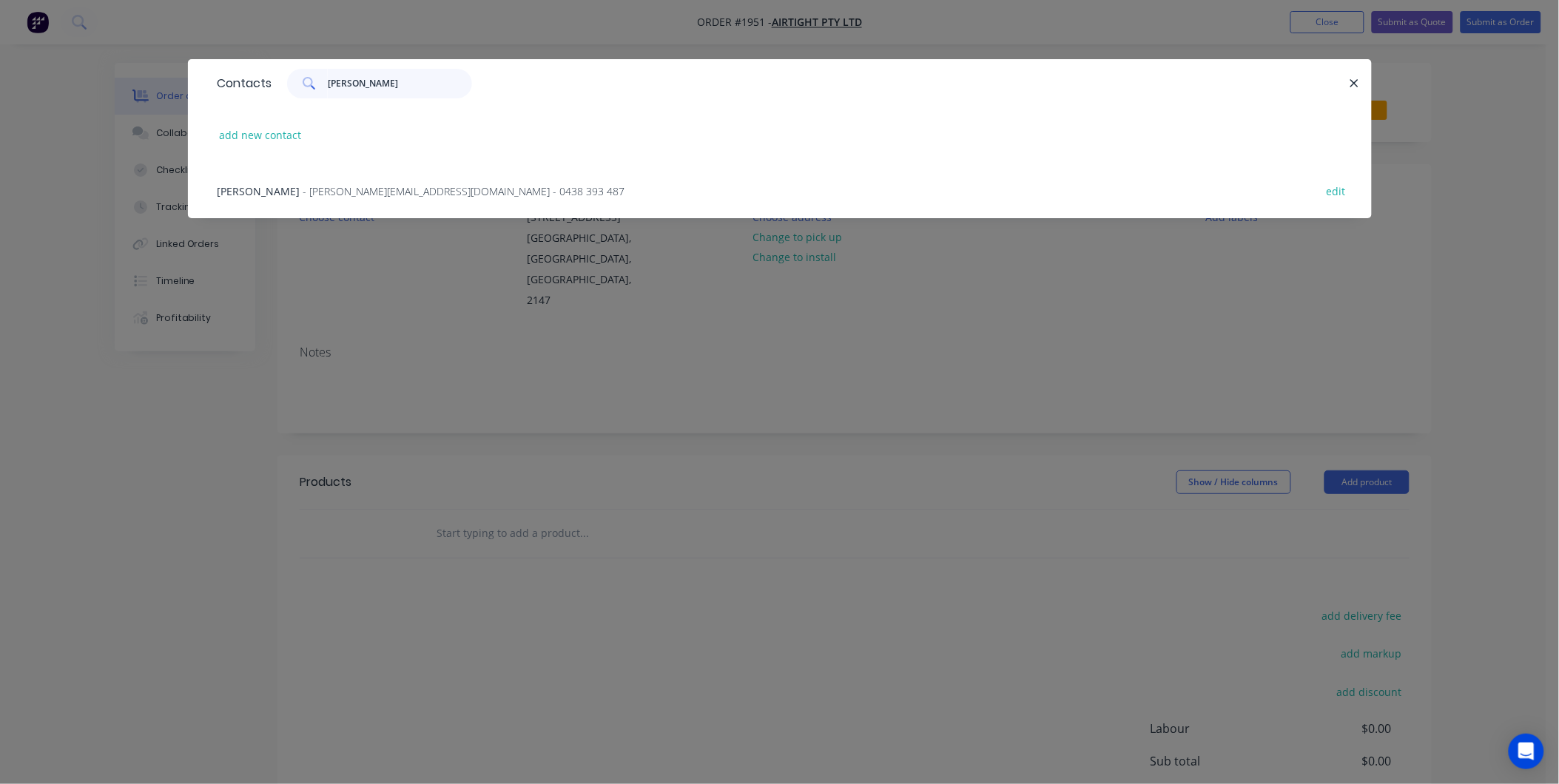
type input "Rocco"
click at [332, 195] on span "- Rocco.R@airtight.com.au - 0438 393 487" at bounding box center [463, 191] width 322 height 14
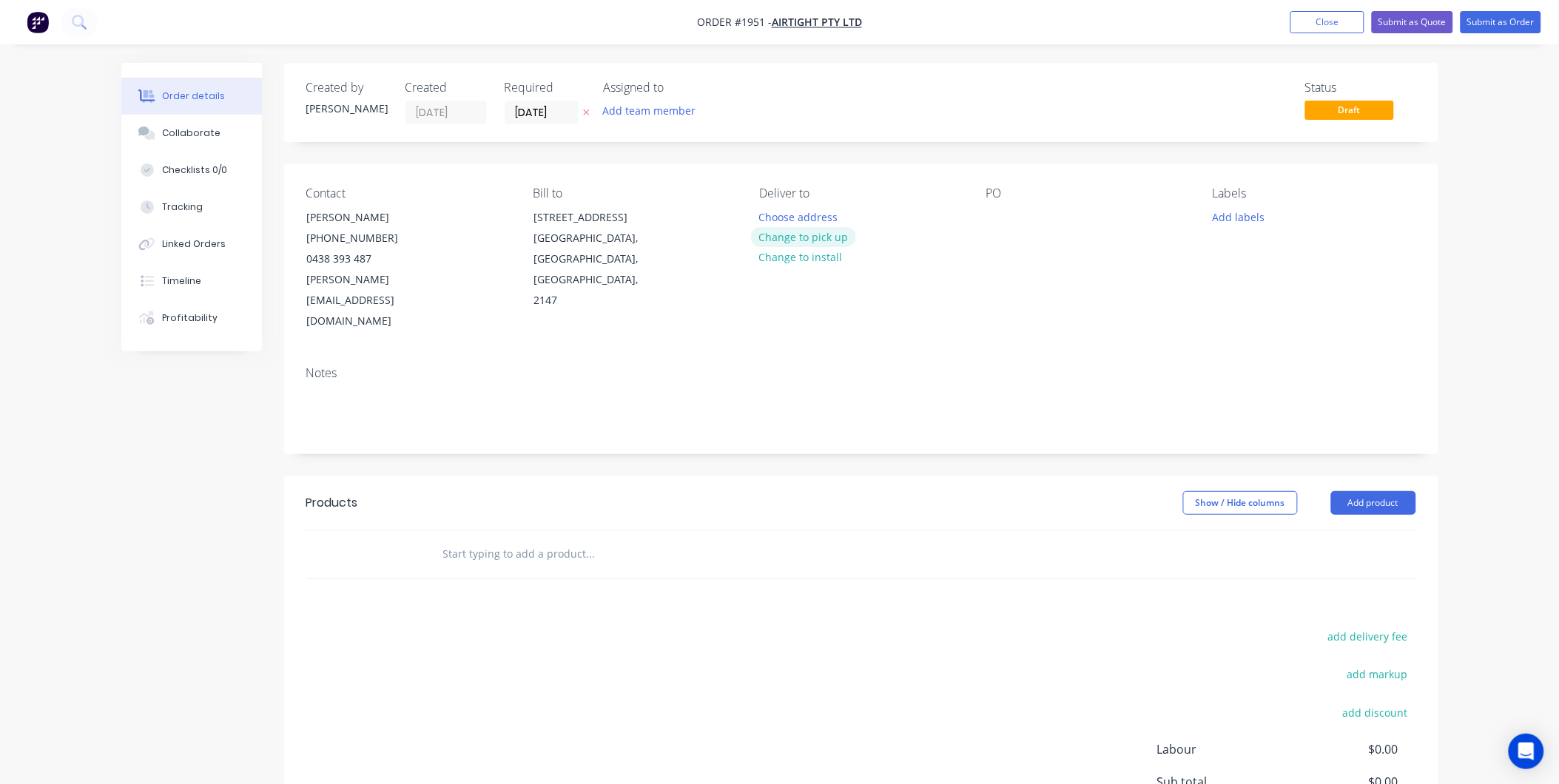
click at [815, 241] on button "Change to pick up" at bounding box center [803, 237] width 105 height 20
click at [997, 218] on div at bounding box center [998, 216] width 24 height 21
click at [1001, 218] on div at bounding box center [998, 216] width 24 height 21
paste div
drag, startPoint x: 1279, startPoint y: 217, endPoint x: 1243, endPoint y: 218, distance: 36.0
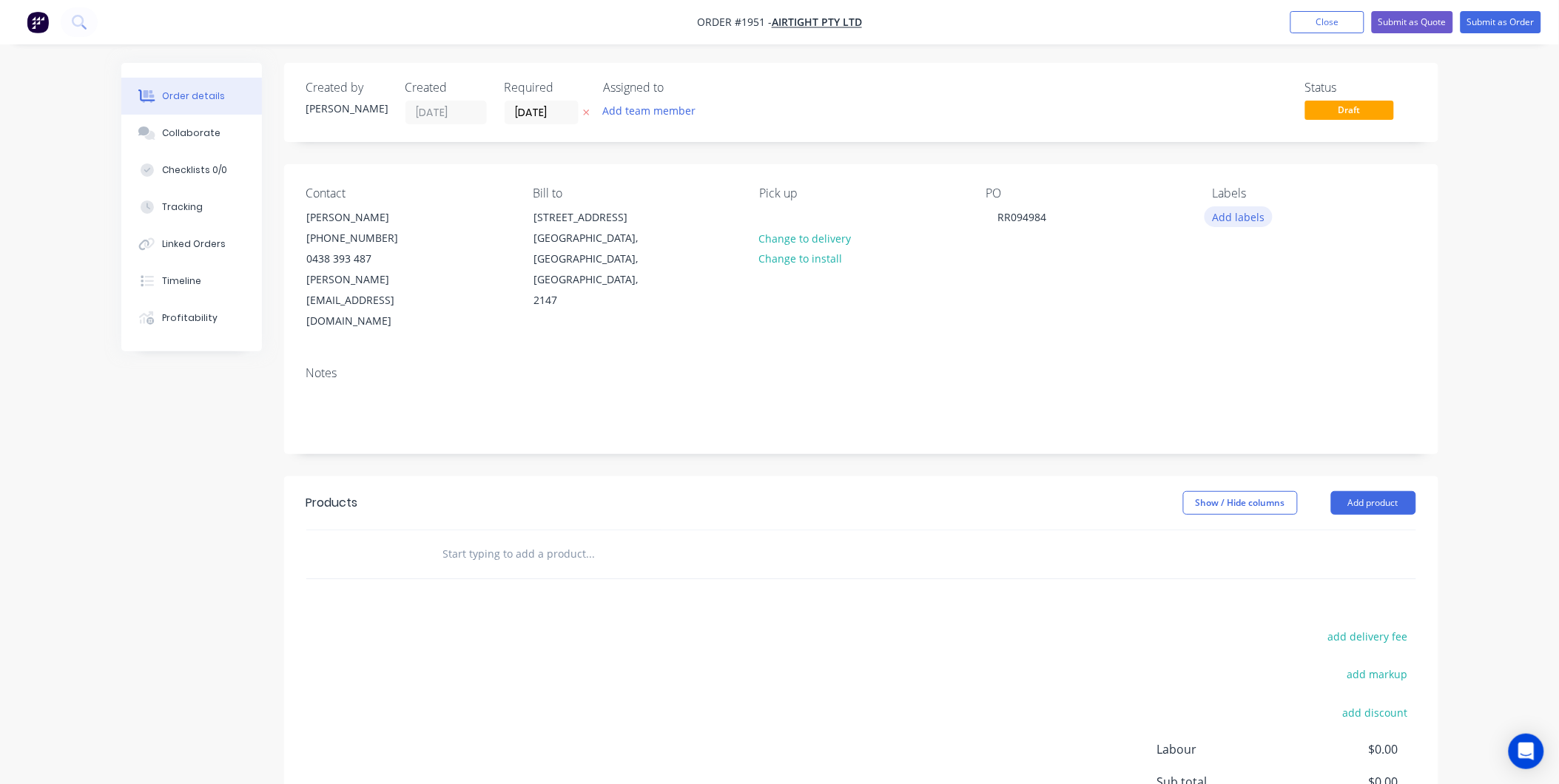
click at [1278, 217] on div "Add labels" at bounding box center [1314, 216] width 202 height 20
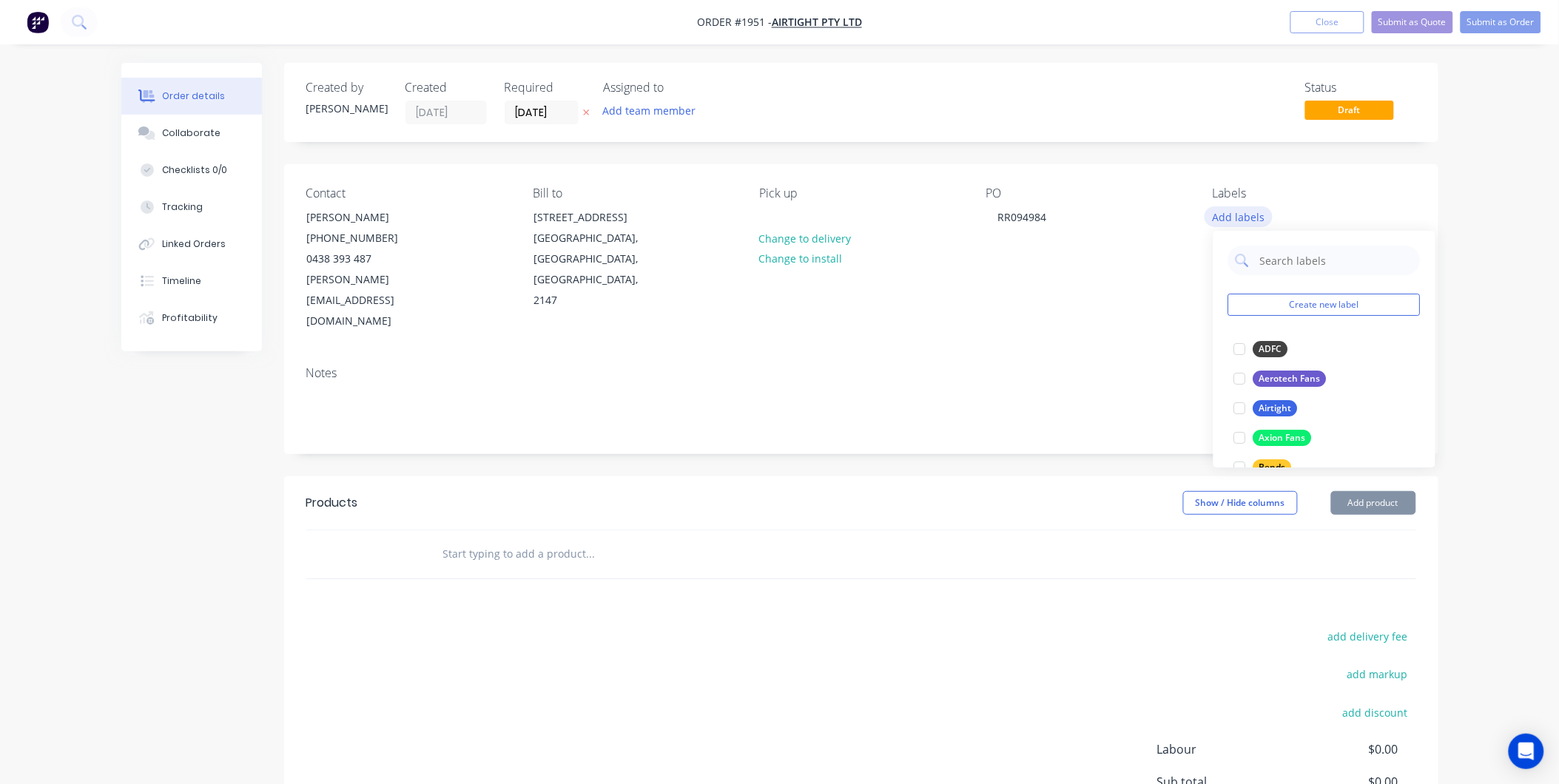
click at [1242, 217] on button "Add labels" at bounding box center [1238, 216] width 68 height 20
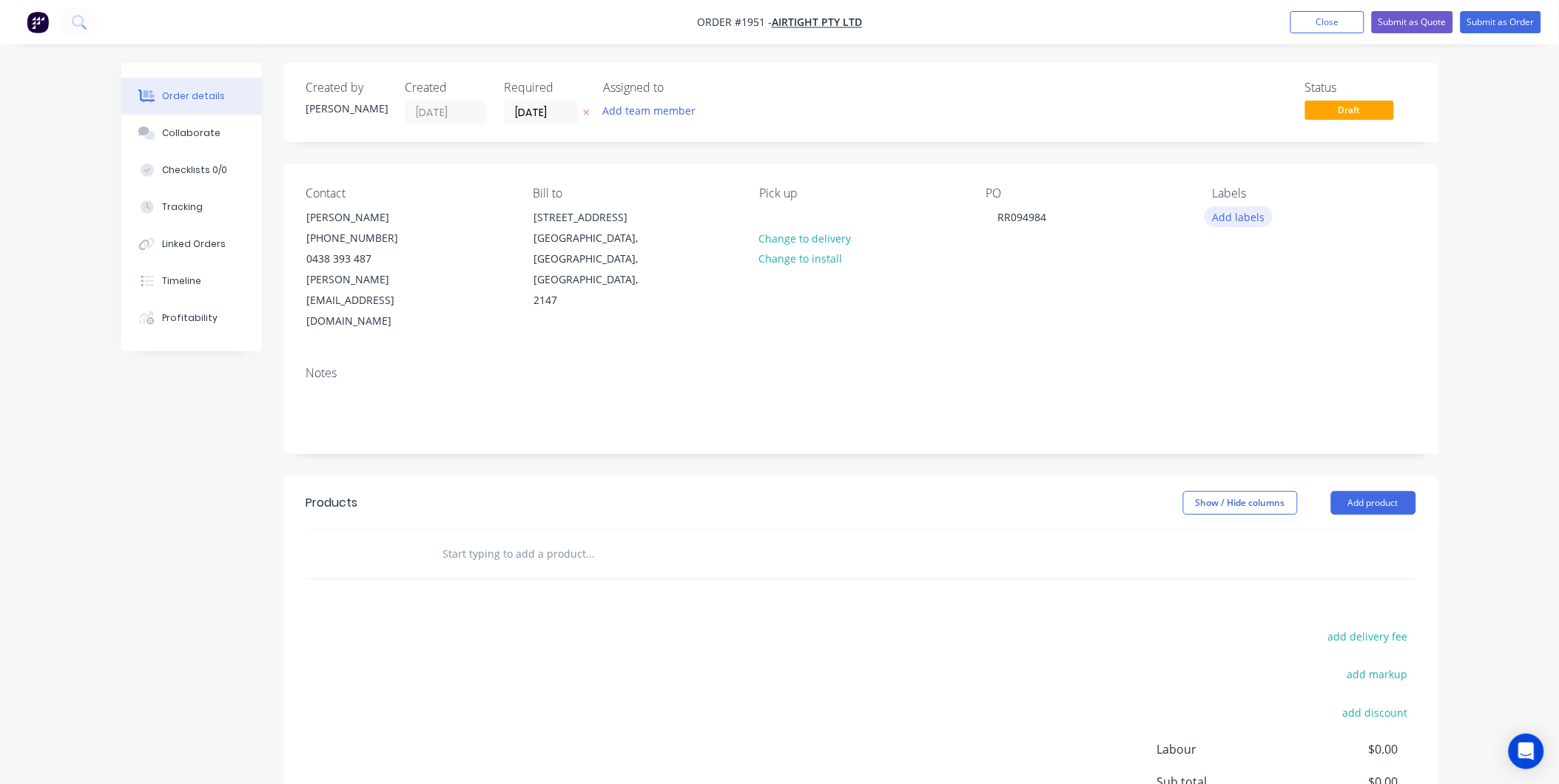
click at [1251, 223] on button "Add labels" at bounding box center [1238, 216] width 68 height 20
click at [1276, 257] on input "text" at bounding box center [1336, 260] width 155 height 29
type input "Duct Part"
click at [1241, 354] on div at bounding box center [1240, 349] width 29 height 29
drag, startPoint x: 1075, startPoint y: 281, endPoint x: 1115, endPoint y: 289, distance: 40.8
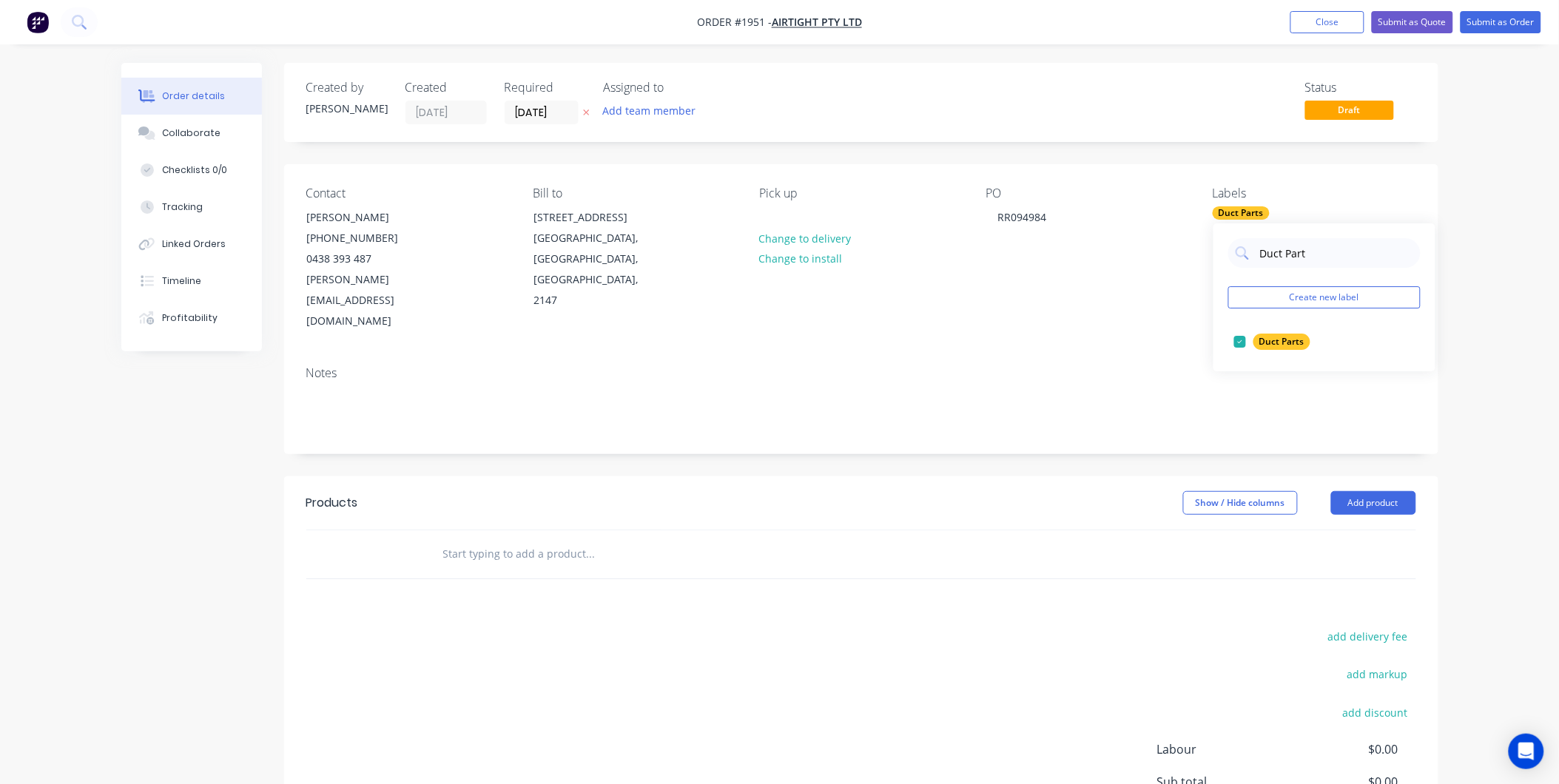
click at [1075, 281] on div "PO RR094984" at bounding box center [1087, 259] width 202 height 146
click at [1249, 209] on div "Duct Parts" at bounding box center [1241, 212] width 57 height 14
drag, startPoint x: 1312, startPoint y: 252, endPoint x: 1252, endPoint y: 256, distance: 60.1
click at [1252, 256] on div "Duct Part" at bounding box center [1325, 253] width 192 height 29
click at [1240, 343] on div at bounding box center [1240, 342] width 29 height 29
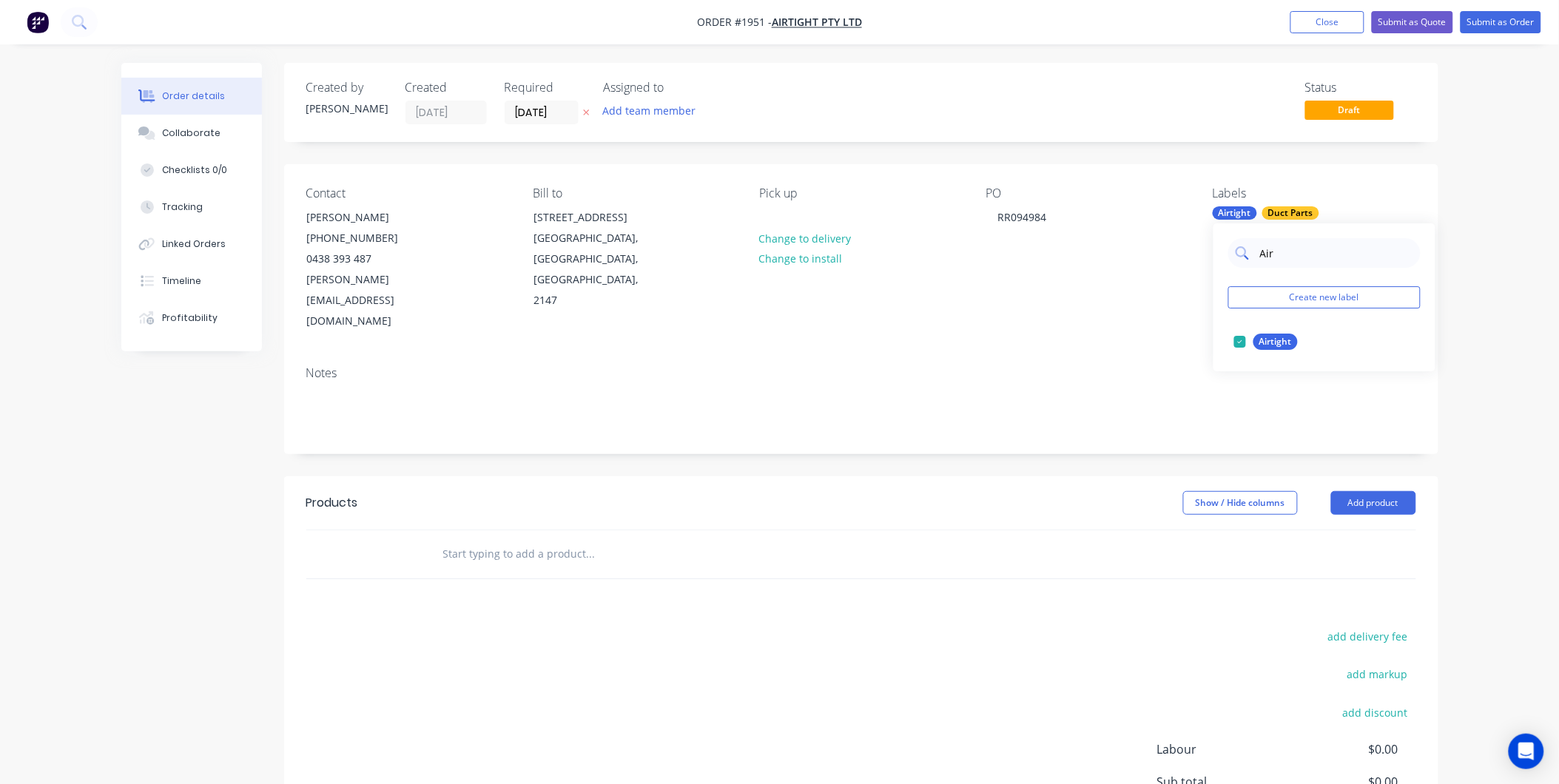
click at [1291, 248] on input "Air" at bounding box center [1336, 253] width 155 height 29
type input "A"
type input "Duct"
click at [1259, 373] on div "Duct Stand" at bounding box center [1283, 372] width 60 height 16
click at [1256, 368] on div "Duct Stand" at bounding box center [1283, 372] width 60 height 16
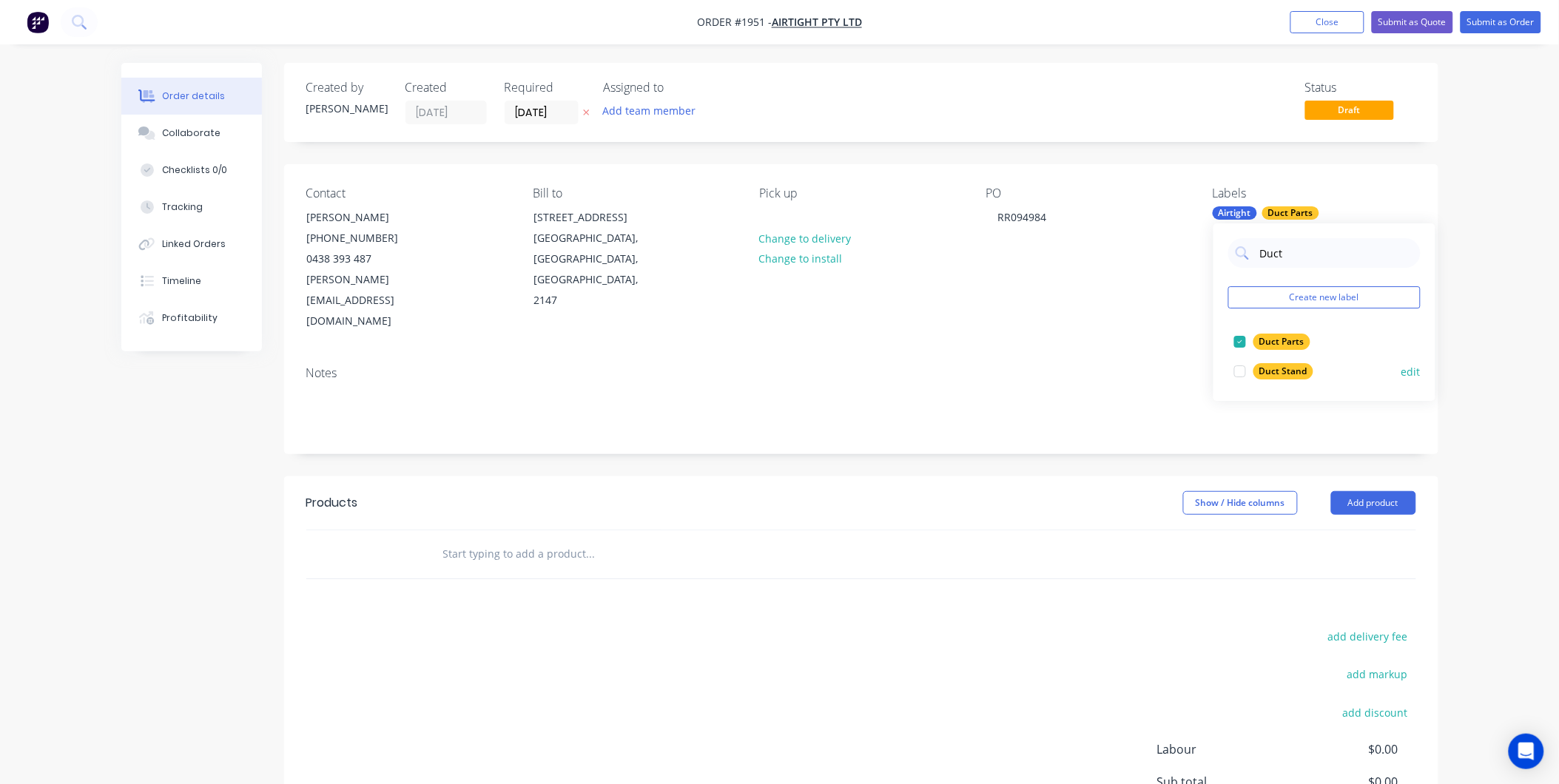
click at [1256, 368] on div "Duct Stand" at bounding box center [1283, 372] width 60 height 16
click at [1024, 304] on div "Contact Rocco Russo (02) 9986 3184 0438 393 487 Rocco.R@airtight.com.au Bill to…" at bounding box center [861, 259] width 1154 height 191
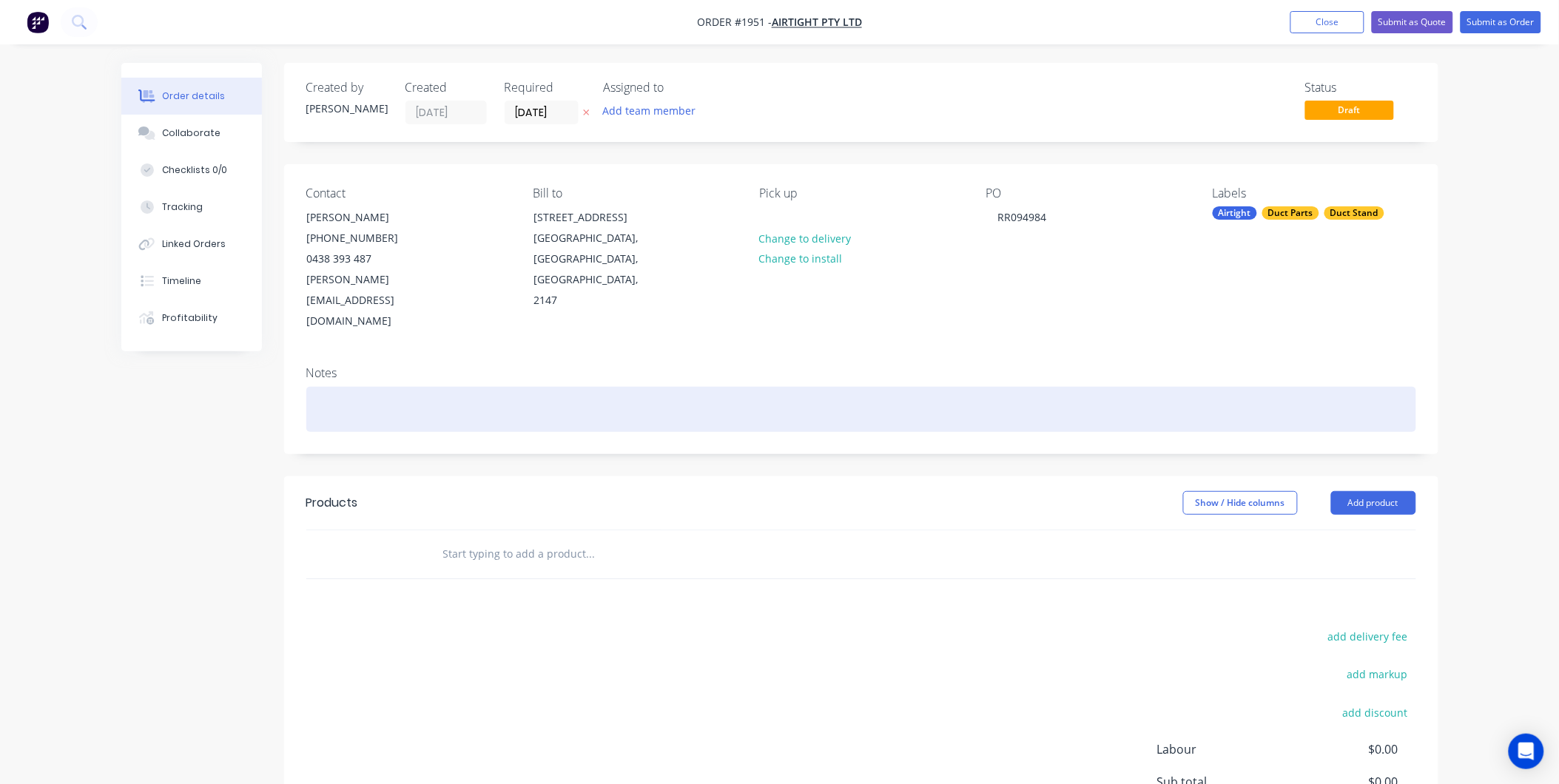
click at [342, 387] on div at bounding box center [861, 409] width 1110 height 45
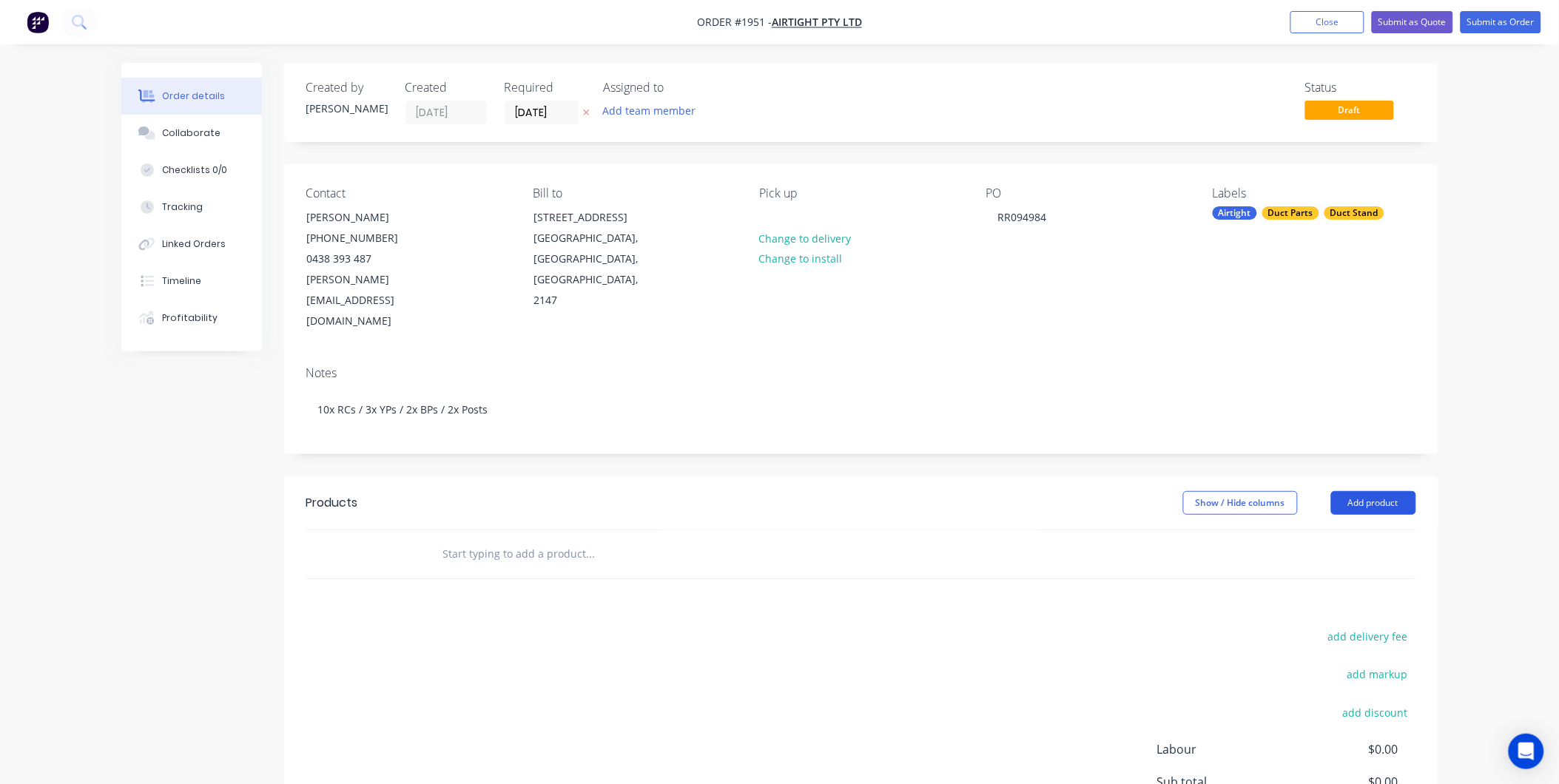
click at [1355, 491] on button "Add product" at bounding box center [1373, 503] width 85 height 24
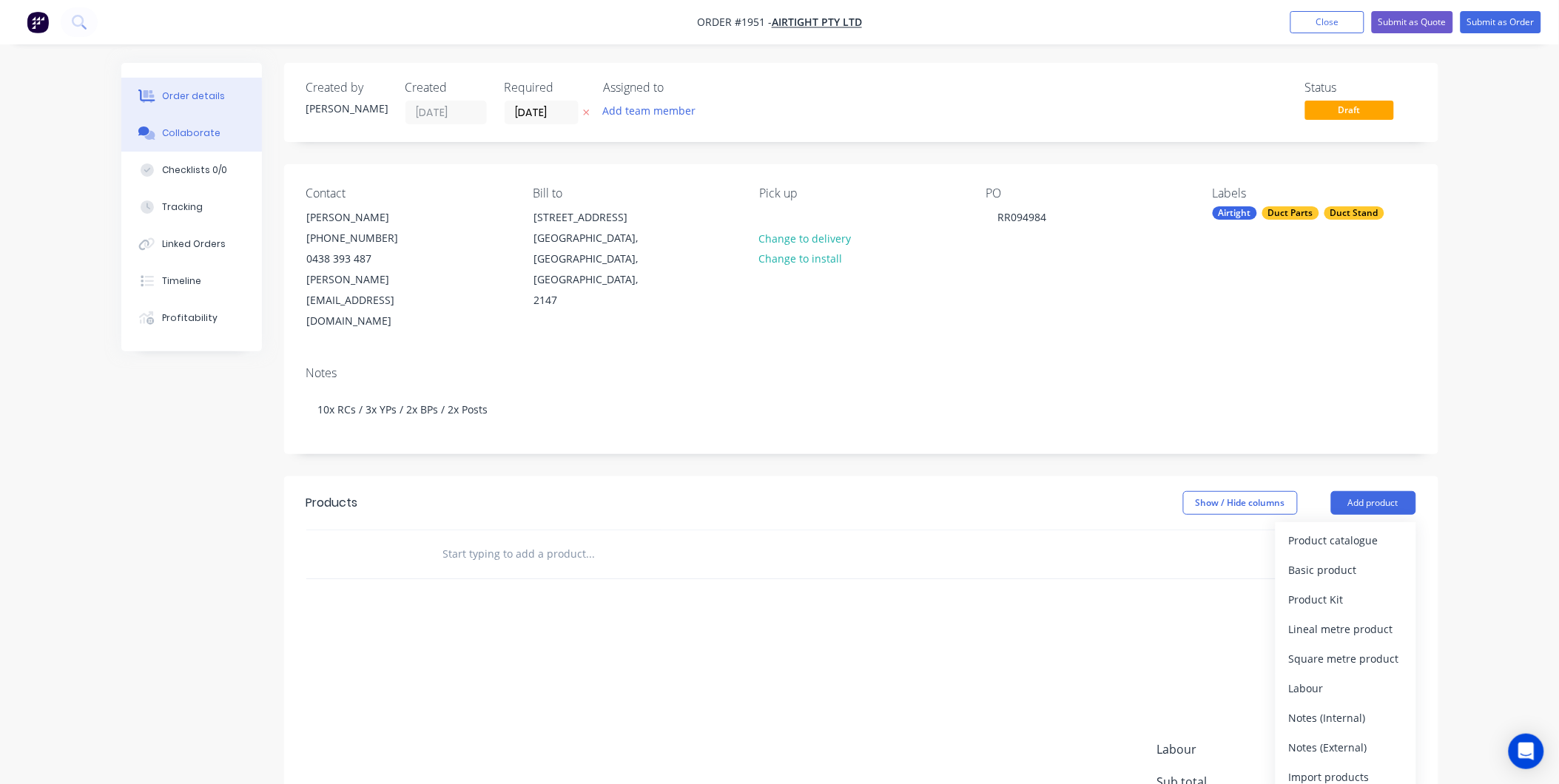
click at [173, 129] on div "Collaborate" at bounding box center [191, 133] width 59 height 14
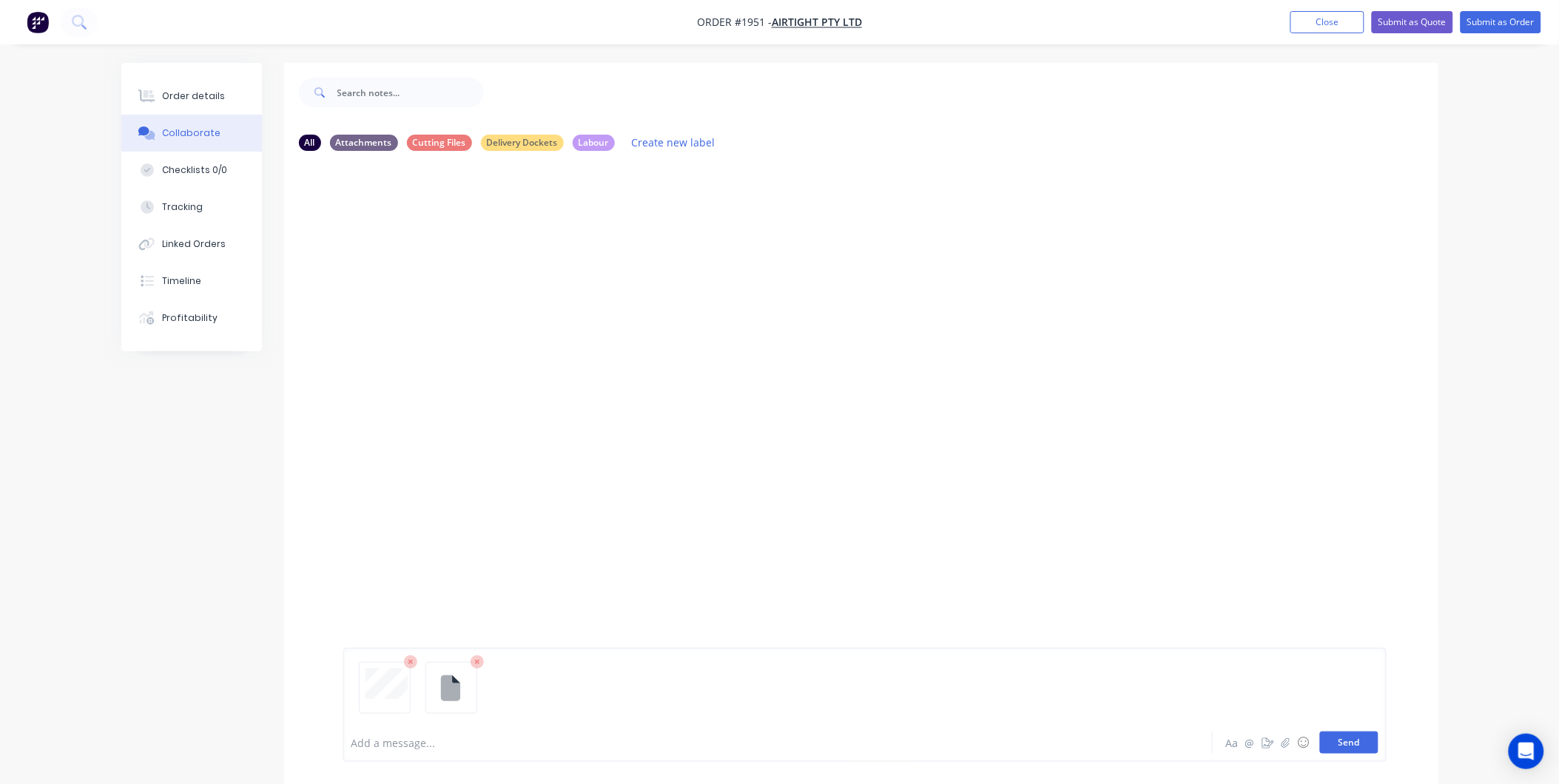
click at [1343, 747] on button "Send" at bounding box center [1349, 743] width 59 height 22
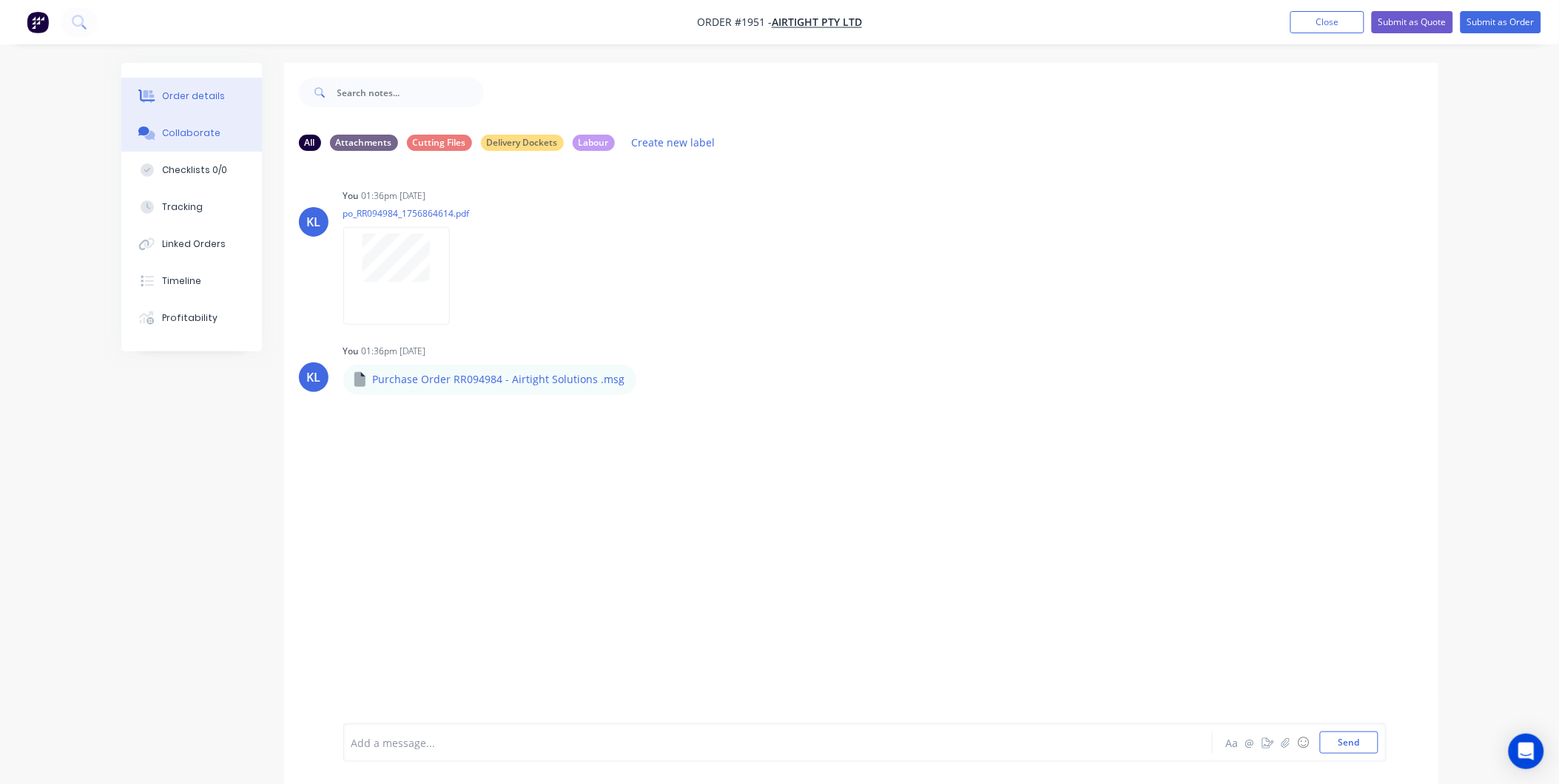
click at [196, 98] on div "Order details" at bounding box center [193, 96] width 63 height 14
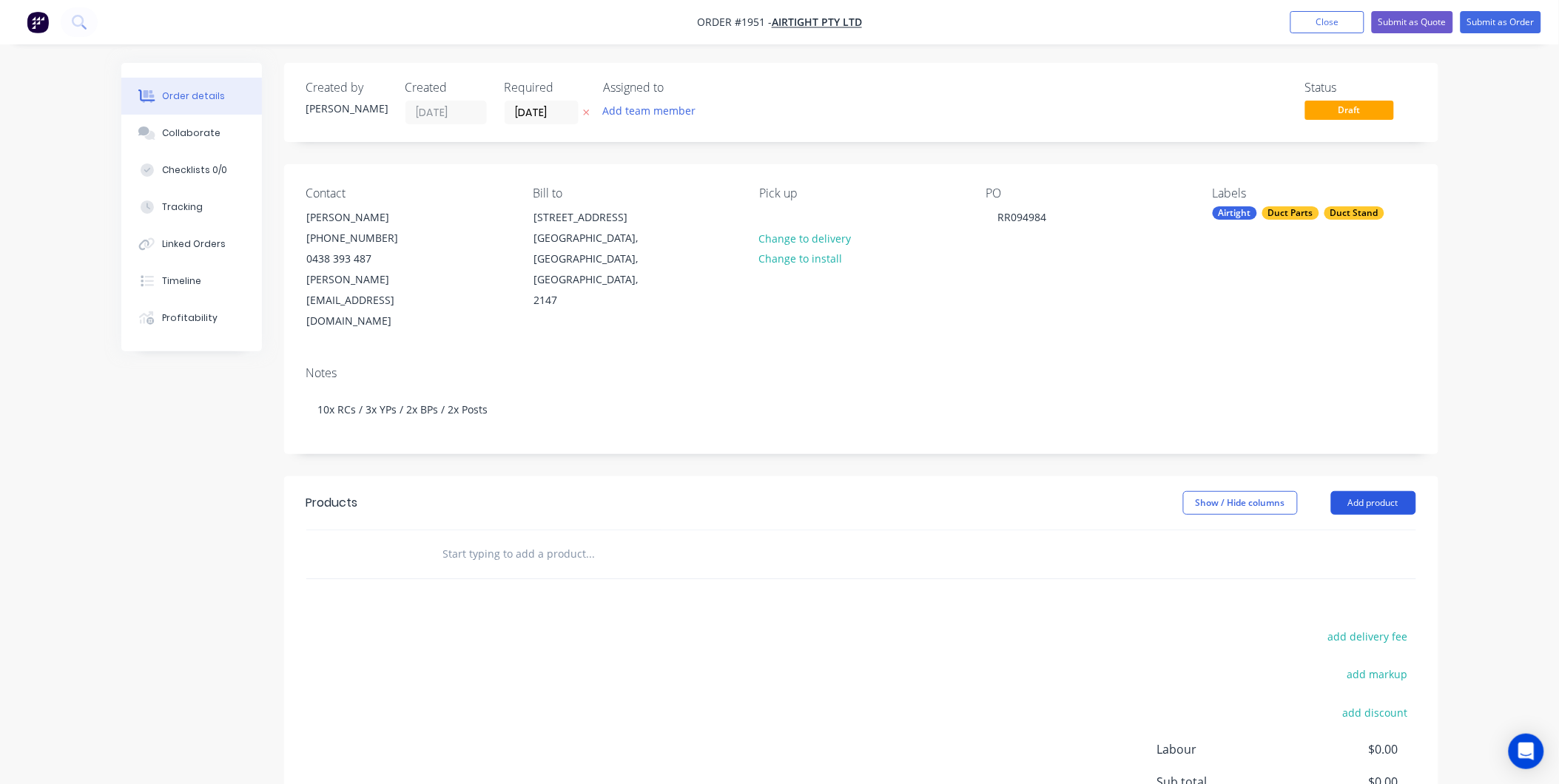
click at [1378, 491] on button "Add product" at bounding box center [1373, 503] width 85 height 24
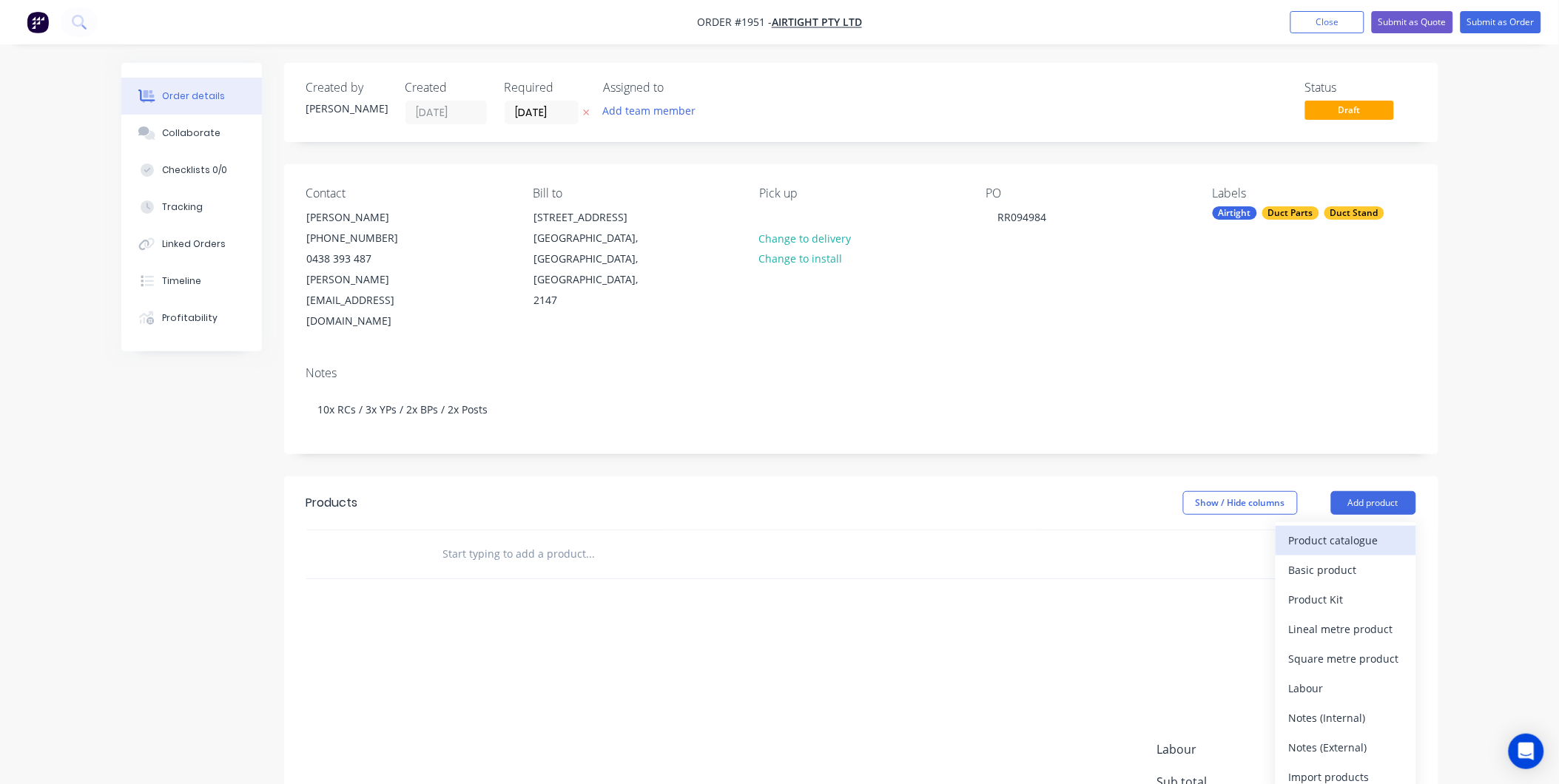
click at [1303, 529] on div "Product catalogue" at bounding box center [1346, 539] width 114 height 21
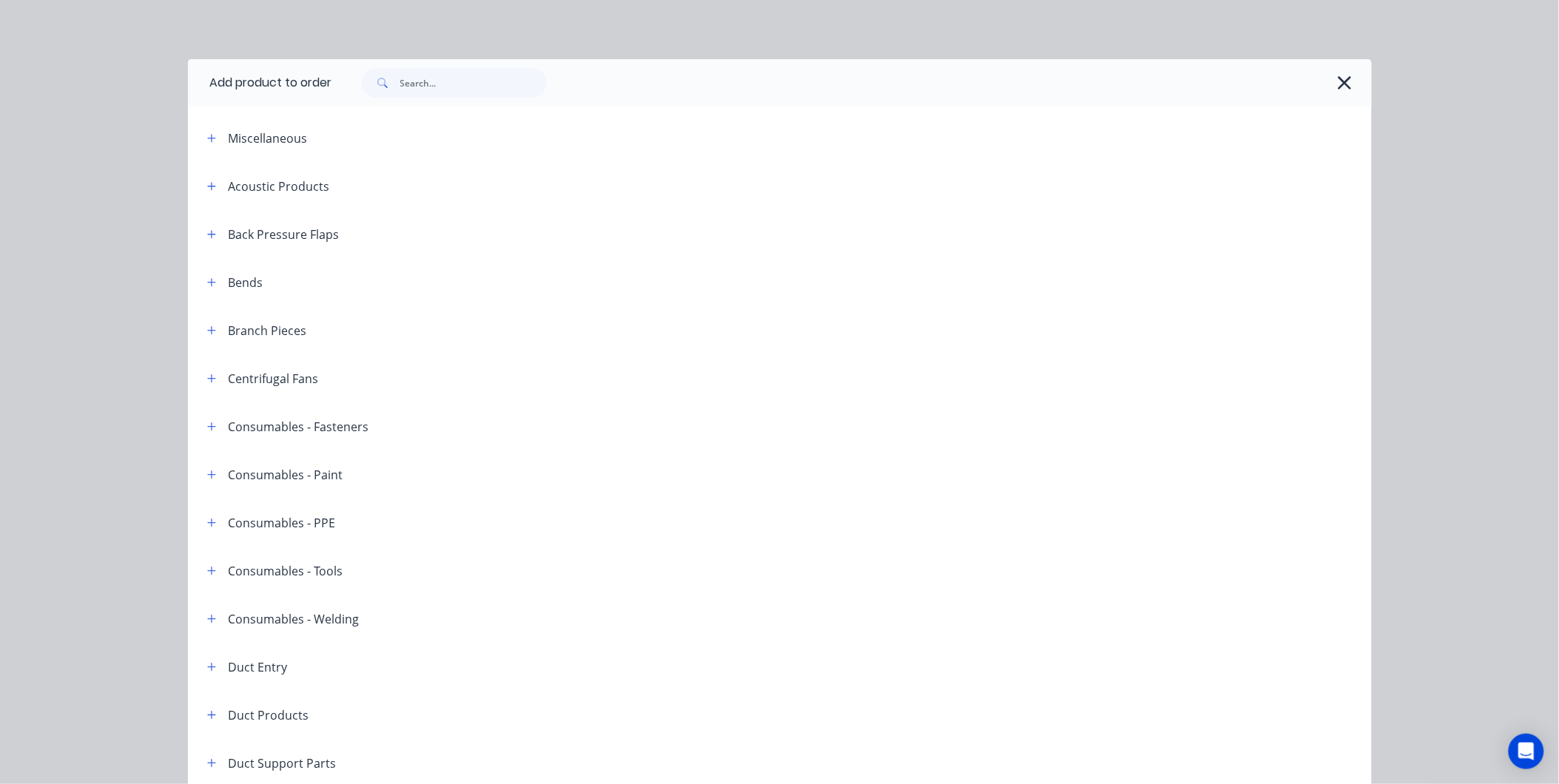
click at [1338, 97] on div at bounding box center [845, 82] width 1025 height 29
click at [1338, 92] on icon "button" at bounding box center [1345, 82] width 16 height 21
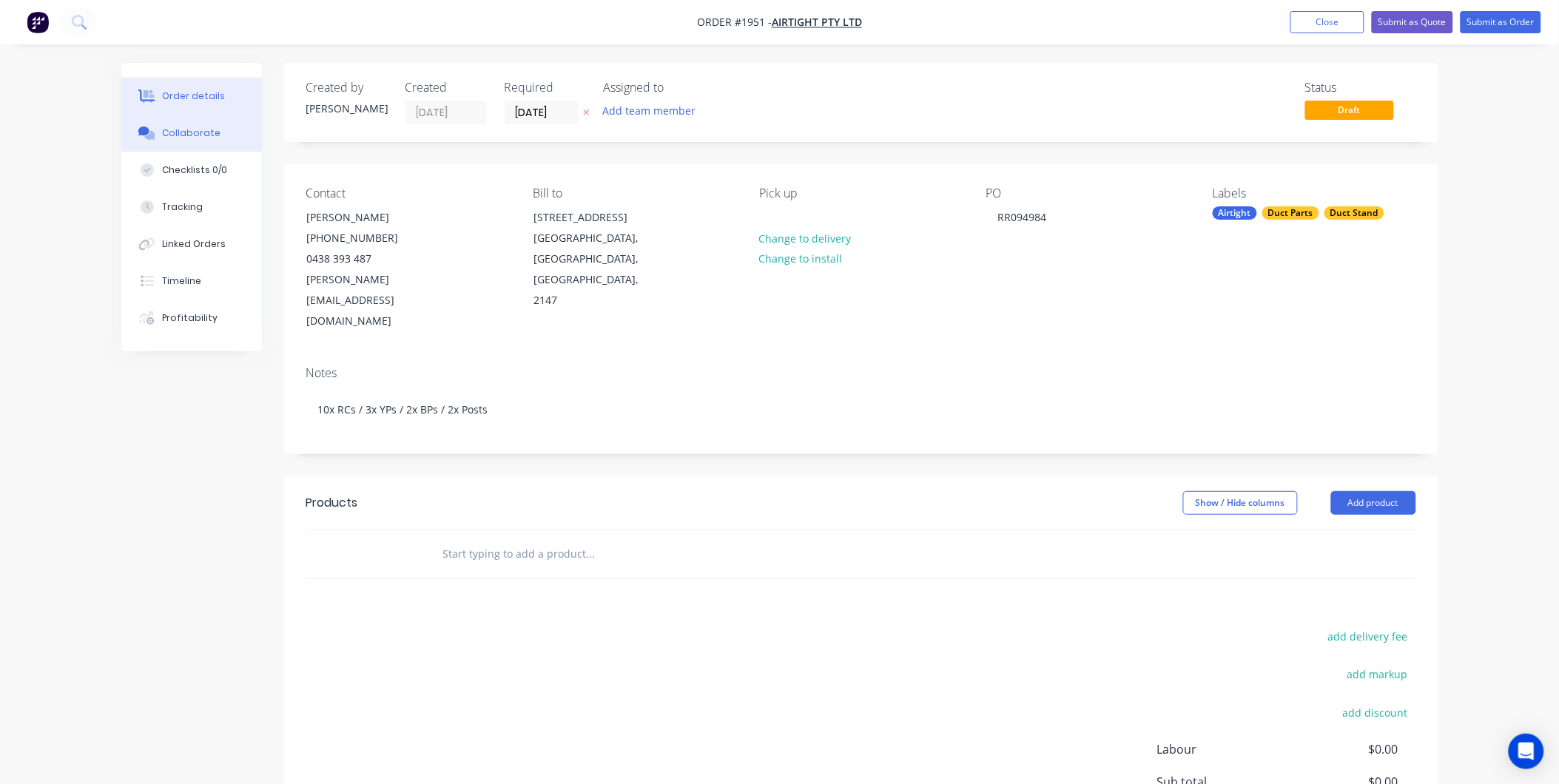
click at [179, 138] on div "Collaborate" at bounding box center [191, 133] width 59 height 14
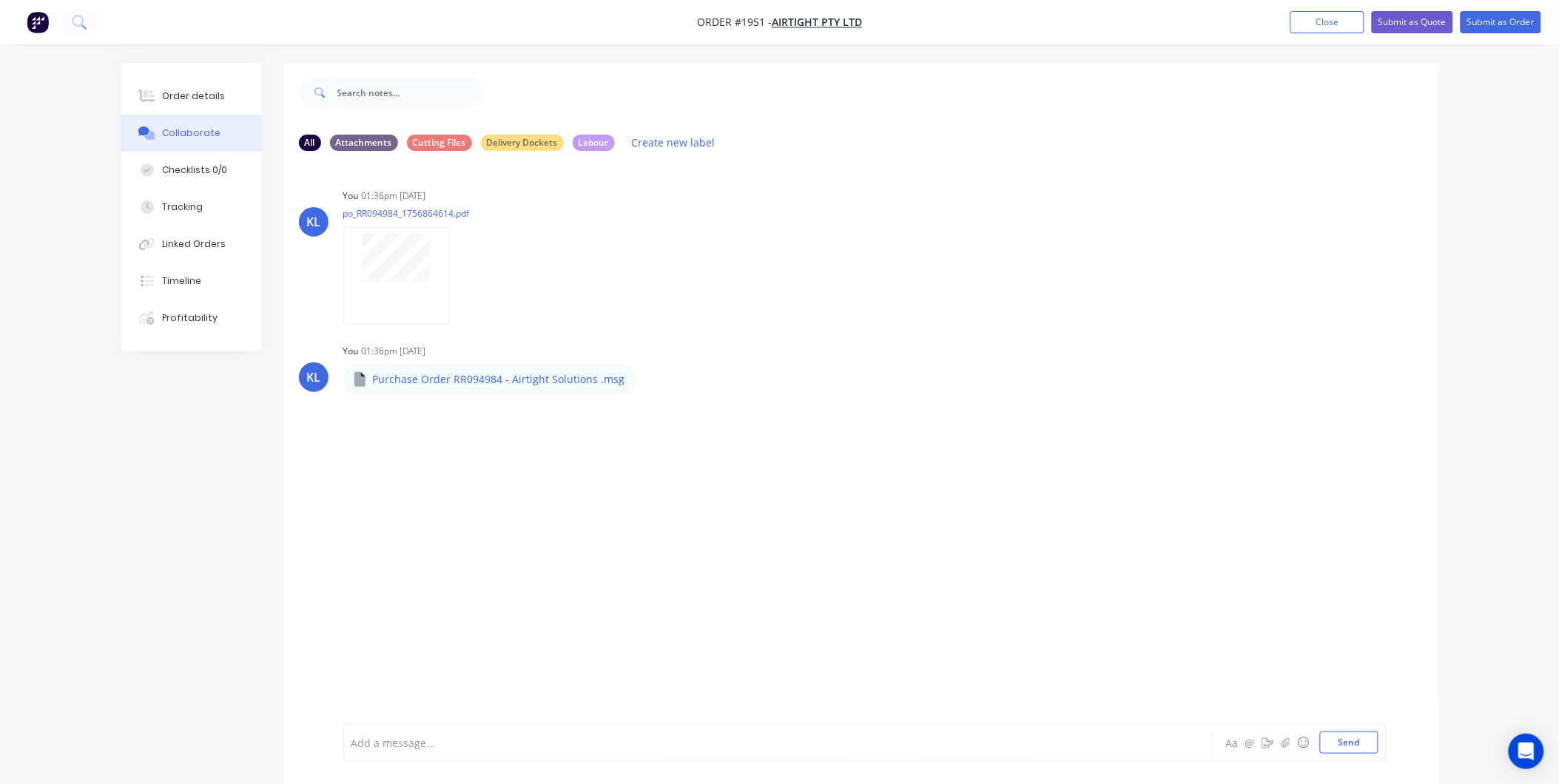
click at [483, 736] on div at bounding box center [737, 743] width 769 height 16
click at [574, 740] on span "I'm just waiting for more info from Rocco reguarding" at bounding box center [481, 743] width 256 height 14
click at [627, 742] on div "I'm just waiting for more info from Rocco regarding" at bounding box center [737, 743] width 769 height 16
click at [1364, 730] on div "Aa @ ☺ Send" at bounding box center [1295, 738] width 167 height 31
click at [1364, 746] on button "Send" at bounding box center [1349, 743] width 59 height 22
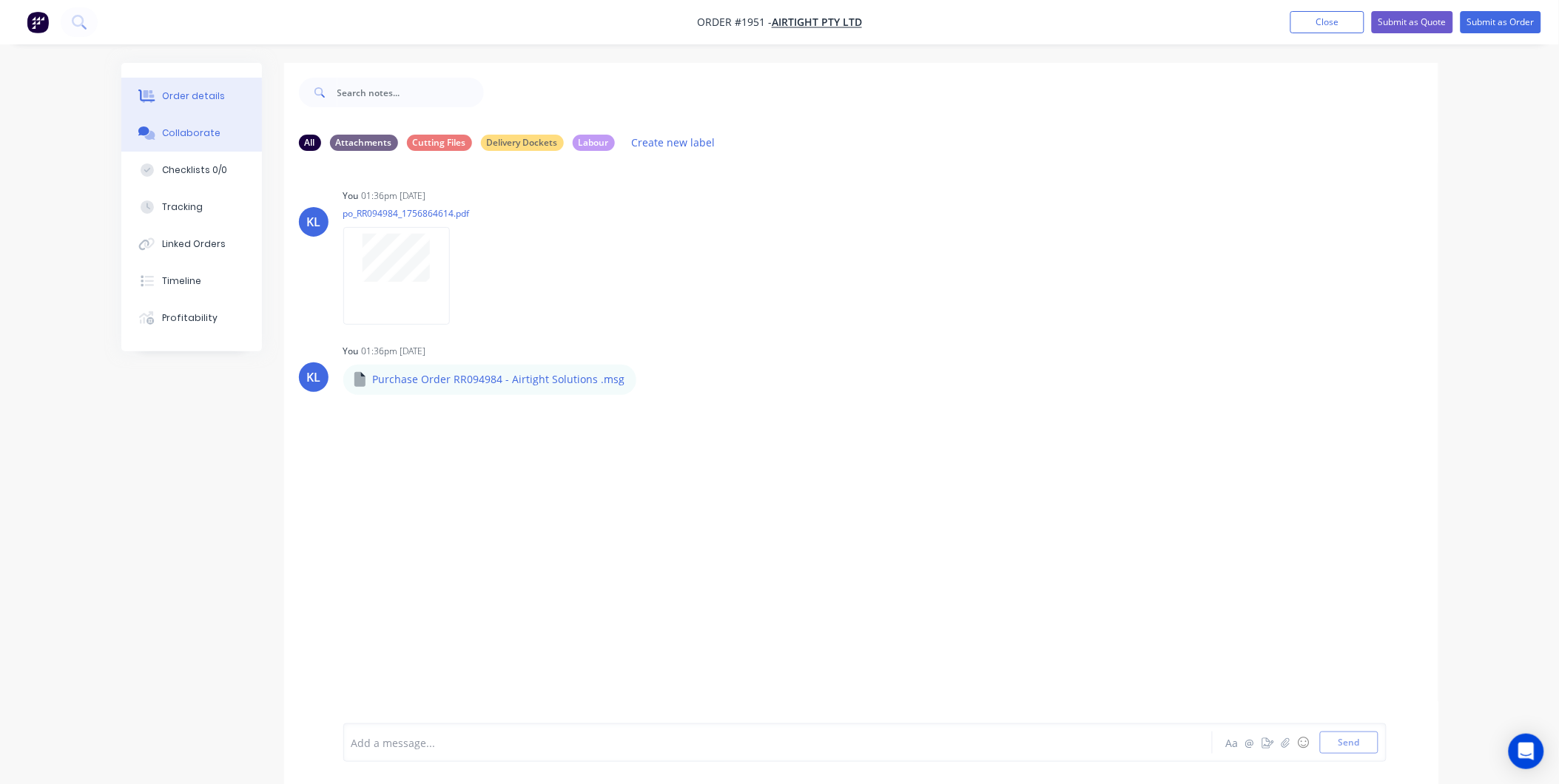
click at [196, 97] on div "Order details" at bounding box center [193, 96] width 63 height 14
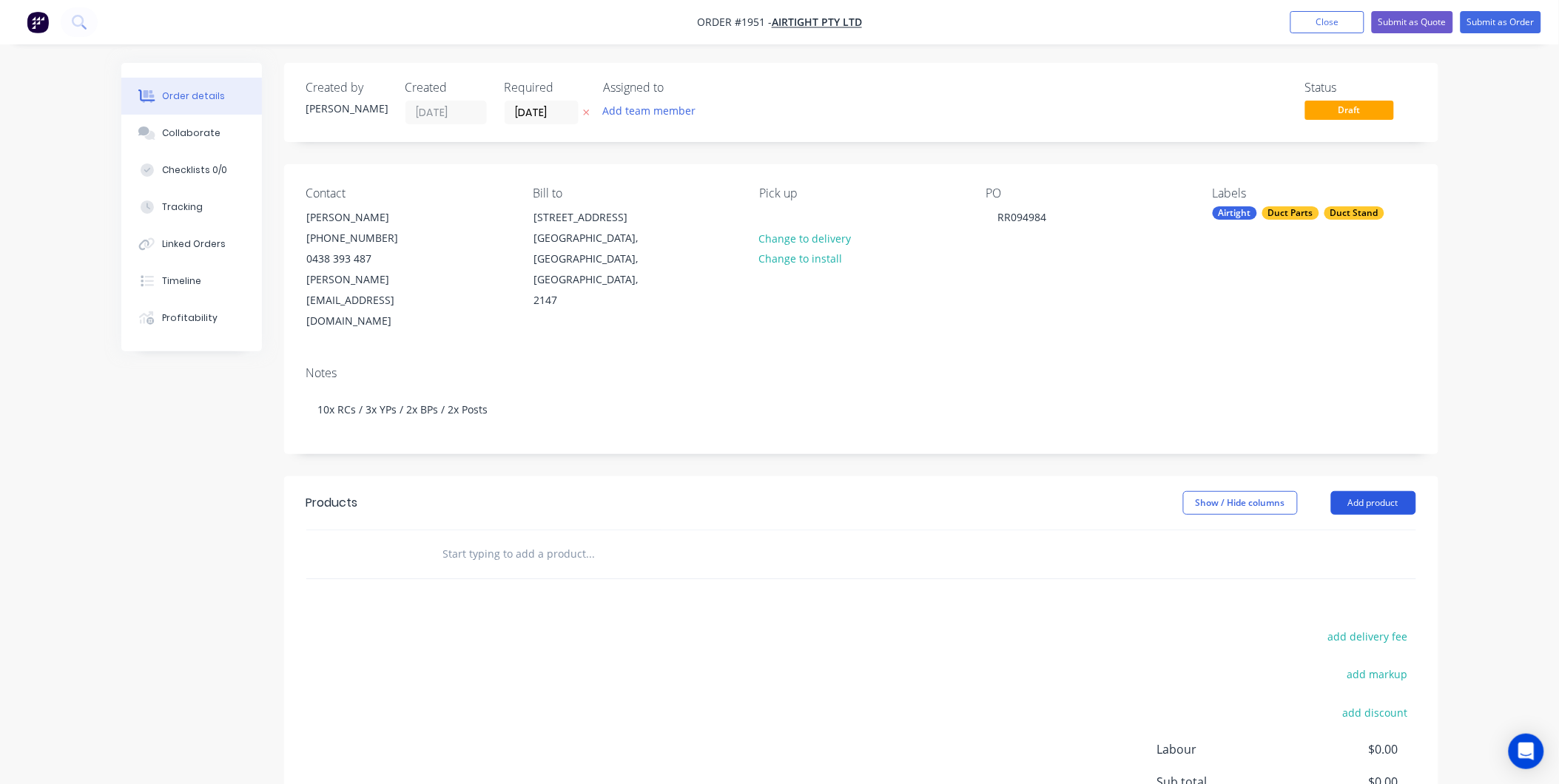
click at [1374, 491] on button "Add product" at bounding box center [1373, 503] width 85 height 24
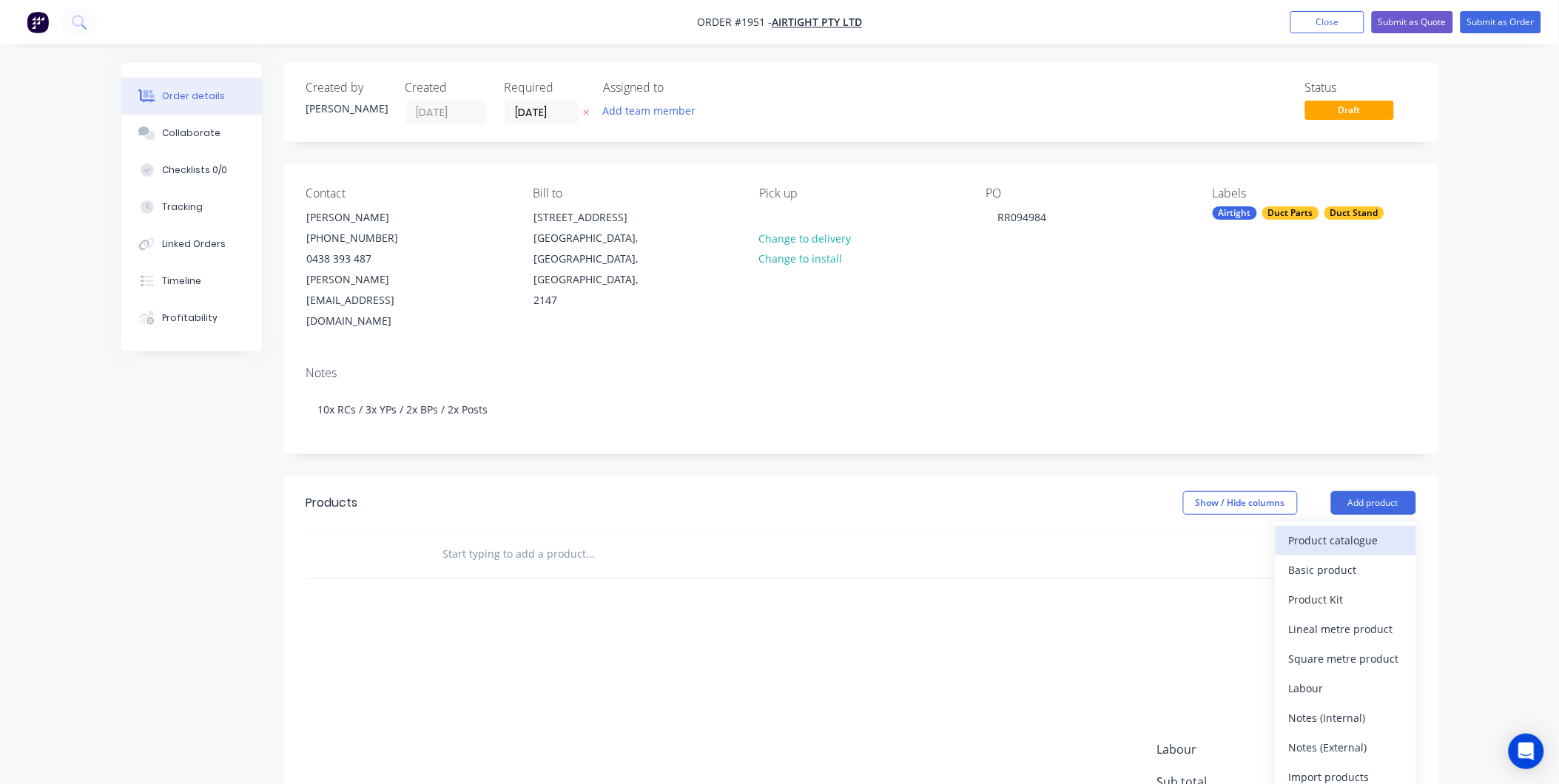
click at [1340, 529] on div "Product catalogue" at bounding box center [1346, 539] width 114 height 21
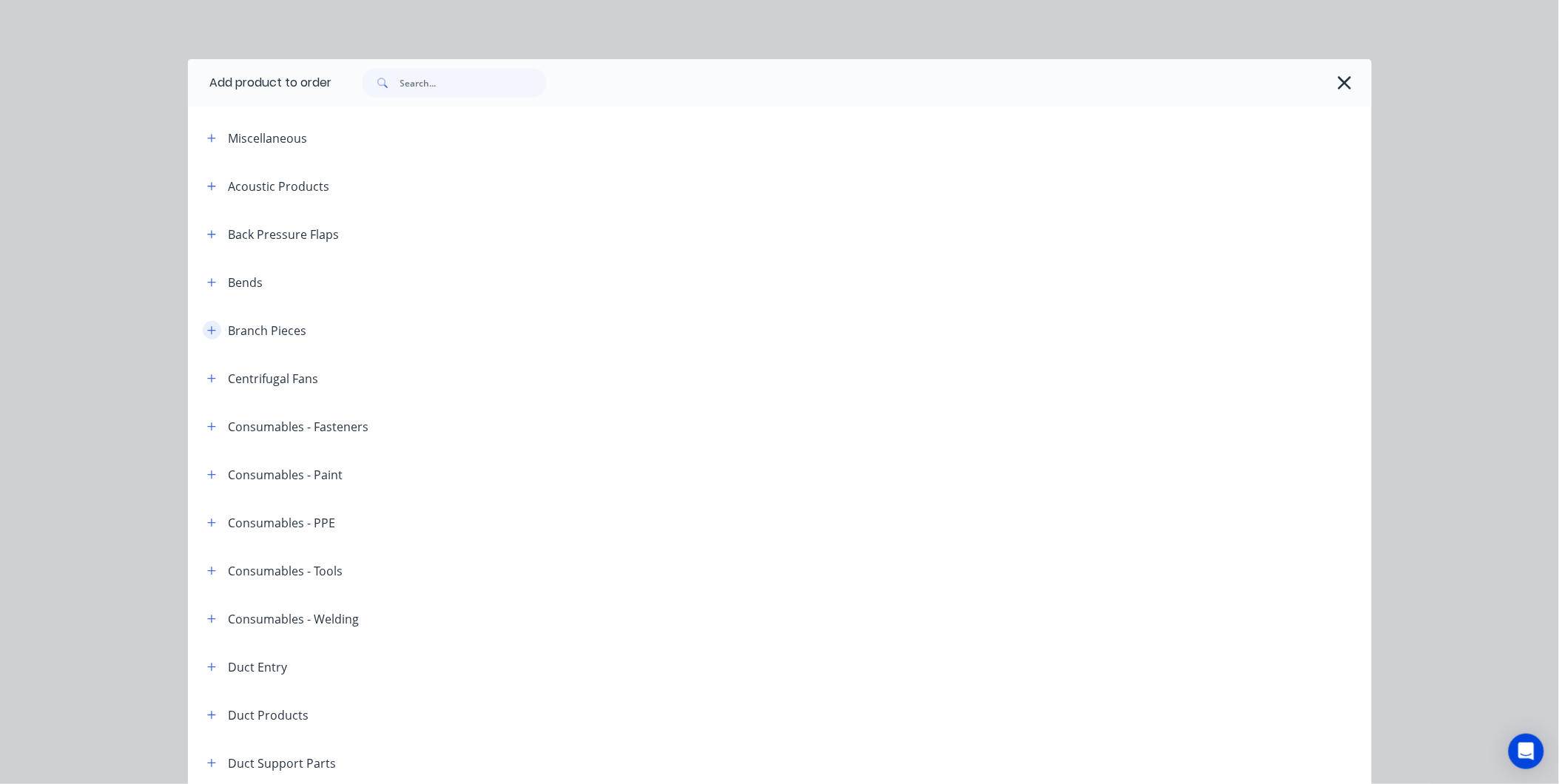
click at [207, 329] on icon "button" at bounding box center [212, 330] width 9 height 10
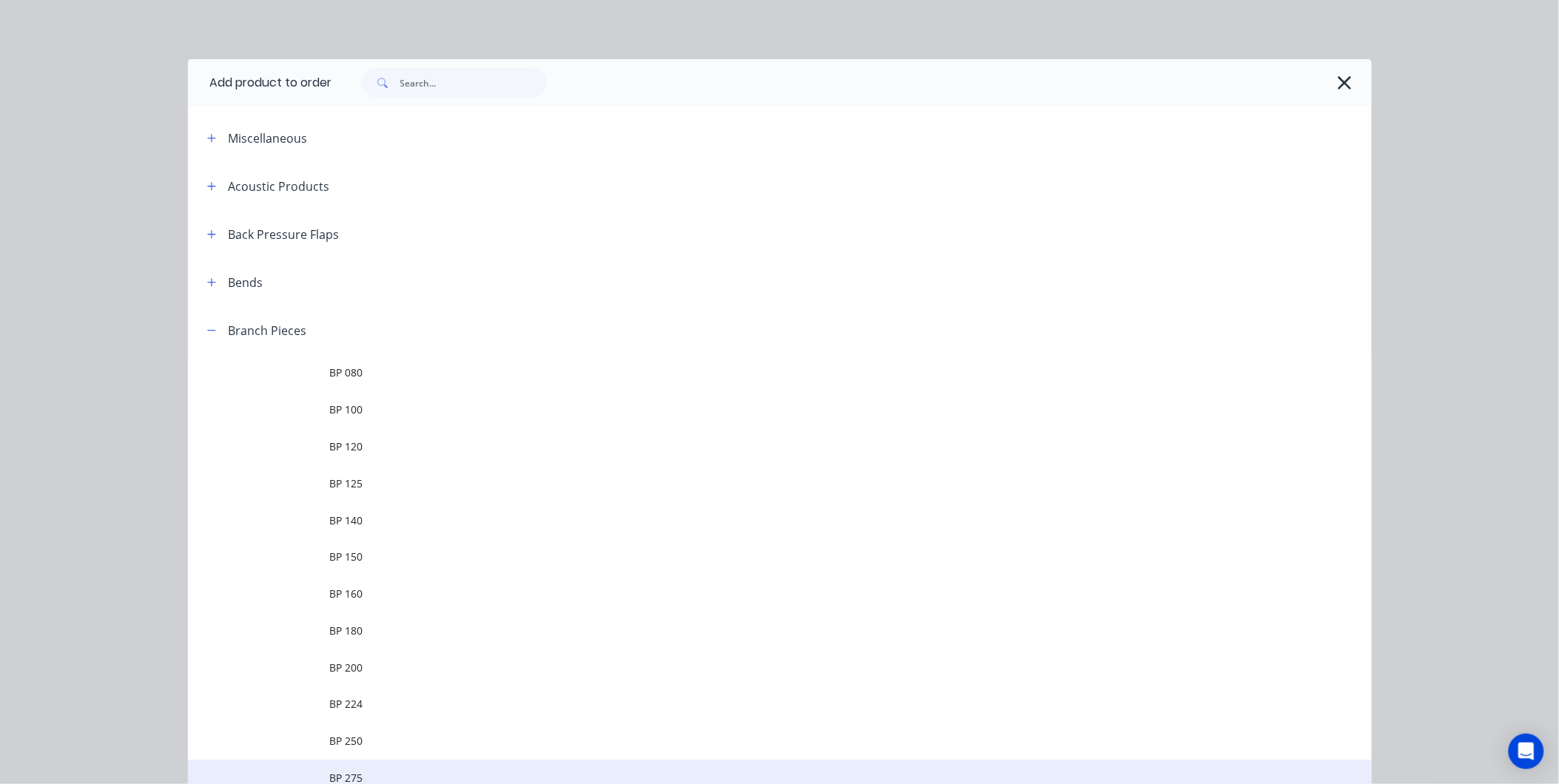
scroll to position [410, 0]
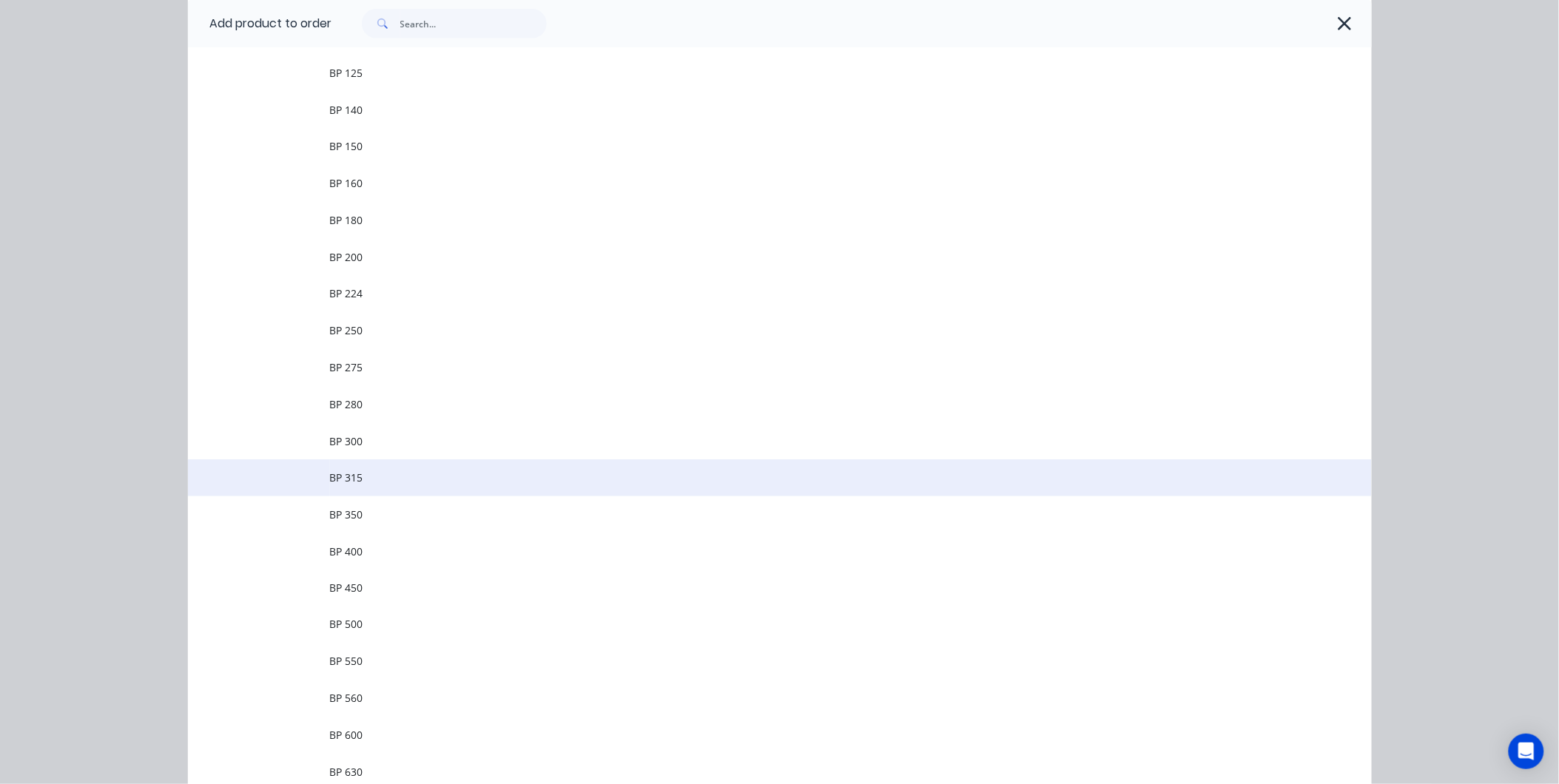
click at [376, 477] on span "BP 315" at bounding box center [747, 477] width 834 height 16
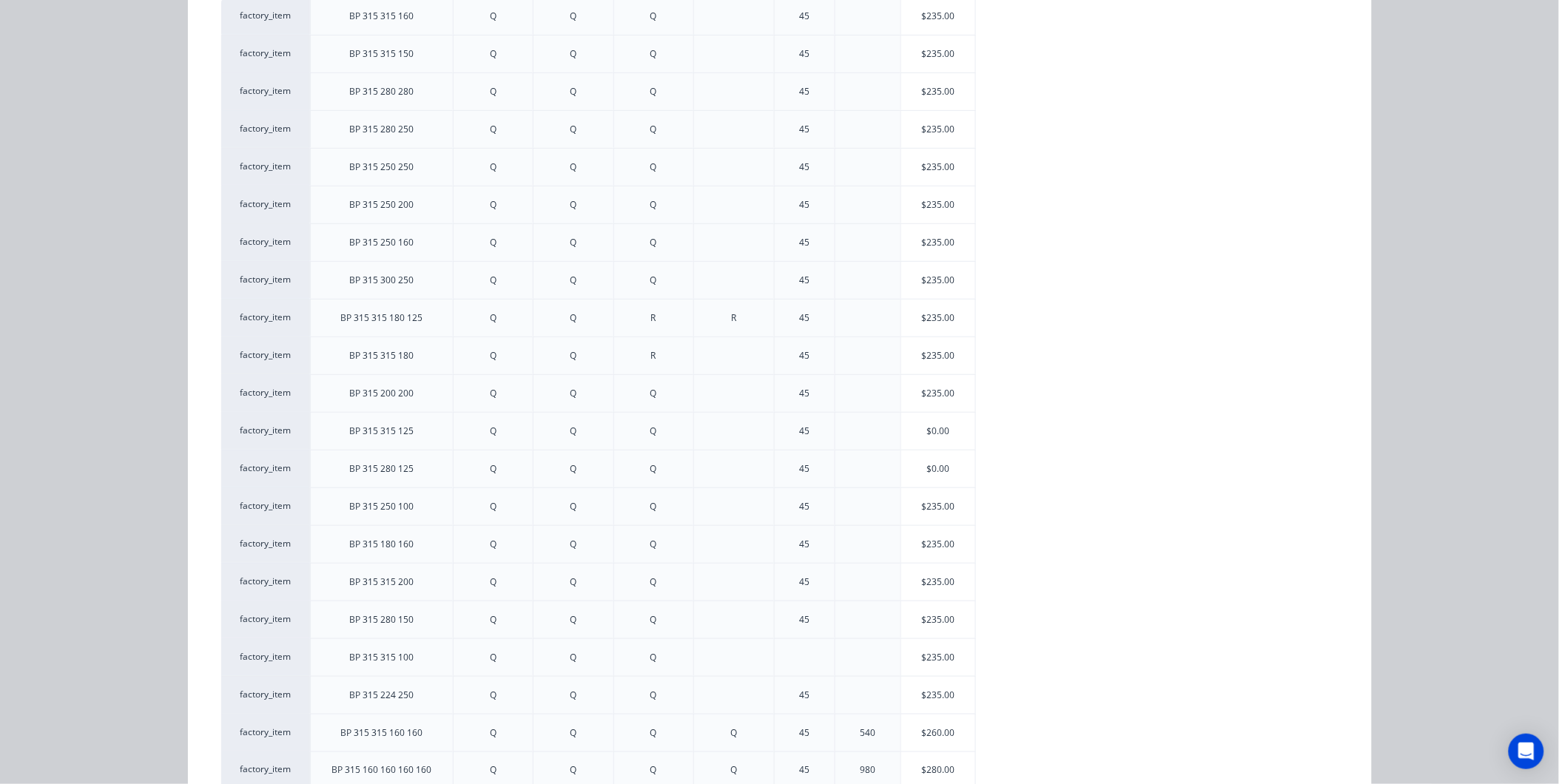
scroll to position [0, 0]
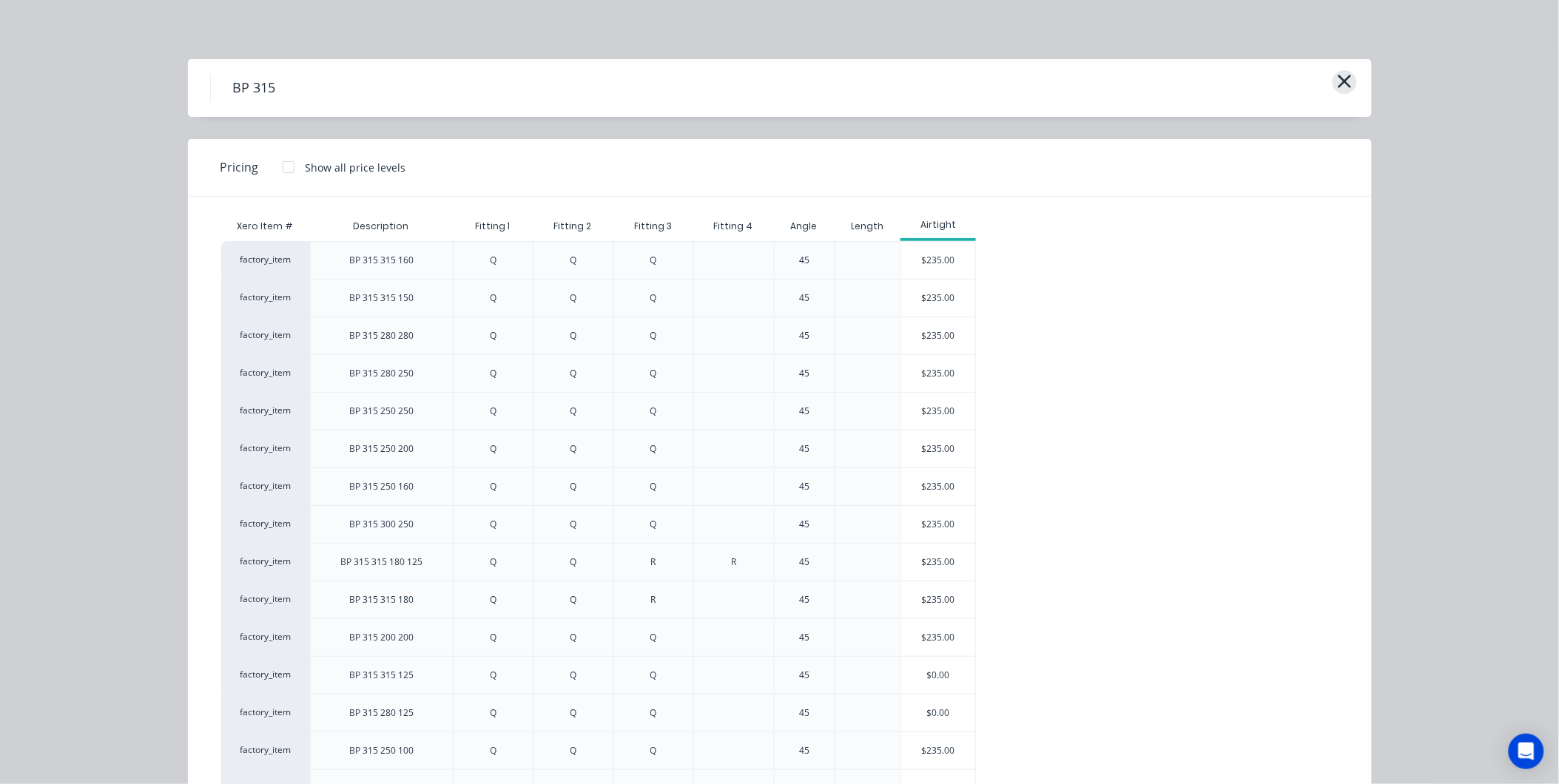
click at [1342, 74] on icon "button" at bounding box center [1345, 82] width 16 height 21
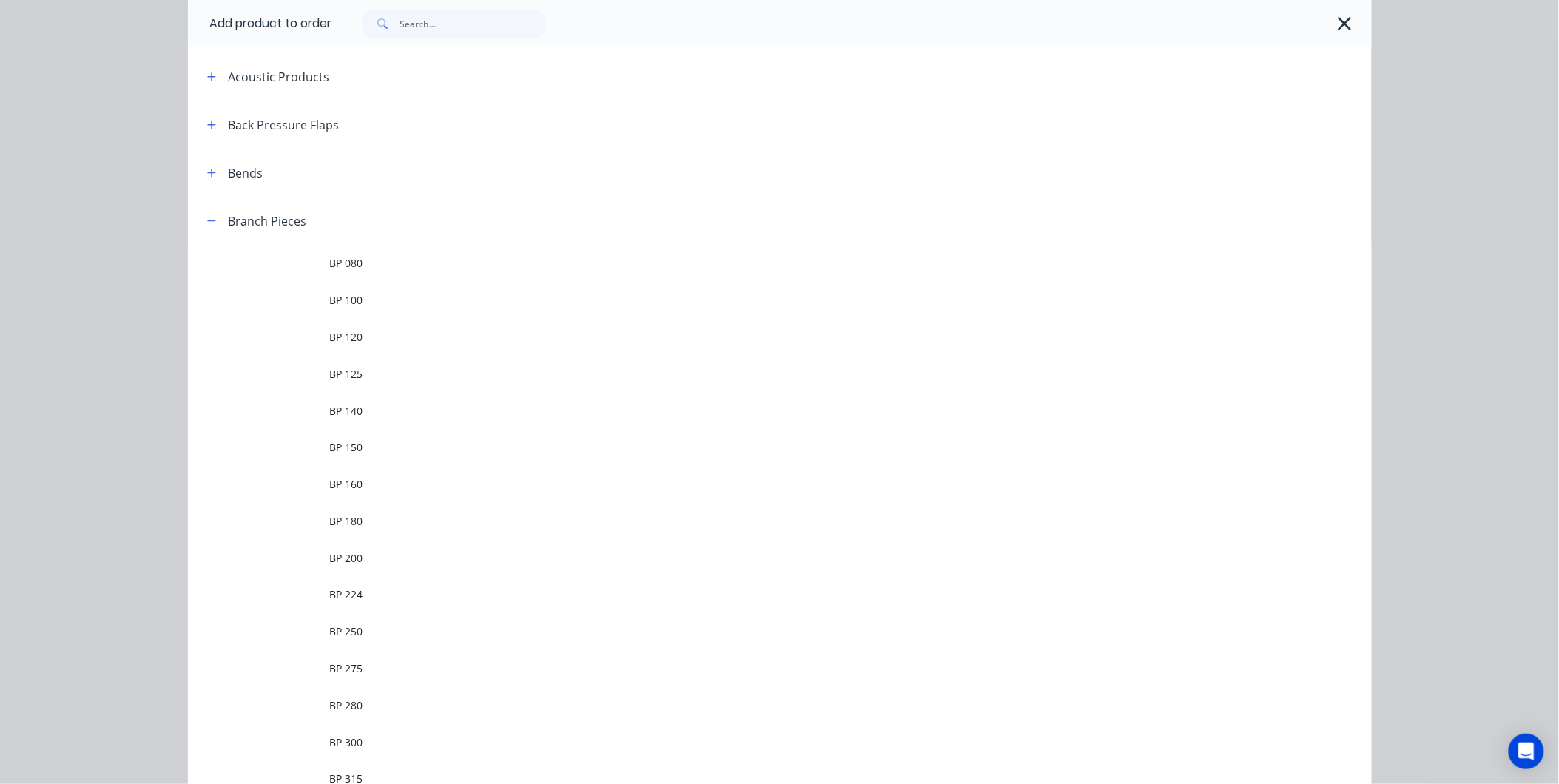
scroll to position [60, 0]
click at [1334, 17] on button "button" at bounding box center [1346, 24] width 24 height 24
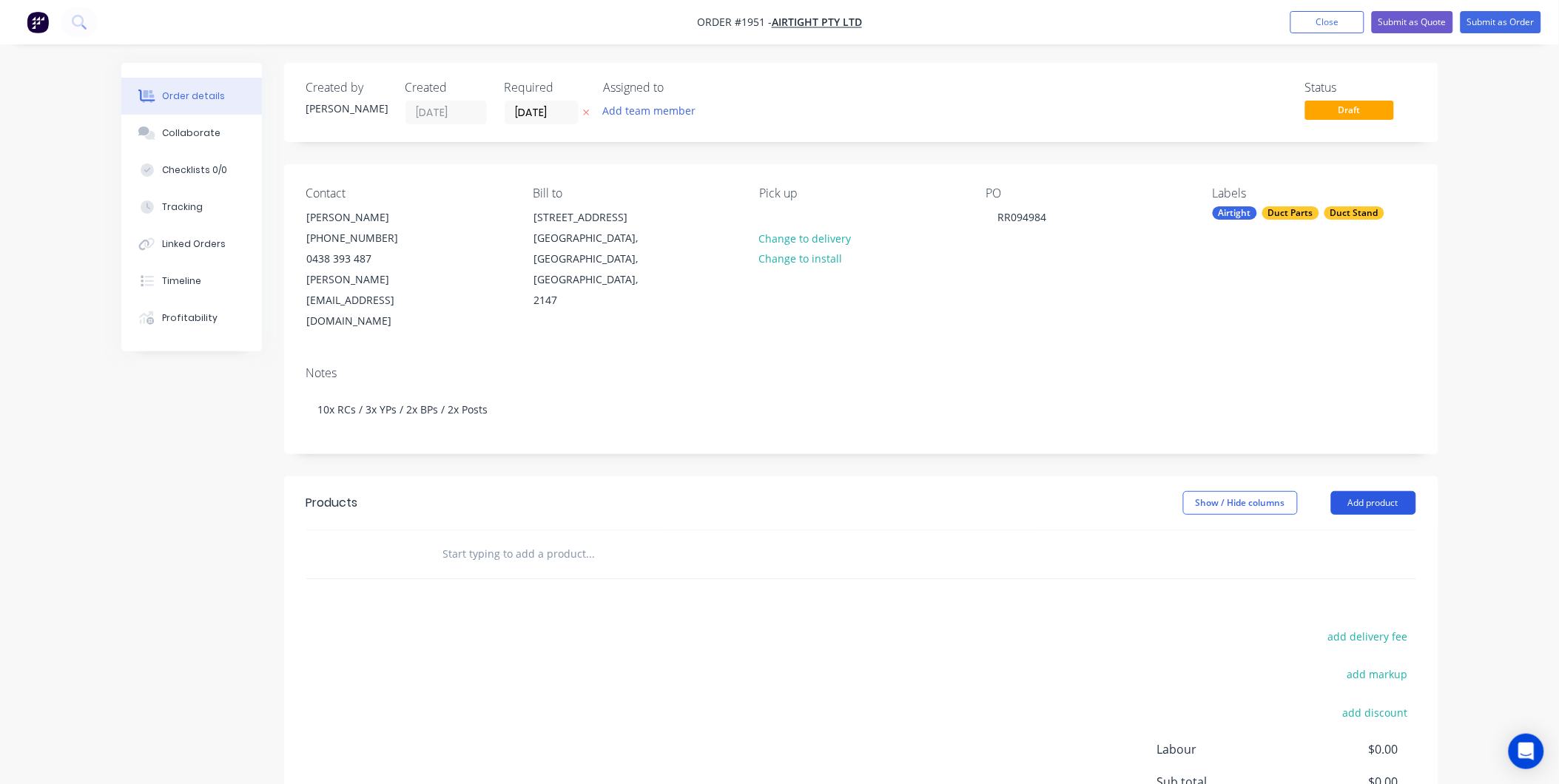
click at [1343, 491] on button "Add product" at bounding box center [1373, 503] width 85 height 24
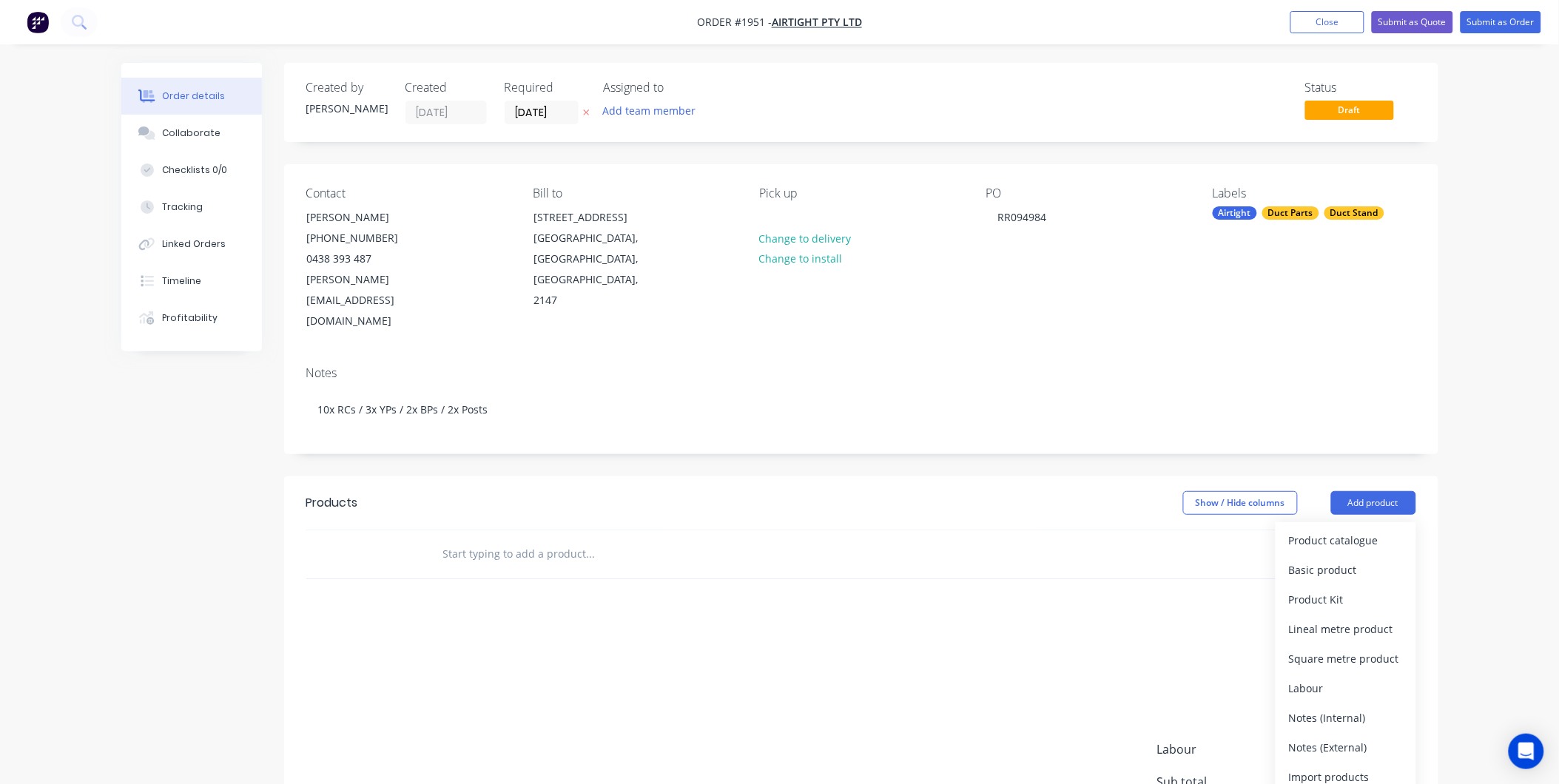
click at [1315, 522] on div "Product catalogue Basic product Product Kit Lineal metre product Square metre p…" at bounding box center [1346, 659] width 141 height 274
click at [1318, 529] on div "Product catalogue" at bounding box center [1346, 539] width 114 height 21
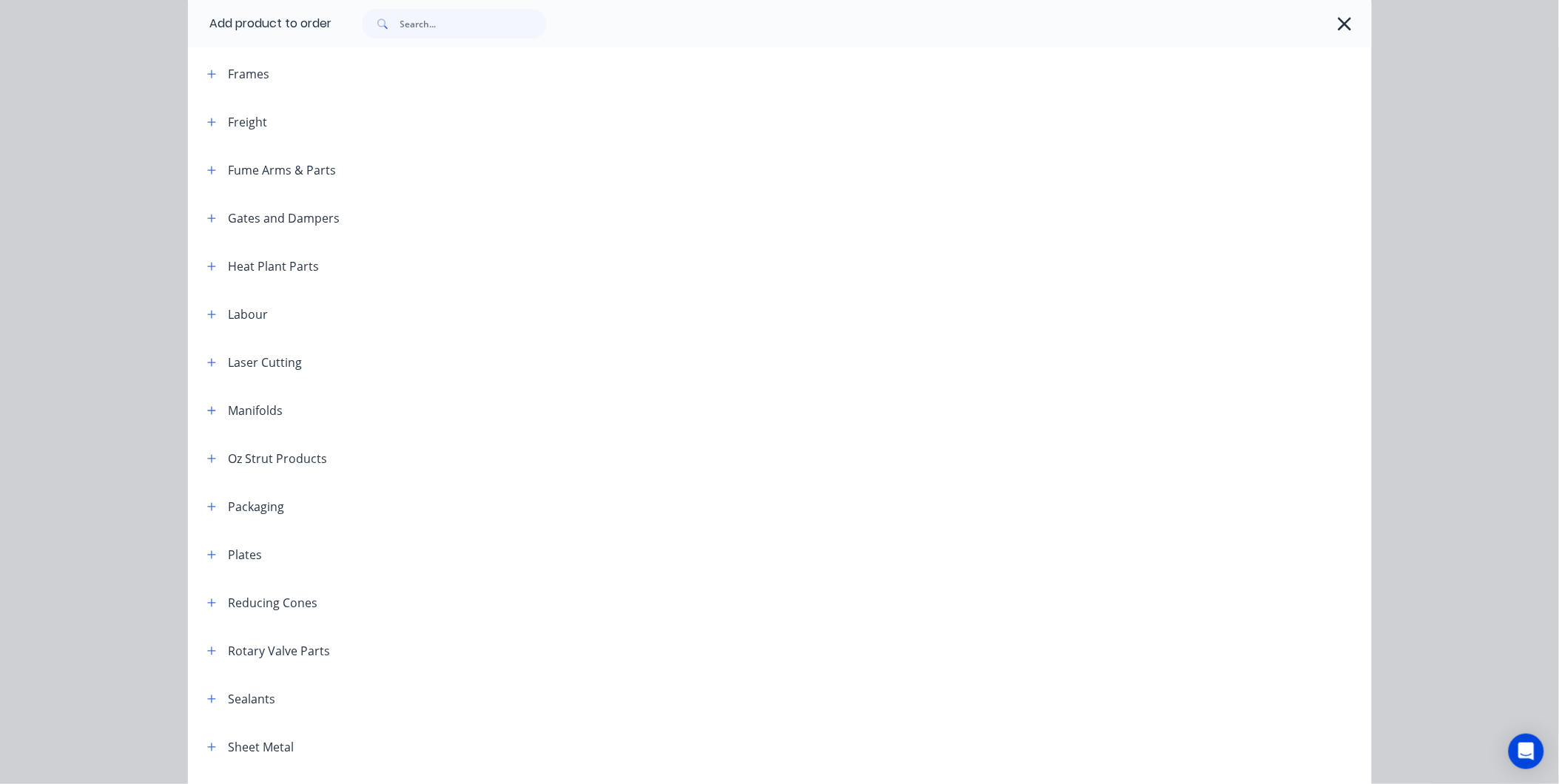
scroll to position [1563, 0]
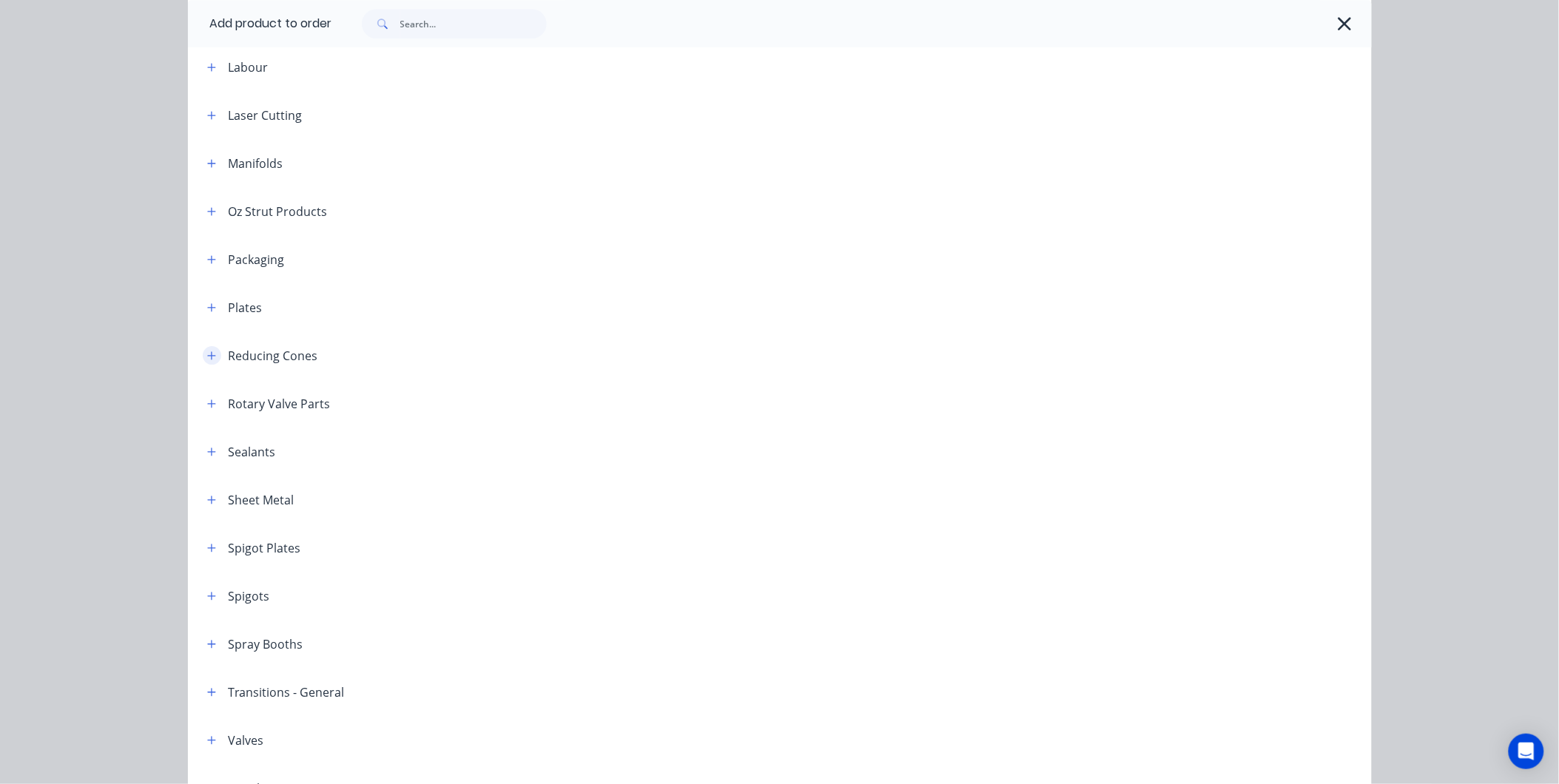
click at [207, 352] on icon "button" at bounding box center [212, 355] width 9 height 10
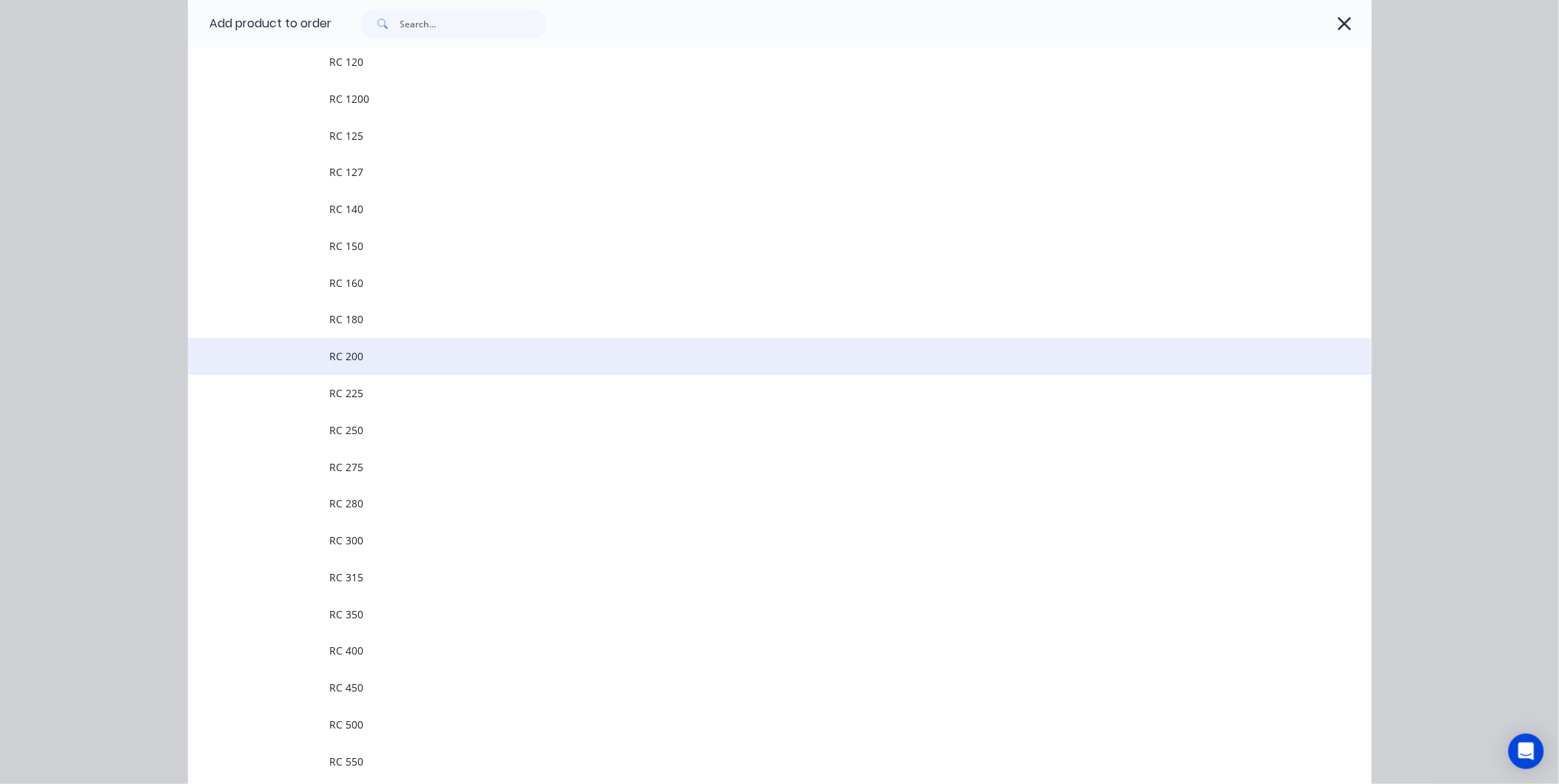
scroll to position [2220, 0]
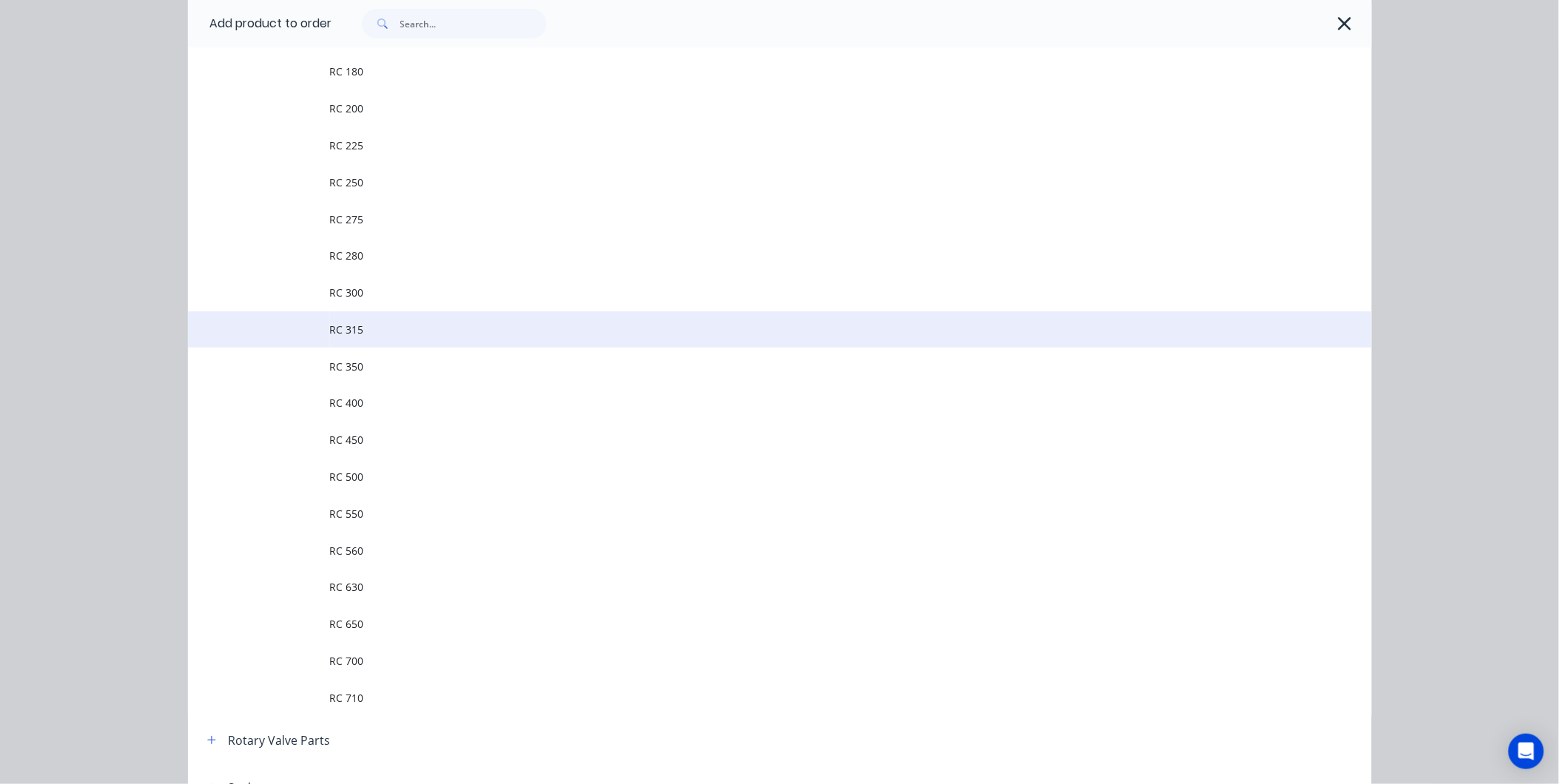
click at [395, 327] on span "RC 315" at bounding box center [747, 329] width 834 height 16
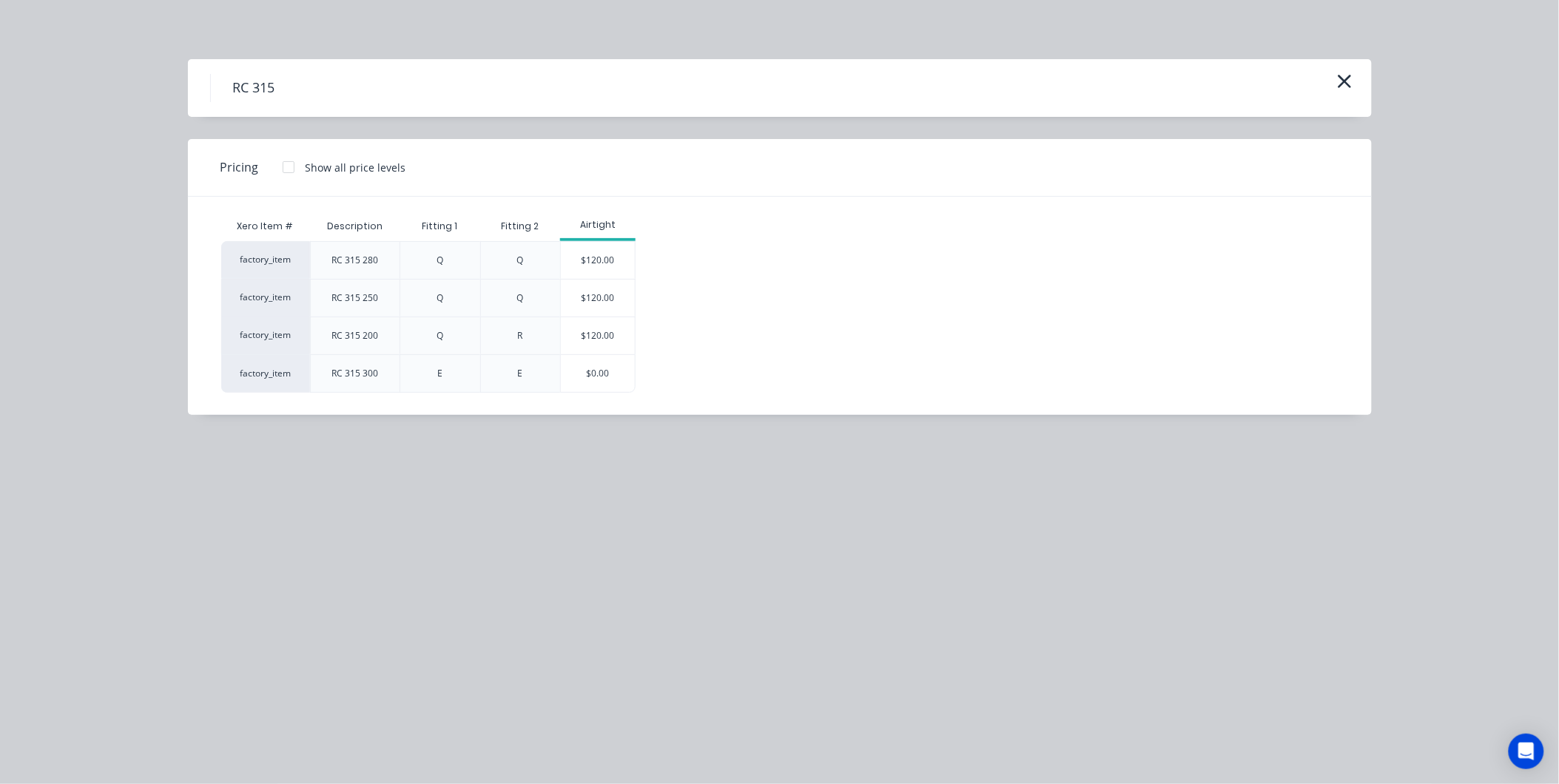
click at [1331, 71] on div "RC 315" at bounding box center [780, 88] width 1184 height 58
click at [1335, 80] on button "button" at bounding box center [1345, 82] width 25 height 24
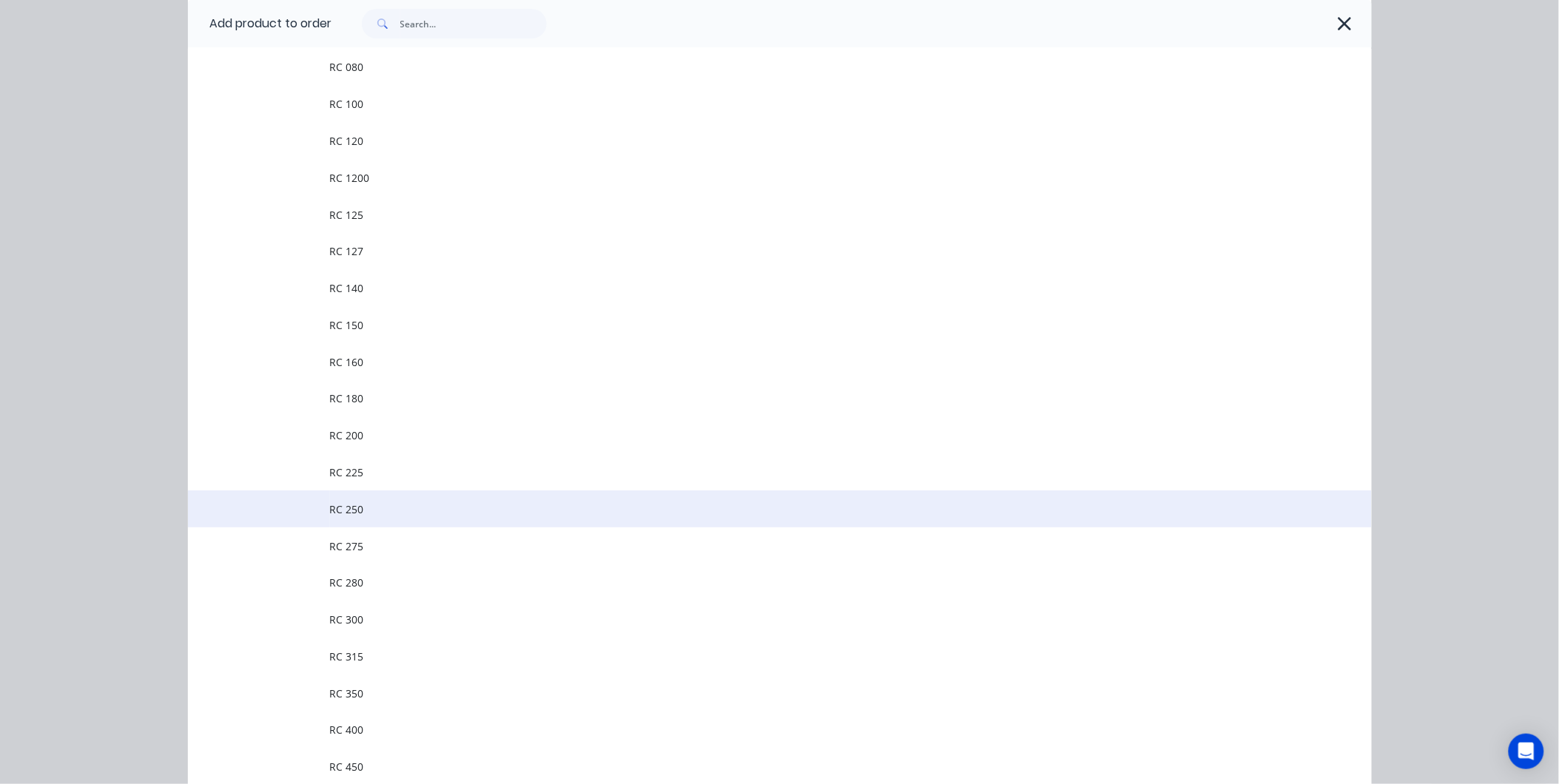
scroll to position [2222, 0]
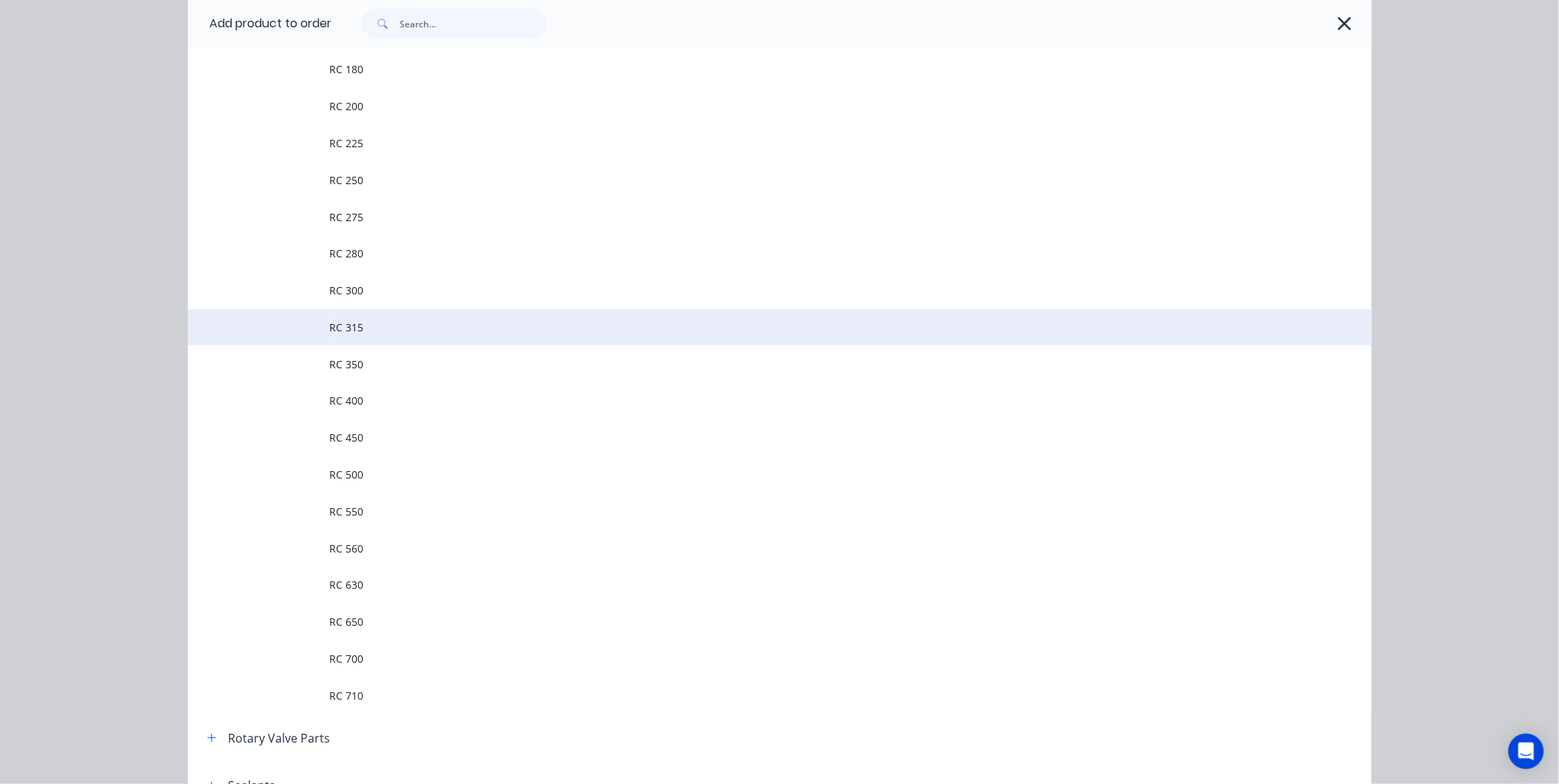
click at [434, 321] on span "RC 315" at bounding box center [747, 327] width 834 height 16
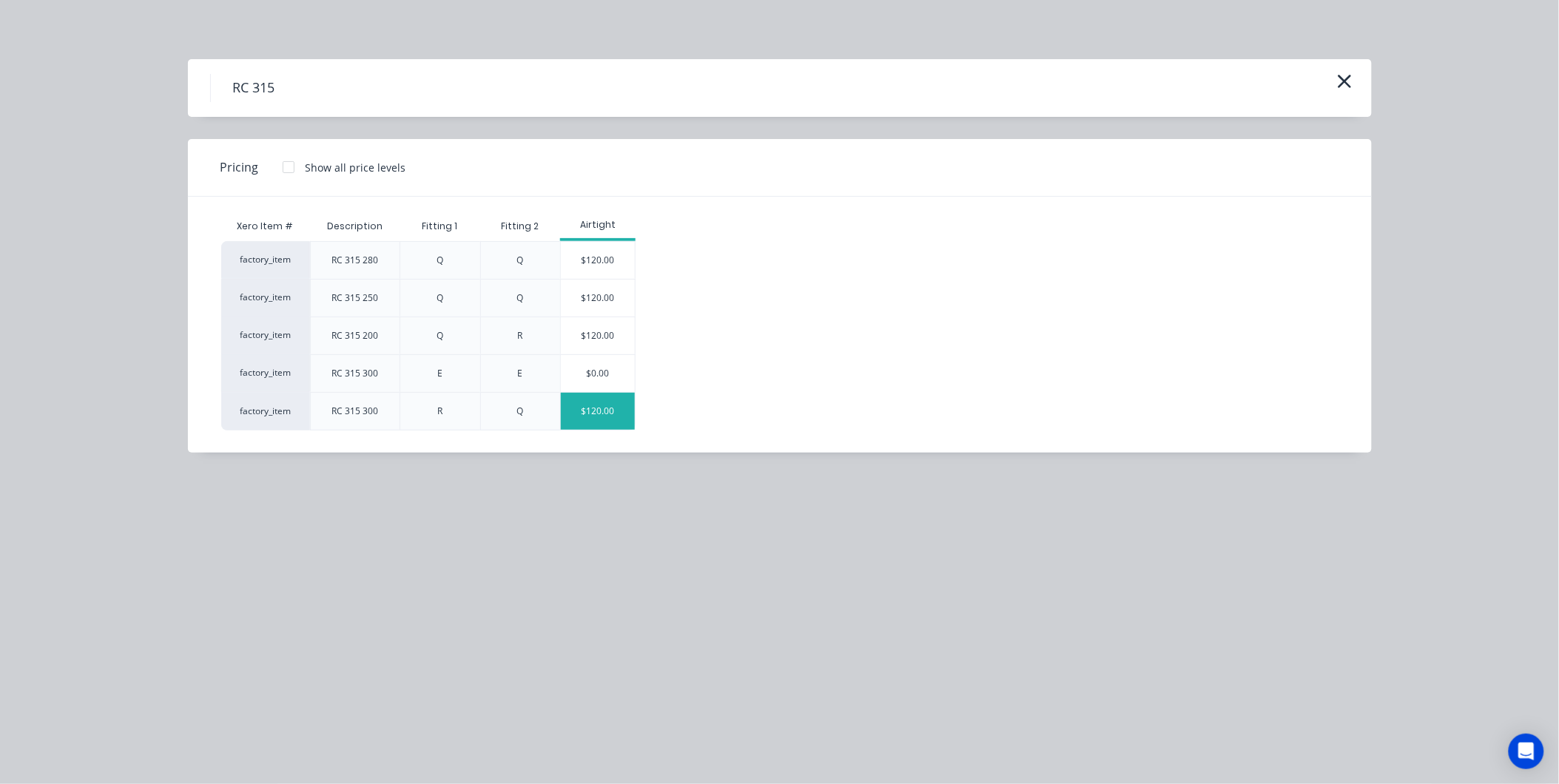
scroll to position [152, 0]
click at [580, 407] on div "$120.00" at bounding box center [597, 411] width 74 height 37
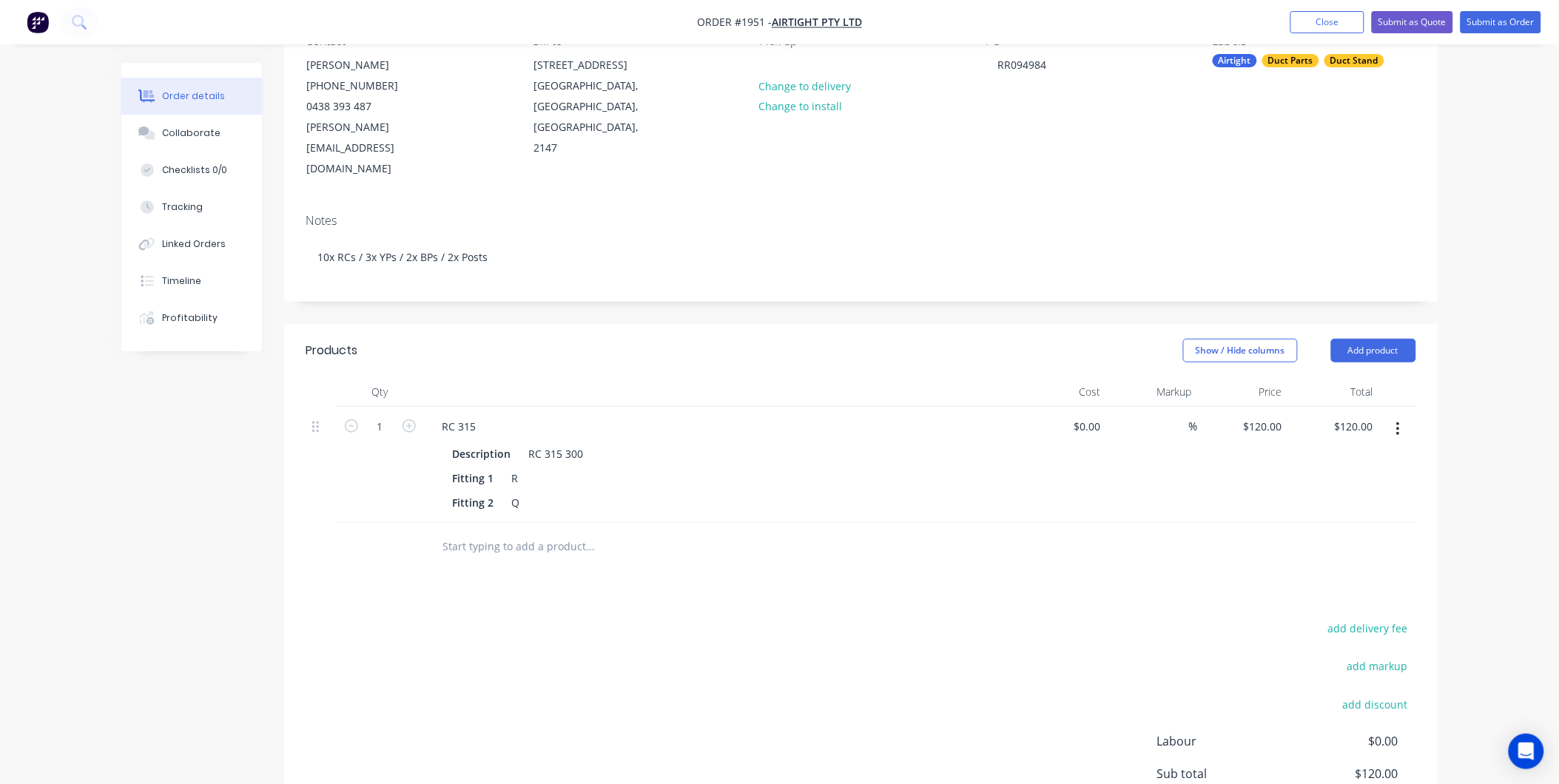
click at [1365, 324] on header "Products Show / Hide columns Add product" at bounding box center [861, 351] width 1154 height 53
click at [1355, 339] on button "Add product" at bounding box center [1373, 351] width 85 height 24
click at [718, 558] on div "Products Show / Hide columns Add product Product catalogue Basic product Produc…" at bounding box center [861, 626] width 1154 height 603
click at [1375, 339] on button "Add product" at bounding box center [1373, 351] width 85 height 24
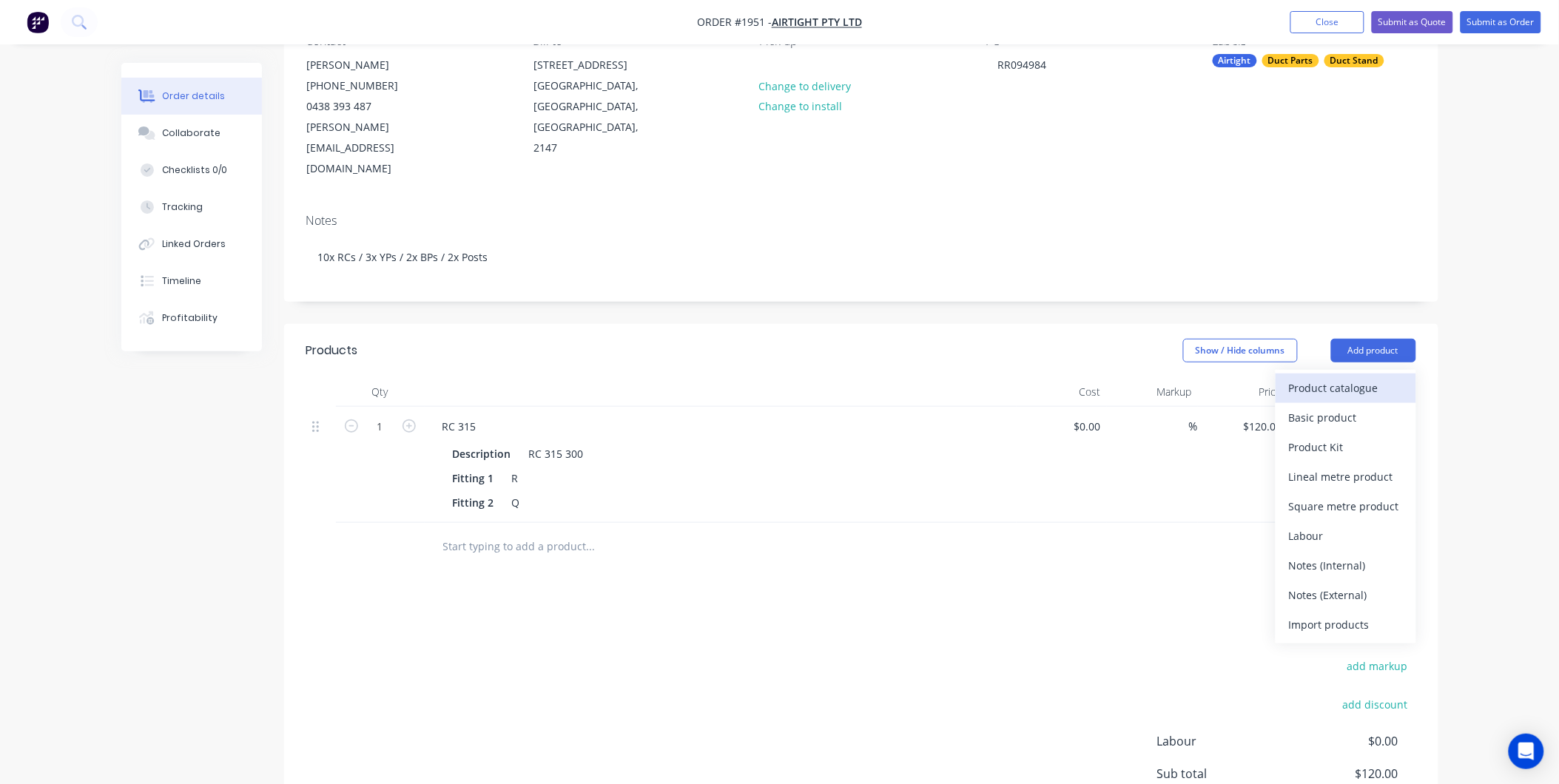
click at [1362, 374] on button "Product catalogue" at bounding box center [1346, 388] width 141 height 29
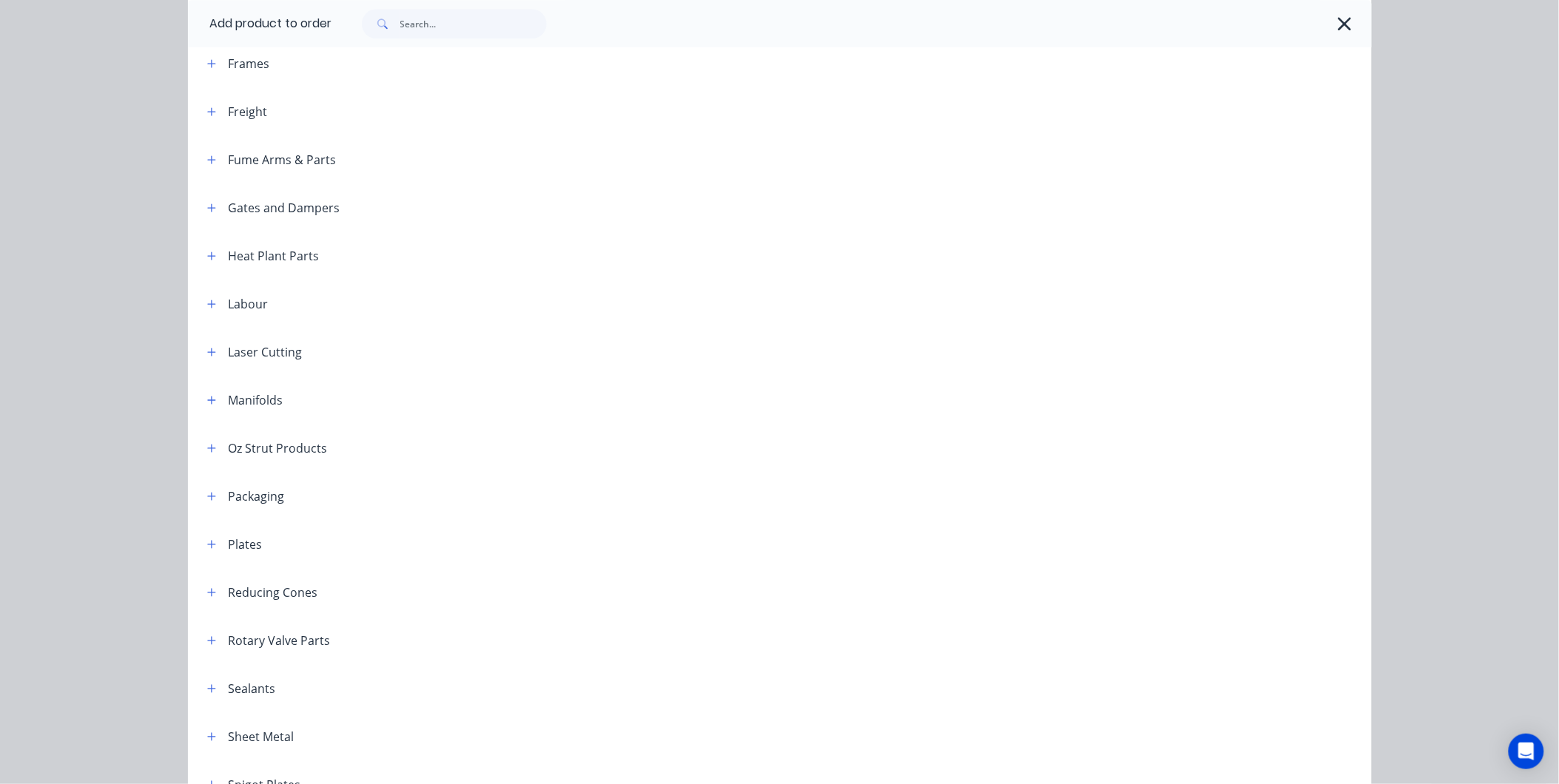
scroll to position [1480, 0]
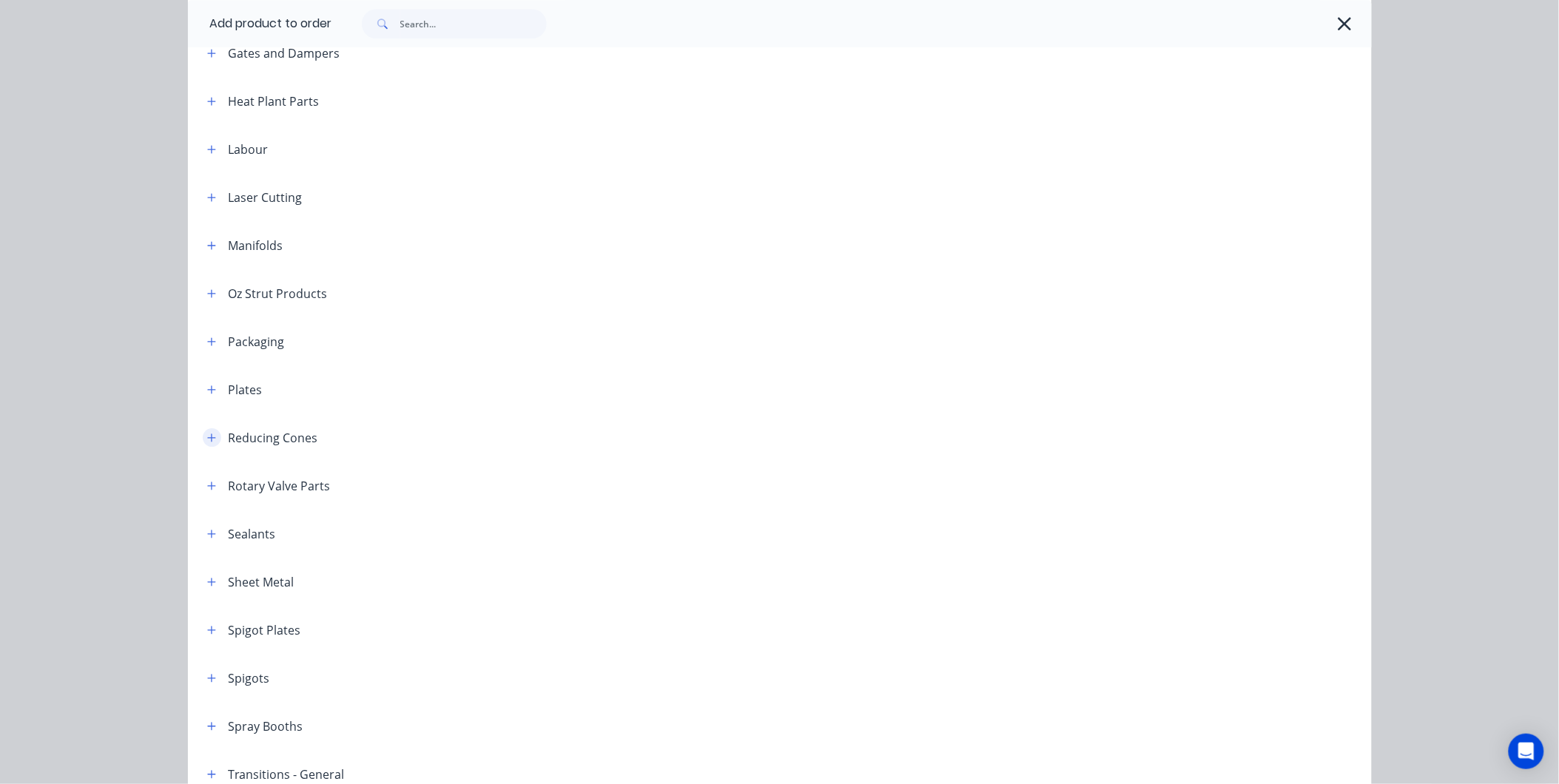
click at [207, 441] on icon "button" at bounding box center [212, 438] width 9 height 10
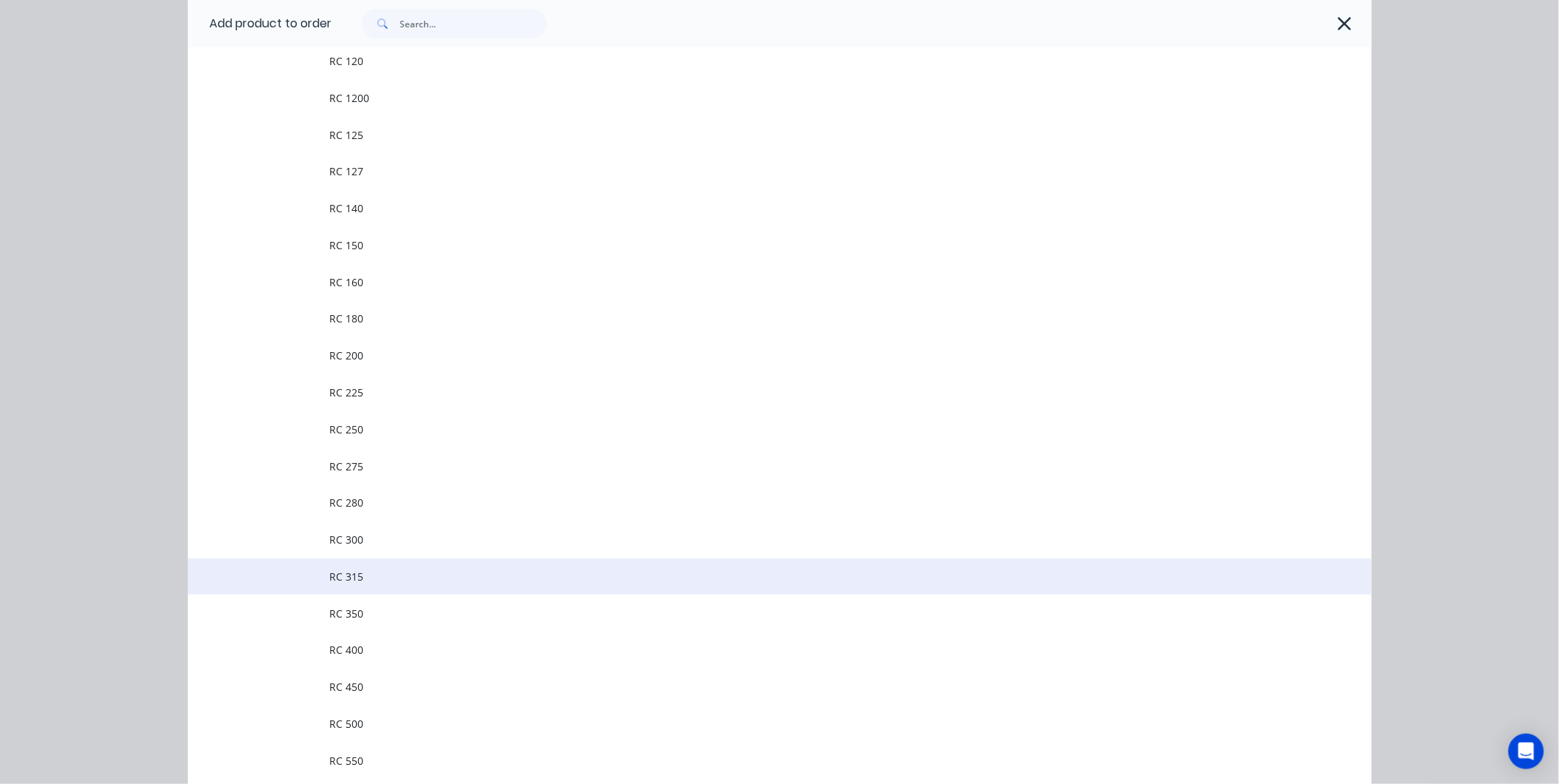
click at [375, 572] on span "RC 315" at bounding box center [747, 576] width 834 height 16
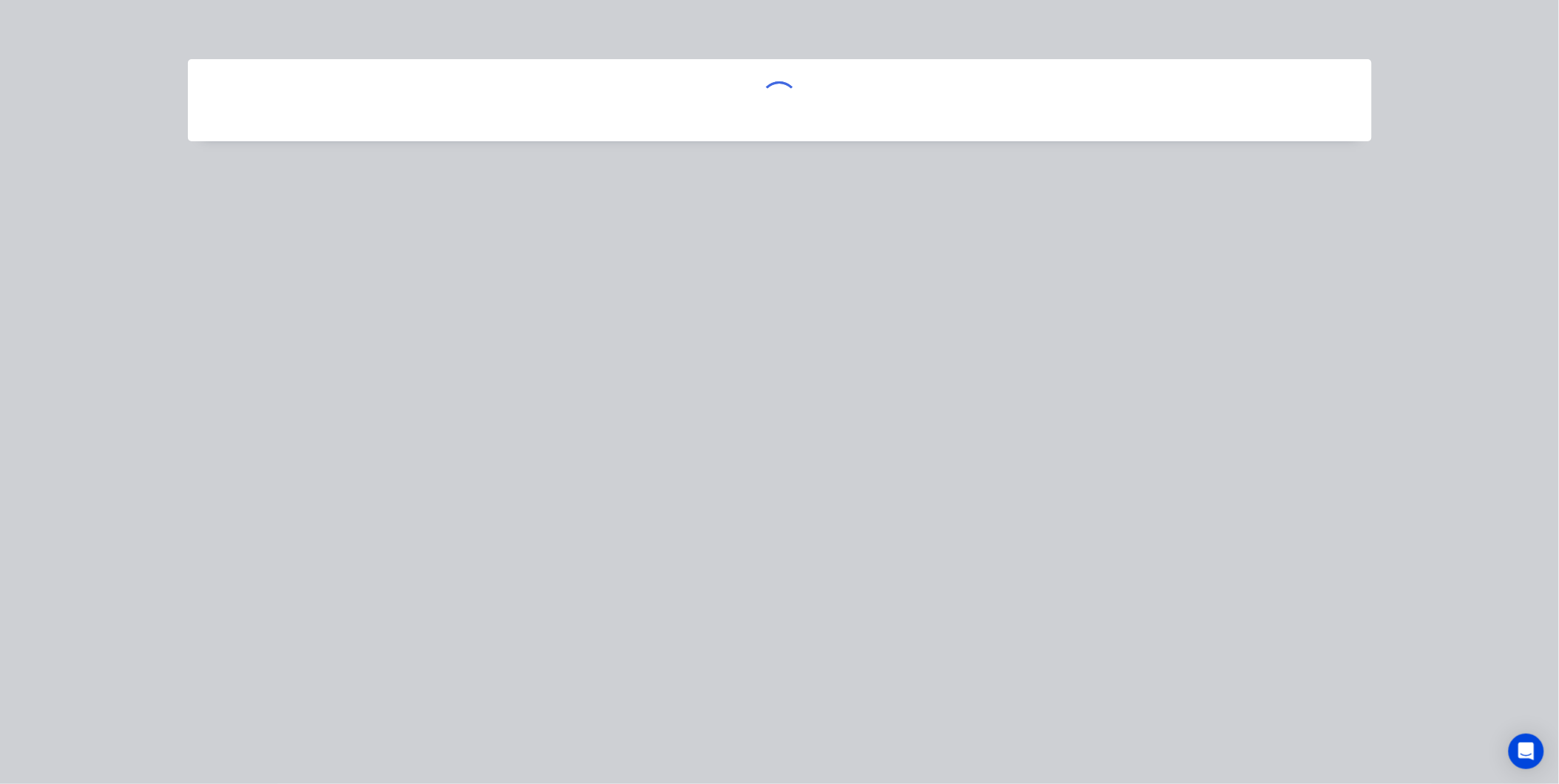
scroll to position [0, 0]
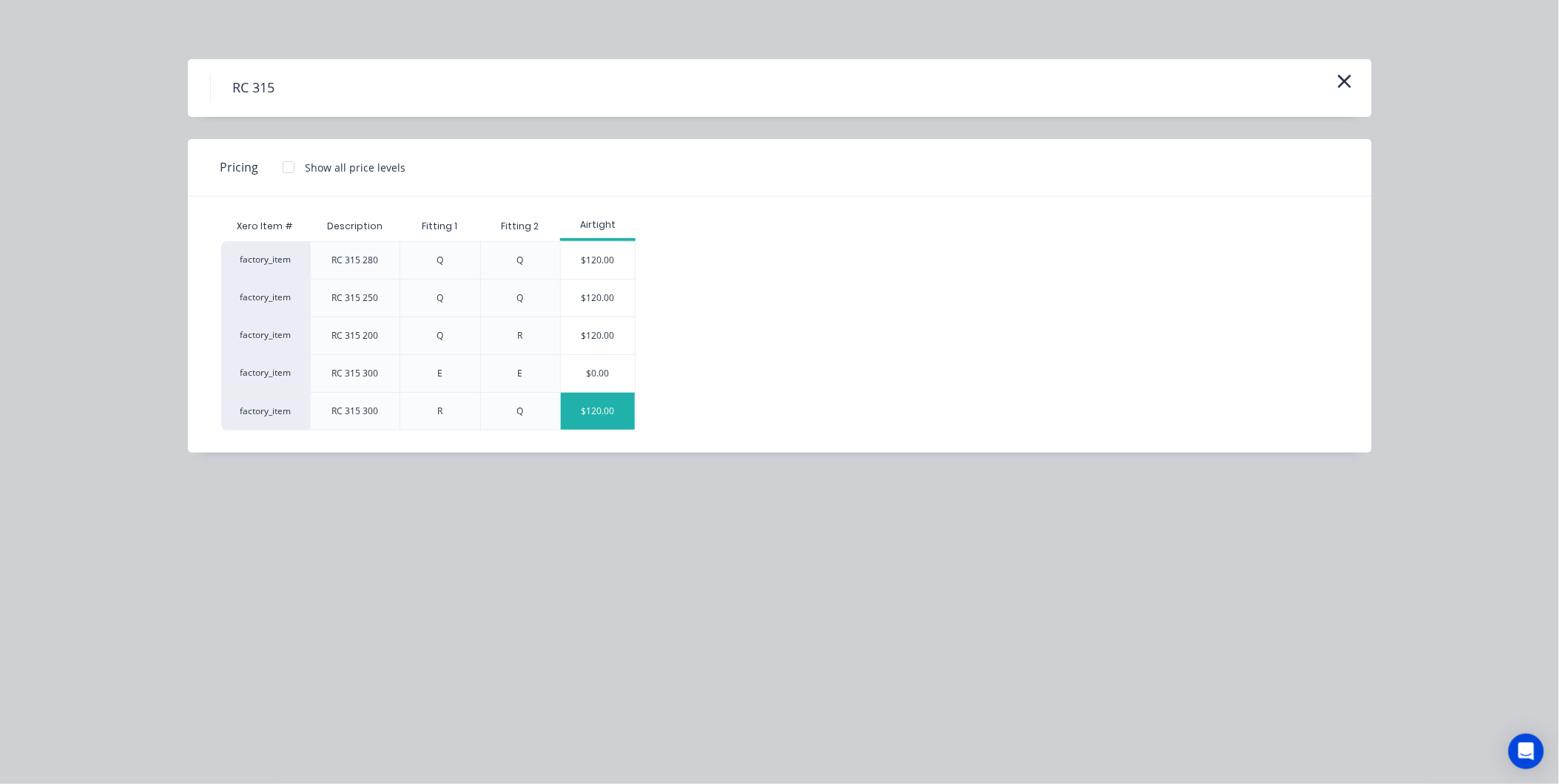
click at [597, 410] on div "$120.00" at bounding box center [597, 411] width 74 height 37
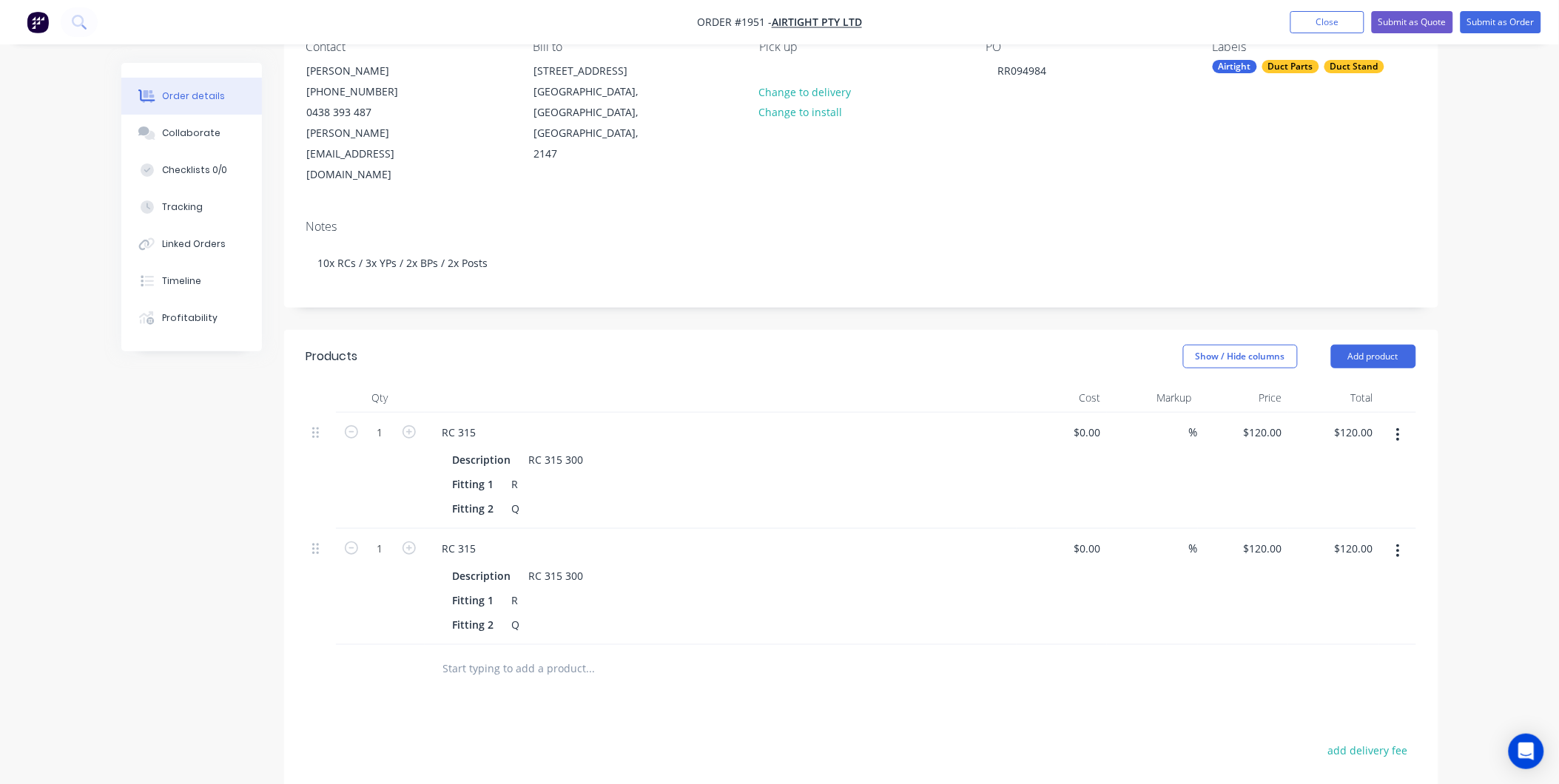
scroll to position [329, 0]
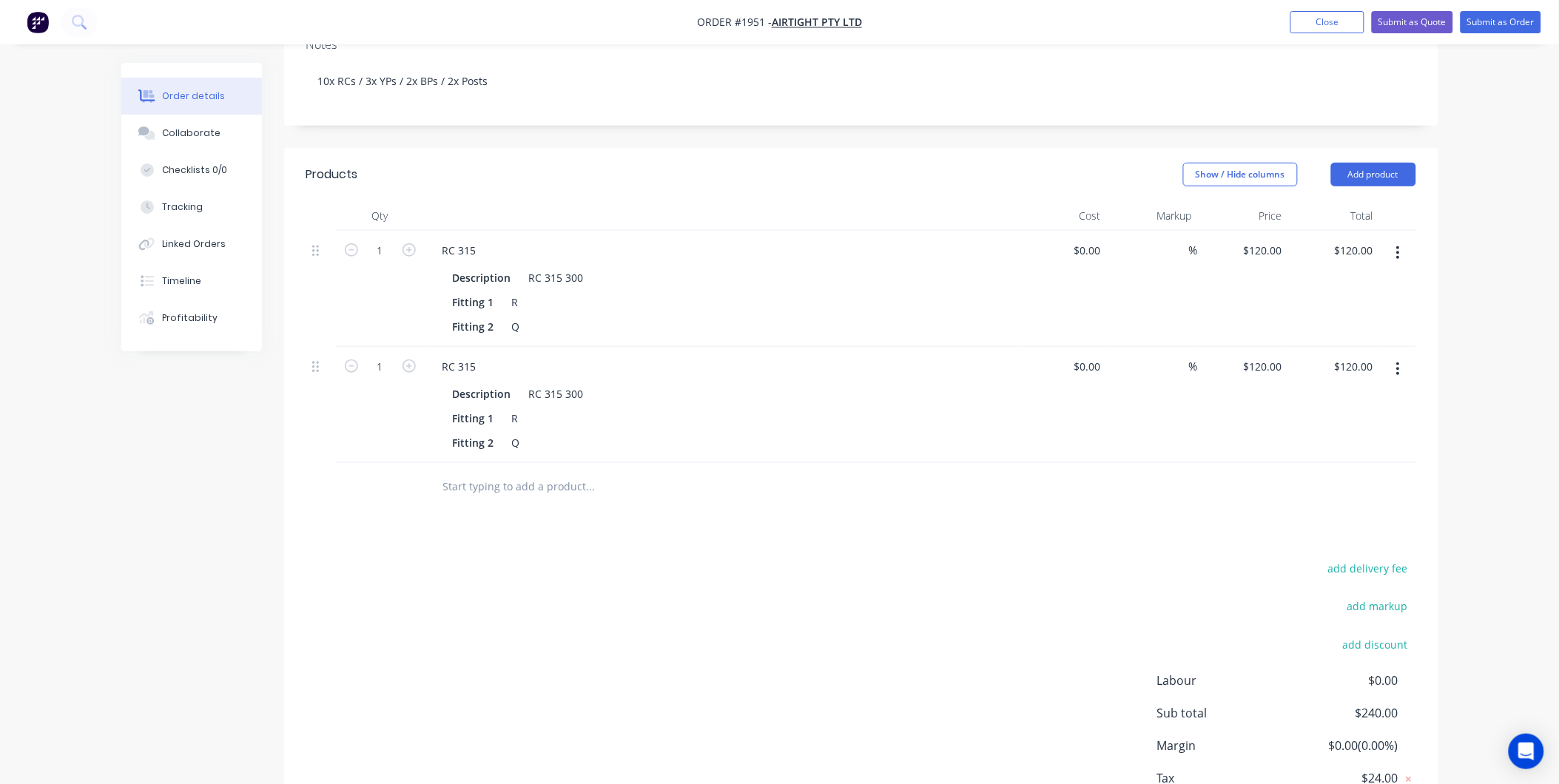
click at [1402, 356] on button "button" at bounding box center [1399, 369] width 35 height 27
click at [1312, 486] on div "Delete" at bounding box center [1346, 496] width 114 height 21
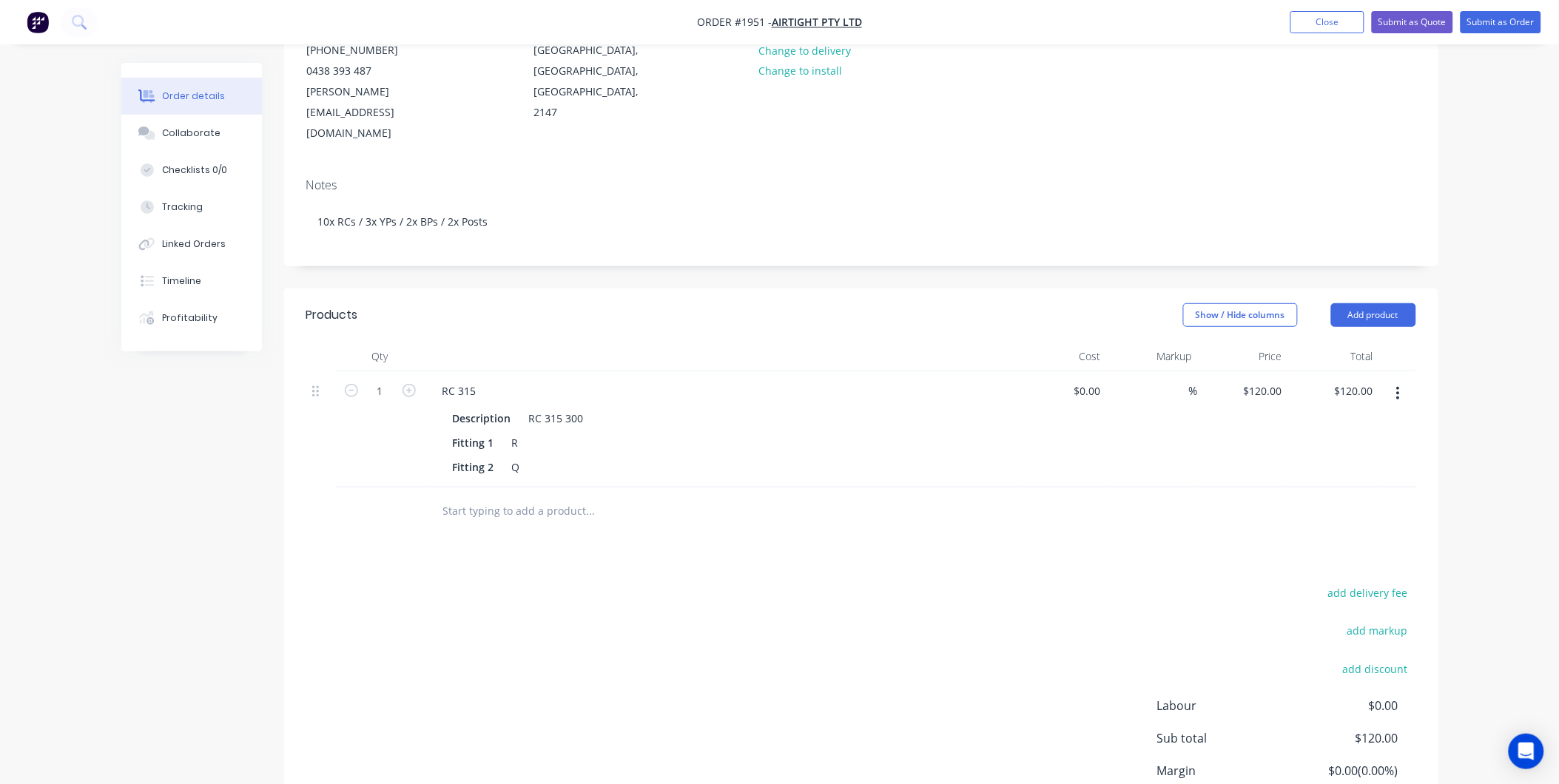
scroll to position [0, 0]
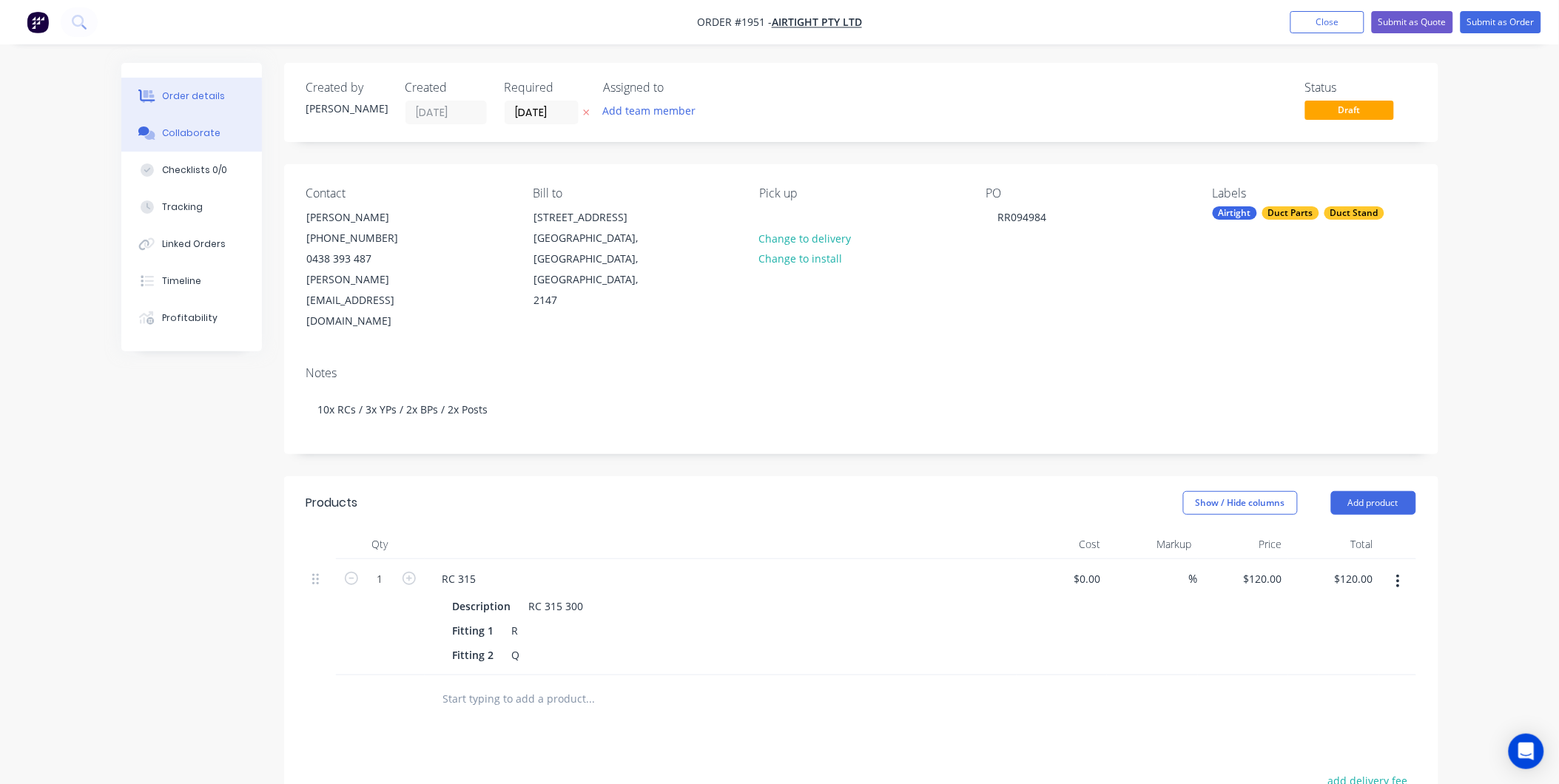
click at [213, 144] on button "Collaborate" at bounding box center [191, 133] width 141 height 37
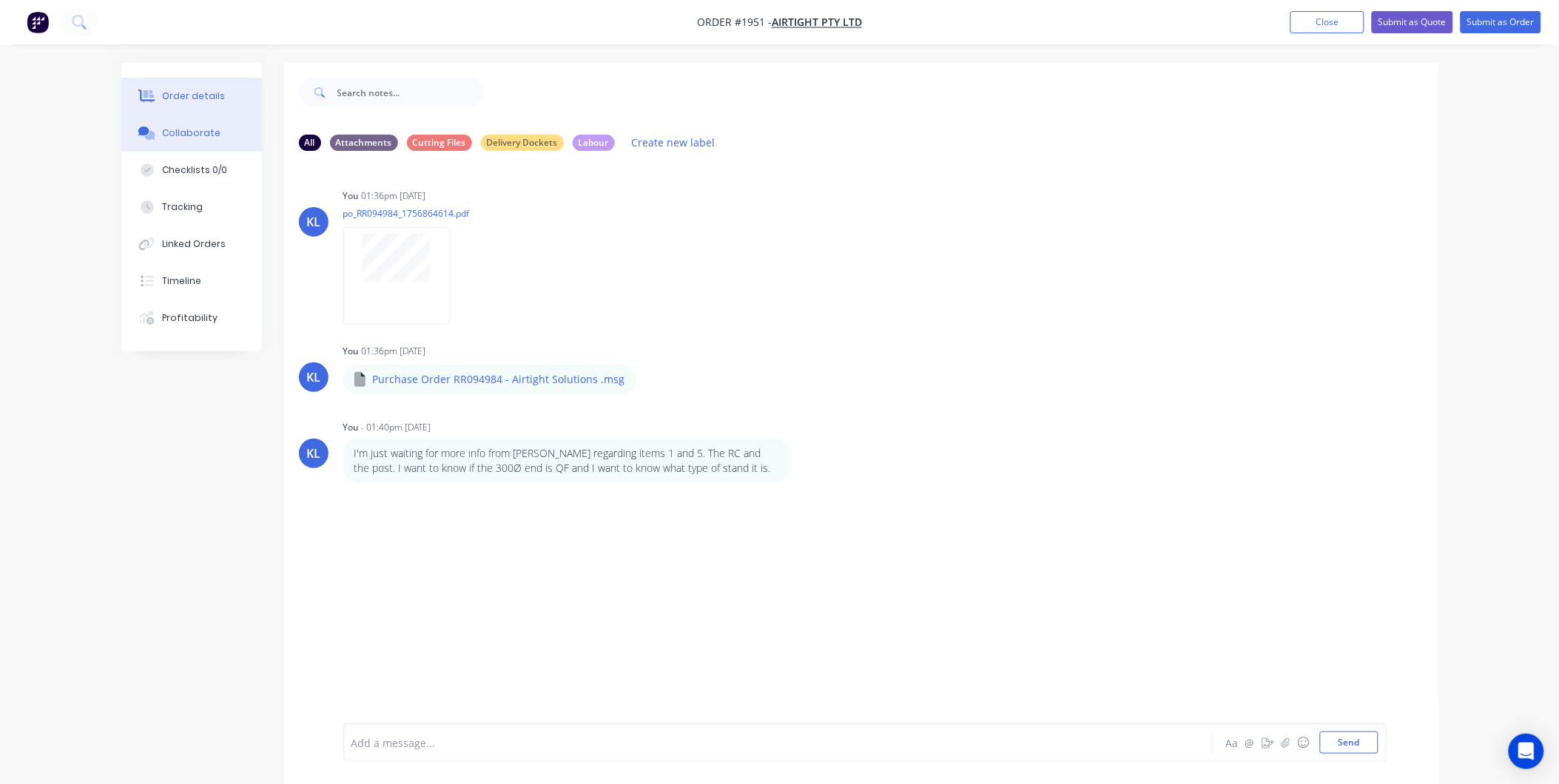
click at [201, 91] on div "Order details" at bounding box center [193, 96] width 63 height 14
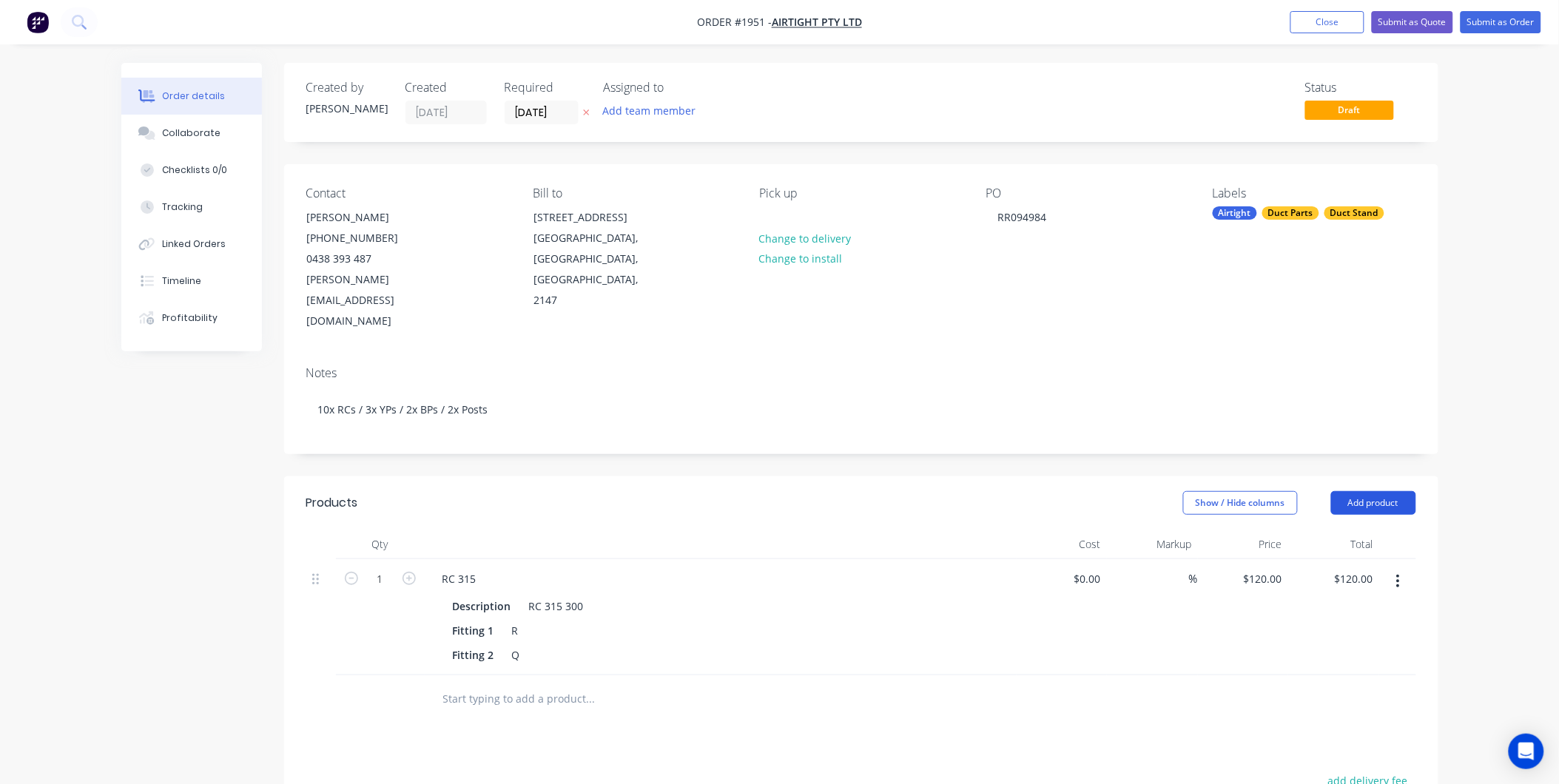
drag, startPoint x: 1392, startPoint y: 452, endPoint x: 1384, endPoint y: 452, distance: 8.0
click at [1391, 491] on button "Add product" at bounding box center [1373, 503] width 85 height 24
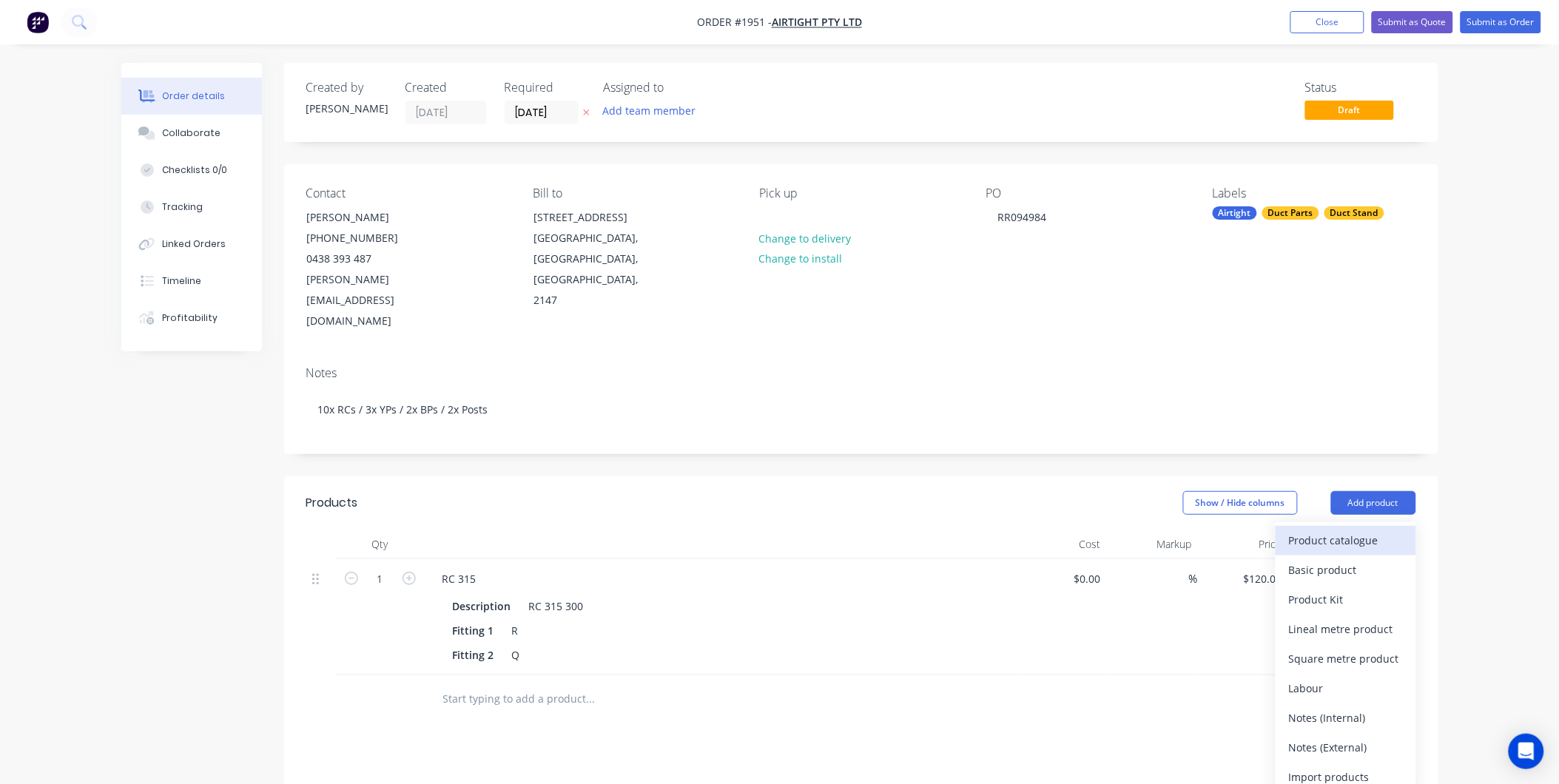
click at [1304, 529] on div "Product catalogue" at bounding box center [1346, 539] width 114 height 21
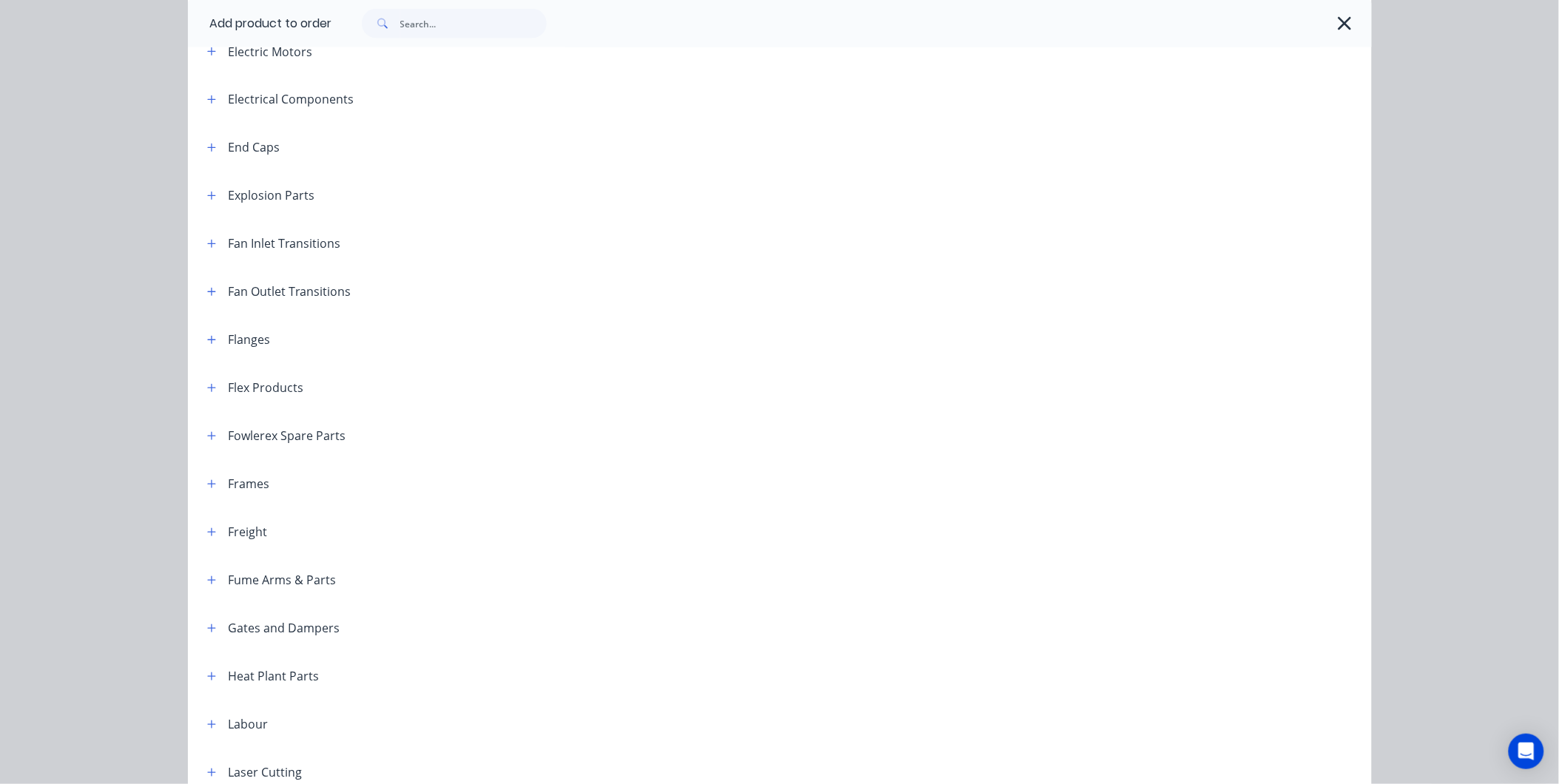
scroll to position [1397, 0]
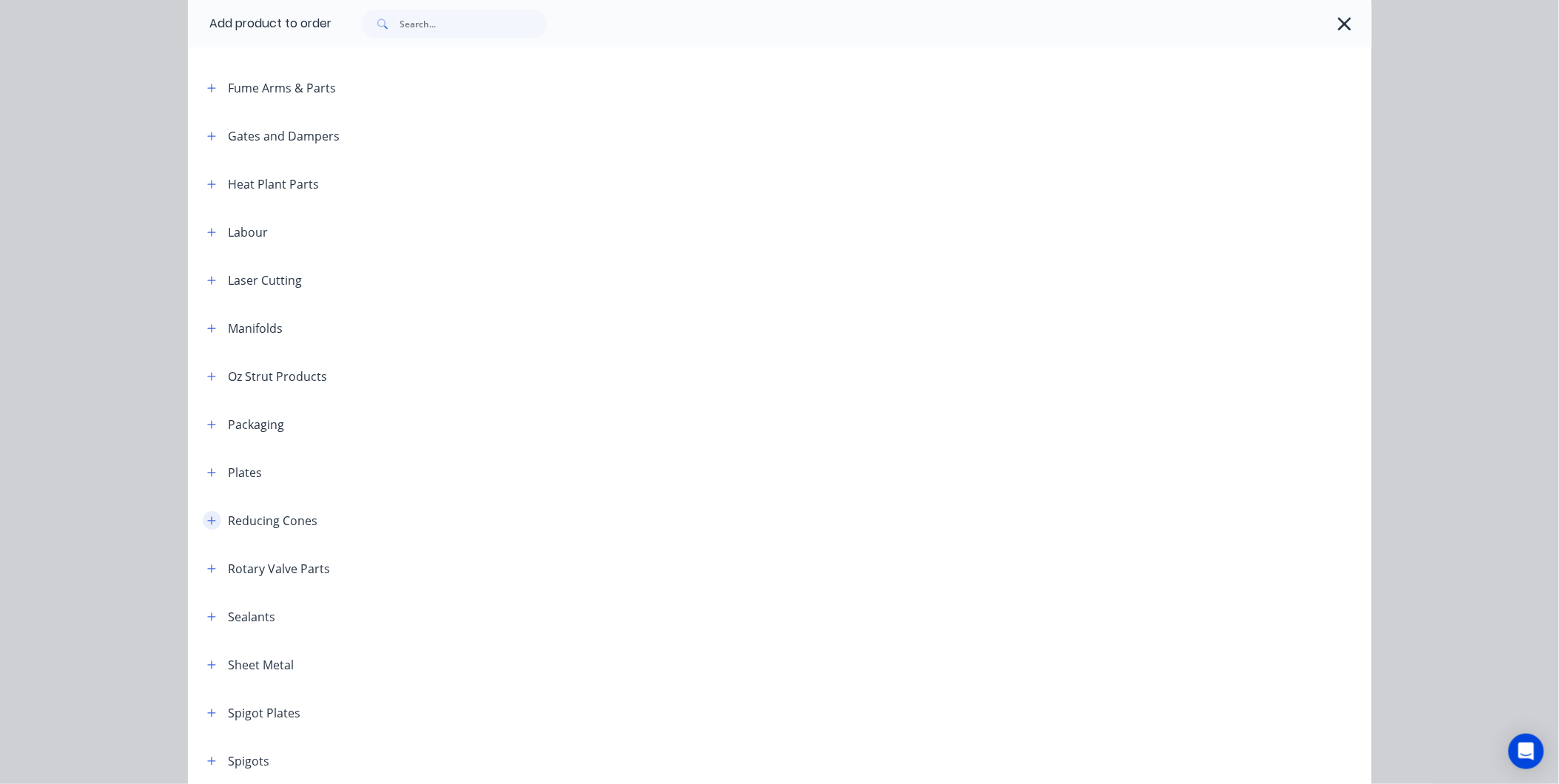
click at [207, 522] on icon "button" at bounding box center [212, 520] width 9 height 10
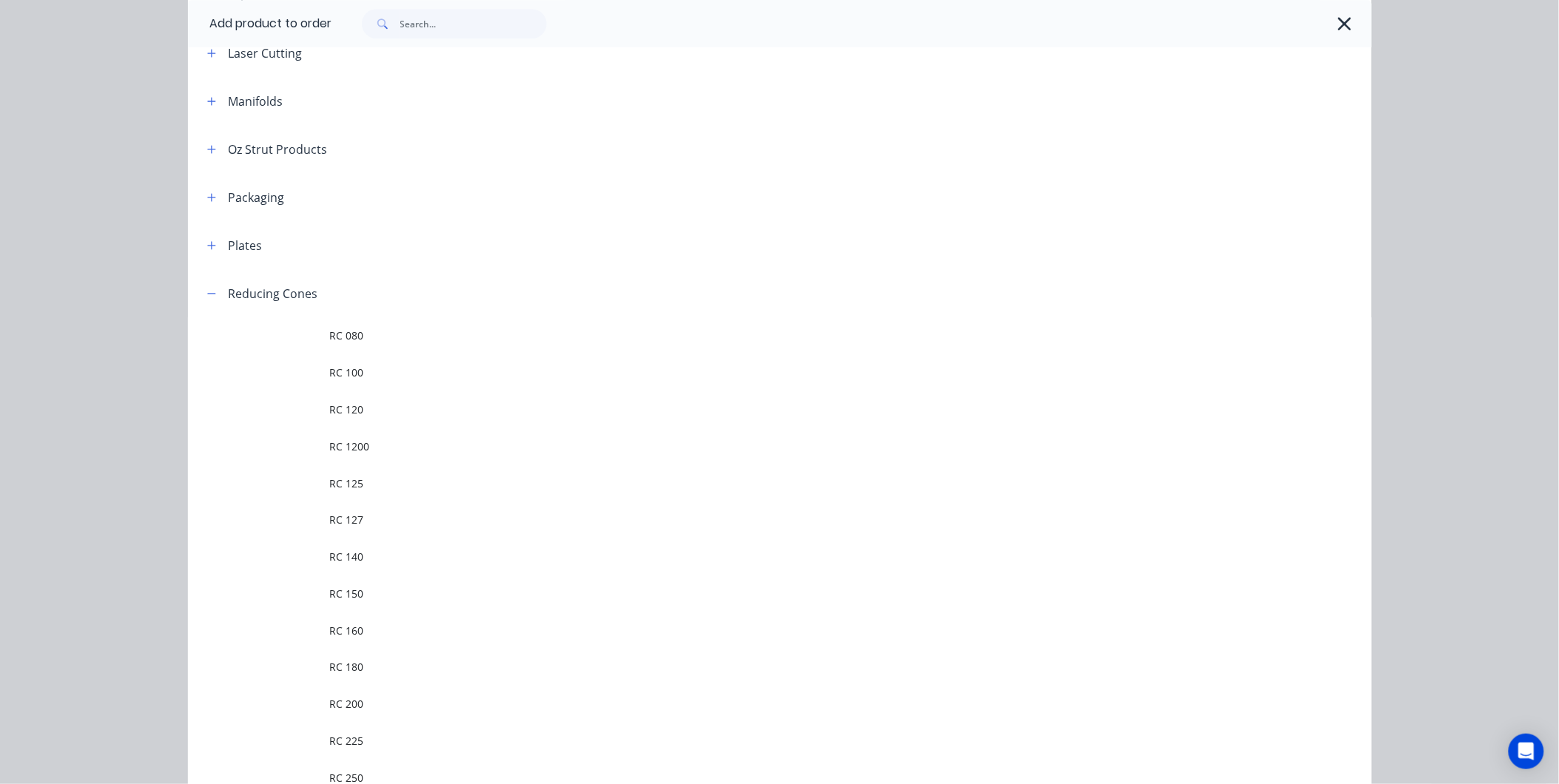
scroll to position [1973, 0]
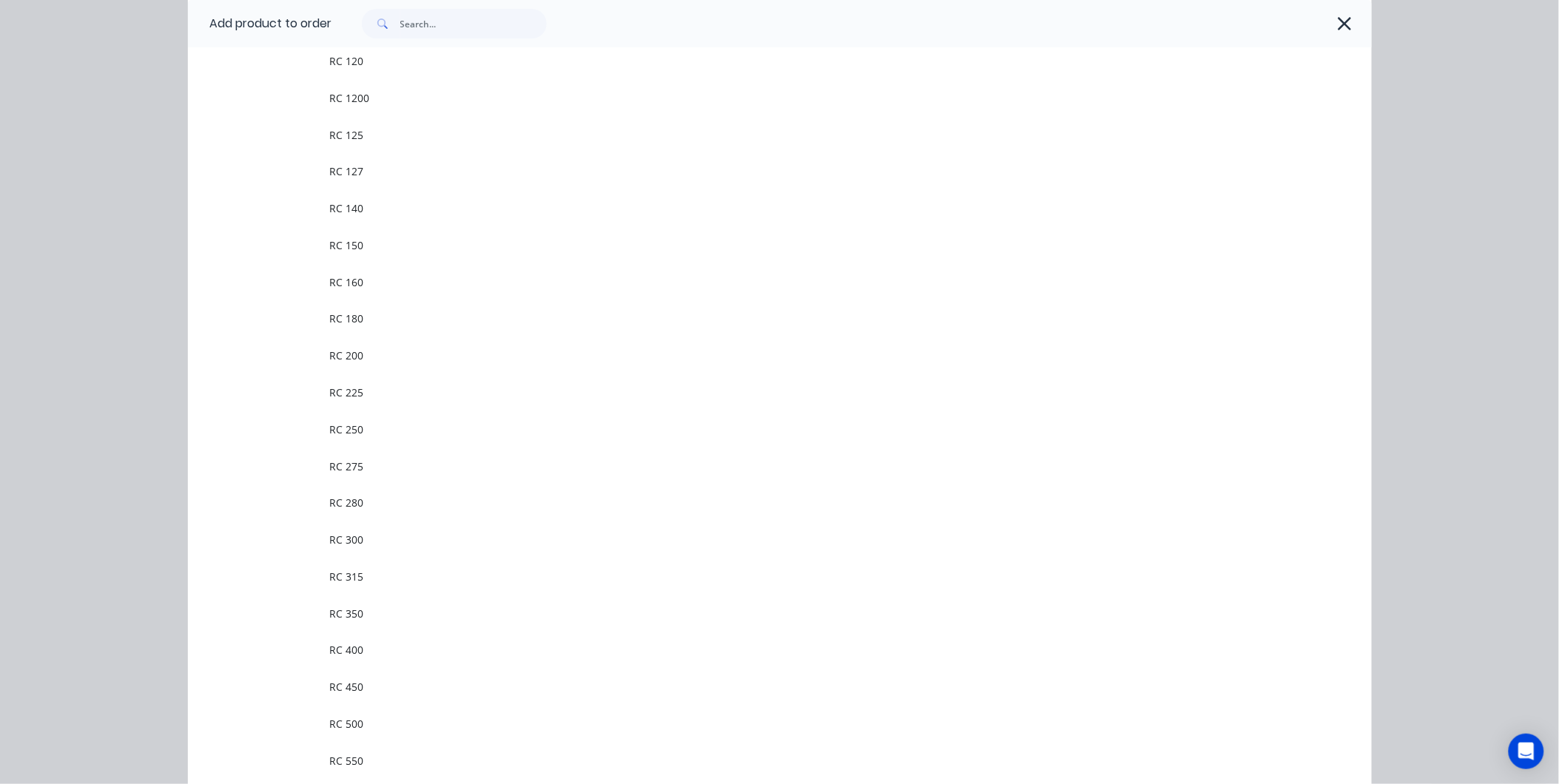
drag, startPoint x: 1298, startPoint y: 10, endPoint x: 1305, endPoint y: 9, distance: 7.1
click at [1301, 10] on div at bounding box center [845, 24] width 1025 height 29
drag, startPoint x: 1320, startPoint y: 16, endPoint x: 1342, endPoint y: 25, distance: 23.8
click at [1322, 16] on div at bounding box center [845, 24] width 1025 height 29
click at [1342, 25] on icon "button" at bounding box center [1346, 24] width 14 height 14
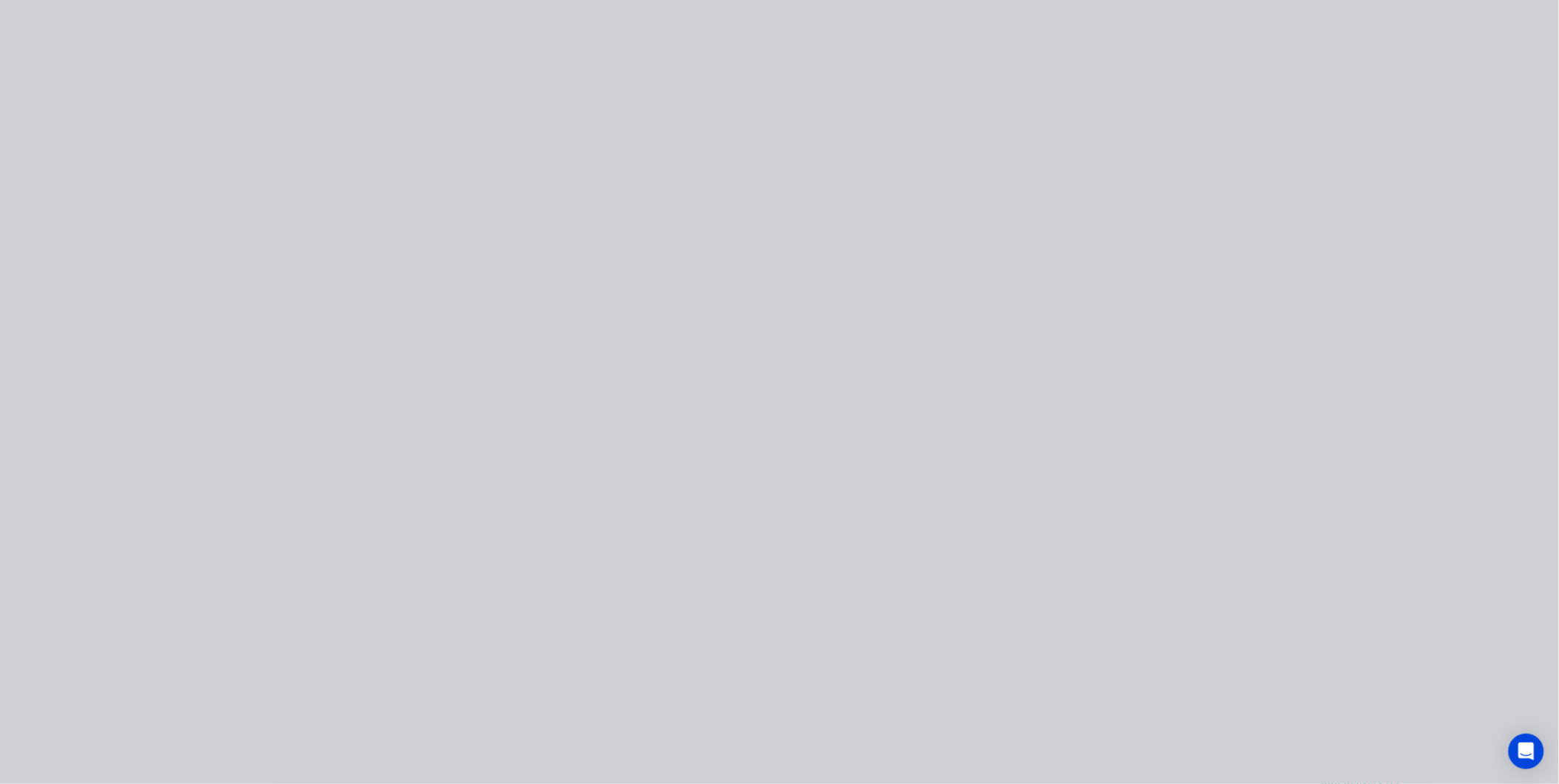
scroll to position [0, 0]
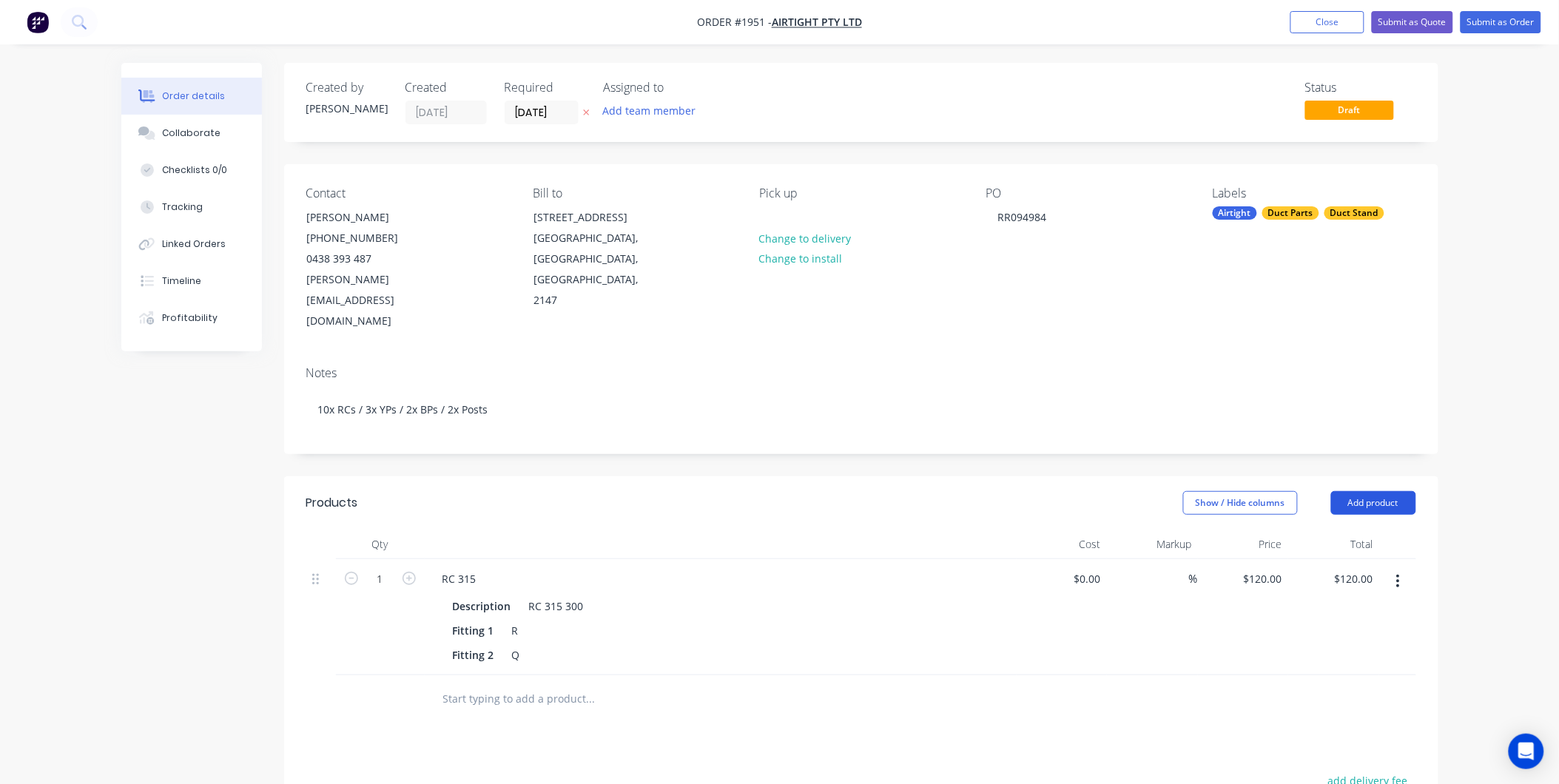
click at [1365, 491] on button "Add product" at bounding box center [1373, 503] width 85 height 24
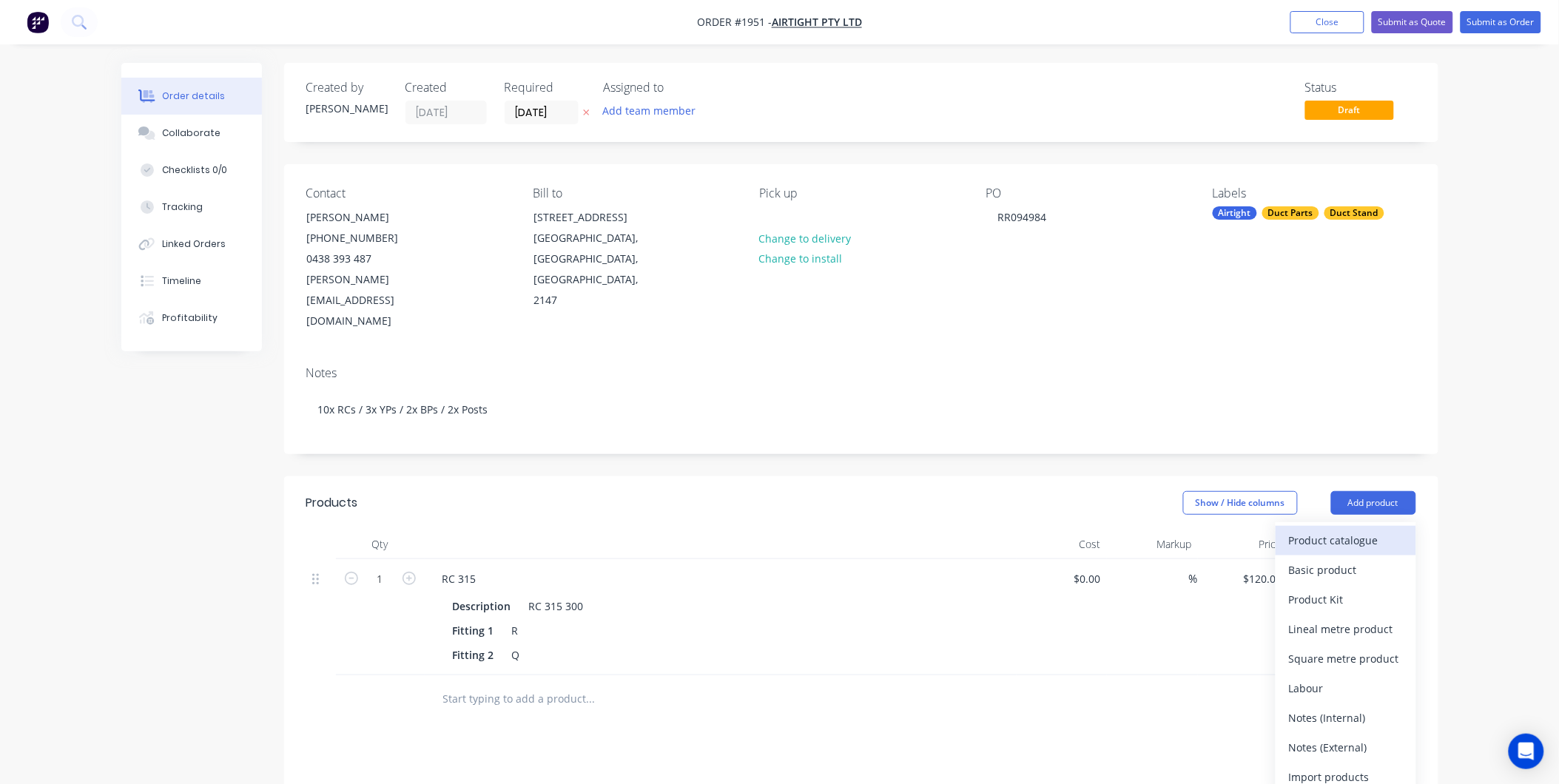
click at [1350, 529] on div "Product catalogue" at bounding box center [1346, 539] width 114 height 21
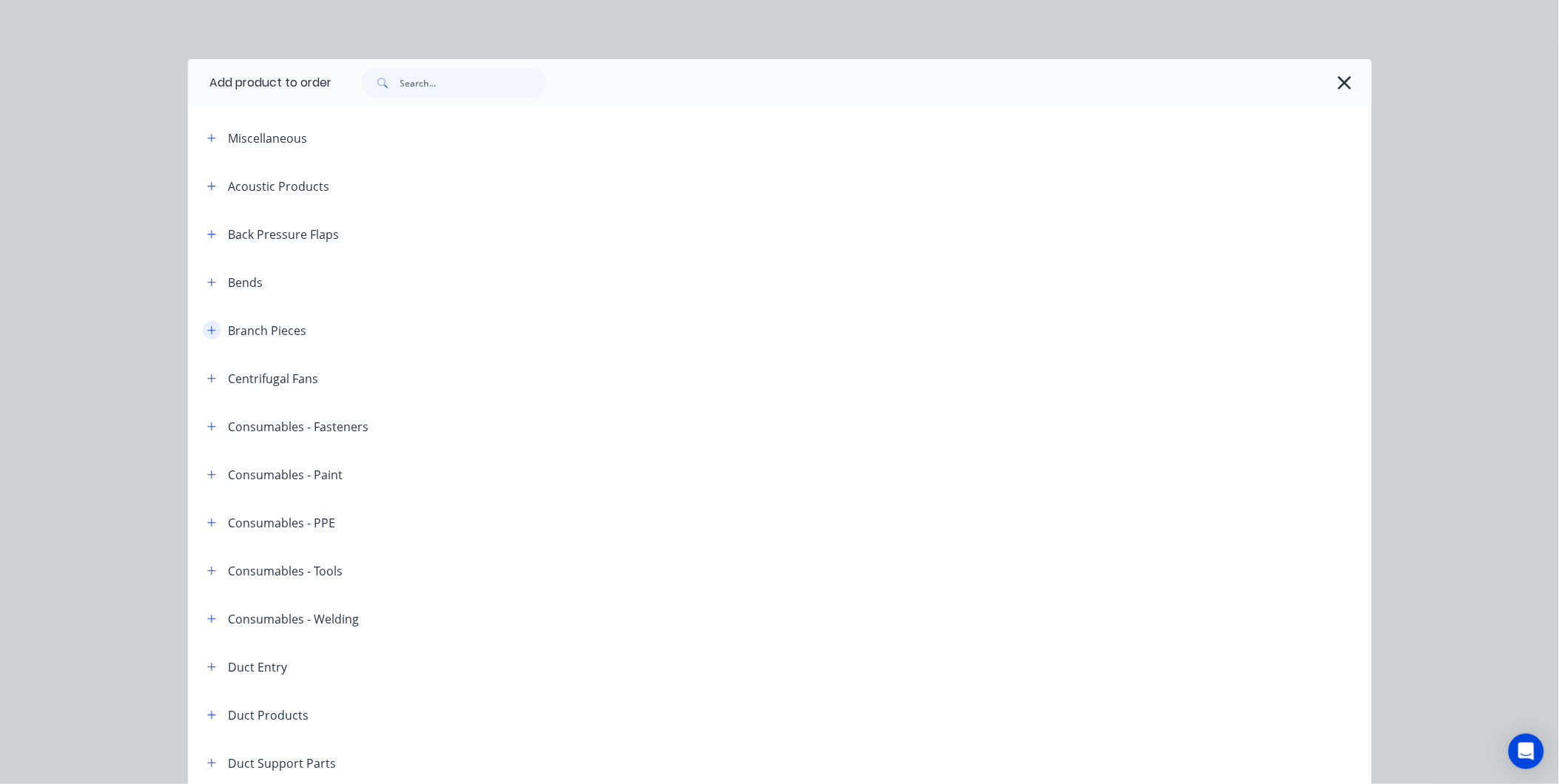
click at [202, 326] on button "button" at bounding box center [212, 331] width 18 height 18
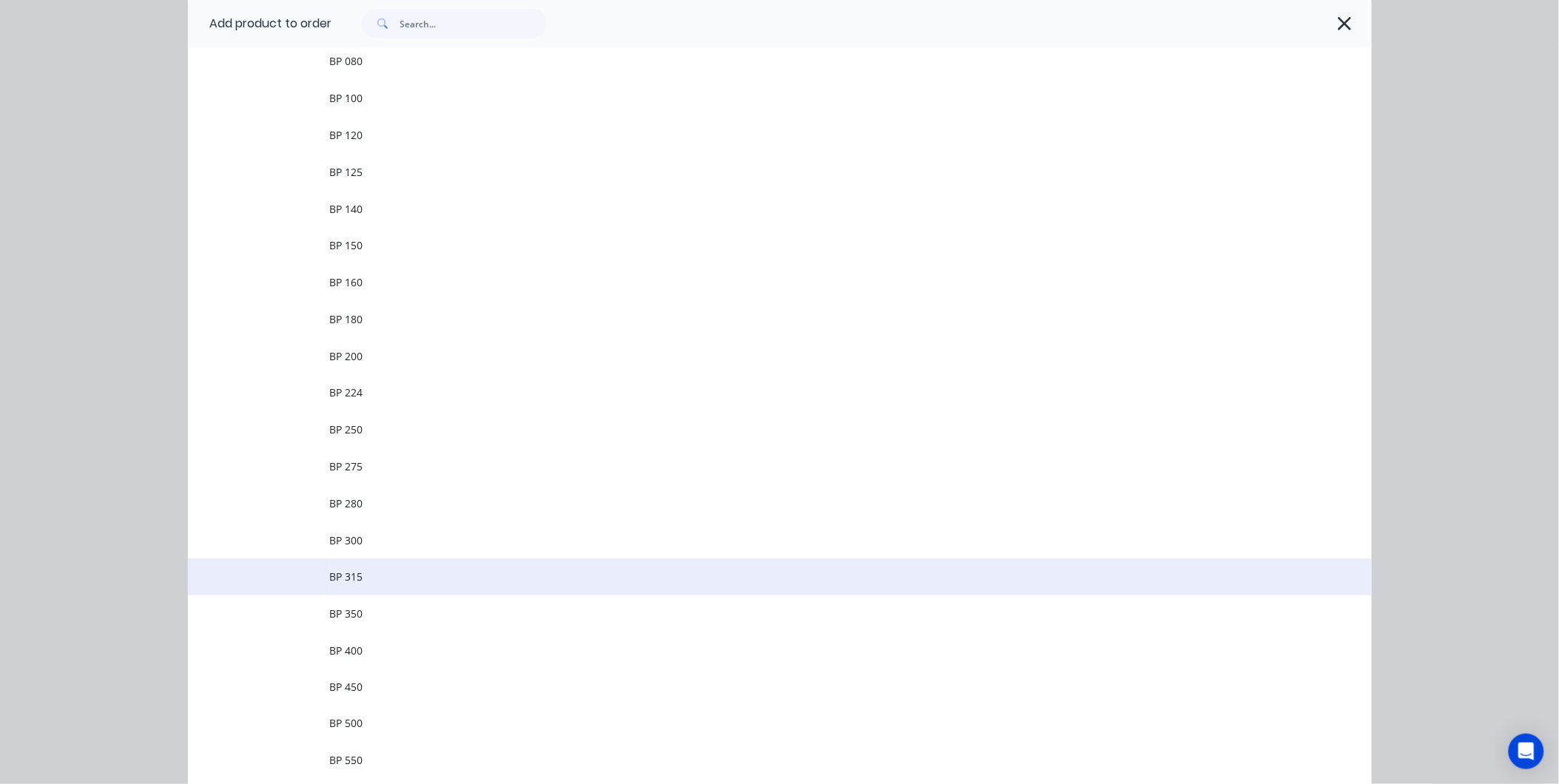
scroll to position [493, 0]
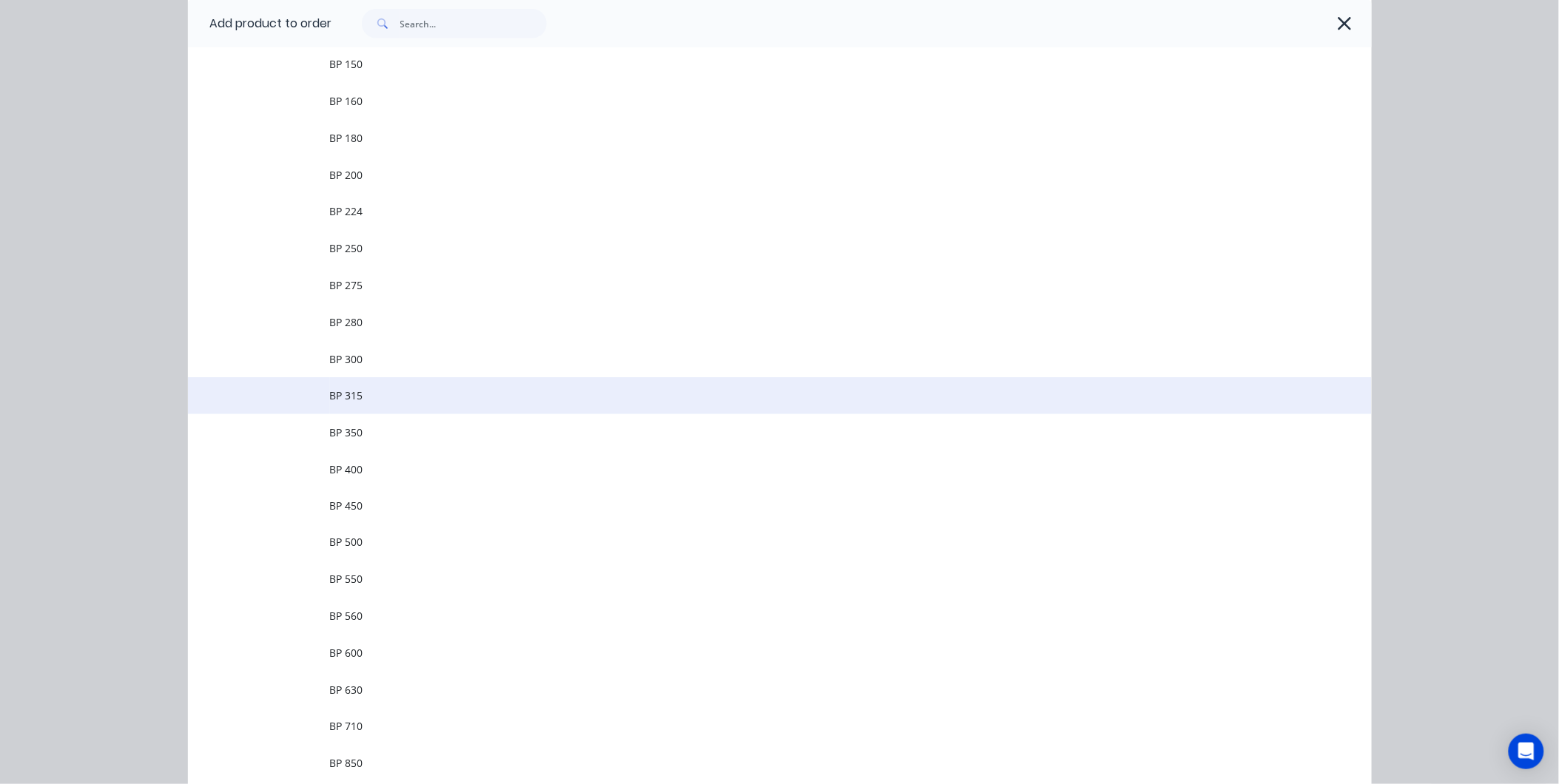
click at [355, 397] on span "BP 315" at bounding box center [747, 395] width 834 height 16
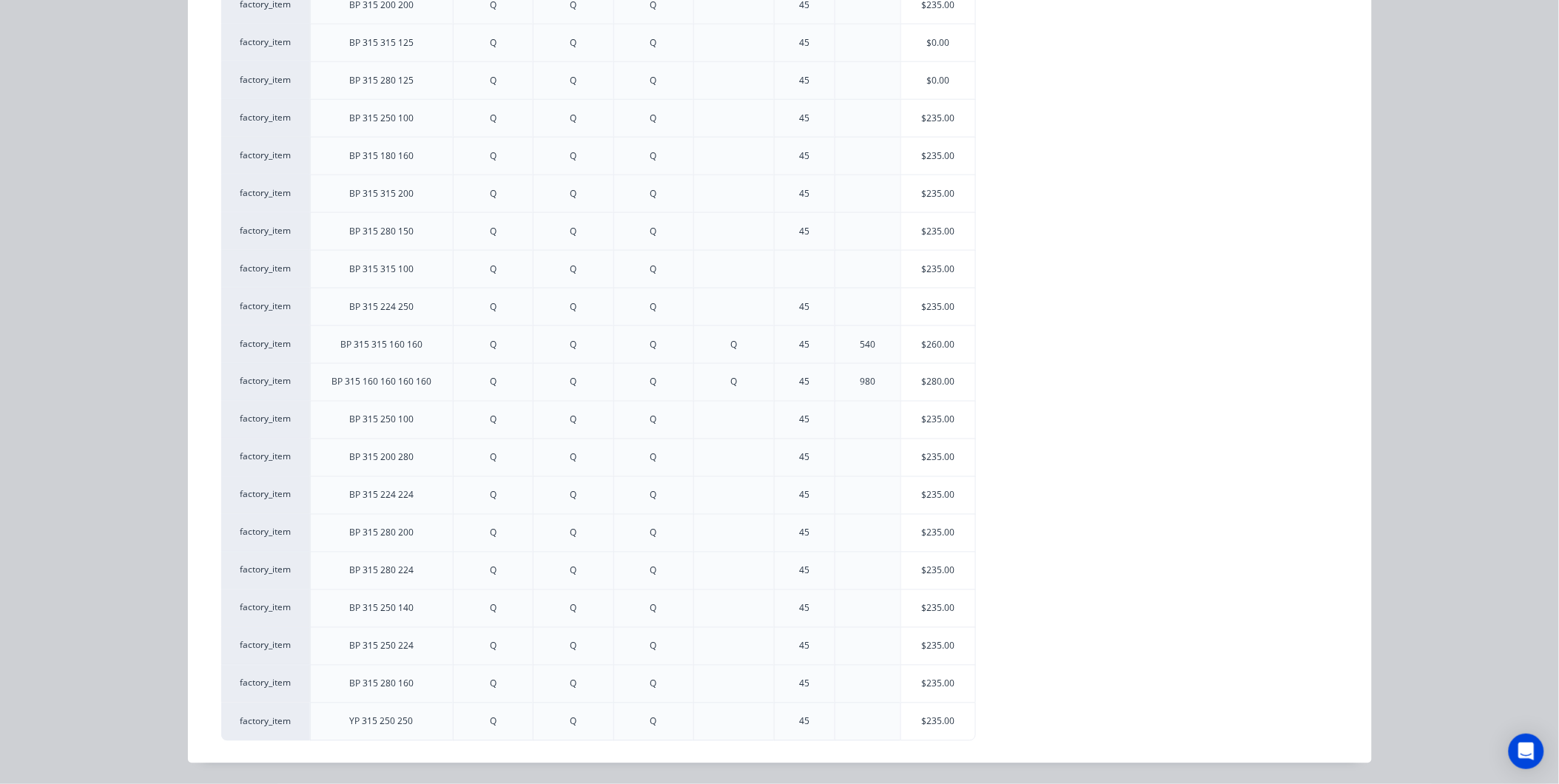
scroll to position [297, 0]
click at [927, 735] on div "$235.00" at bounding box center [938, 722] width 74 height 37
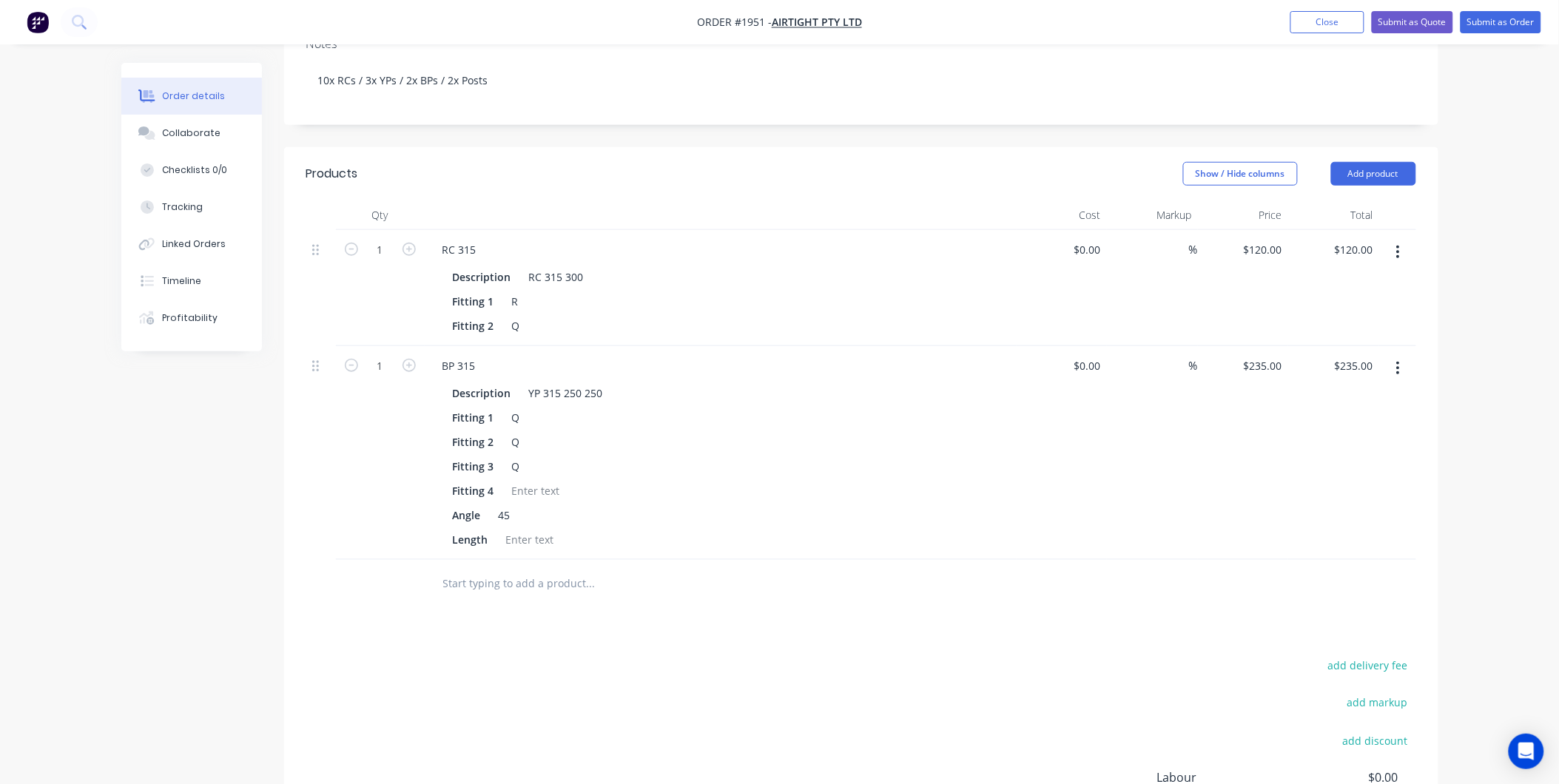
scroll to position [160, 0]
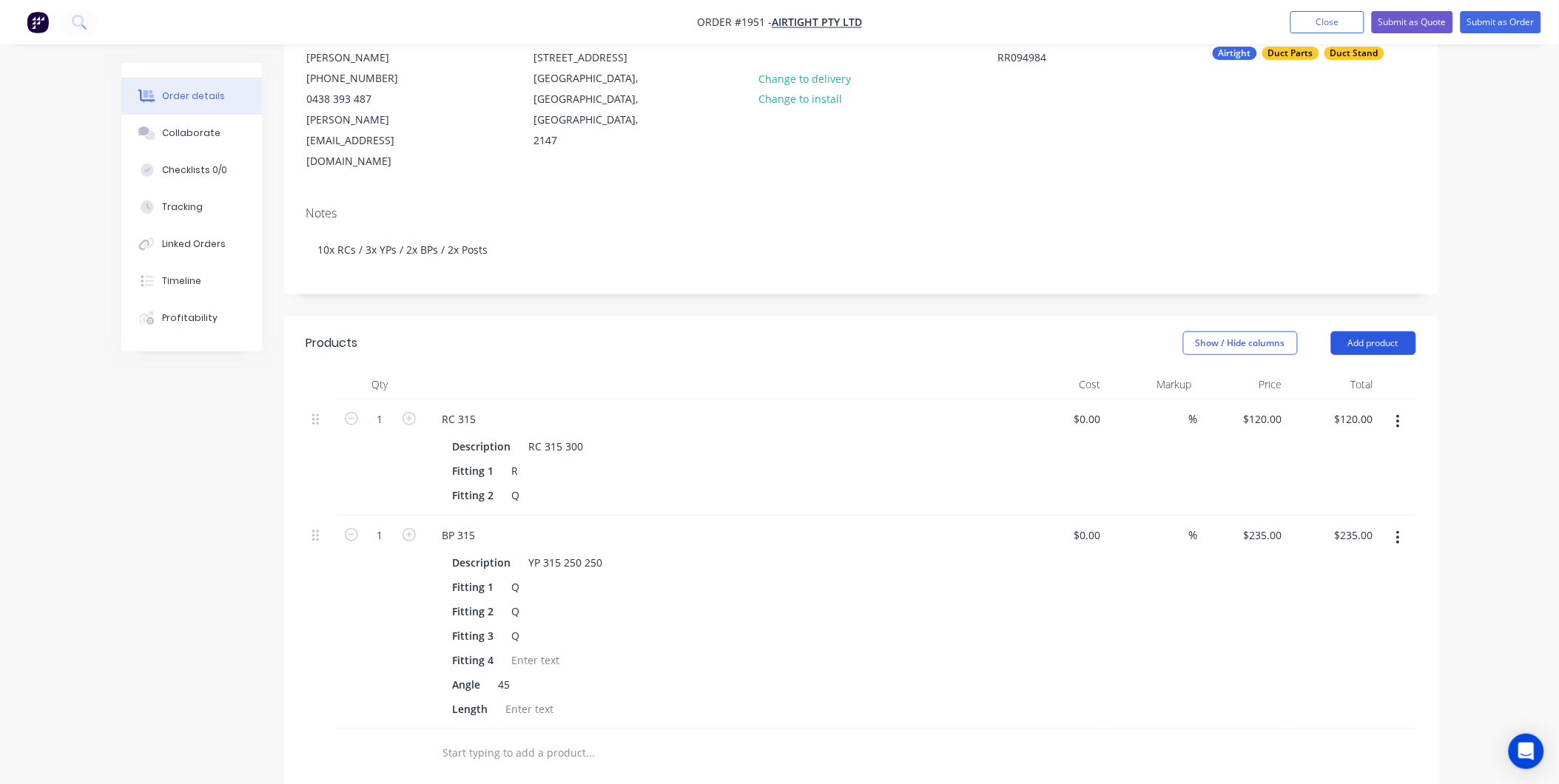
click at [1391, 332] on button "Add product" at bounding box center [1373, 343] width 85 height 24
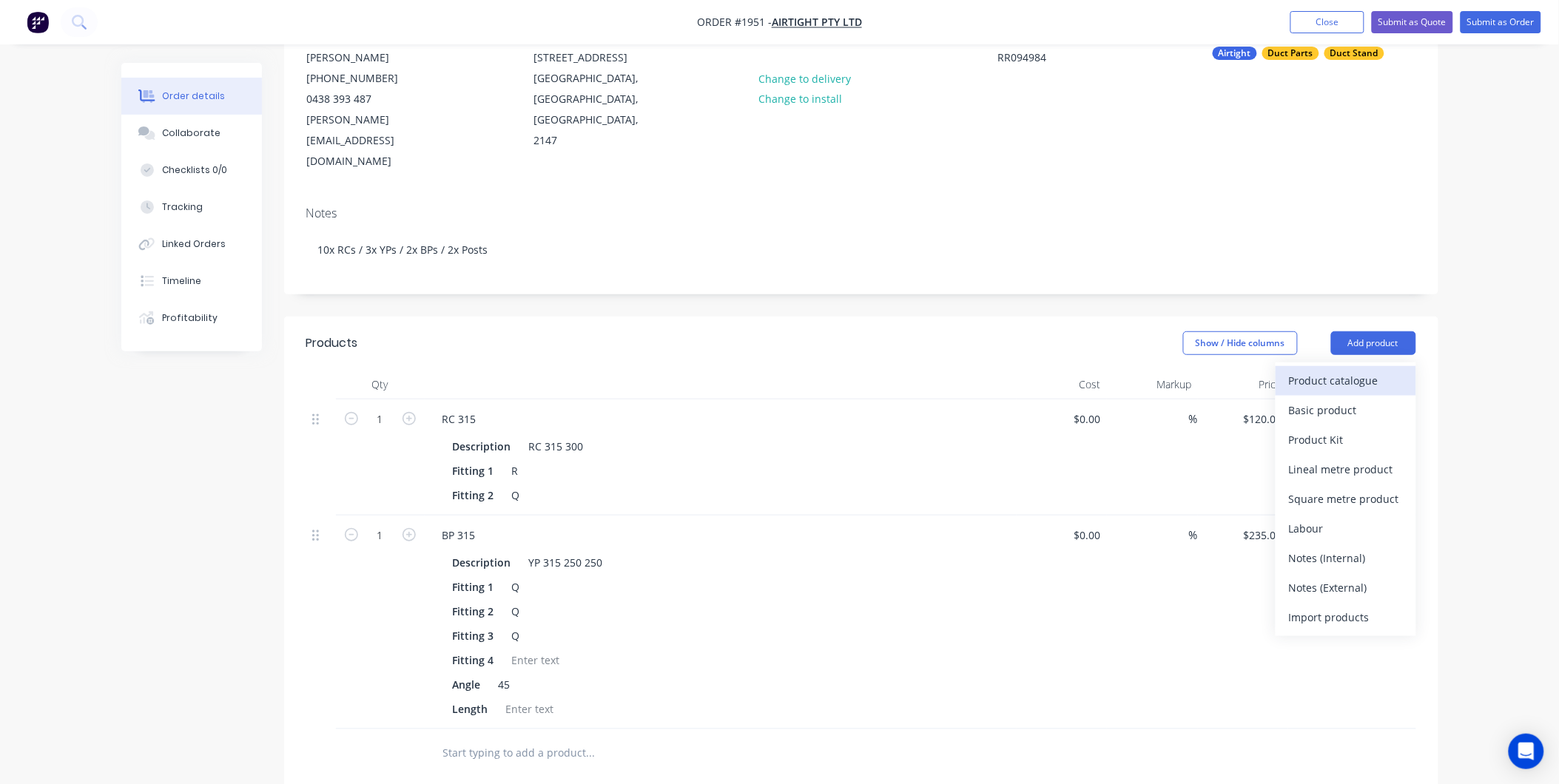
click at [1337, 370] on div "Product catalogue" at bounding box center [1346, 380] width 114 height 21
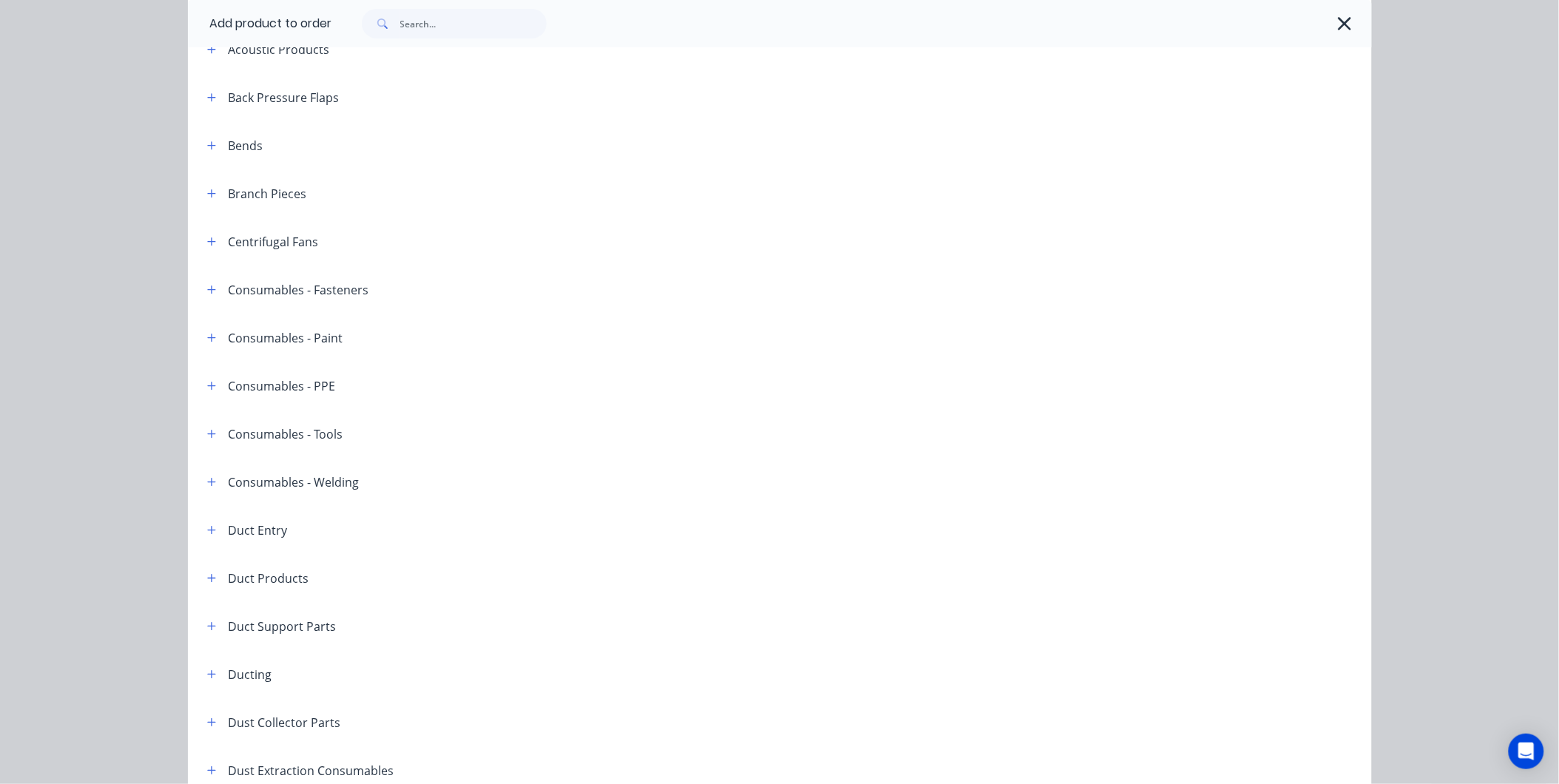
scroll to position [0, 0]
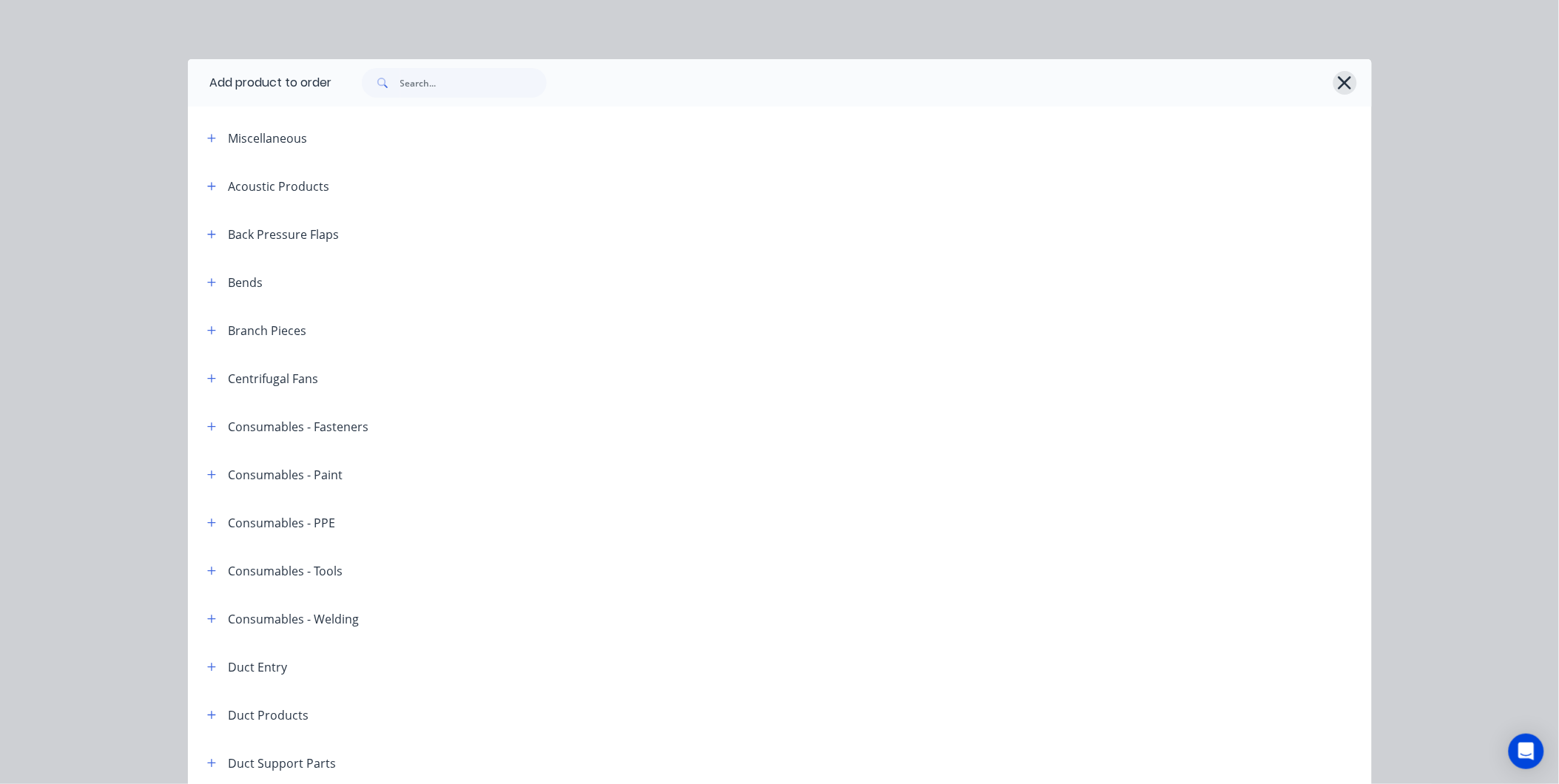
click at [1339, 77] on icon "button" at bounding box center [1346, 82] width 14 height 14
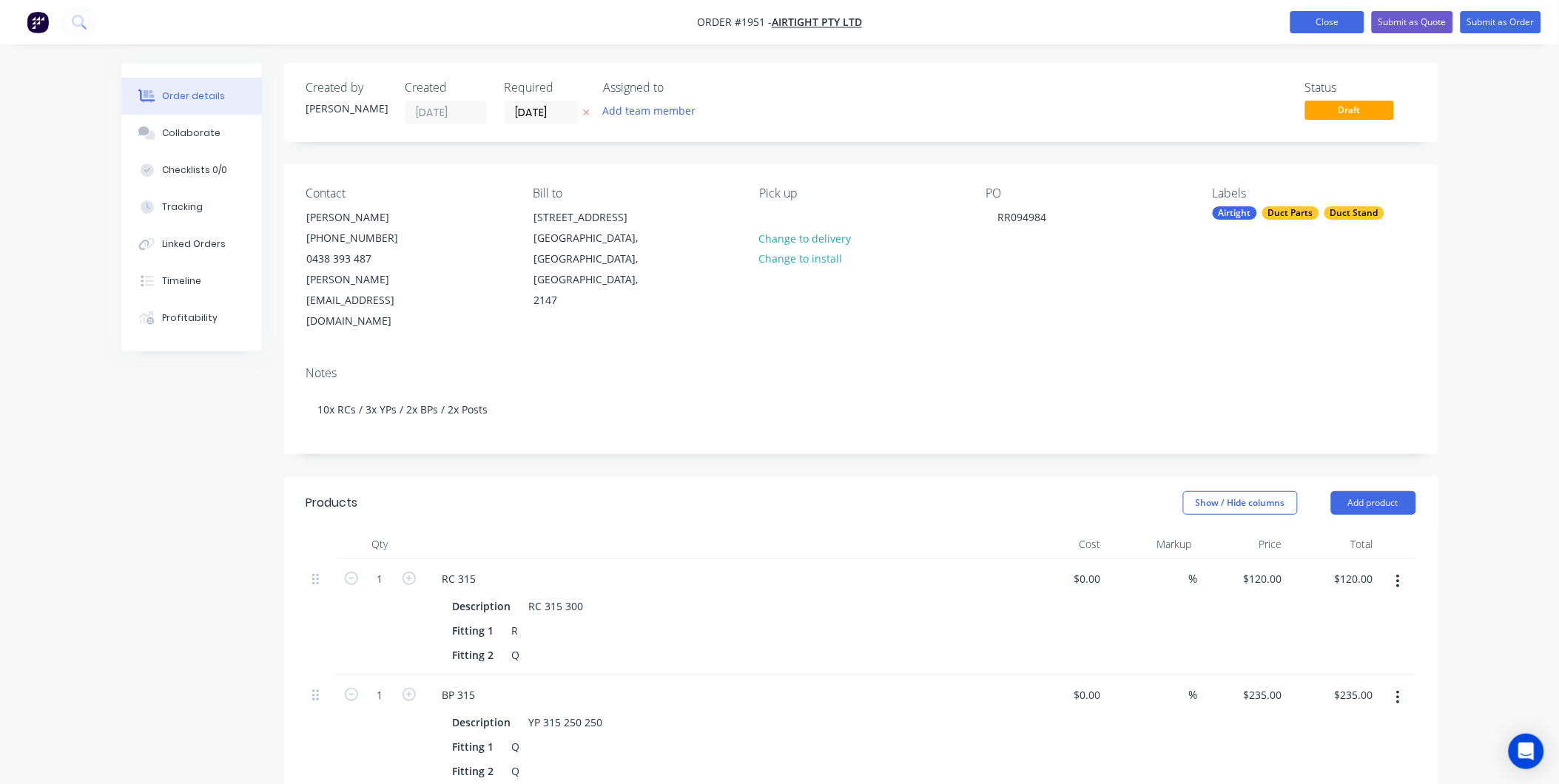
click at [1327, 25] on button "Close" at bounding box center [1327, 22] width 74 height 22
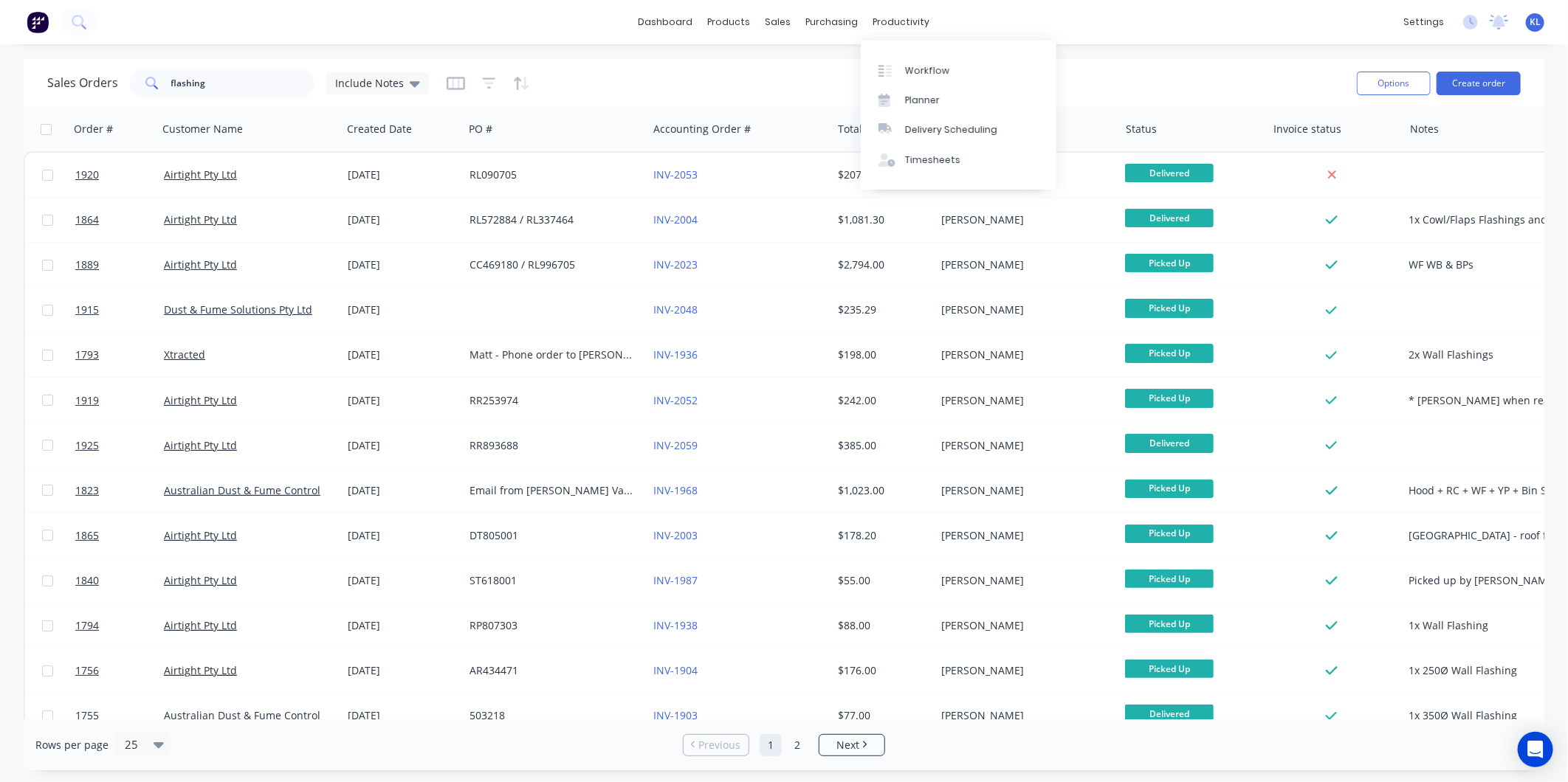
click at [884, 20] on div "productivity" at bounding box center [902, 22] width 71 height 22
click at [941, 64] on div "Workflow" at bounding box center [927, 70] width 44 height 14
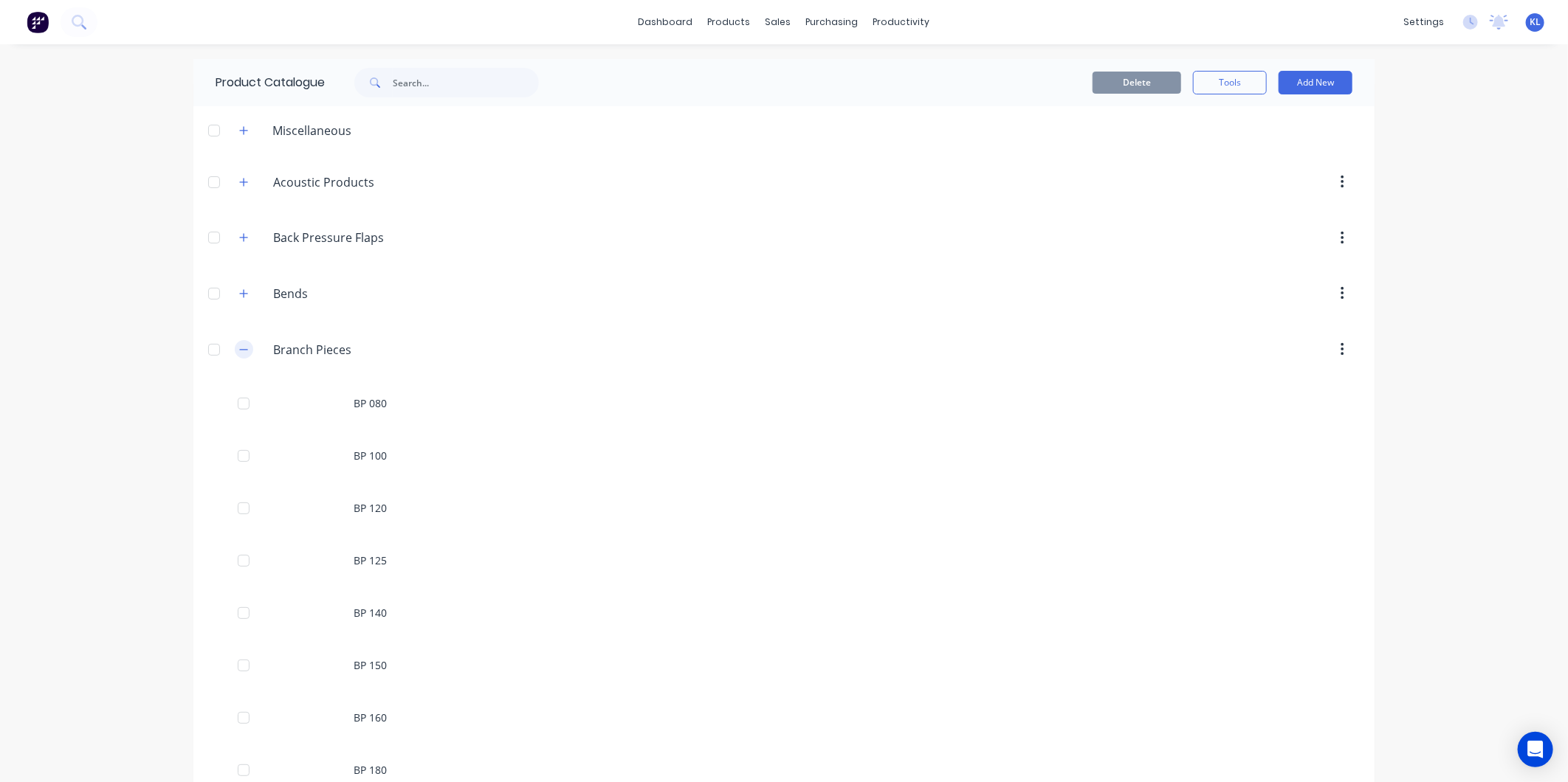
click at [239, 344] on icon "button" at bounding box center [244, 349] width 9 height 10
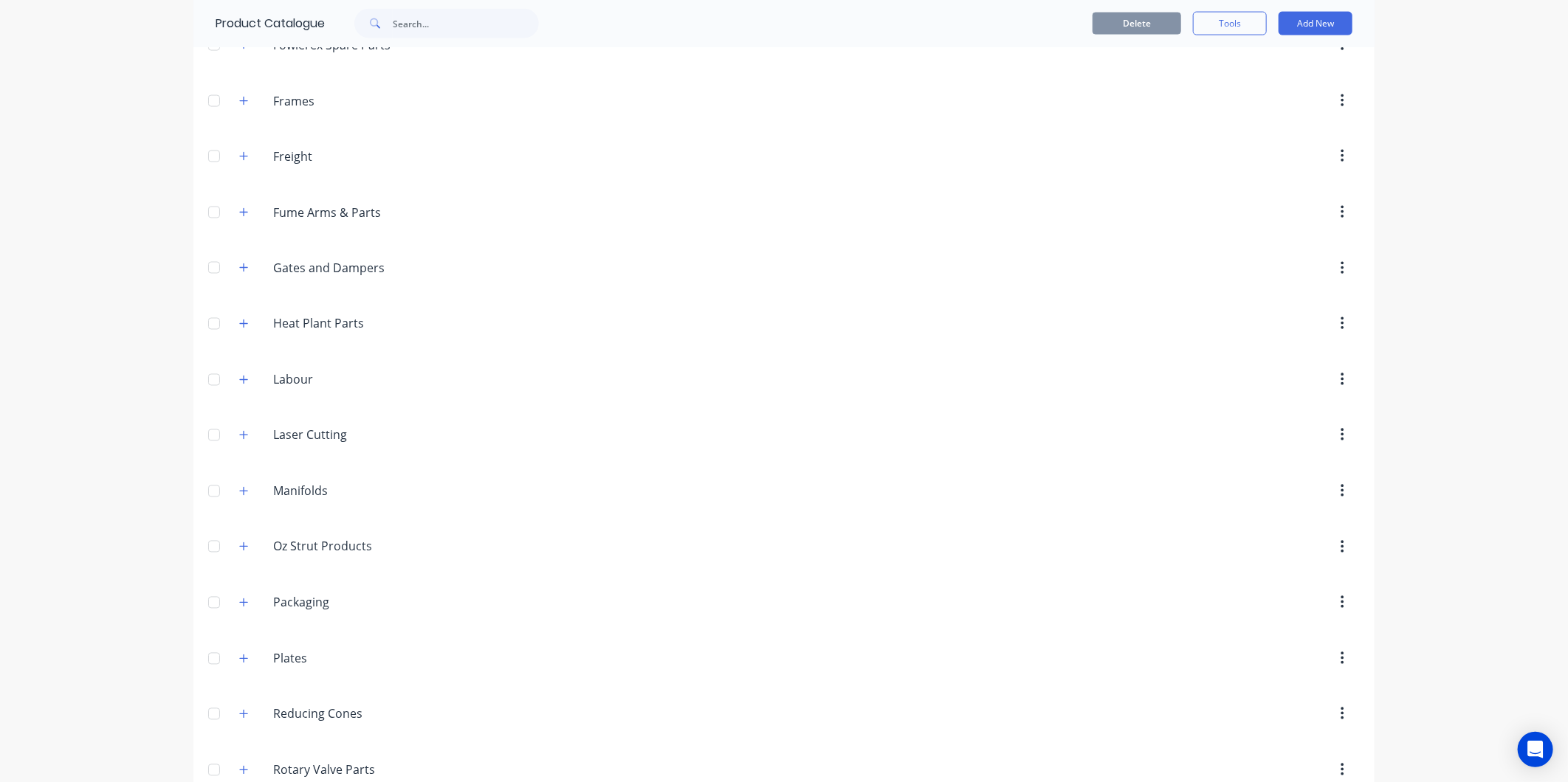
scroll to position [1886, 0]
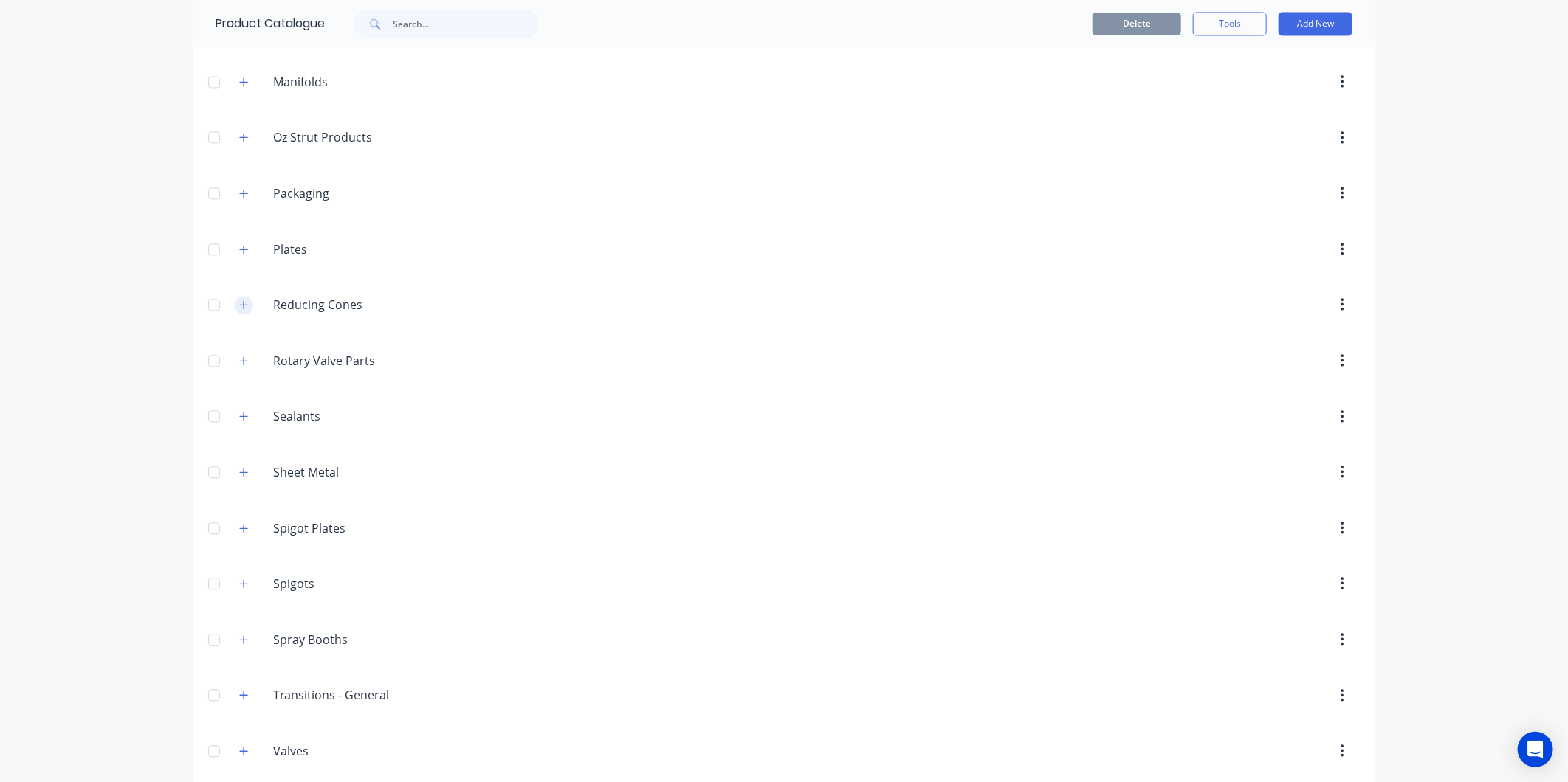
click at [239, 310] on icon "button" at bounding box center [244, 304] width 9 height 10
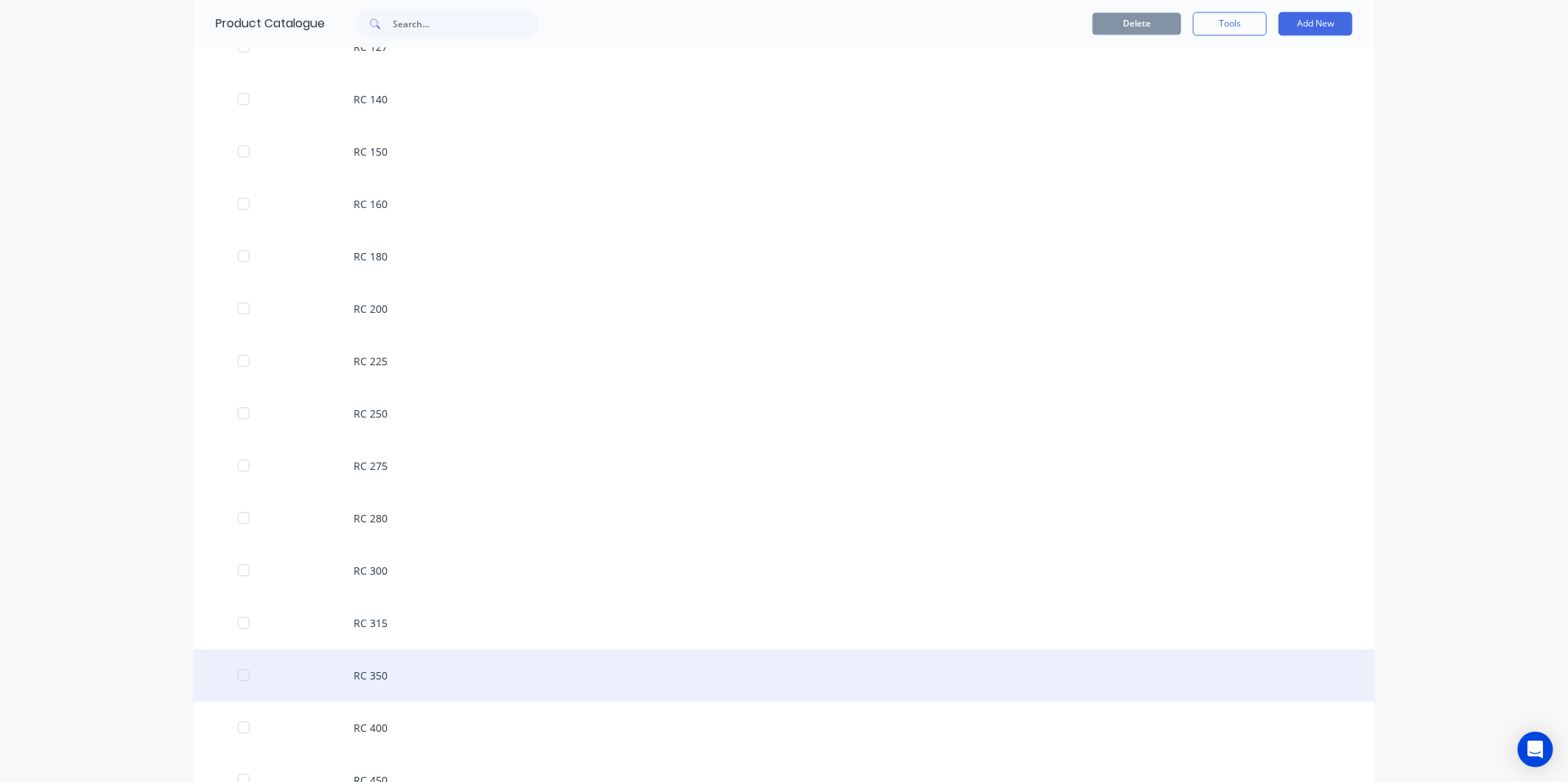
click at [410, 688] on div "RC 350" at bounding box center [784, 675] width 1181 height 52
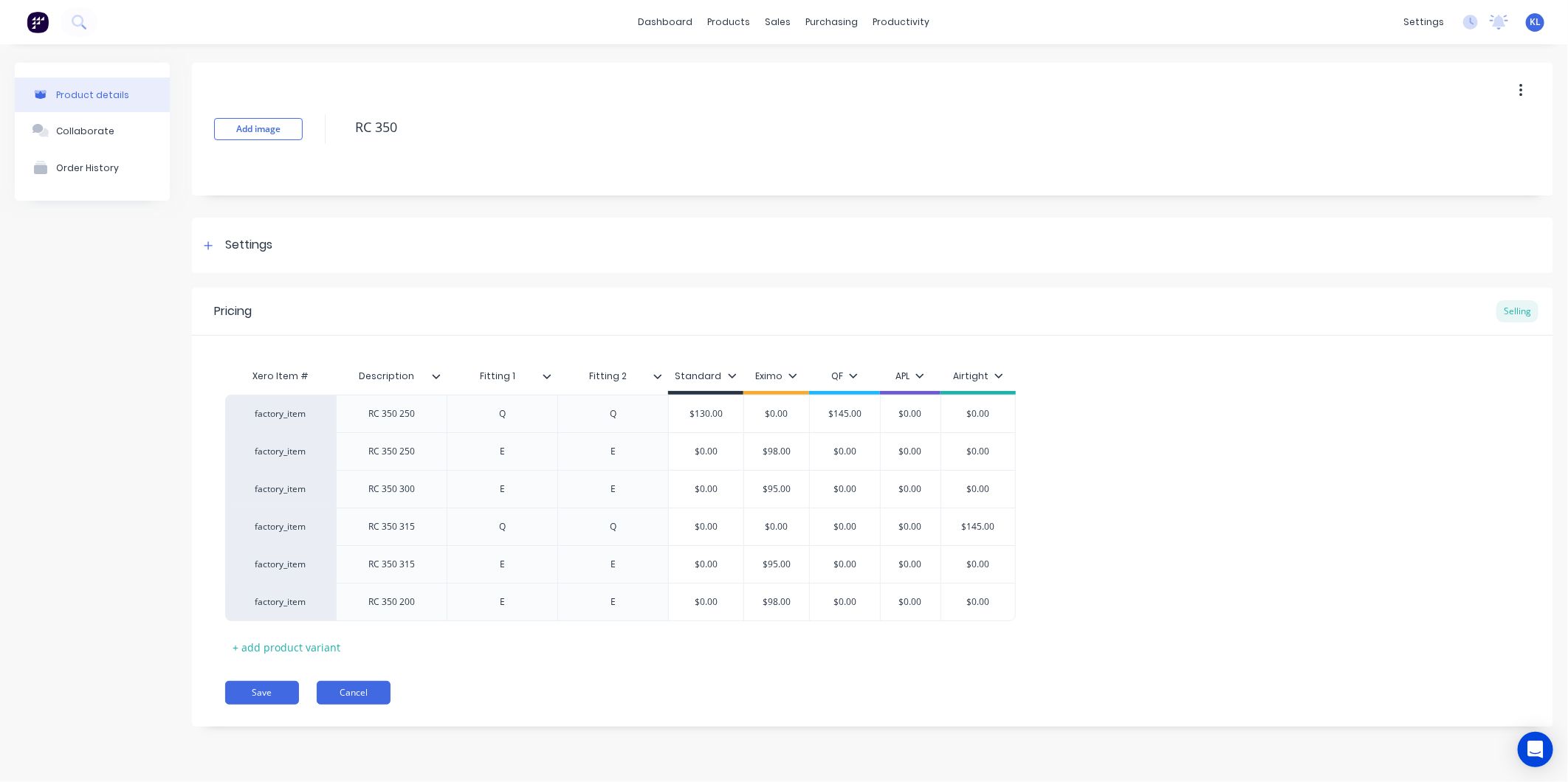
click at [350, 691] on button "Cancel" at bounding box center [354, 693] width 74 height 24
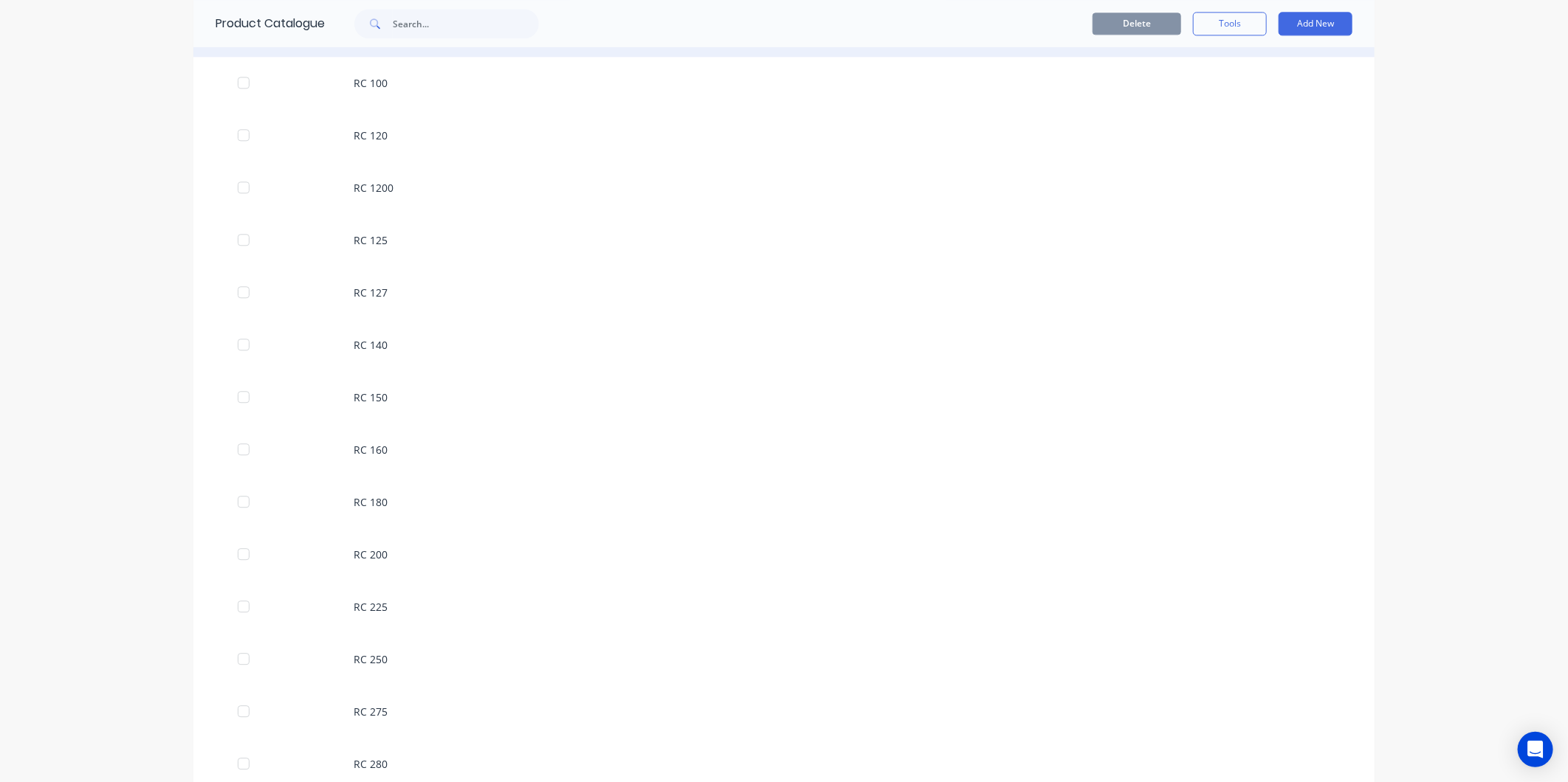
scroll to position [2624, 0]
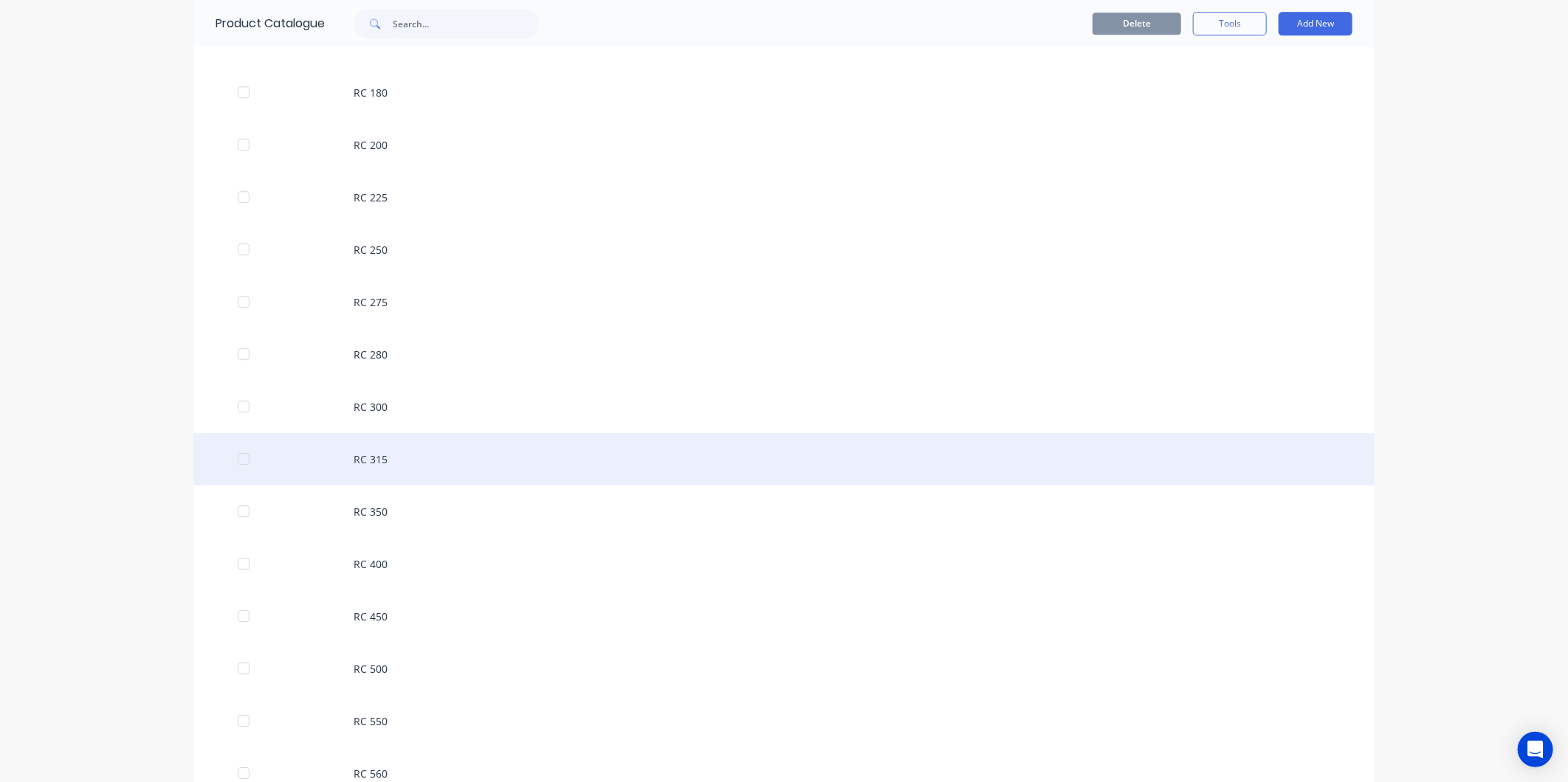
click at [415, 455] on div "RC 315" at bounding box center [784, 459] width 1181 height 52
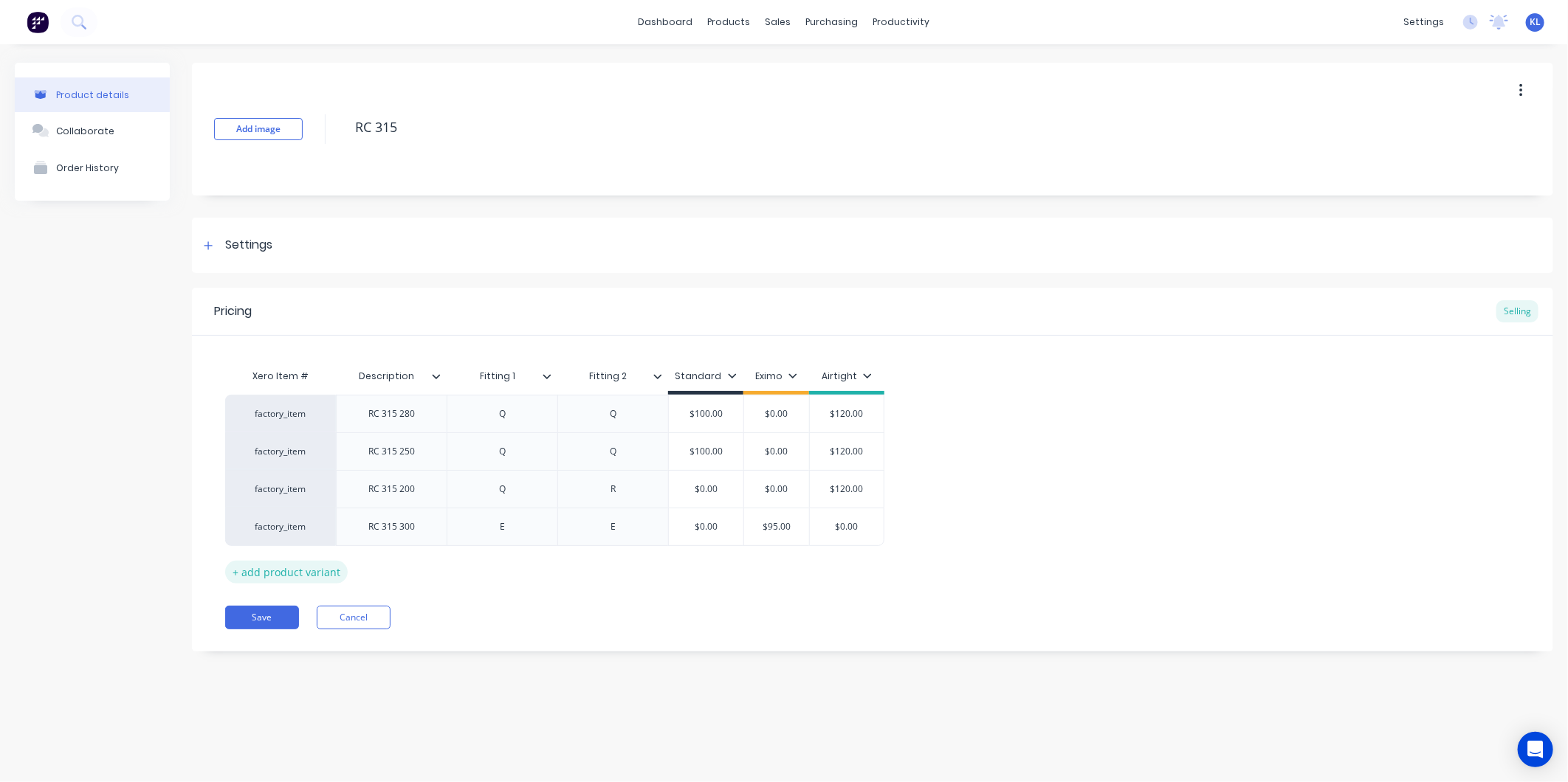
click at [301, 569] on div "+ add product variant" at bounding box center [286, 572] width 122 height 23
type textarea "x"
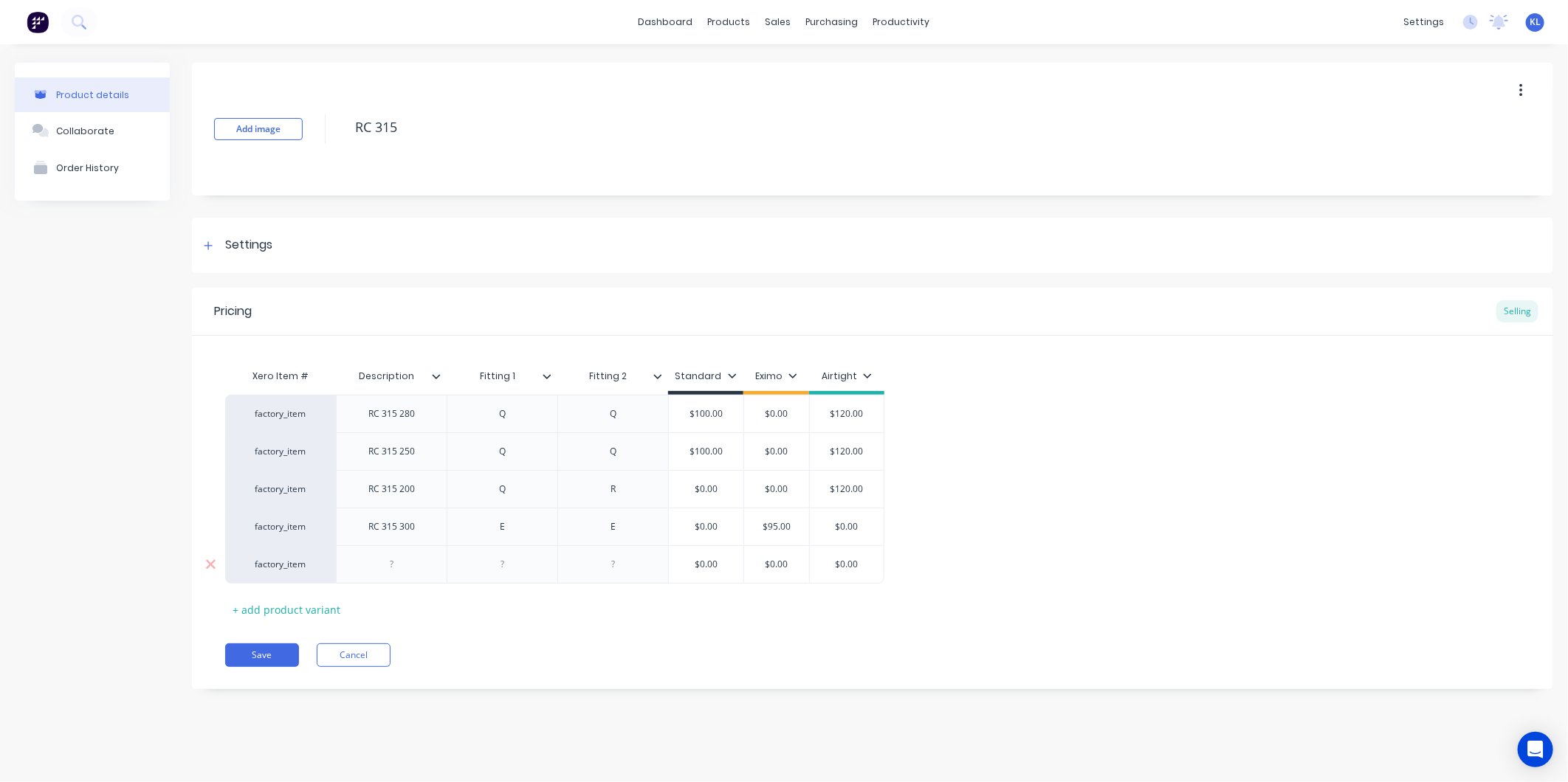
click at [429, 576] on div at bounding box center [391, 565] width 111 height 38
click at [413, 569] on div at bounding box center [392, 565] width 74 height 19
click at [380, 563] on div "rc 315 300" at bounding box center [392, 565] width 74 height 19
type textarea "x"
click at [497, 571] on div at bounding box center [503, 565] width 74 height 19
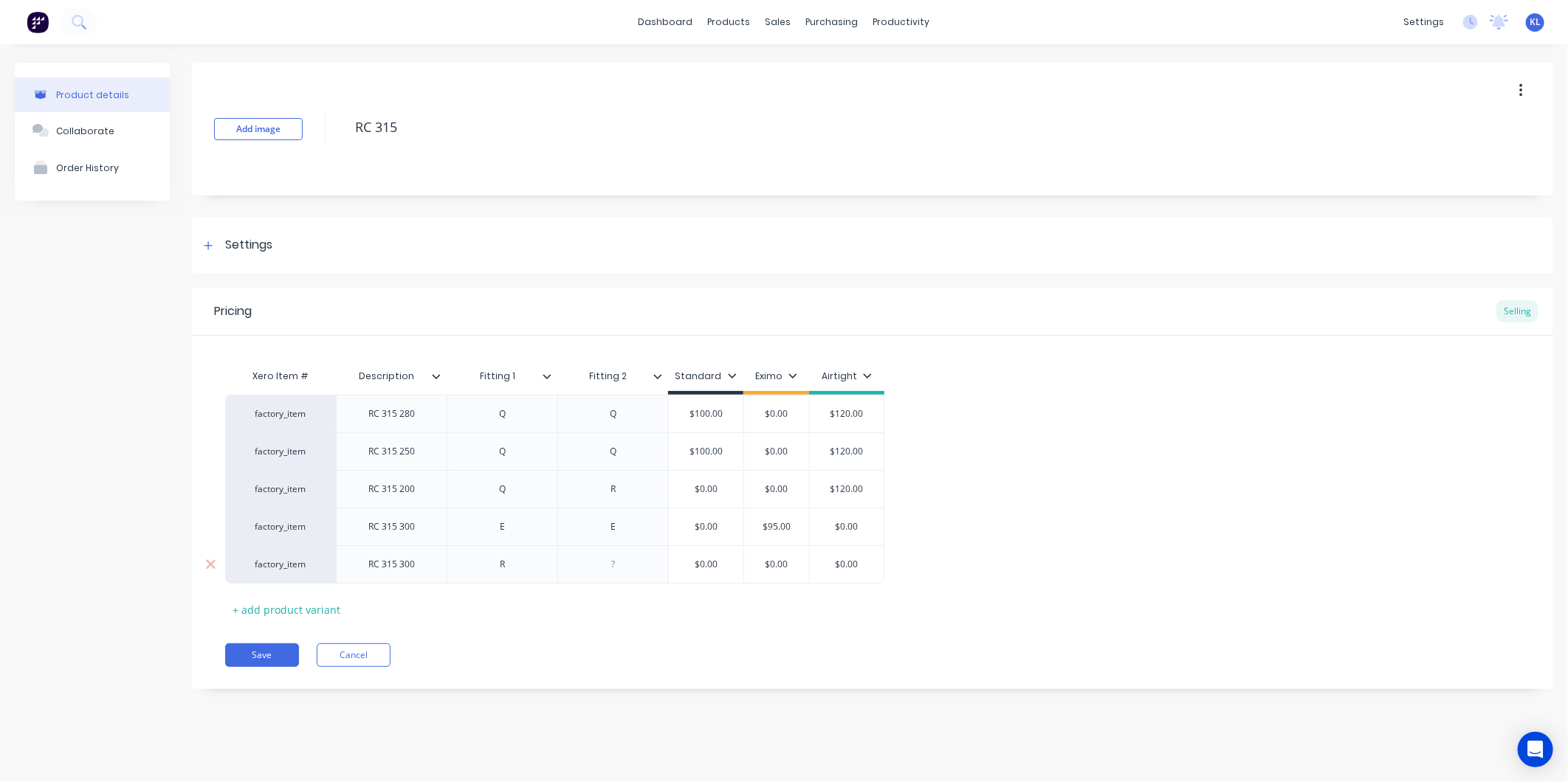
type textarea "x"
click at [625, 572] on div at bounding box center [613, 565] width 74 height 19
type textarea "x"
type input "$0.00"
drag, startPoint x: 870, startPoint y: 562, endPoint x: 817, endPoint y: 559, distance: 53.1
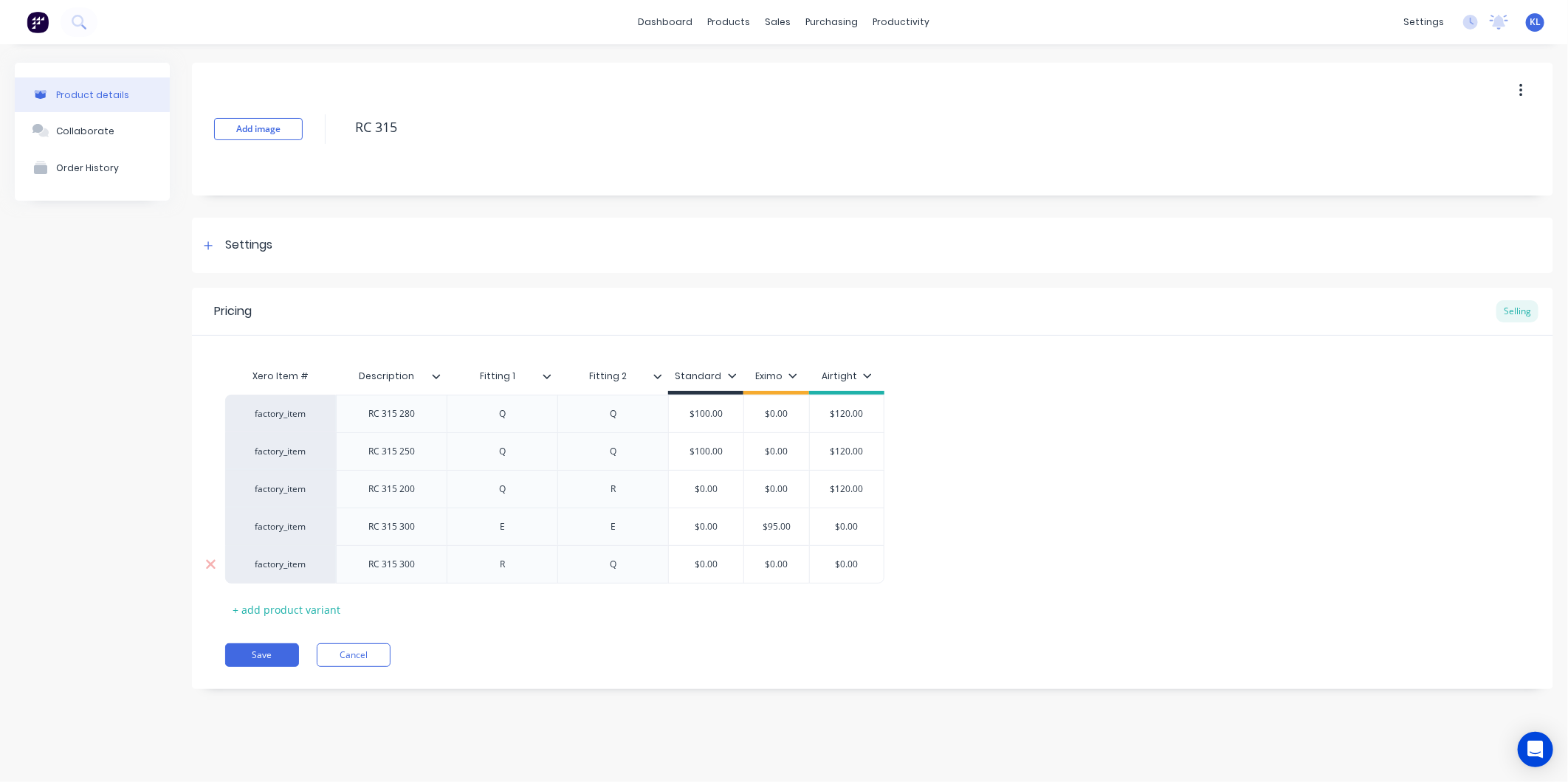
click at [817, 559] on input "$0.00" at bounding box center [846, 565] width 74 height 14
type textarea "x"
type input "1"
type textarea "x"
type input "12"
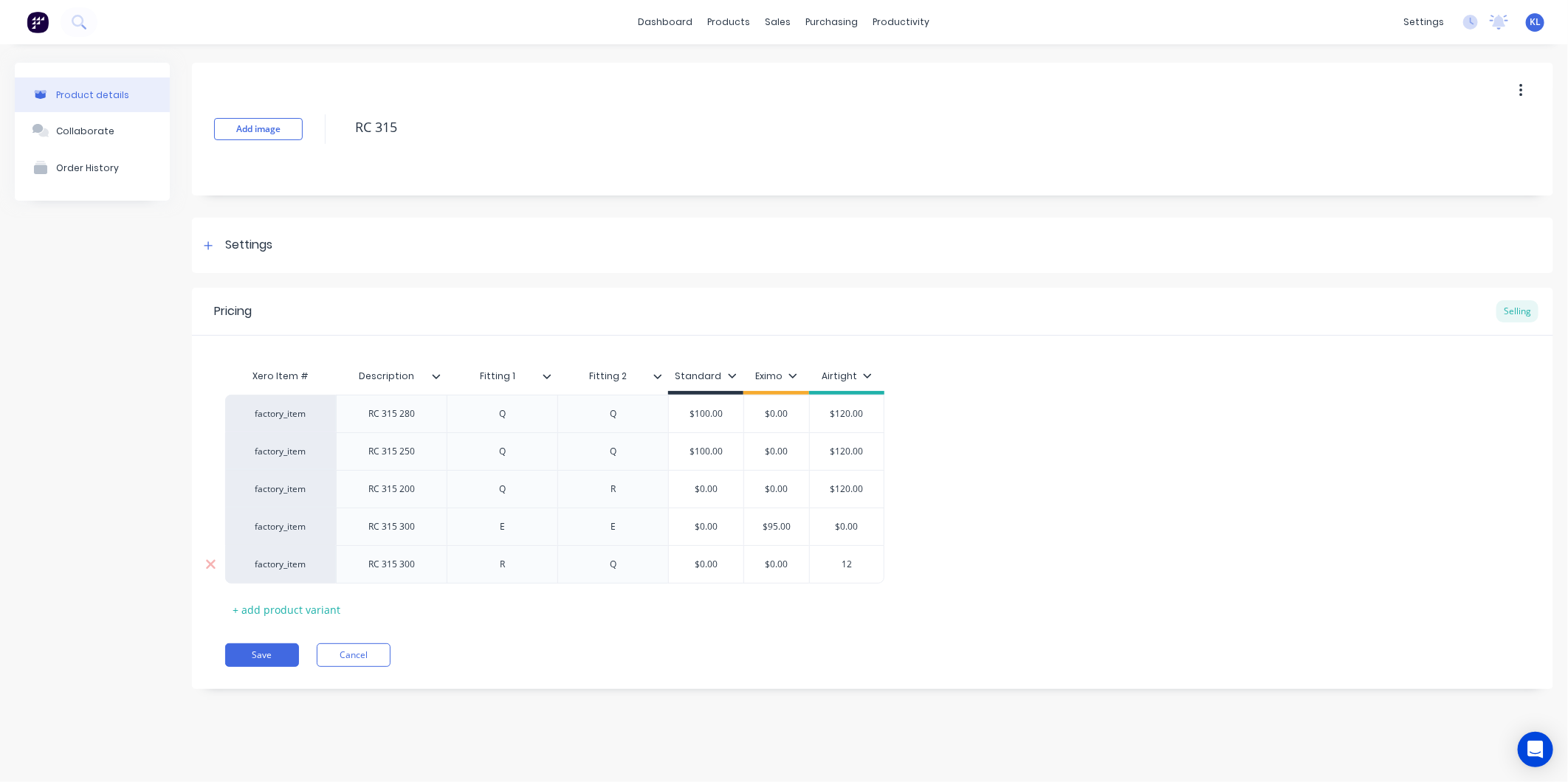
type textarea "x"
type input "120"
click at [836, 599] on div "Xero Item # Description Fitting 1 Fitting 2 Standard Eximo Airtight factory_ite…" at bounding box center [872, 491] width 1295 height 259
click at [256, 651] on button "Save" at bounding box center [261, 656] width 74 height 24
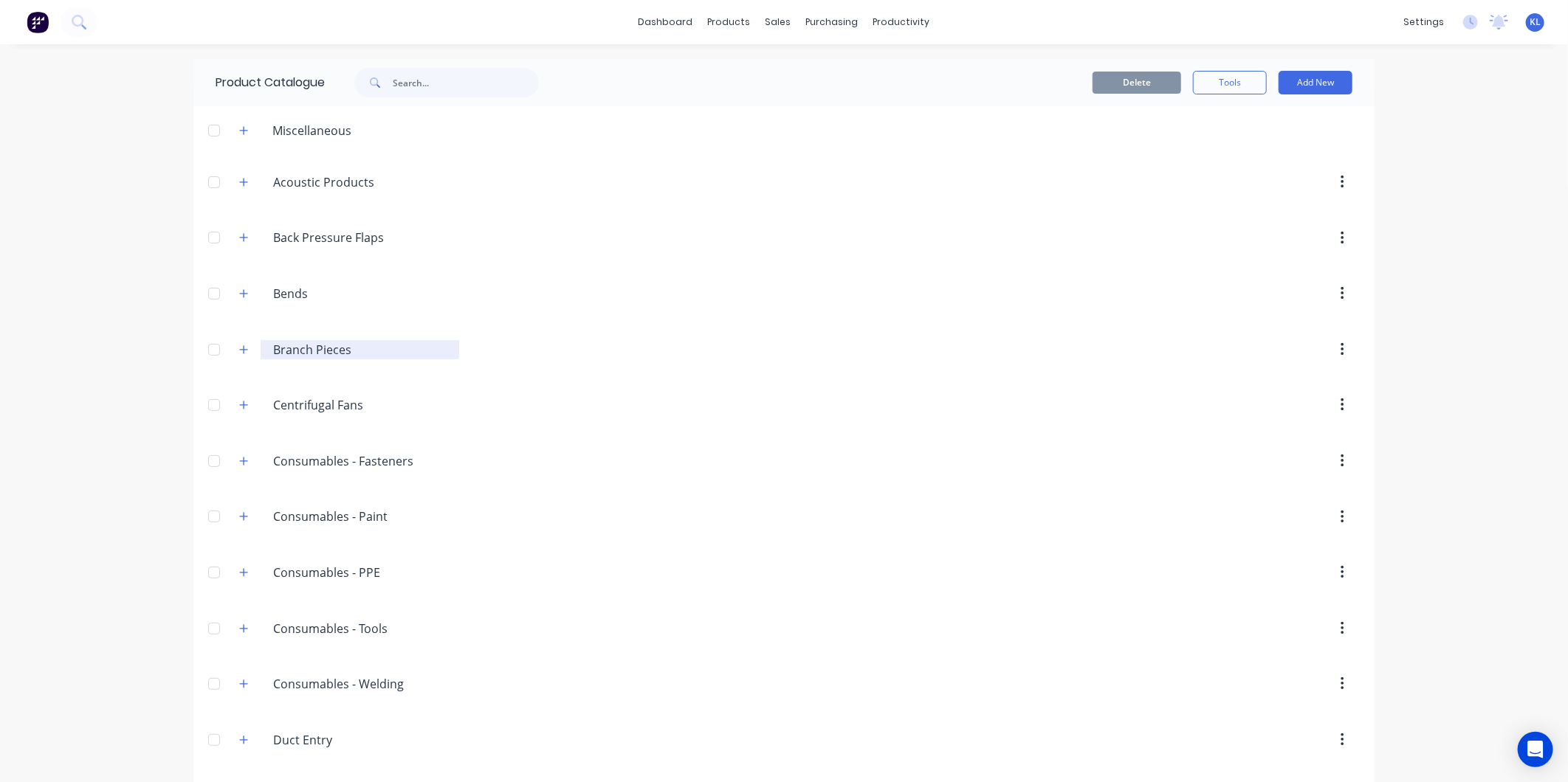
drag, startPoint x: 234, startPoint y: 350, endPoint x: 286, endPoint y: 355, distance: 52.2
click at [240, 350] on icon "button" at bounding box center [244, 349] width 8 height 8
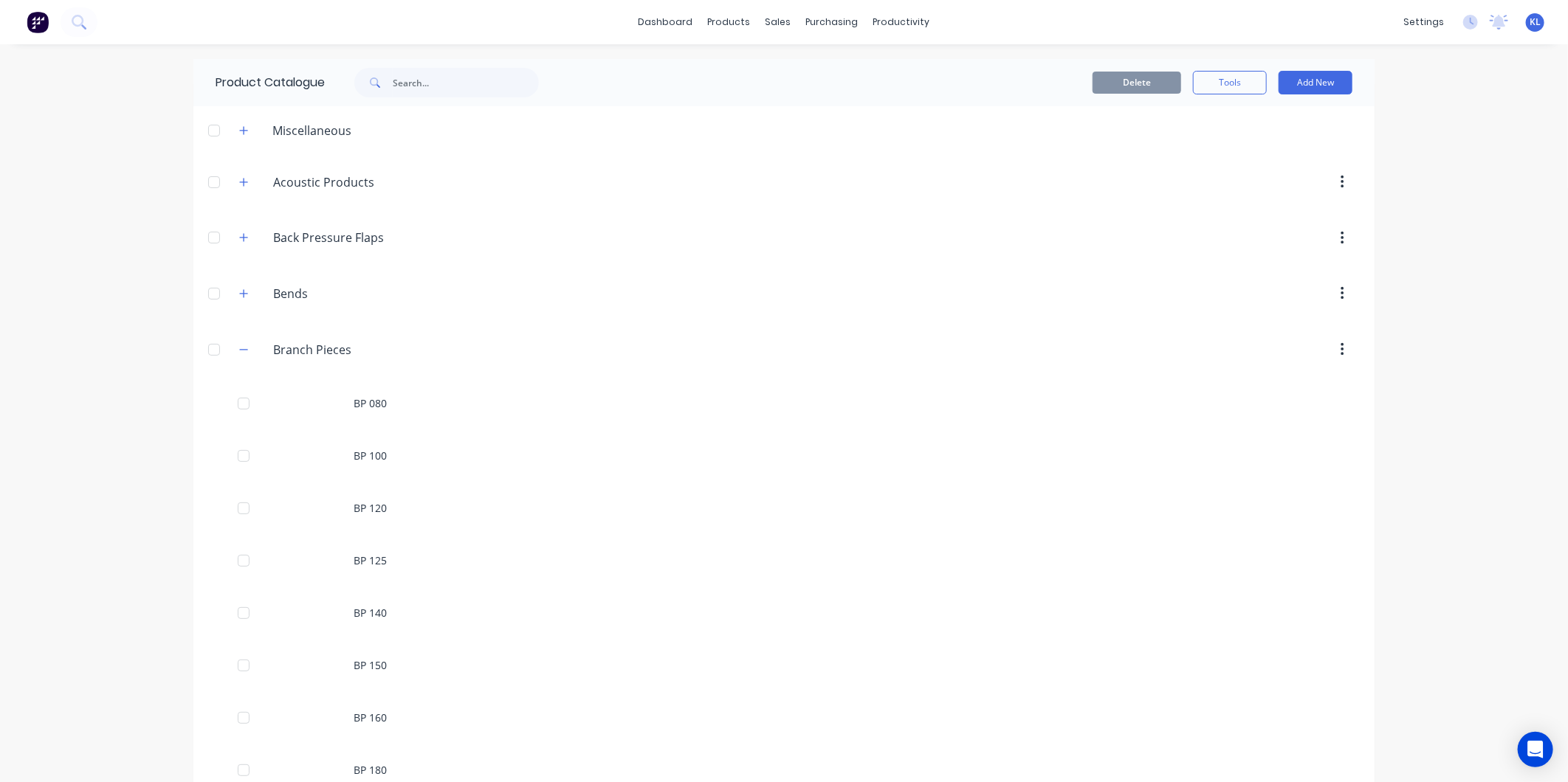
scroll to position [409, 0]
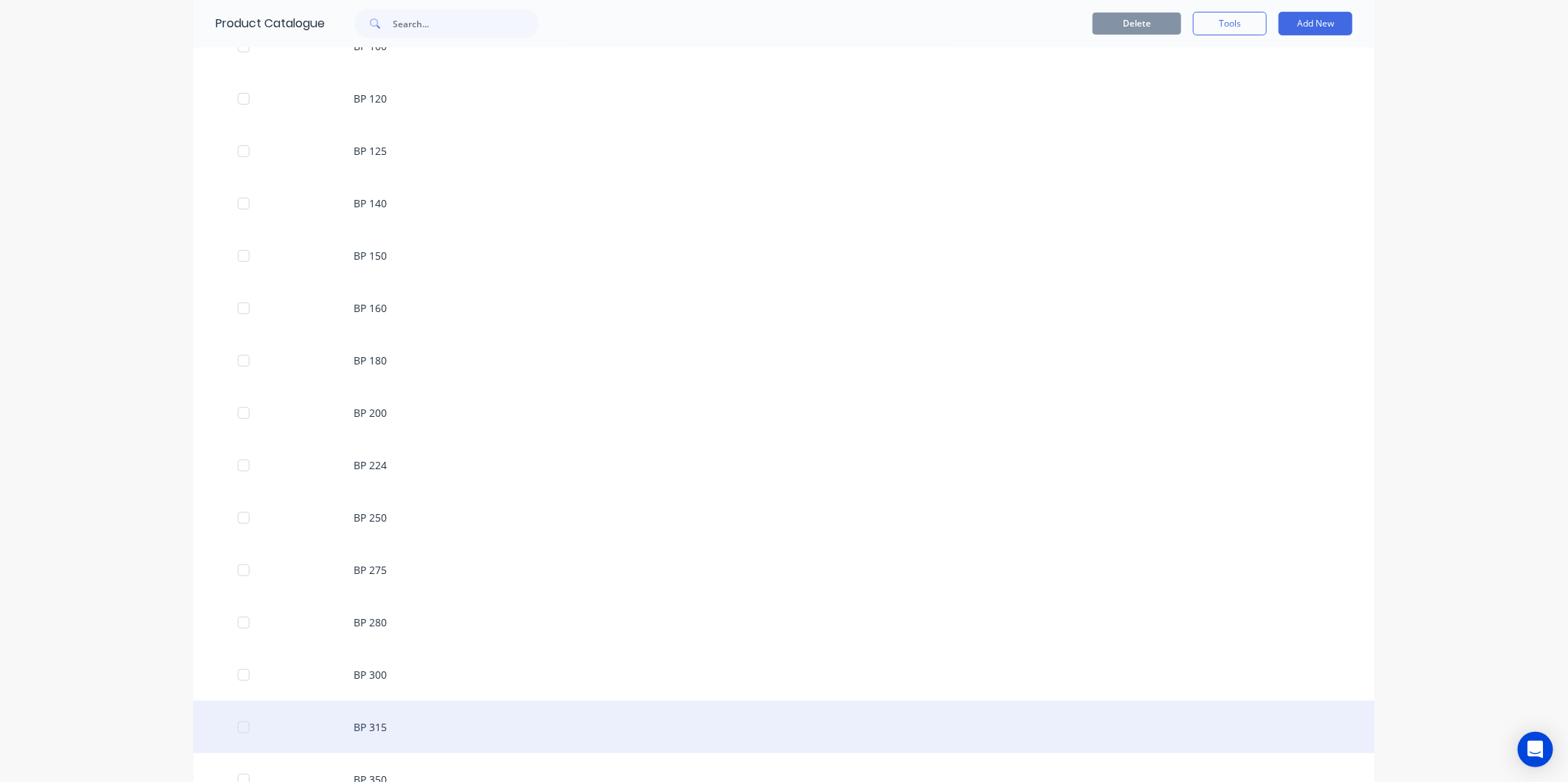
click at [440, 717] on div "BP 315" at bounding box center [784, 727] width 1181 height 52
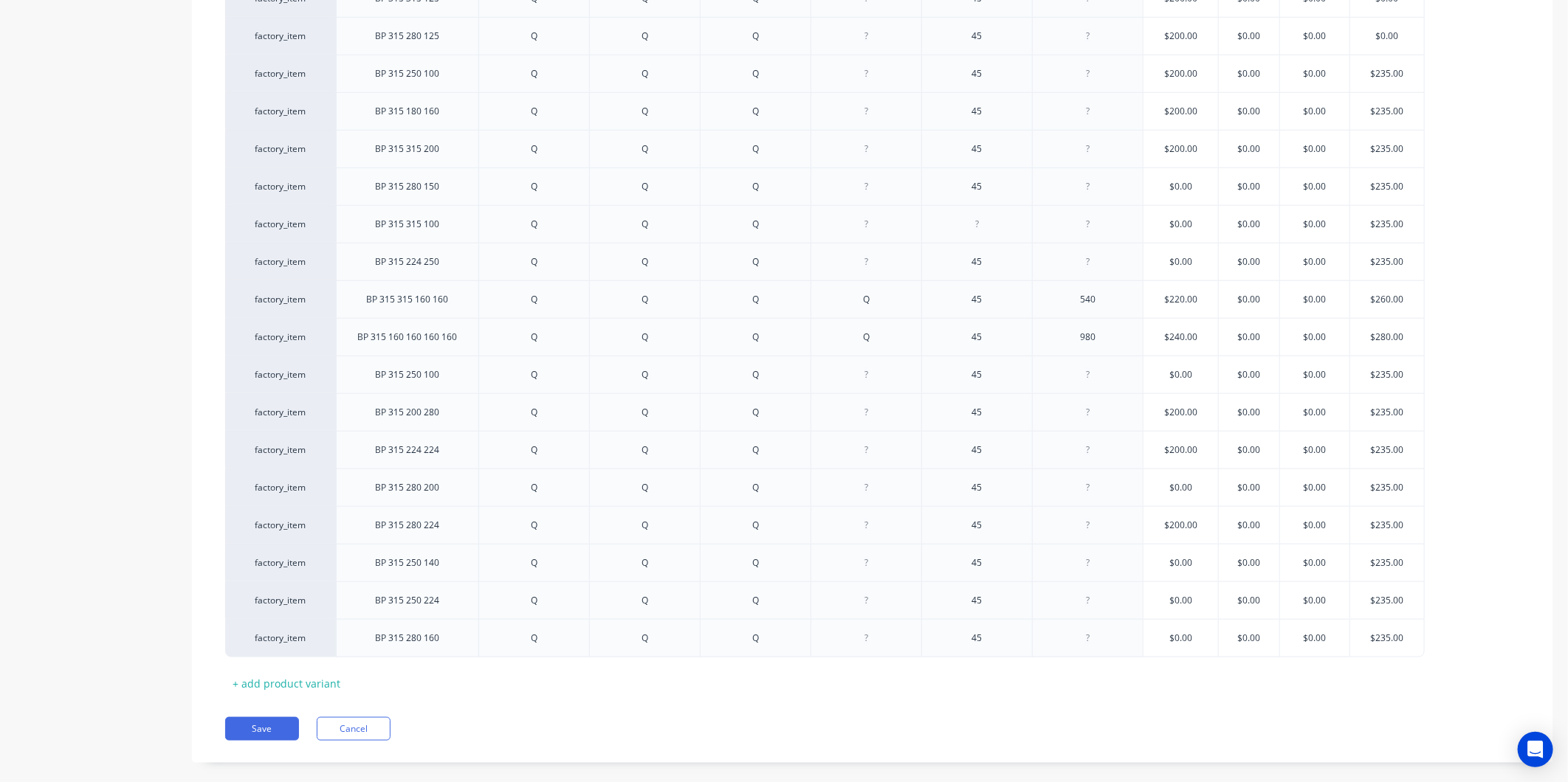
scroll to position [853, 0]
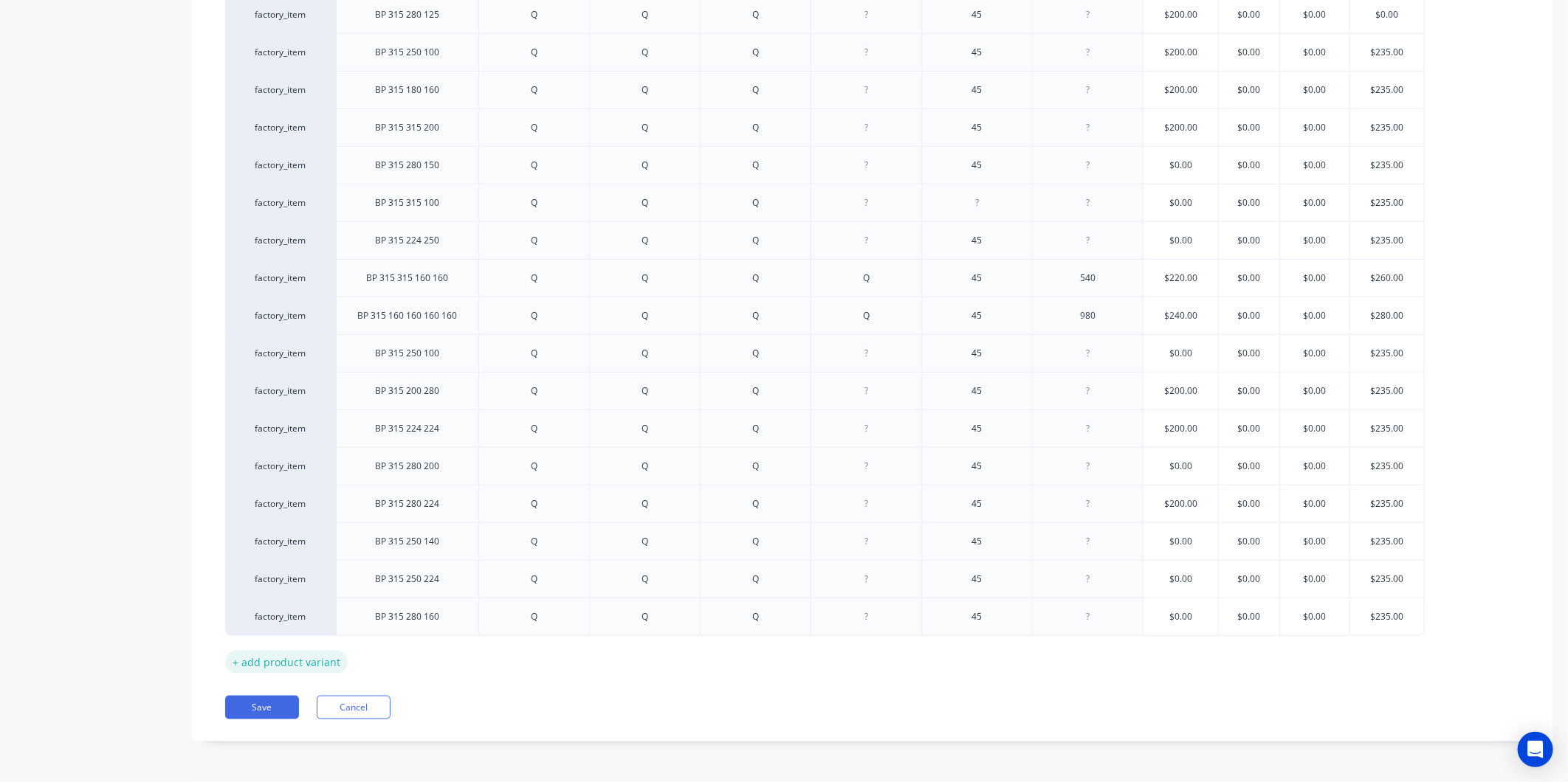
drag, startPoint x: 313, startPoint y: 667, endPoint x: 327, endPoint y: 661, distance: 15.2
click at [327, 661] on div "+ add product variant" at bounding box center [286, 662] width 122 height 23
type textarea "x"
drag, startPoint x: 327, startPoint y: 661, endPoint x: 421, endPoint y: 655, distance: 94.2
click at [421, 655] on div at bounding box center [408, 652] width 74 height 19
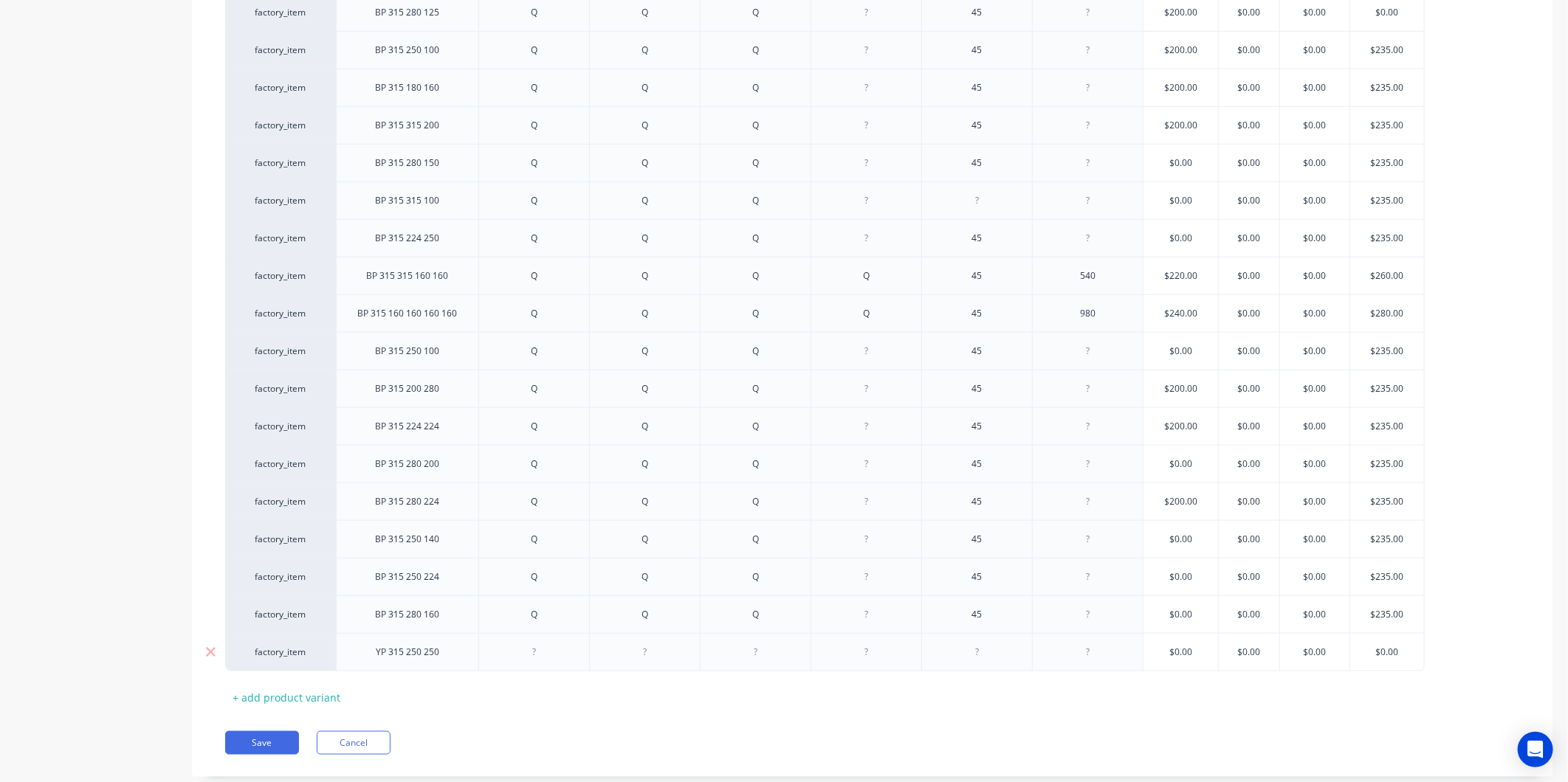
click at [548, 651] on div at bounding box center [535, 652] width 74 height 19
type textarea "x"
click at [648, 657] on div at bounding box center [645, 652] width 74 height 19
type textarea "x"
click at [772, 652] on div at bounding box center [756, 652] width 74 height 19
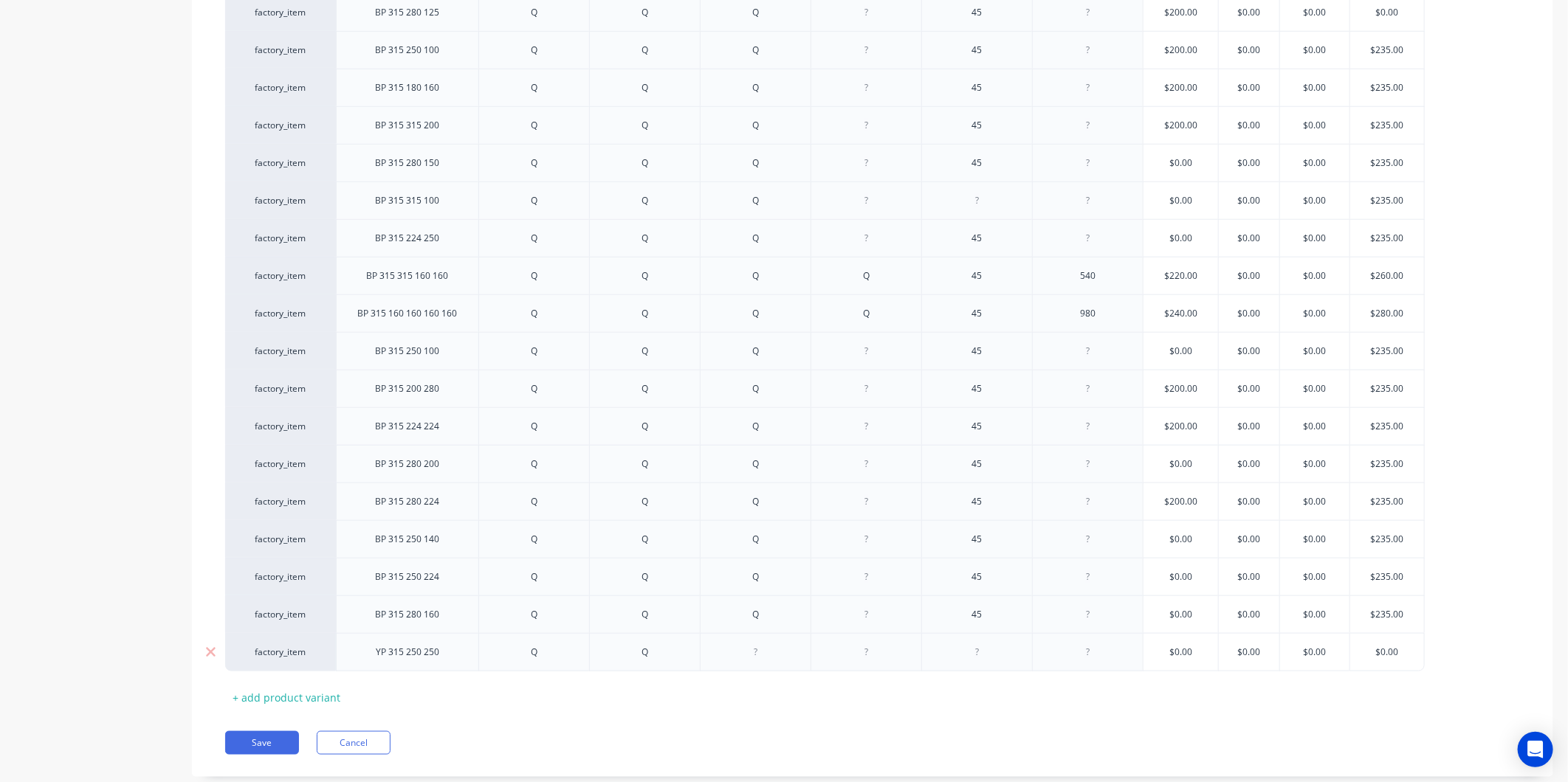
type textarea "x"
click at [987, 643] on div at bounding box center [976, 652] width 111 height 38
click at [993, 653] on div at bounding box center [977, 652] width 74 height 19
type textarea "x"
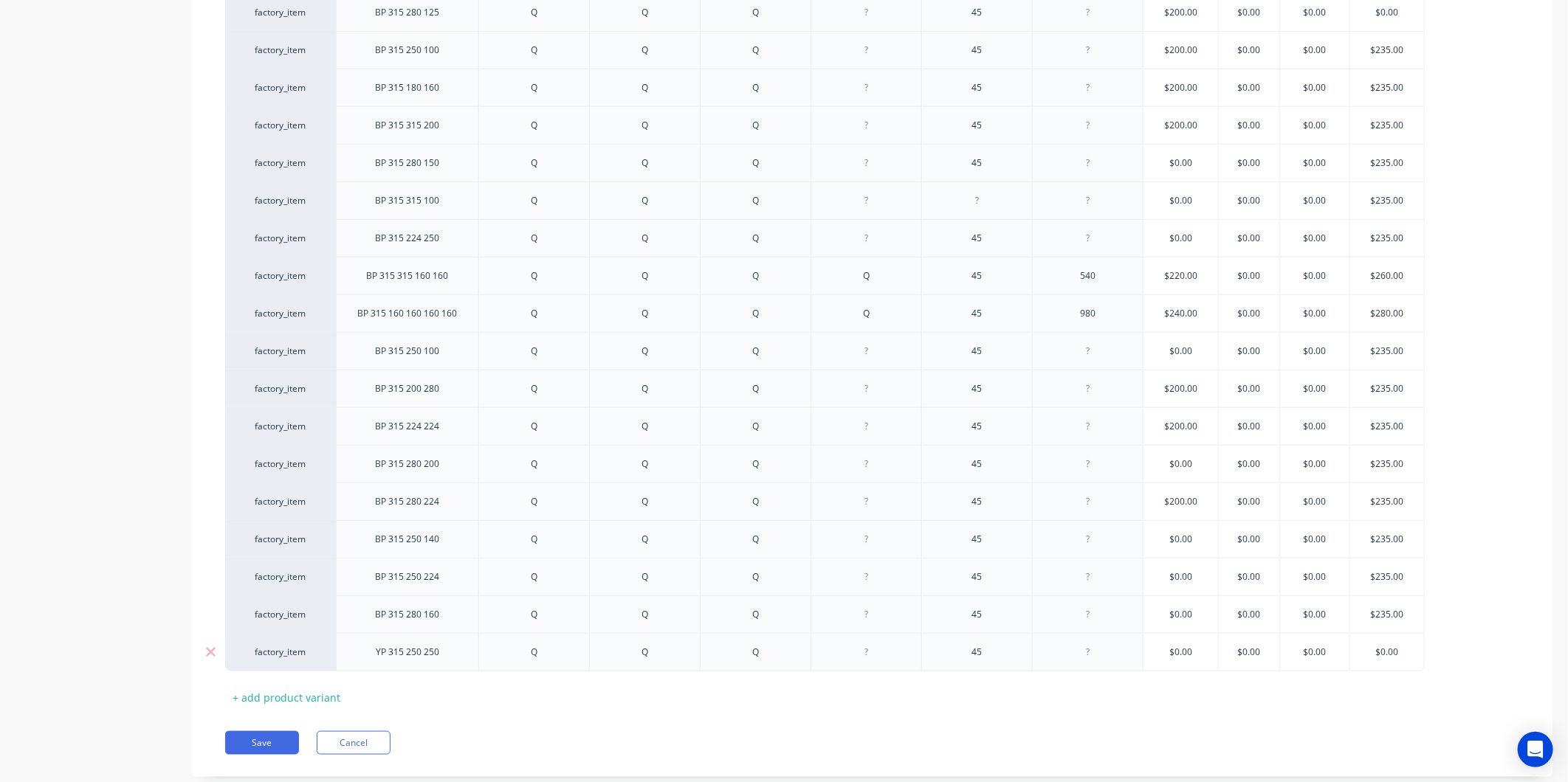
type input "$0.00"
drag, startPoint x: 1410, startPoint y: 651, endPoint x: 1374, endPoint y: 654, distance: 36.1
click at [1374, 654] on input "$0.00" at bounding box center [1387, 652] width 74 height 14
type textarea "x"
type input "2"
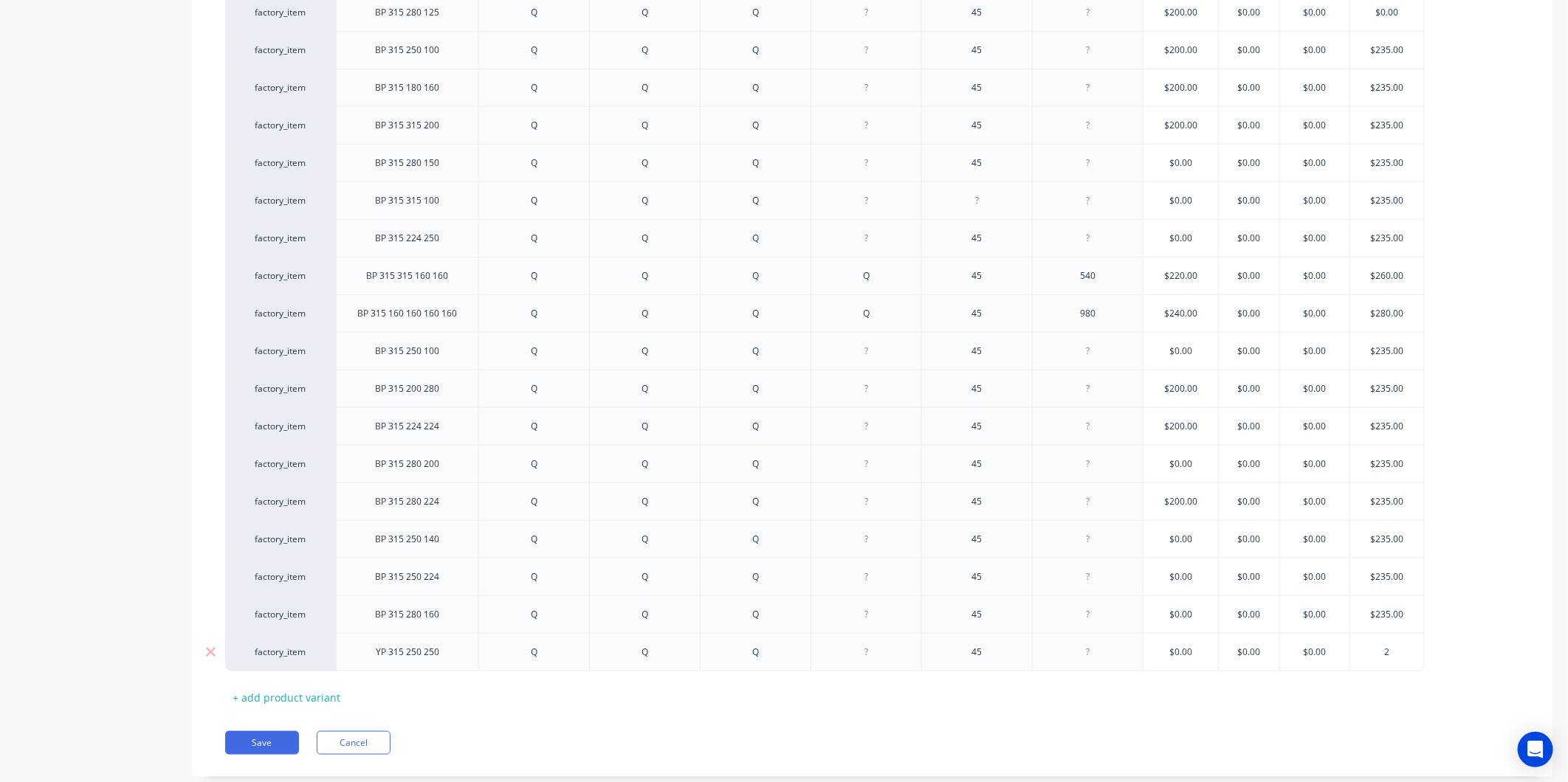
type textarea "x"
type input "23"
type textarea "x"
type input "235"
click at [1367, 705] on div "Xero Item # Description Fitting 1 Fitting 2 Fitting 3 Fitting 4 Angle Length St…" at bounding box center [872, 109] width 1295 height 1200
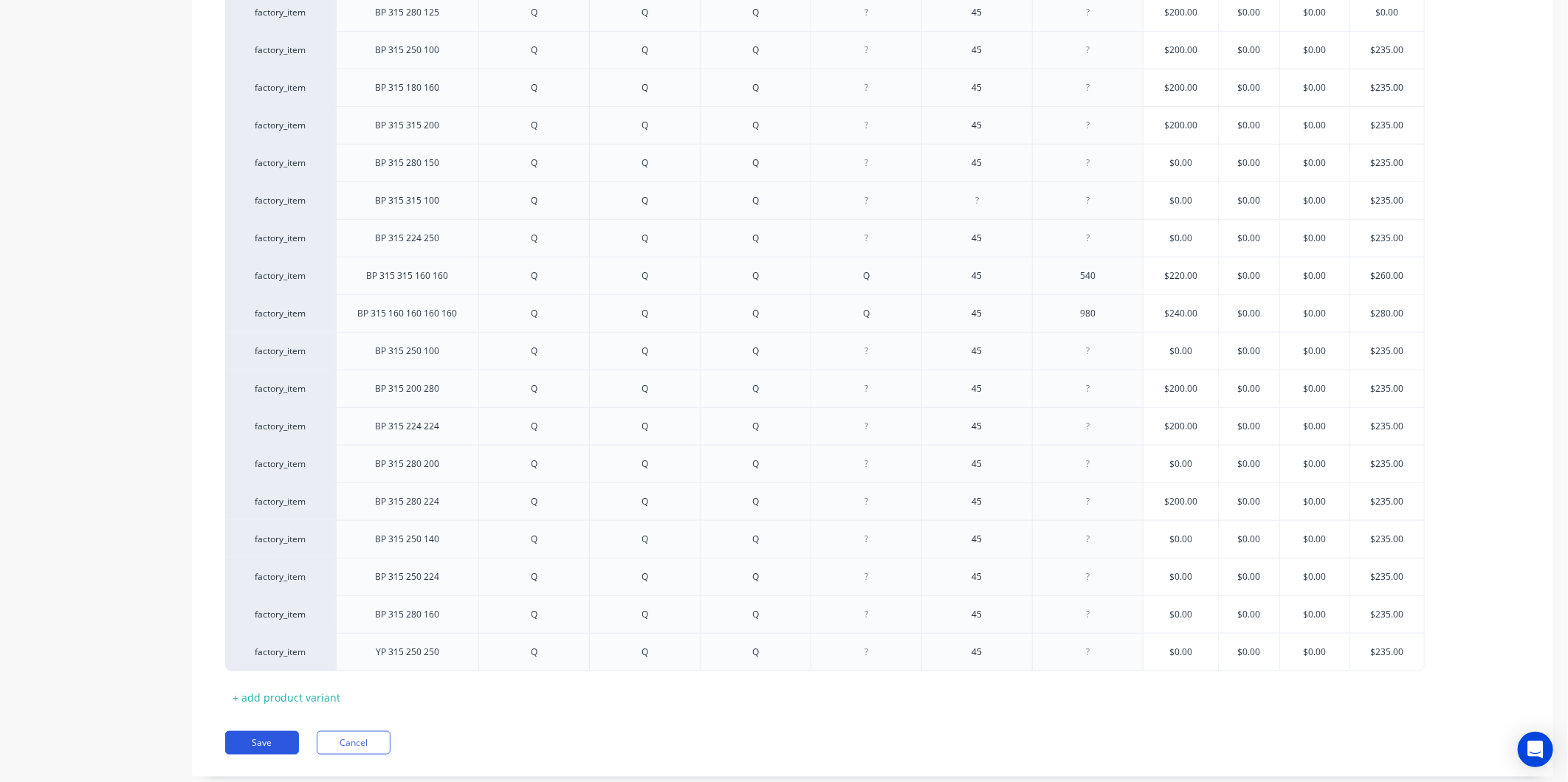
click at [282, 742] on button "Save" at bounding box center [261, 744] width 74 height 24
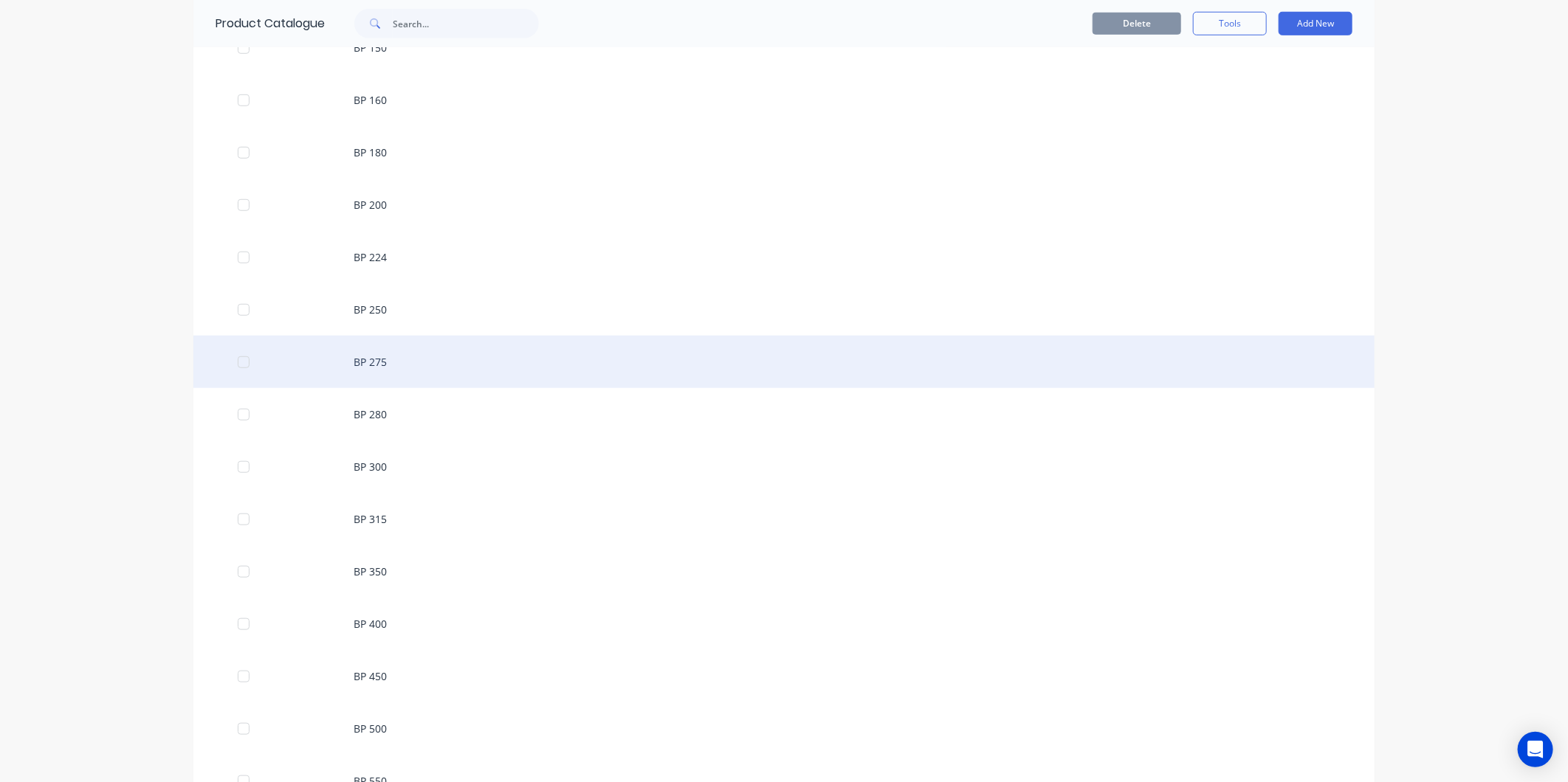
scroll to position [820, 0]
click at [341, 366] on div "BP 350" at bounding box center [784, 369] width 1181 height 52
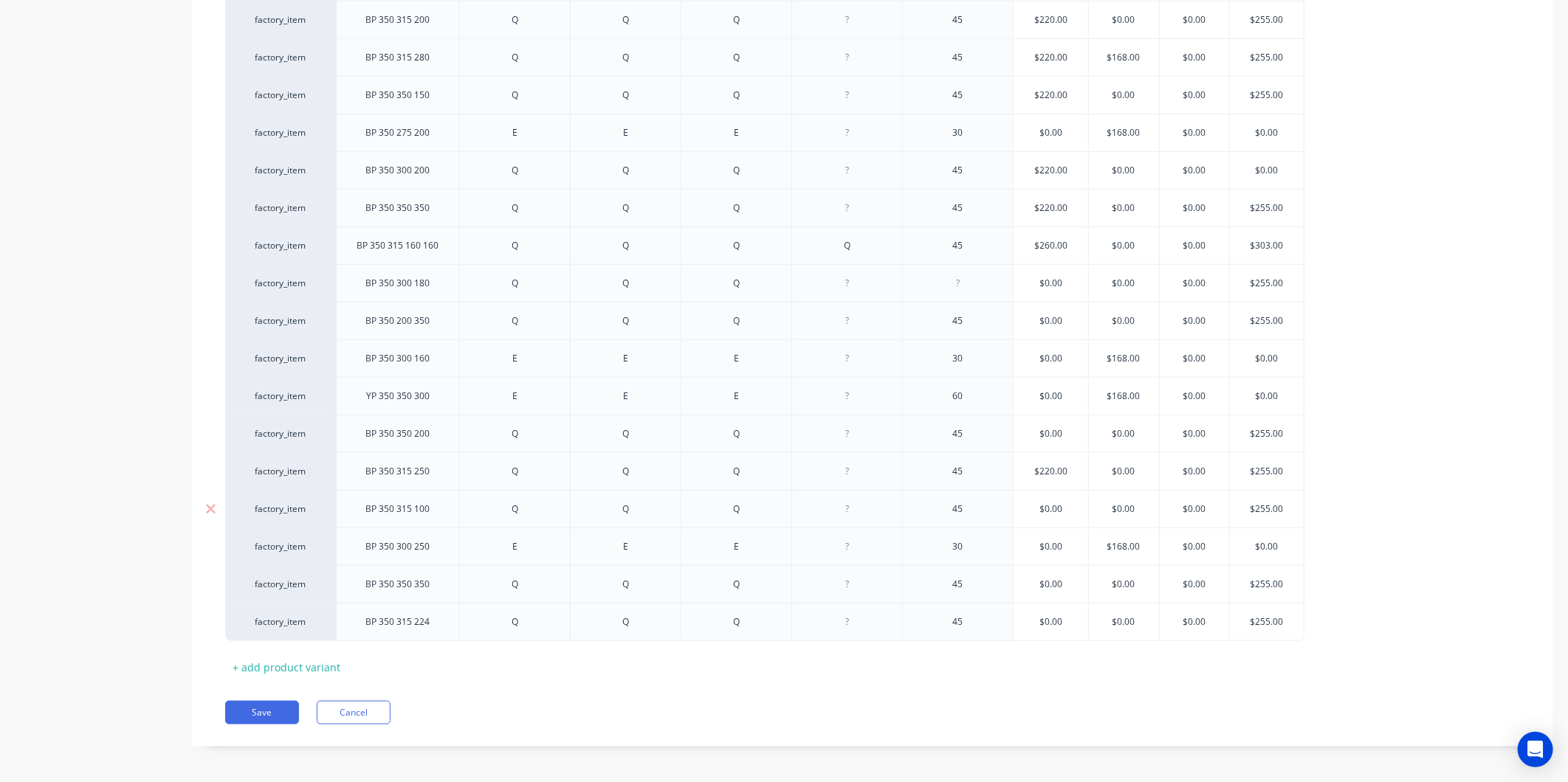
scroll to position [816, 0]
click at [375, 717] on button "Cancel" at bounding box center [354, 708] width 74 height 24
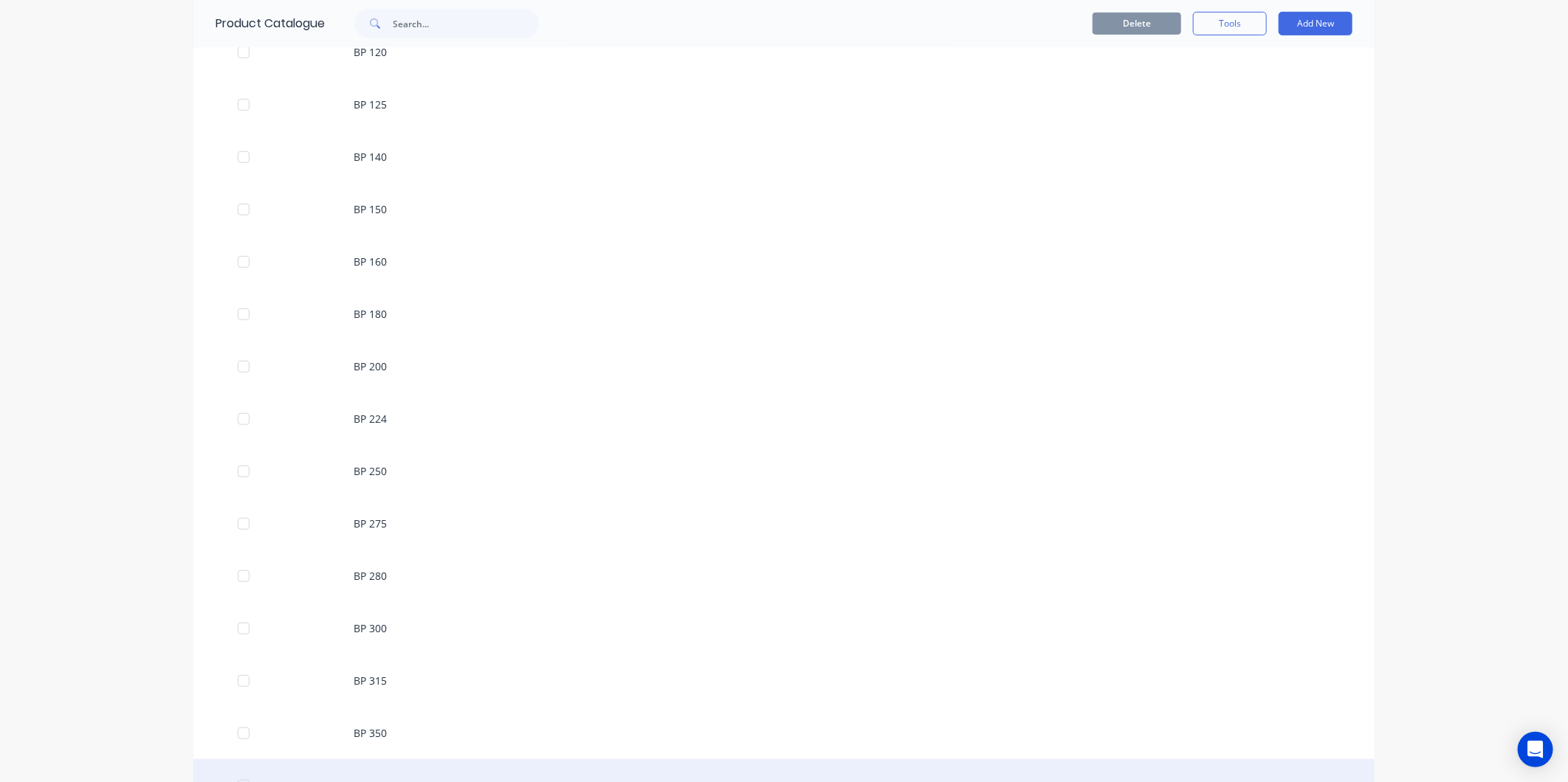
scroll to position [574, 0]
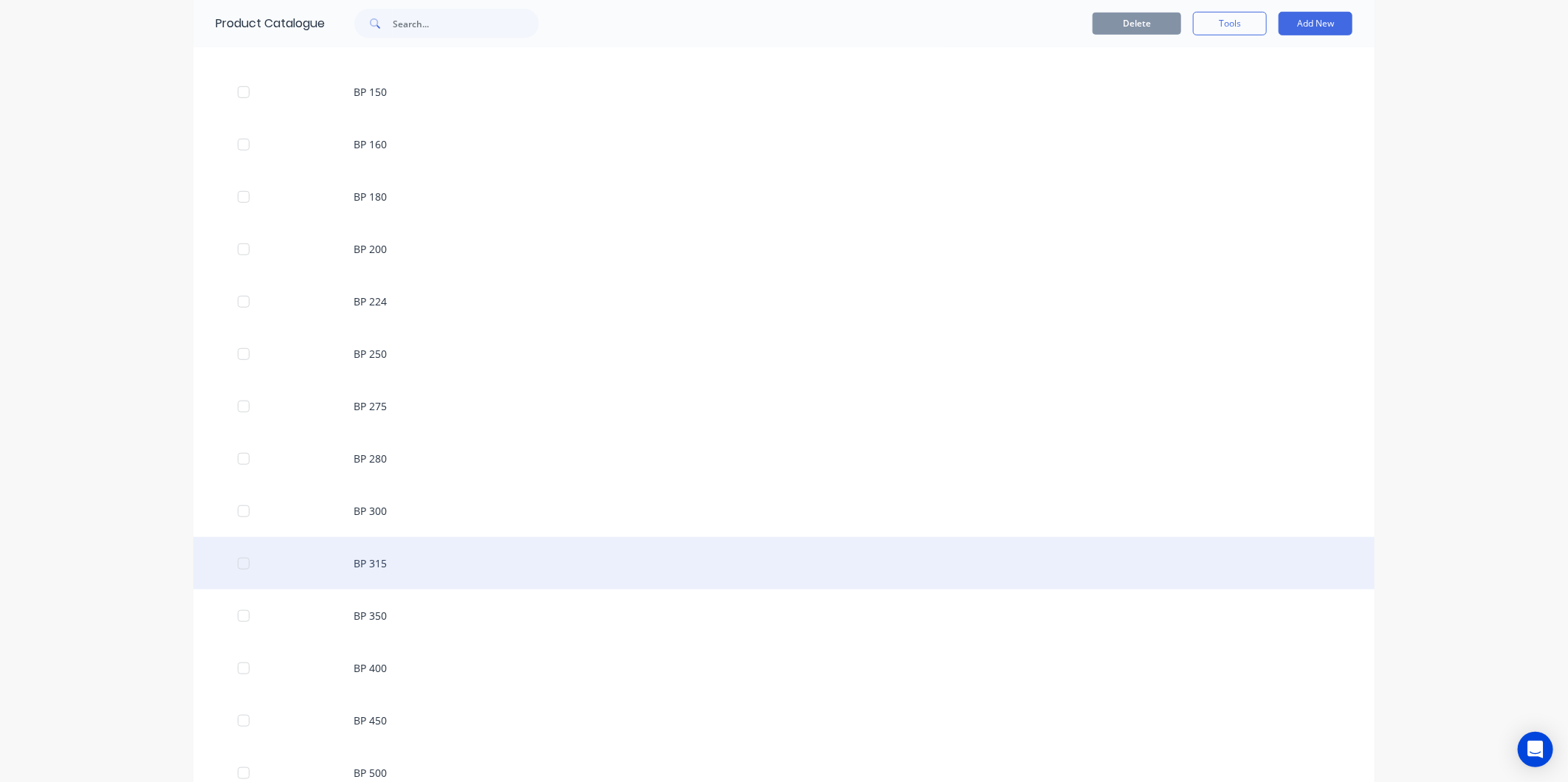
click at [408, 578] on div "BP 315" at bounding box center [784, 563] width 1181 height 52
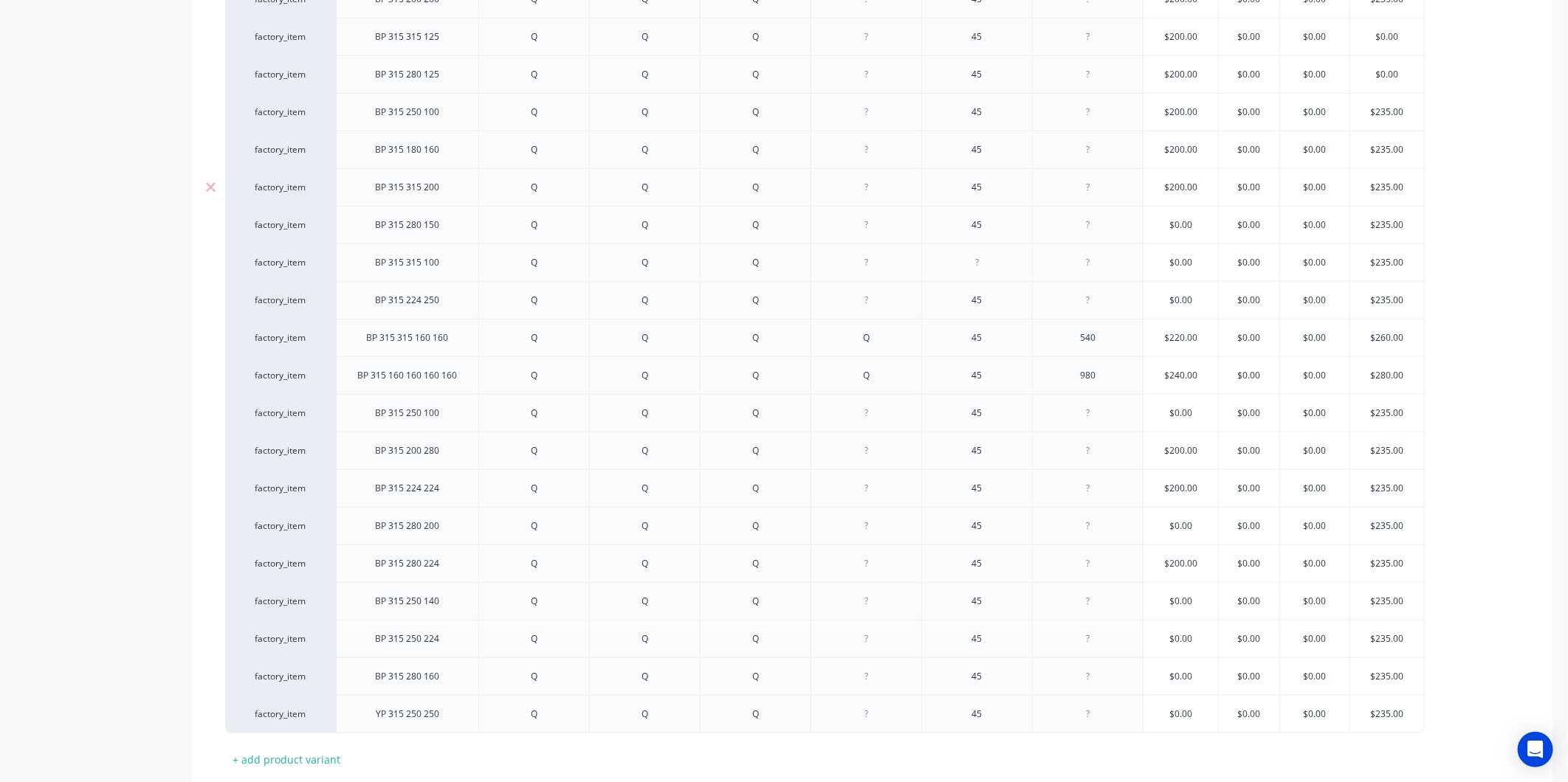
scroll to position [891, 0]
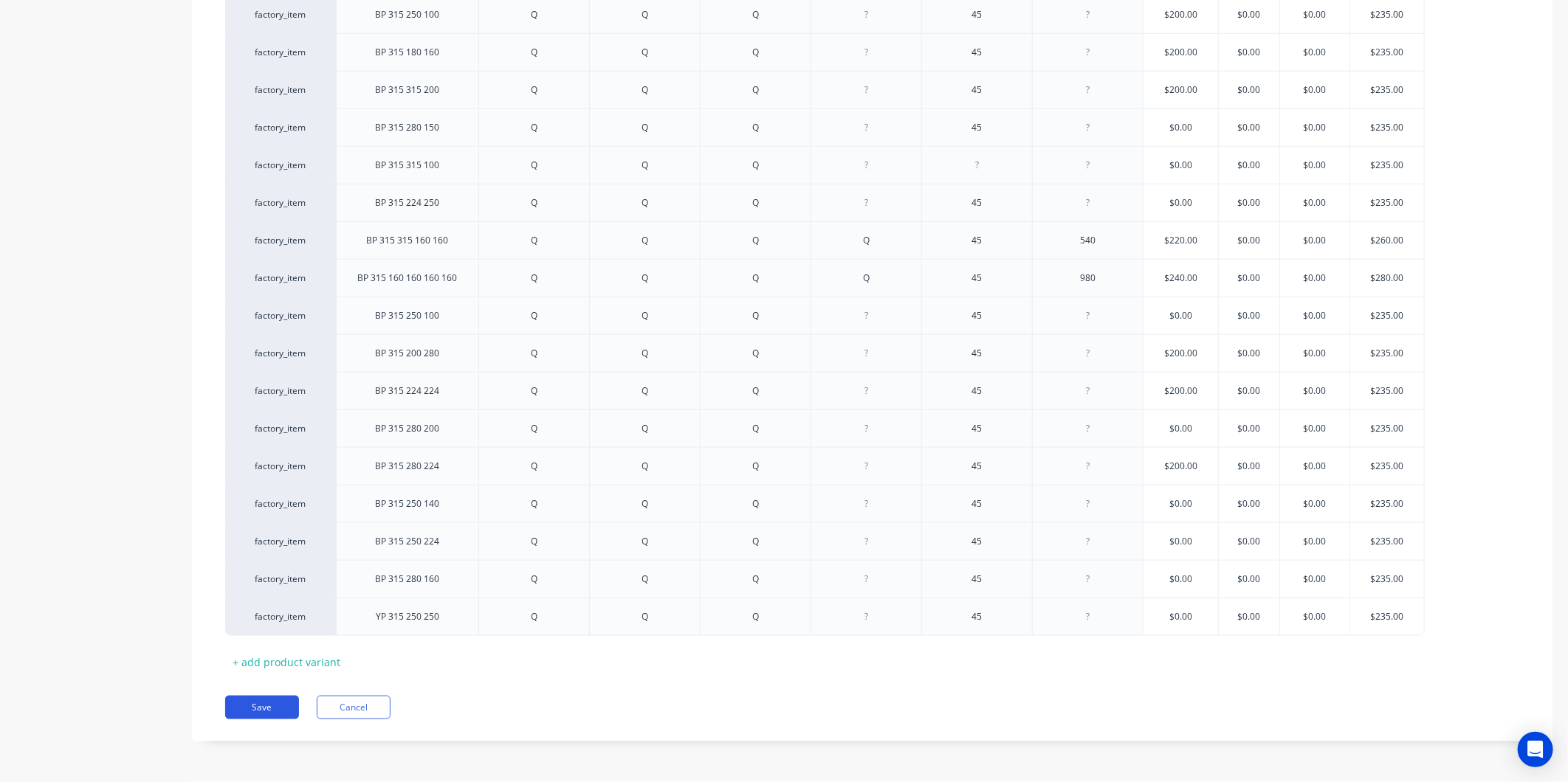
click at [283, 703] on button "Save" at bounding box center [261, 708] width 74 height 24
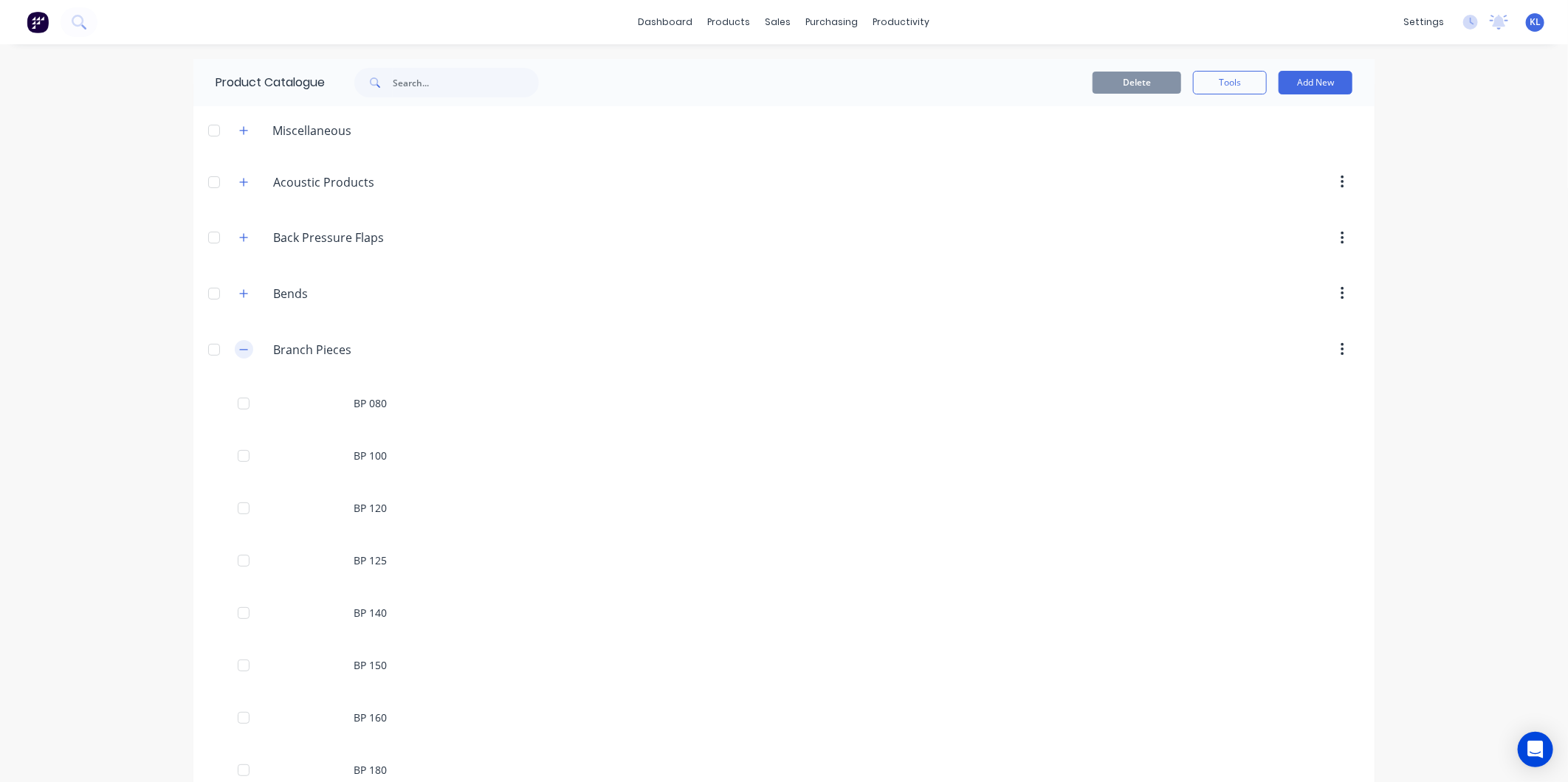
click at [240, 352] on icon "button" at bounding box center [244, 349] width 9 height 10
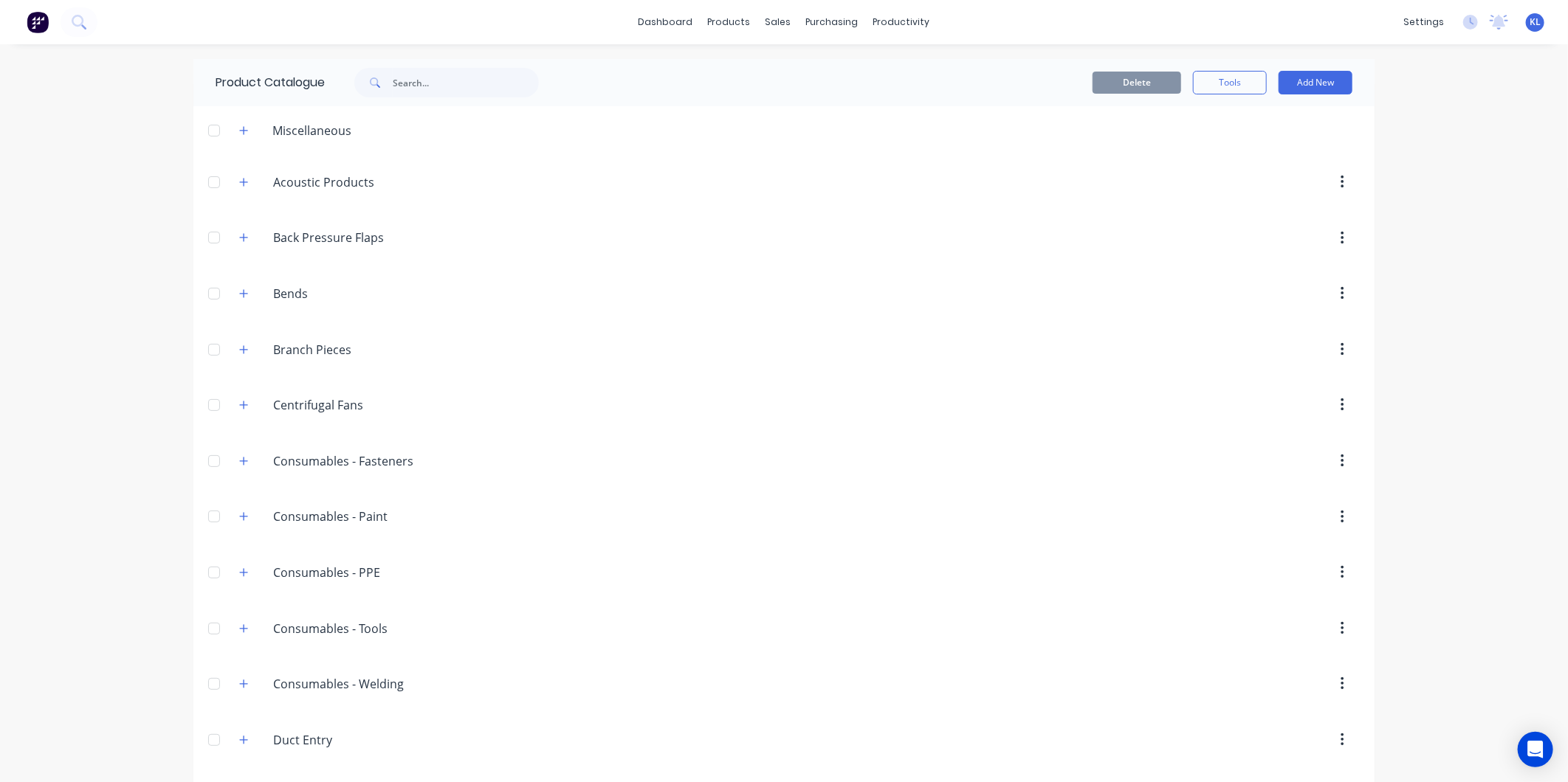
click at [247, 345] on span at bounding box center [244, 349] width 18 height 18
click at [239, 348] on icon "button" at bounding box center [244, 349] width 9 height 10
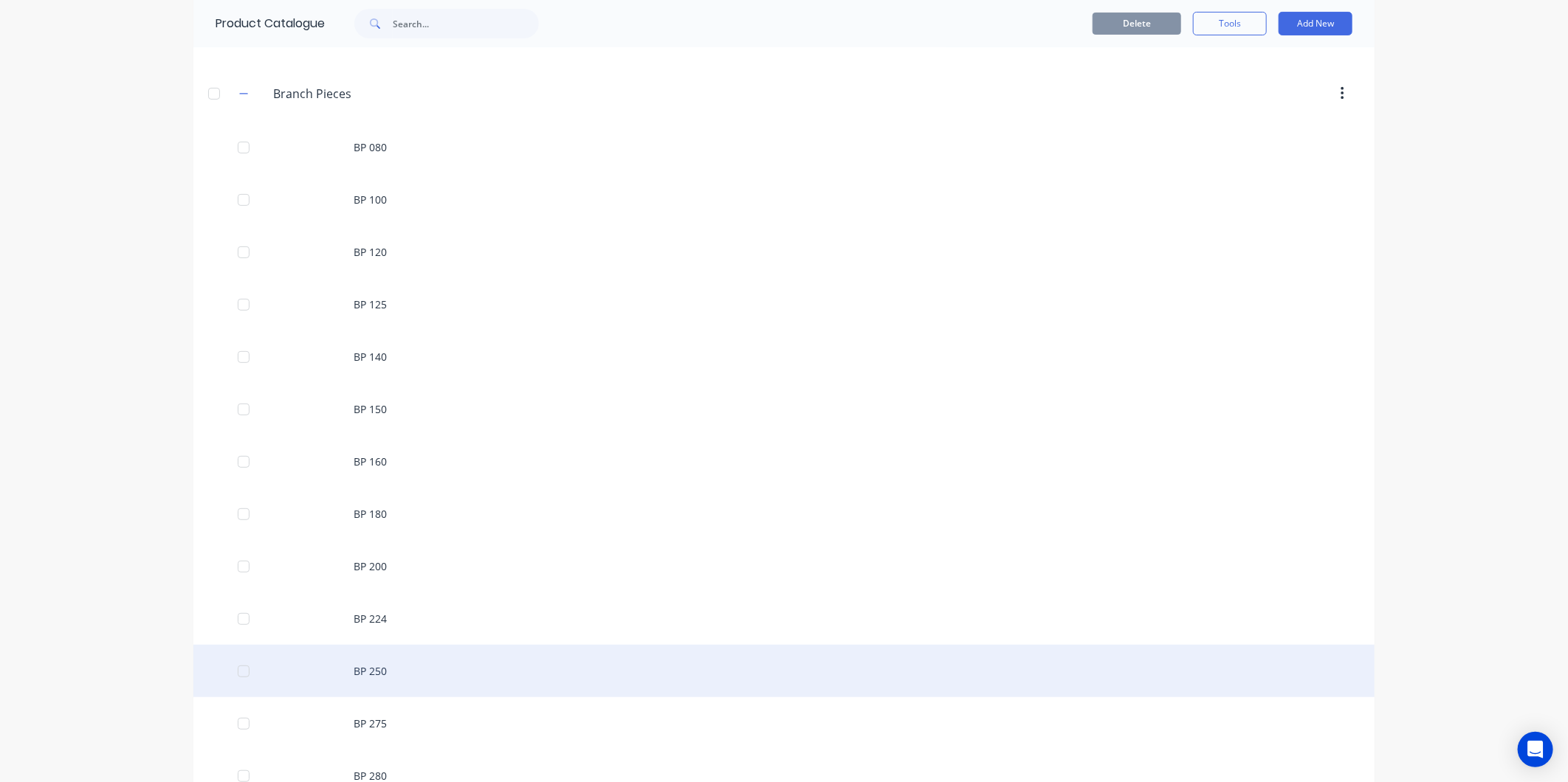
scroll to position [409, 0]
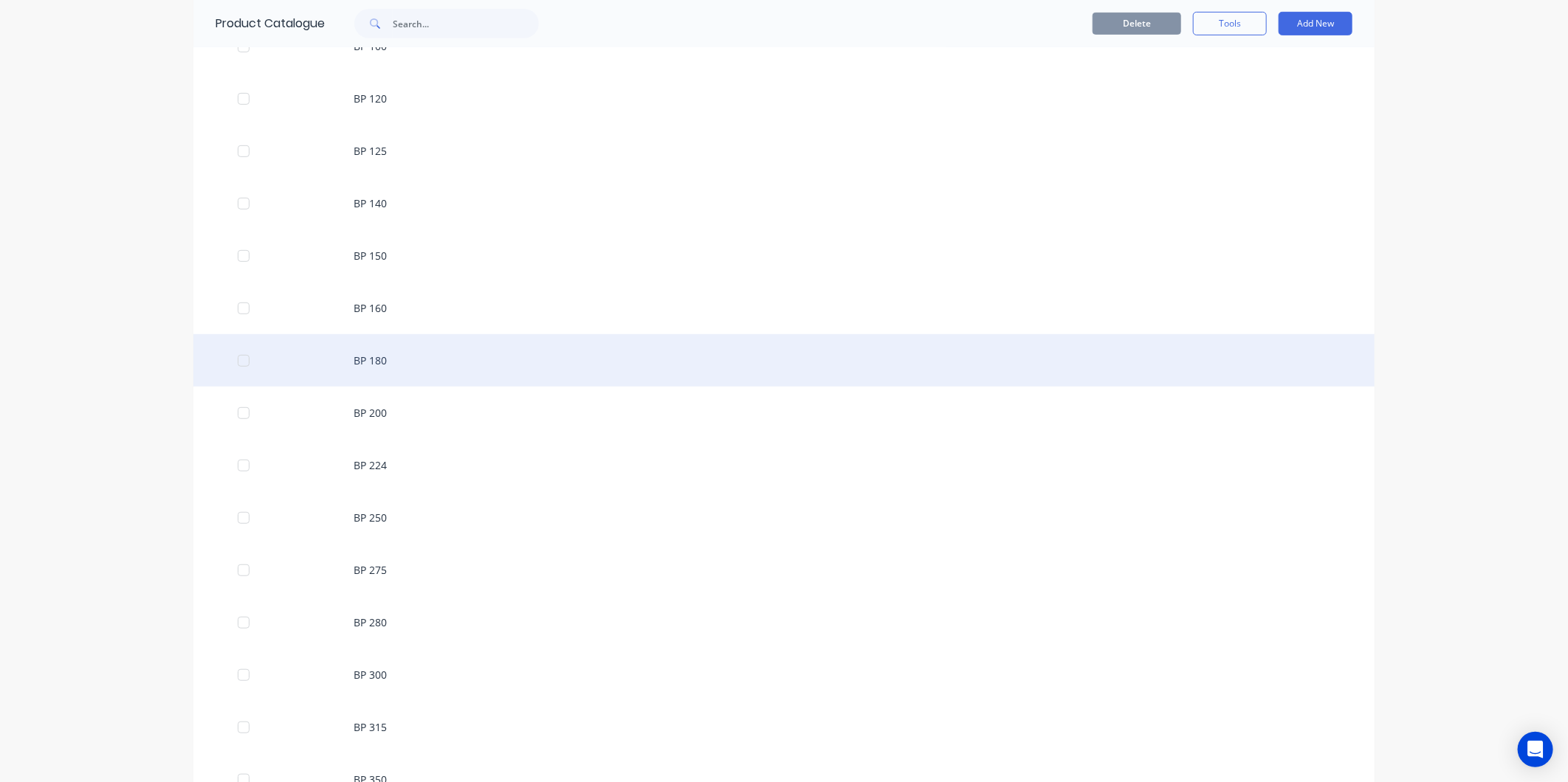
click at [386, 369] on div "BP 180" at bounding box center [784, 360] width 1181 height 52
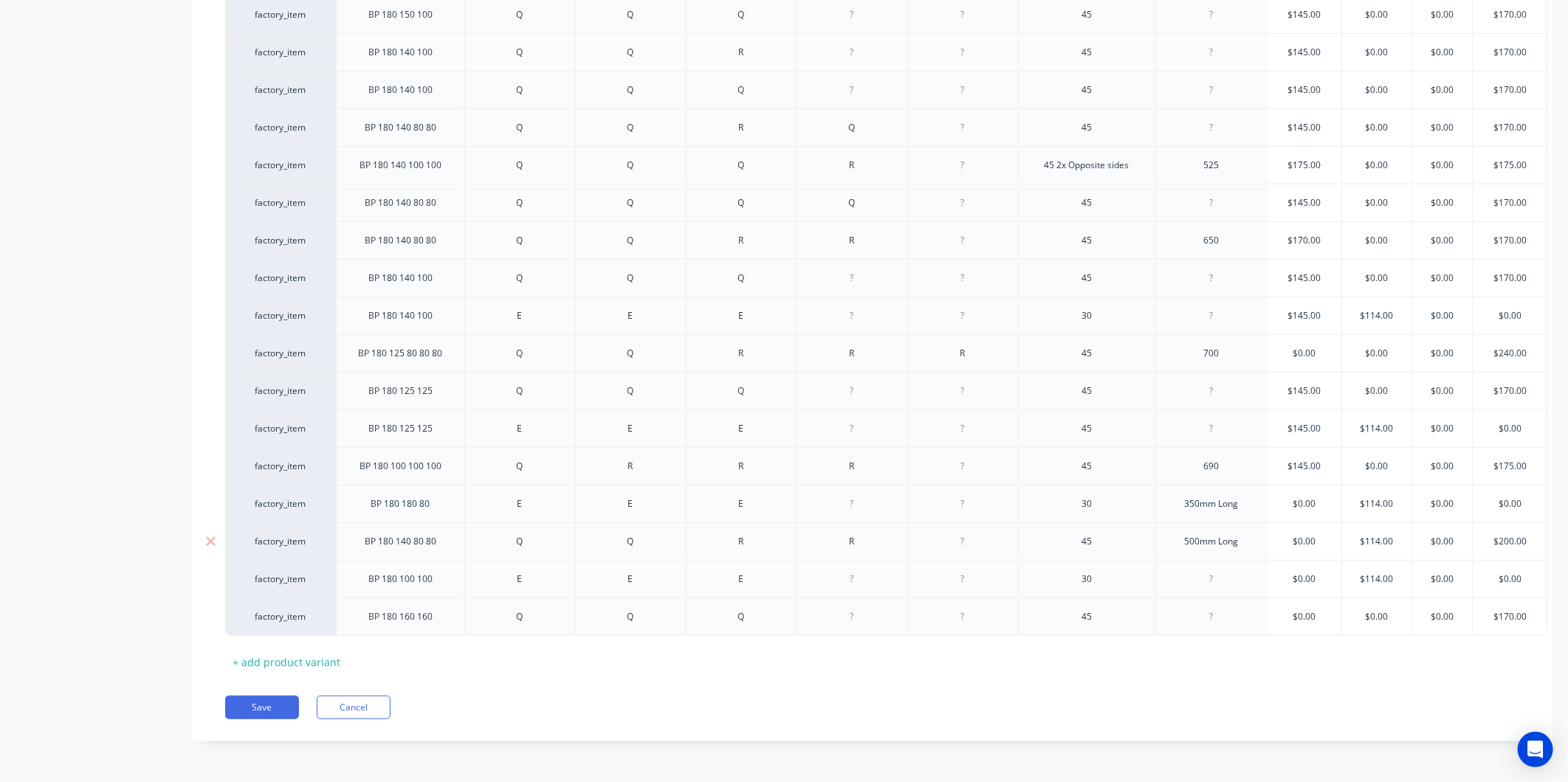
scroll to position [601, 0]
click at [274, 711] on button "Save" at bounding box center [261, 708] width 74 height 24
type textarea "x"
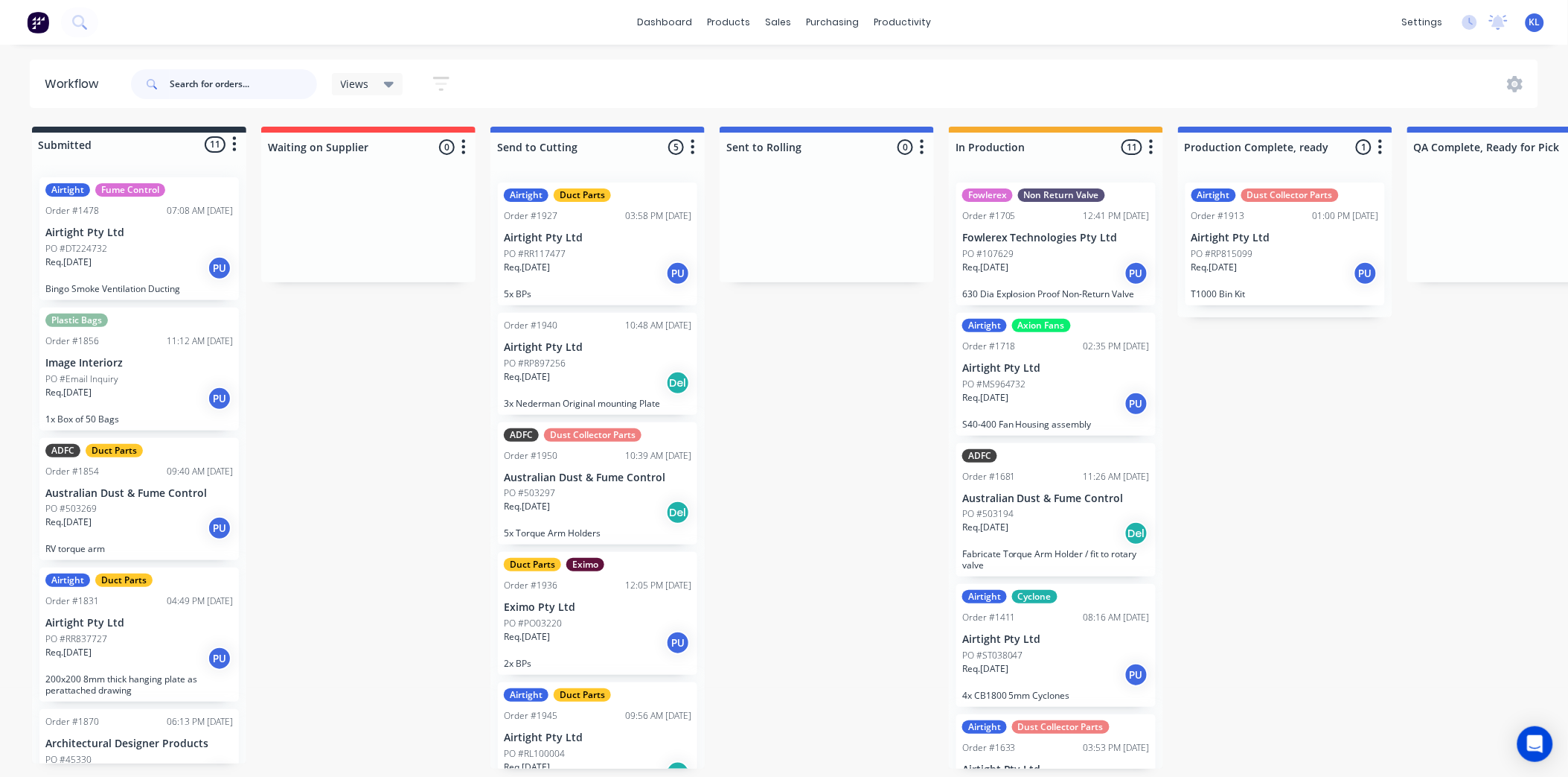
click at [226, 88] on input "text" at bounding box center [243, 84] width 147 height 29
type input "1718"
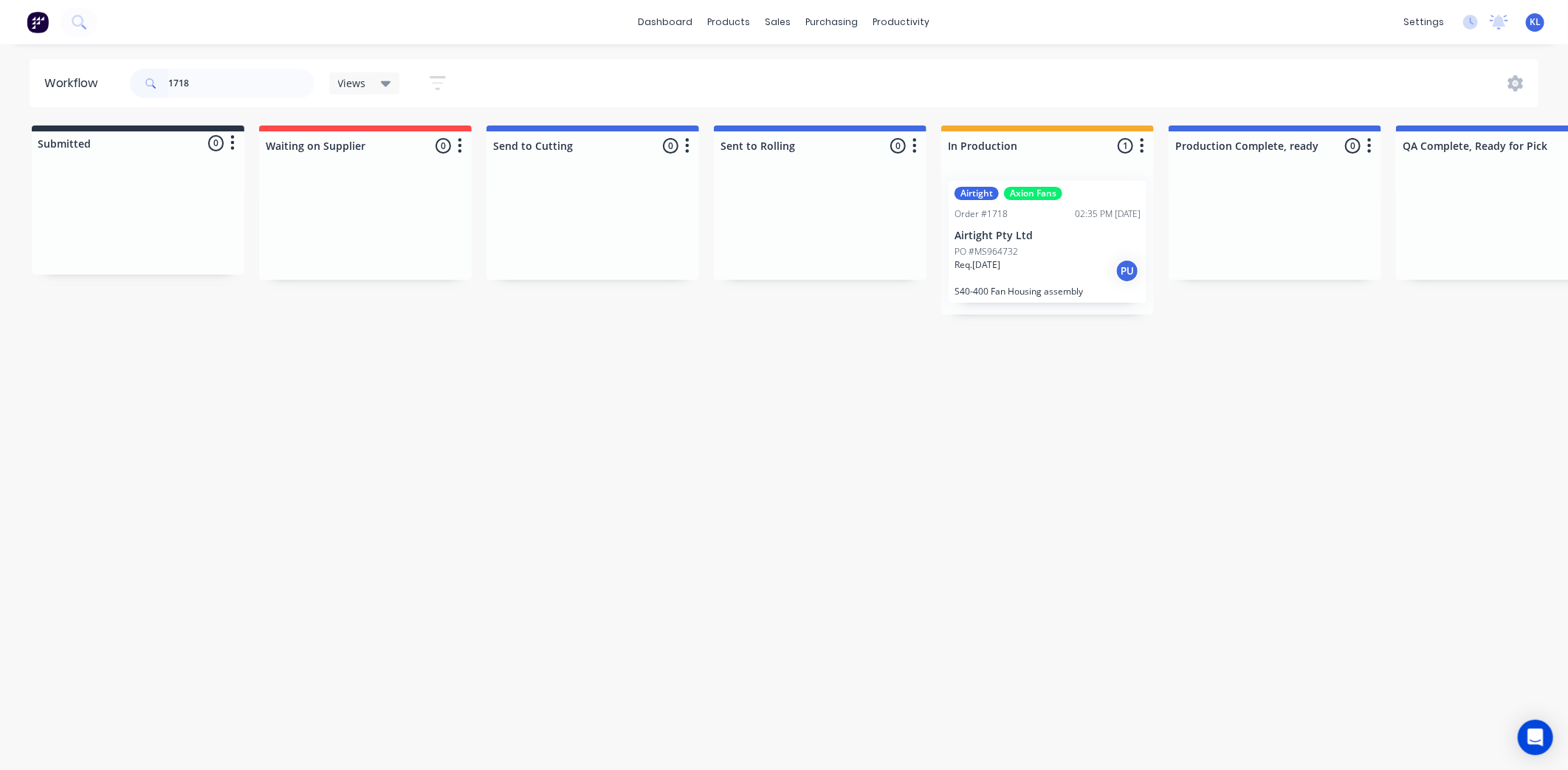
click at [1064, 174] on div "Airtight Axion Fans Order #1718 02:35 PM [DATE] Airtight Pty Ltd PO #MS964732 R…" at bounding box center [1047, 241] width 213 height 145
click at [1061, 216] on div "Order #1718 02:35 PM [DATE]" at bounding box center [1048, 214] width 186 height 14
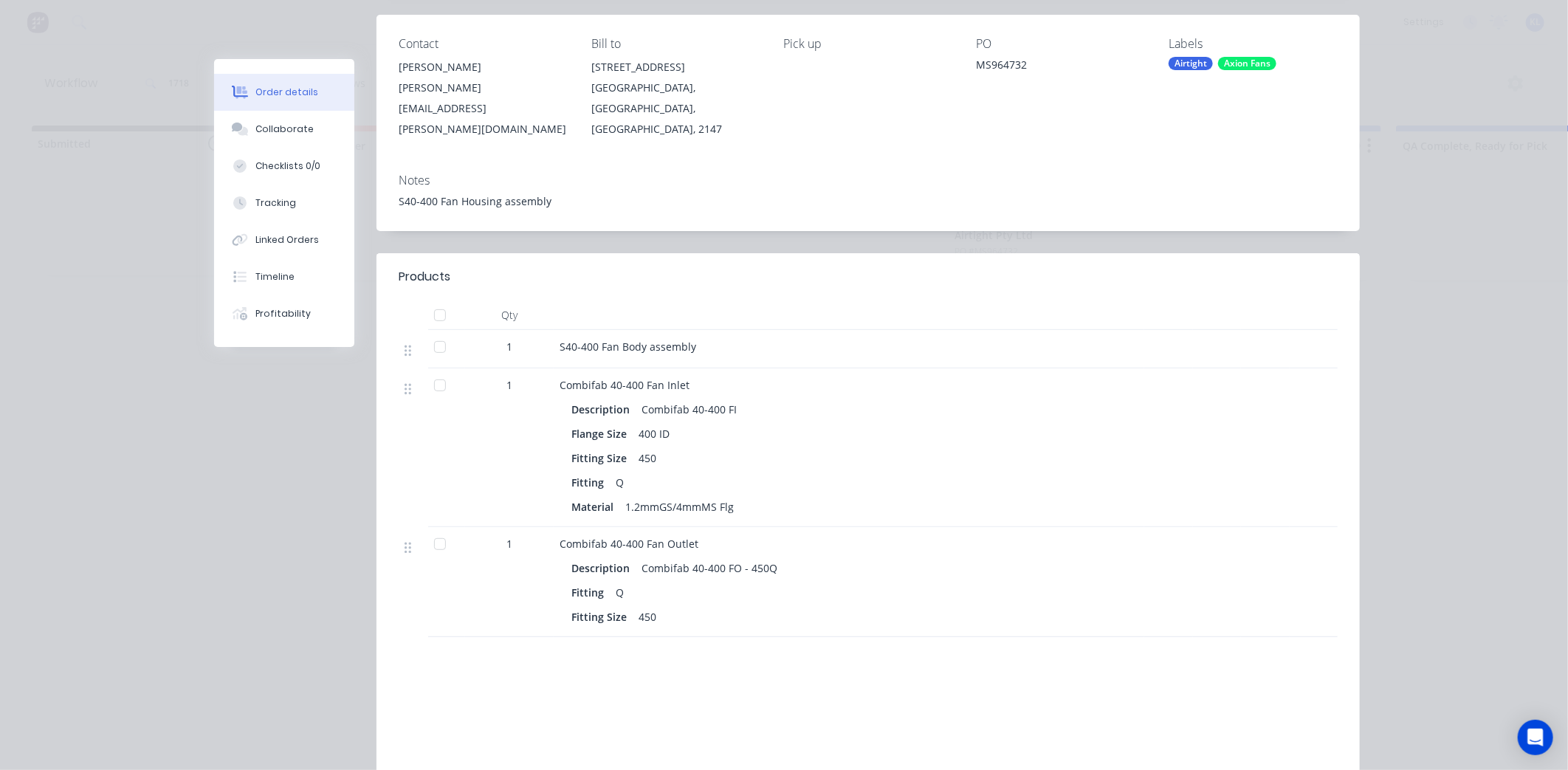
scroll to position [179, 0]
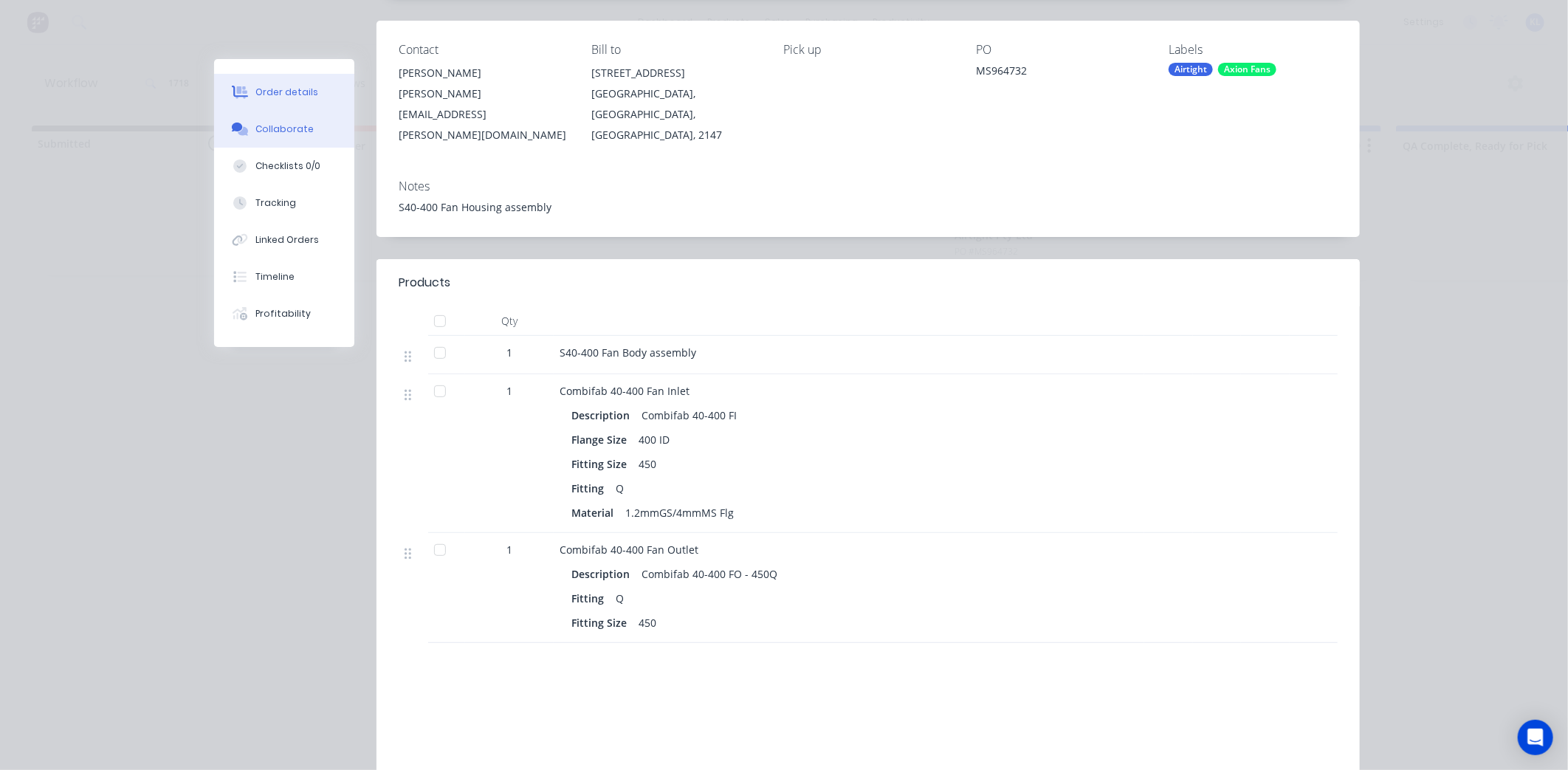
click at [256, 123] on div "Collaborate" at bounding box center [285, 129] width 58 height 14
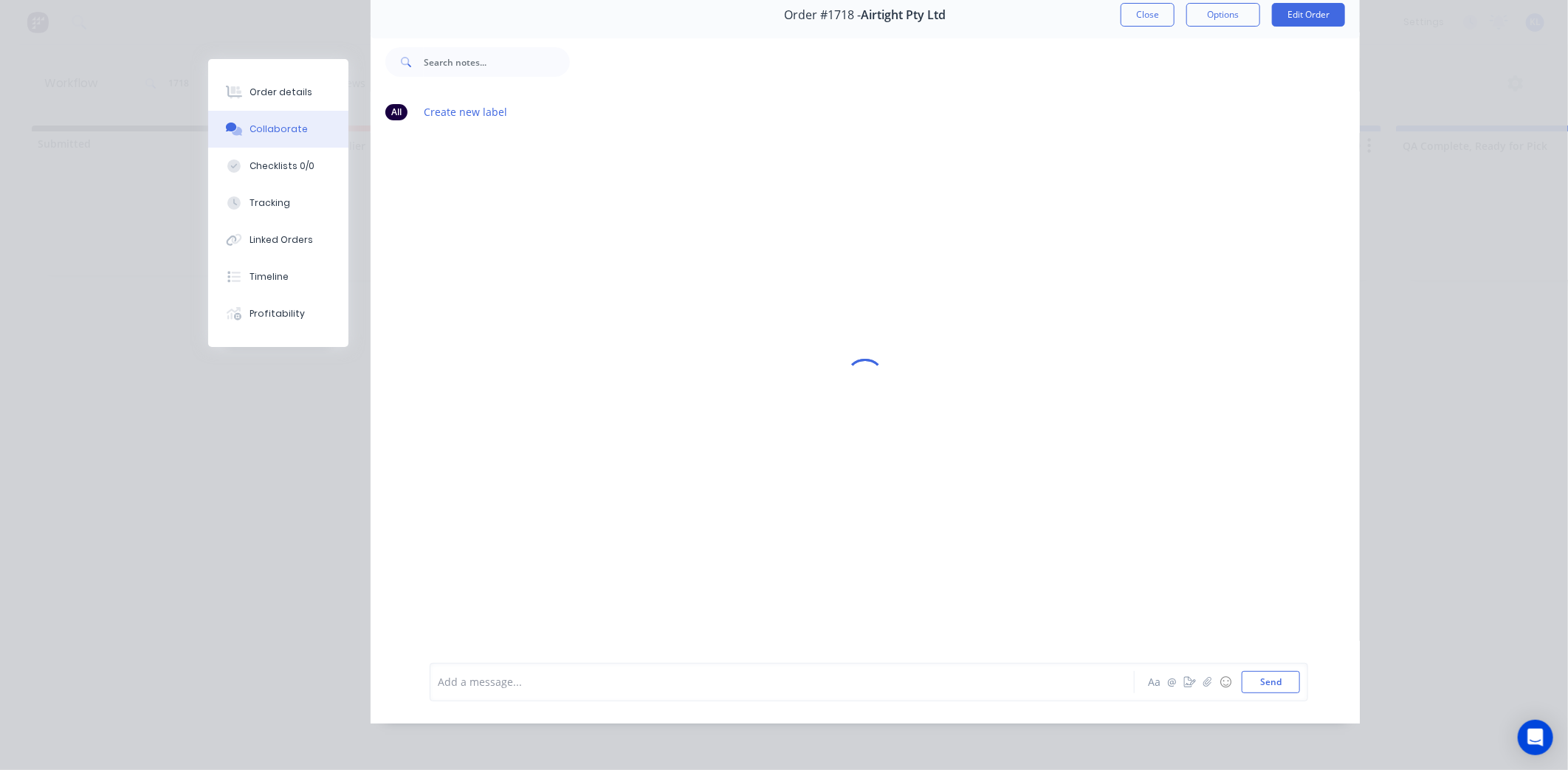
scroll to position [0, 0]
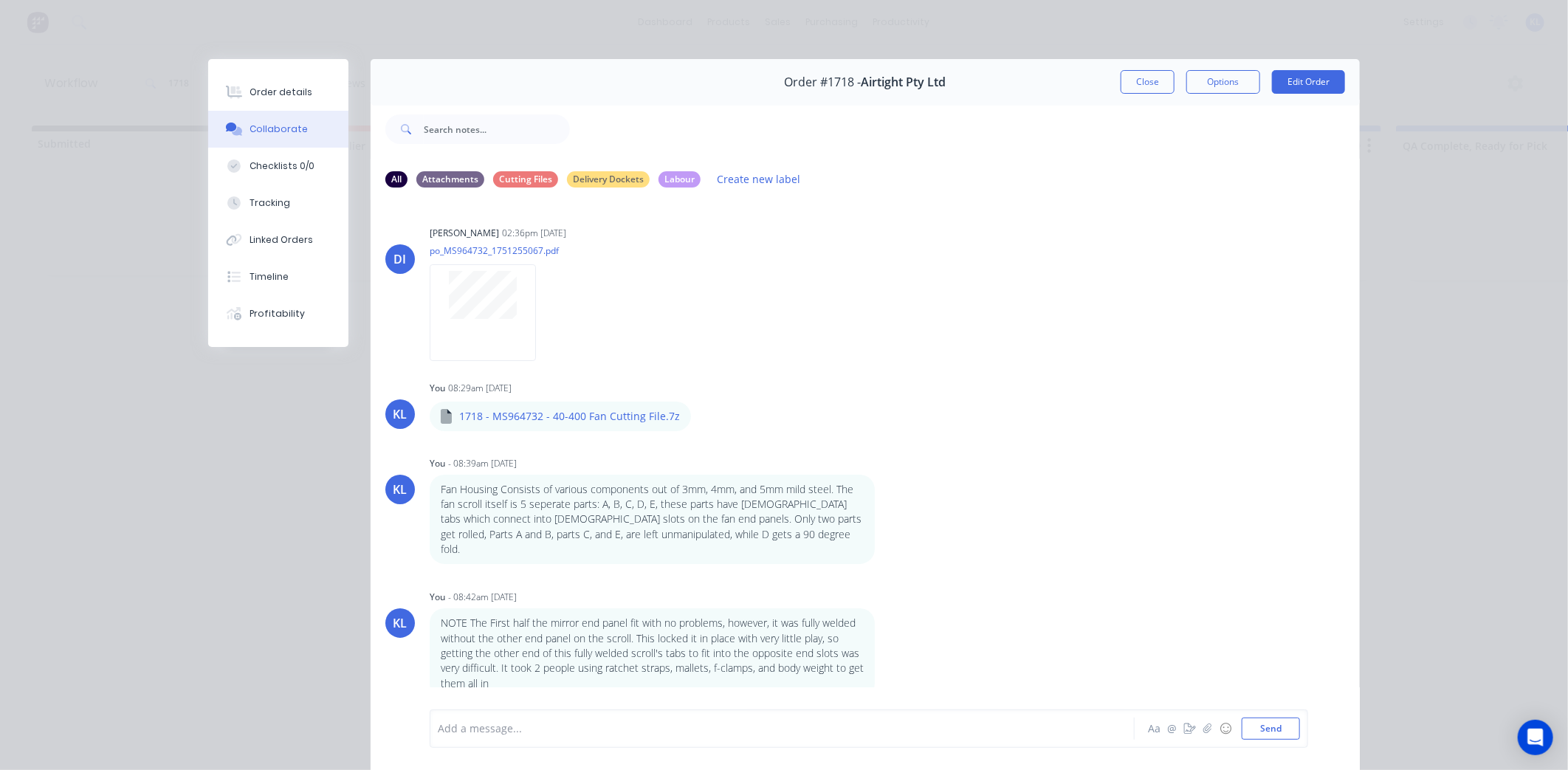
click at [294, 93] on div "Order details" at bounding box center [281, 92] width 63 height 14
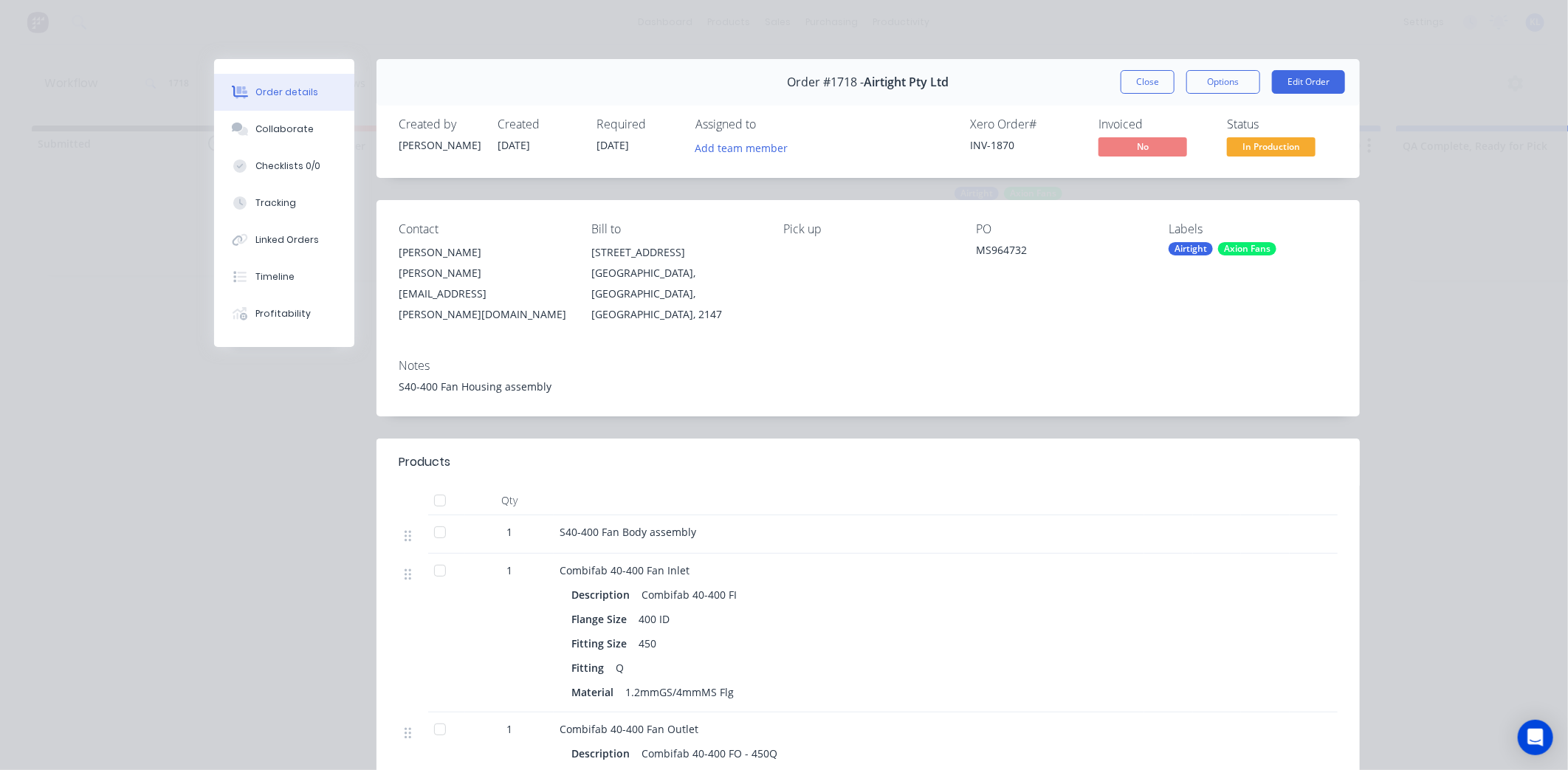
click at [1268, 144] on span "In Production" at bounding box center [1271, 146] width 89 height 18
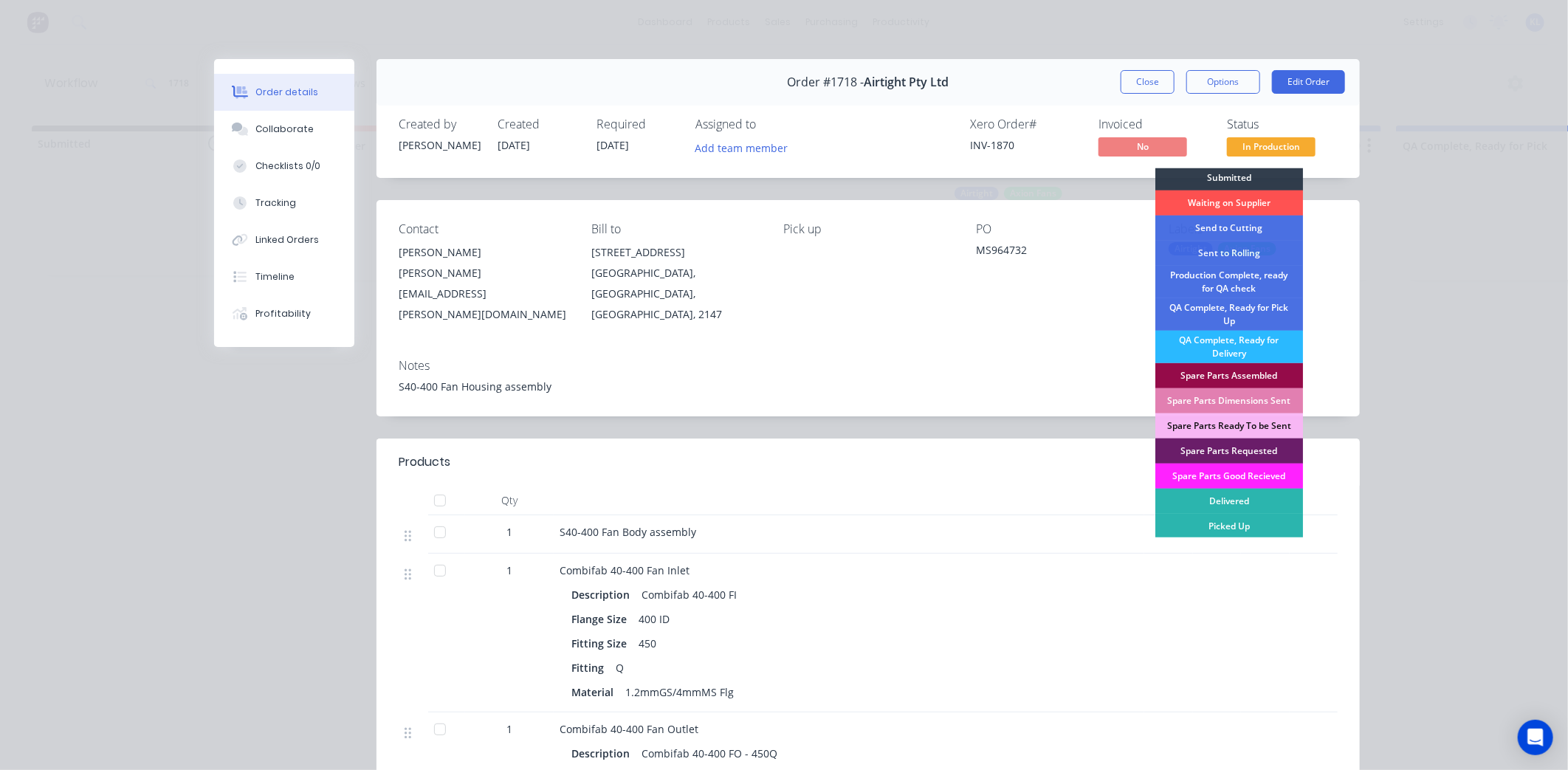
scroll to position [4, 0]
click at [1241, 520] on div "Picked Up" at bounding box center [1229, 525] width 148 height 25
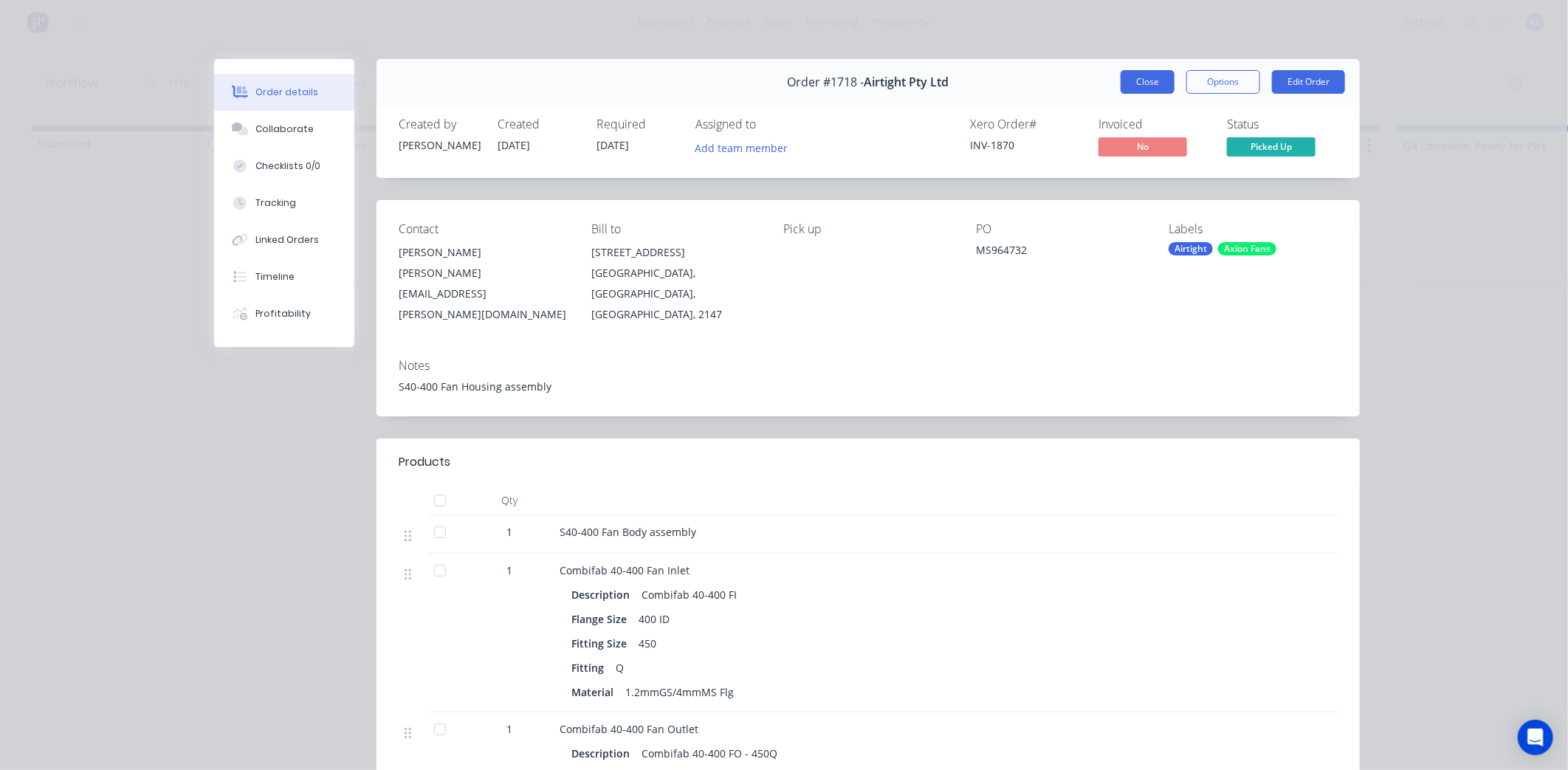
click at [1149, 86] on button "Close" at bounding box center [1147, 82] width 54 height 24
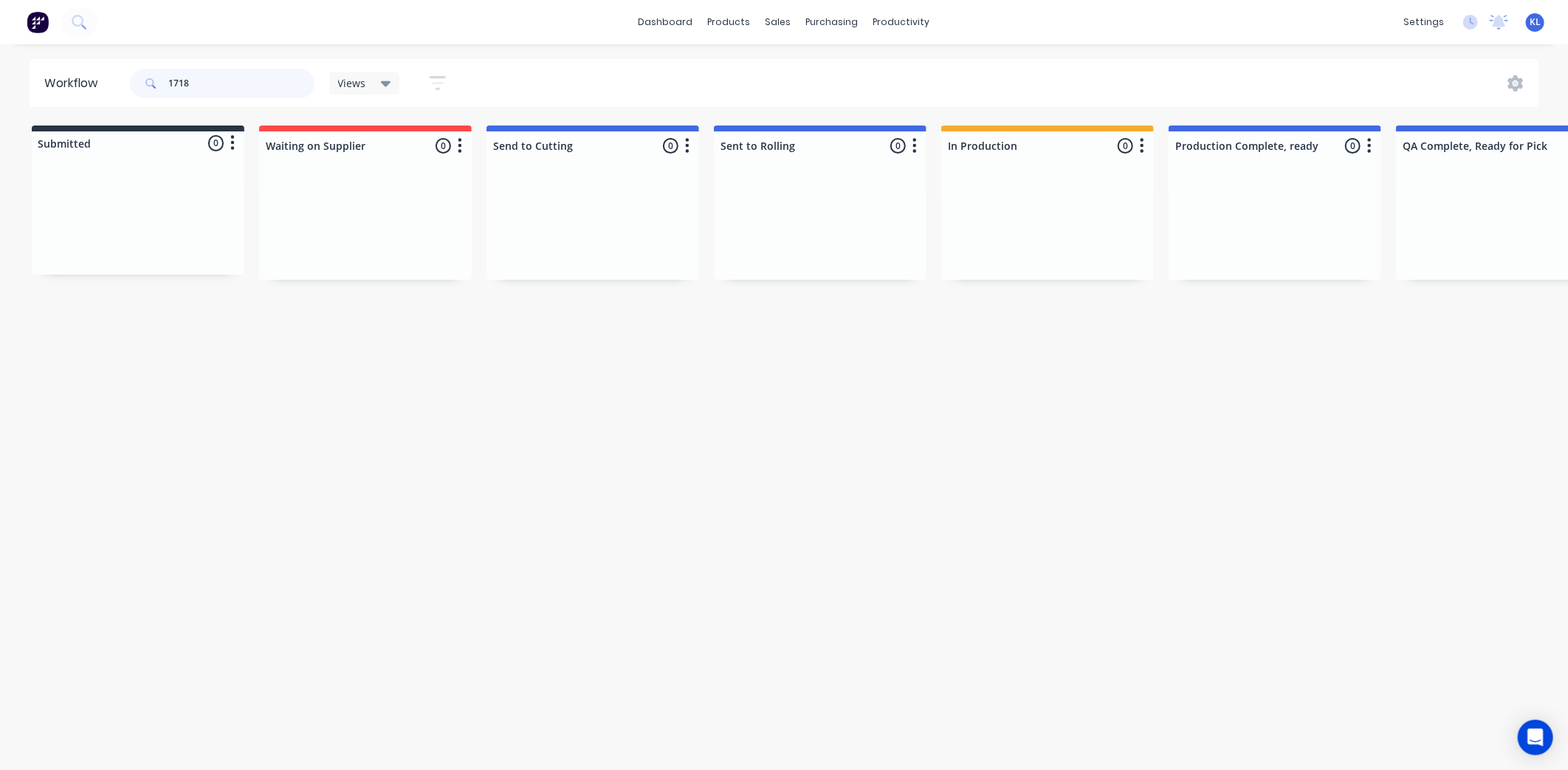
drag, startPoint x: 260, startPoint y: 71, endPoint x: -45, endPoint y: 90, distance: 305.6
click at [0, 90] on html "dashboard products sales purchasing productivity dashboard products Product Cat…" at bounding box center [784, 341] width 1568 height 681
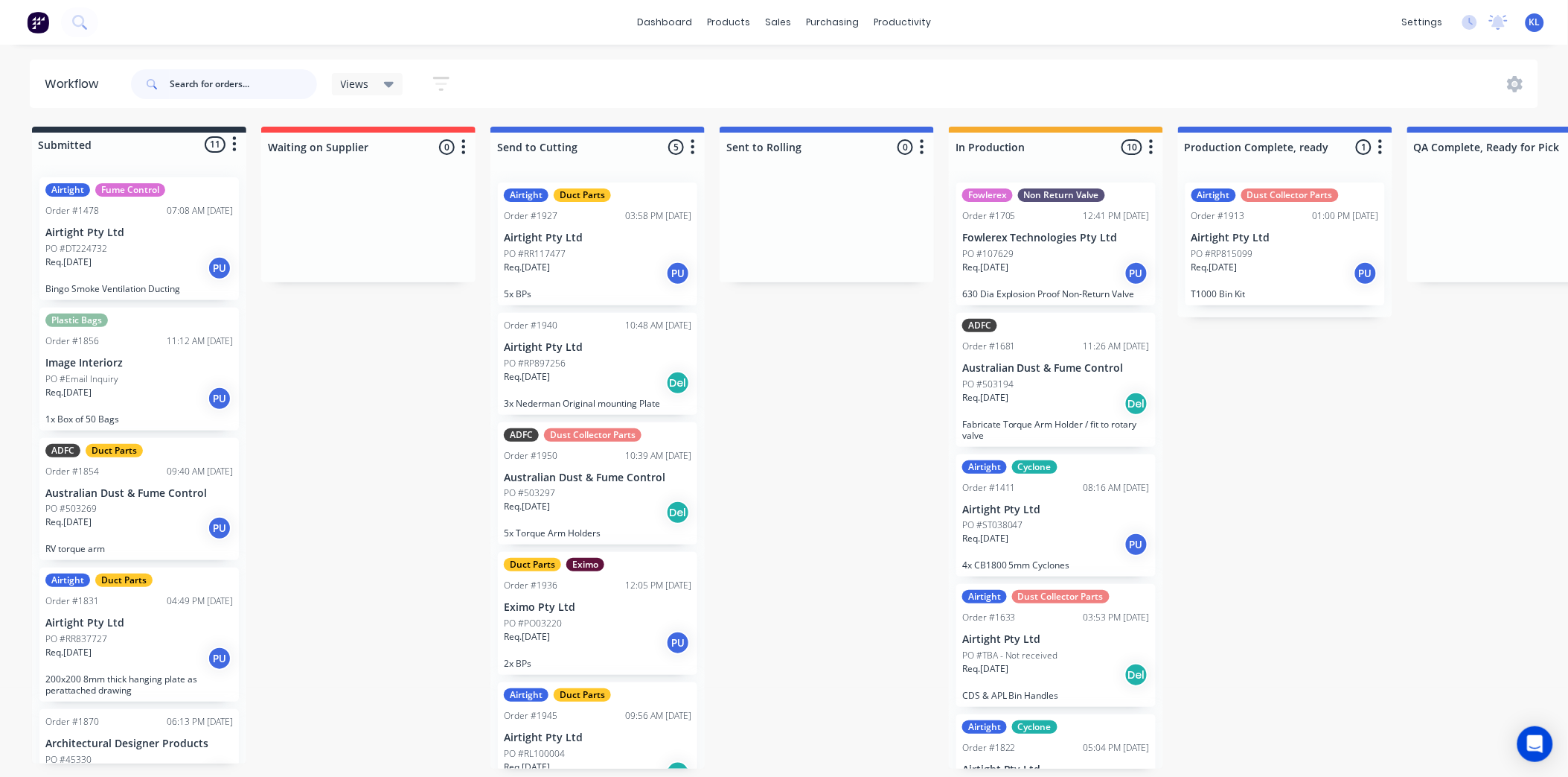
click at [230, 88] on input "text" at bounding box center [243, 84] width 147 height 29
type input "rr094984"
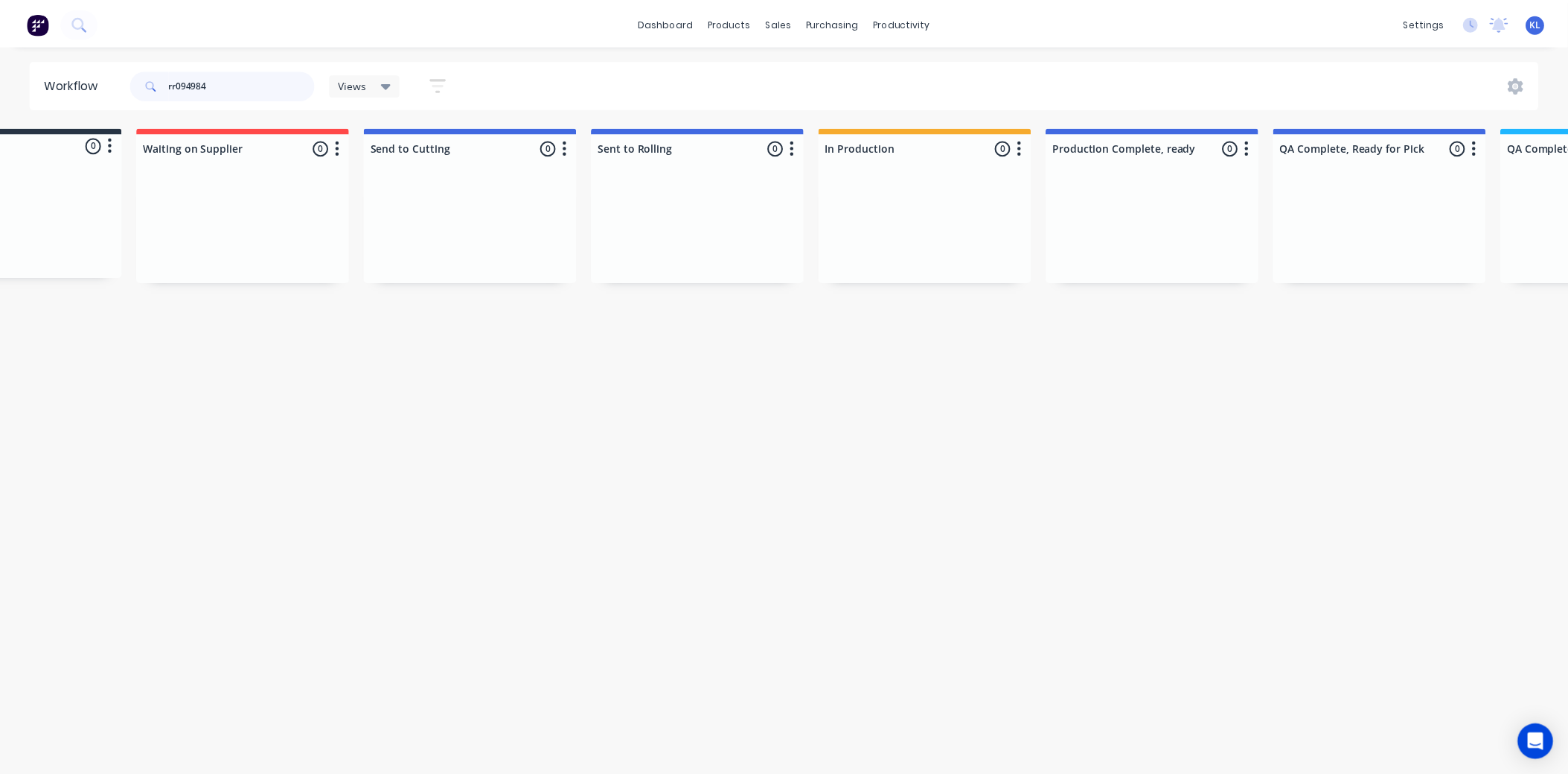
scroll to position [0, 0]
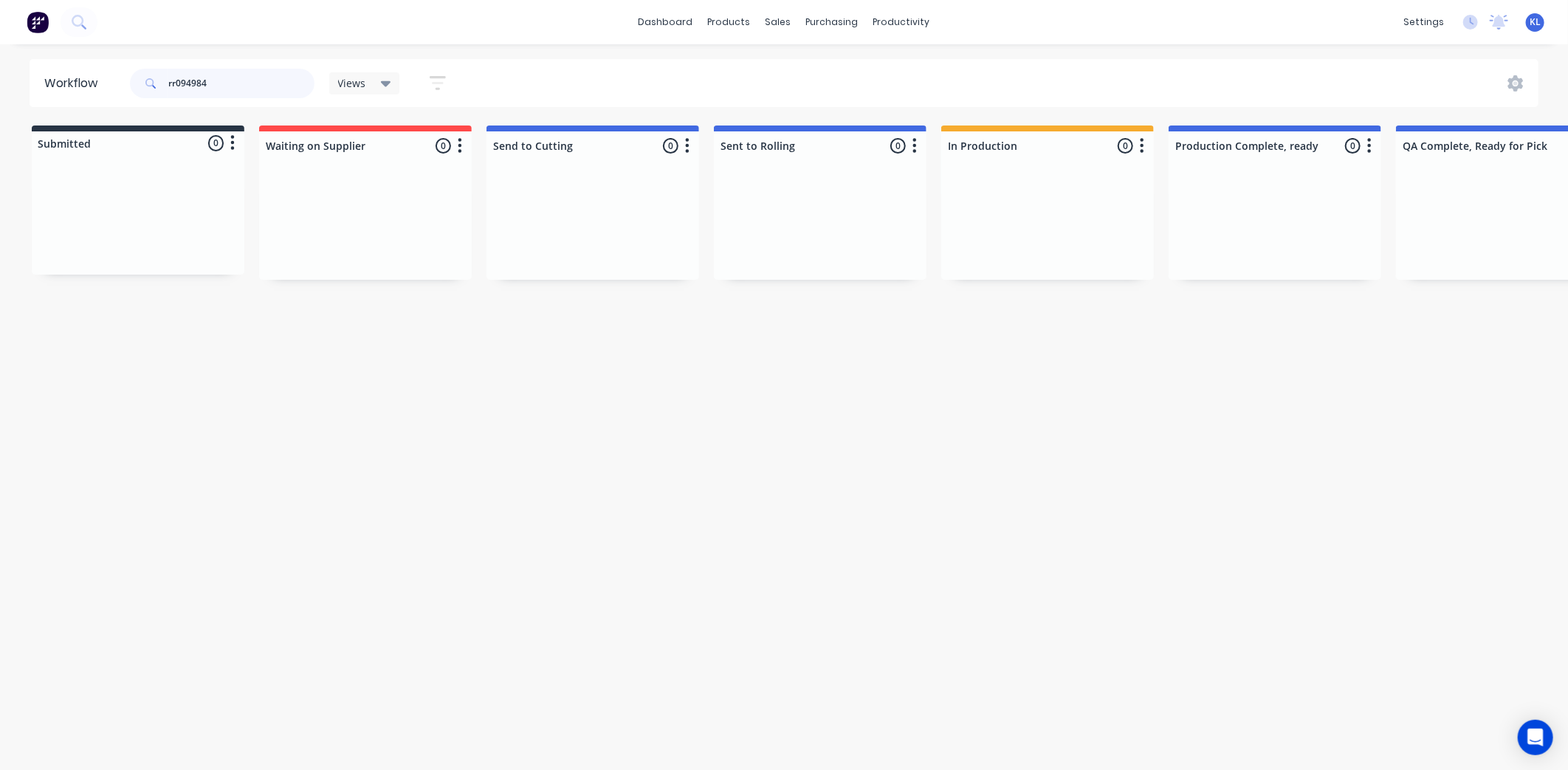
click at [230, 79] on input "rr094984" at bounding box center [241, 83] width 146 height 29
drag, startPoint x: 230, startPoint y: 79, endPoint x: -110, endPoint y: 106, distance: 341.1
click at [0, 106] on html "dashboard products sales purchasing productivity dashboard products Product Cat…" at bounding box center [784, 341] width 1568 height 681
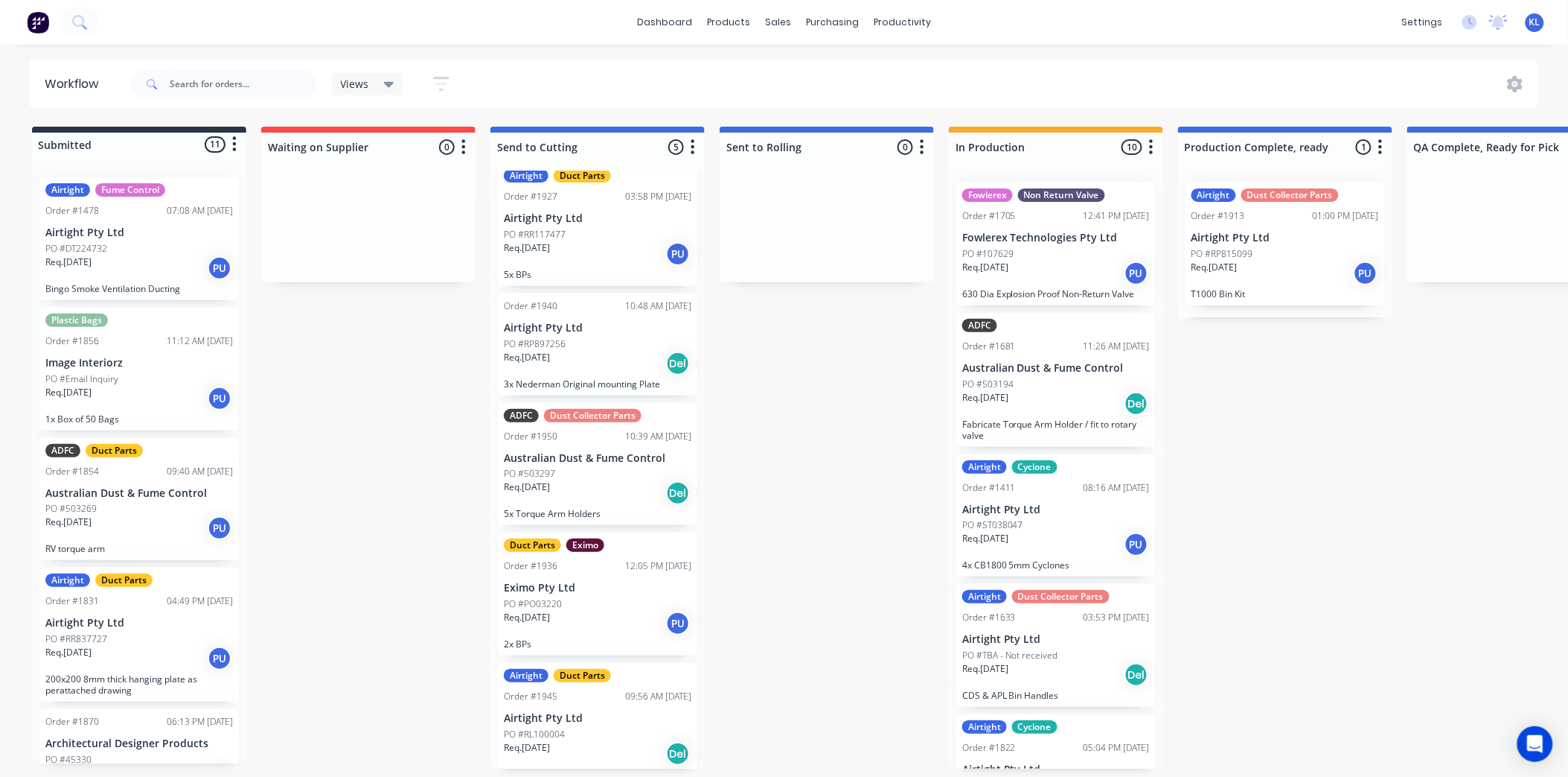
scroll to position [35, 0]
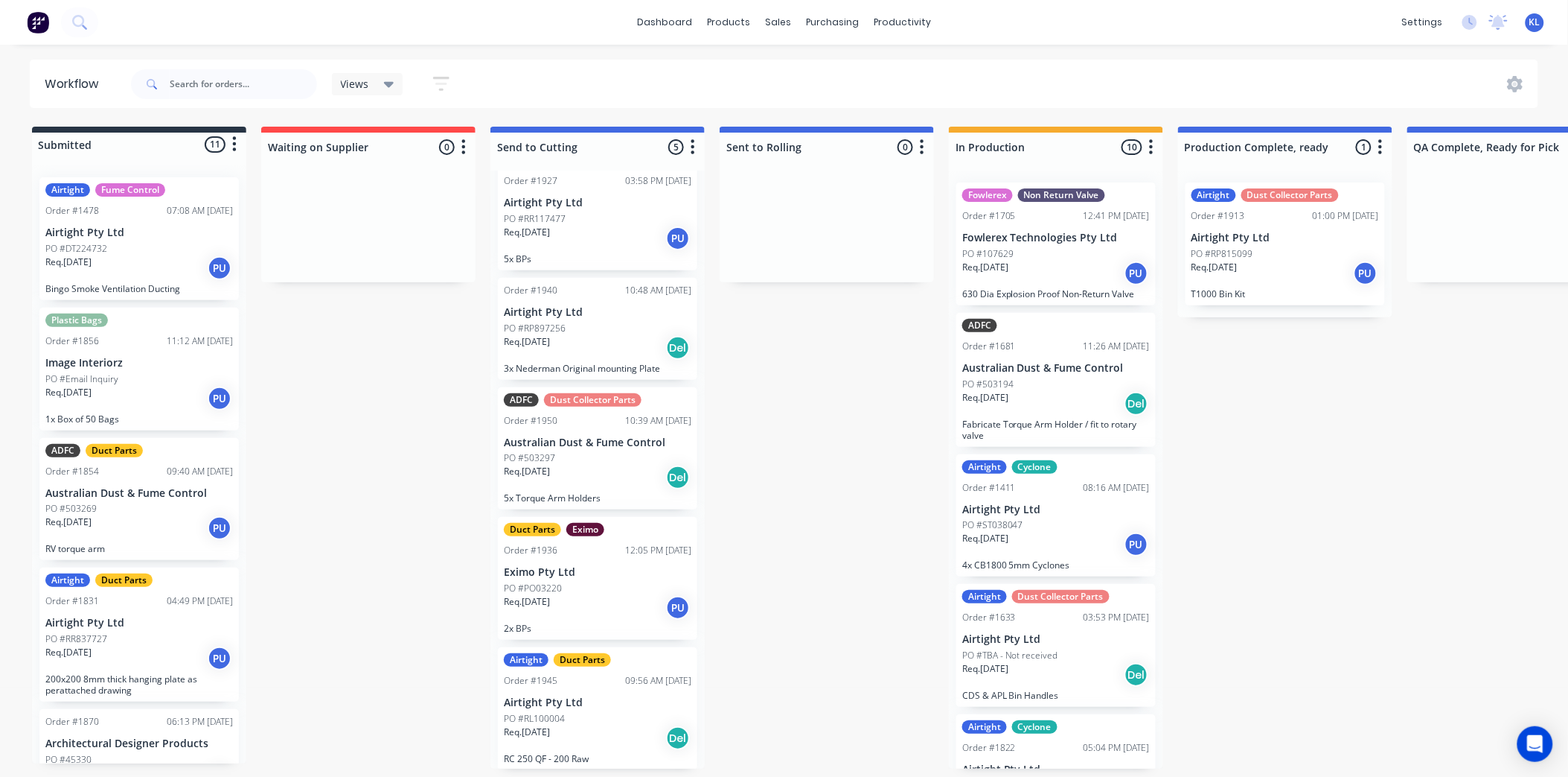
click at [602, 220] on div "PO #RR117477" at bounding box center [598, 218] width 188 height 14
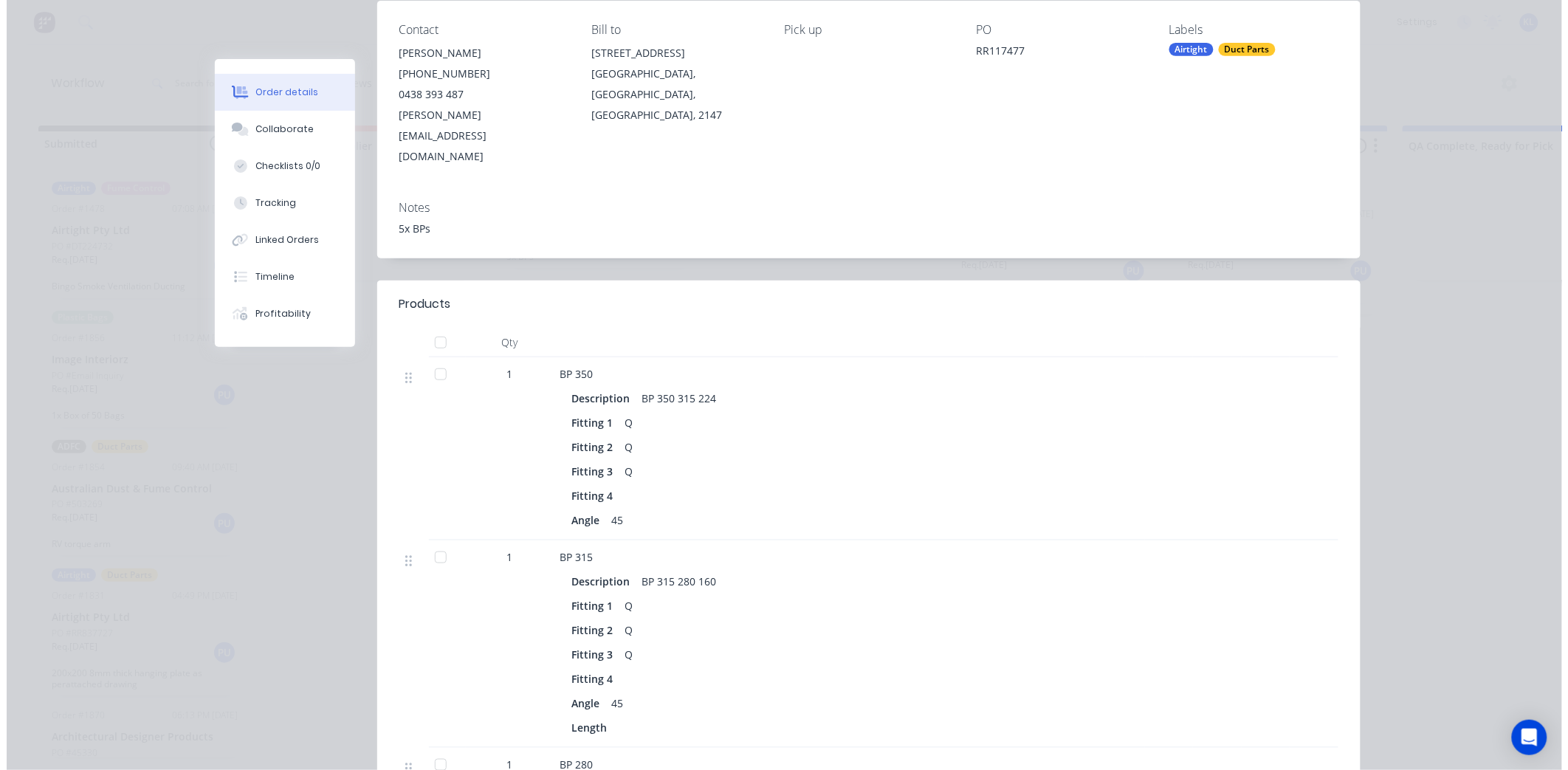
scroll to position [0, 0]
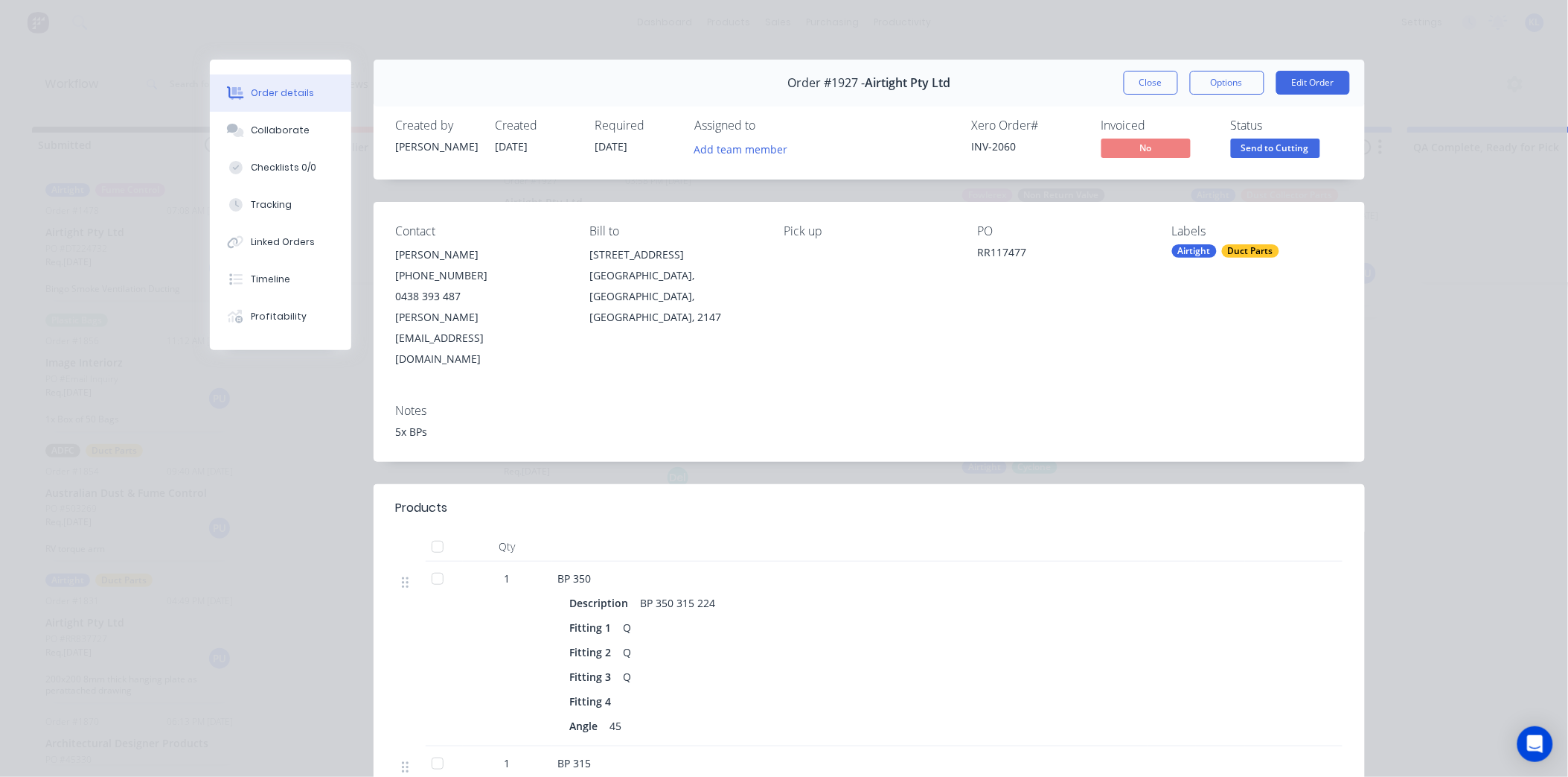
click at [1281, 152] on span "Send to Cutting" at bounding box center [1275, 147] width 89 height 18
click at [1214, 83] on button "Options" at bounding box center [1227, 83] width 75 height 24
click at [1159, 147] on div "Work Order" at bounding box center [1187, 150] width 130 height 21
click at [1146, 174] on div "Standard" at bounding box center [1187, 180] width 130 height 21
click at [1141, 75] on button "Close" at bounding box center [1151, 83] width 54 height 24
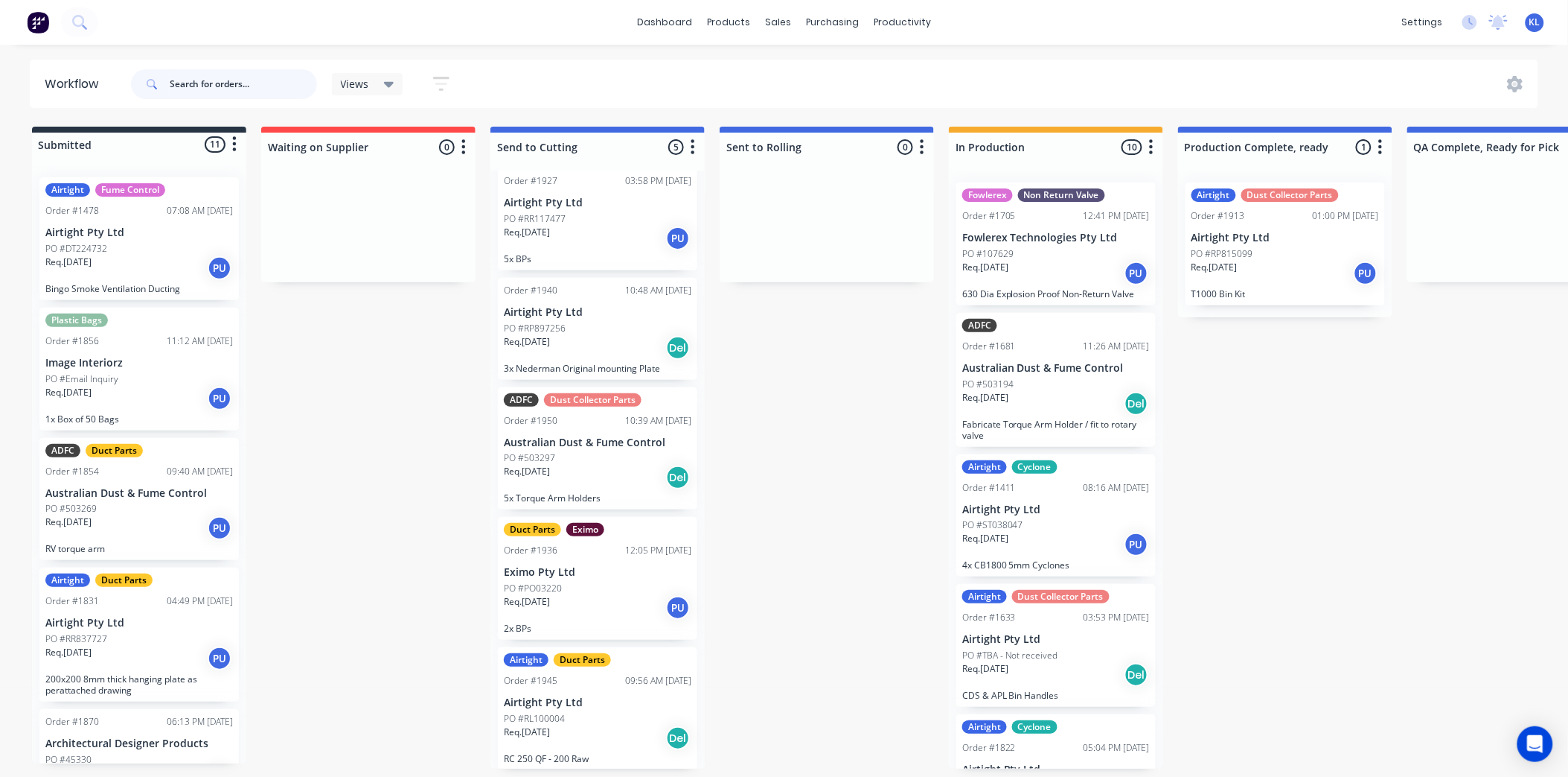
click at [192, 76] on input "text" at bounding box center [243, 84] width 147 height 29
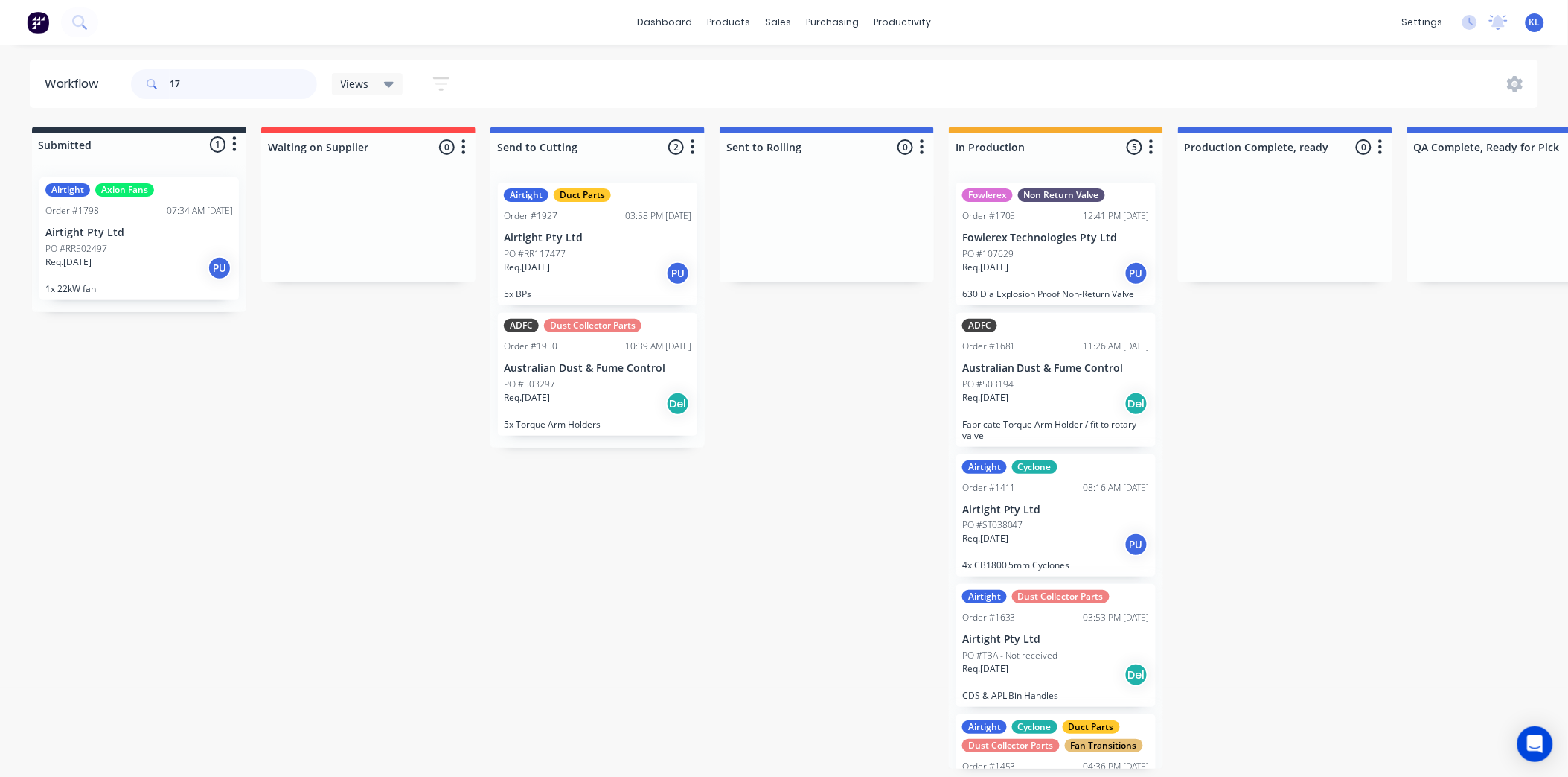
click at [196, 82] on input "17" at bounding box center [243, 84] width 147 height 29
type input "1718"
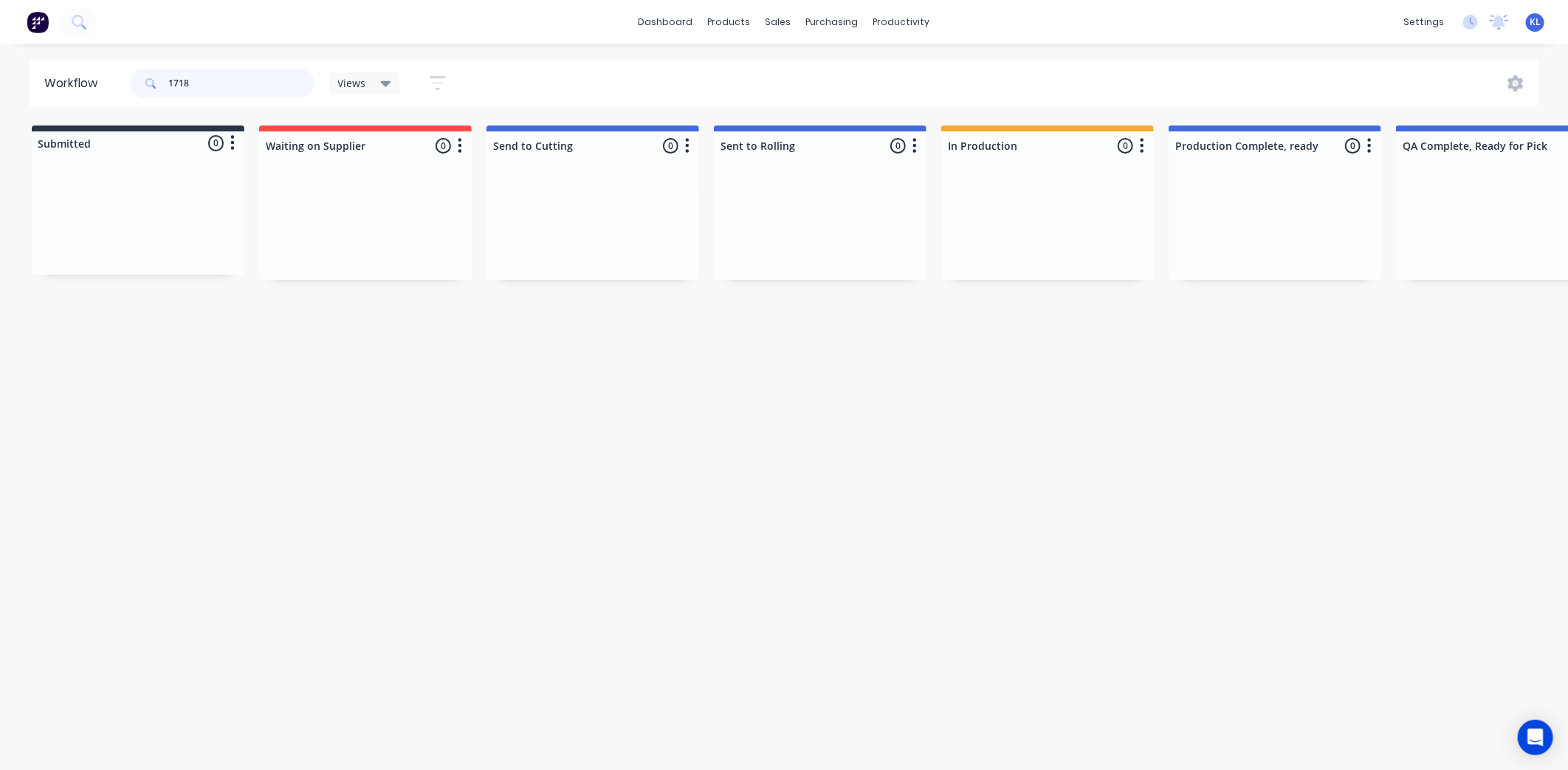
click at [215, 84] on input "1718" at bounding box center [241, 83] width 146 height 29
click at [884, 25] on div "productivity" at bounding box center [902, 22] width 71 height 22
click at [935, 87] on link "Planner" at bounding box center [959, 100] width 196 height 29
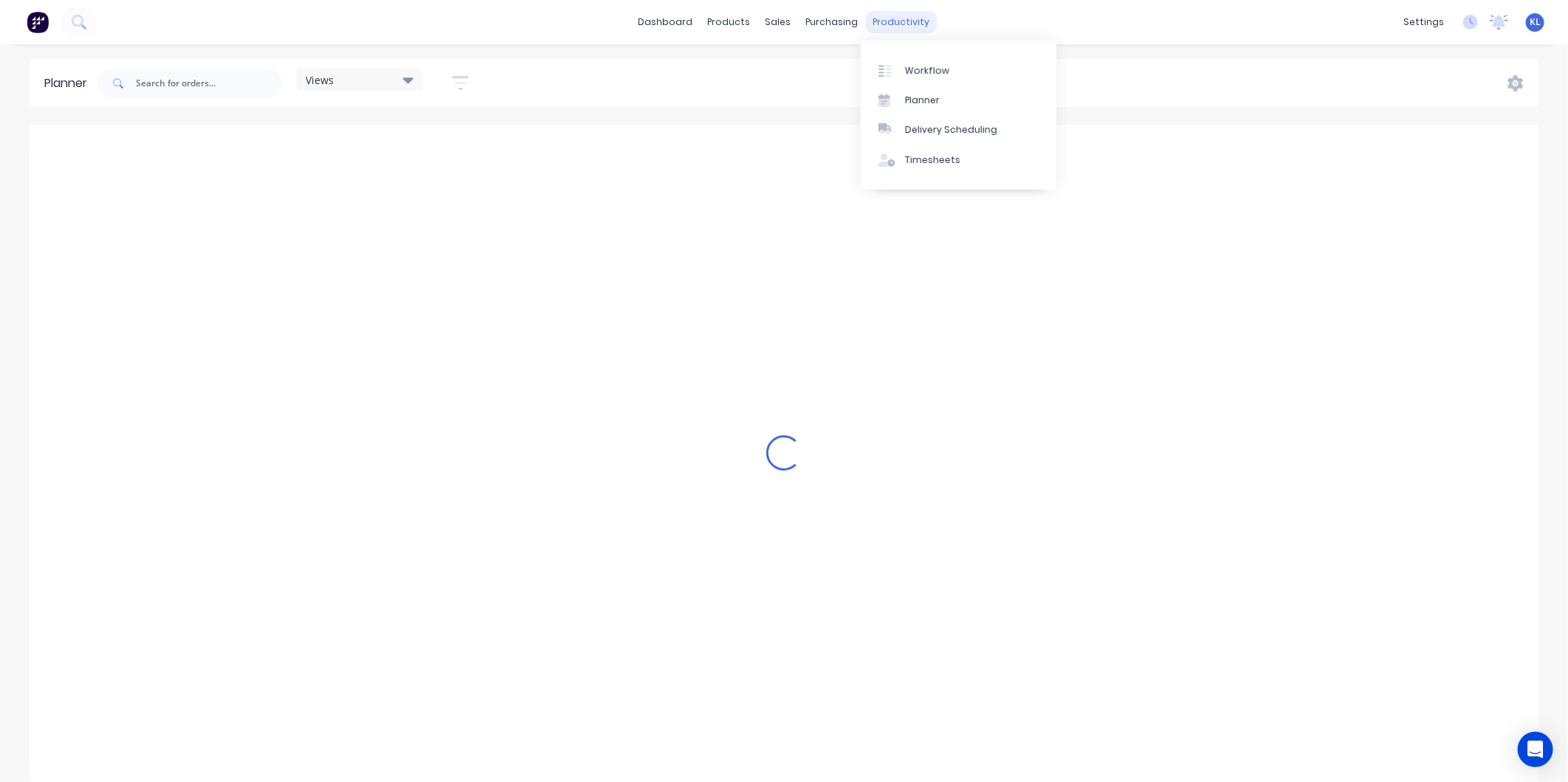
scroll to position [0, 3308]
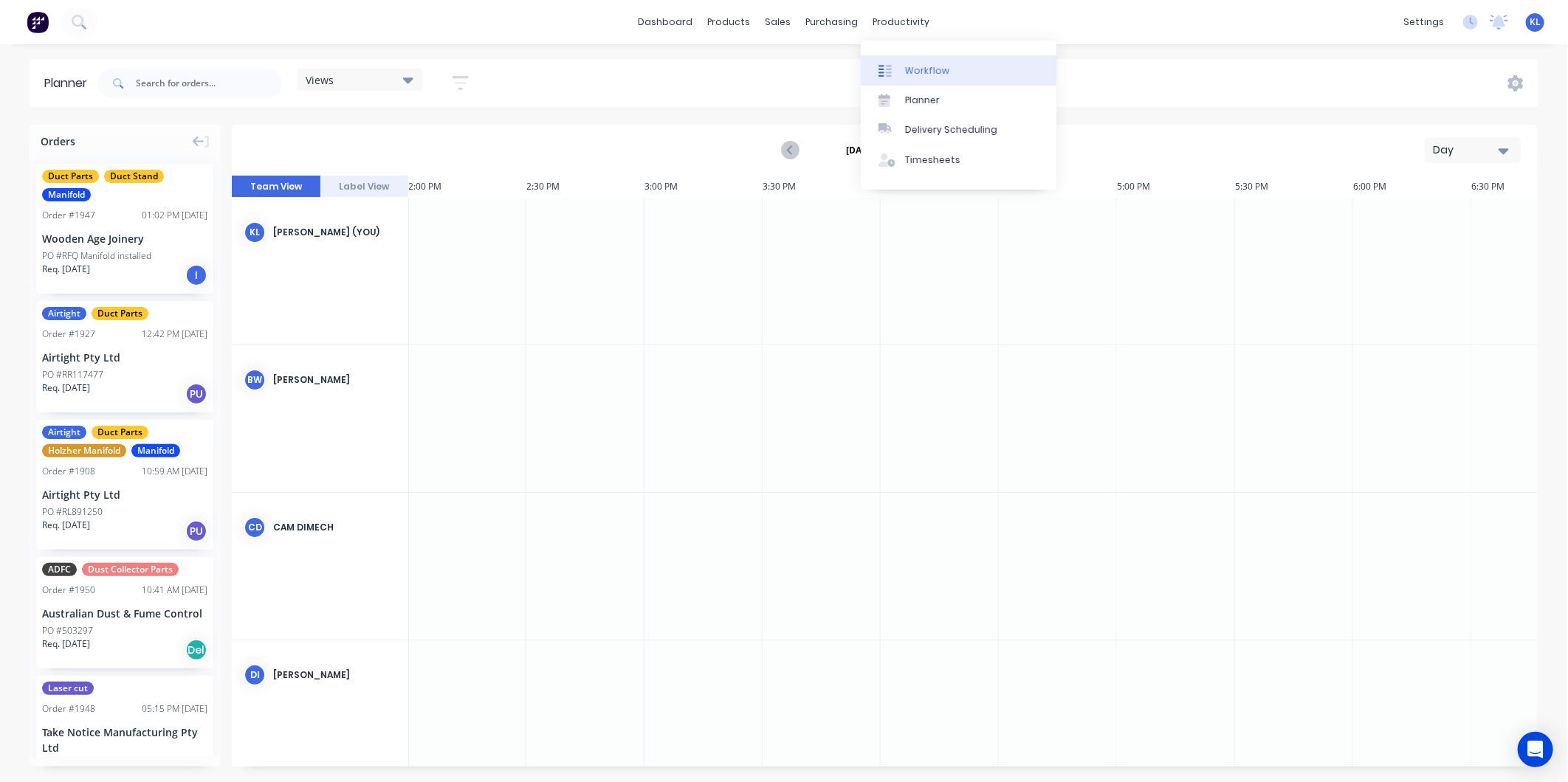
click at [920, 79] on link "Workflow" at bounding box center [959, 70] width 196 height 29
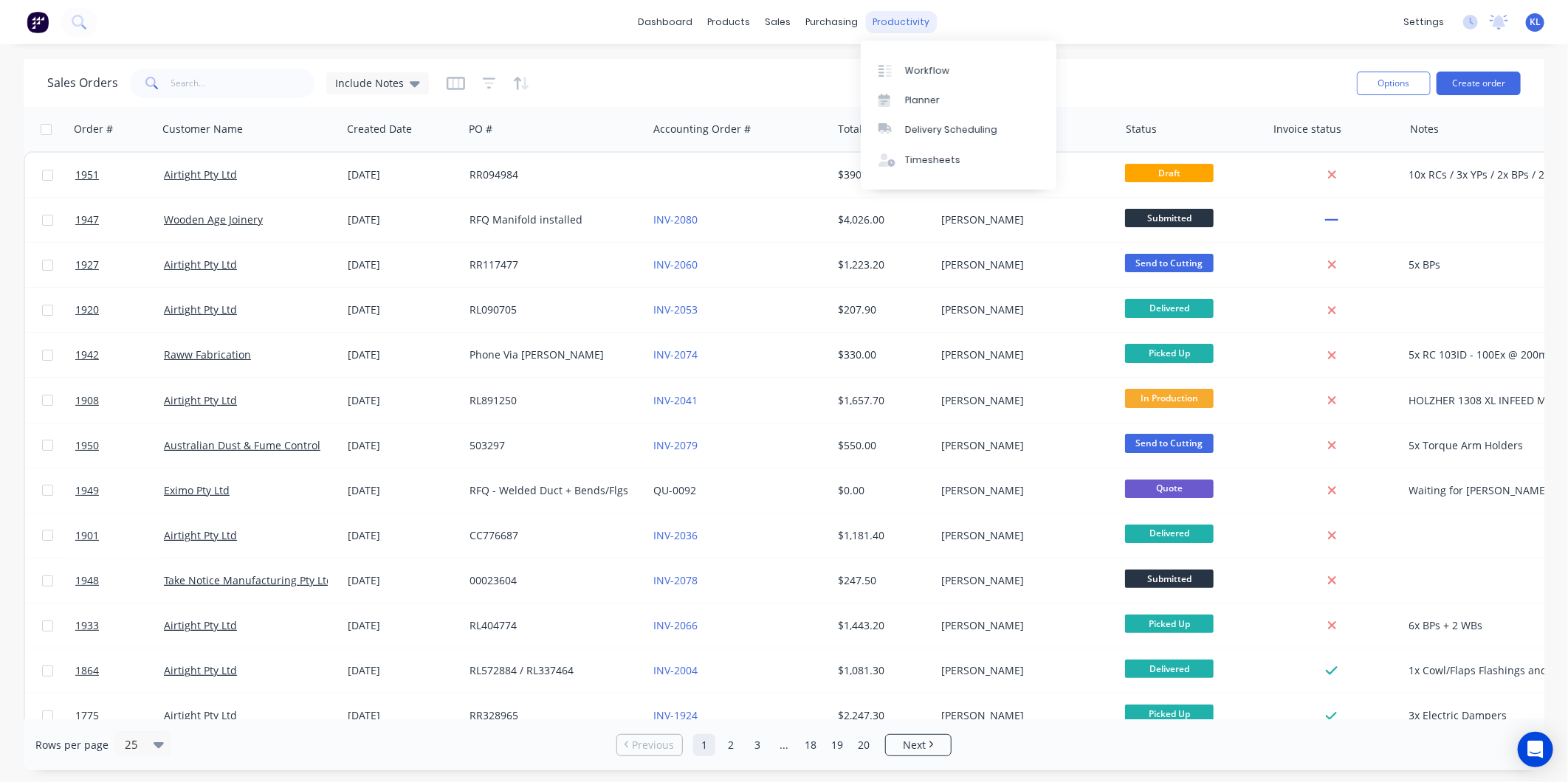
click at [910, 17] on div "productivity" at bounding box center [902, 22] width 71 height 22
click at [928, 69] on div "Workflow" at bounding box center [927, 70] width 44 height 14
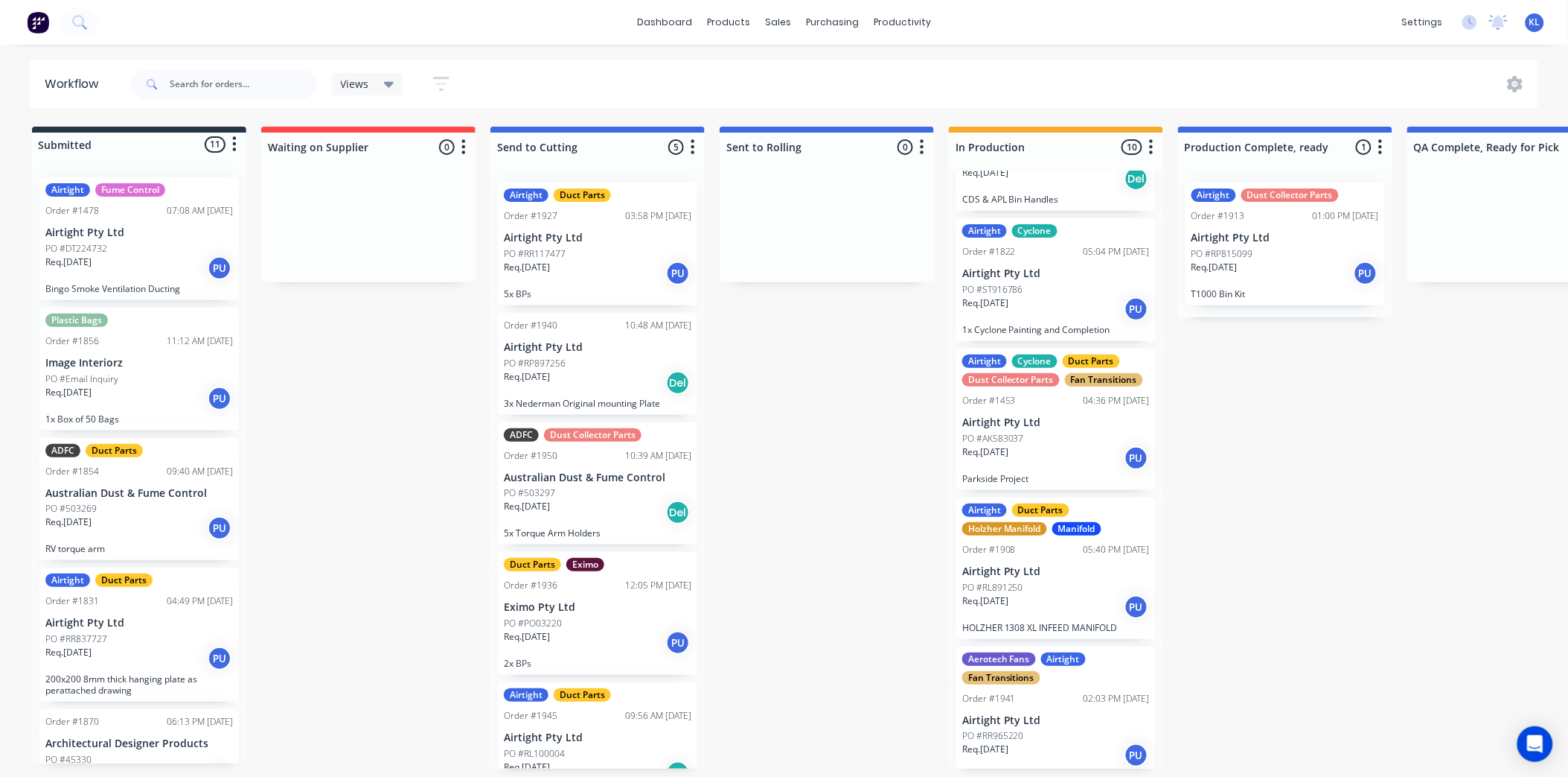
scroll to position [661, 0]
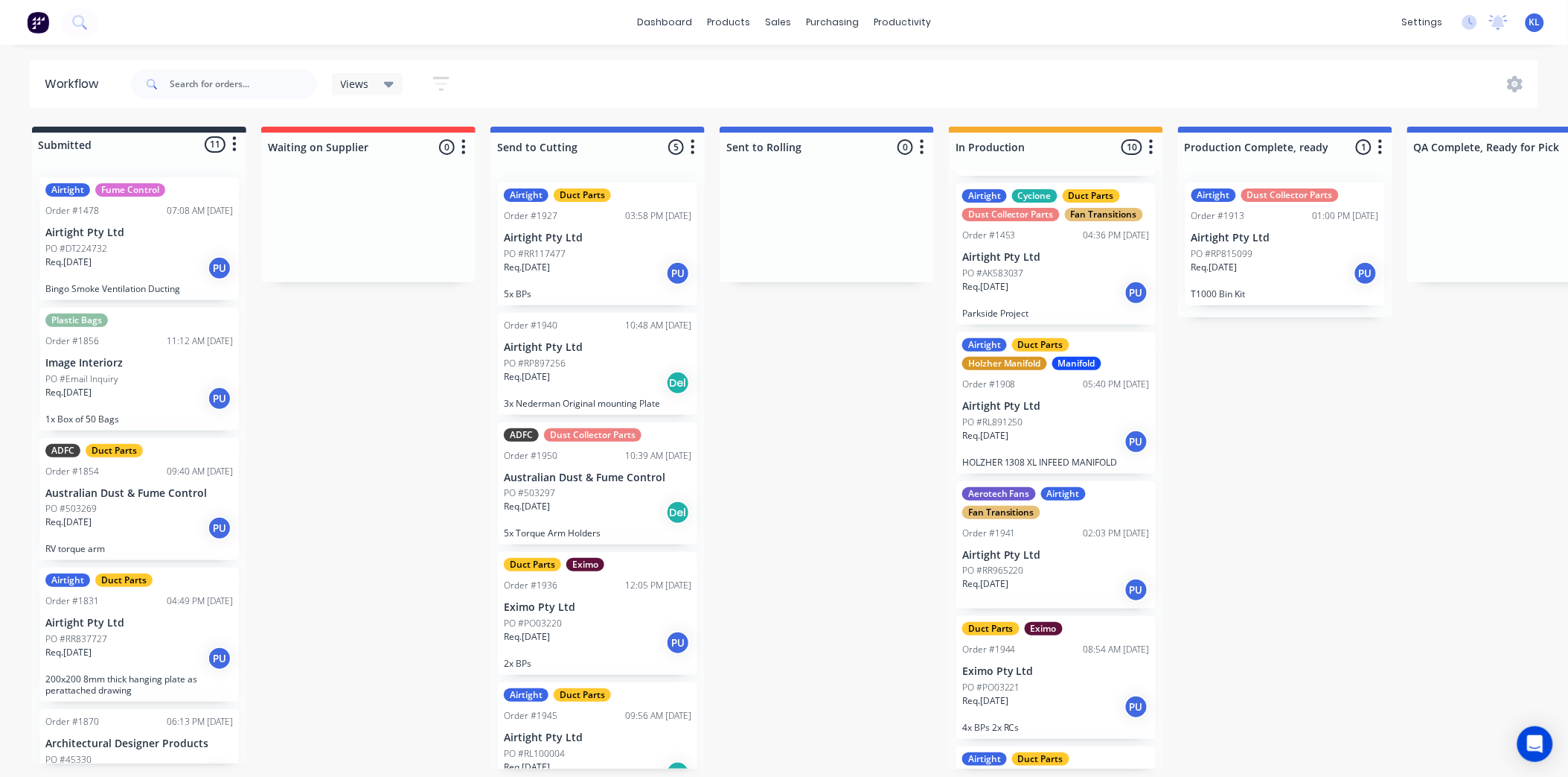
click at [1071, 442] on div "Req. [DATE] PU" at bounding box center [1057, 441] width 188 height 25
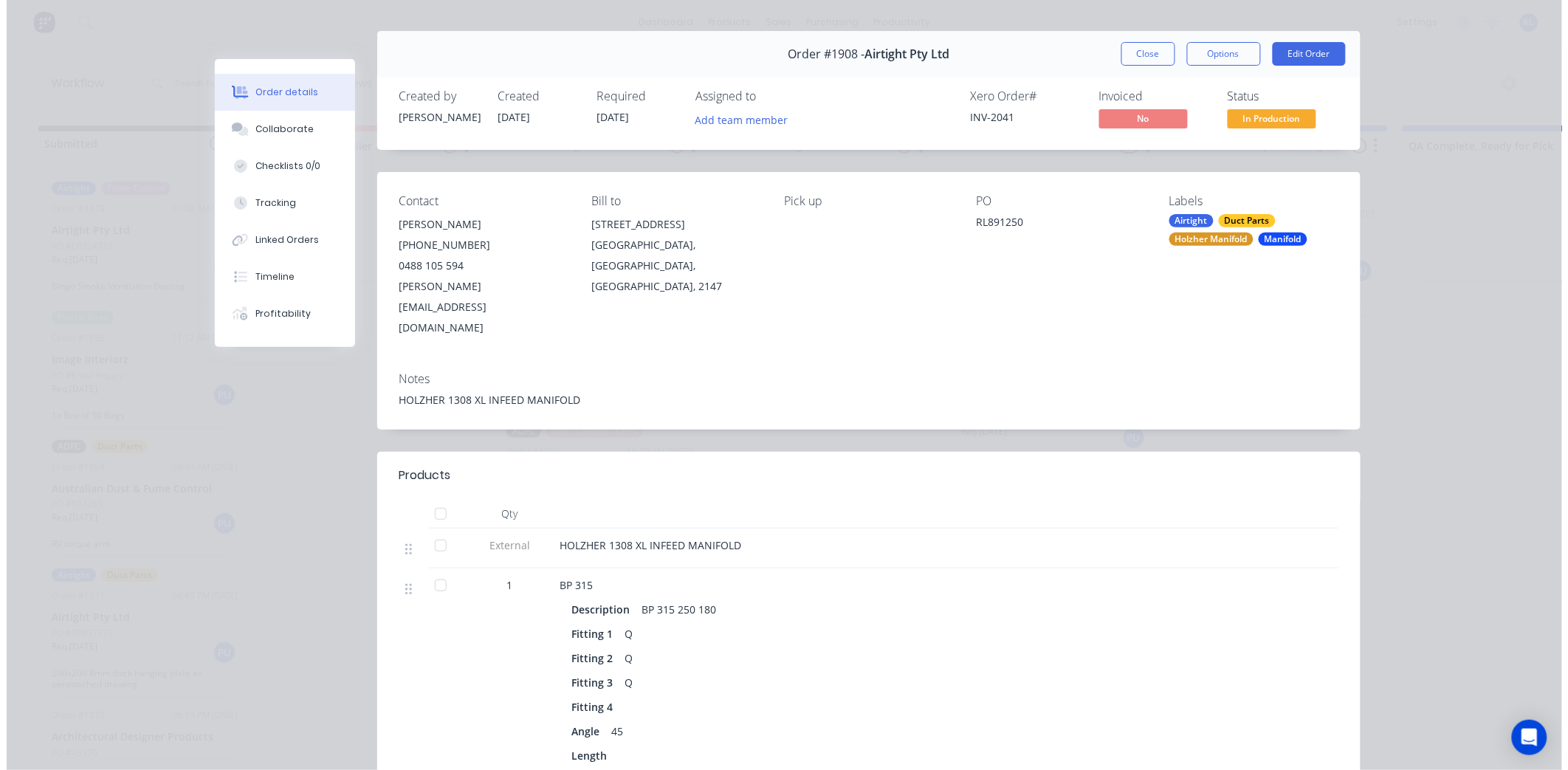
scroll to position [0, 0]
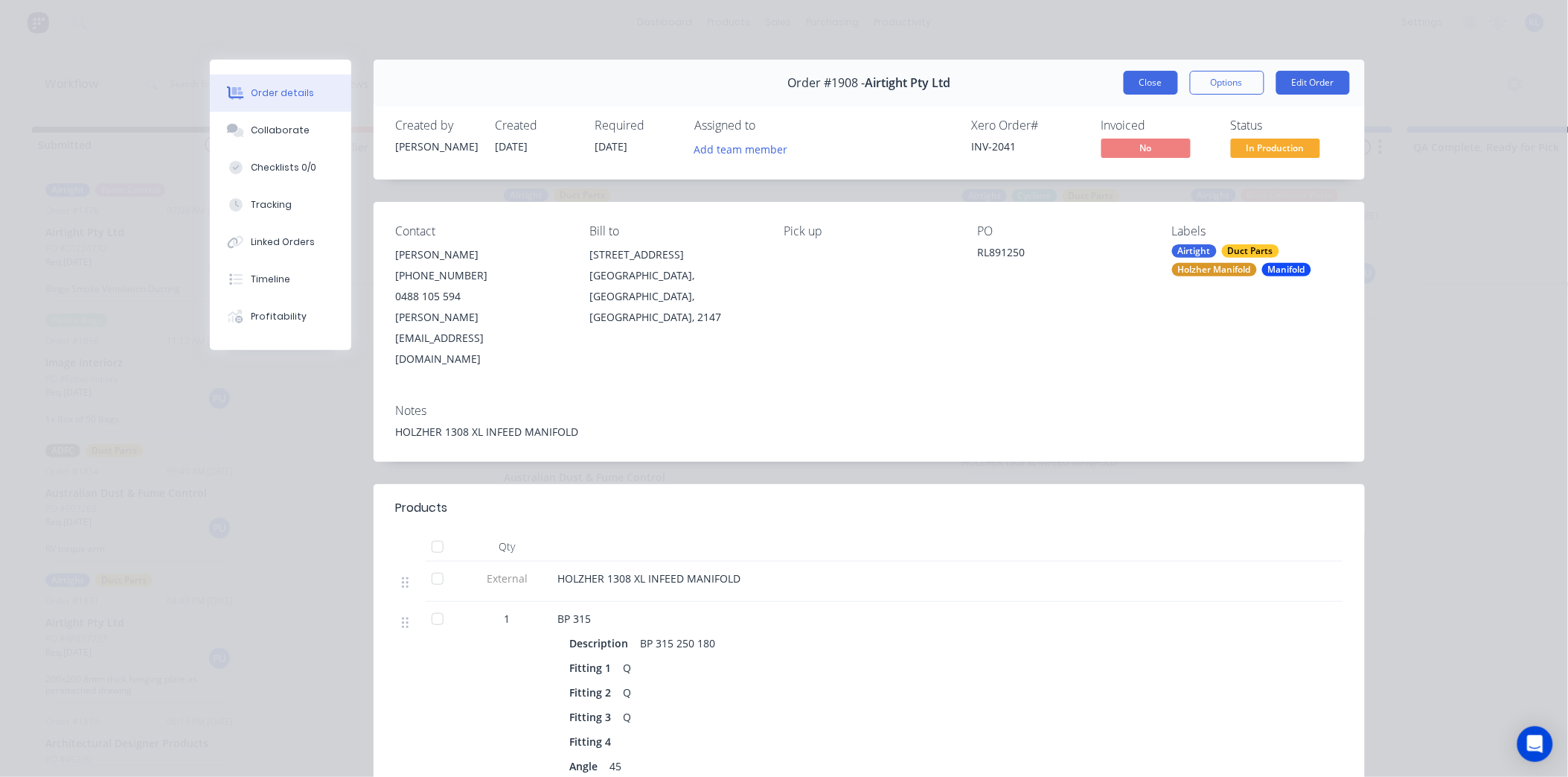
click at [1157, 85] on button "Close" at bounding box center [1151, 83] width 54 height 24
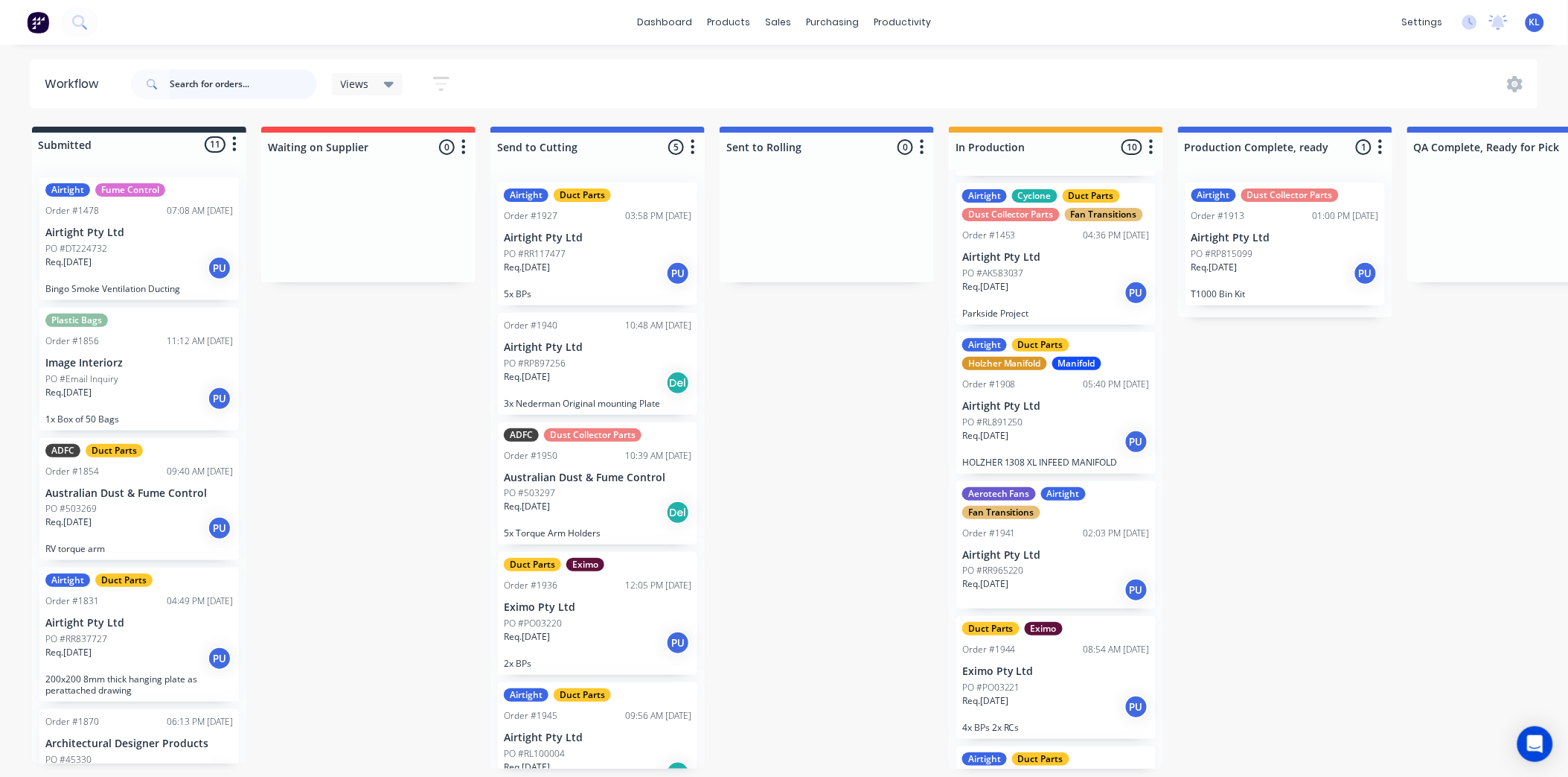
click at [246, 86] on input "text" at bounding box center [243, 84] width 147 height 29
type input "1936"
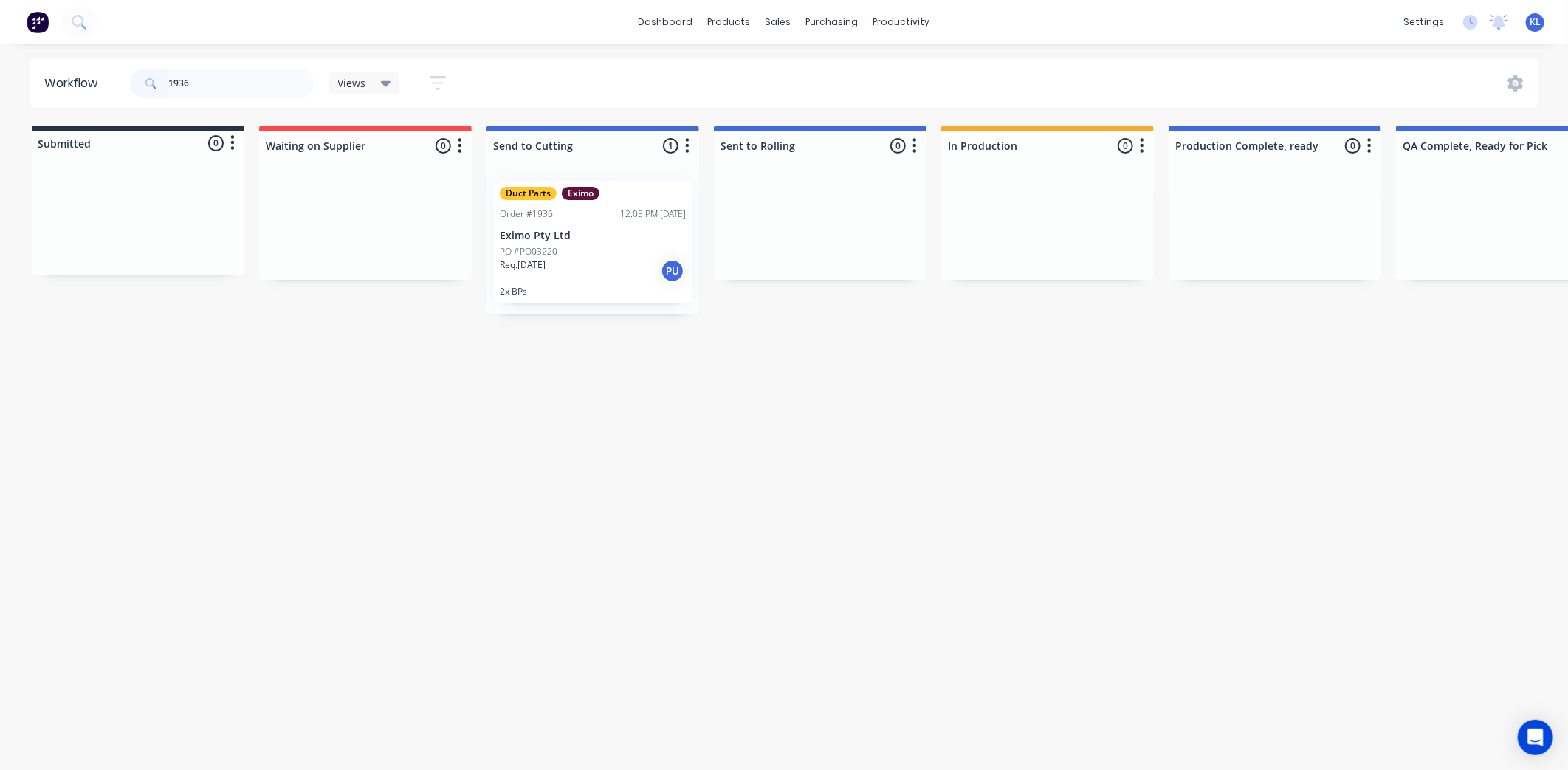
click at [607, 246] on div "PO #PO03220" at bounding box center [593, 251] width 186 height 14
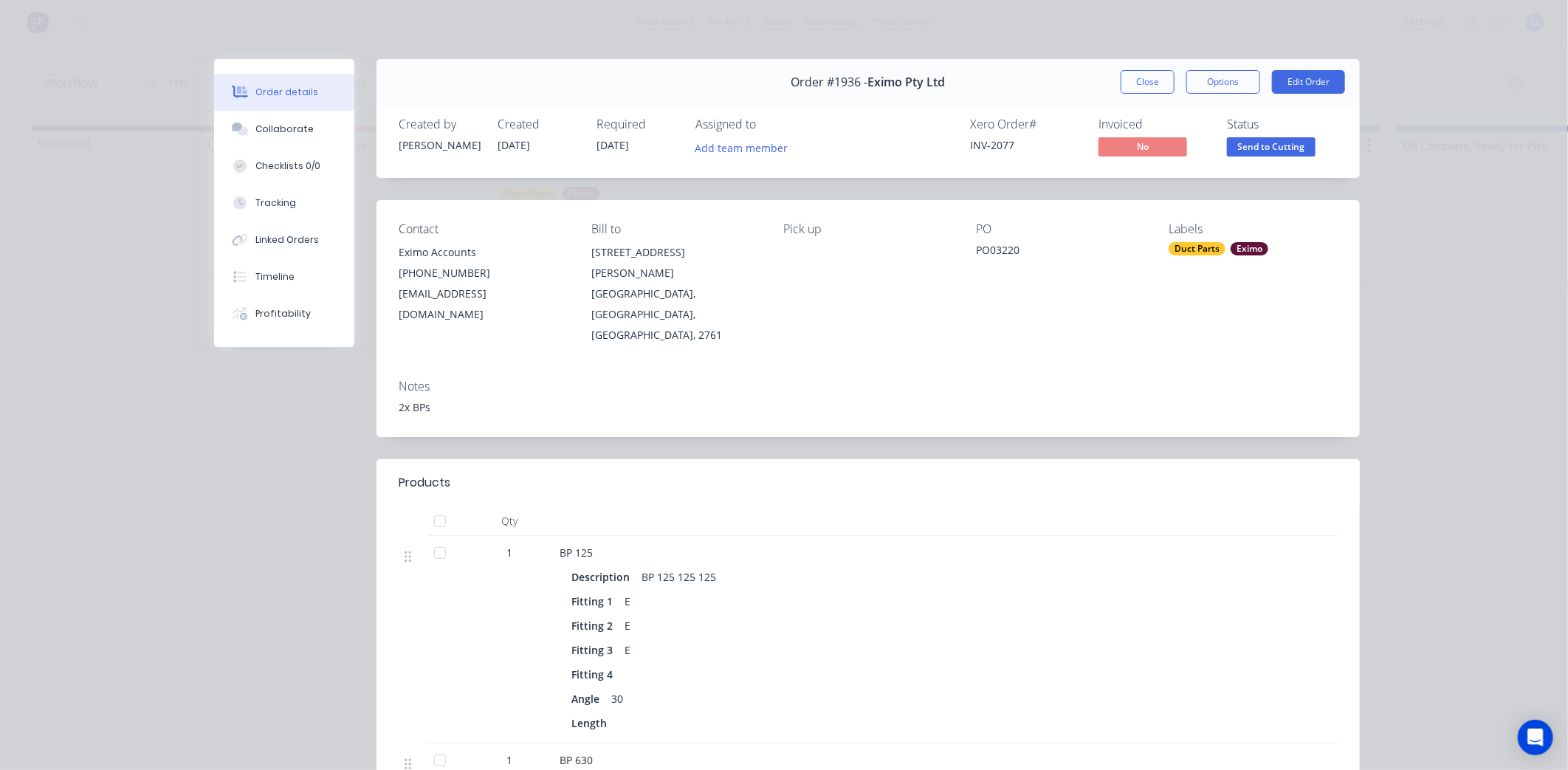
scroll to position [409, 0]
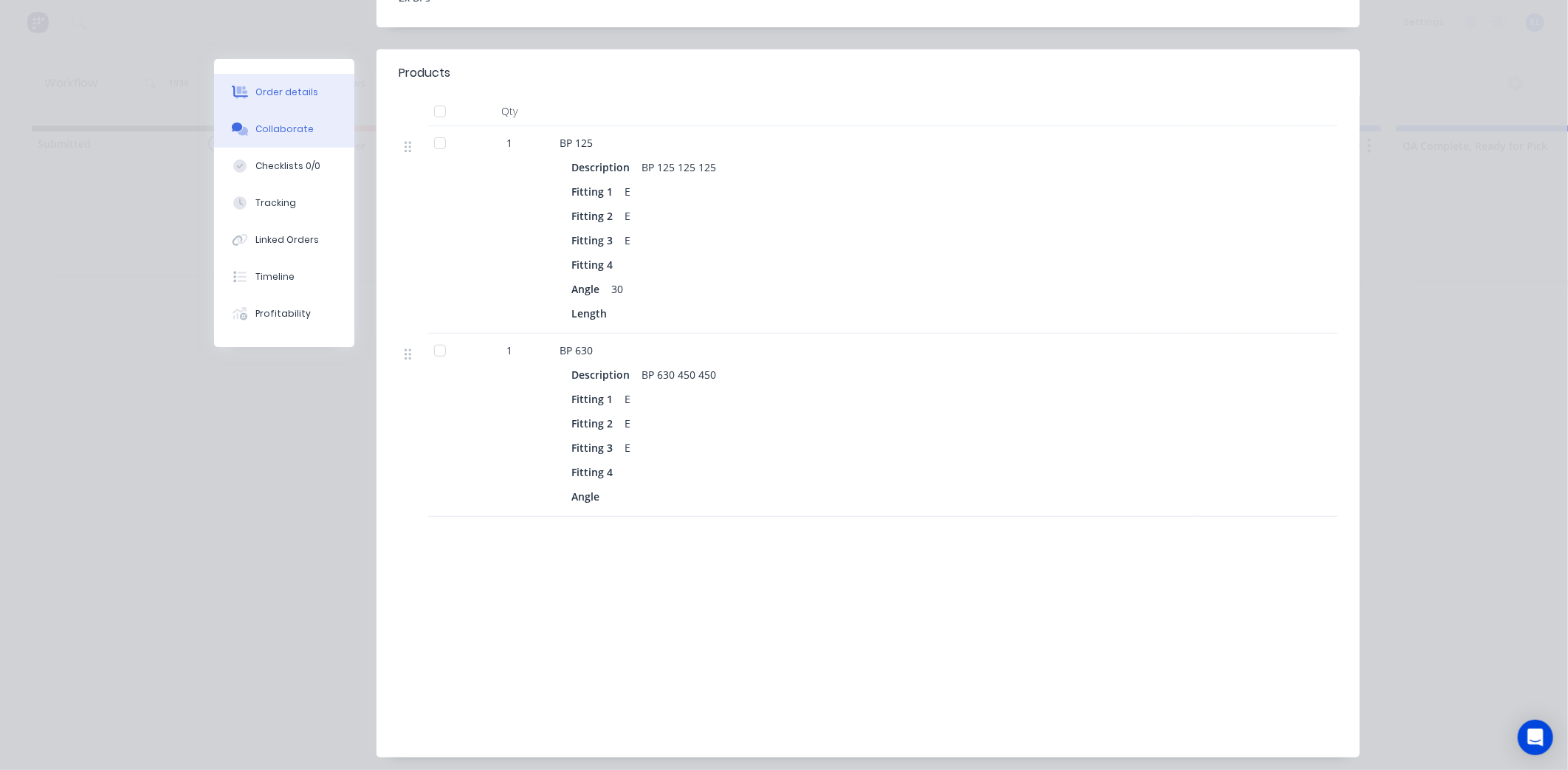
click at [256, 126] on div "Collaborate" at bounding box center [285, 129] width 58 height 14
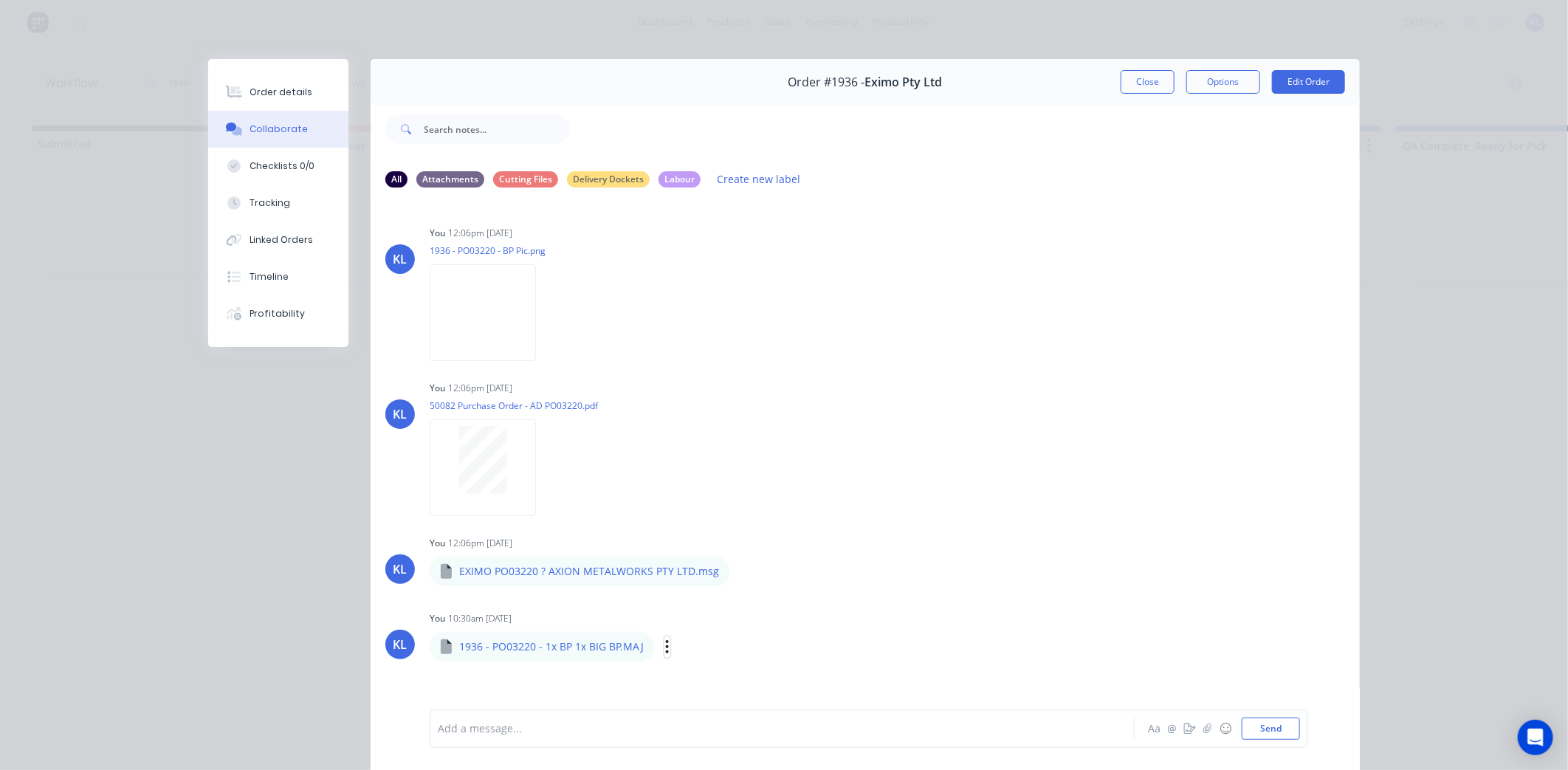
click at [666, 651] on icon "button" at bounding box center [667, 646] width 3 height 14
click at [734, 702] on button "Delete" at bounding box center [765, 700] width 166 height 33
click at [1203, 729] on icon "button" at bounding box center [1207, 728] width 8 height 10
click at [1251, 724] on button "Send" at bounding box center [1271, 728] width 58 height 22
click at [302, 93] on button "Order details" at bounding box center [279, 92] width 141 height 37
